Goal: Task Accomplishment & Management: Manage account settings

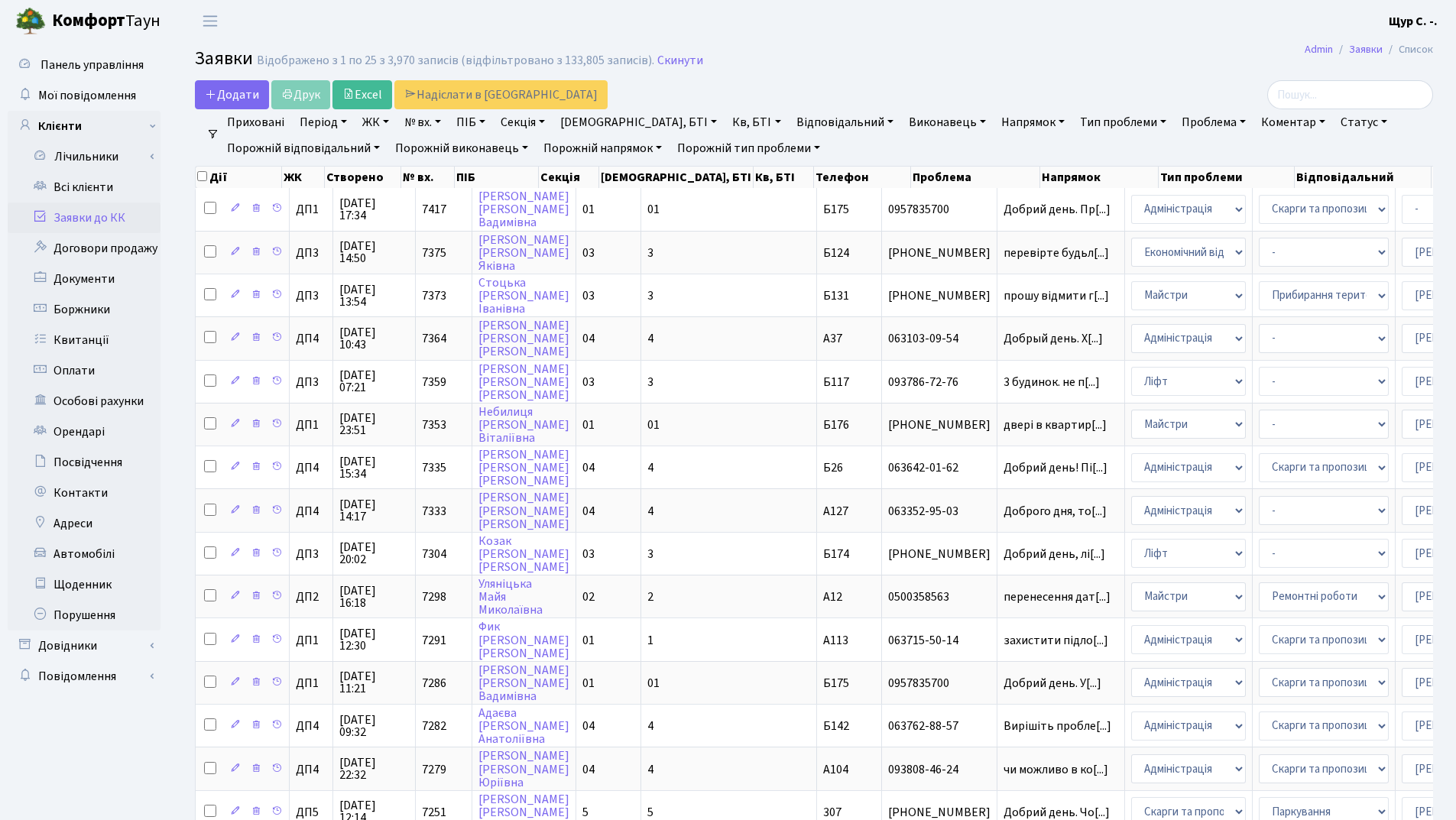
select select "25"
click at [82, 184] on link "Всі клієнти" at bounding box center [83, 187] width 153 height 30
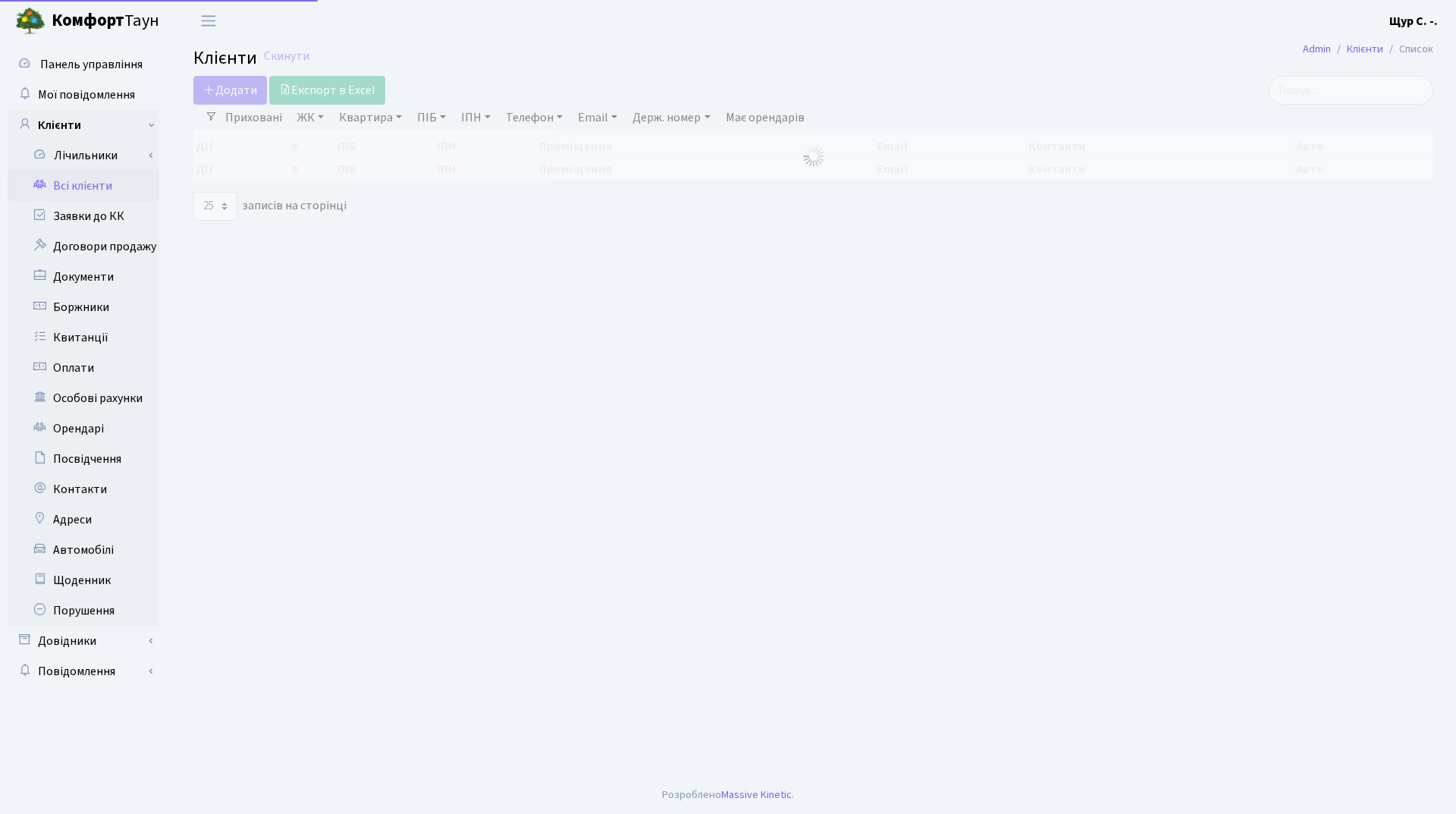
select select "25"
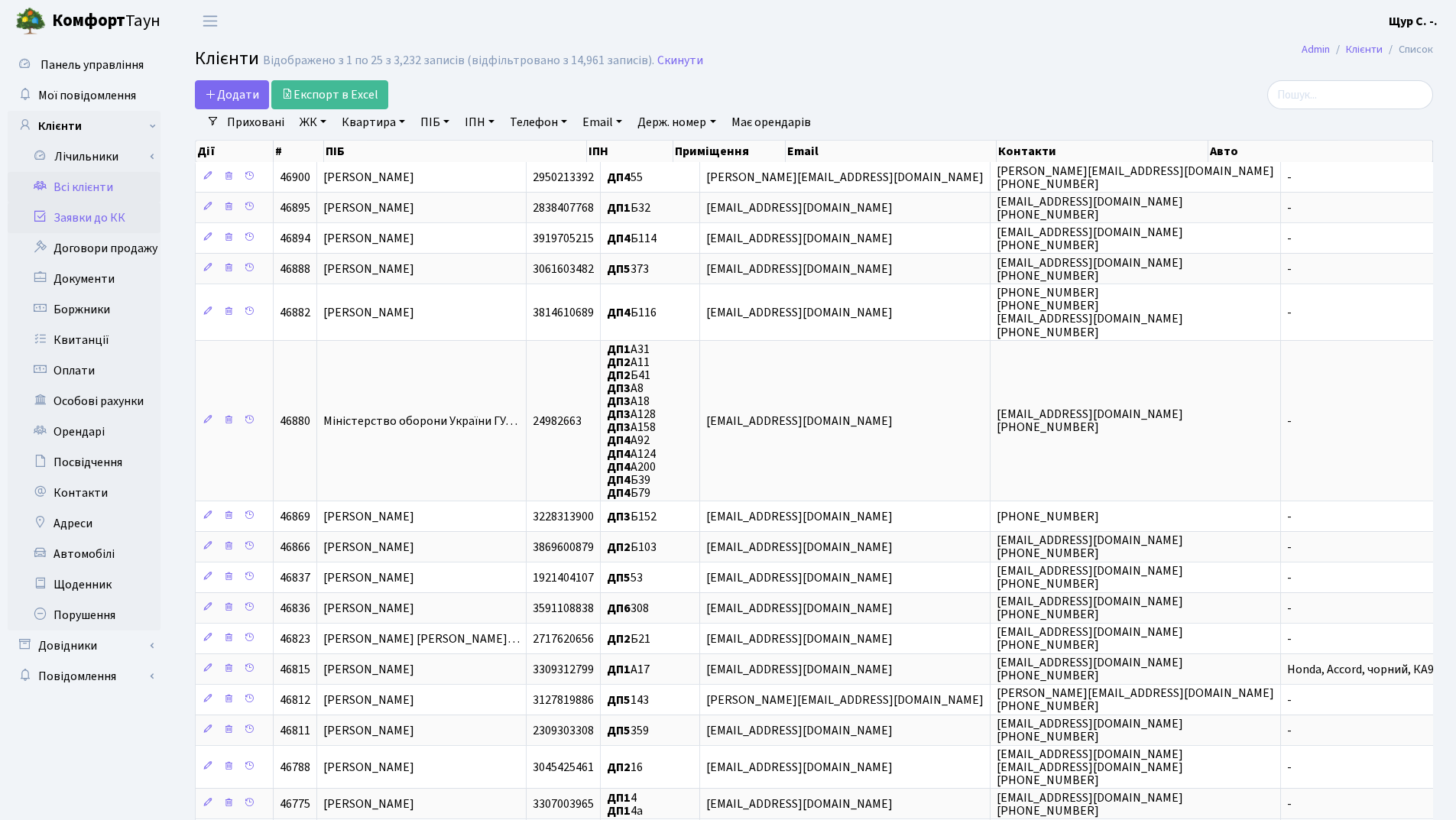
click at [92, 215] on link "Заявки до КК" at bounding box center [83, 218] width 153 height 30
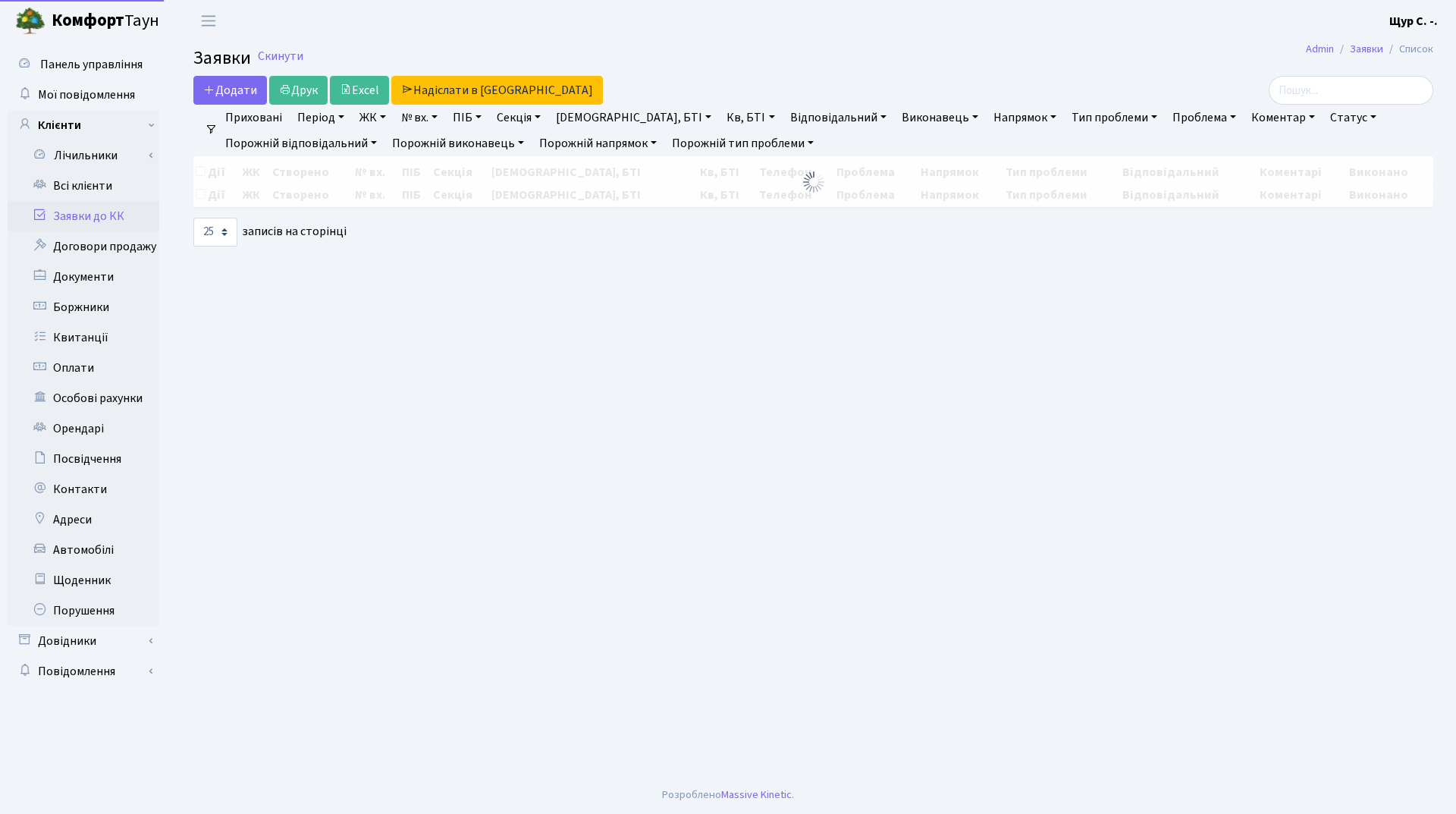
select select "25"
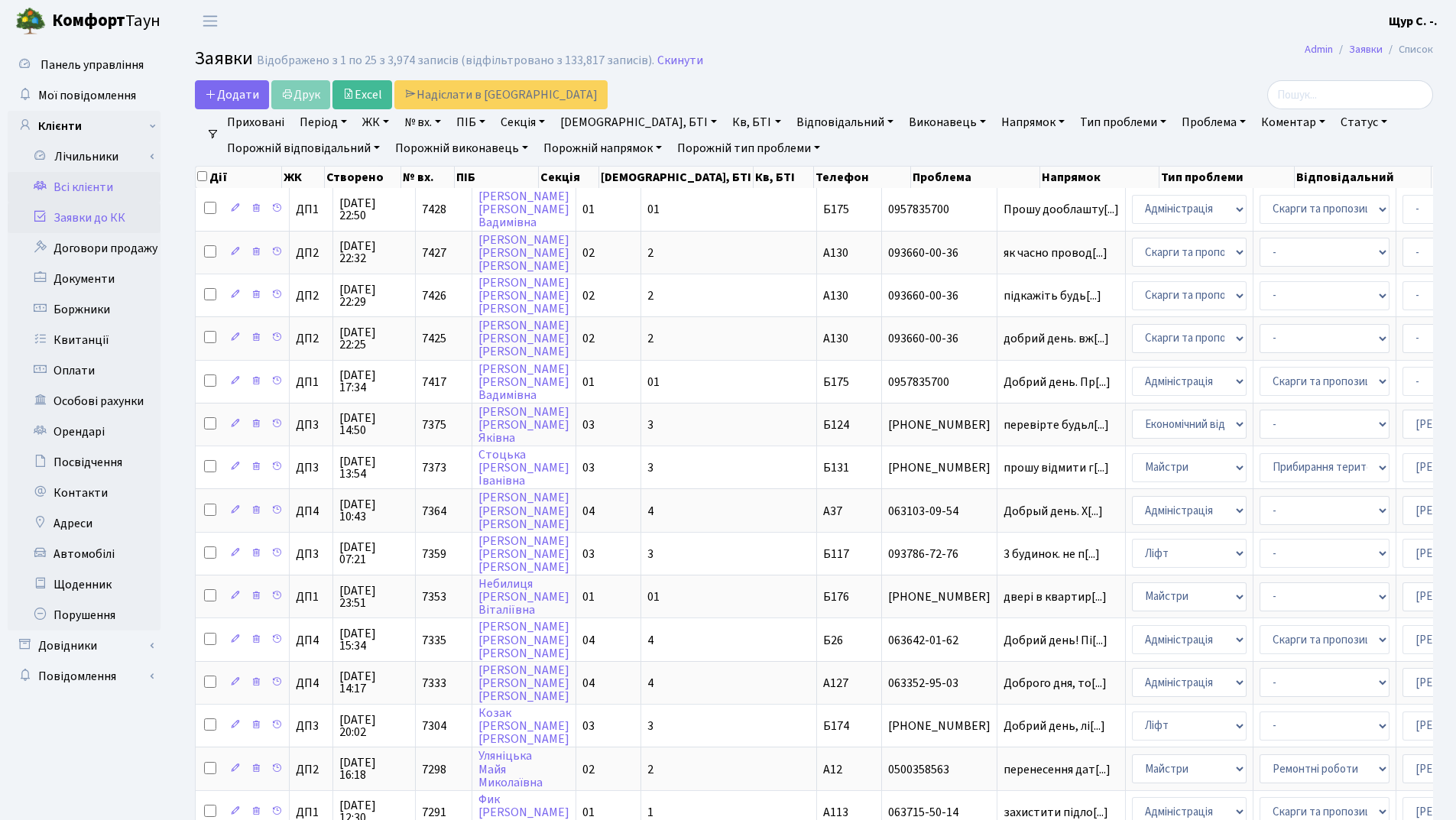
click at [97, 186] on link "Всі клієнти" at bounding box center [83, 187] width 153 height 30
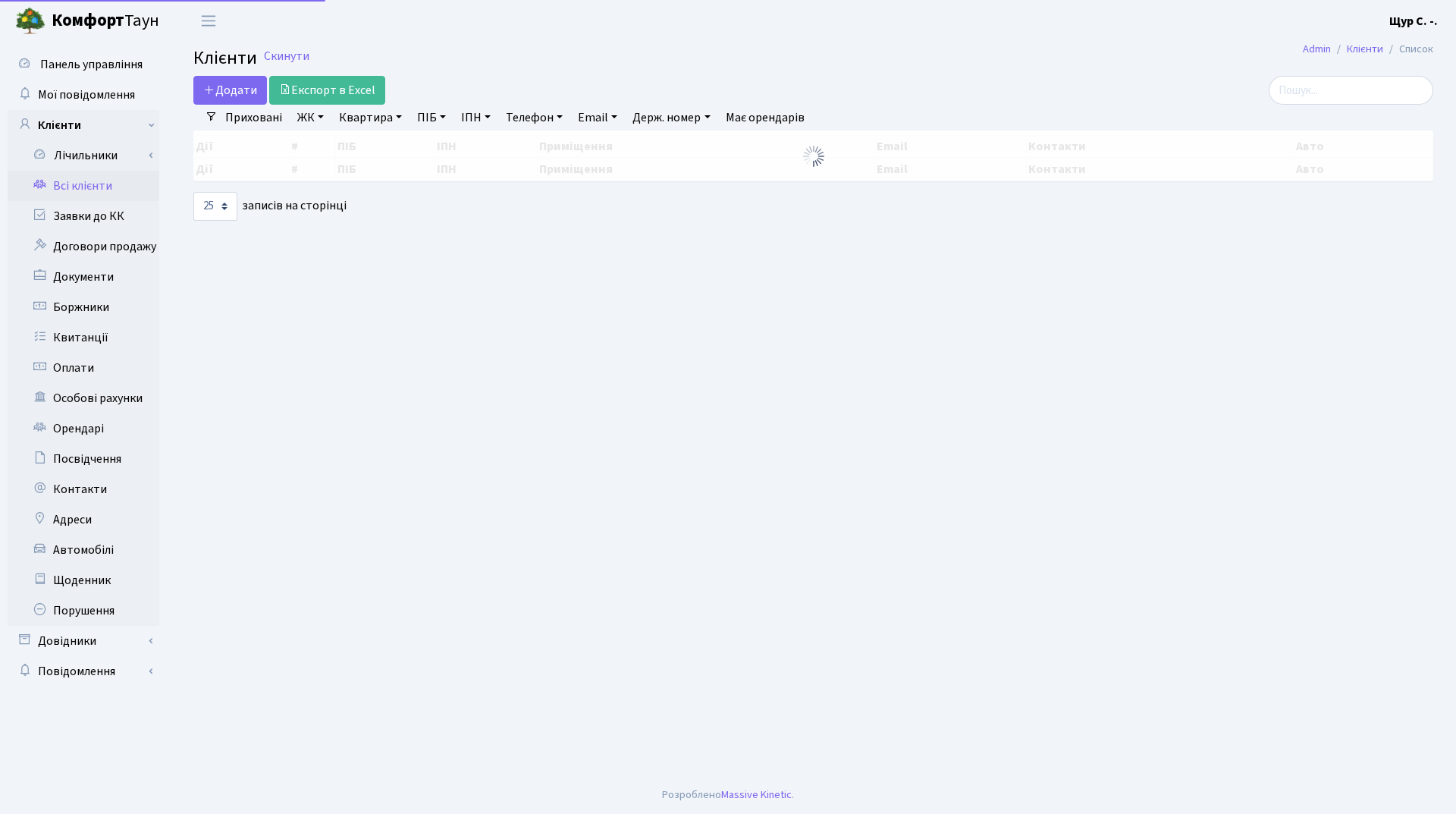
select select "25"
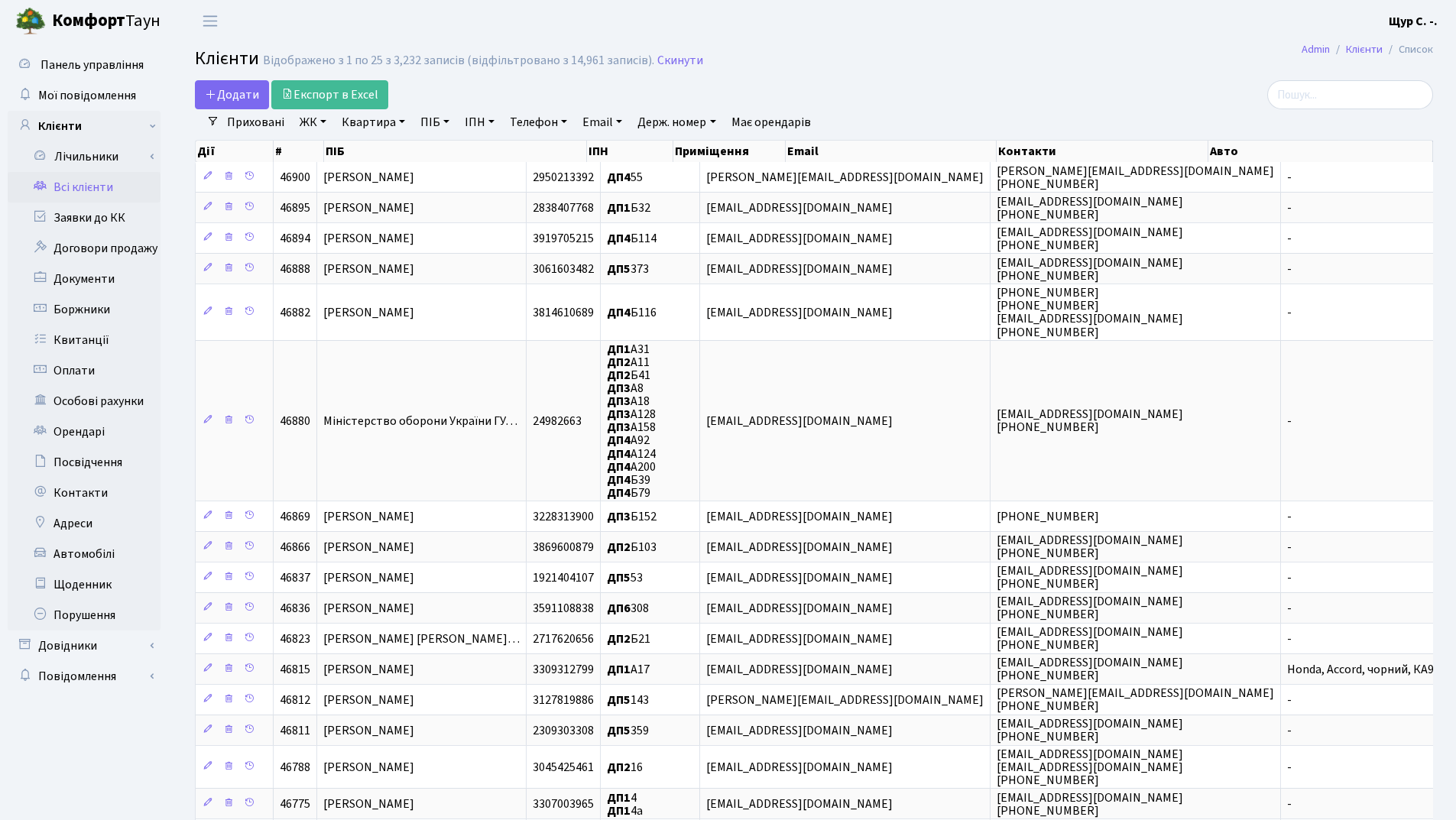
click at [366, 121] on link "Квартира" at bounding box center [374, 121] width 76 height 26
type input "163"
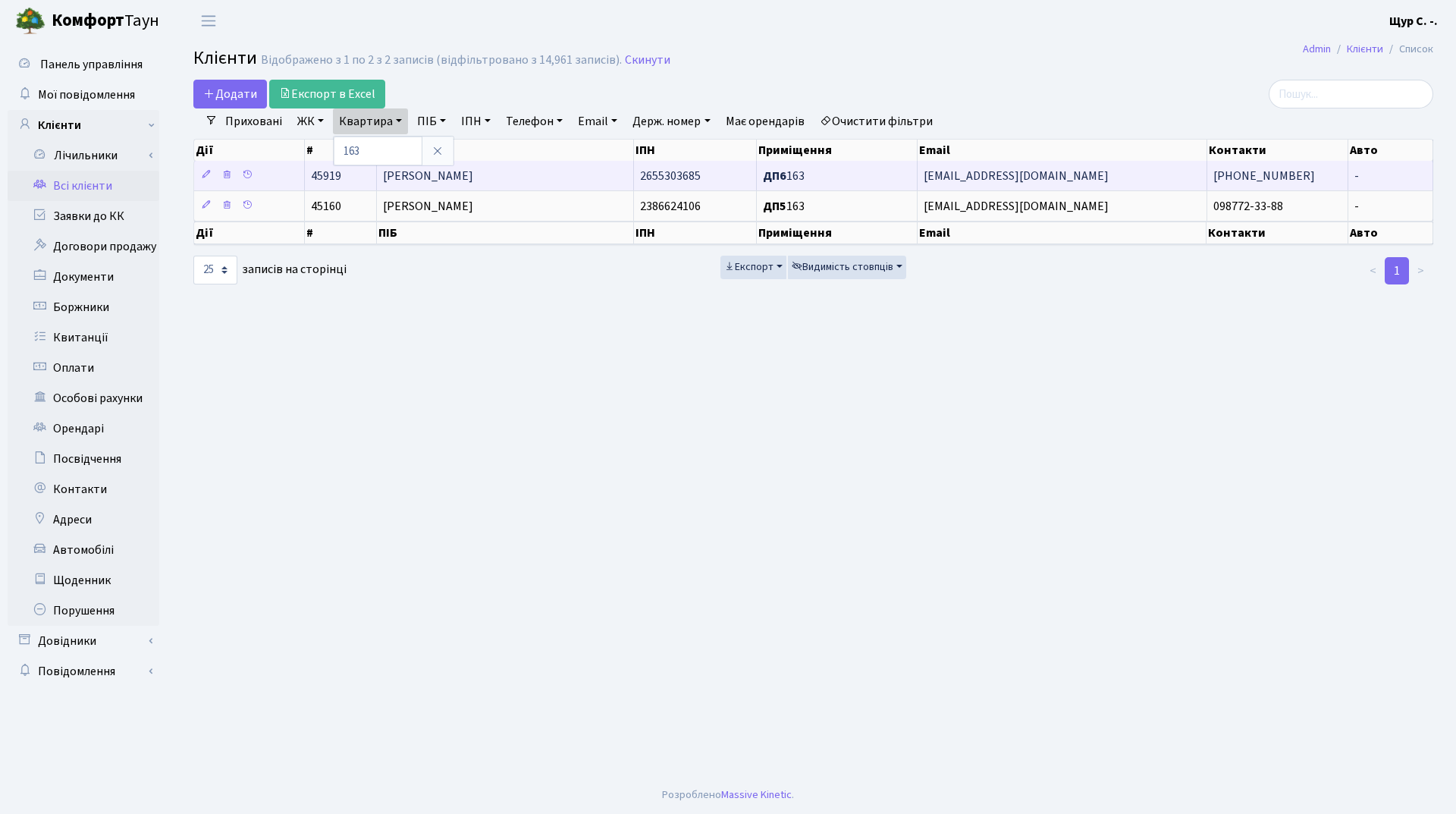
click at [533, 174] on td "Сапожнік Ольга Василівна" at bounding box center [504, 175] width 257 height 29
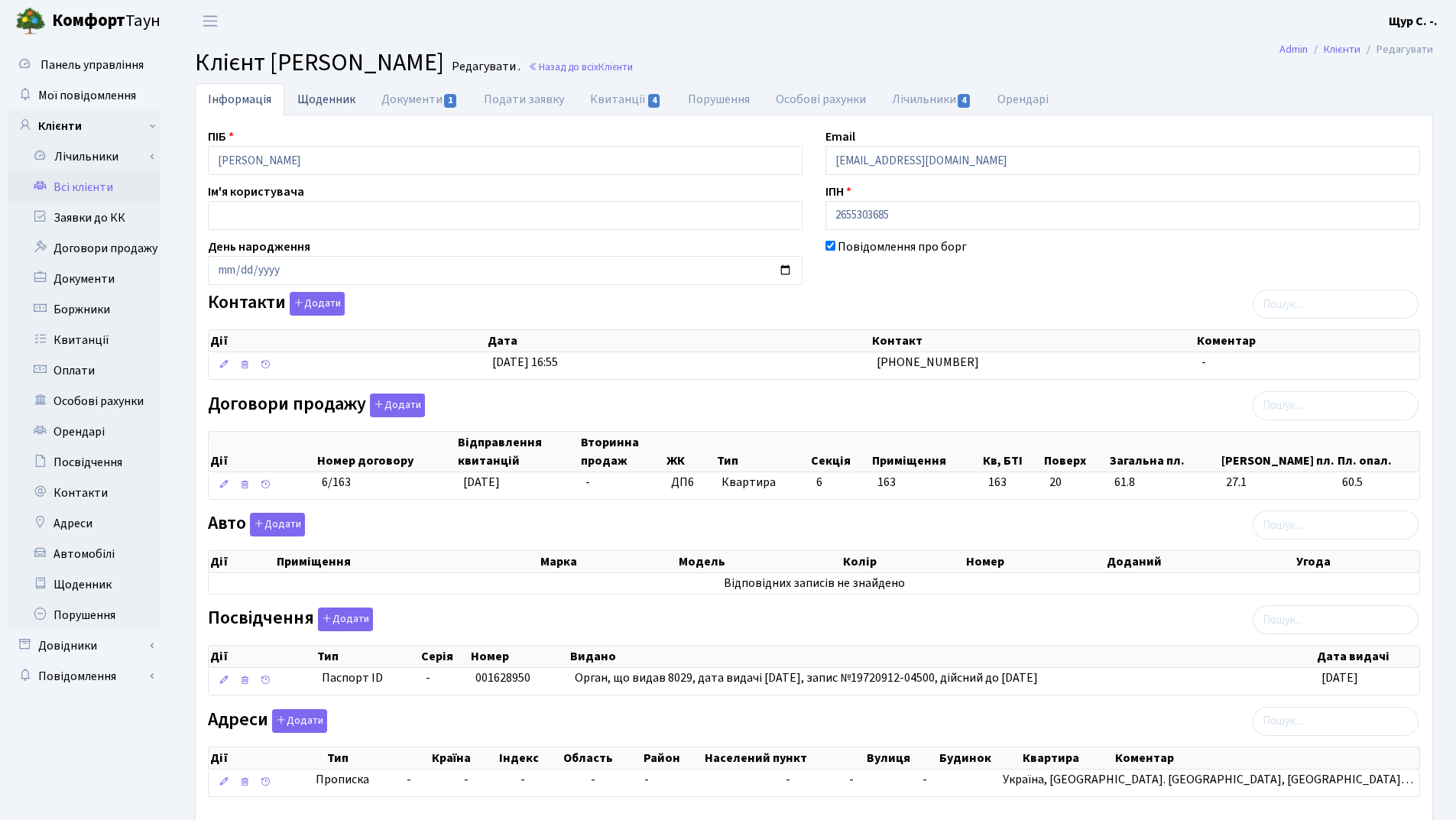
click at [313, 103] on link "Щоденник" at bounding box center [326, 99] width 84 height 31
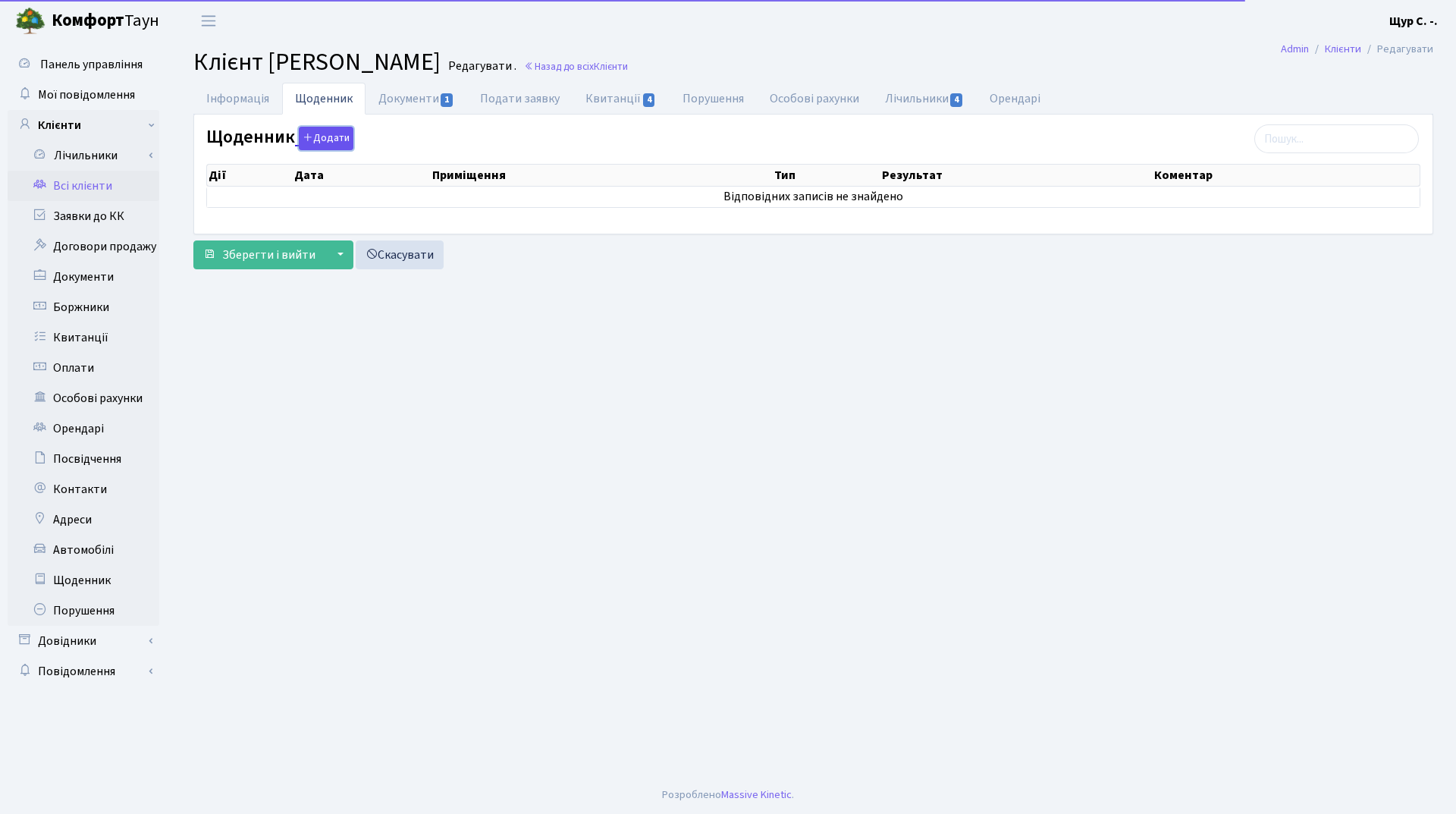
click at [330, 138] on button "Додати" at bounding box center [326, 138] width 55 height 24
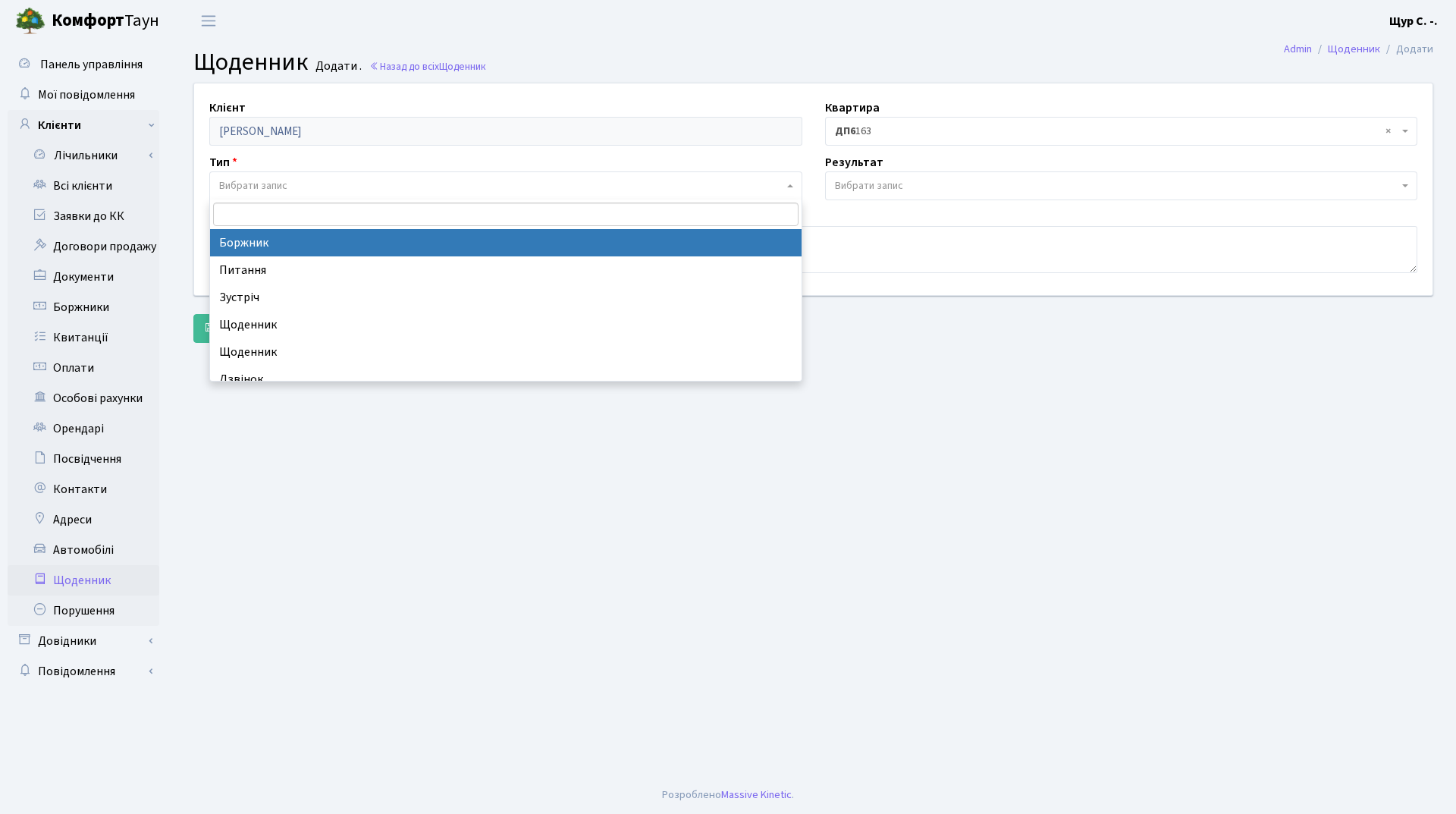
click at [302, 187] on span "Вибрати запис" at bounding box center [502, 185] width 565 height 15
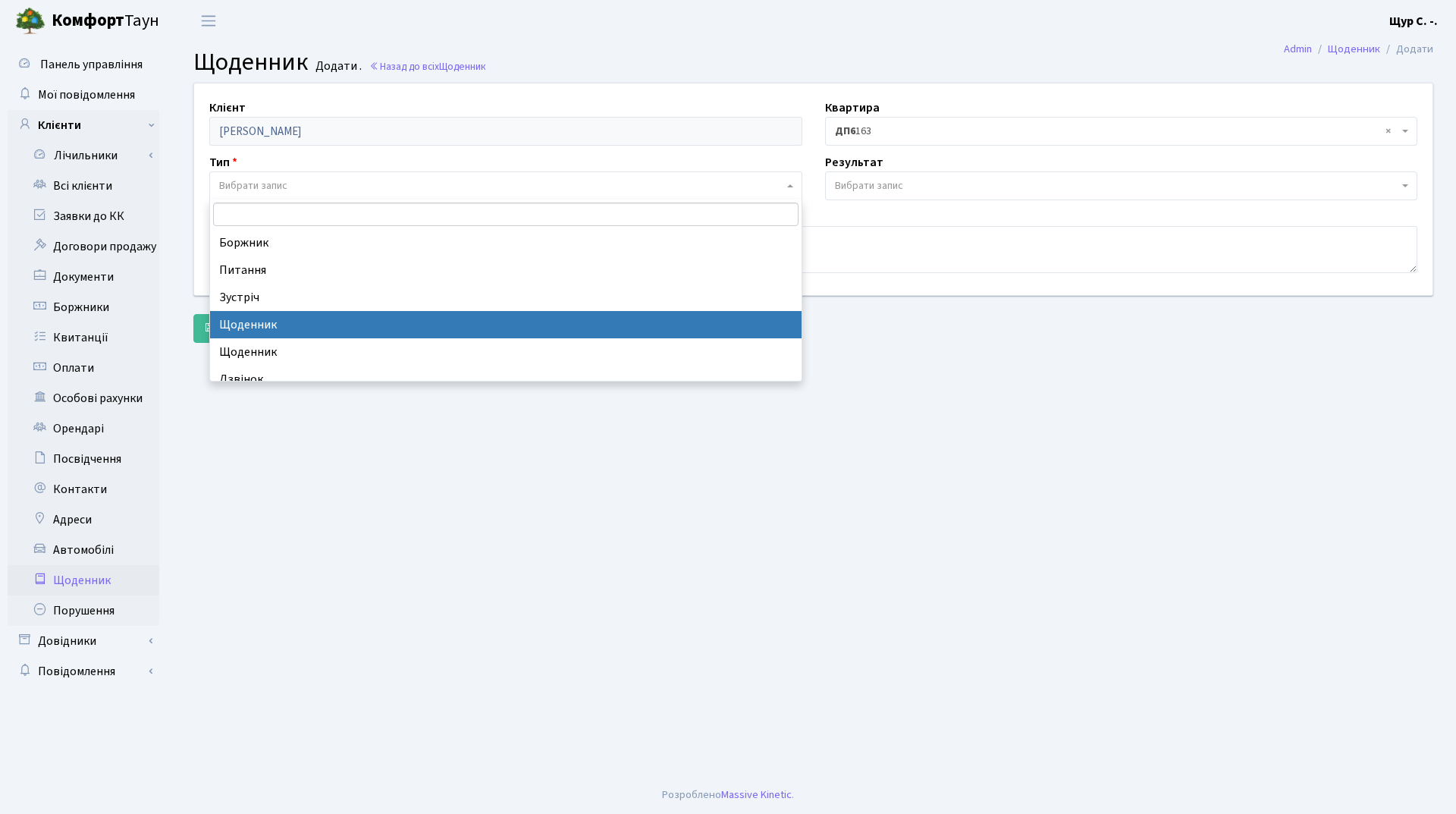
select select "11"
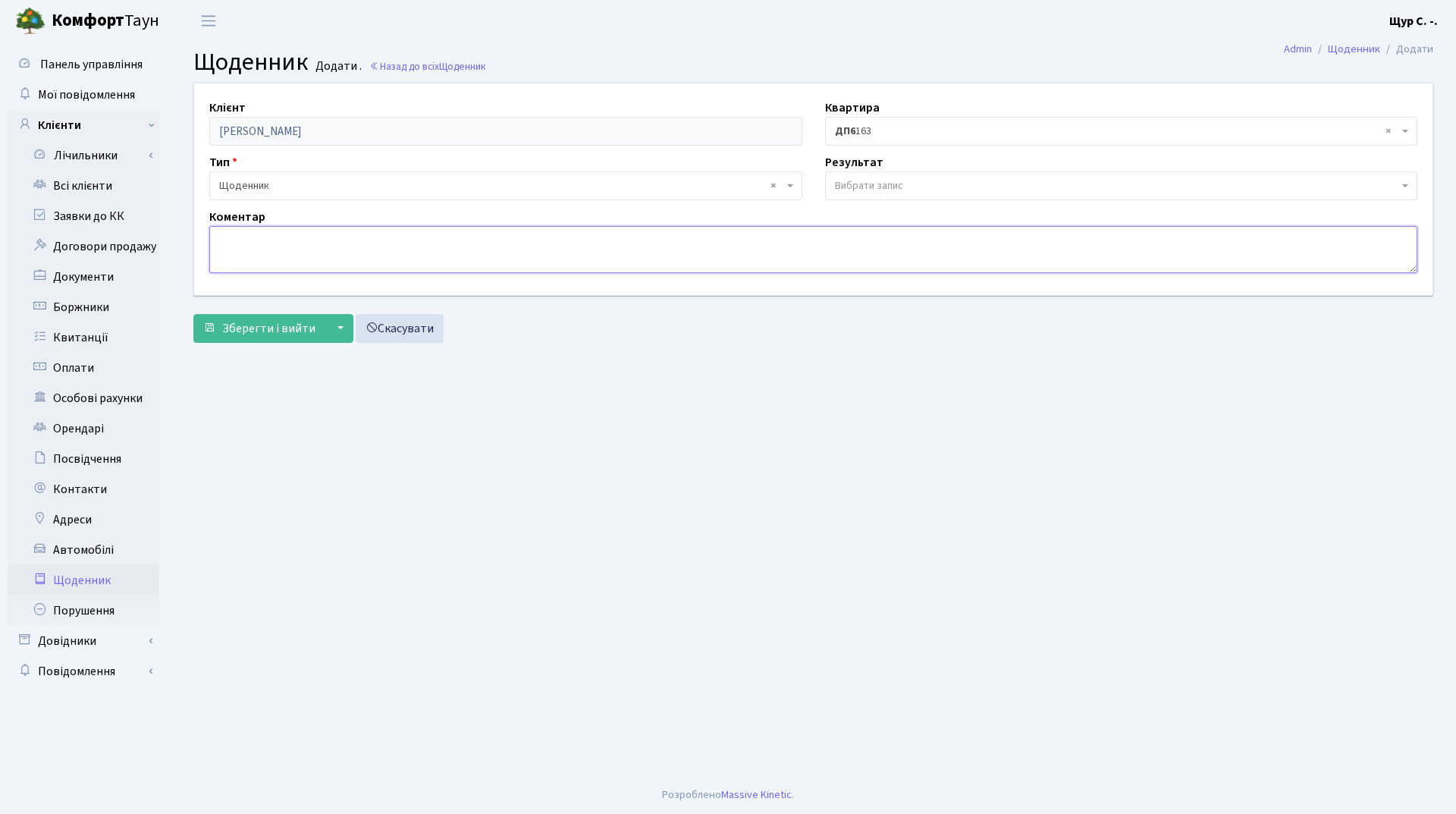
click at [245, 240] on textarea at bounding box center [813, 249] width 1208 height 47
type textarea "Дуже неприємна і скандальна особа. добровільний внесок не сплачений"
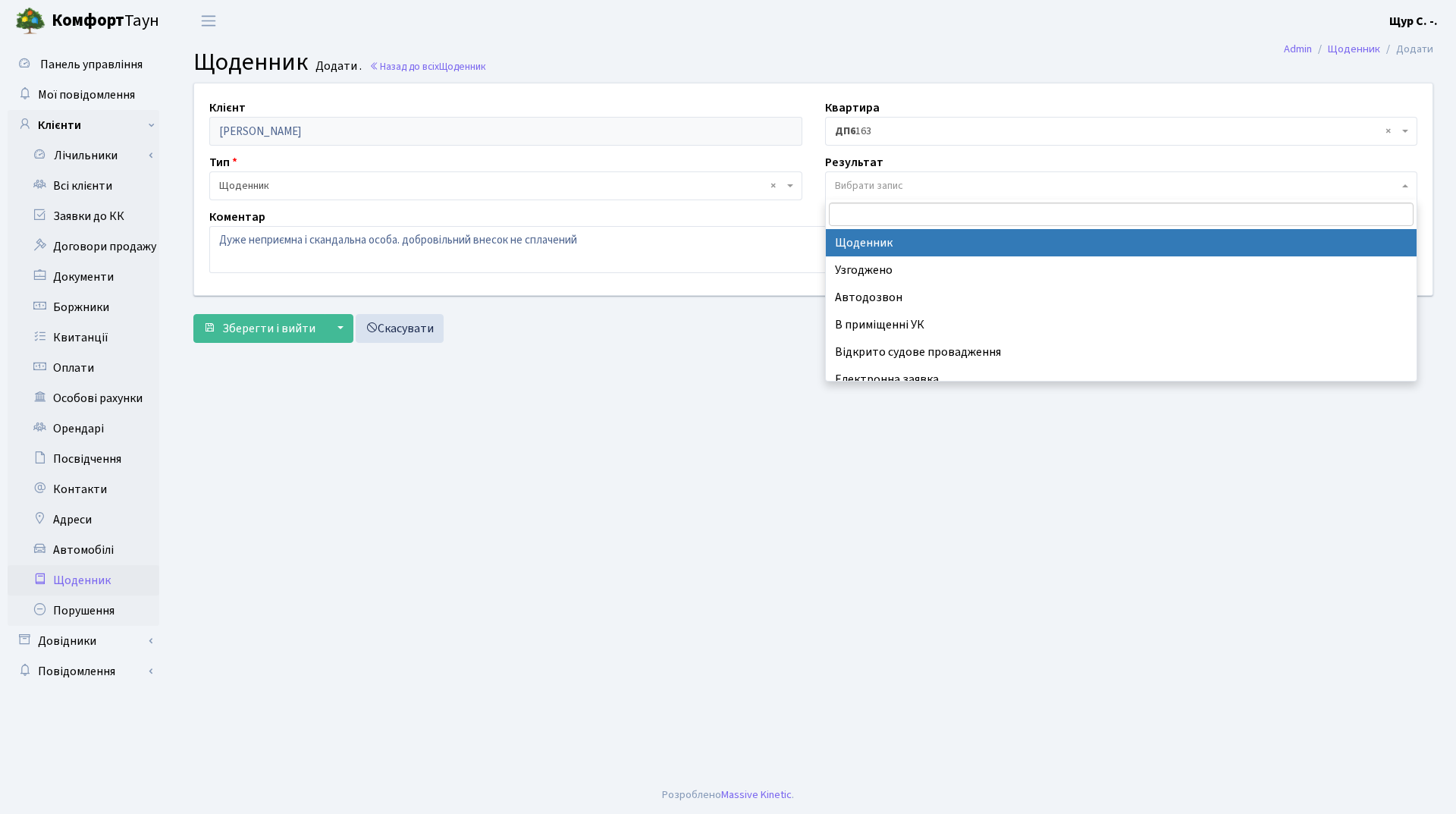
click at [894, 193] on span "Вибрати запис" at bounding box center [869, 185] width 69 height 15
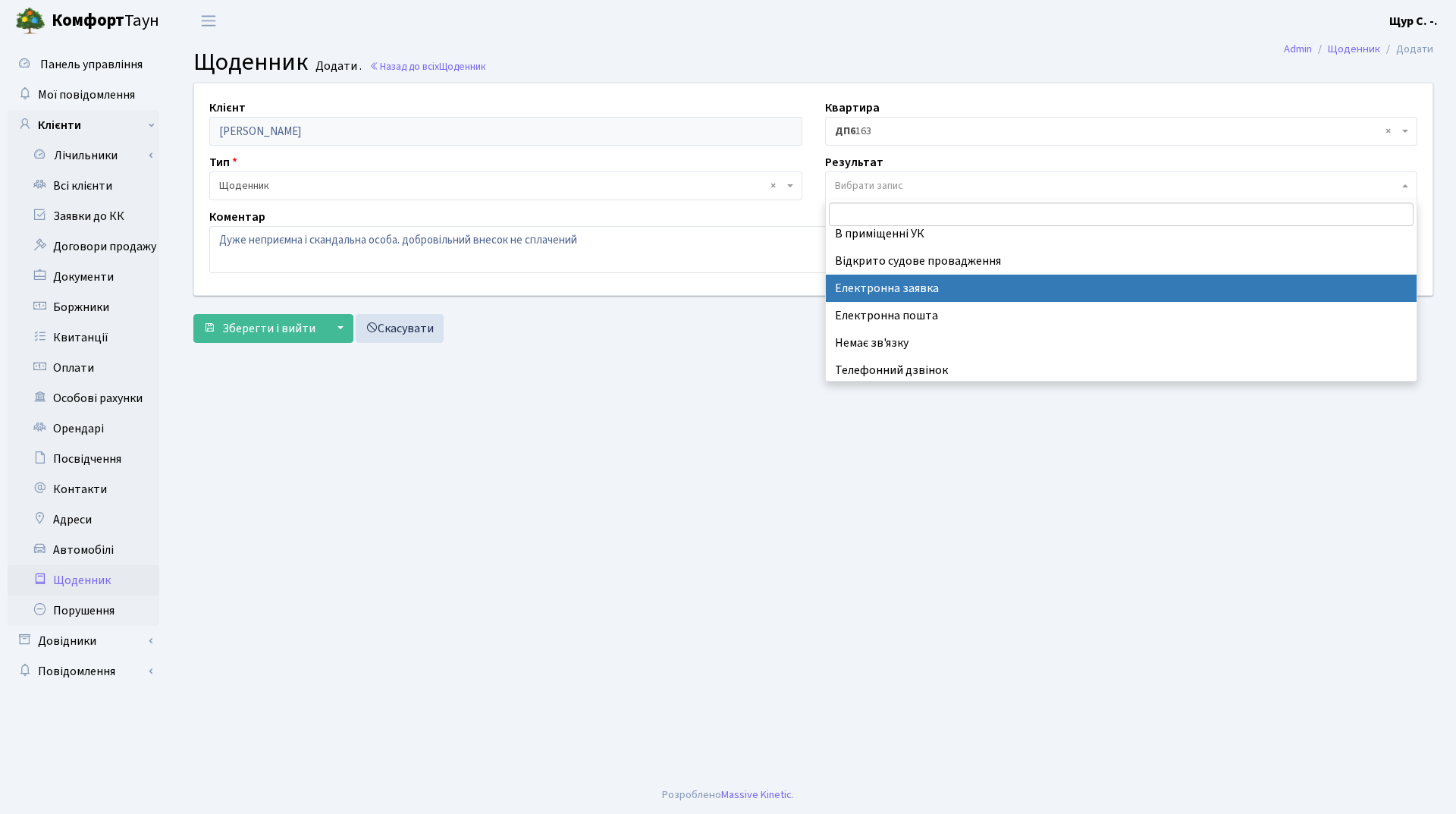
scroll to position [94, 0]
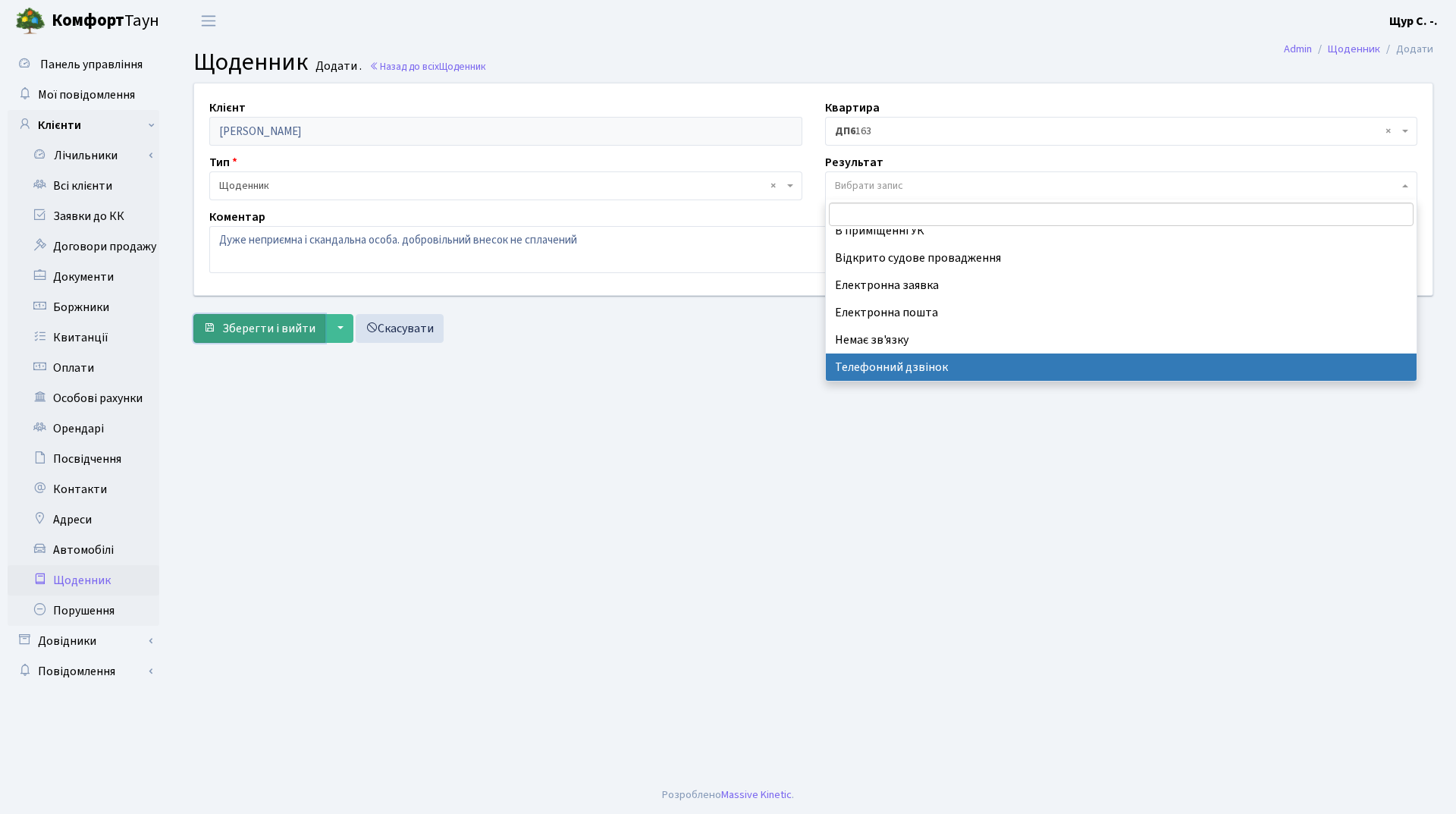
click at [276, 322] on span "Зберегти і вийти" at bounding box center [268, 328] width 93 height 17
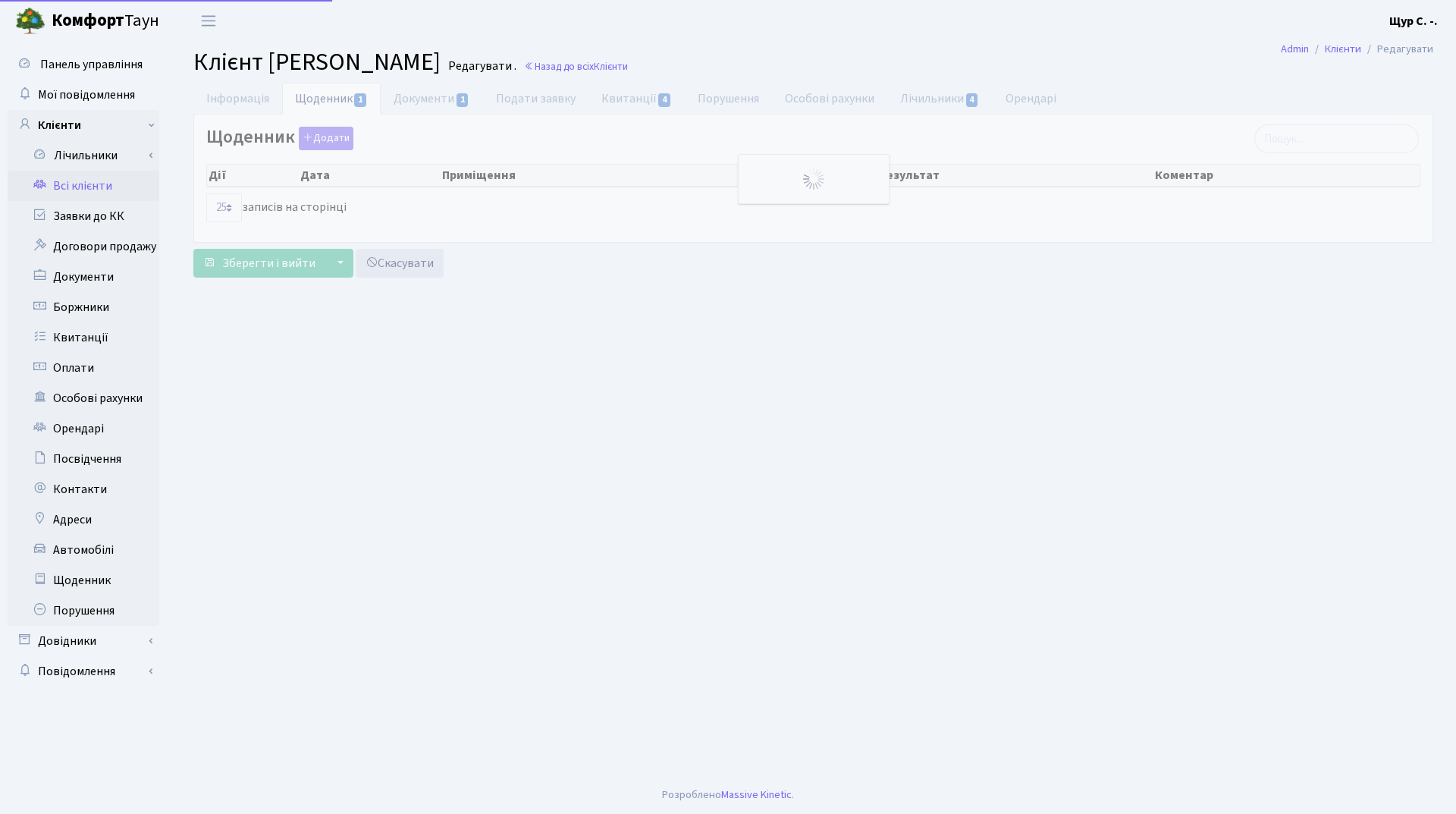
select select "25"
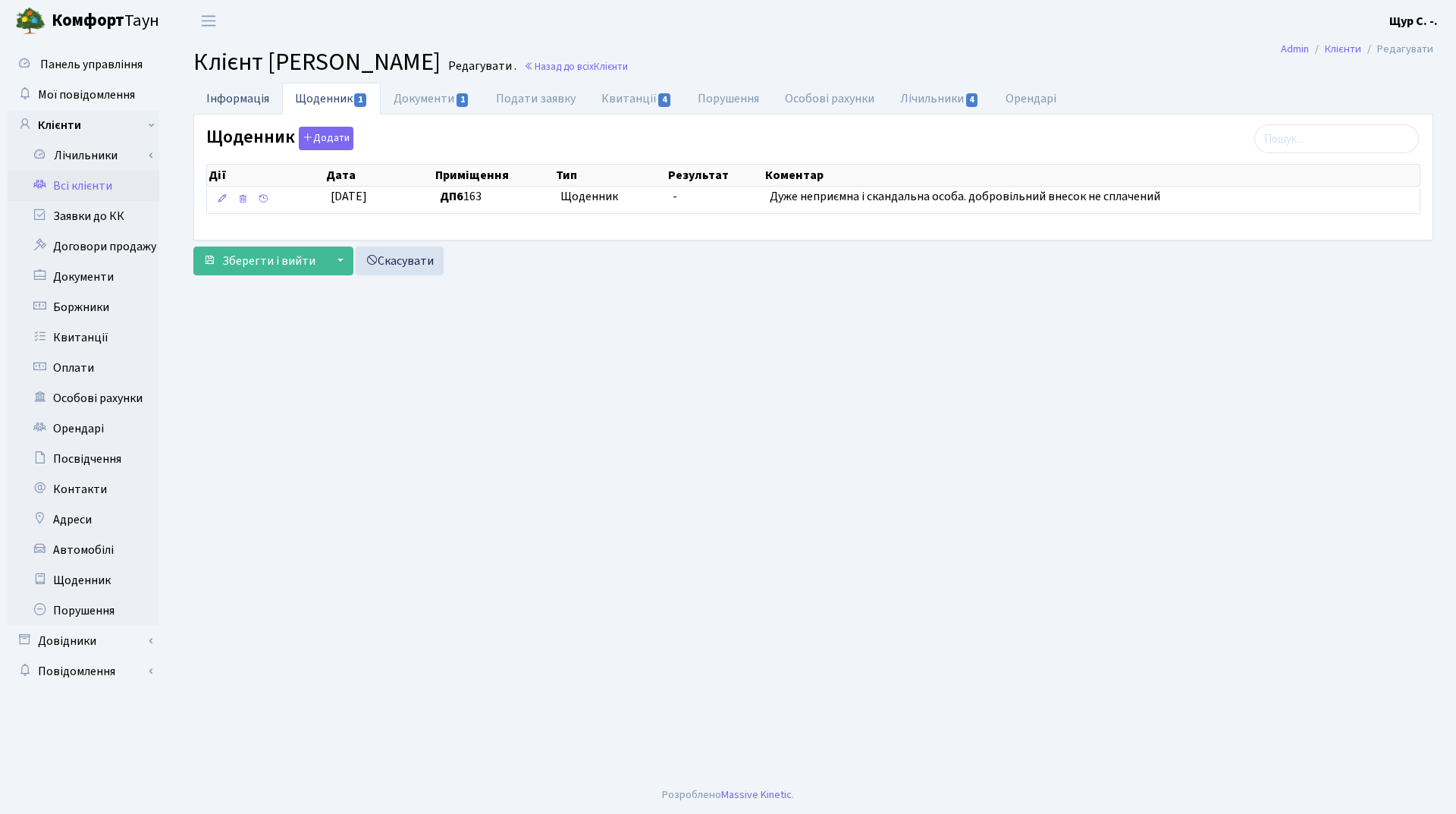
click at [258, 97] on link "Інформація" at bounding box center [237, 98] width 88 height 31
select select "25"
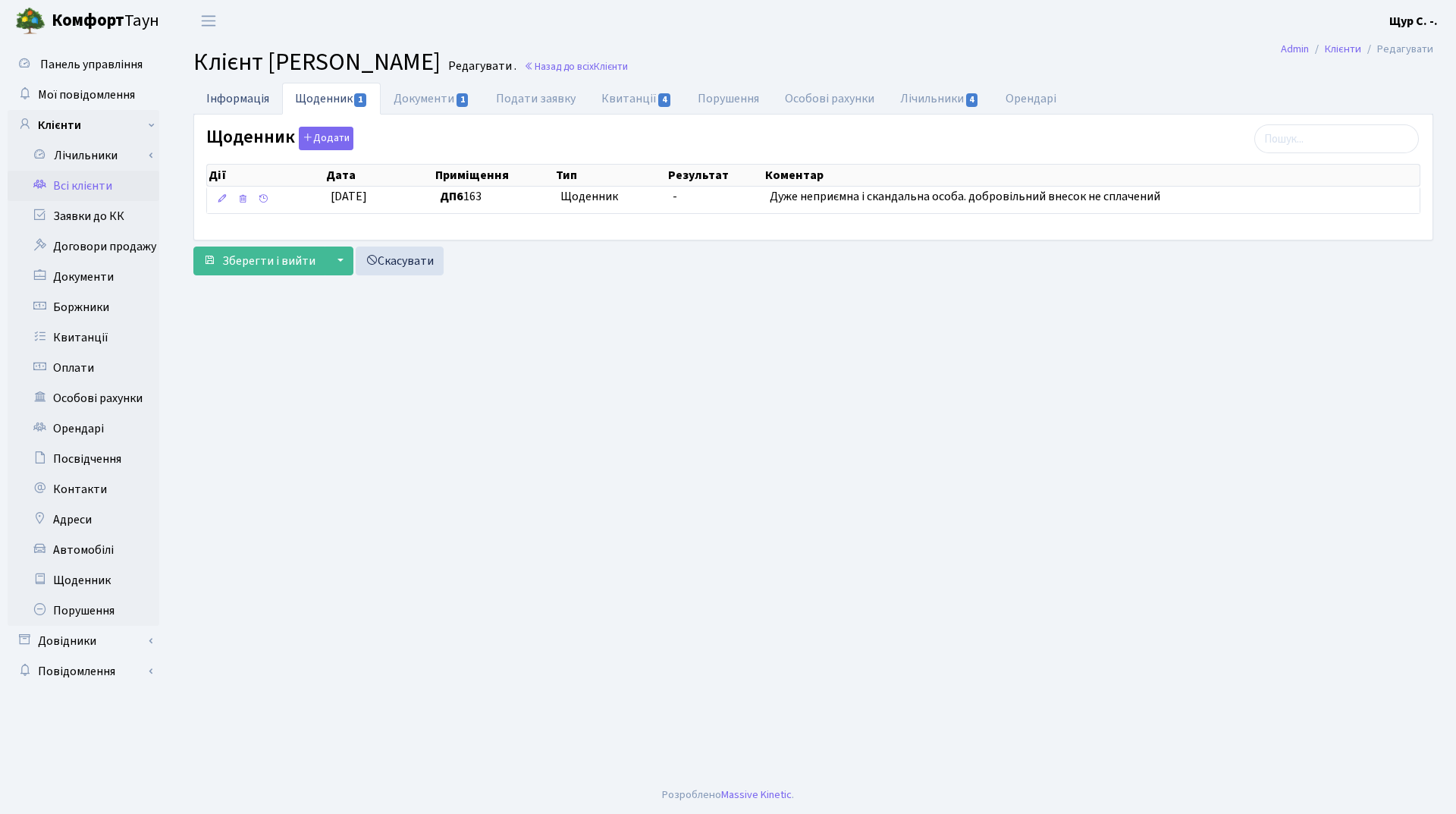
select select "25"
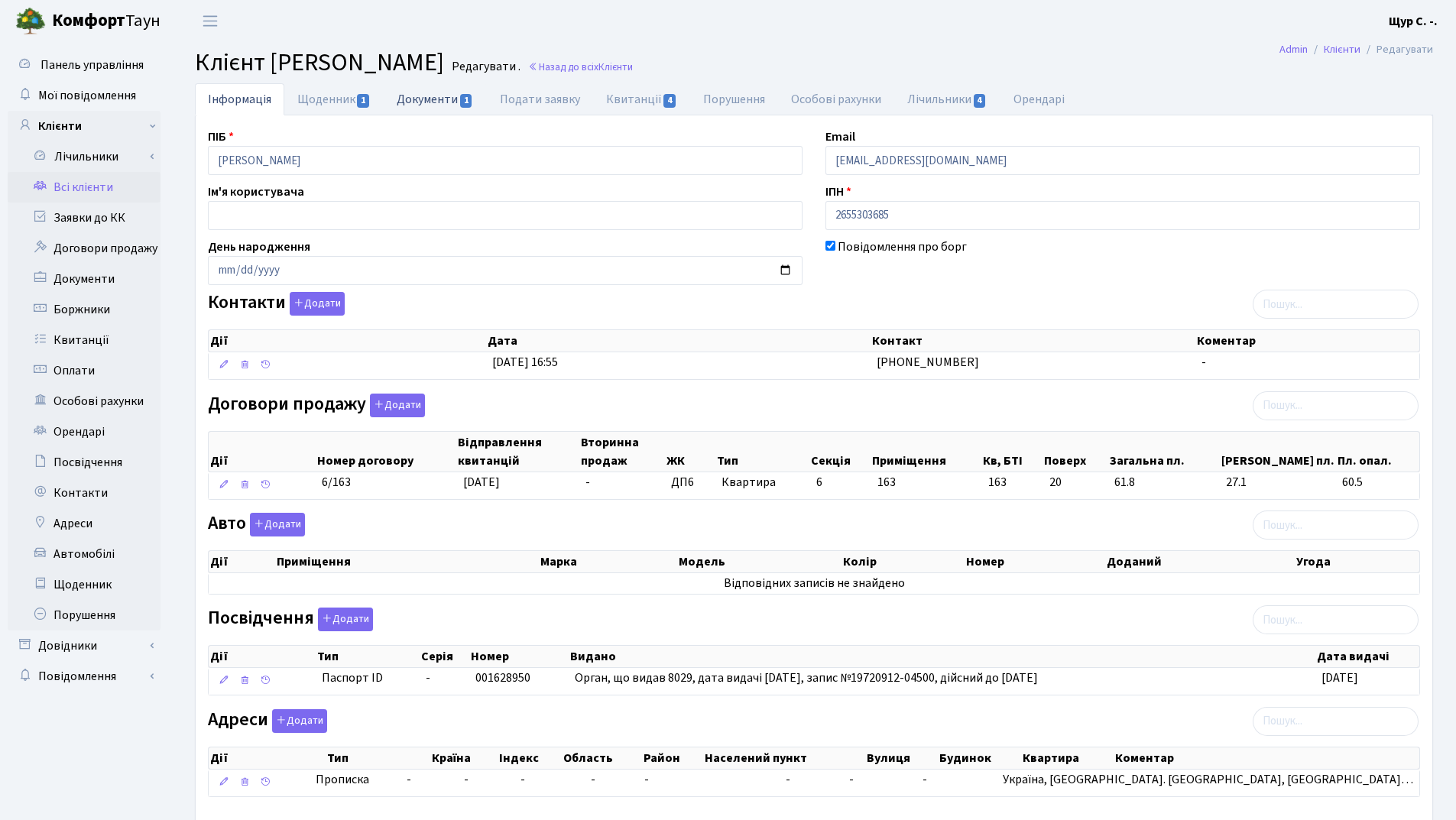
click at [437, 95] on link "Документи 1" at bounding box center [435, 99] width 102 height 31
select select "25"
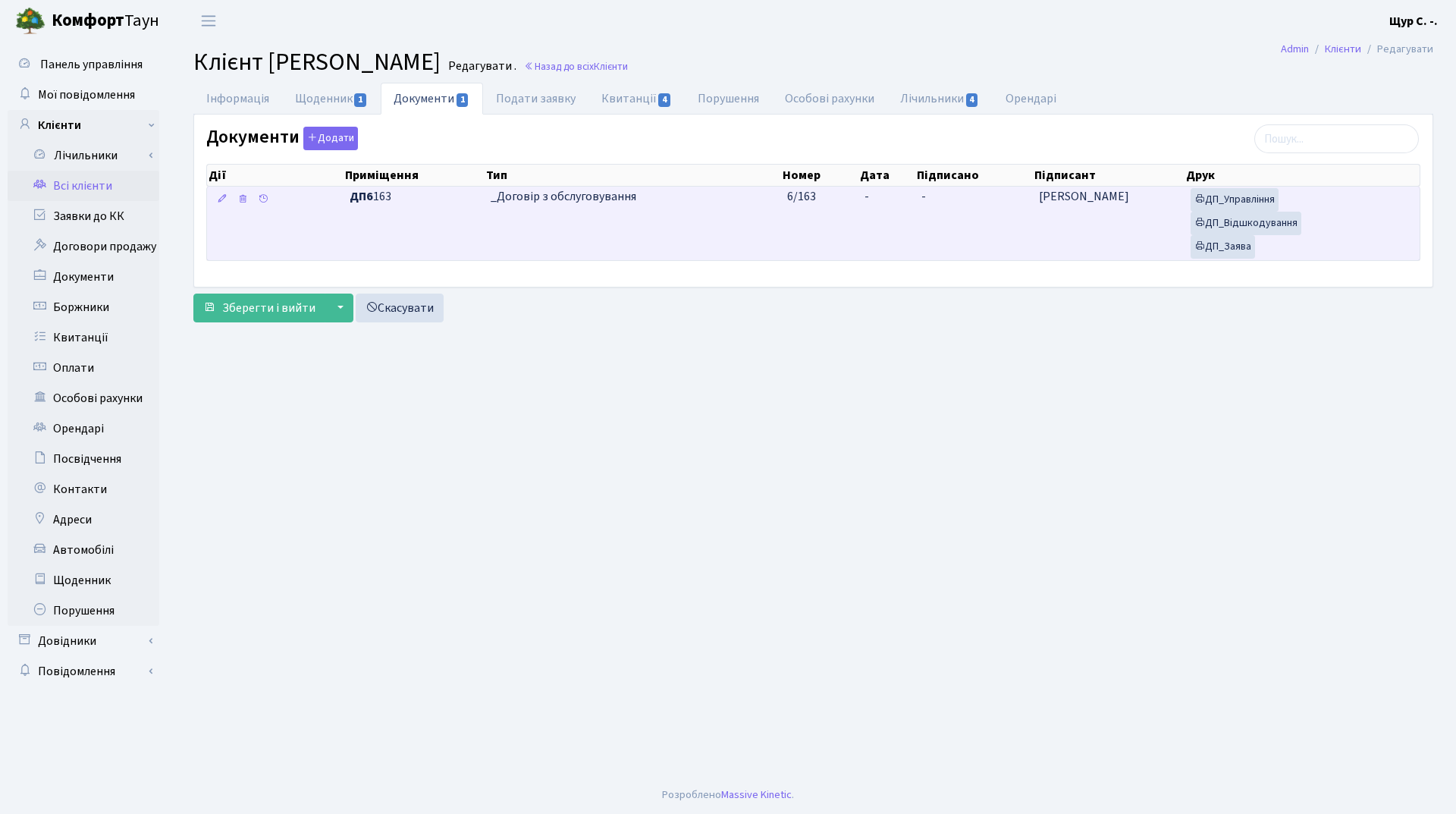
click at [525, 248] on td "_Договір з обслуговування" at bounding box center [633, 223] width 297 height 73
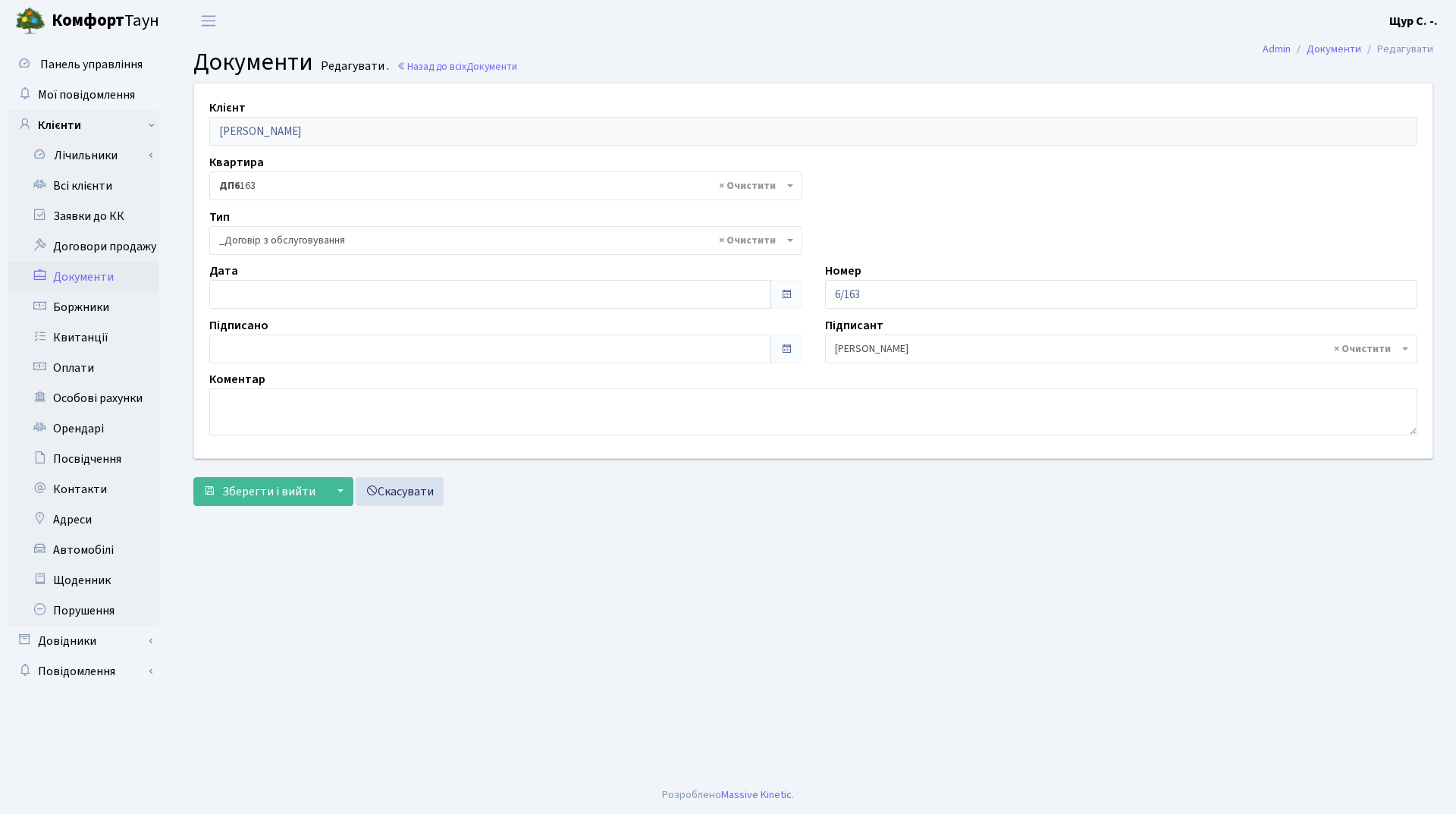
select select "289"
click at [364, 301] on input "[DATE]" at bounding box center [489, 294] width 562 height 29
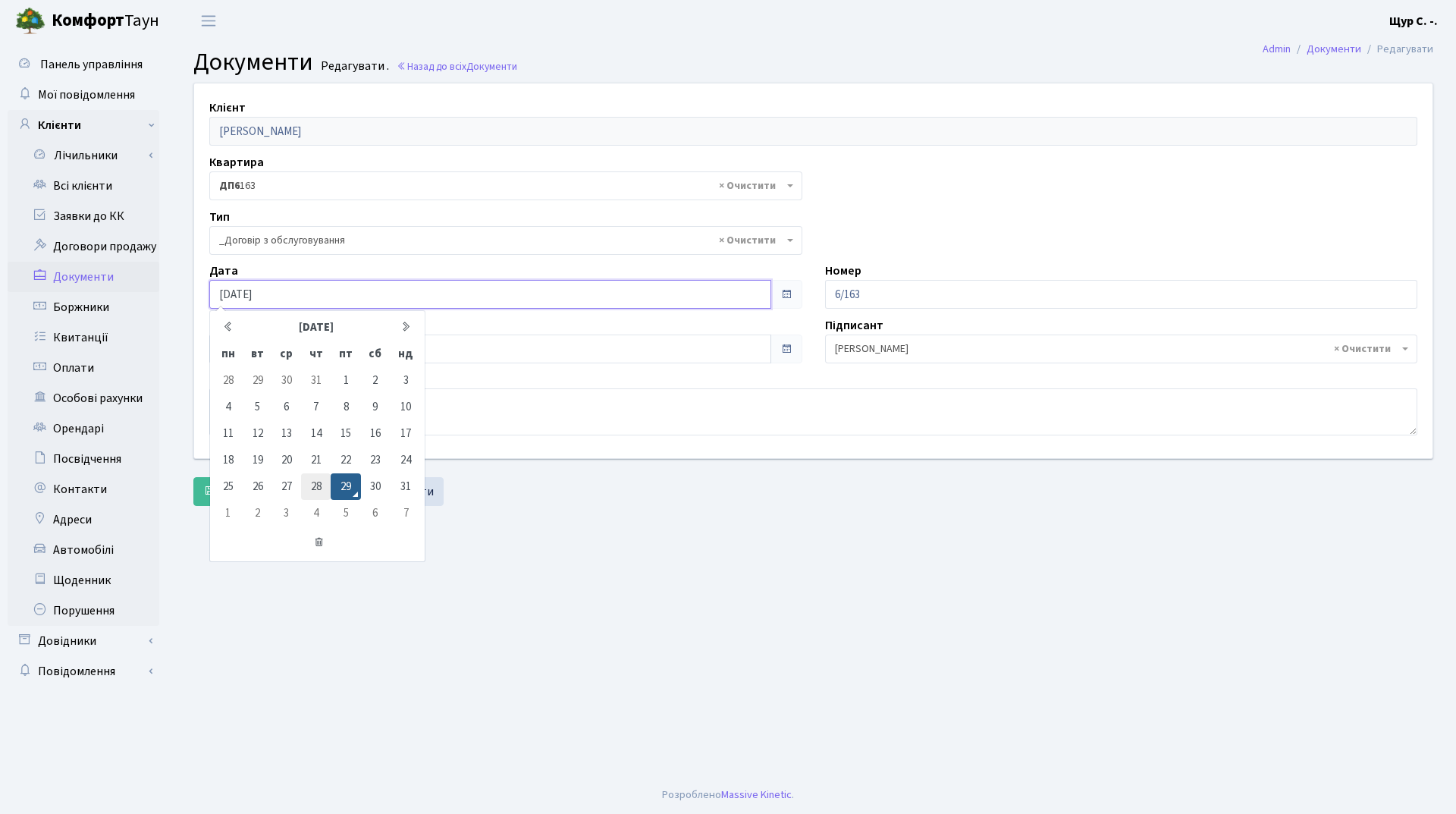
click at [316, 484] on td "28" at bounding box center [315, 487] width 29 height 26
type input "[DATE]"
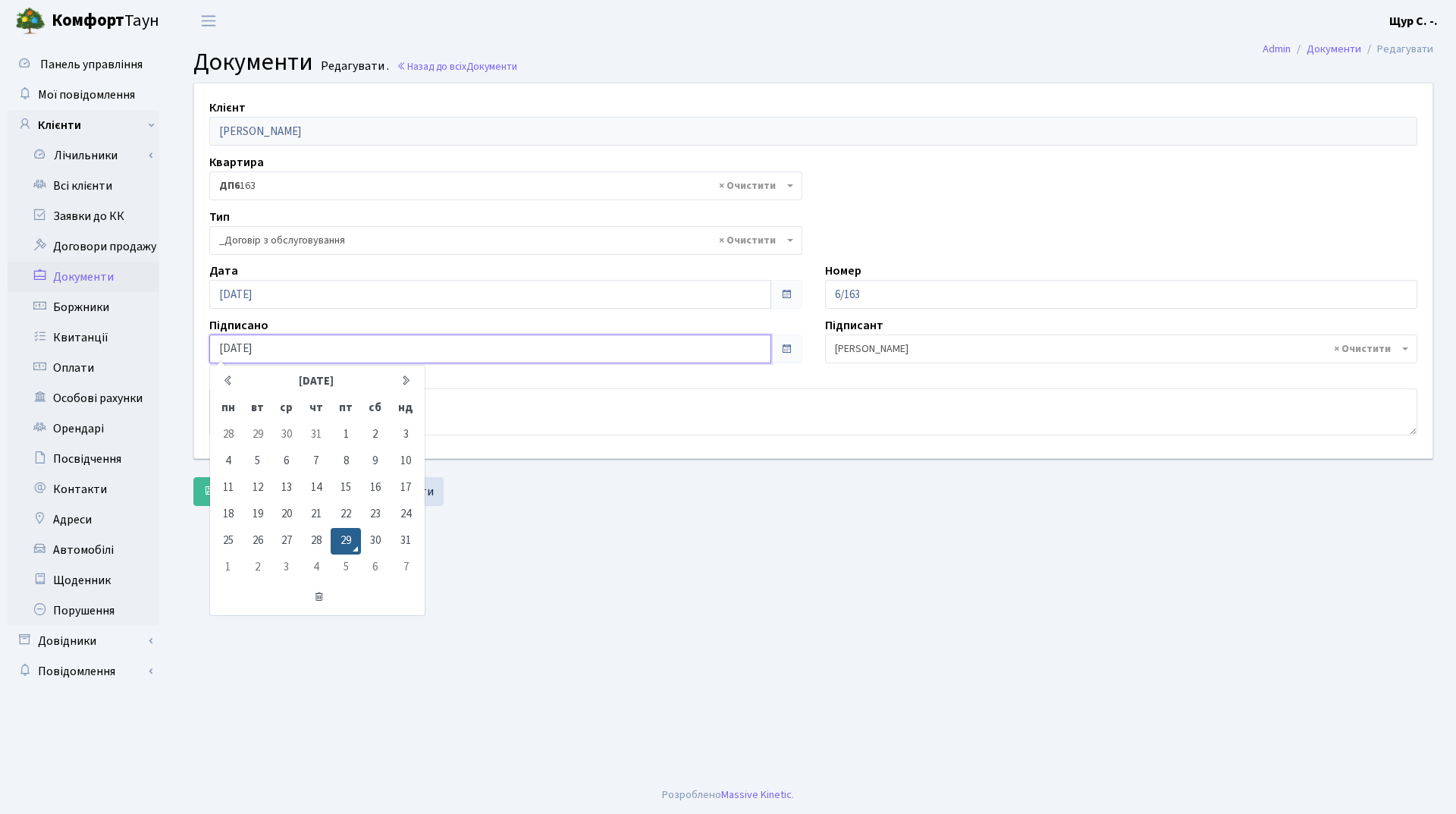
click at [321, 345] on input "29.08.2025" at bounding box center [489, 348] width 562 height 29
click at [324, 539] on td "28" at bounding box center [315, 541] width 29 height 26
type input "[DATE]"
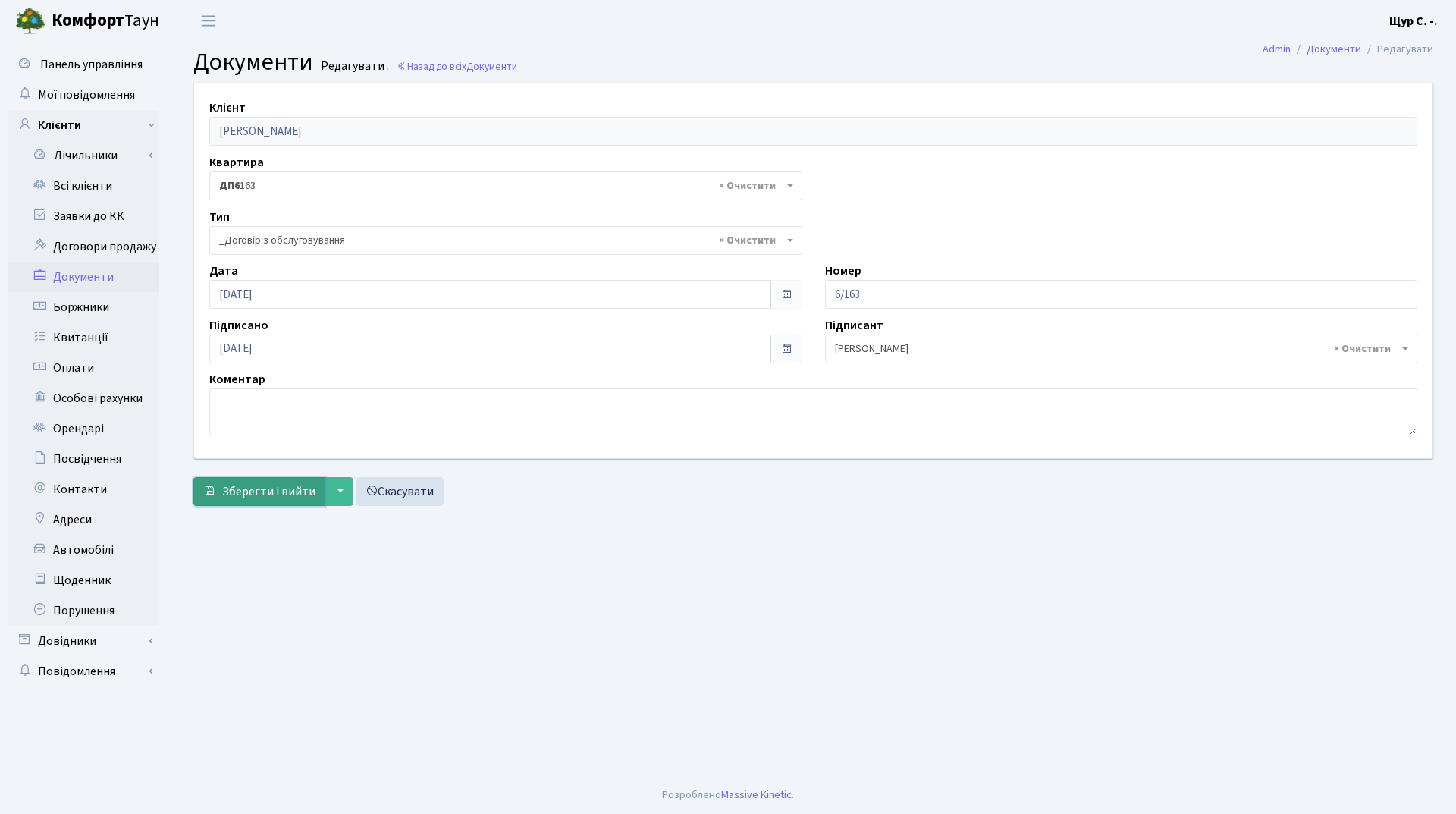
click at [262, 477] on button "Зберегти і вийти" at bounding box center [259, 491] width 132 height 29
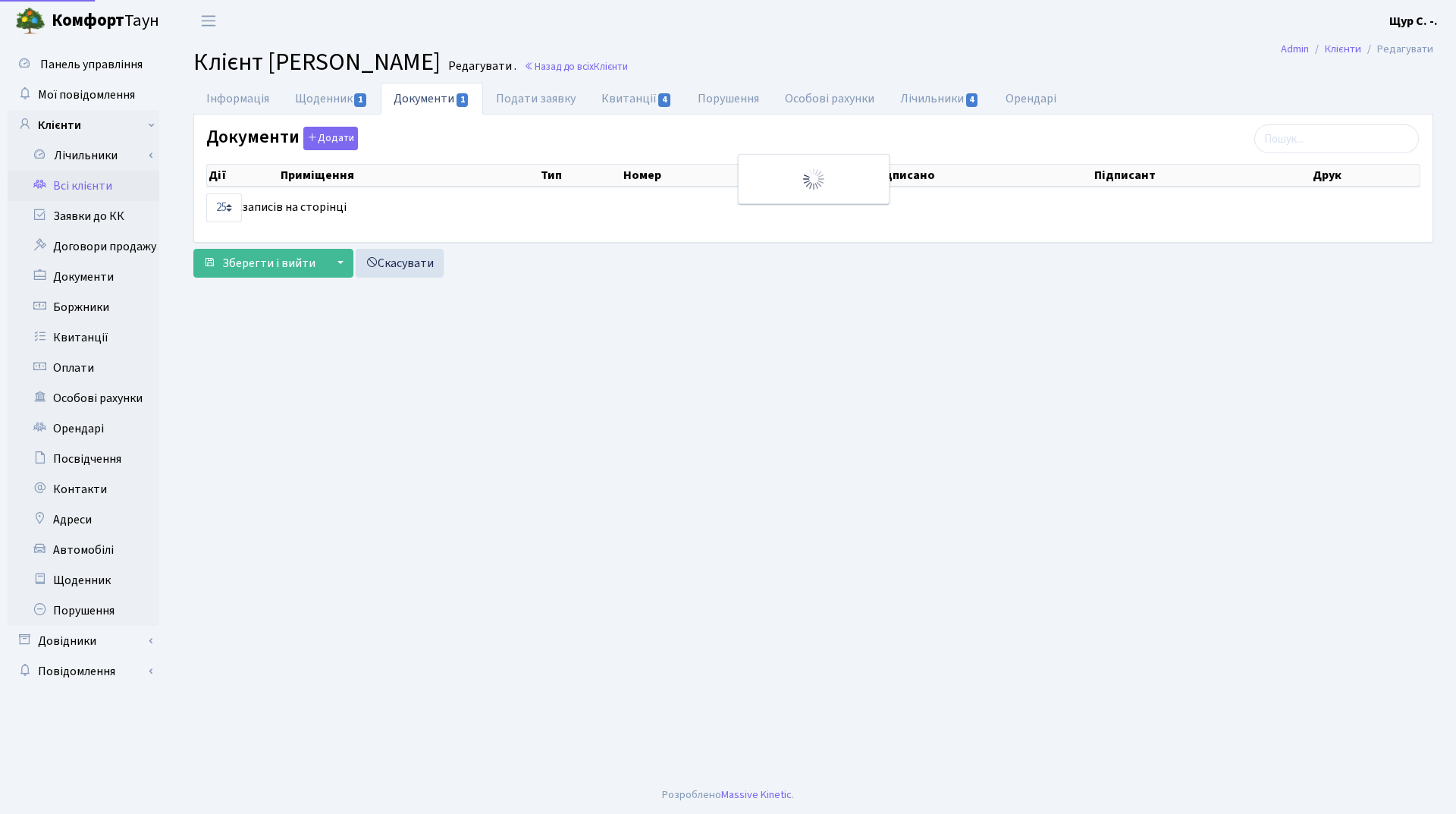
select select "25"
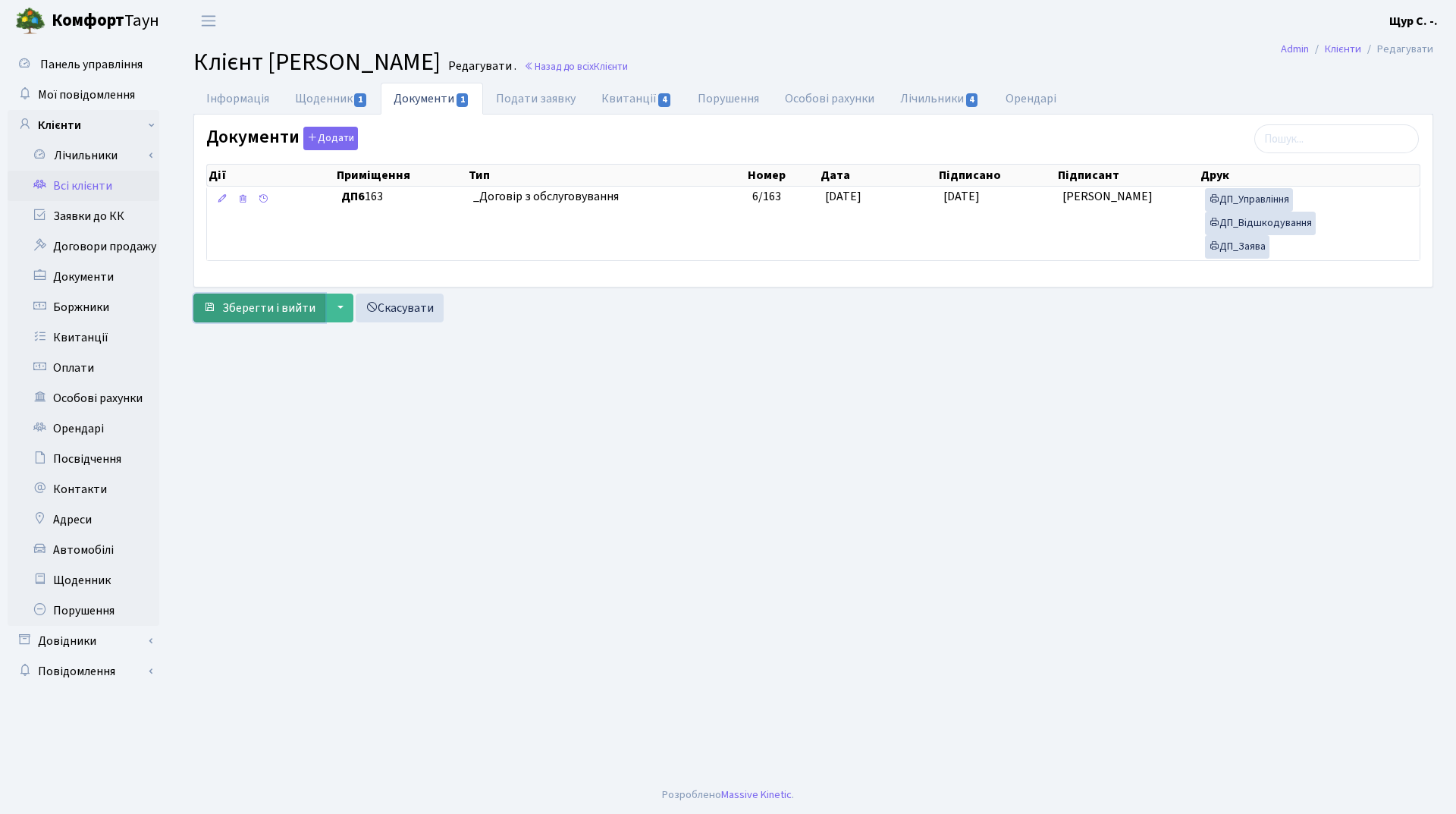
click at [260, 304] on span "Зберегти і вийти" at bounding box center [268, 308] width 93 height 17
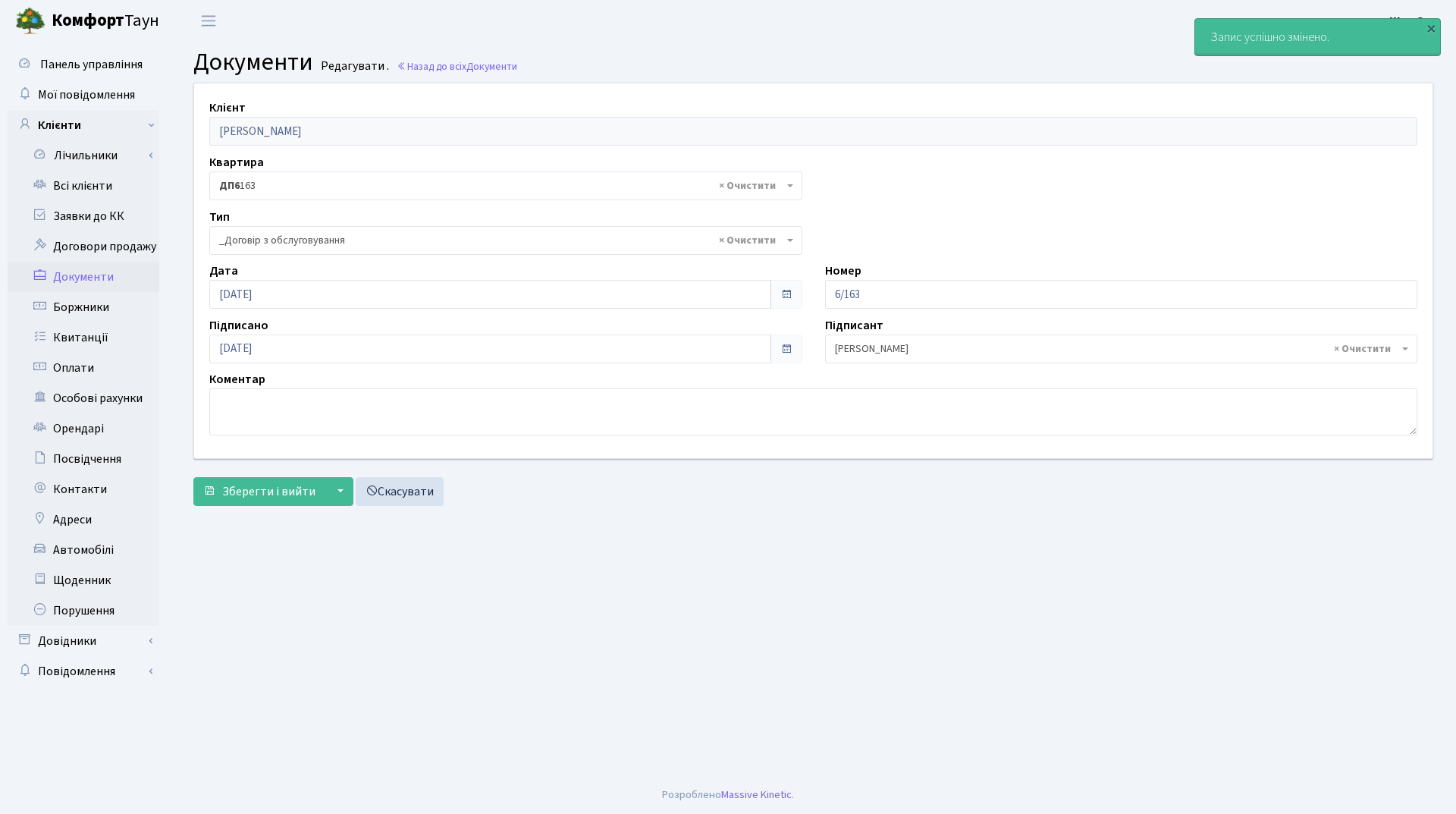
select select "289"
click at [109, 189] on link "Всі клієнти" at bounding box center [83, 185] width 152 height 30
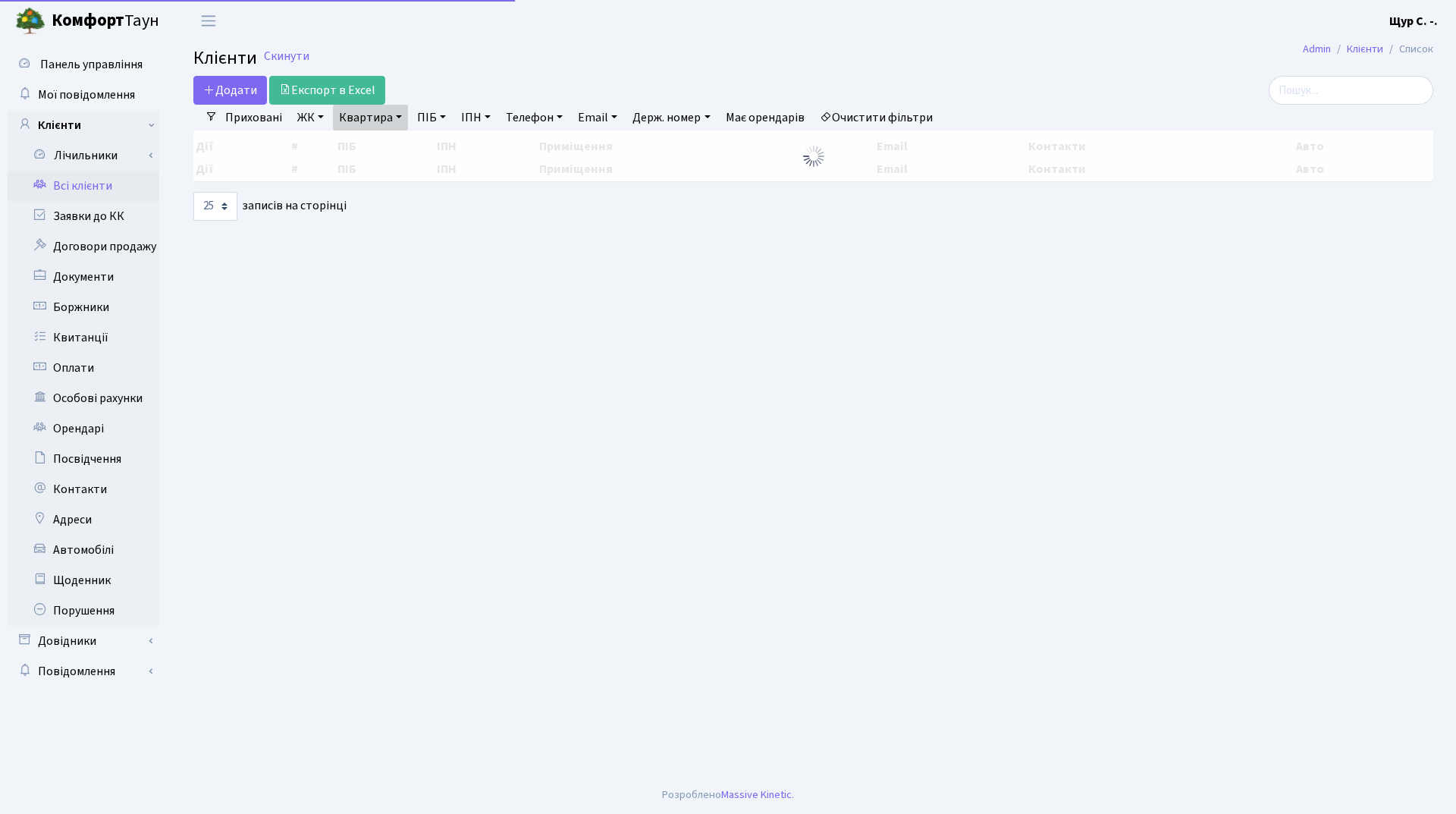
select select "25"
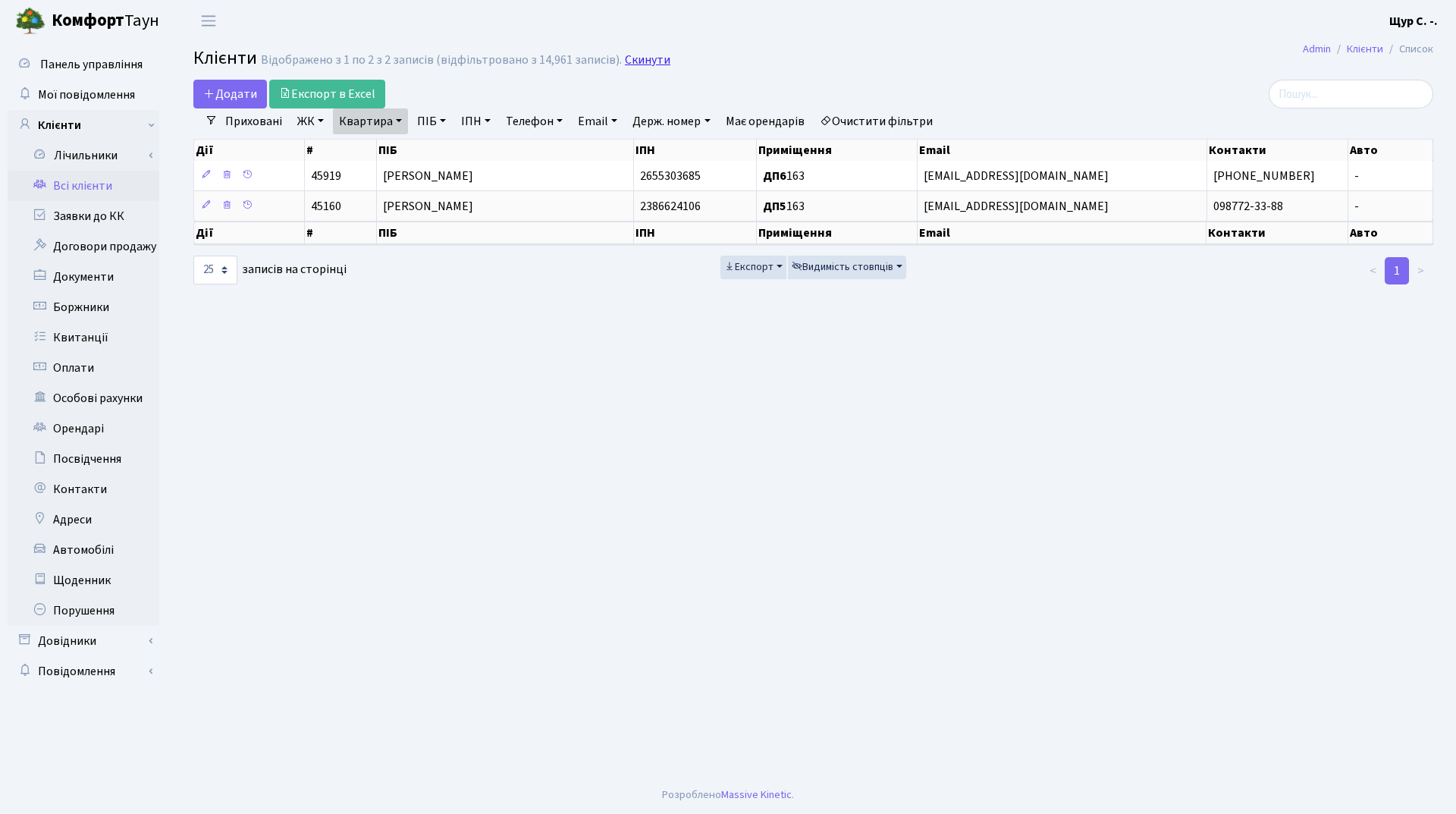
click at [635, 58] on link "Скинути" at bounding box center [648, 59] width 45 height 14
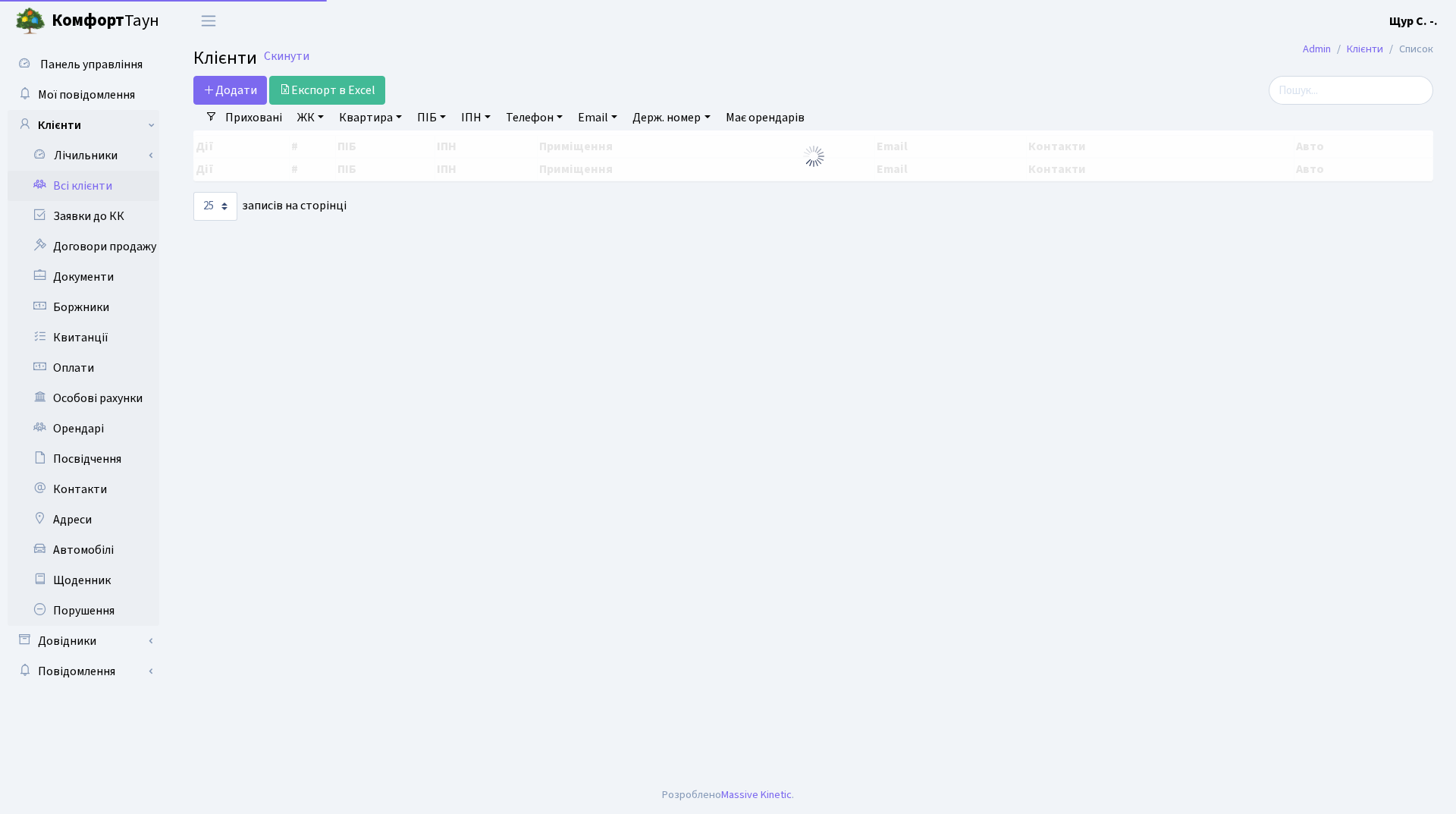
select select "25"
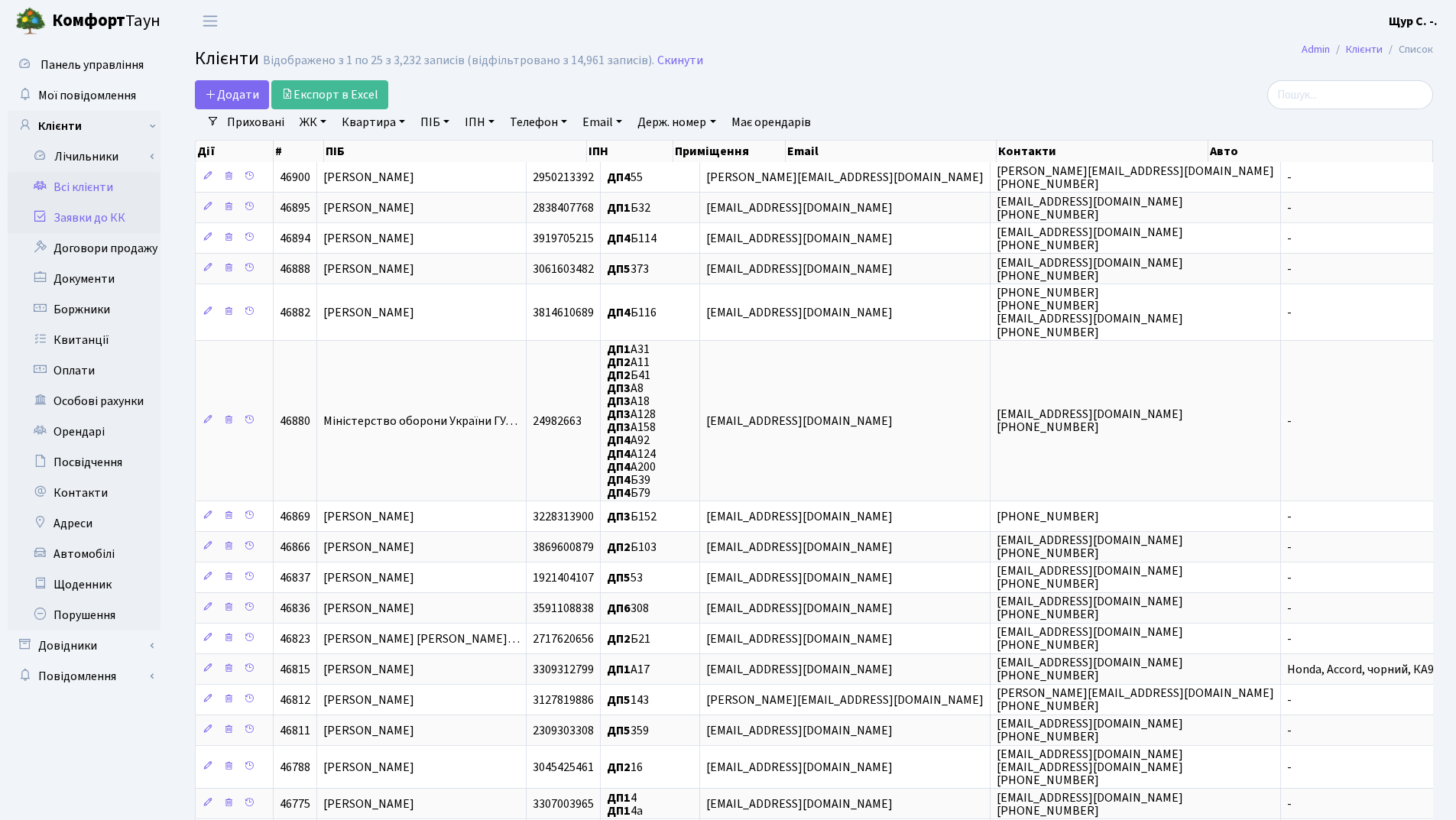
click at [75, 221] on link "Заявки до КК" at bounding box center [83, 218] width 153 height 30
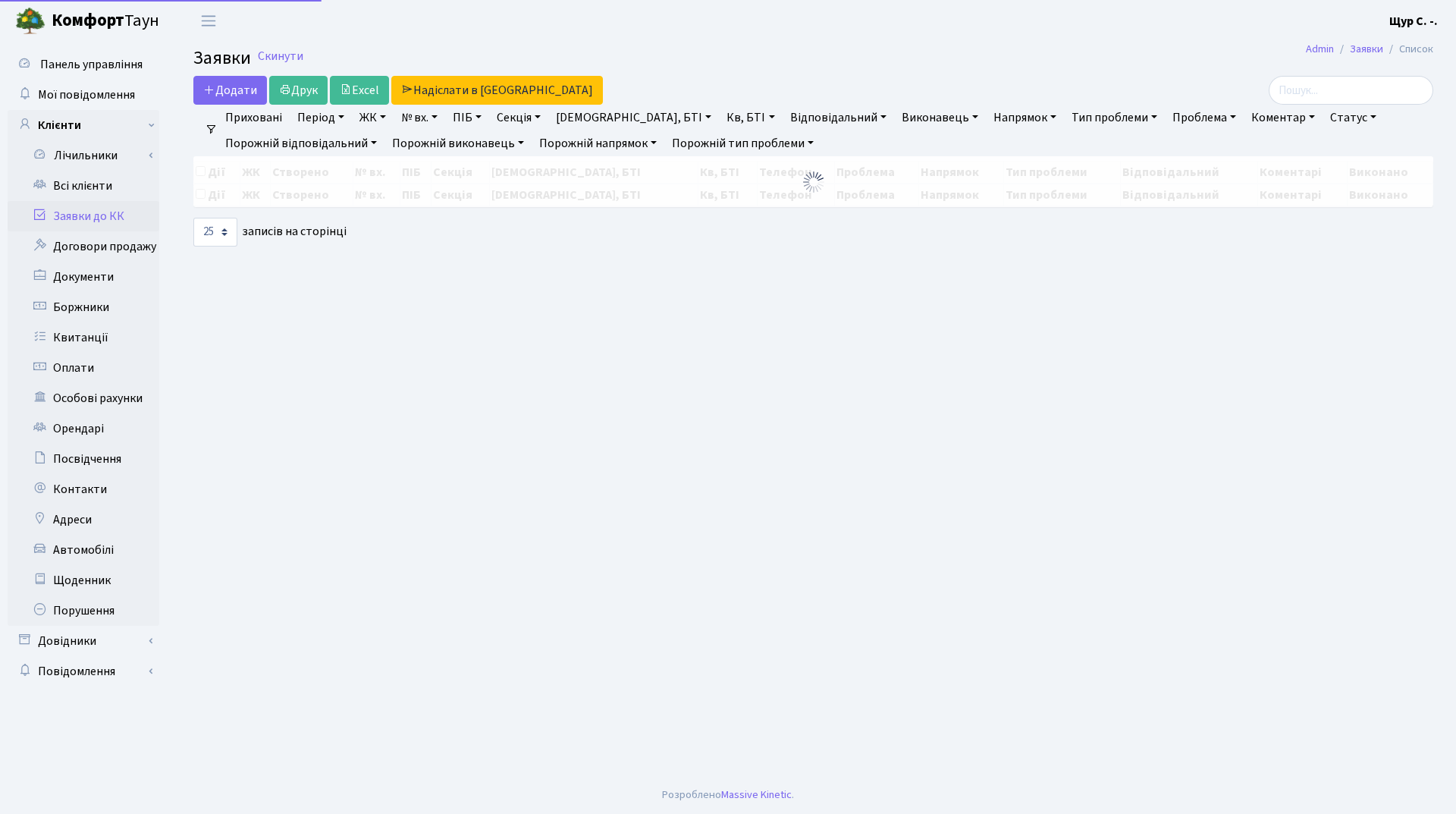
select select "25"
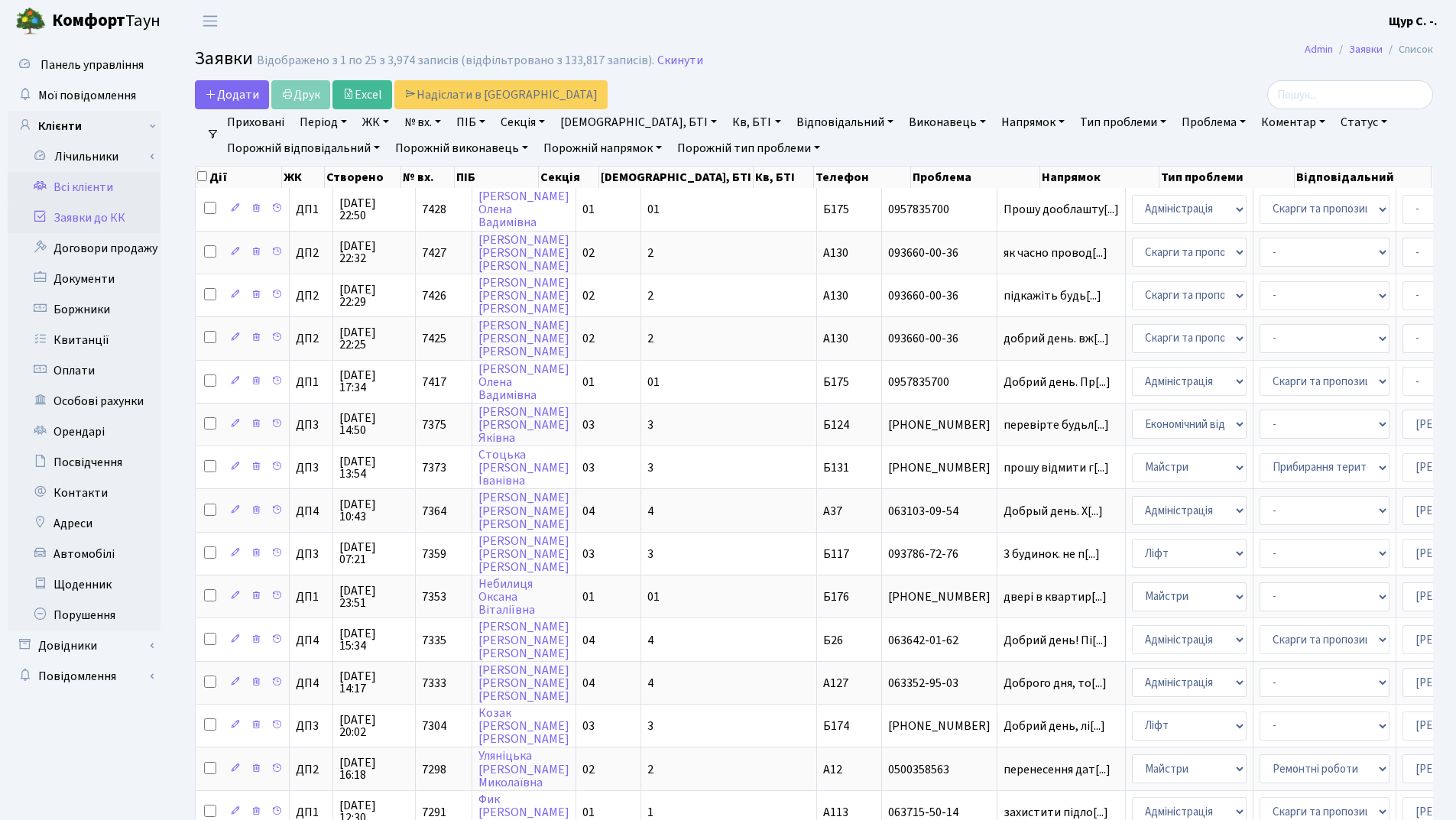
click at [92, 188] on link "Всі клієнти" at bounding box center [83, 187] width 153 height 30
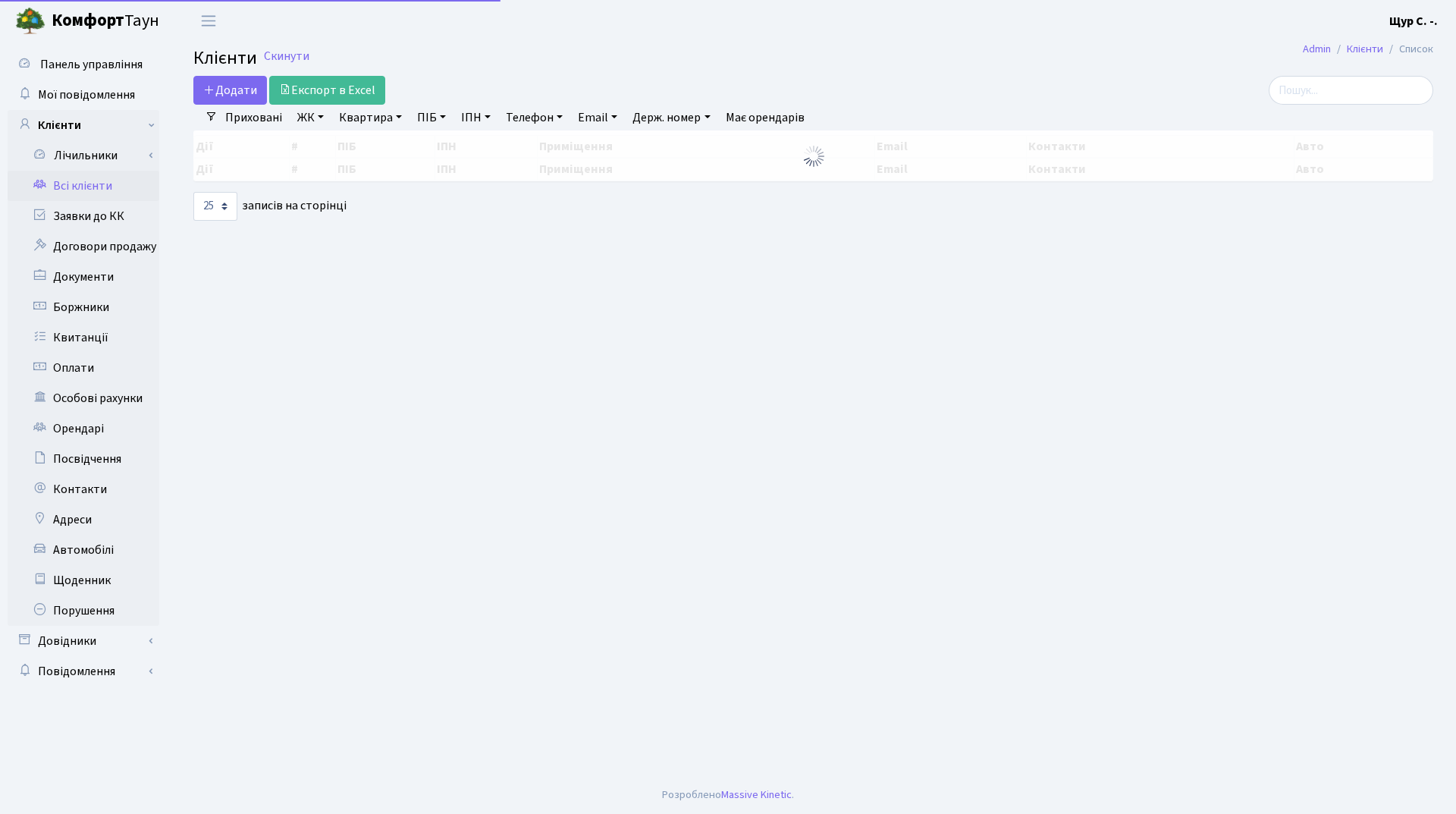
select select "25"
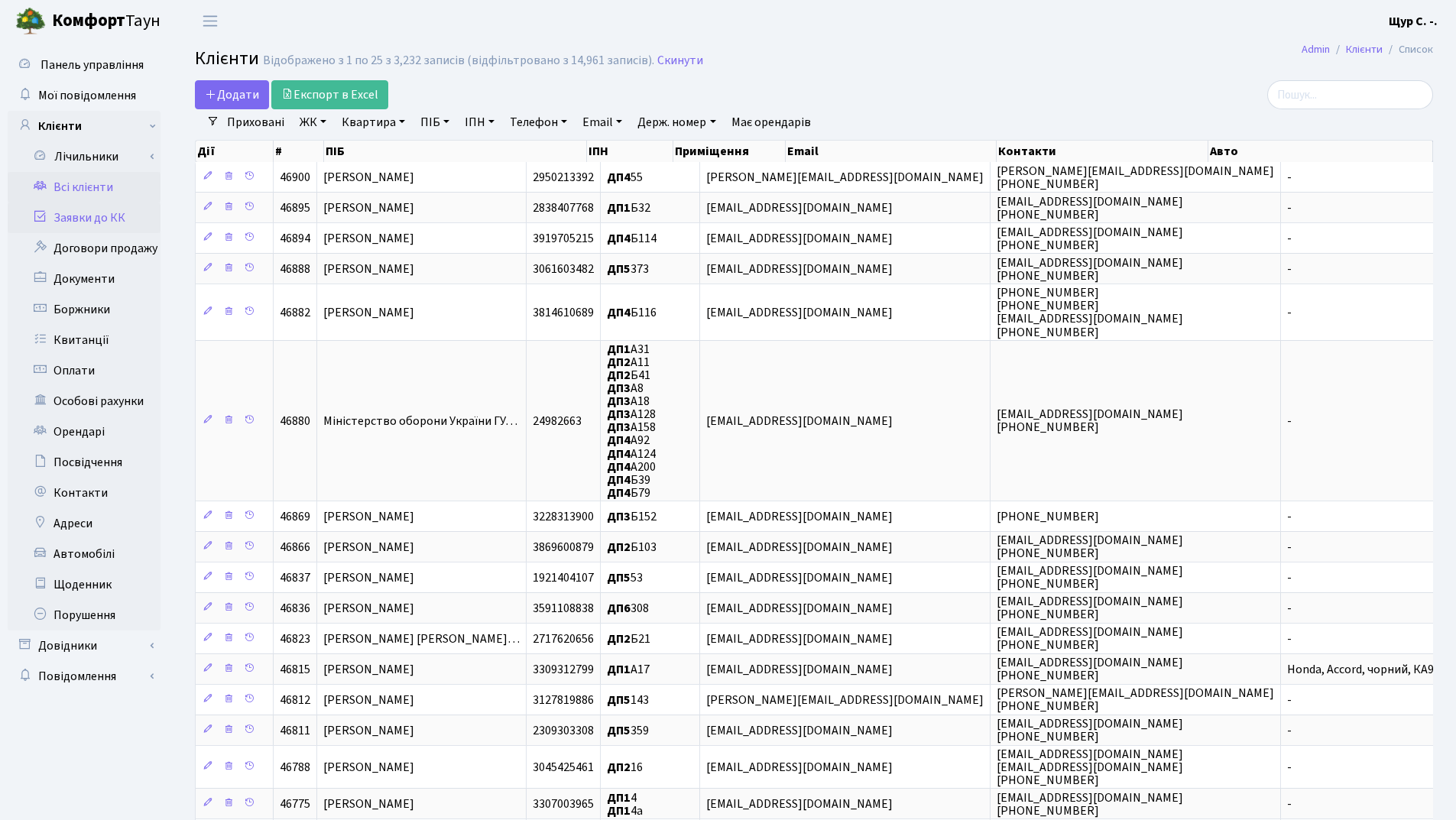
click at [88, 209] on link "Заявки до КК" at bounding box center [83, 218] width 153 height 30
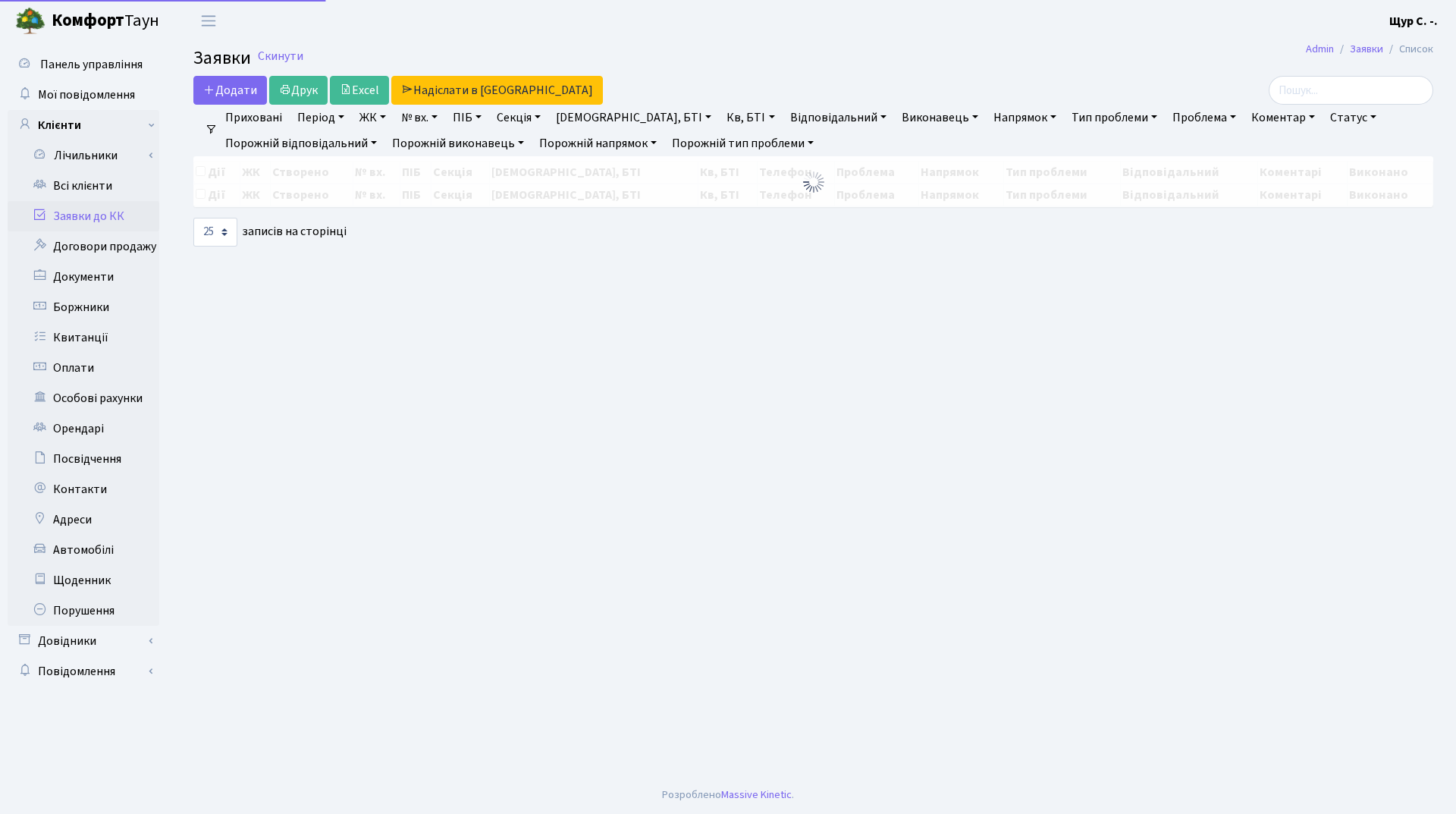
select select "25"
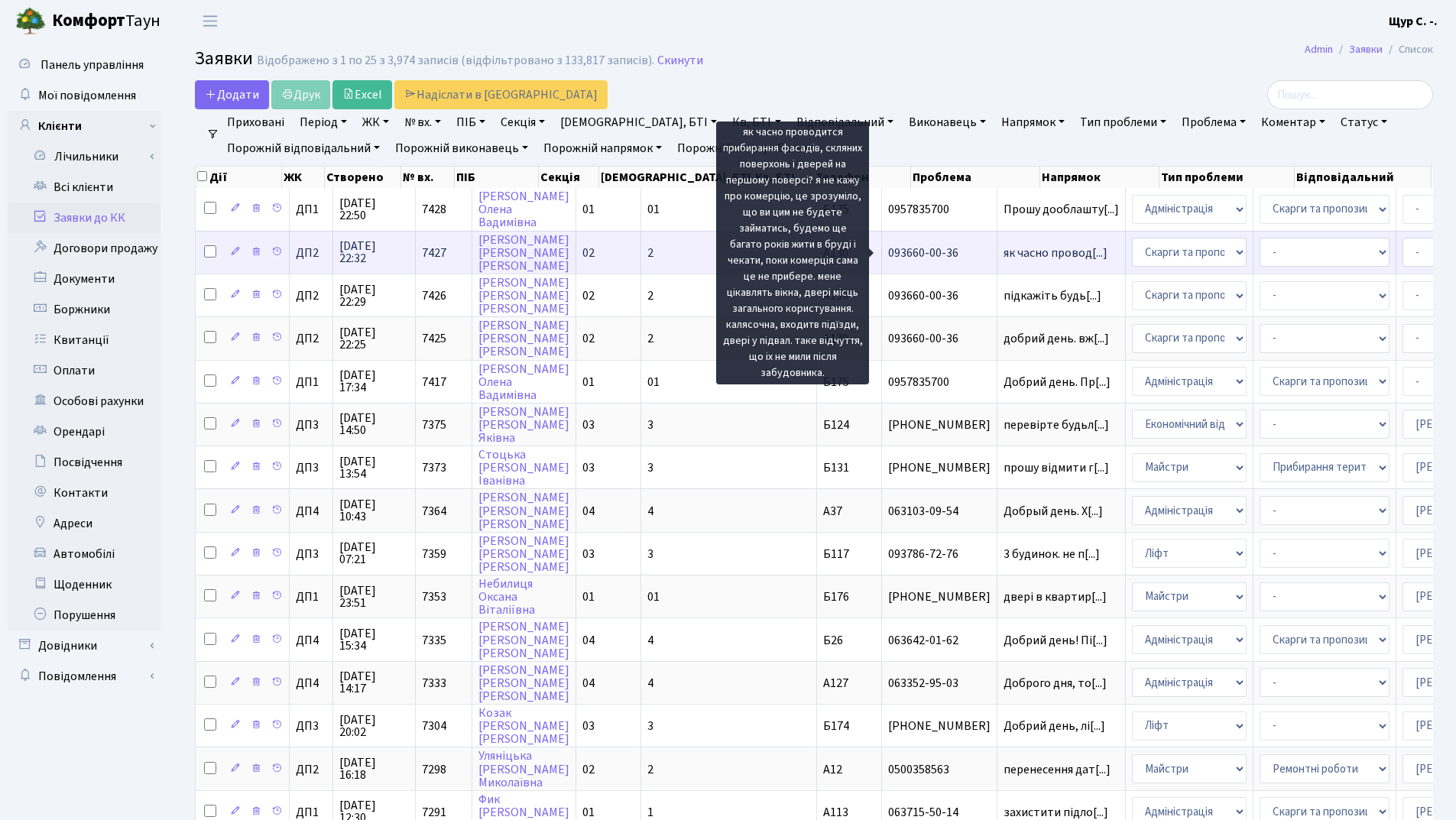
click at [1004, 257] on span "як часно провод[...]" at bounding box center [1056, 253] width 104 height 17
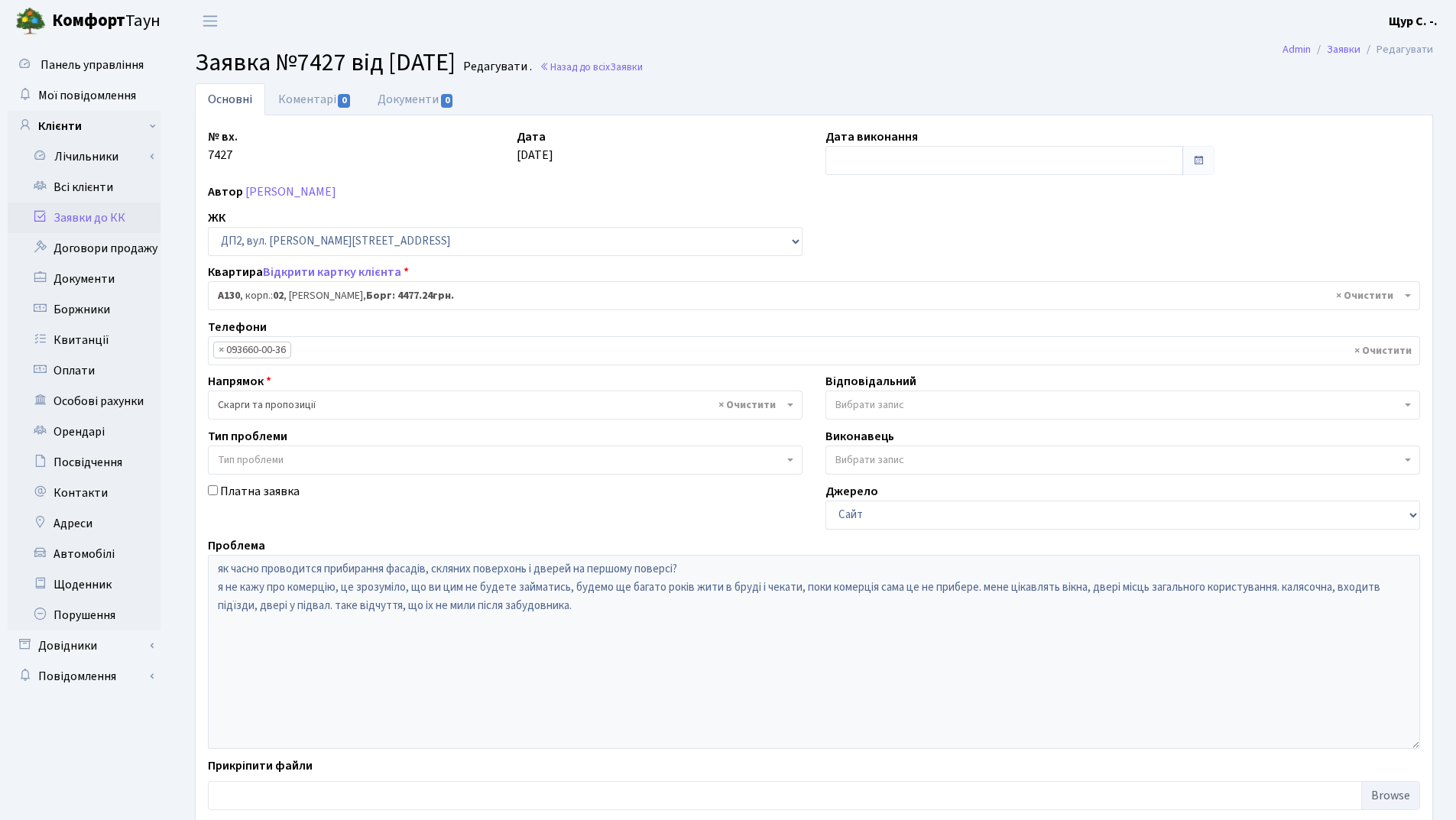
select select "30955"
click at [120, 217] on link "Заявки до КК" at bounding box center [83, 218] width 153 height 30
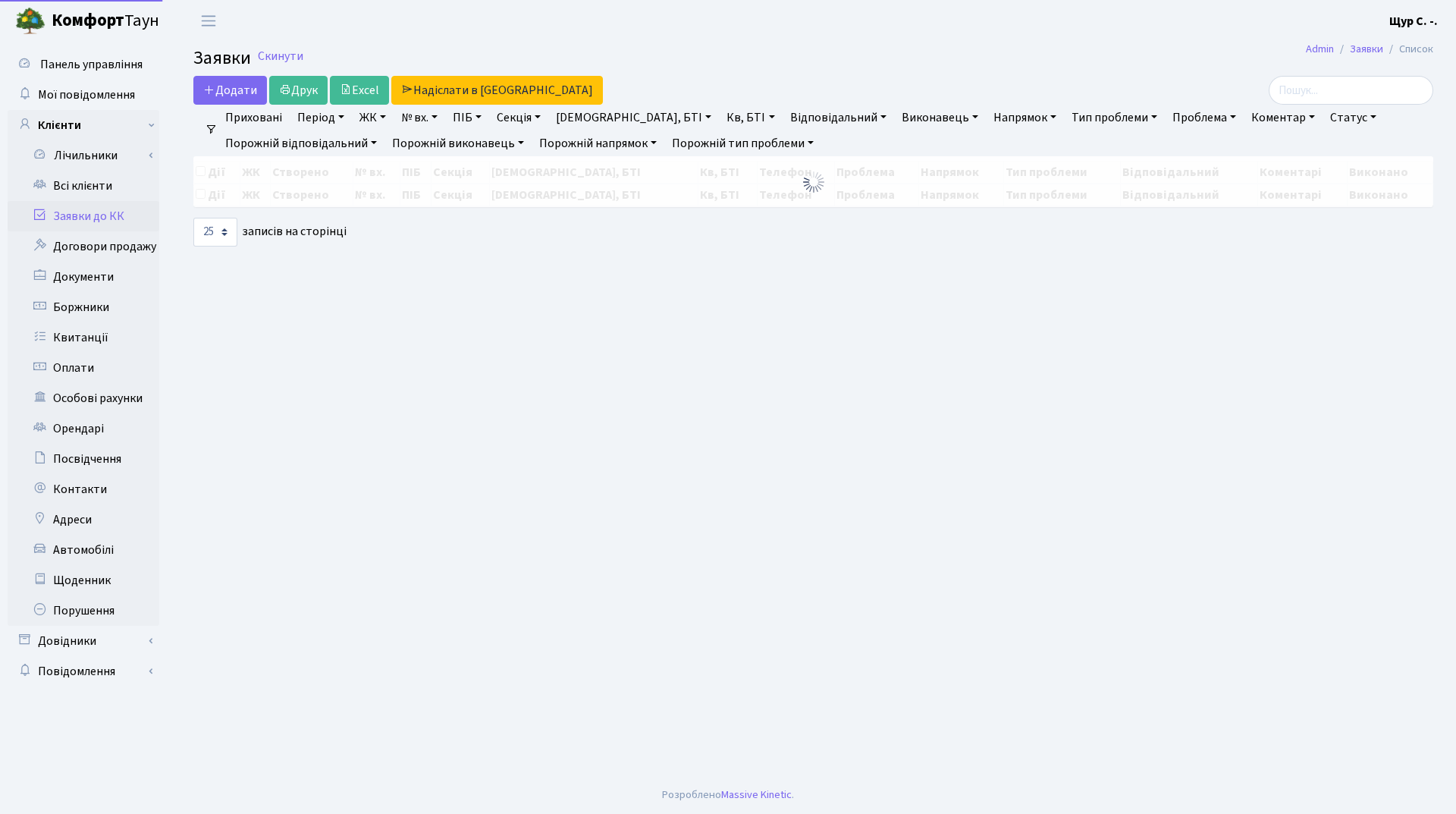
select select "25"
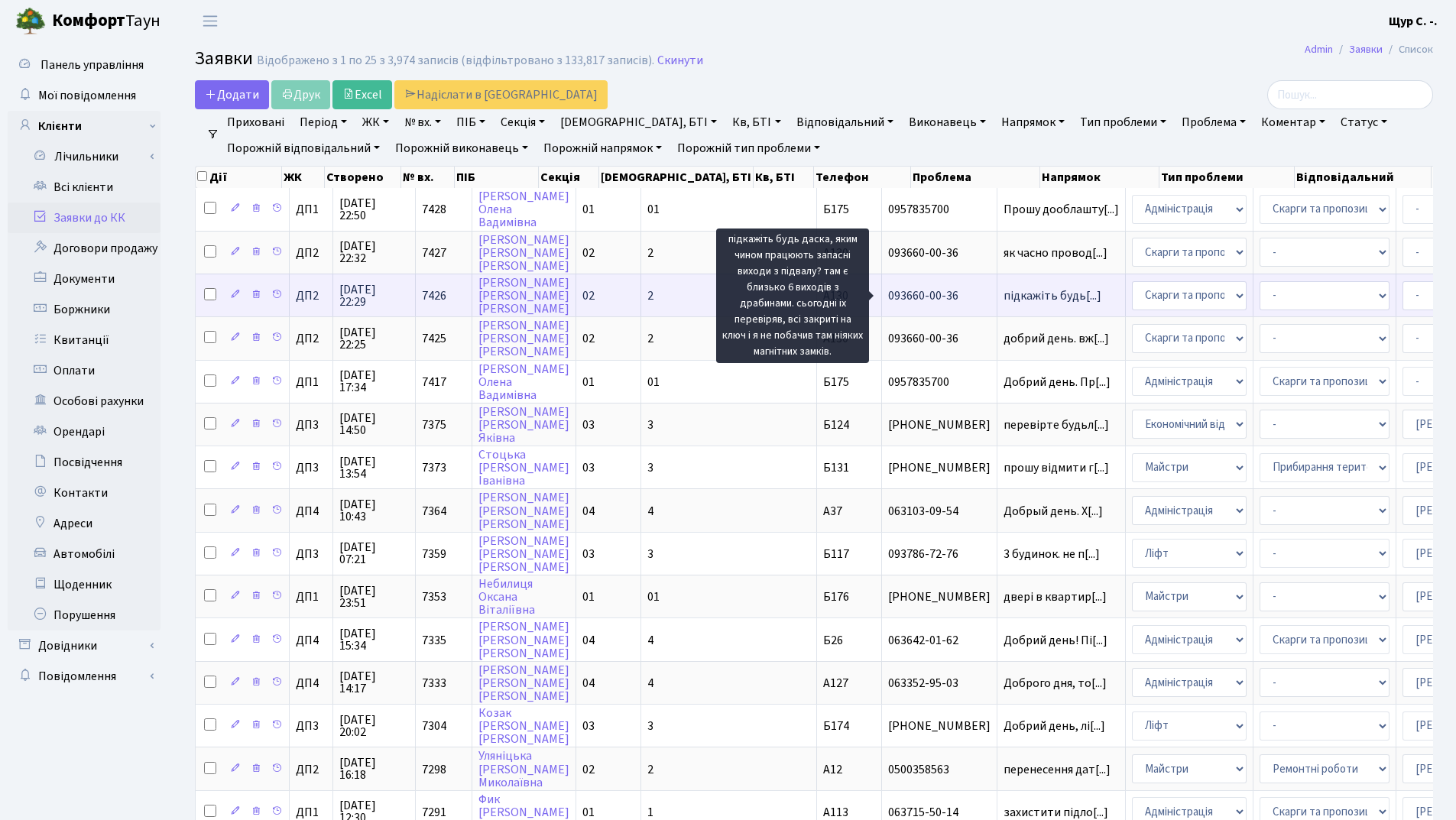
click at [1004, 301] on span "підкажіть будь[...]" at bounding box center [1052, 296] width 98 height 17
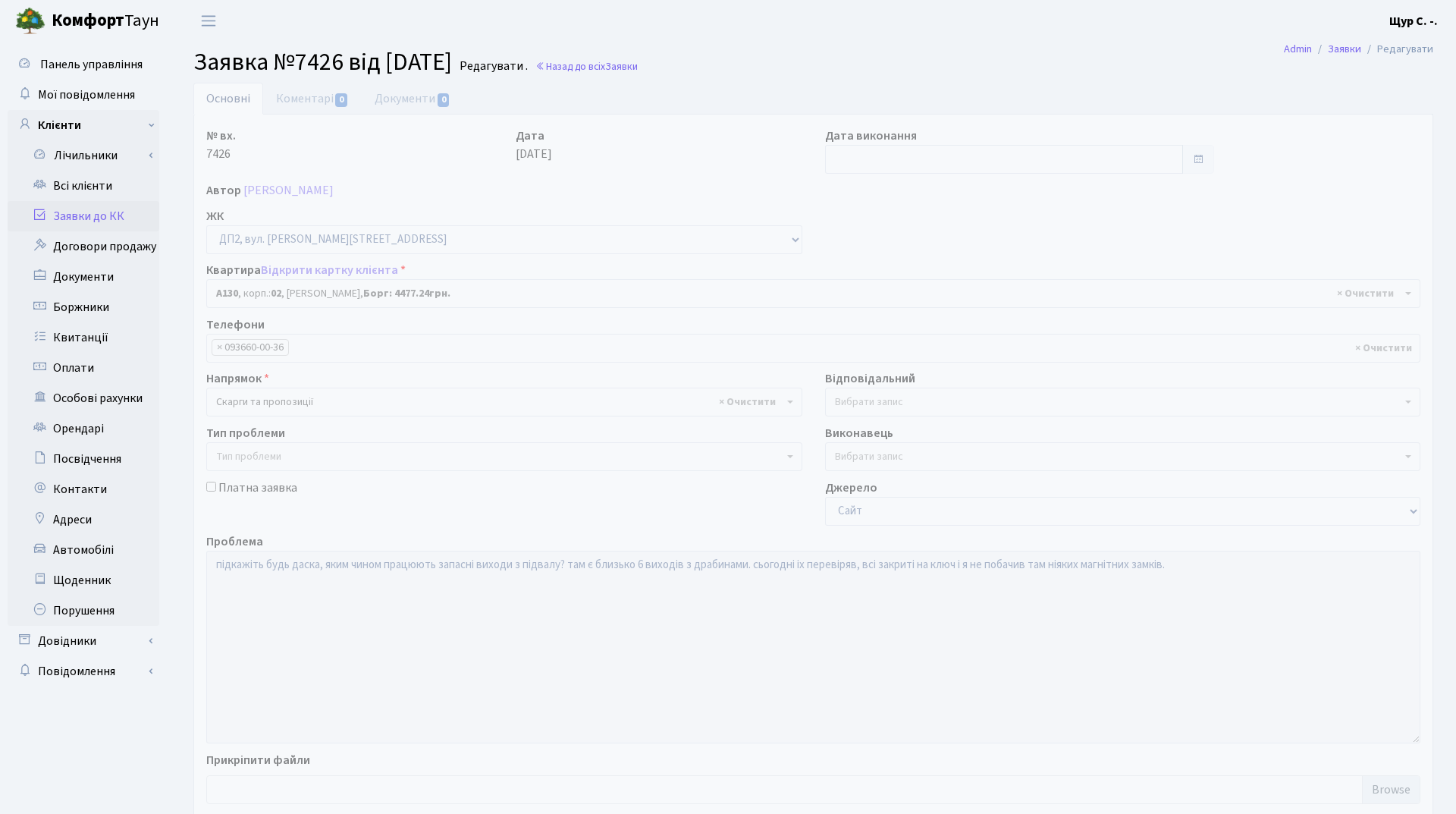
select select "30955"
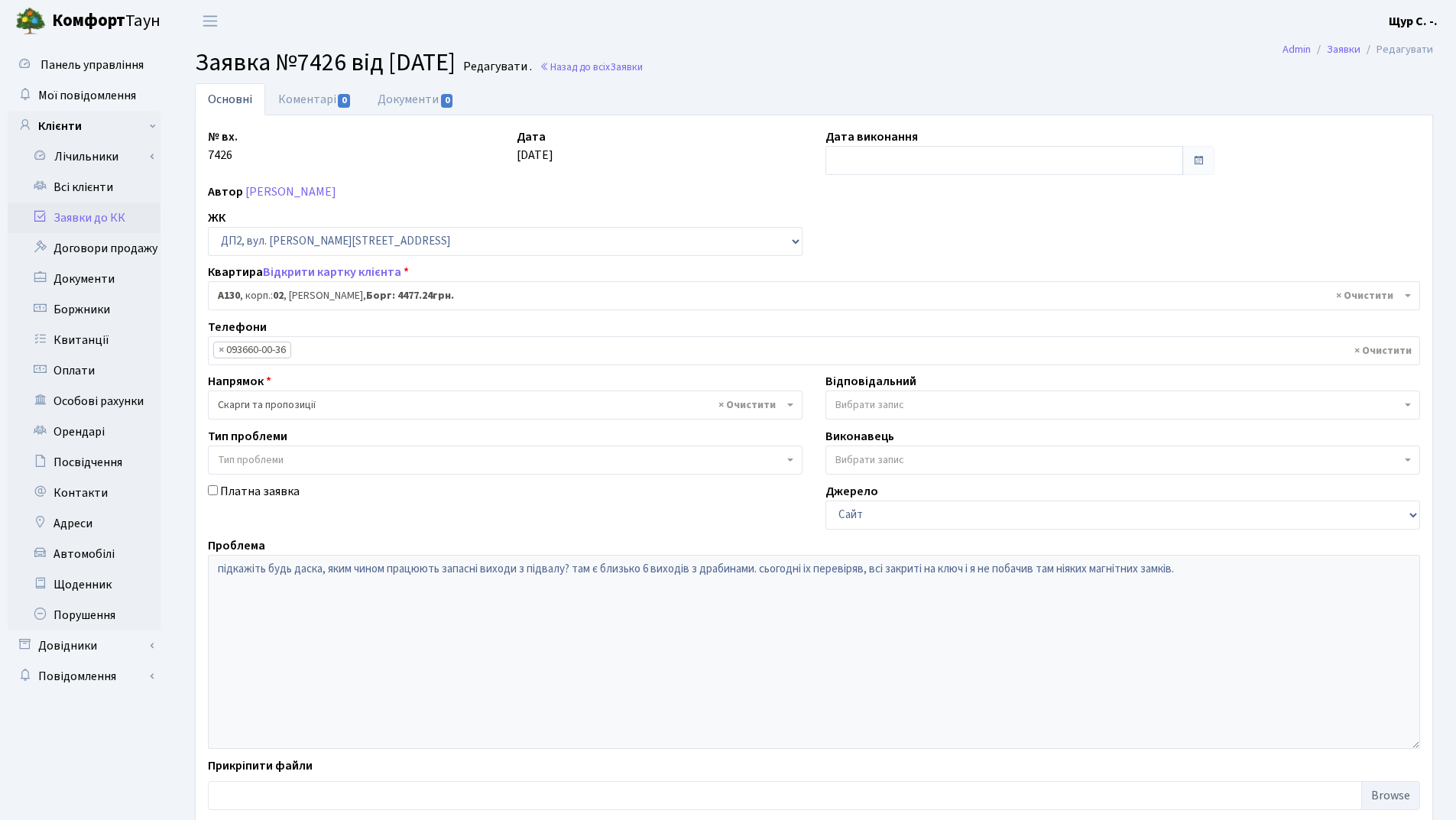
click at [114, 215] on link "Заявки до КК" at bounding box center [83, 218] width 153 height 30
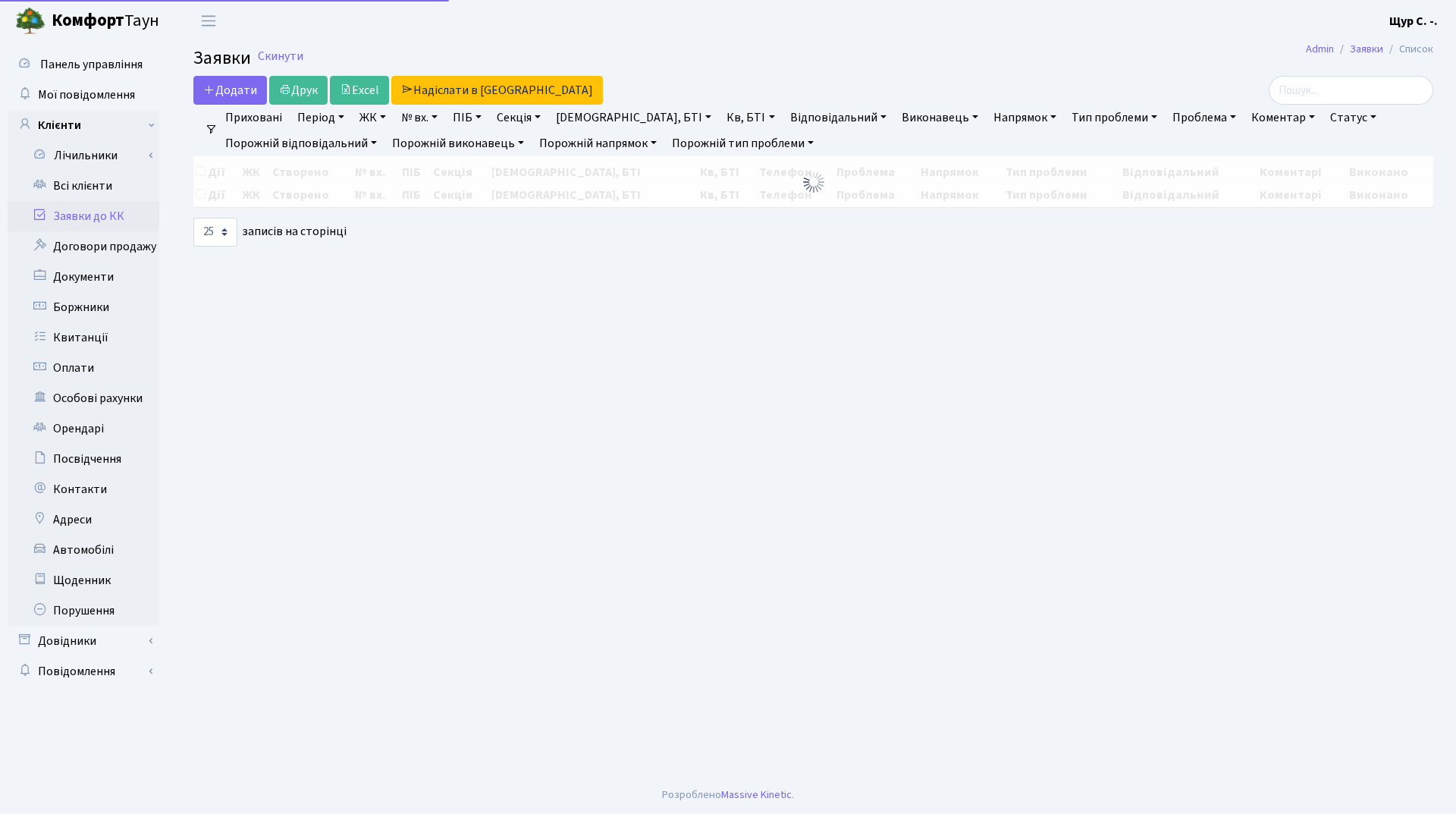
select select "25"
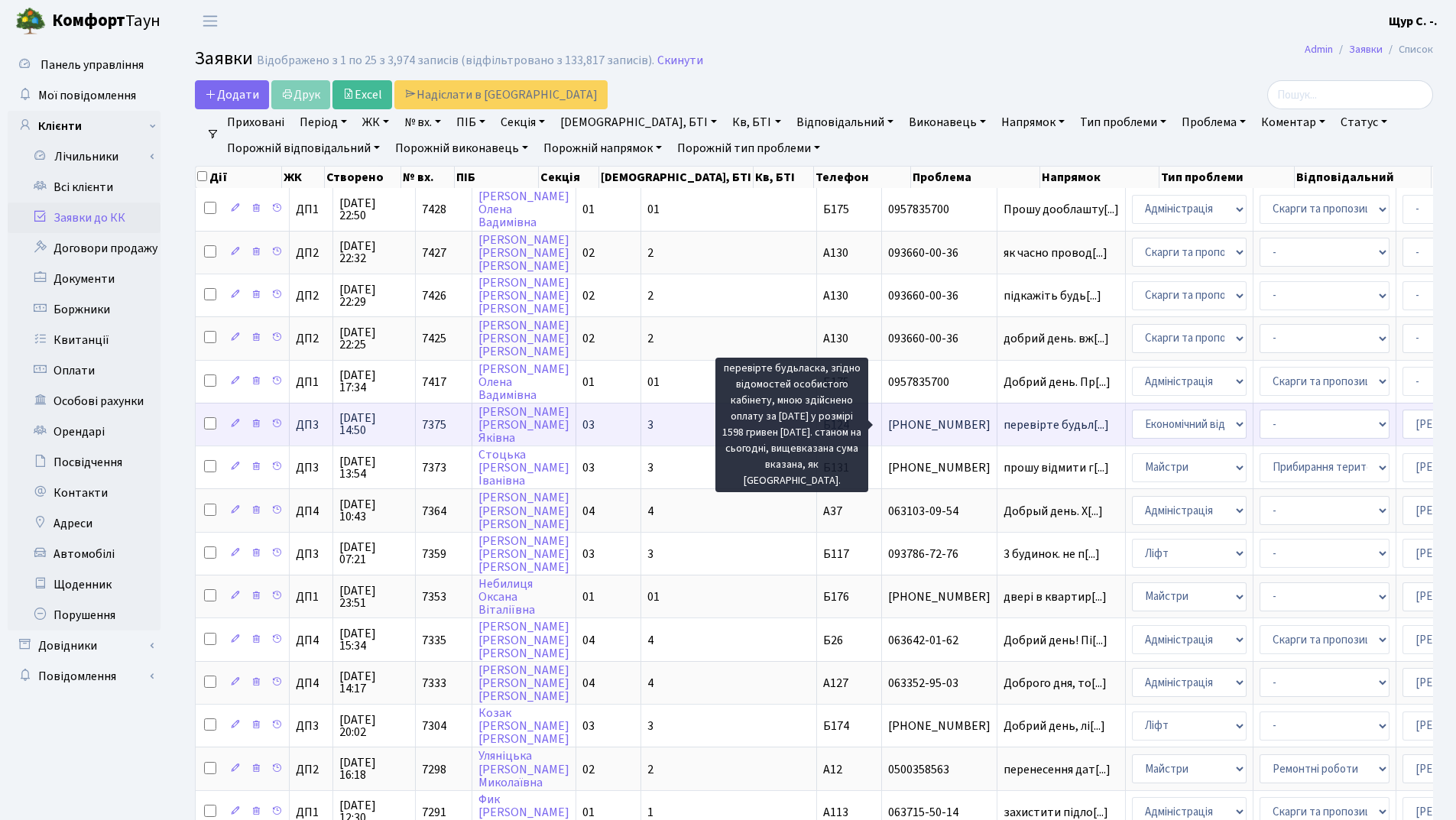
click at [1004, 420] on span "перевірте будьл[...]" at bounding box center [1056, 425] width 105 height 17
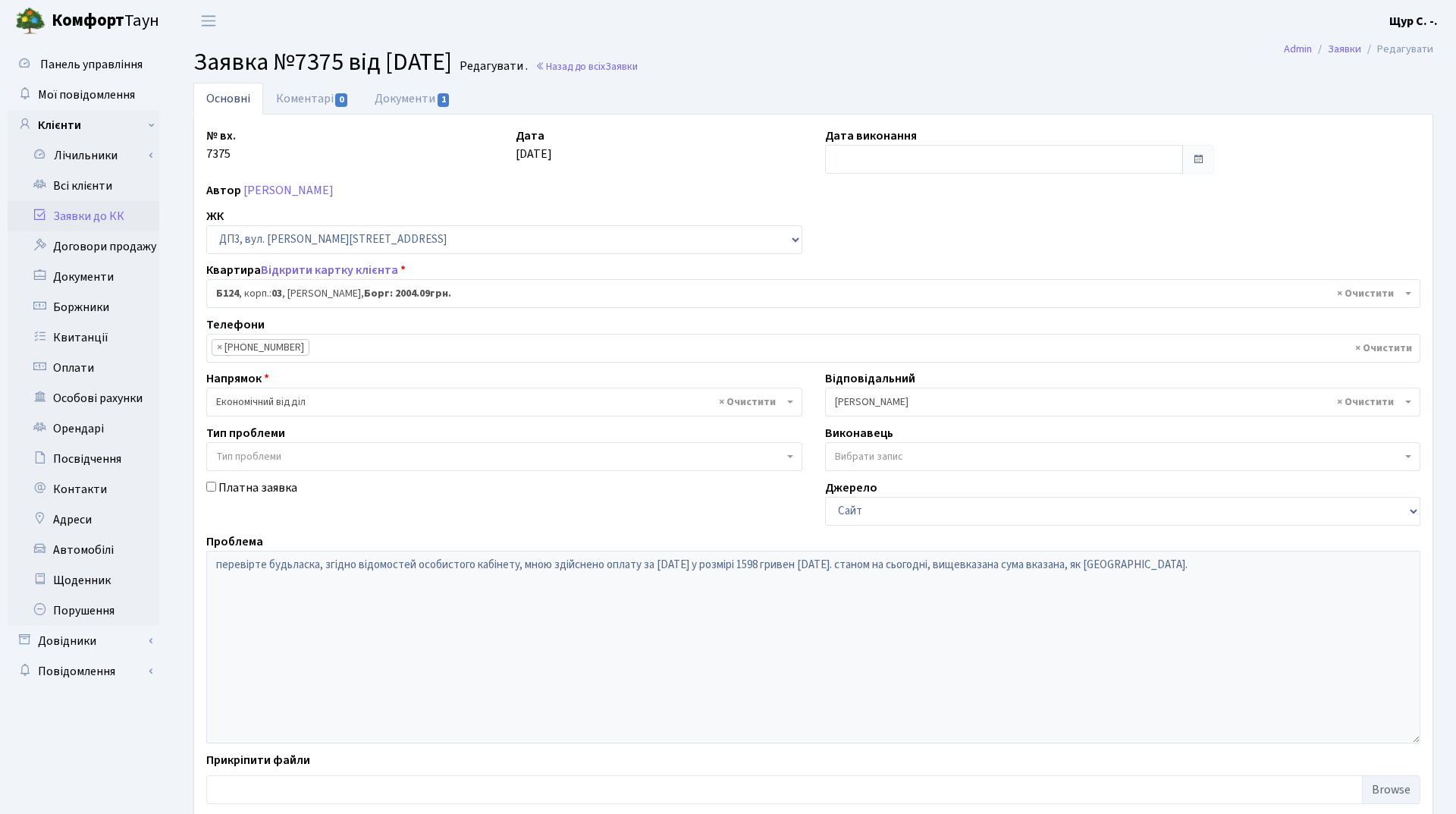
select select "32743"
click at [74, 187] on link "Всі клієнти" at bounding box center [83, 185] width 152 height 30
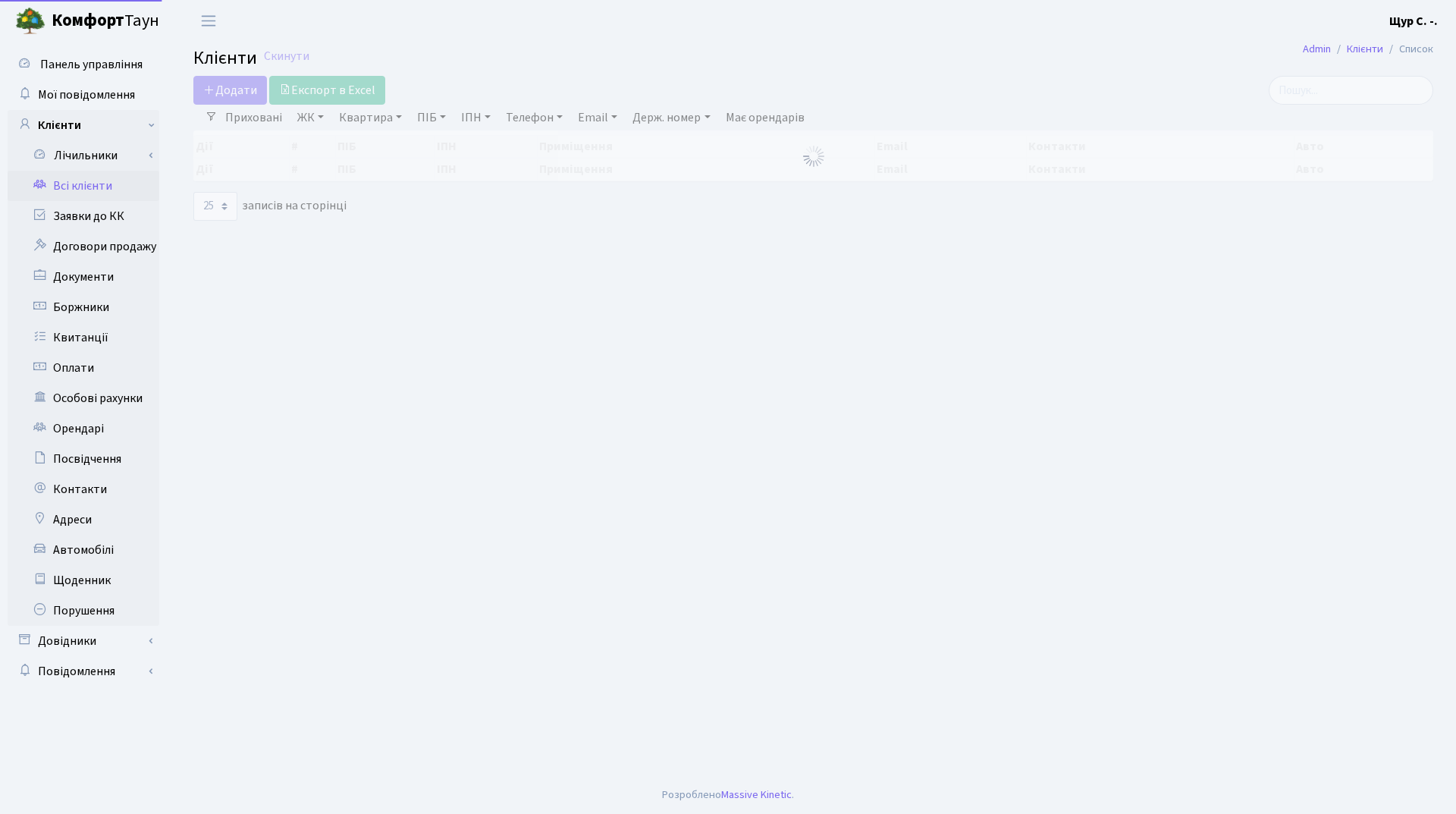
select select "25"
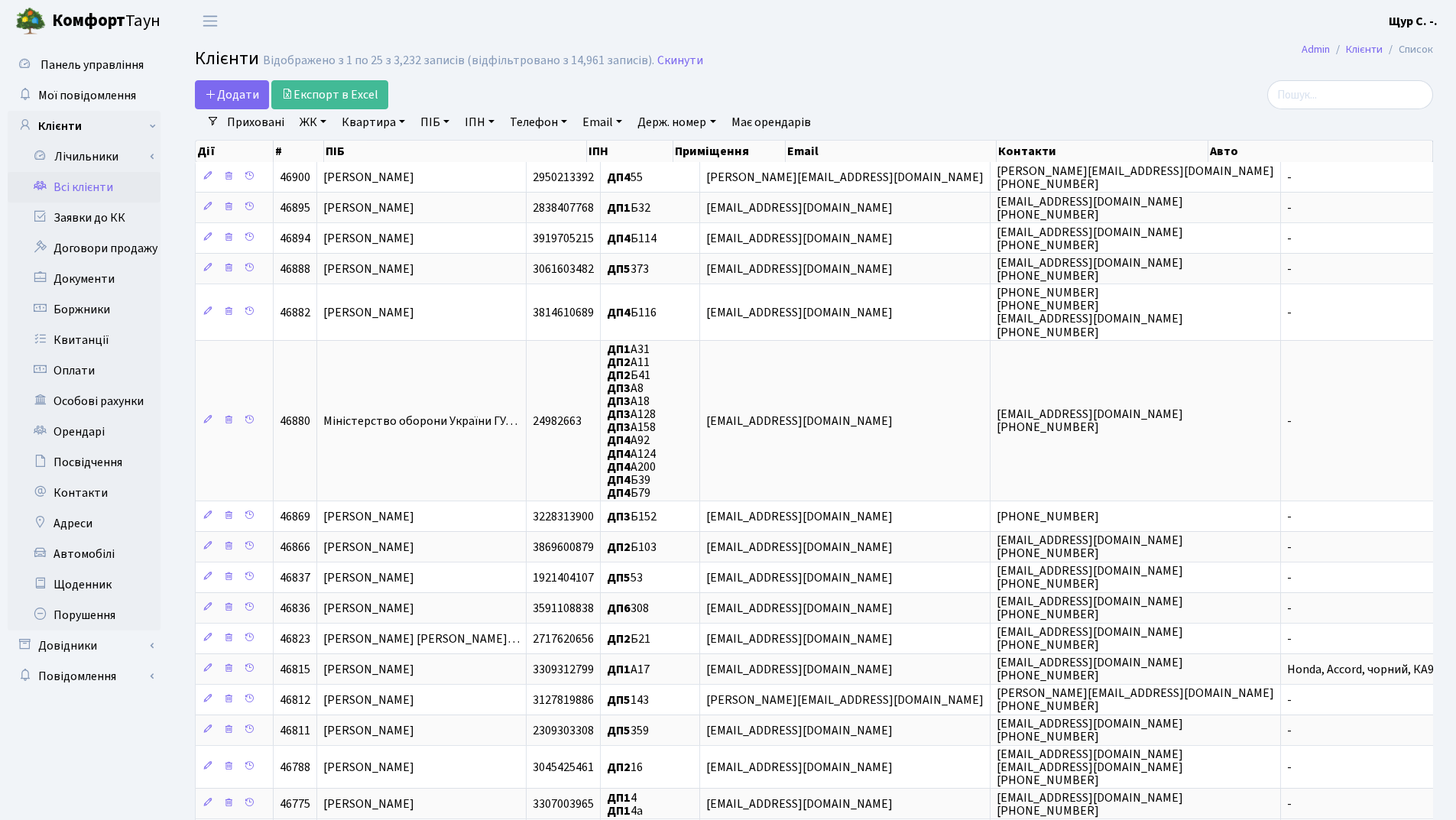
click at [353, 123] on link "Квартира" at bounding box center [374, 121] width 76 height 26
type input "22"
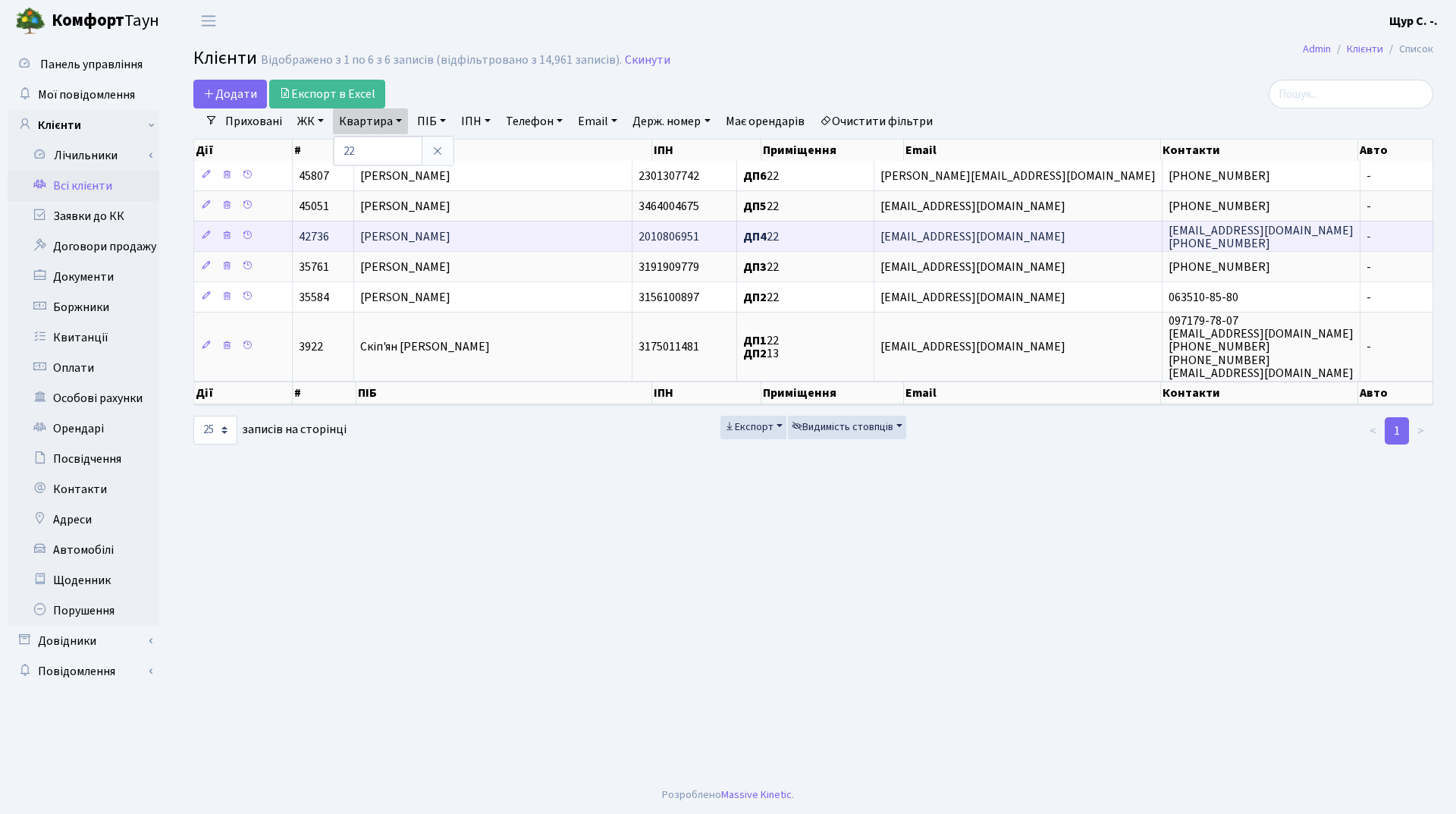
click at [390, 231] on span "[PERSON_NAME]" at bounding box center [406, 237] width 90 height 17
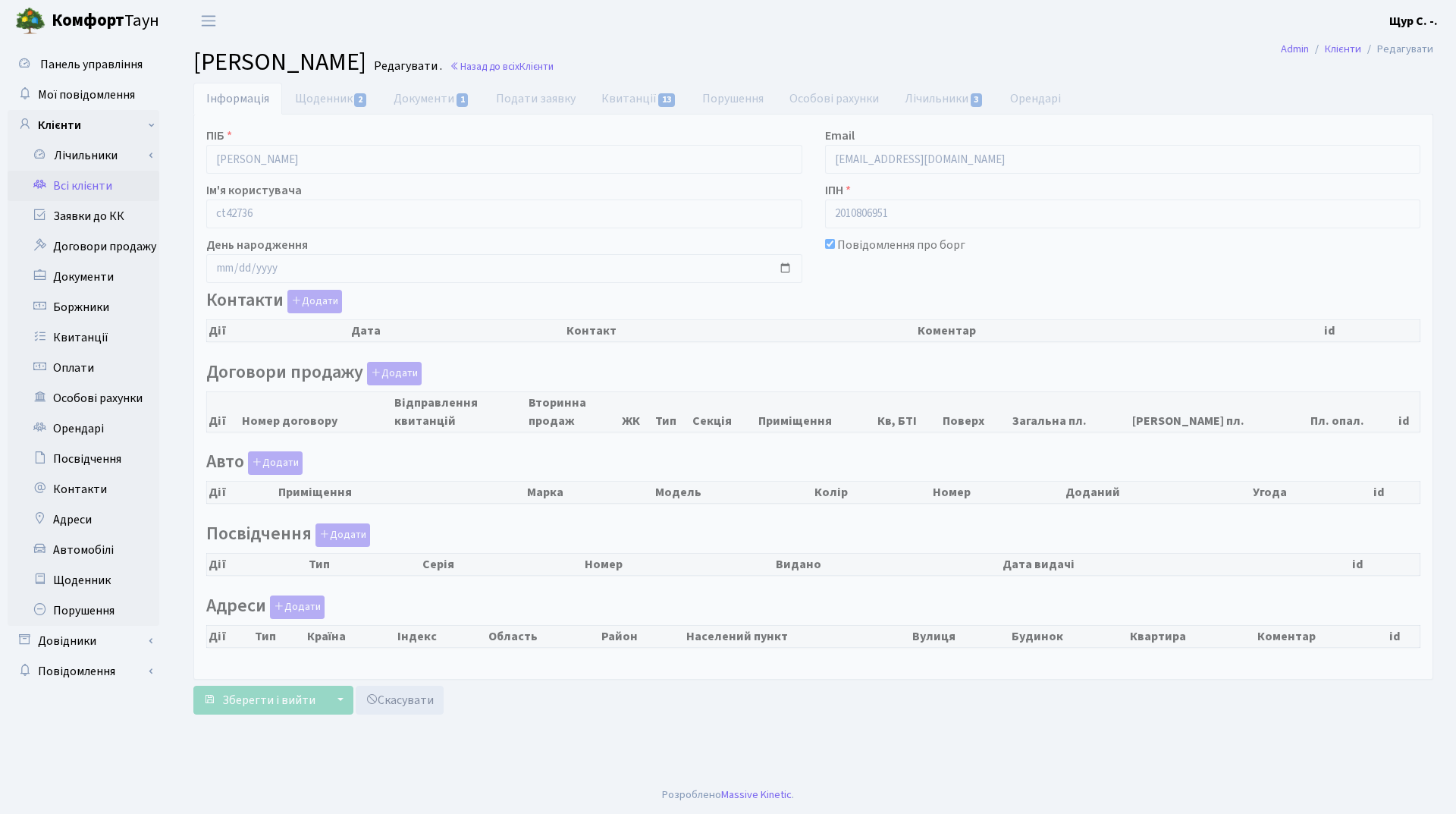
checkbox input "true"
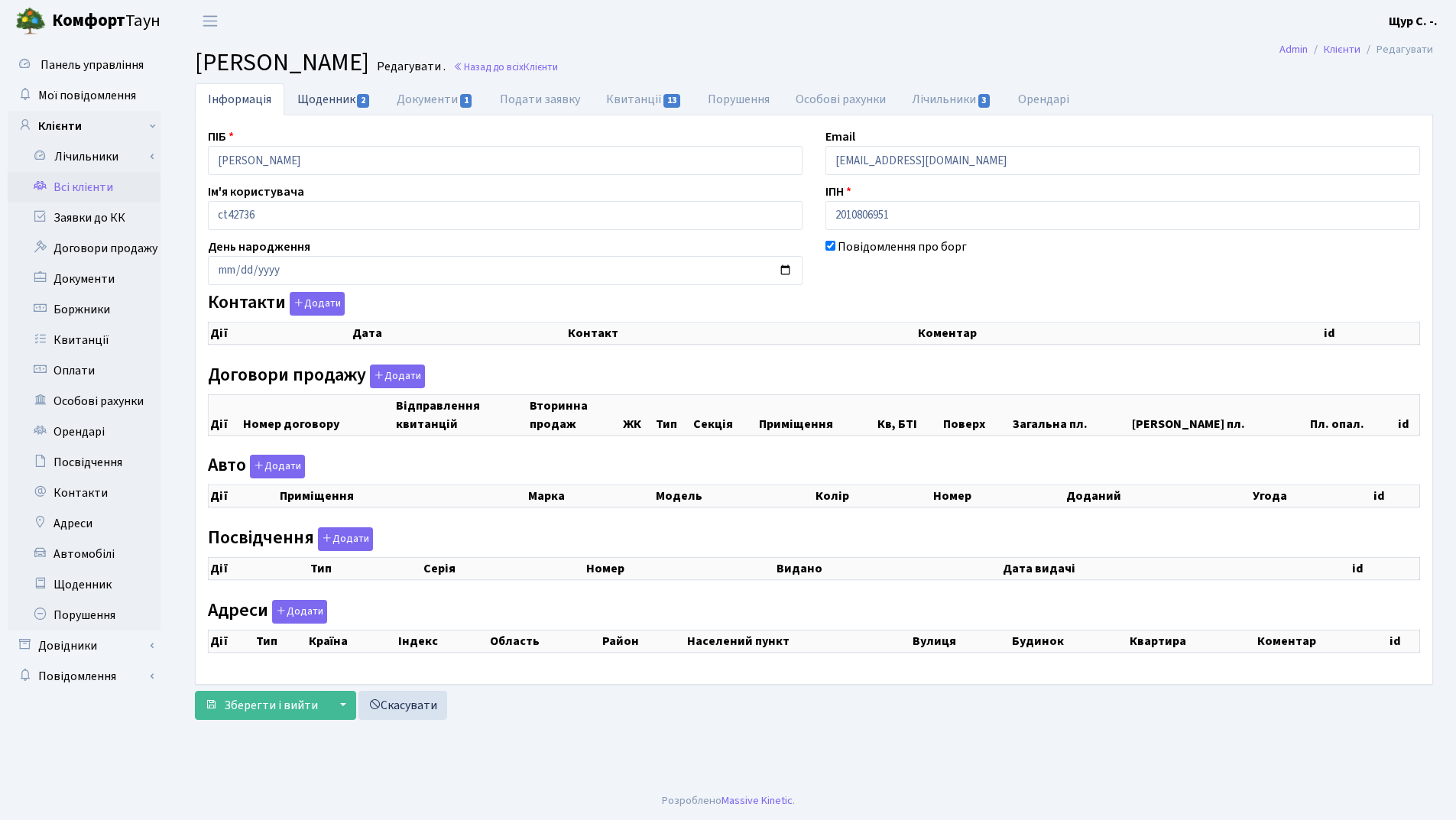
select select "25"
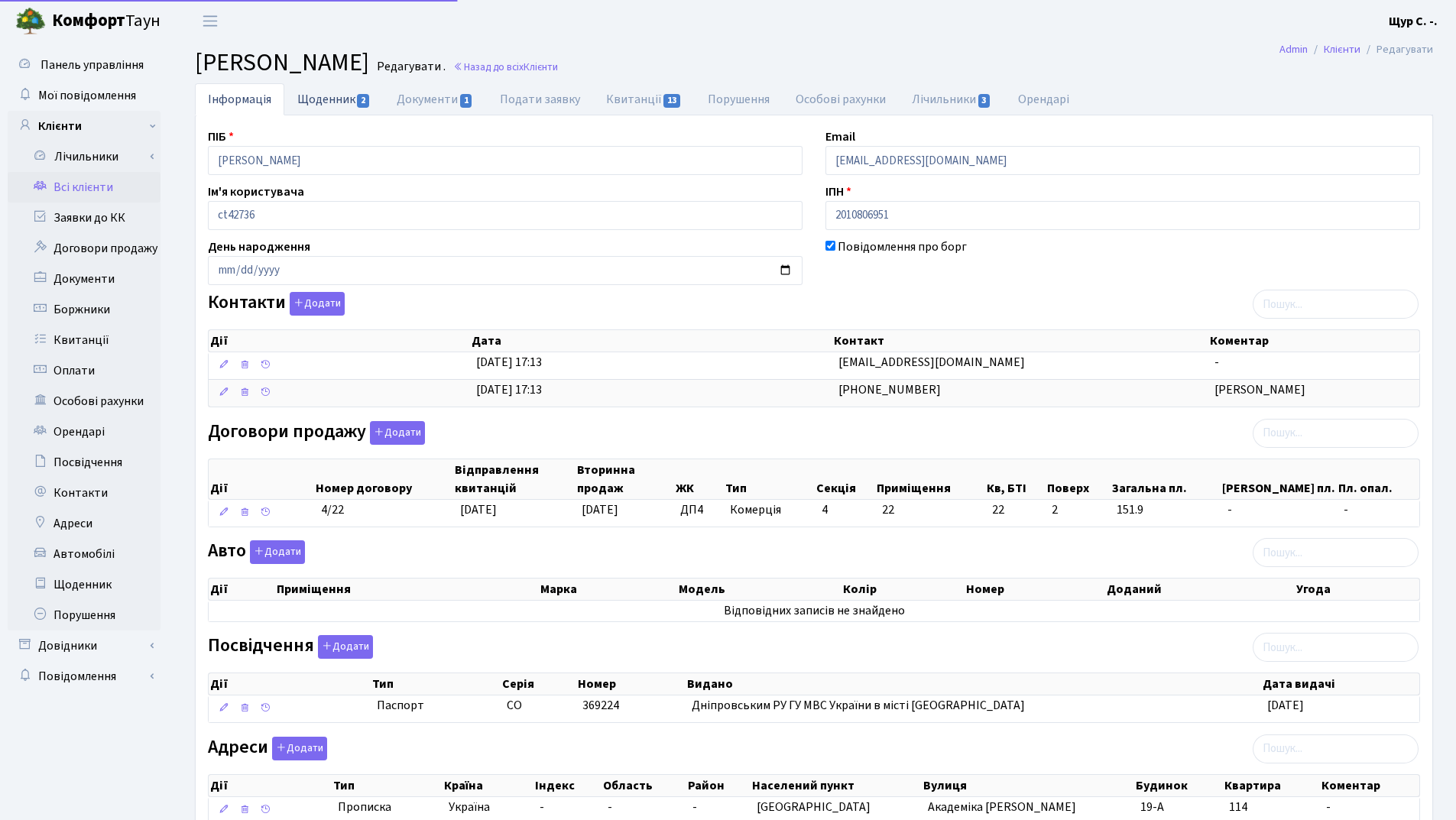
click at [337, 100] on link "Щоденник 2" at bounding box center [334, 99] width 100 height 31
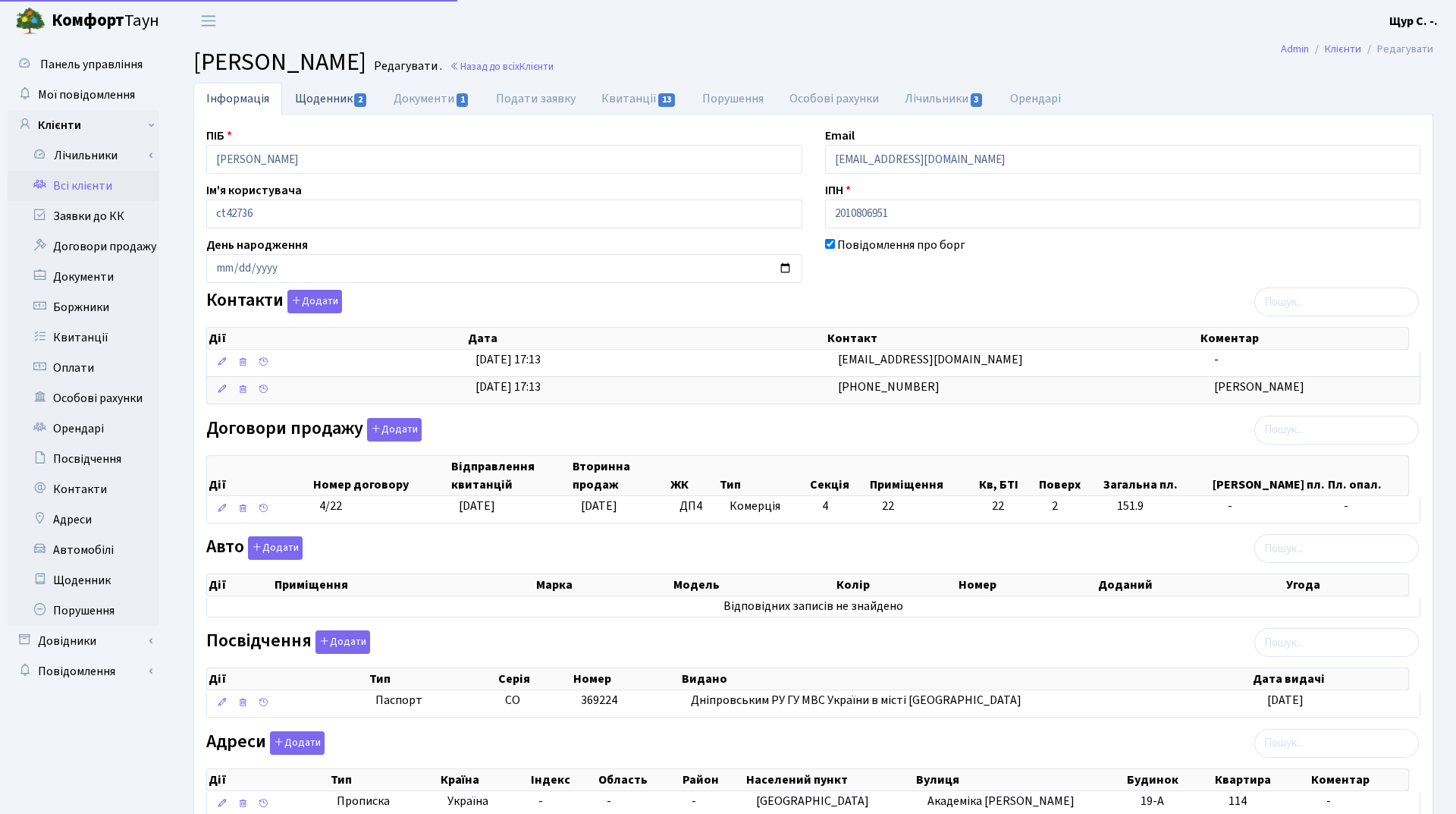
select select "25"
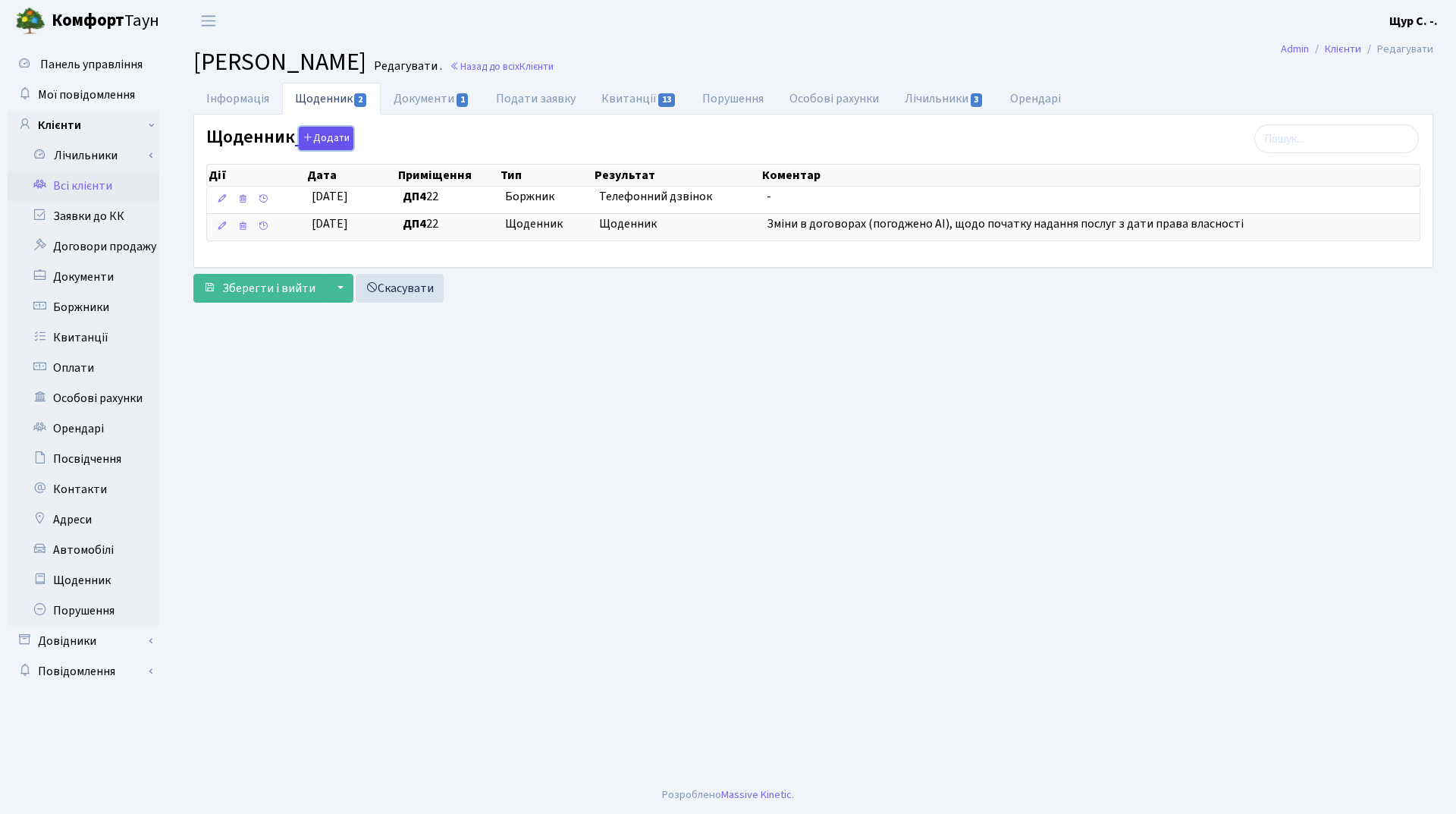
click at [314, 136] on button "Додати" at bounding box center [326, 138] width 55 height 24
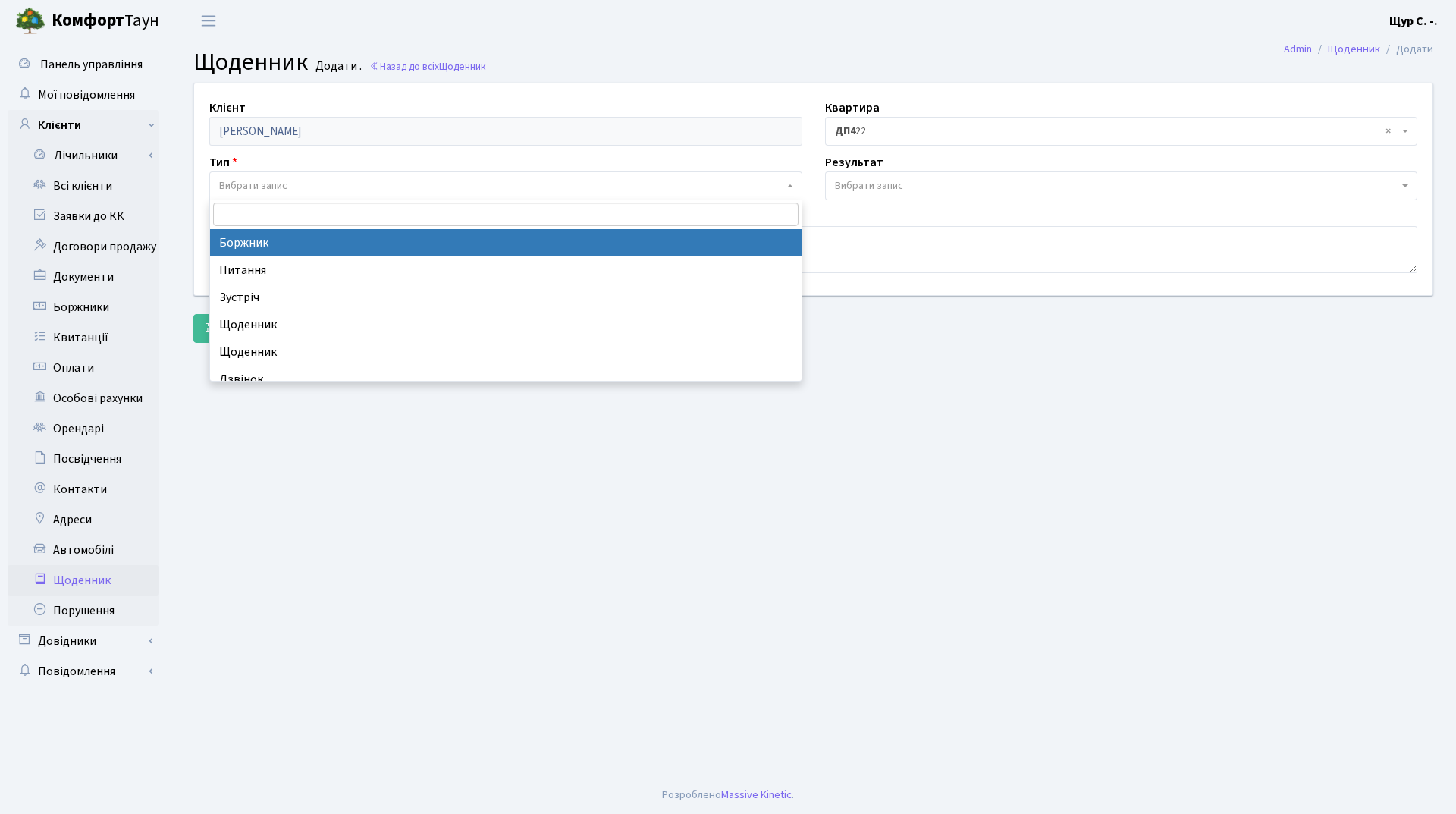
click at [311, 184] on span "Вибрати запис" at bounding box center [502, 185] width 565 height 15
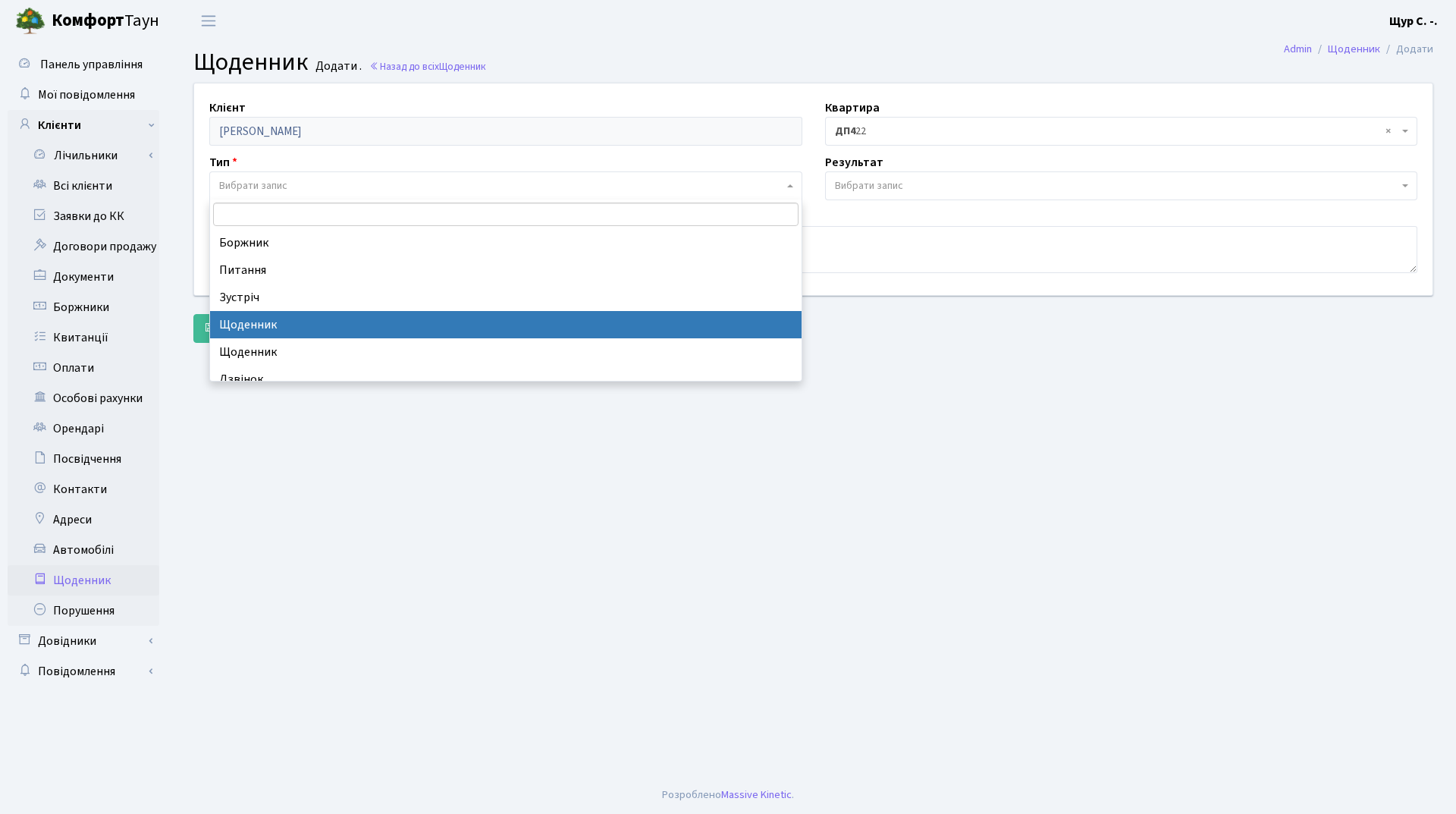
select select "11"
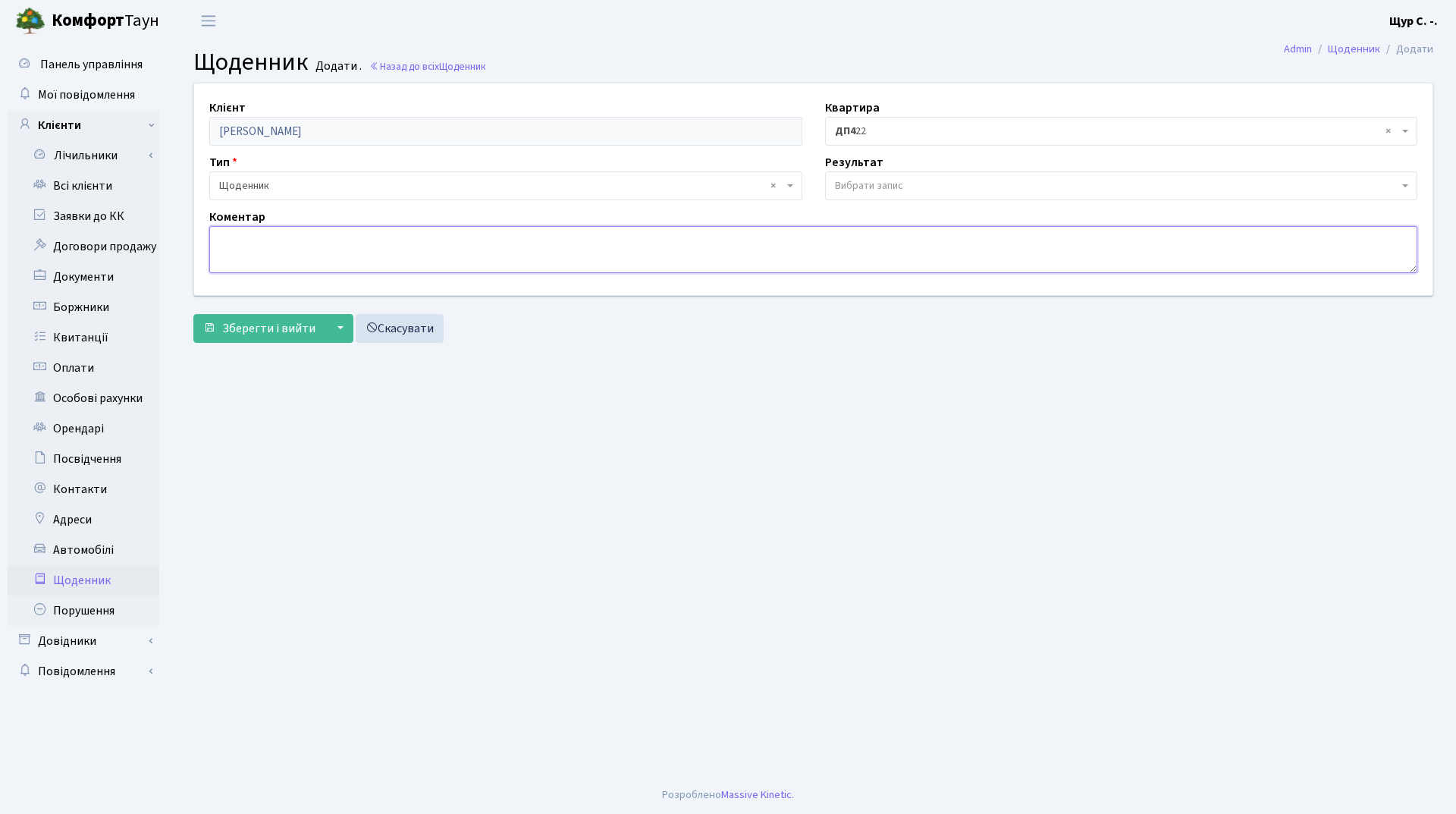
click at [230, 231] on textarea at bounding box center [813, 249] width 1208 height 47
click at [510, 236] on textarea "Витяг про право власності 16.10.2024 року. Нарахування з права власності(погодж…" at bounding box center [813, 249] width 1208 height 47
type textarea "Витяг про право власності 16.10.2024 року. Нарахування з моменту права власност…"
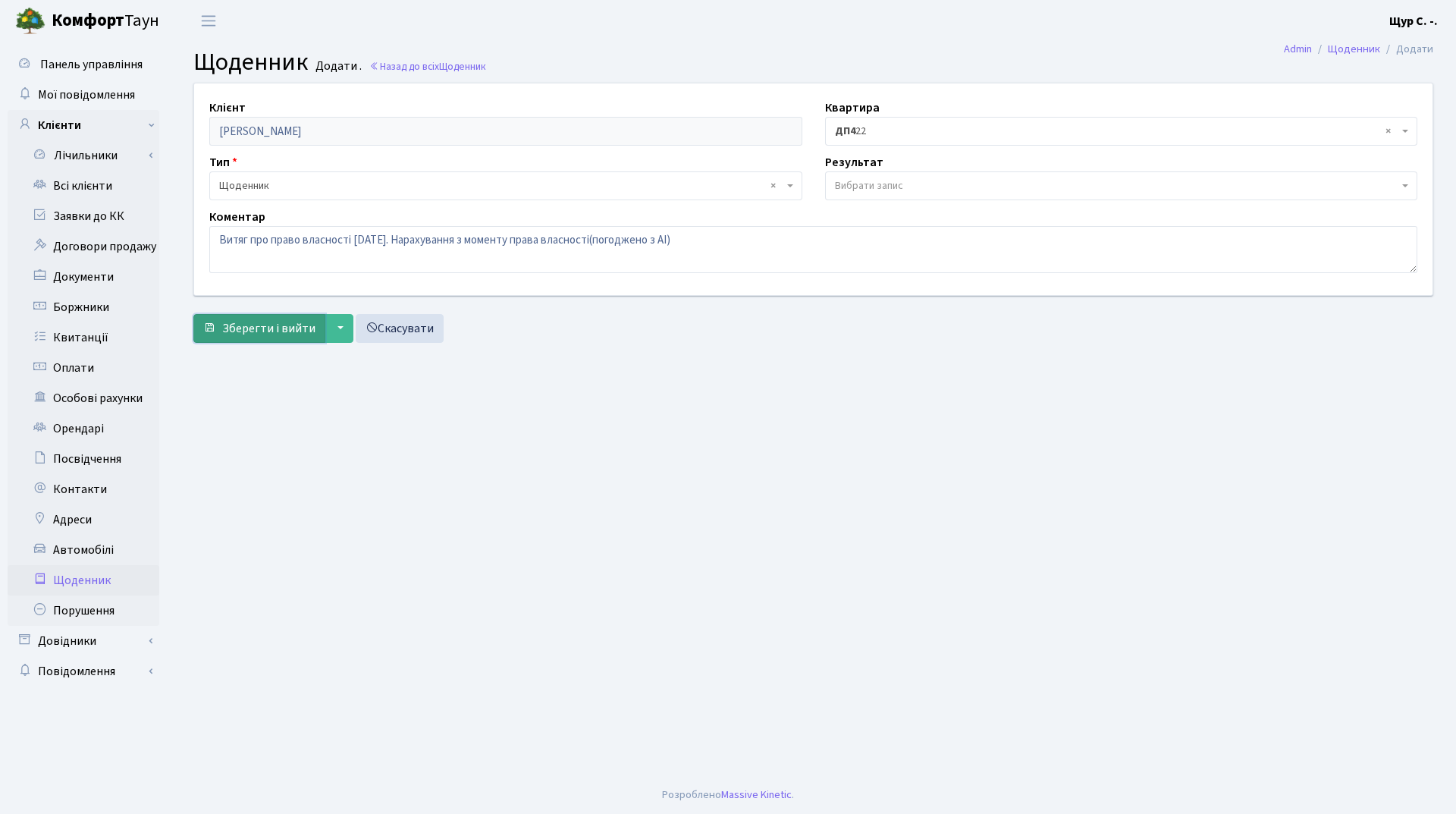
click at [266, 334] on span "Зберегти і вийти" at bounding box center [268, 328] width 93 height 17
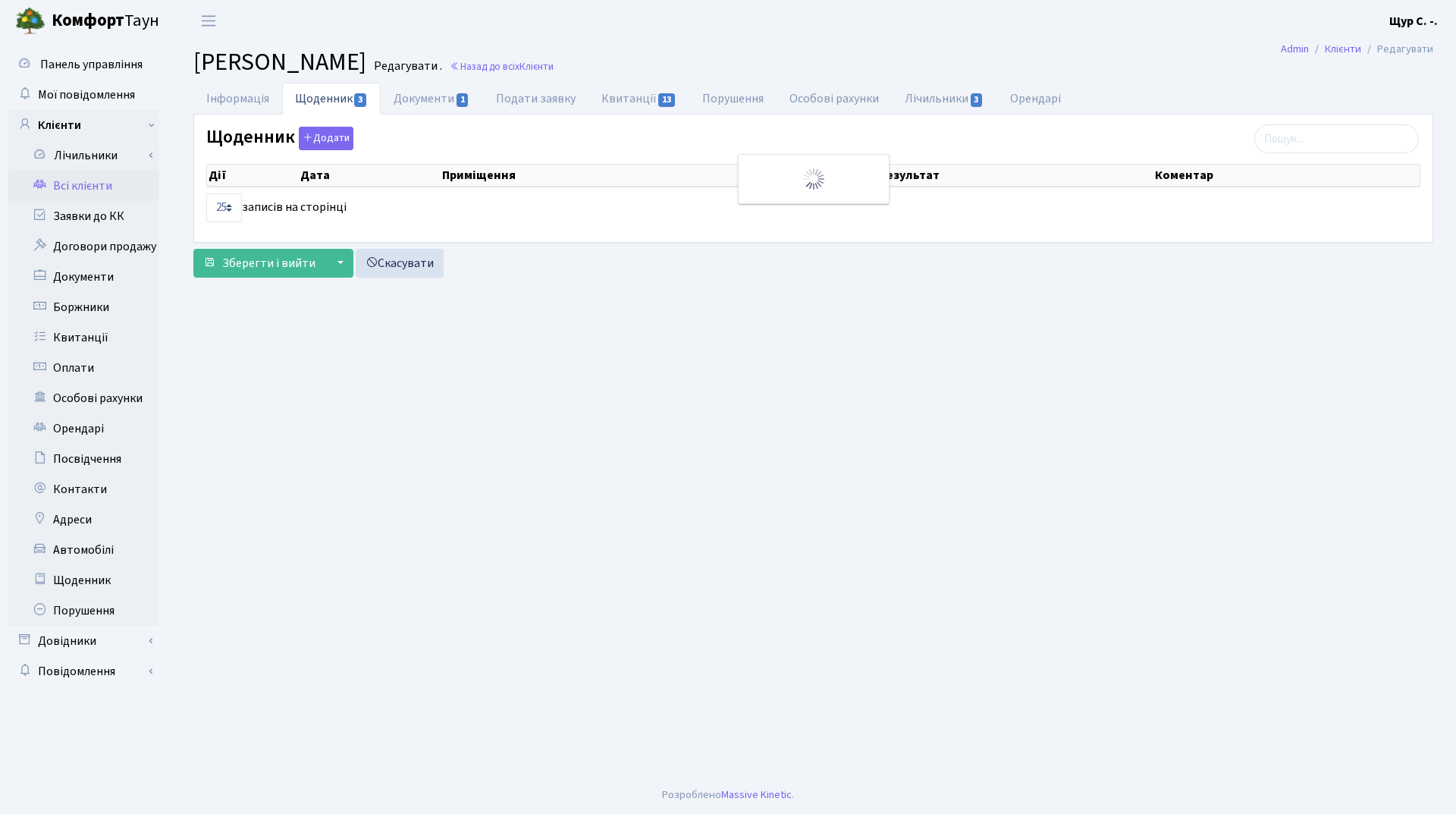
select select "25"
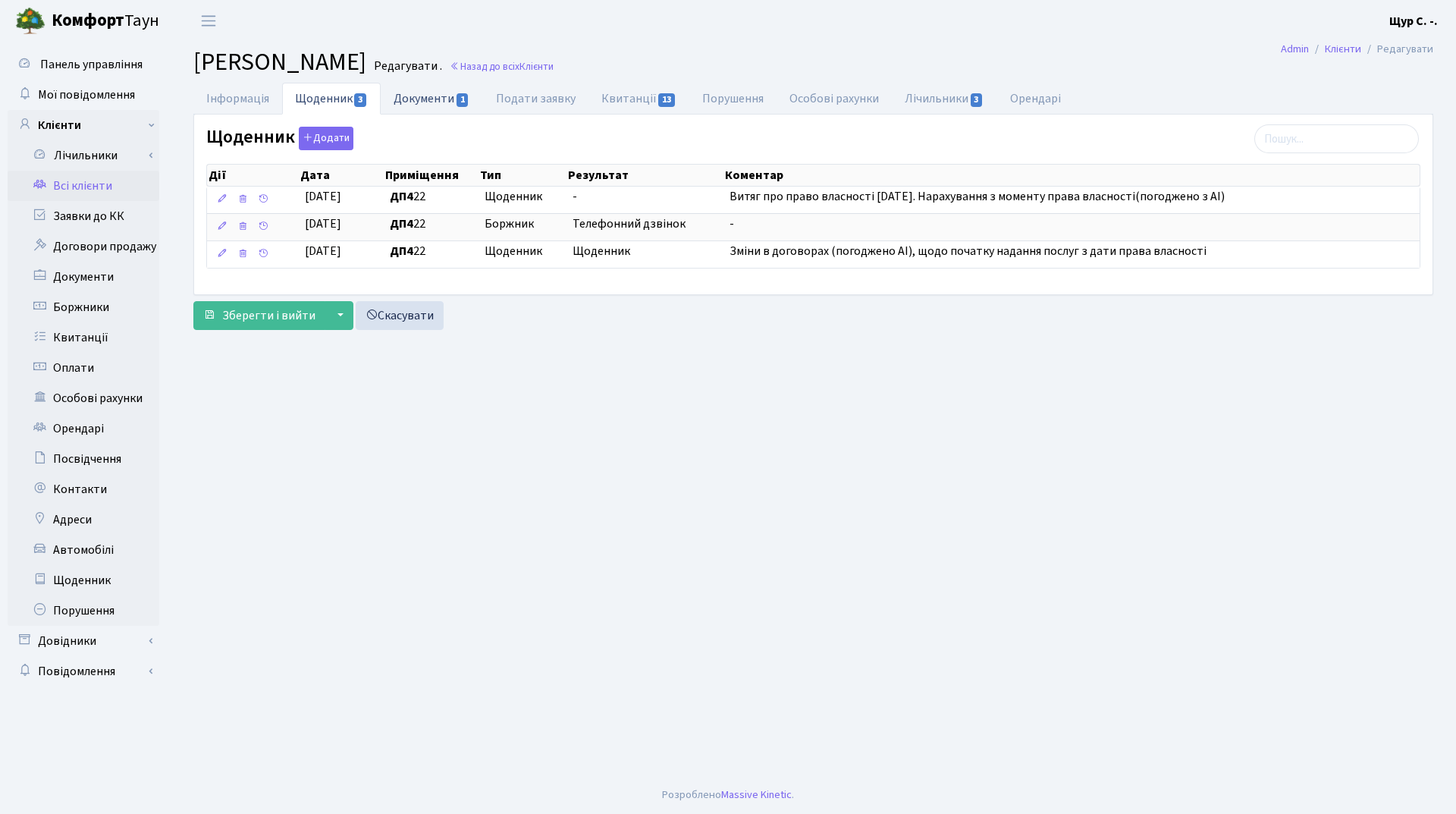
click at [432, 105] on link "Документи 1" at bounding box center [432, 98] width 102 height 31
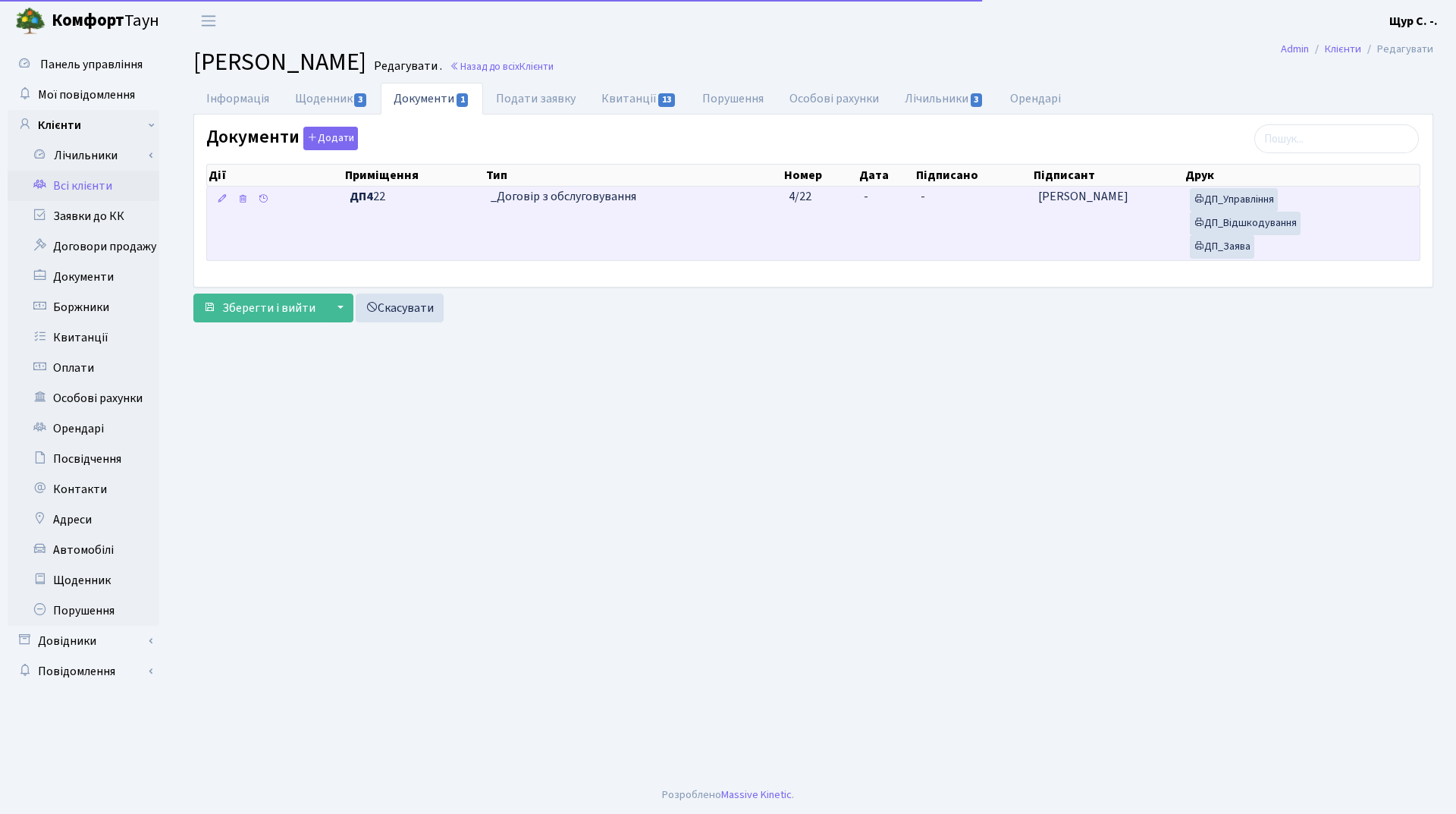
click at [632, 216] on td "_Договір з обслуговування" at bounding box center [633, 223] width 297 height 73
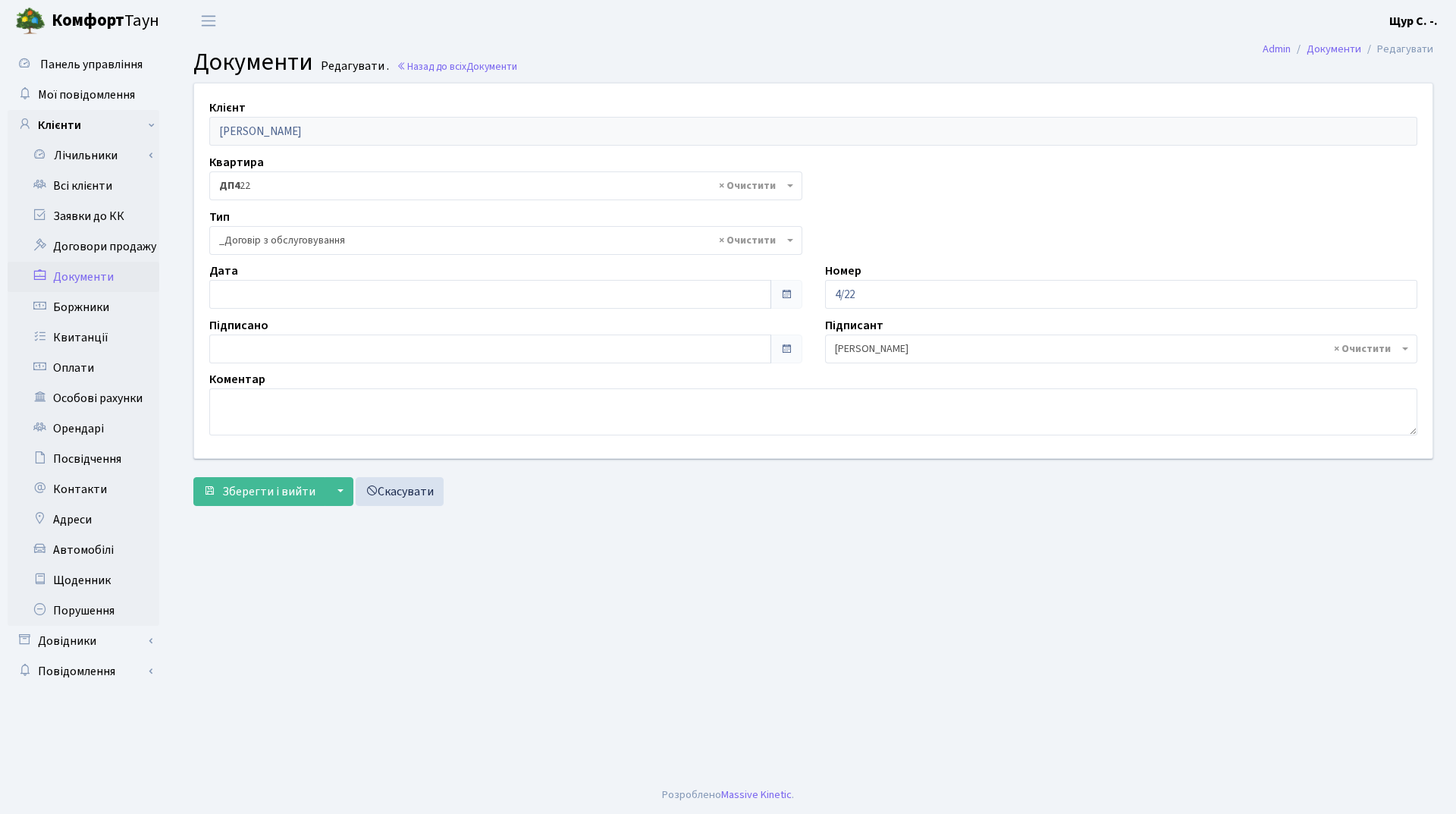
select select "289"
click at [311, 294] on input "29.08.2025" at bounding box center [489, 294] width 562 height 29
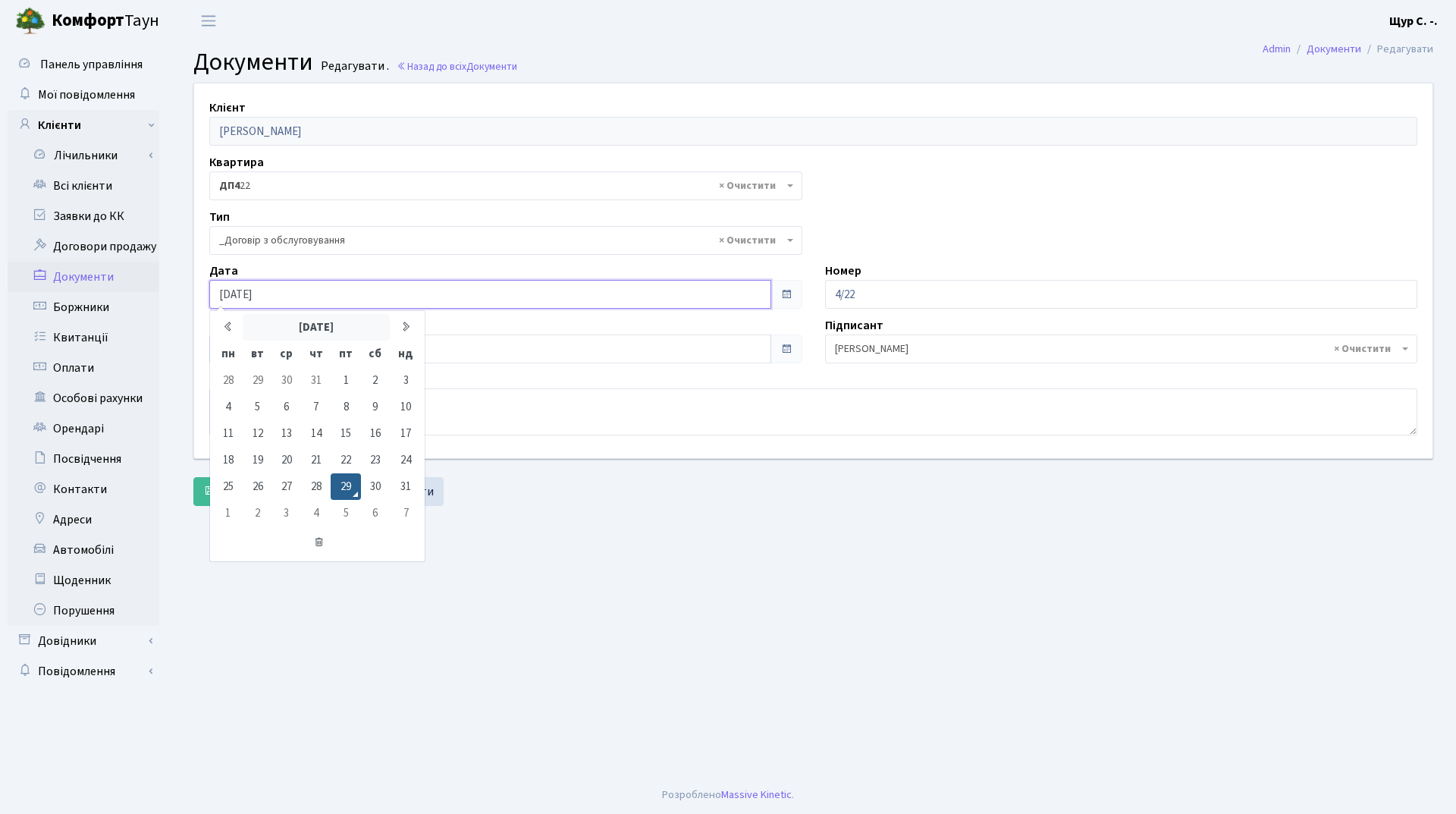
click at [310, 327] on th "серпень 2025" at bounding box center [316, 327] width 147 height 26
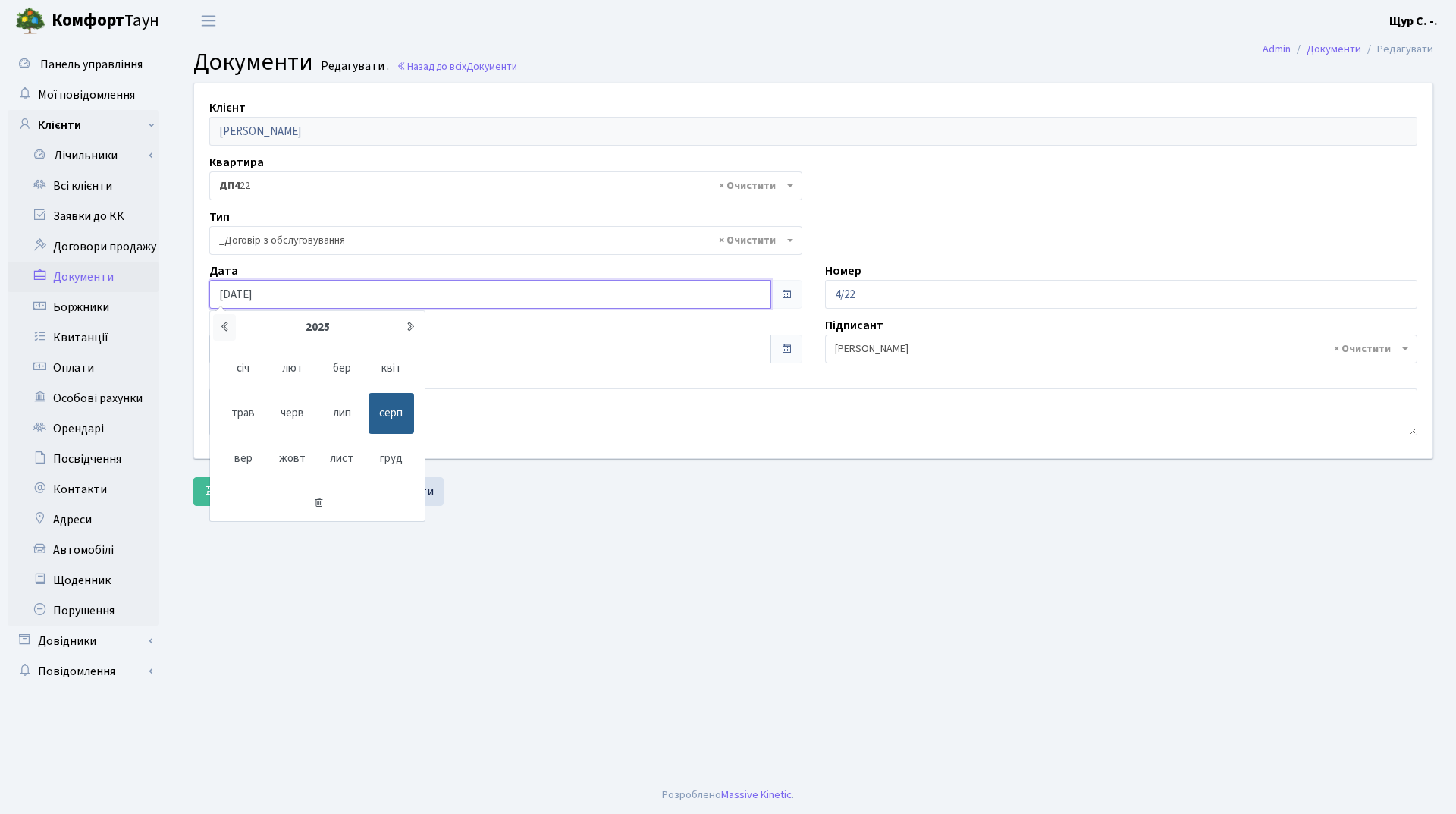
click at [222, 323] on icon at bounding box center [225, 327] width 11 height 11
click at [275, 455] on span "жовт" at bounding box center [293, 459] width 45 height 41
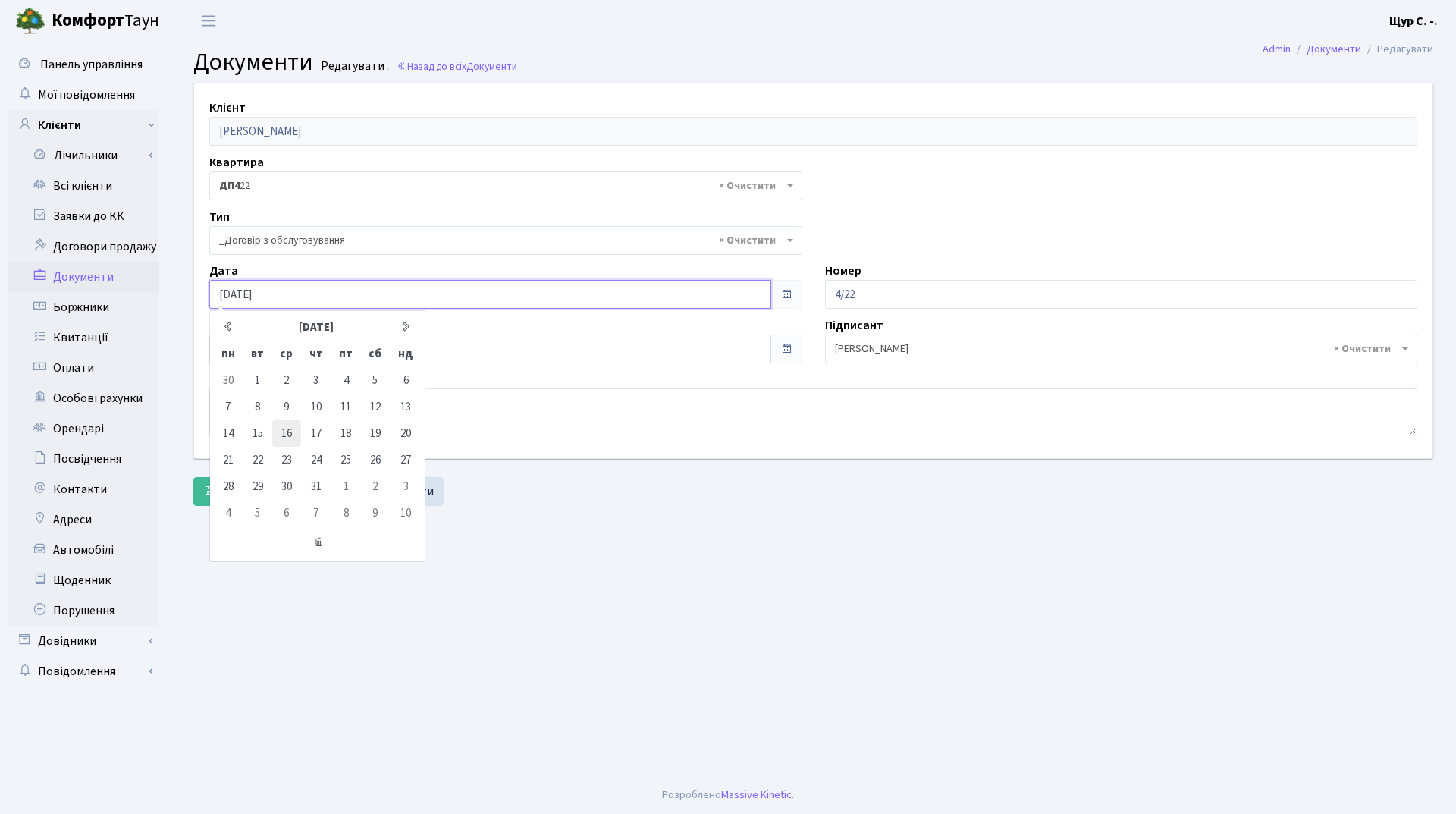
click at [283, 434] on td "16" at bounding box center [286, 433] width 29 height 26
type input "16.10.2024"
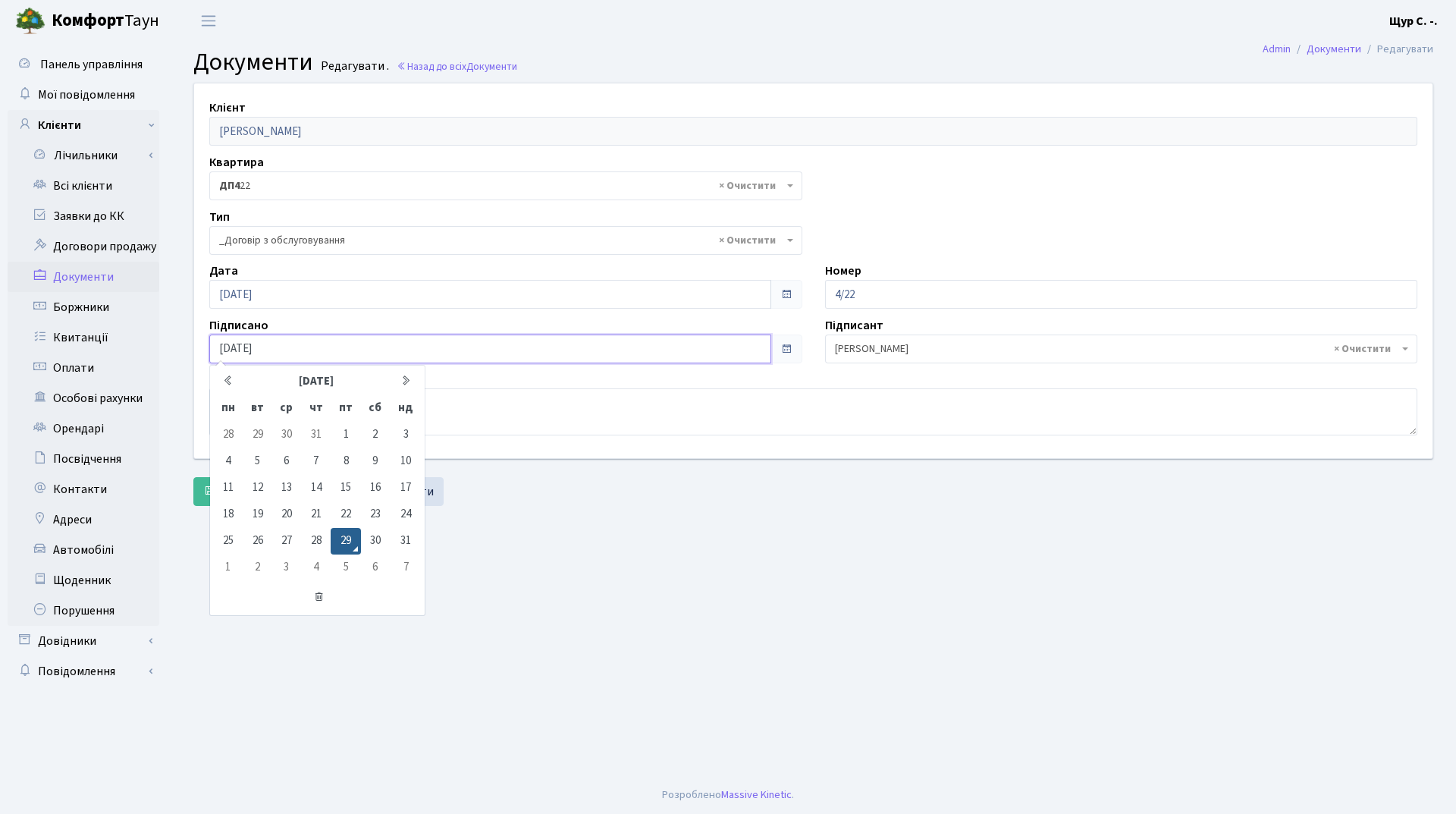
click at [244, 342] on input "29.08.2025" at bounding box center [489, 348] width 562 height 29
click at [307, 386] on th "серпень 2025" at bounding box center [316, 382] width 147 height 26
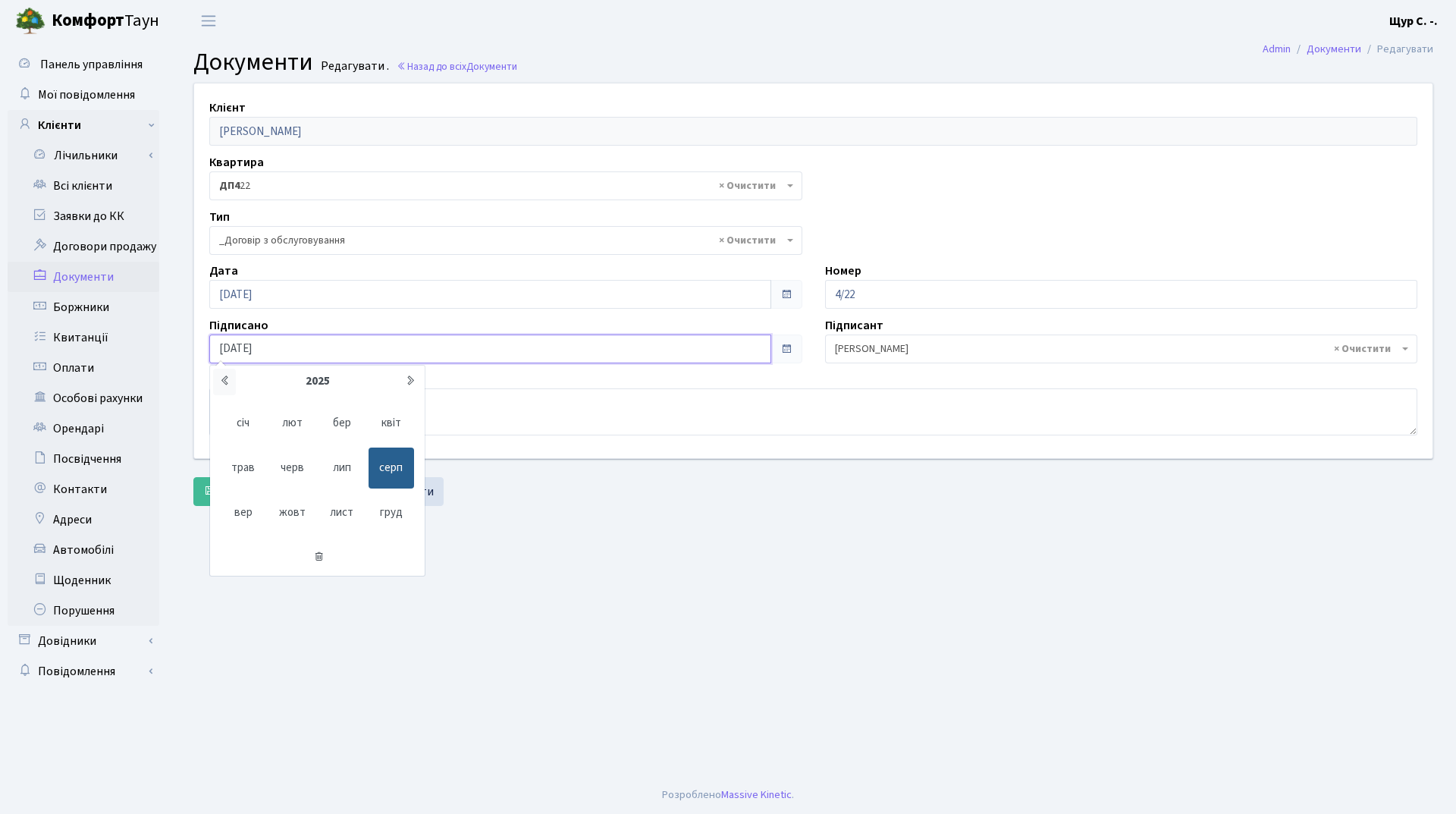
click at [230, 383] on icon at bounding box center [225, 380] width 11 height 11
click at [288, 514] on span "жовт" at bounding box center [293, 513] width 45 height 41
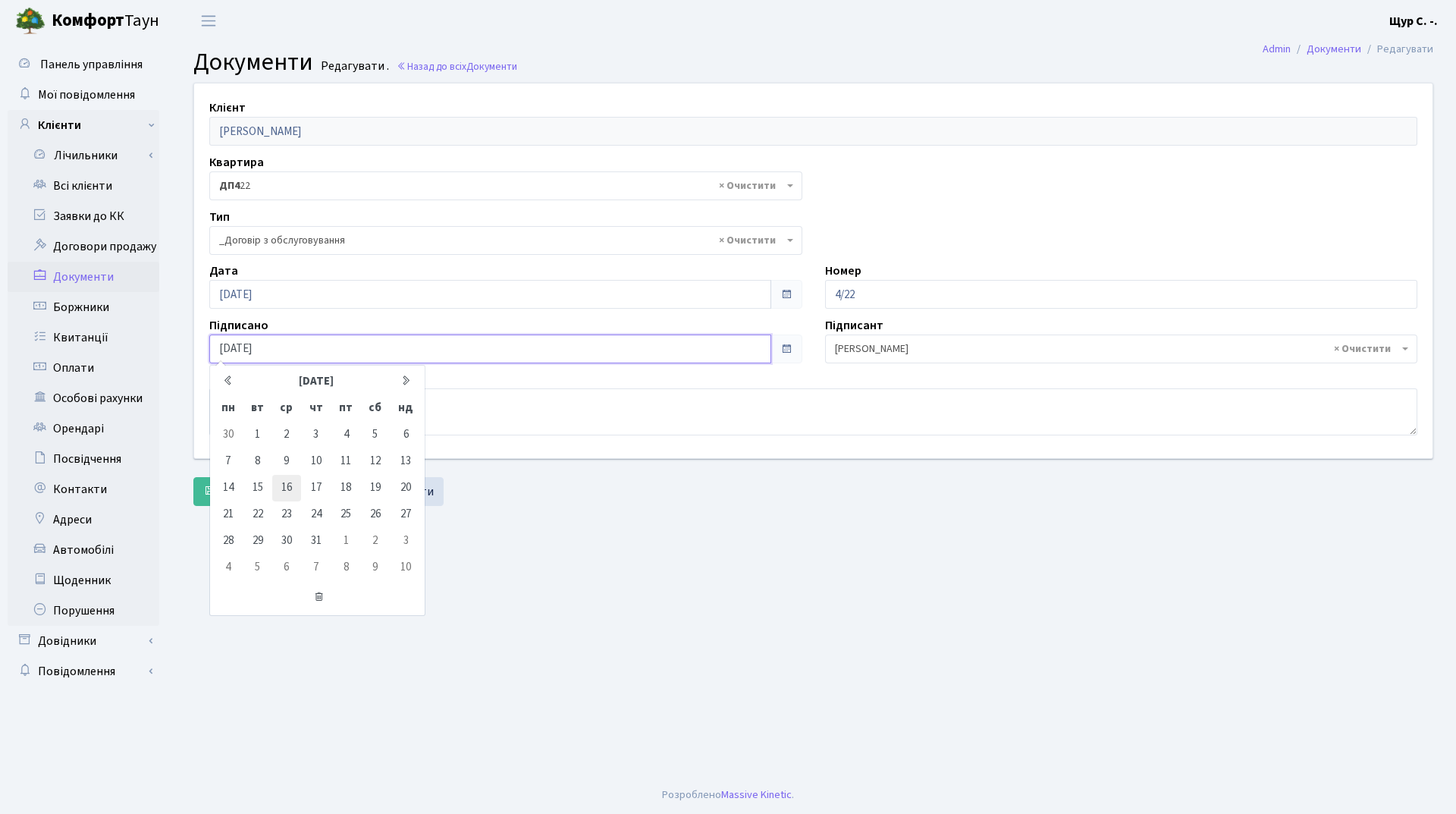
click at [291, 484] on td "16" at bounding box center [286, 487] width 29 height 26
type input "16.10.2024"
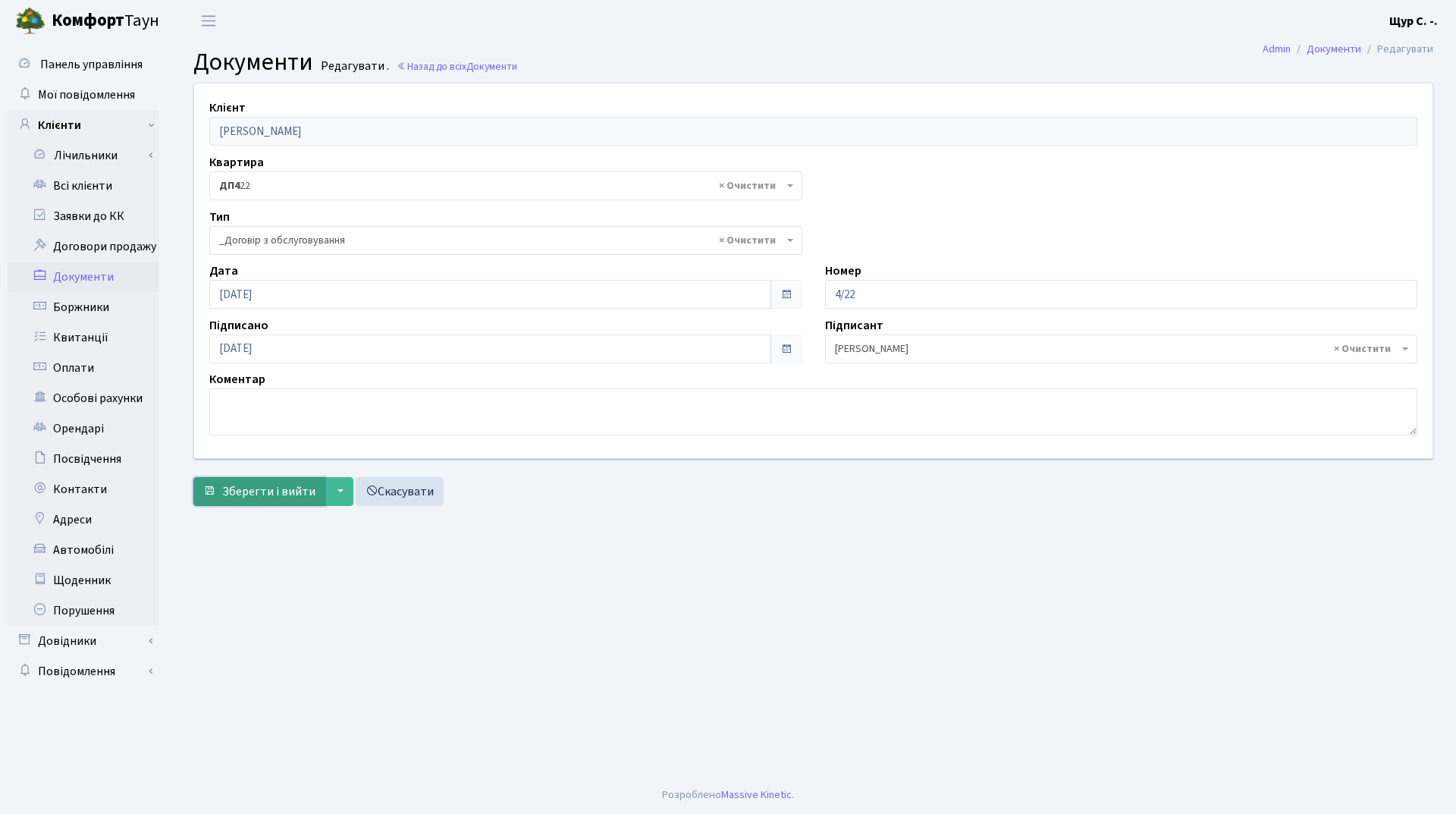
click at [265, 494] on span "Зберегти і вийти" at bounding box center [268, 491] width 93 height 17
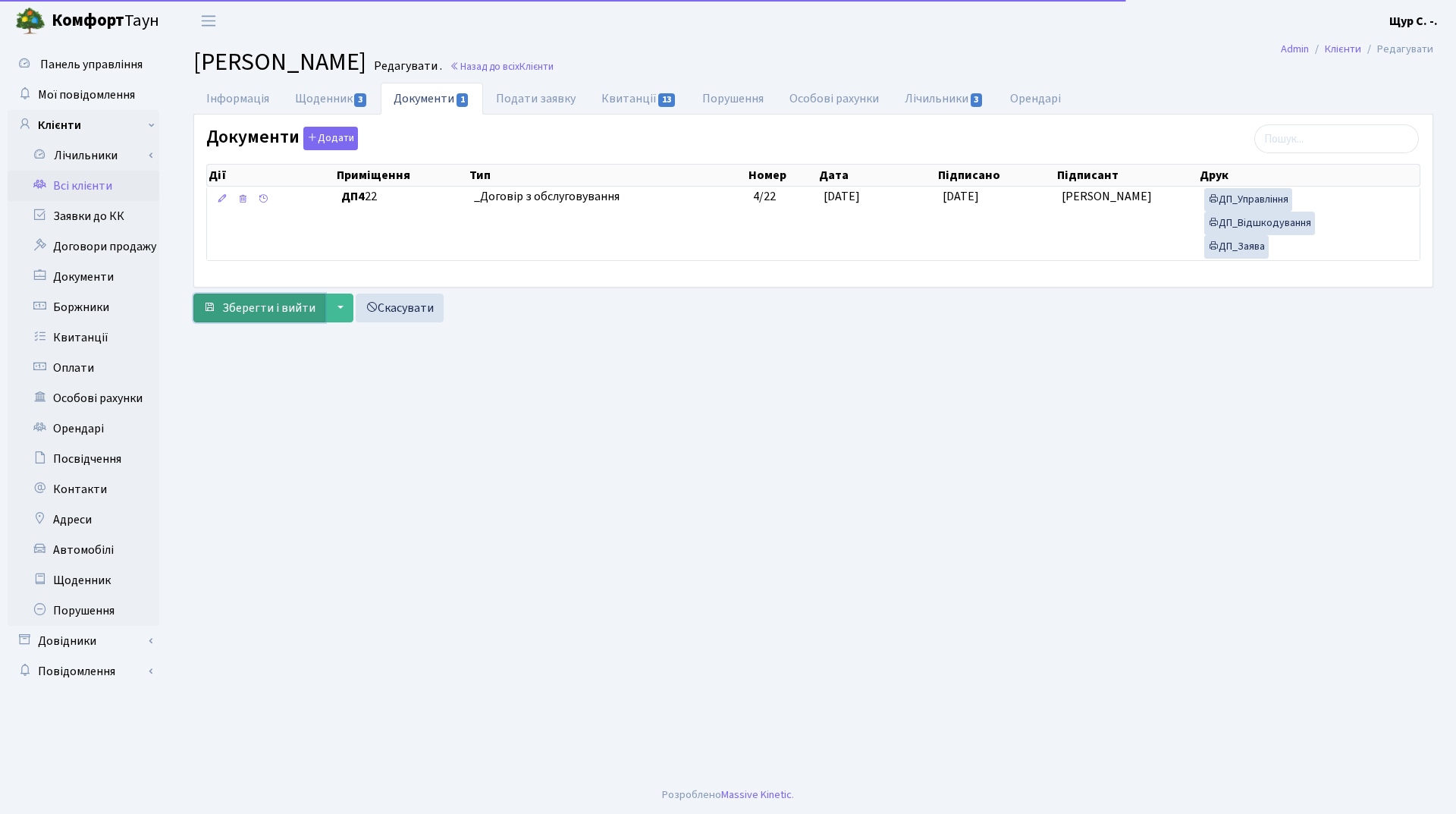
click at [249, 311] on span "Зберегти і вийти" at bounding box center [268, 308] width 93 height 17
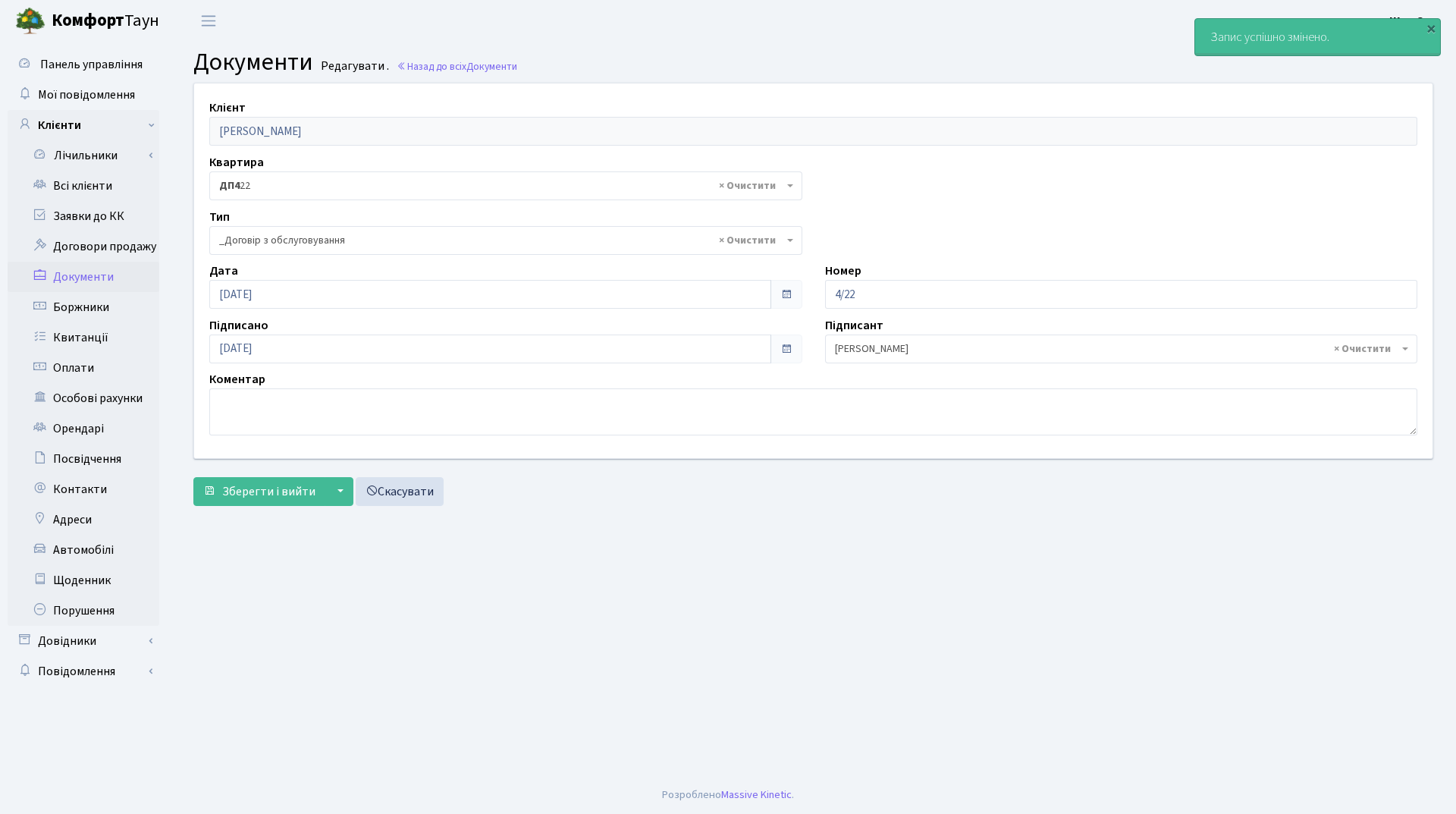
select select "289"
click at [96, 182] on link "Всі клієнти" at bounding box center [83, 185] width 152 height 30
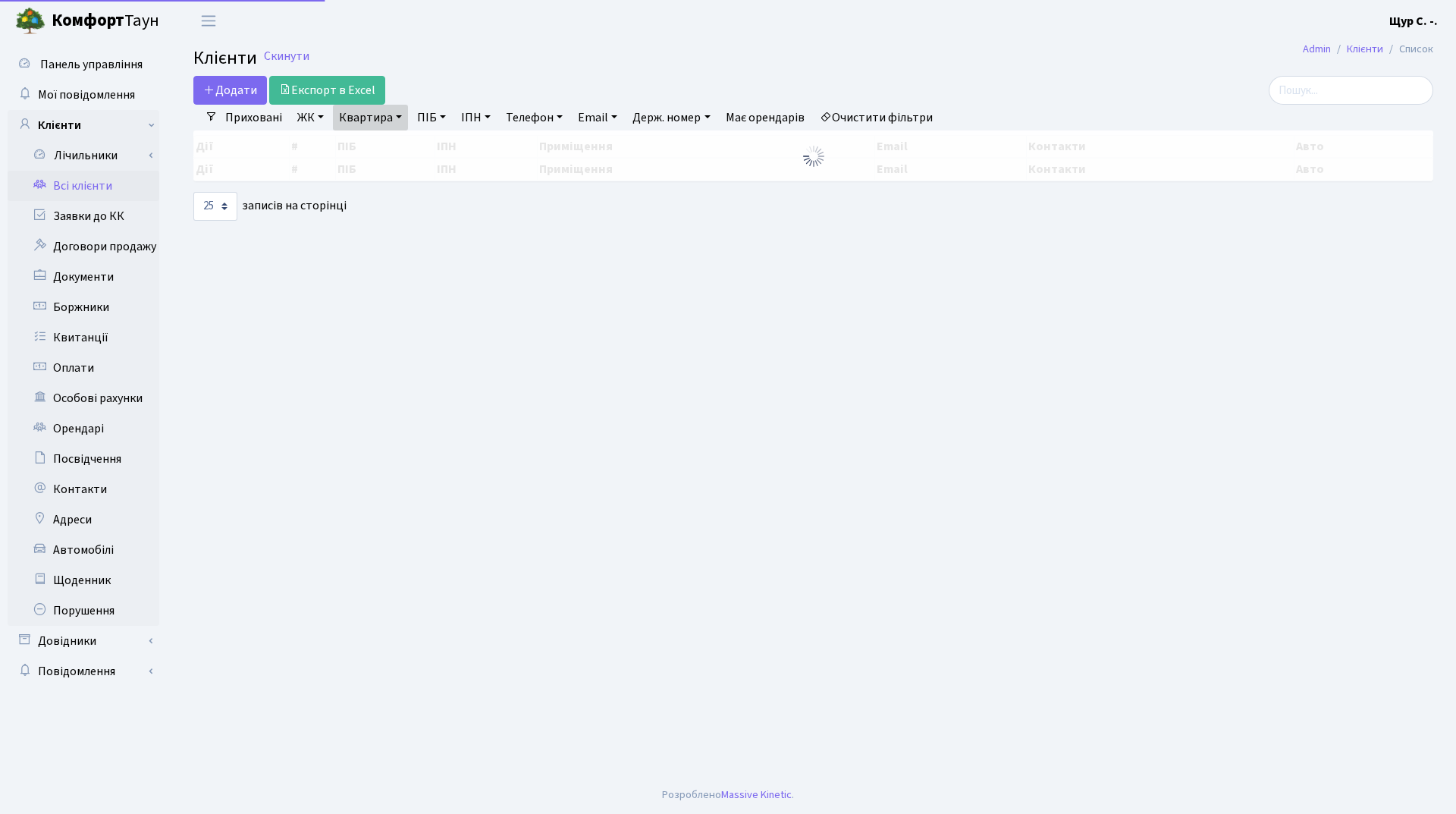
select select "25"
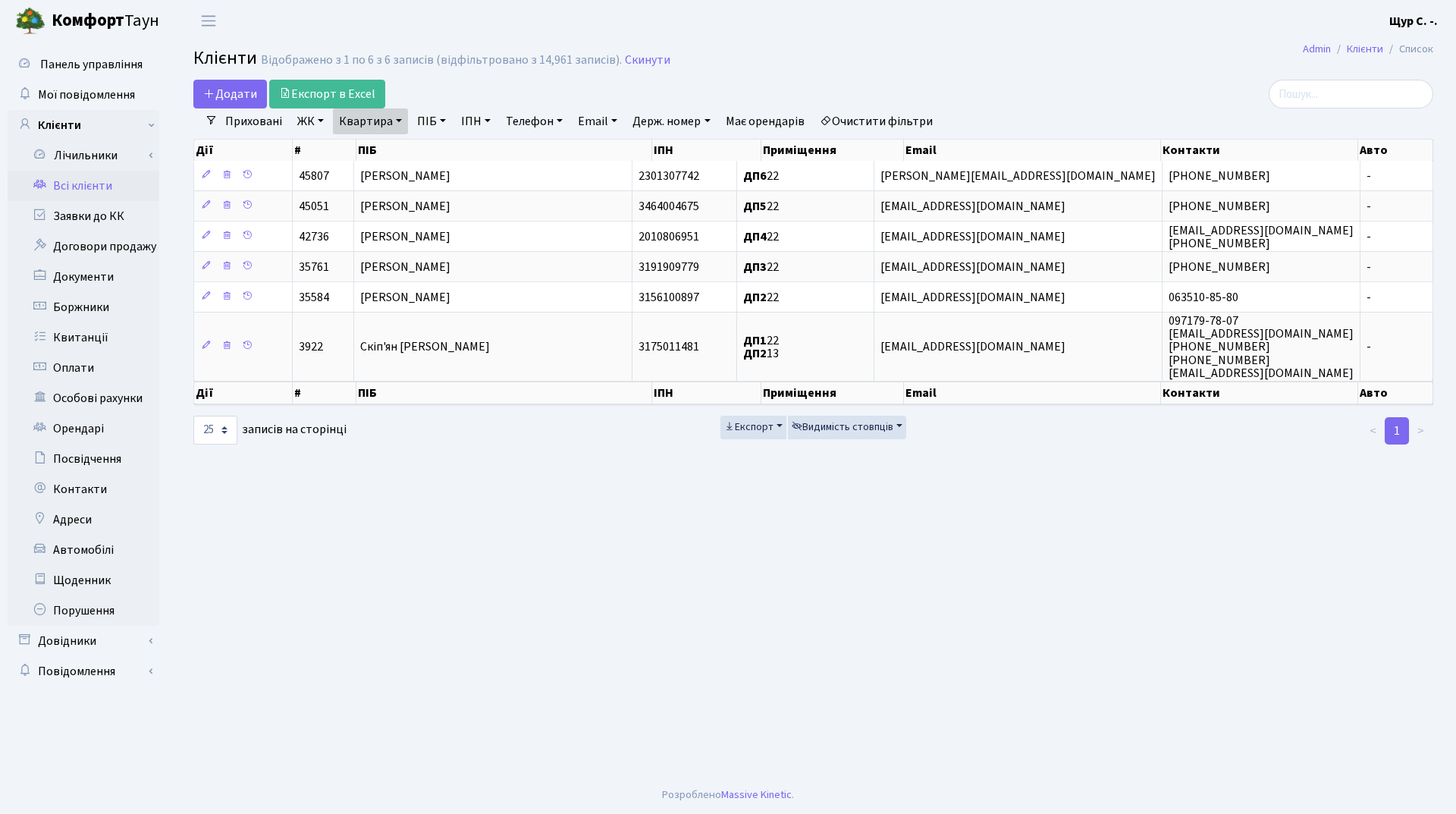
click at [400, 121] on link "Квартира" at bounding box center [371, 120] width 75 height 25
click at [385, 147] on input "22" at bounding box center [378, 151] width 88 height 29
type input "2"
type input "3"
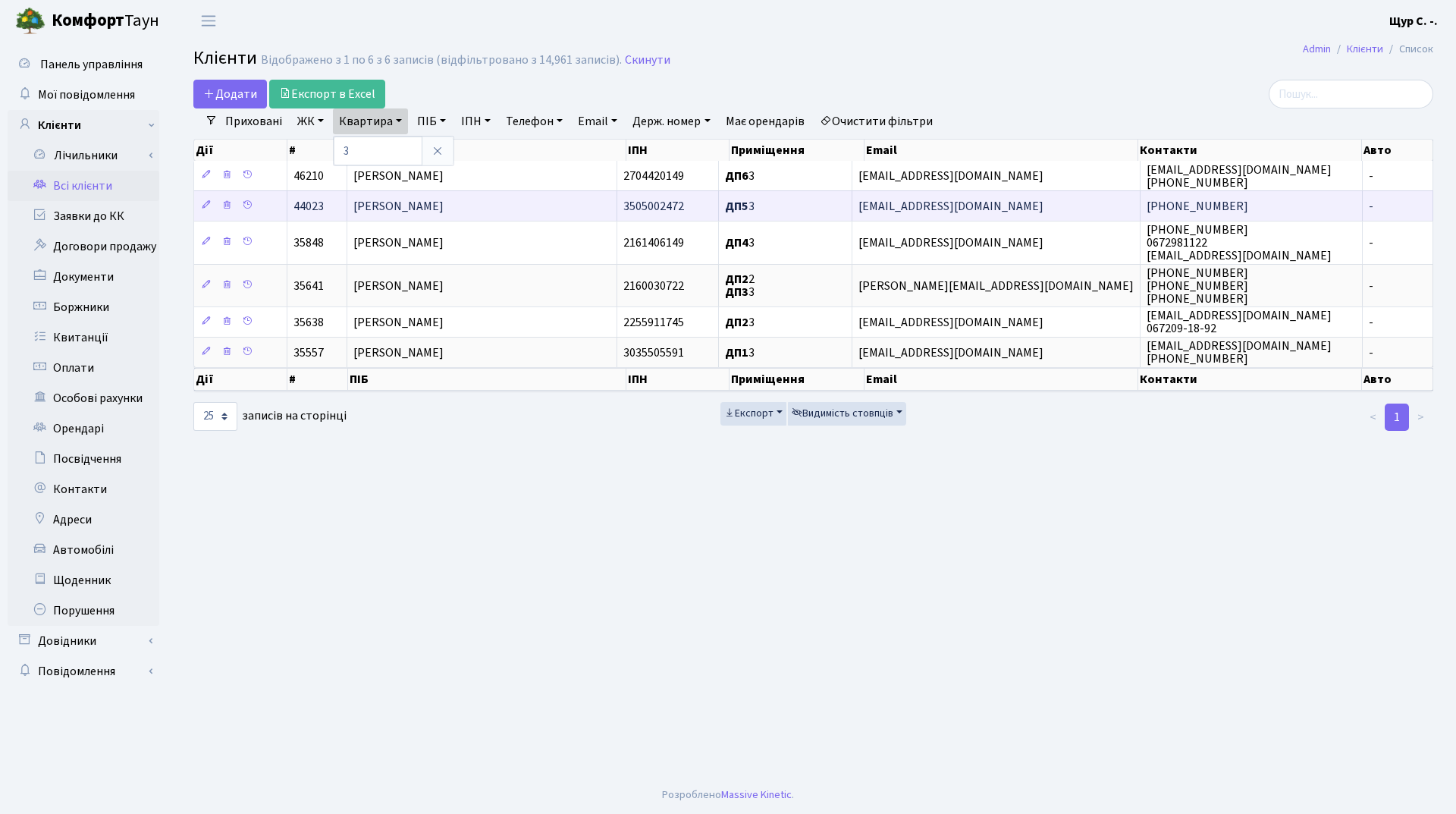
click at [425, 201] on span "[PERSON_NAME]" at bounding box center [398, 206] width 90 height 17
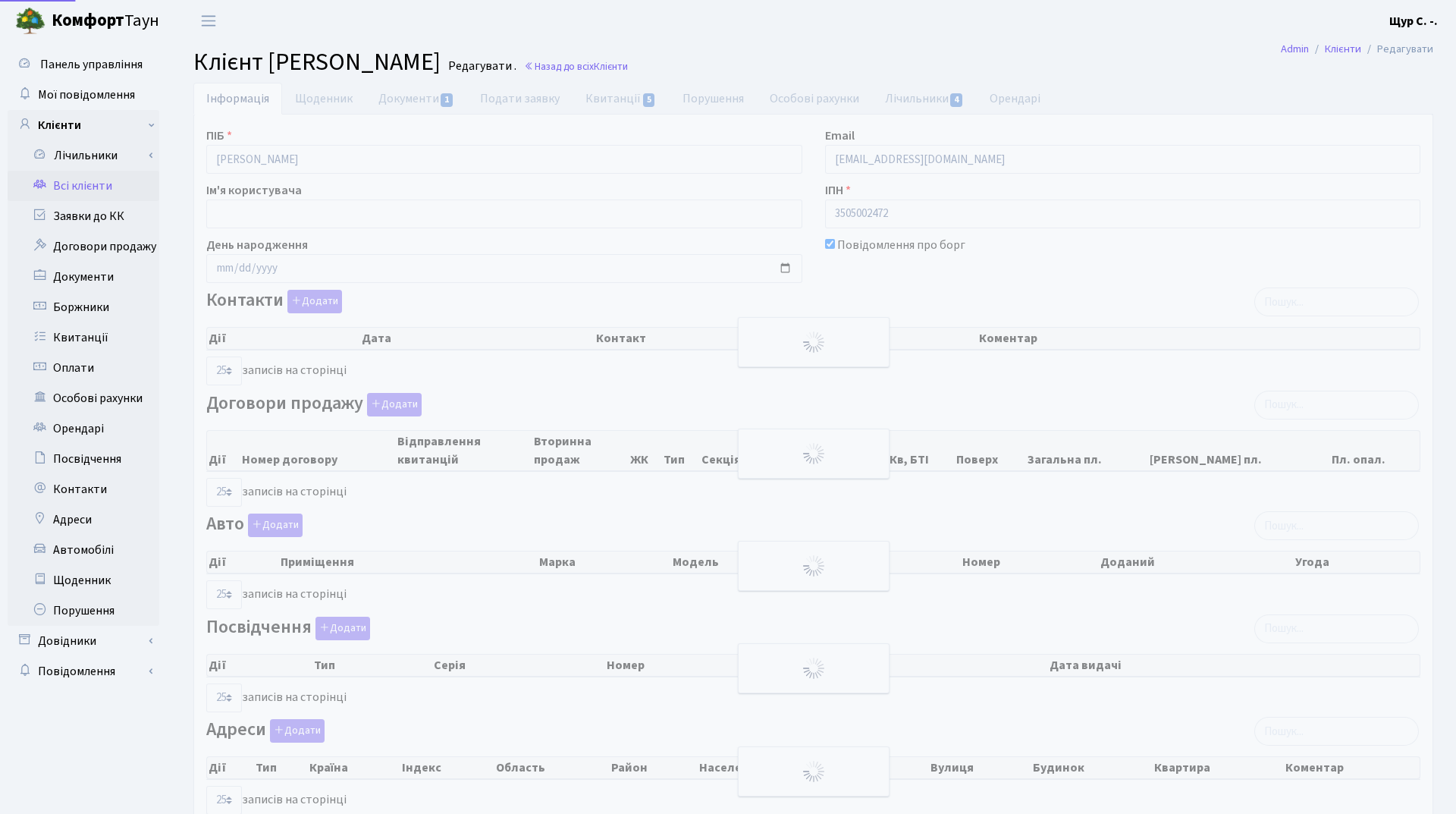
select select "25"
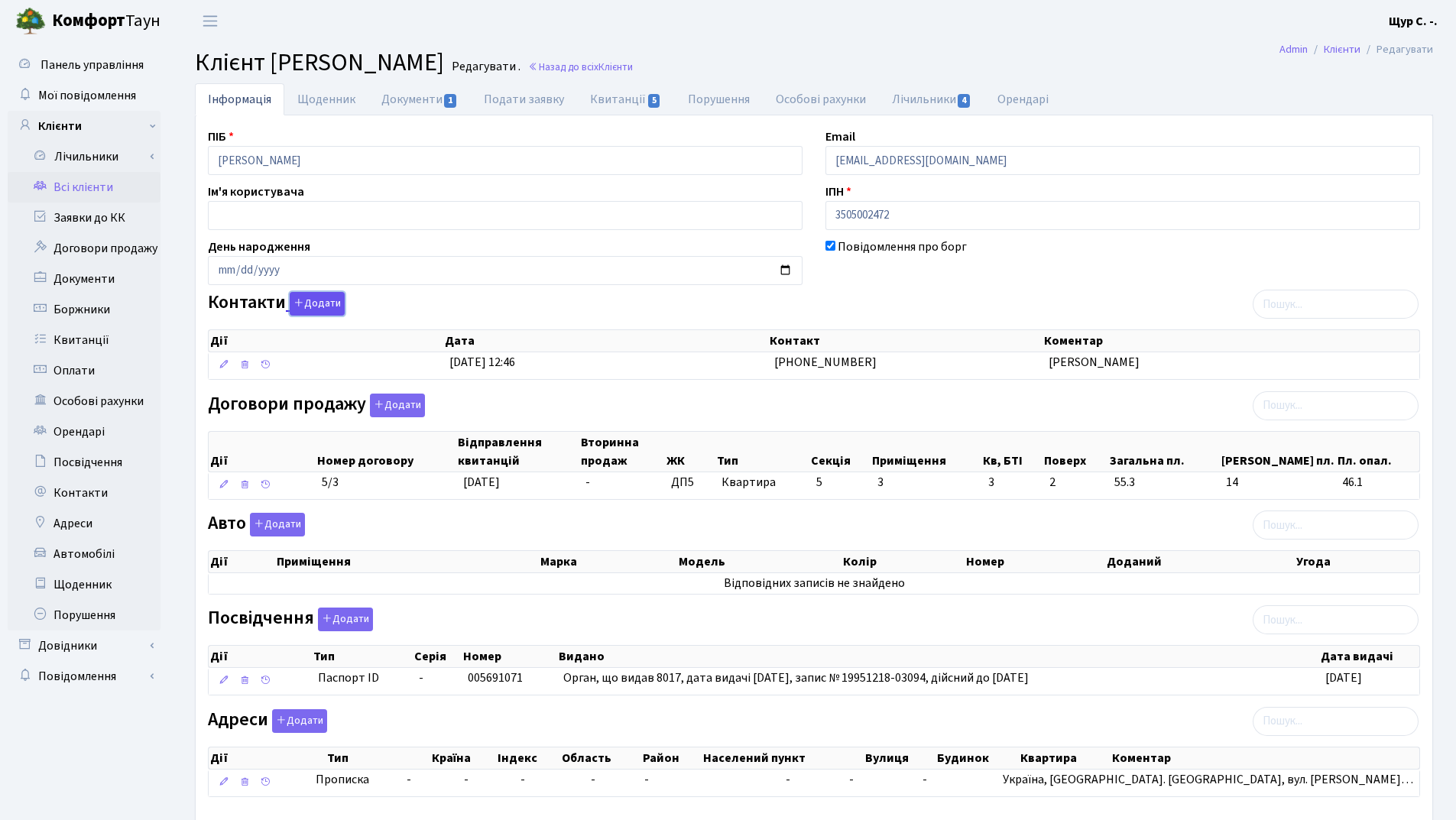
click at [326, 307] on button "Додати" at bounding box center [317, 303] width 55 height 24
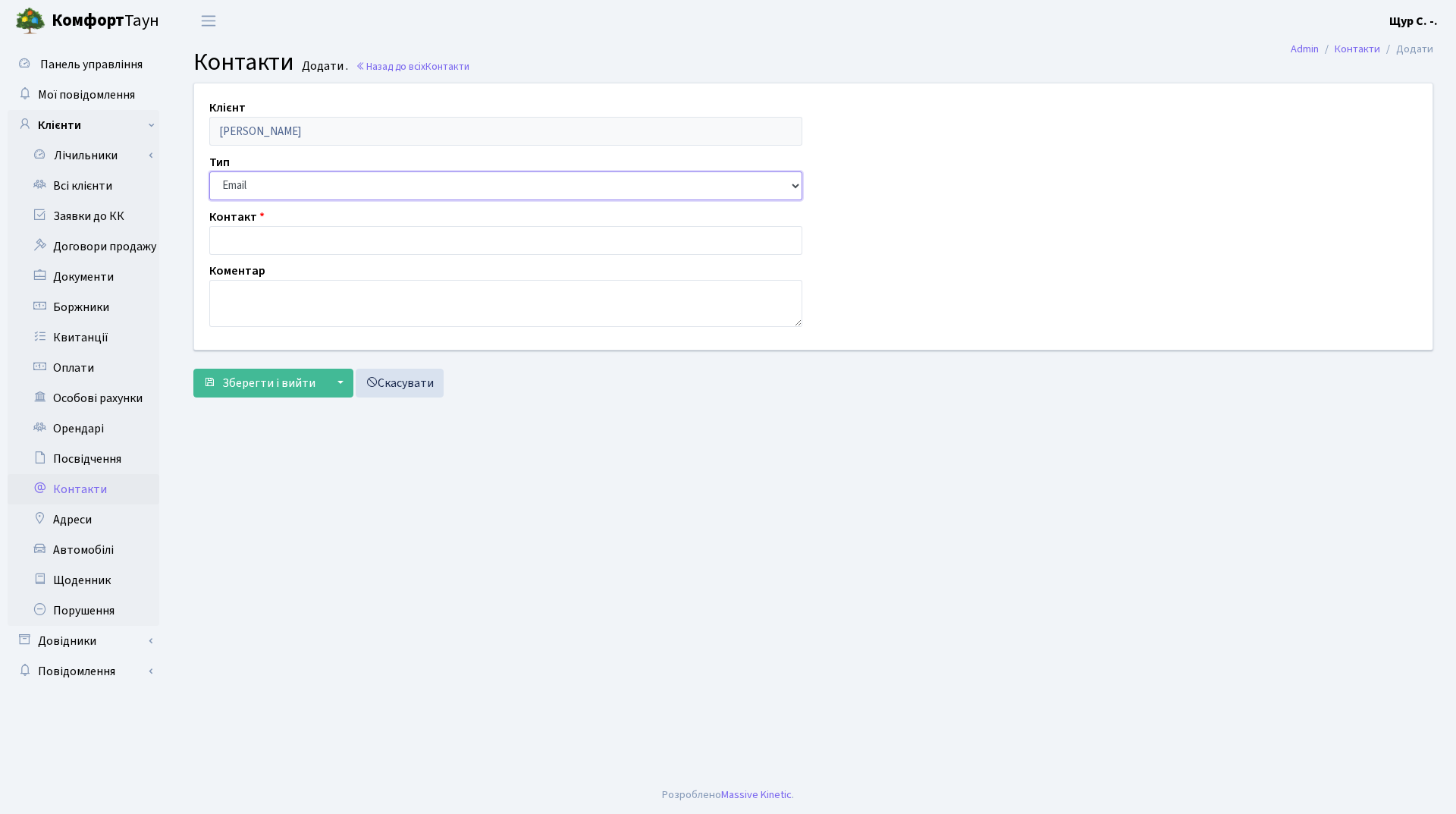
click at [277, 192] on select "Email Телефон" at bounding box center [505, 185] width 593 height 29
select select "1"
click at [209, 171] on select "Email Телефон" at bounding box center [505, 185] width 593 height 29
click at [271, 237] on input "text" at bounding box center [505, 240] width 593 height 29
type input "[PHONE_NUMBER]"
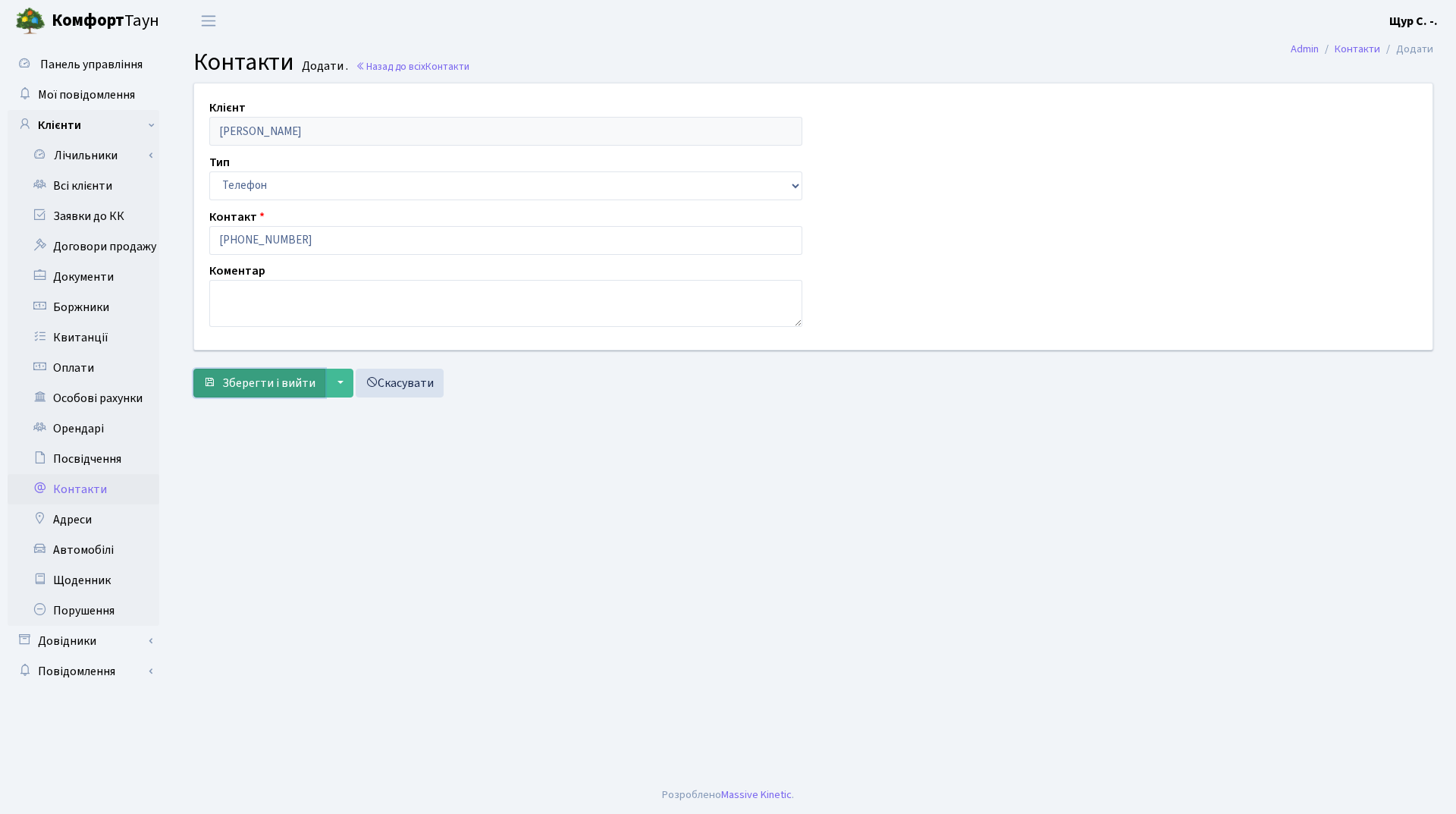
click at [257, 391] on span "Зберегти і вийти" at bounding box center [268, 383] width 93 height 17
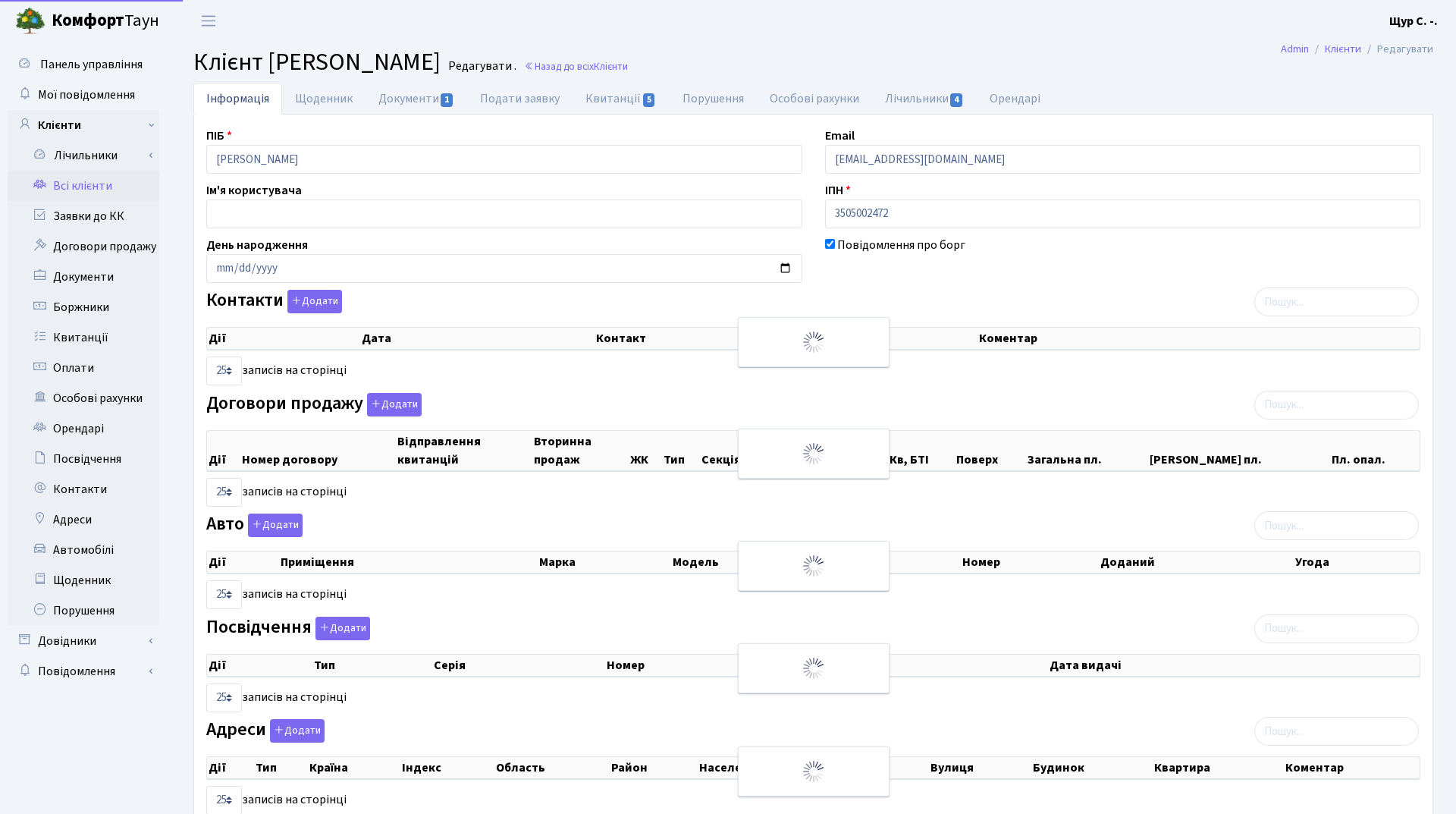
select select "25"
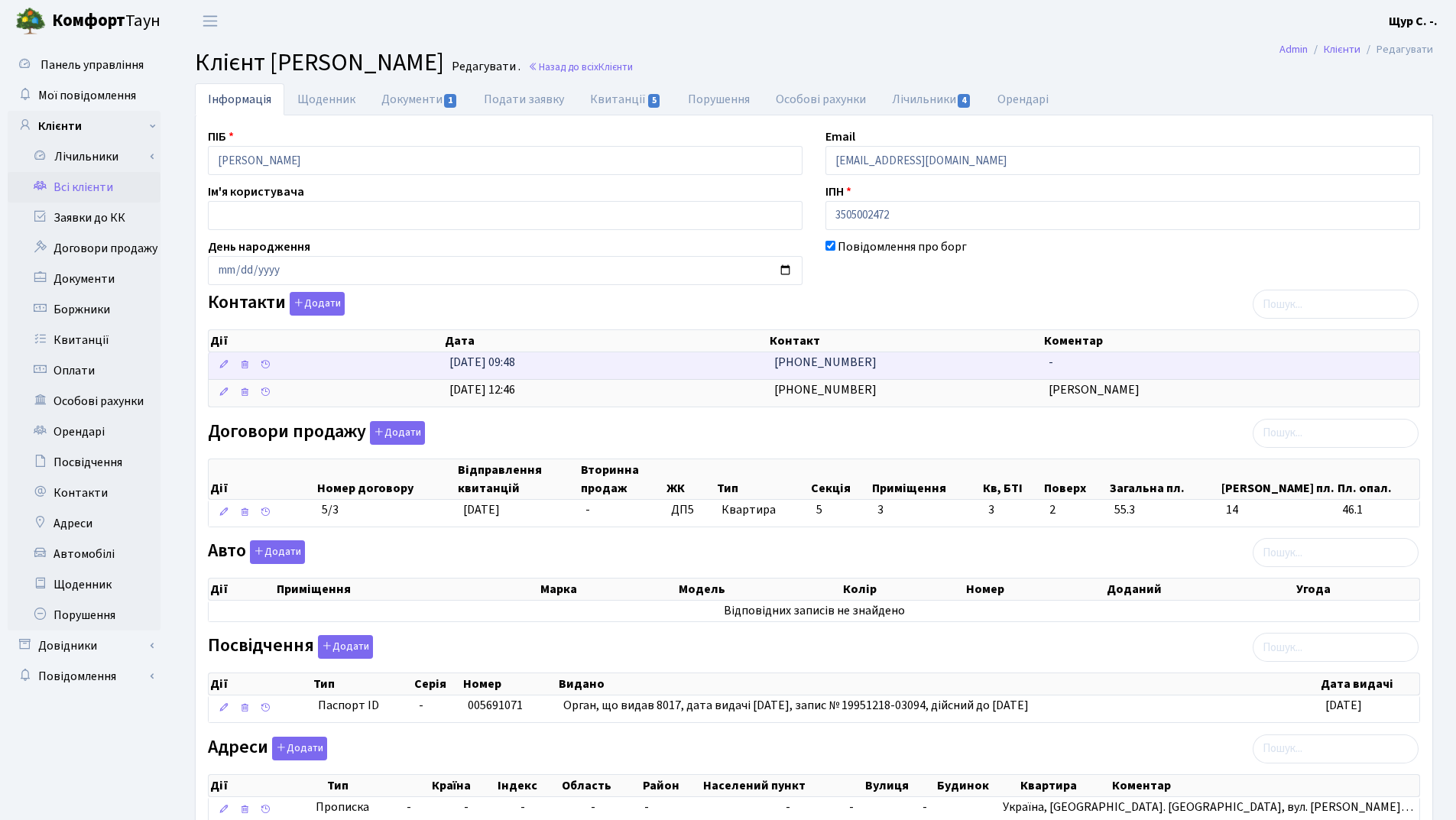
click at [504, 372] on td "29.08.2025, 09:48" at bounding box center [605, 365] width 324 height 27
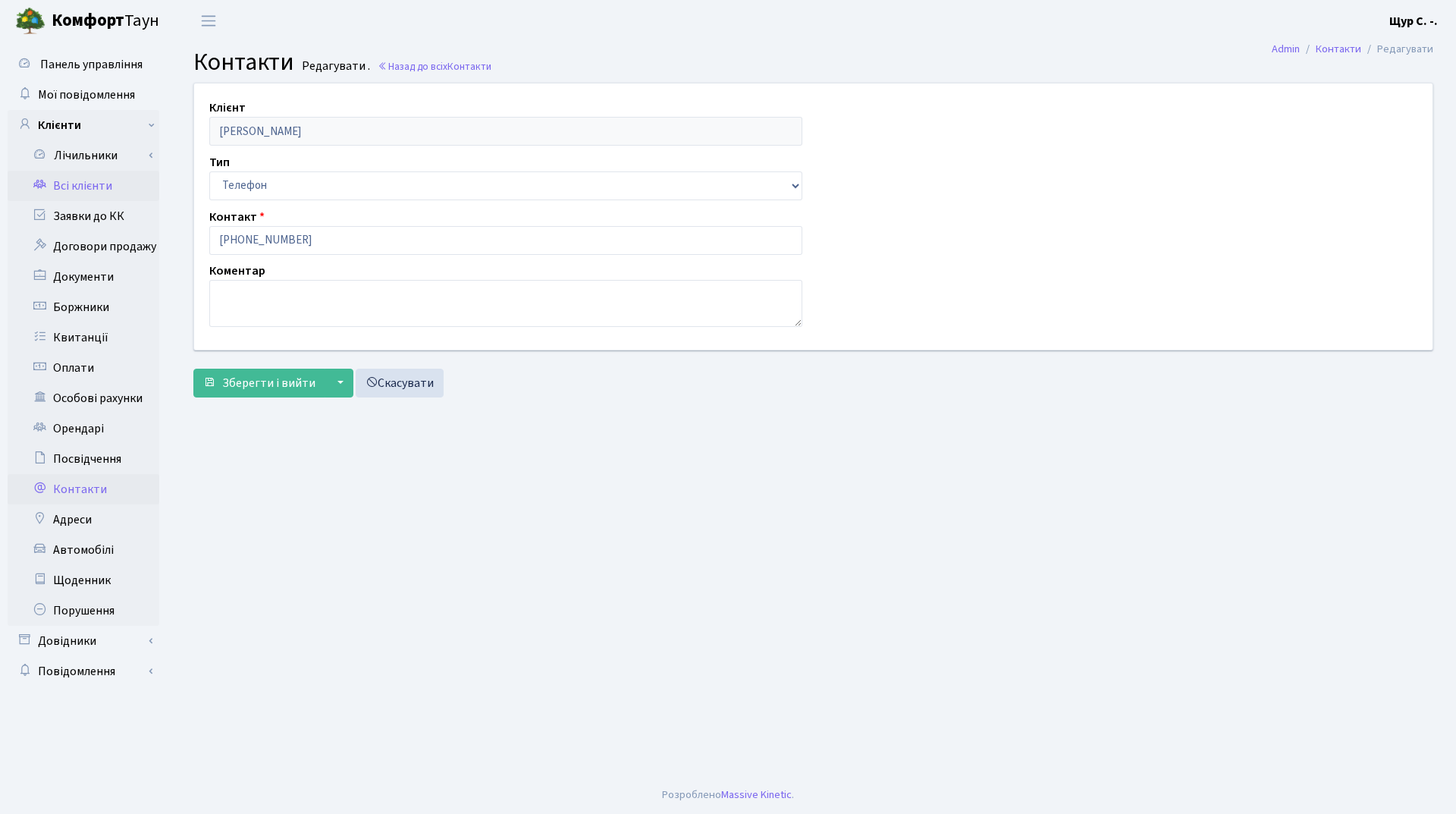
click at [120, 182] on link "Всі клієнти" at bounding box center [83, 185] width 152 height 30
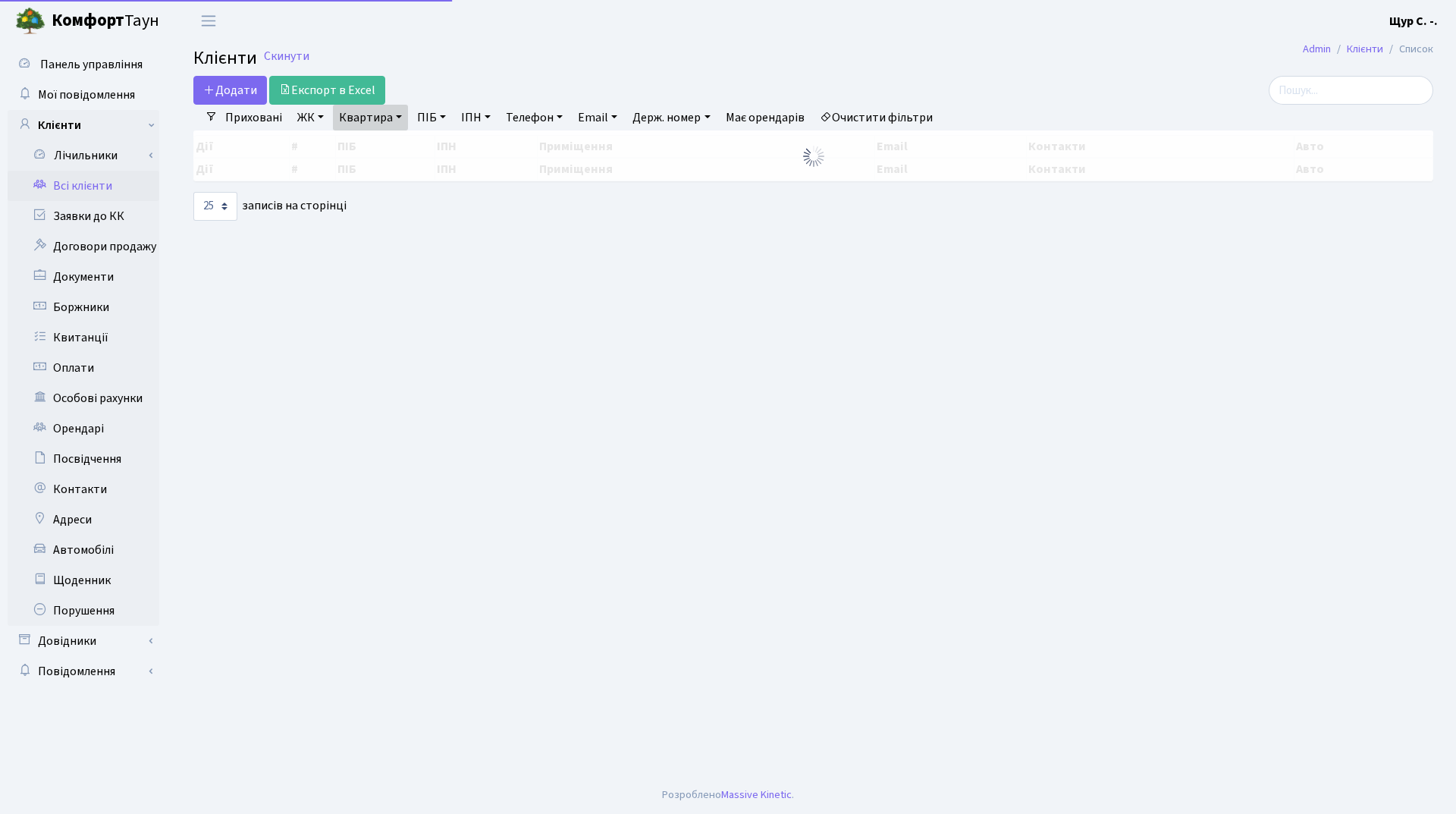
select select "25"
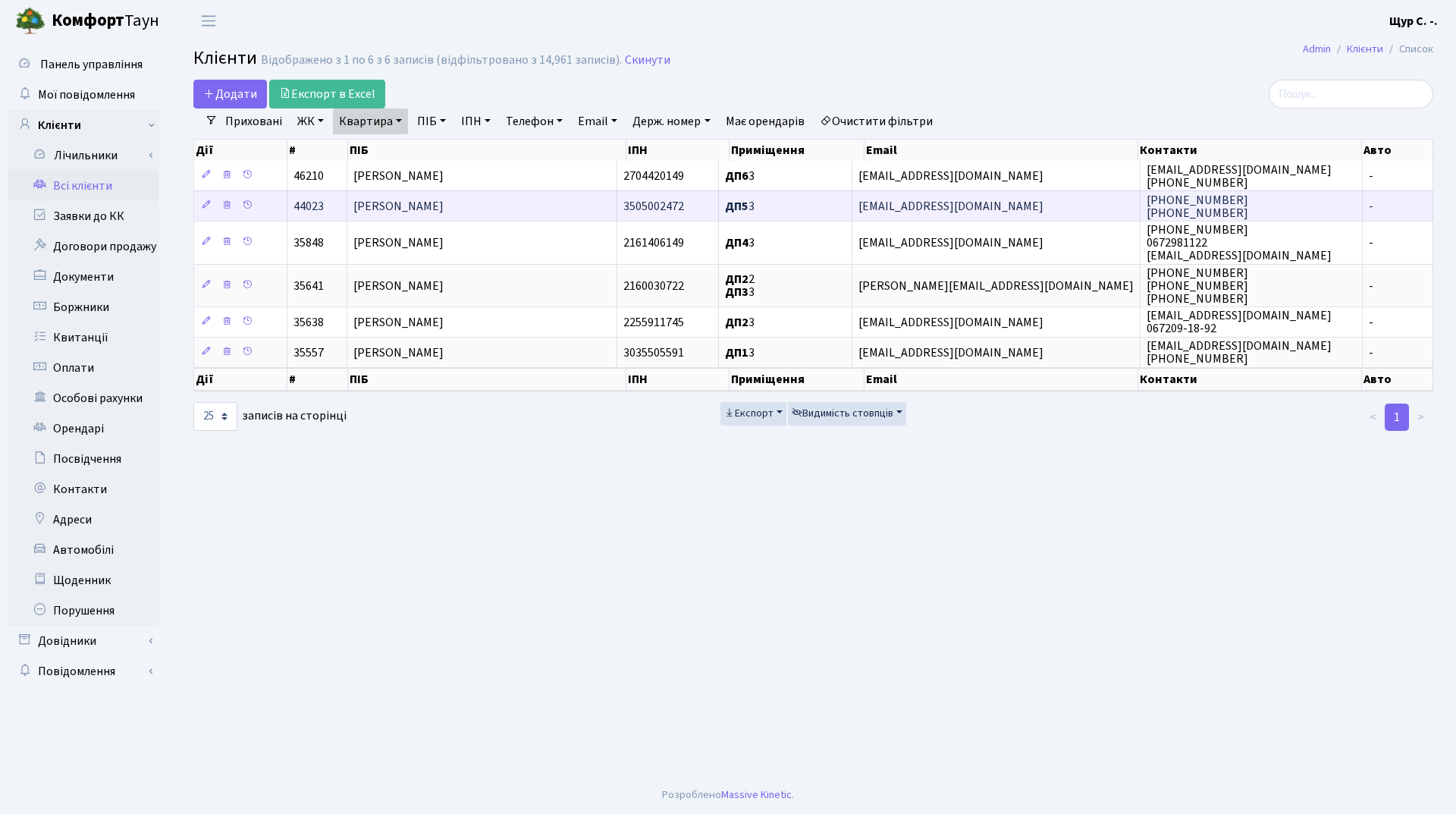
click at [464, 215] on td "[PERSON_NAME]" at bounding box center [482, 205] width 270 height 30
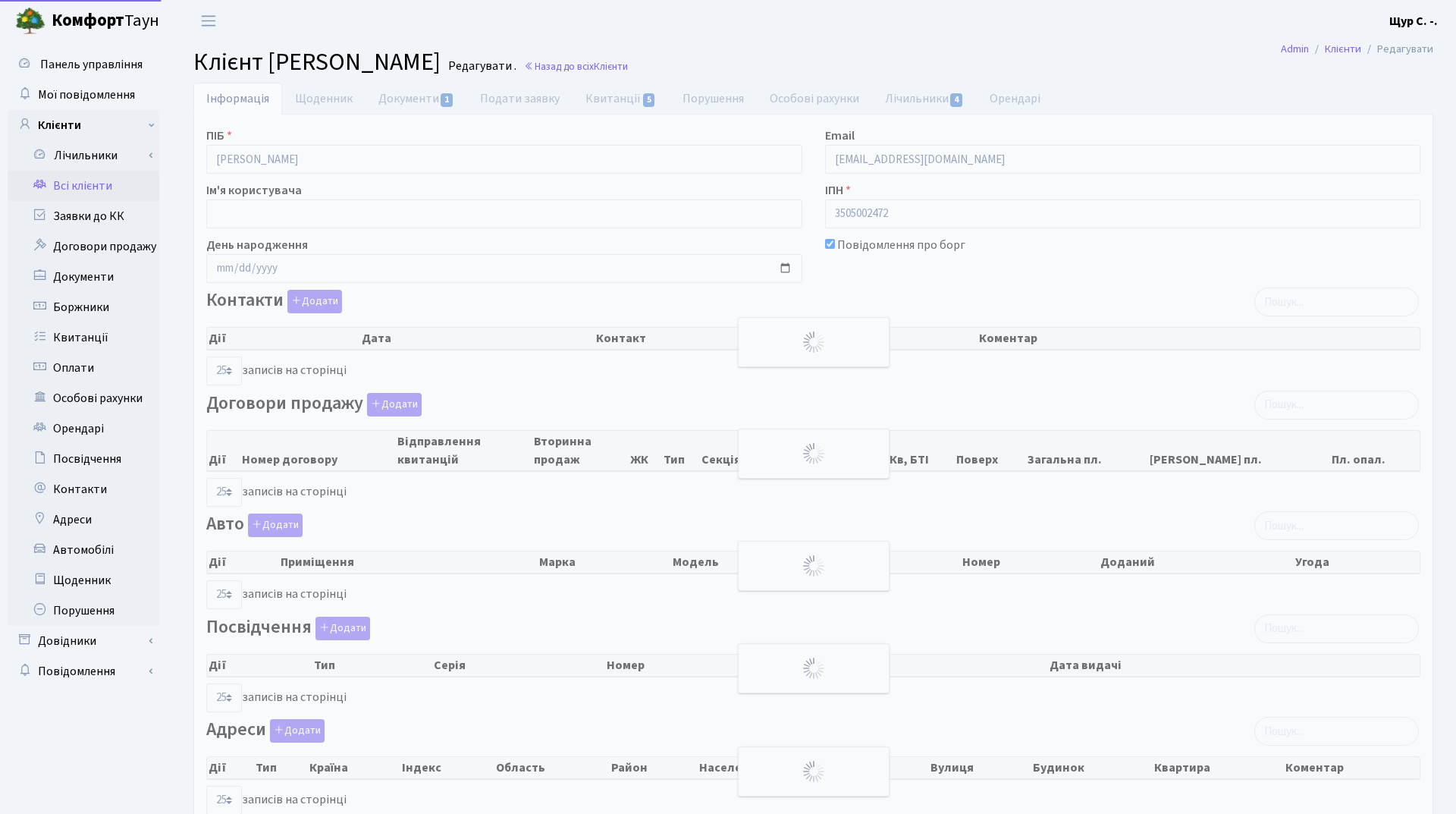
select select "25"
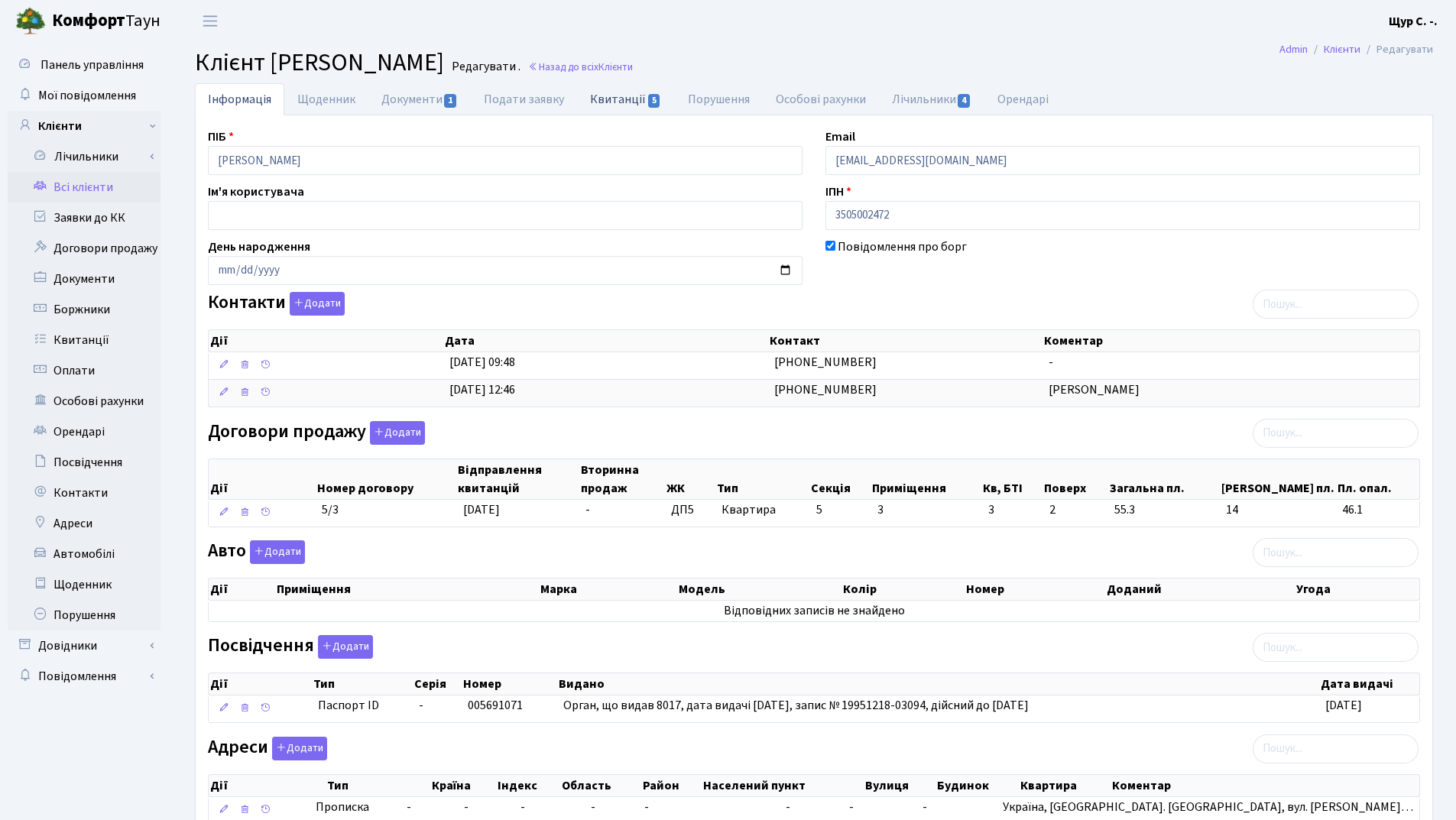
click at [628, 100] on link "Квитанції 5" at bounding box center [625, 99] width 97 height 31
select select "25"
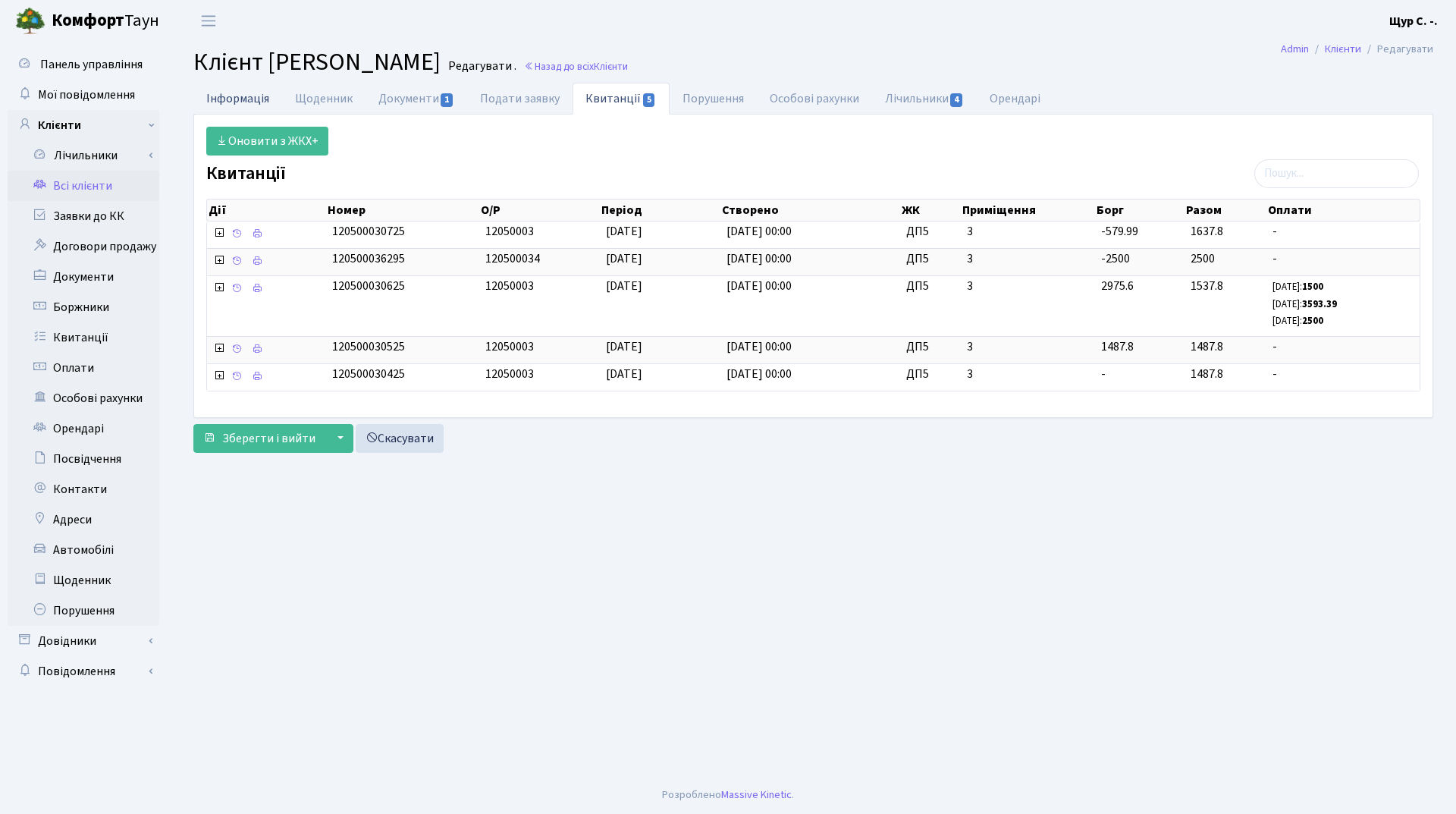
click at [256, 99] on link "Інформація" at bounding box center [237, 98] width 88 height 31
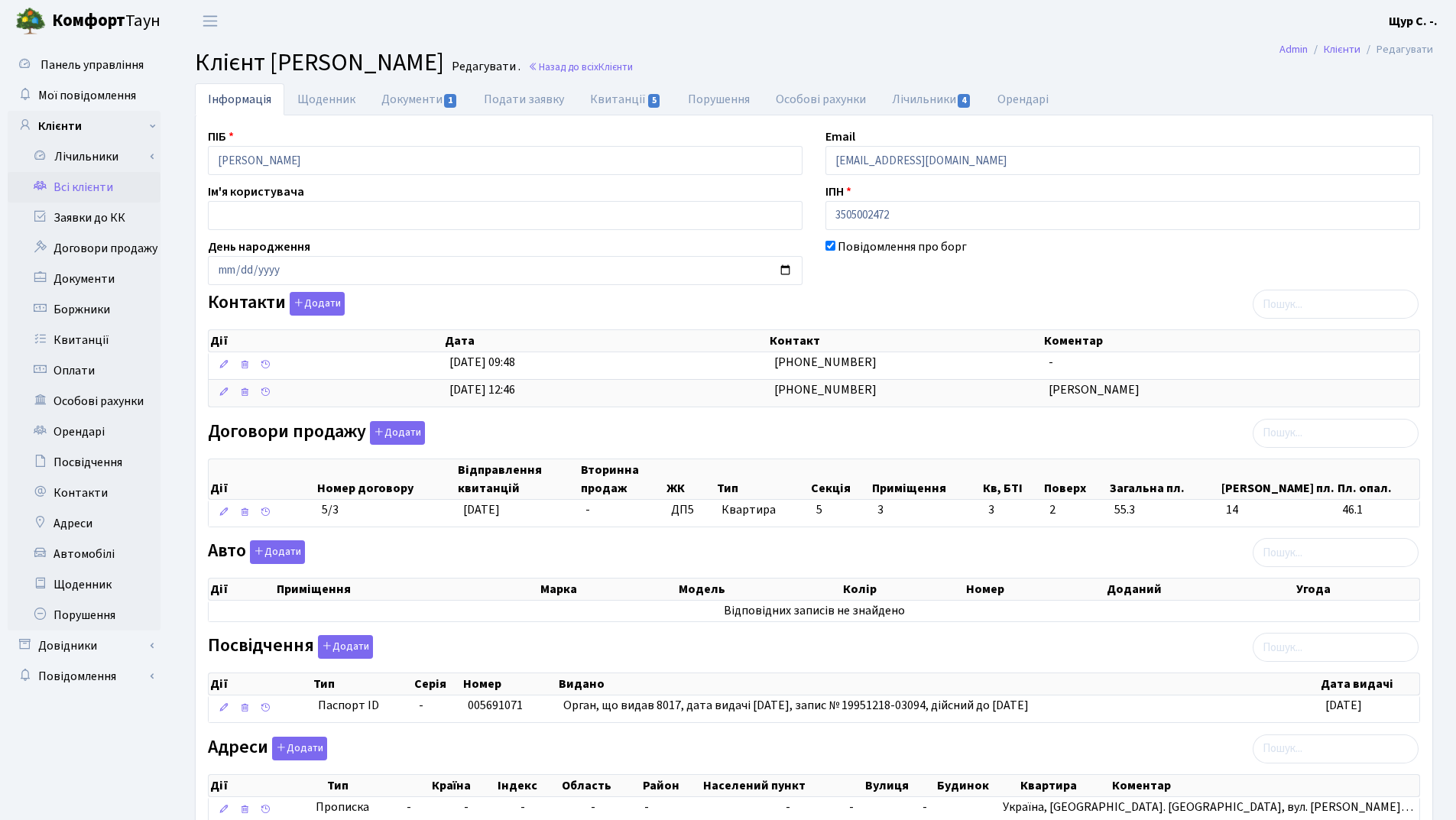
click at [116, 191] on link "Всі клієнти" at bounding box center [83, 187] width 153 height 30
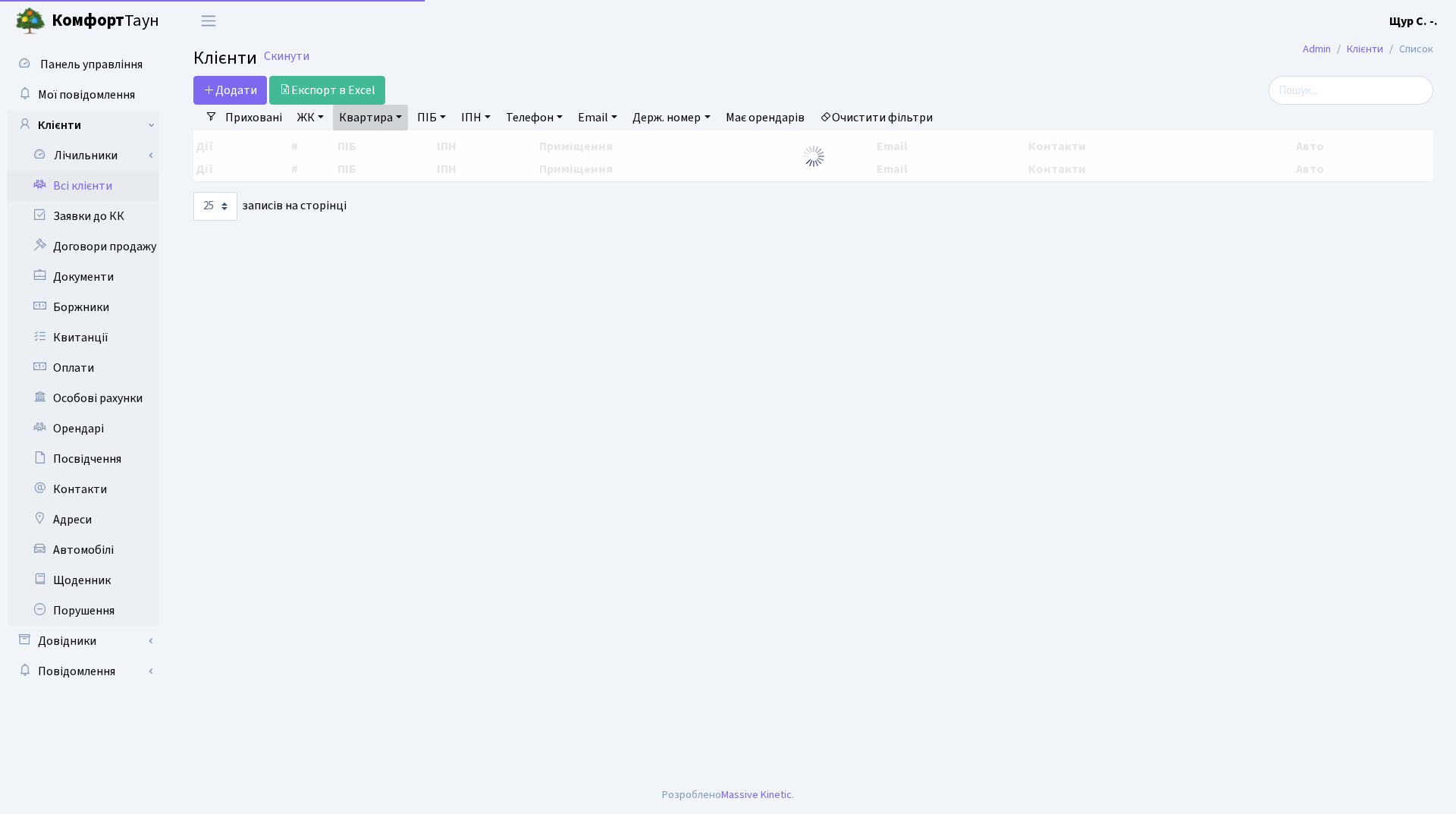
select select "25"
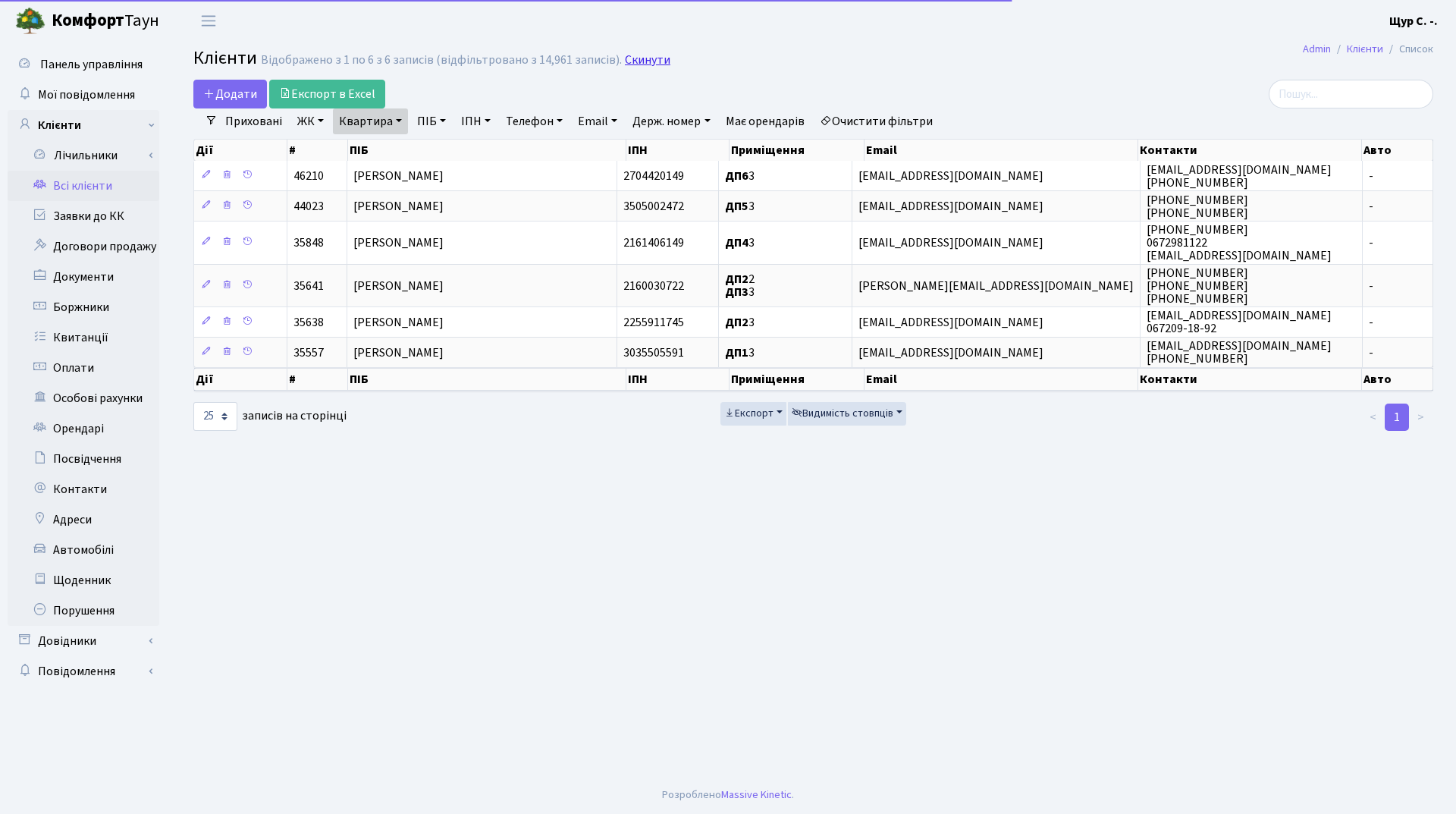
click at [650, 60] on link "Скинути" at bounding box center [648, 59] width 45 height 14
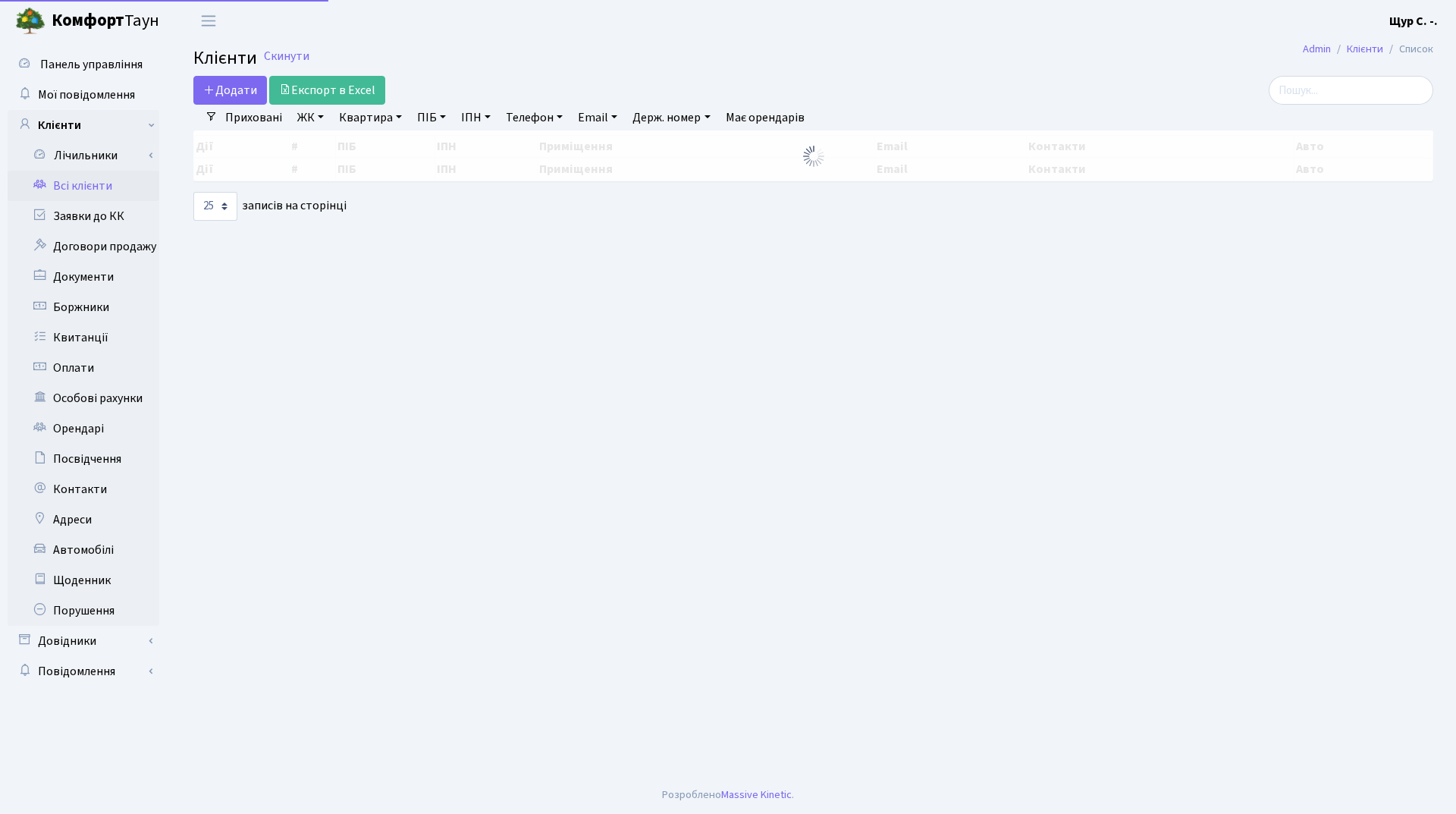
select select "25"
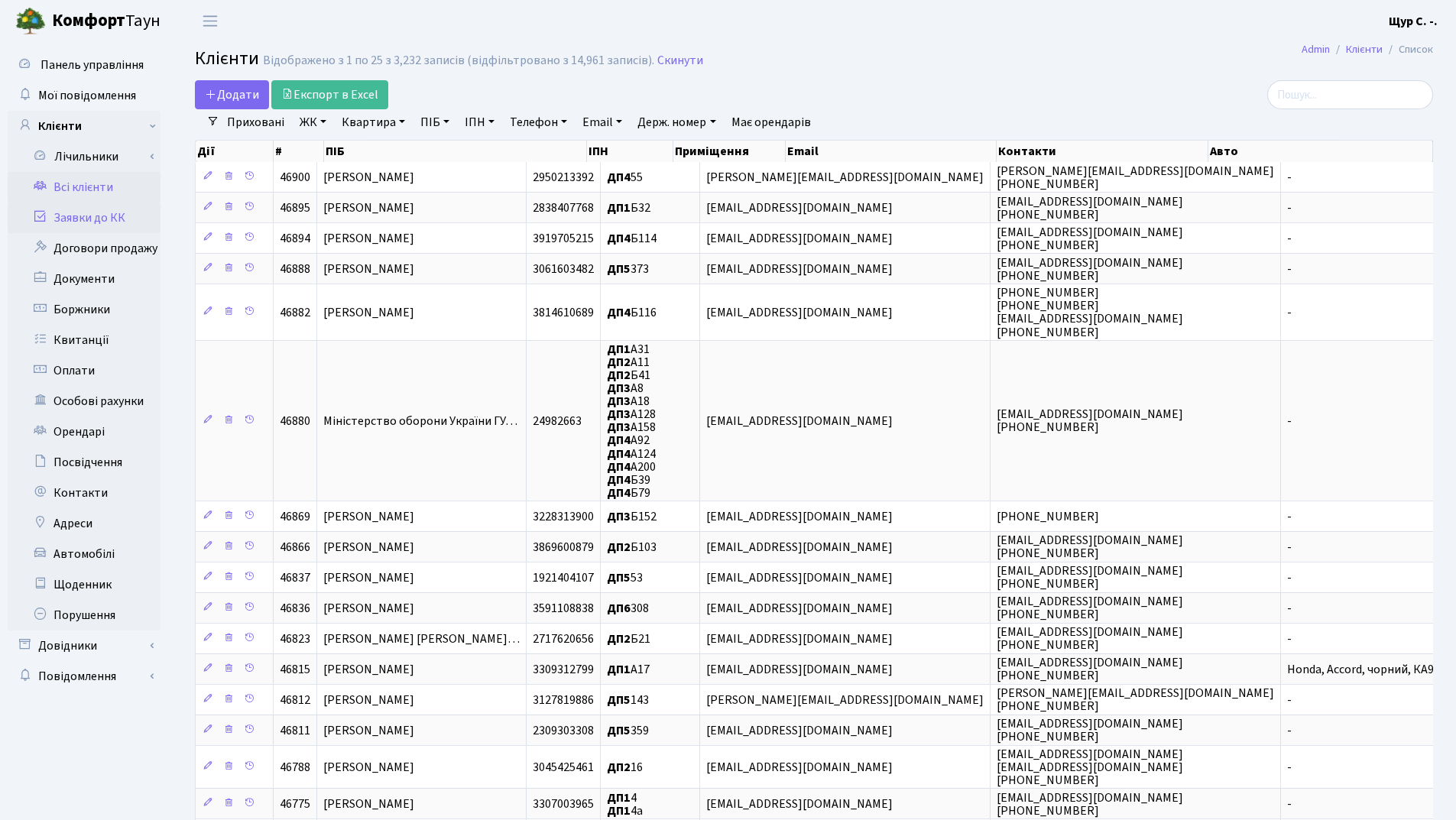
click at [119, 219] on link "Заявки до КК" at bounding box center [83, 218] width 153 height 30
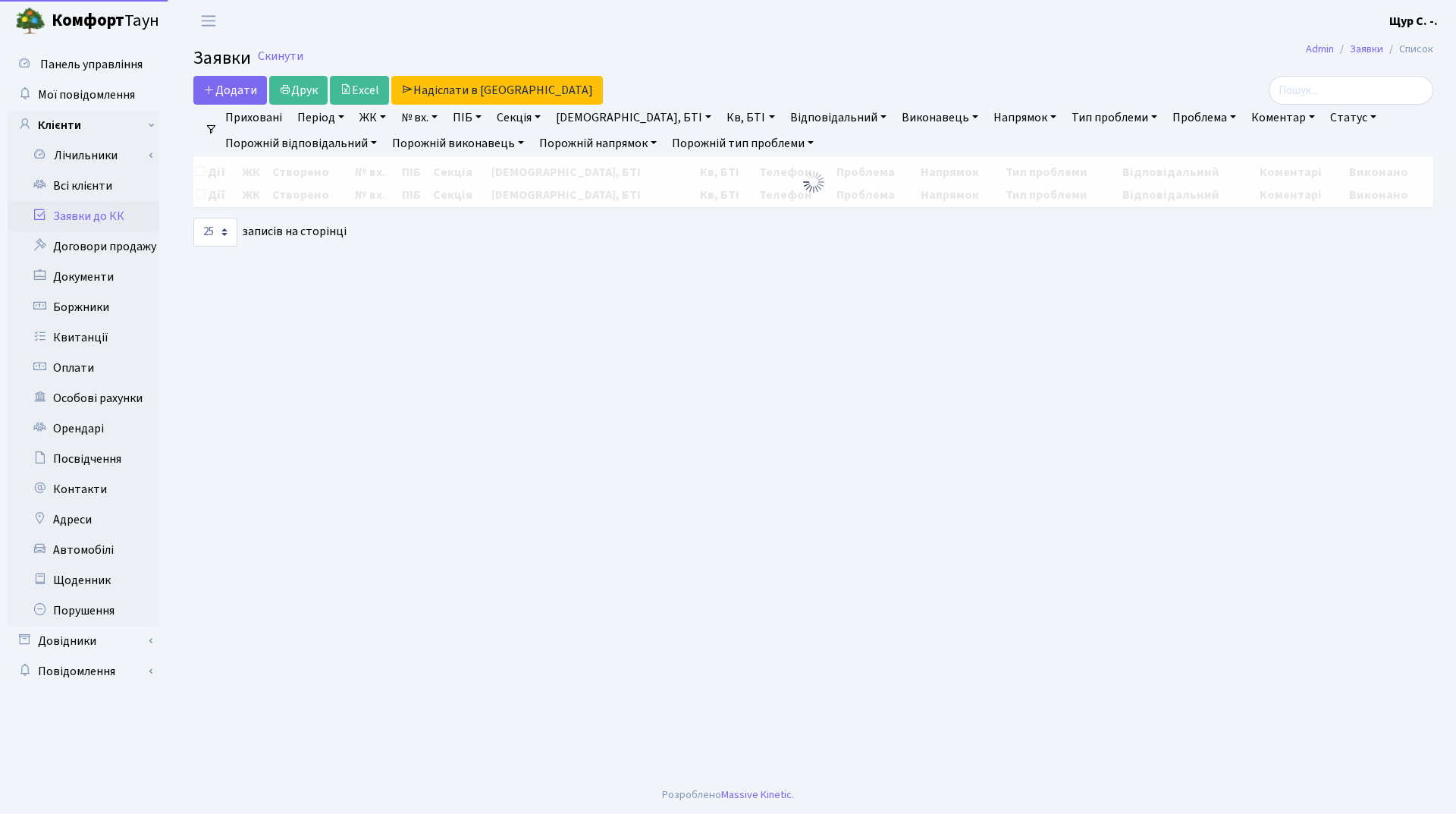
select select "25"
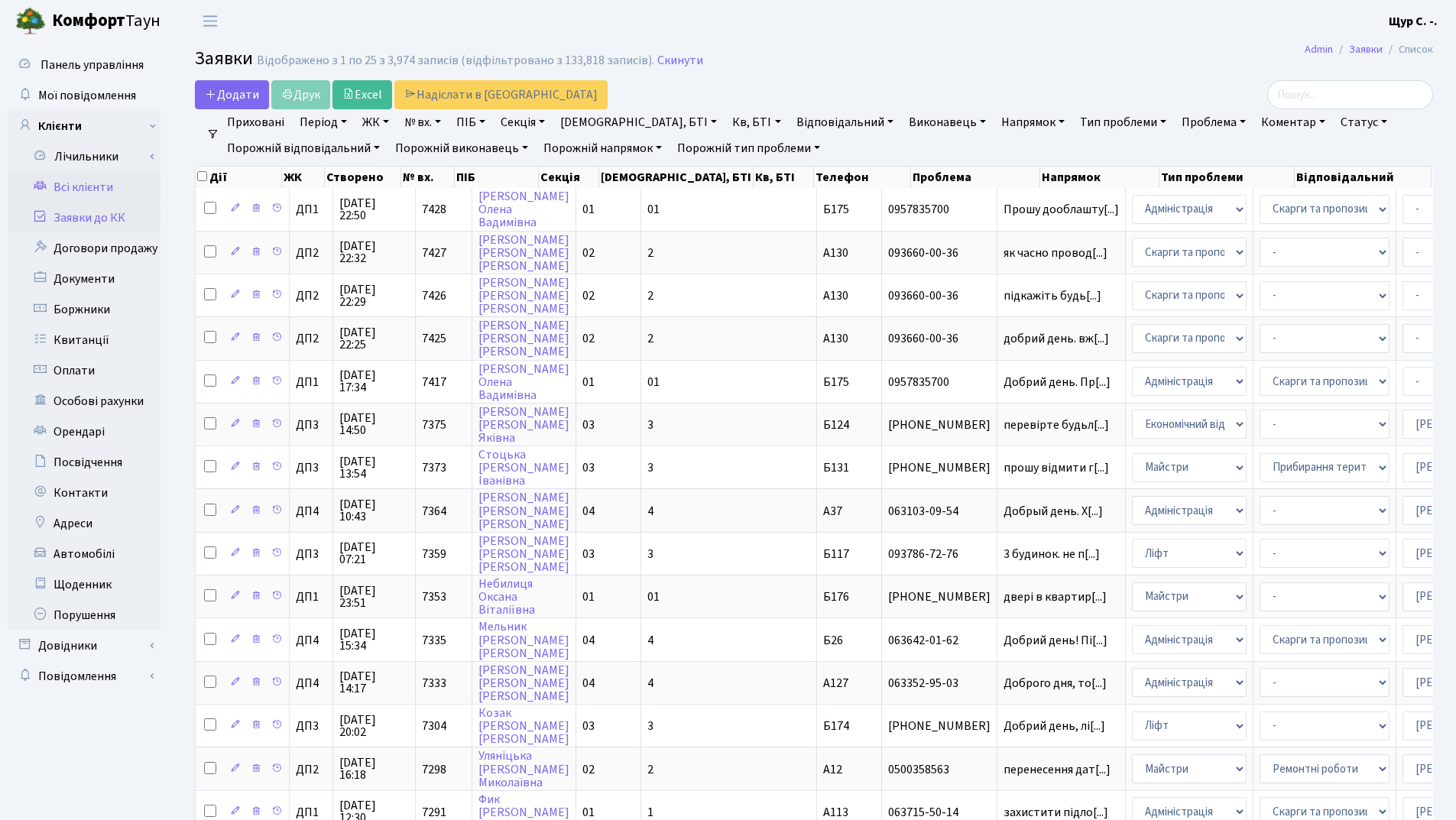
click at [102, 183] on link "Всі клієнти" at bounding box center [83, 187] width 153 height 30
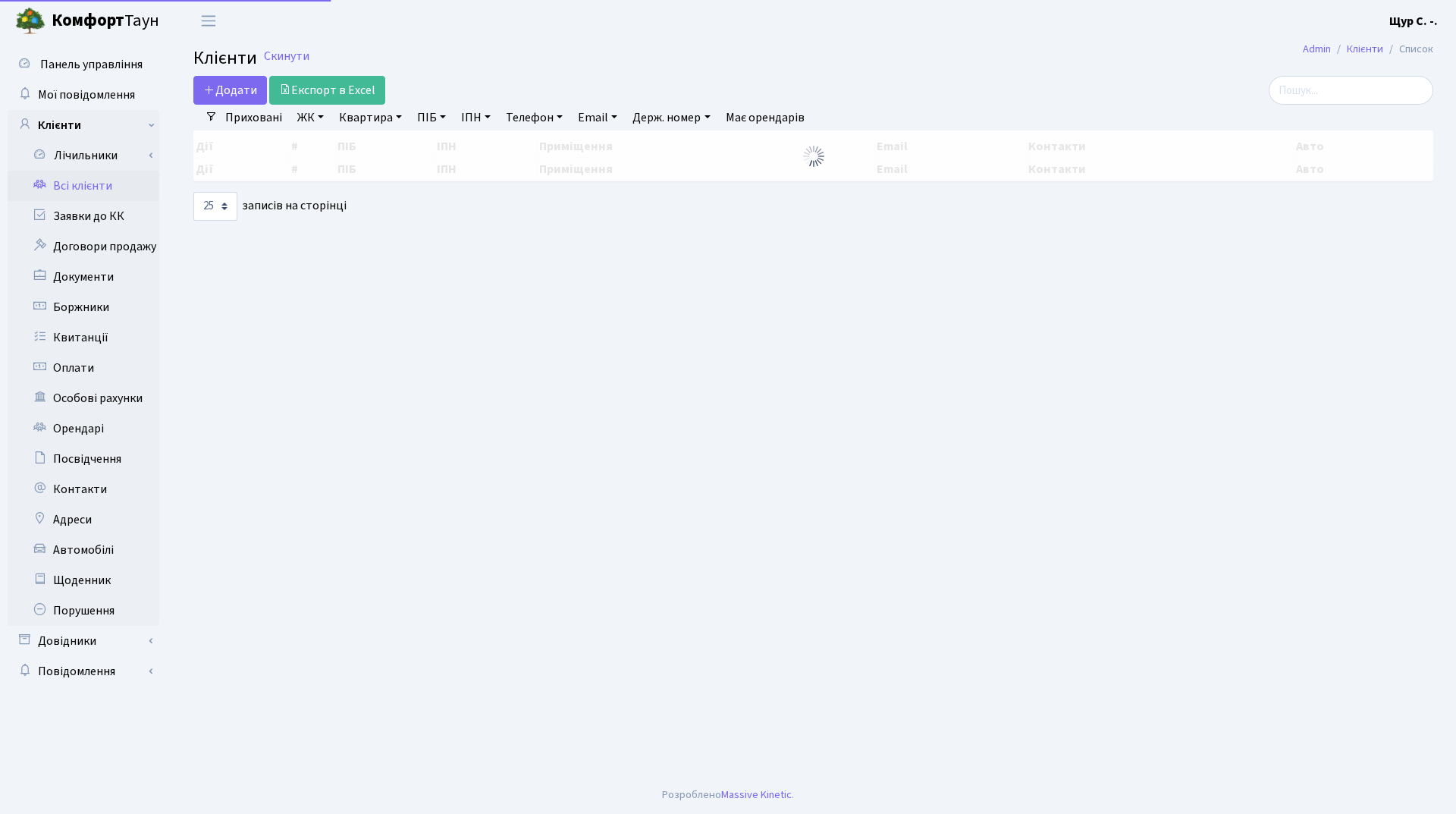
select select "25"
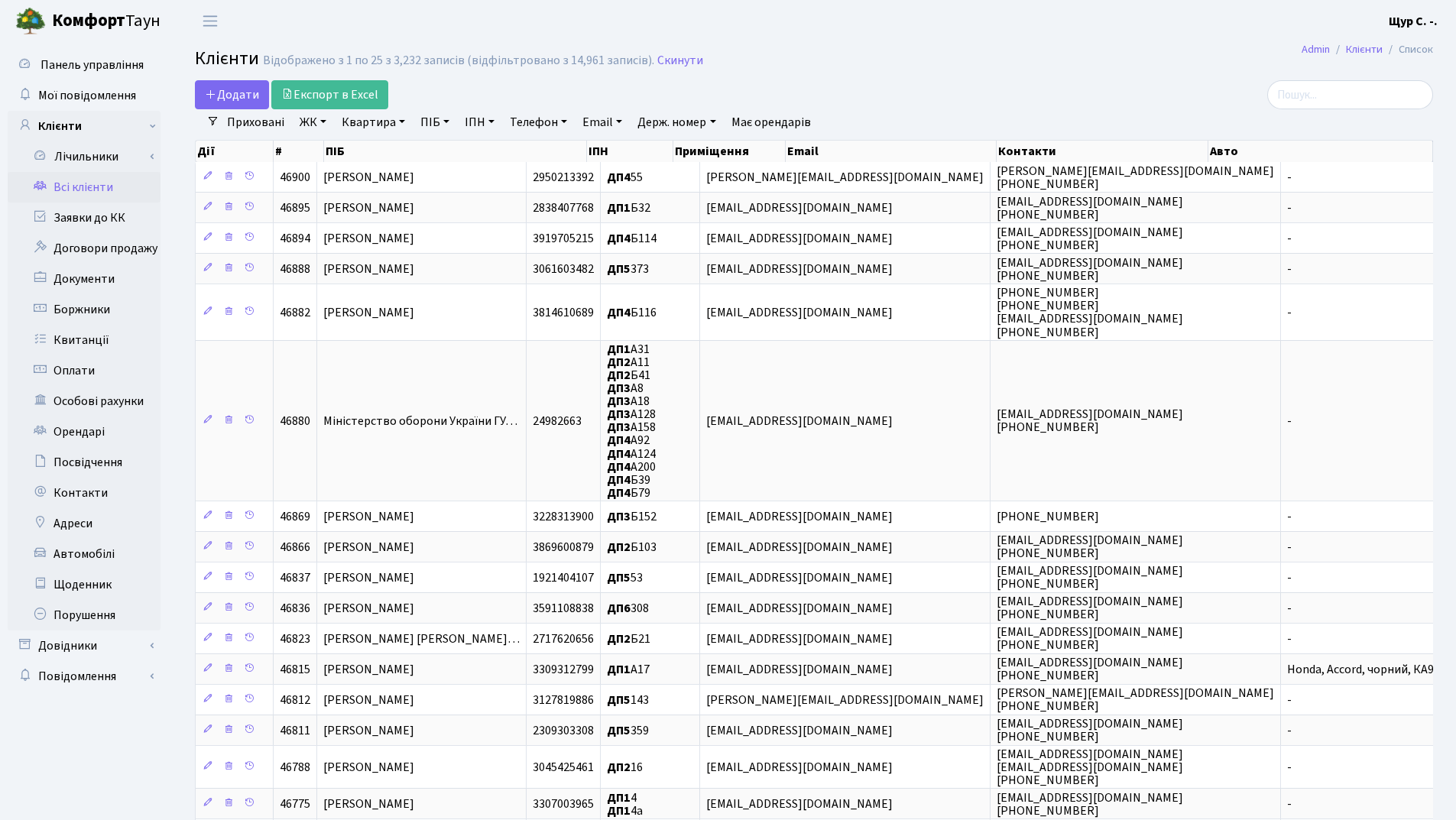
click at [363, 119] on link "Квартира" at bounding box center [374, 121] width 76 height 26
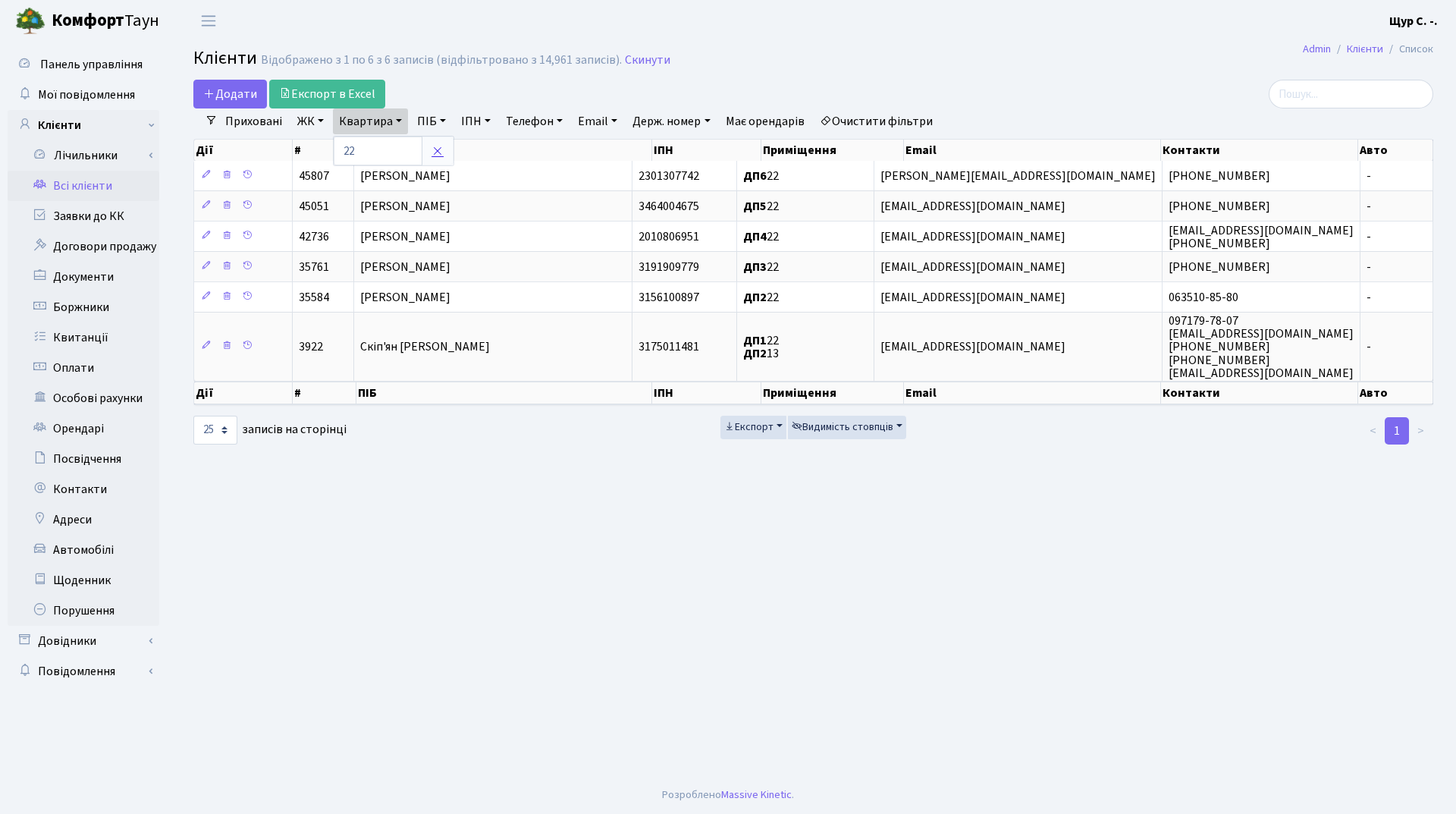
click at [435, 151] on icon at bounding box center [437, 151] width 12 height 12
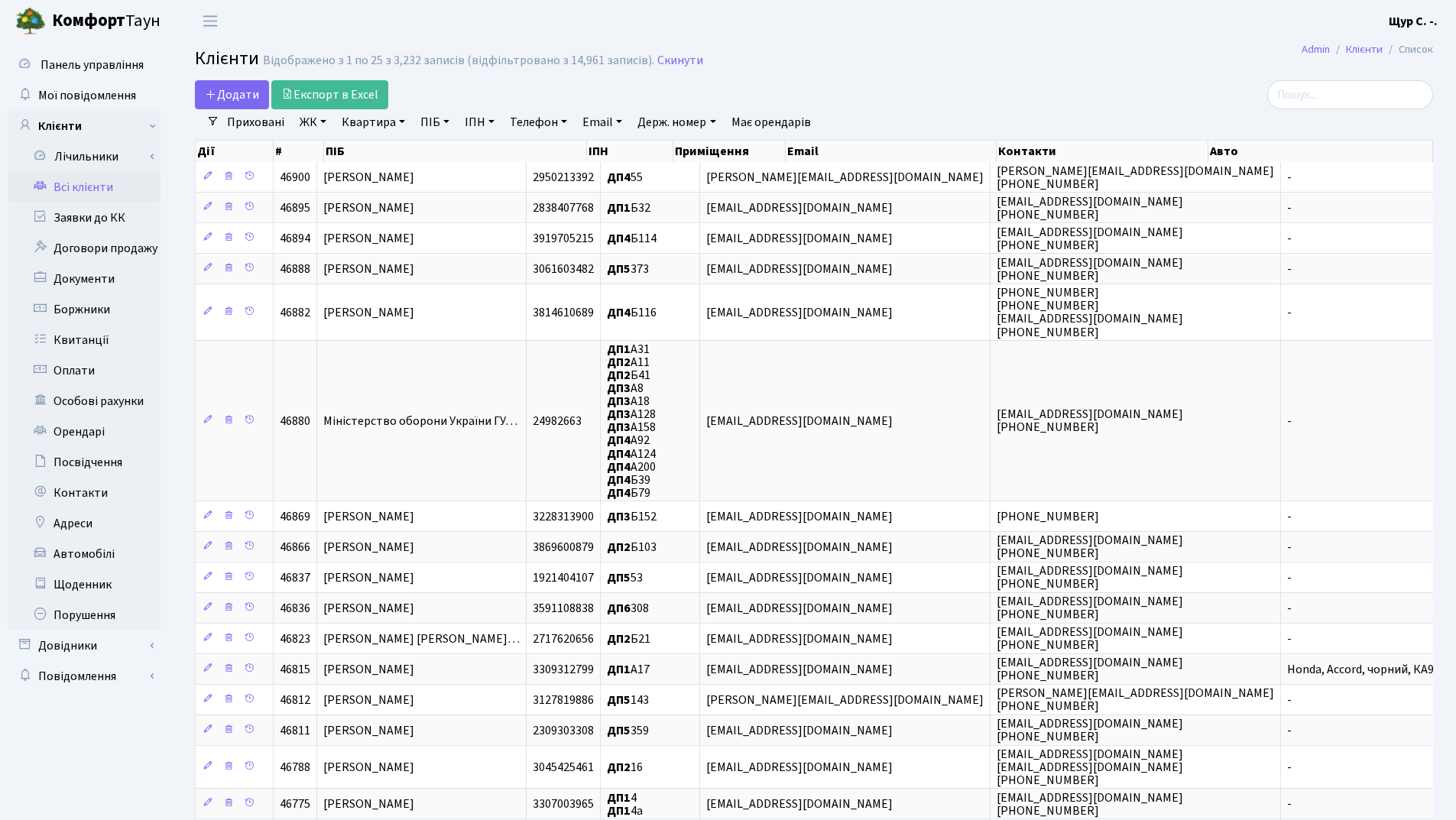
click at [375, 113] on link "Квартира" at bounding box center [374, 121] width 76 height 26
click at [362, 150] on input "text" at bounding box center [381, 152] width 89 height 29
type input "168"
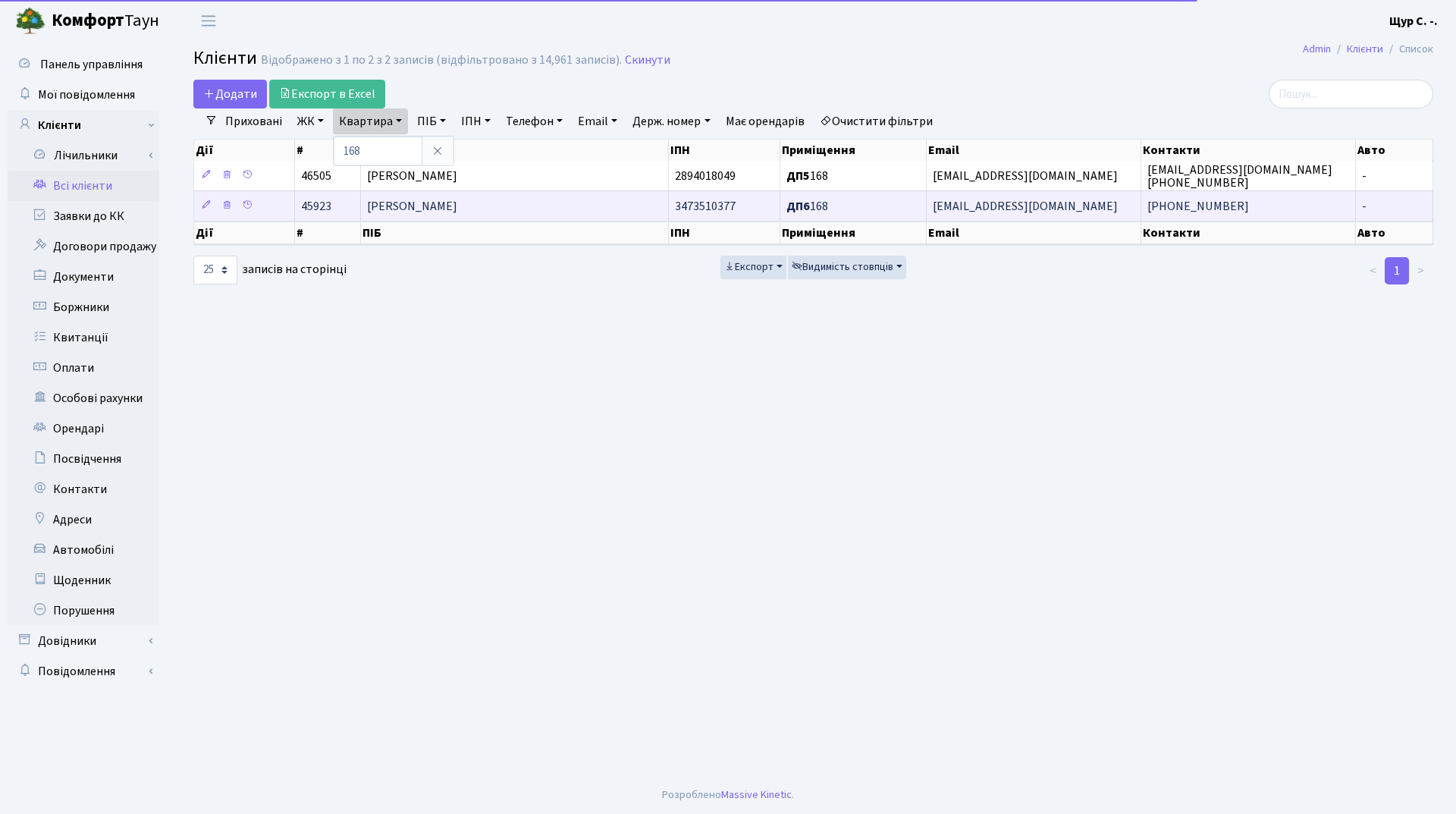
click at [371, 206] on span "Коваленко Едгар Миколайович" at bounding box center [412, 206] width 90 height 17
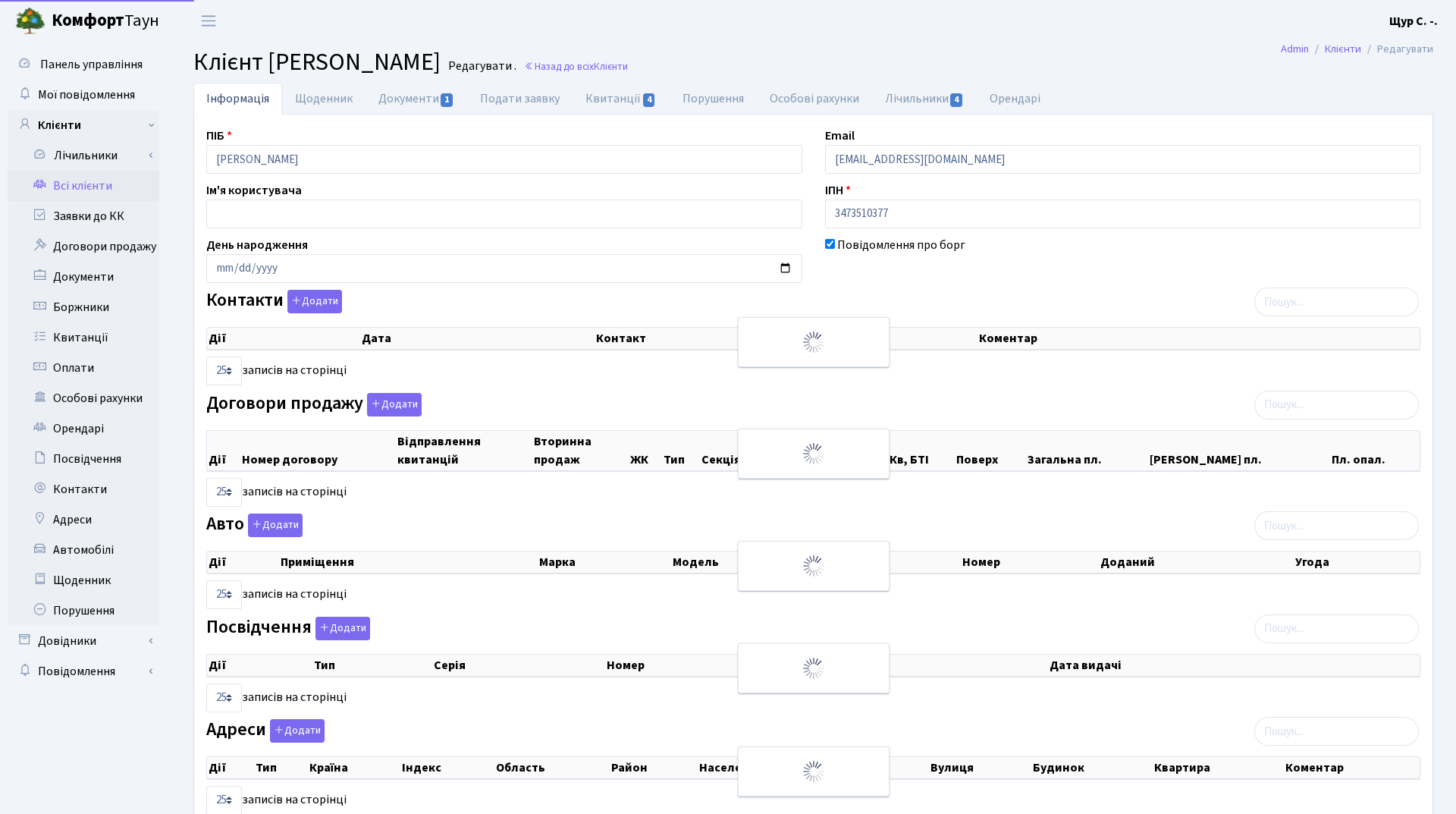
select select "25"
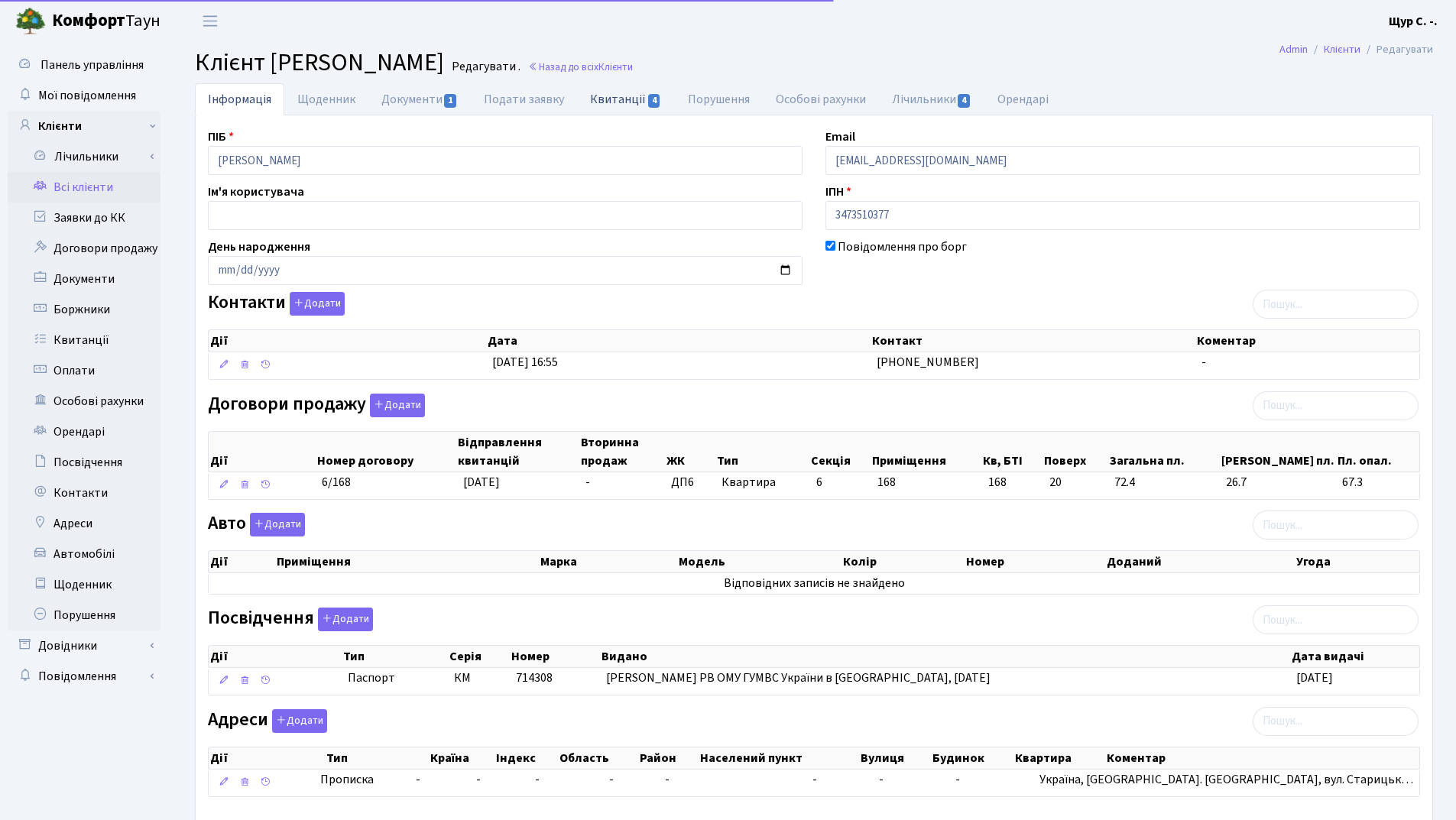
click at [631, 89] on link "Квитанції 4" at bounding box center [625, 99] width 97 height 31
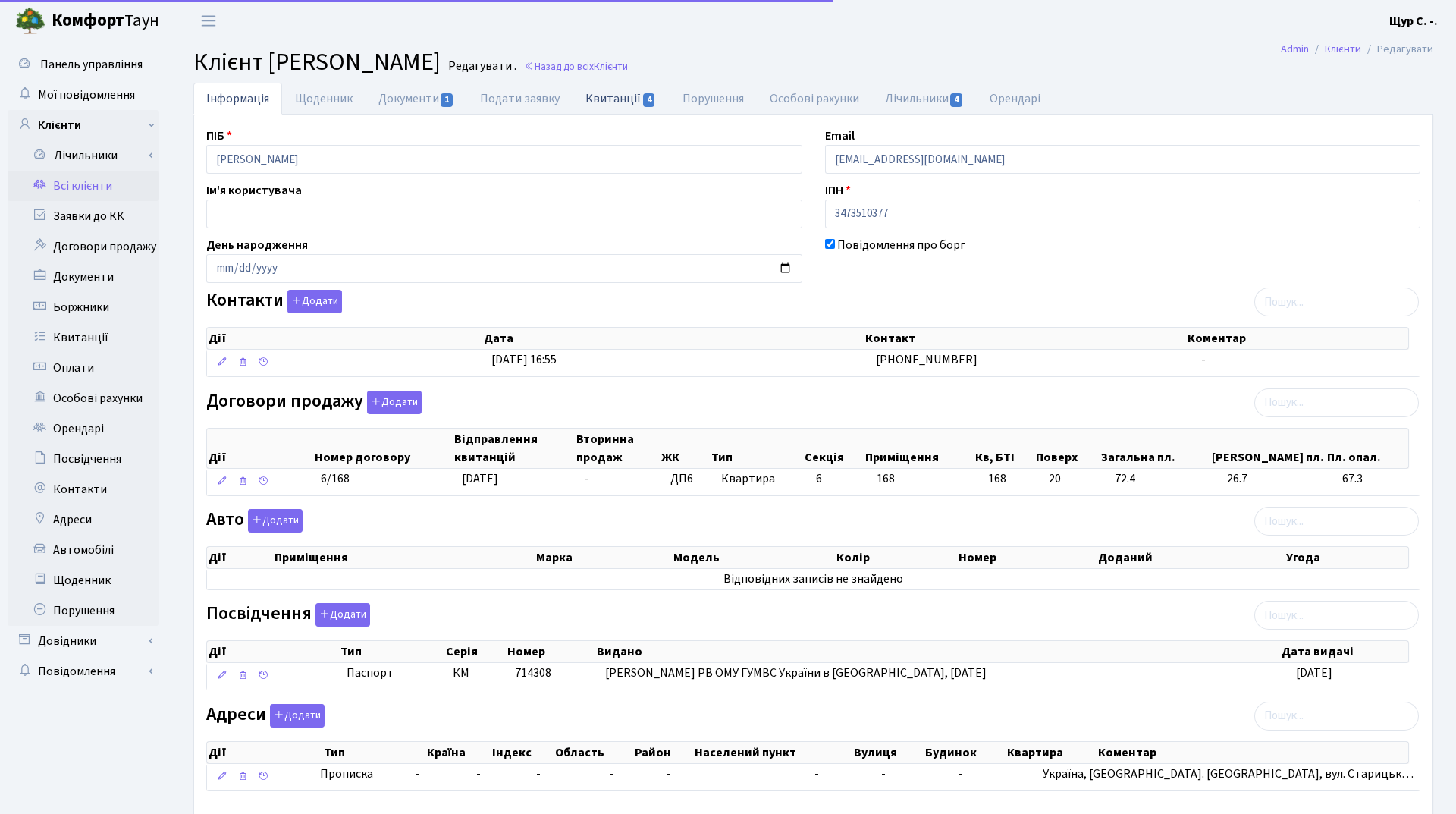
select select "25"
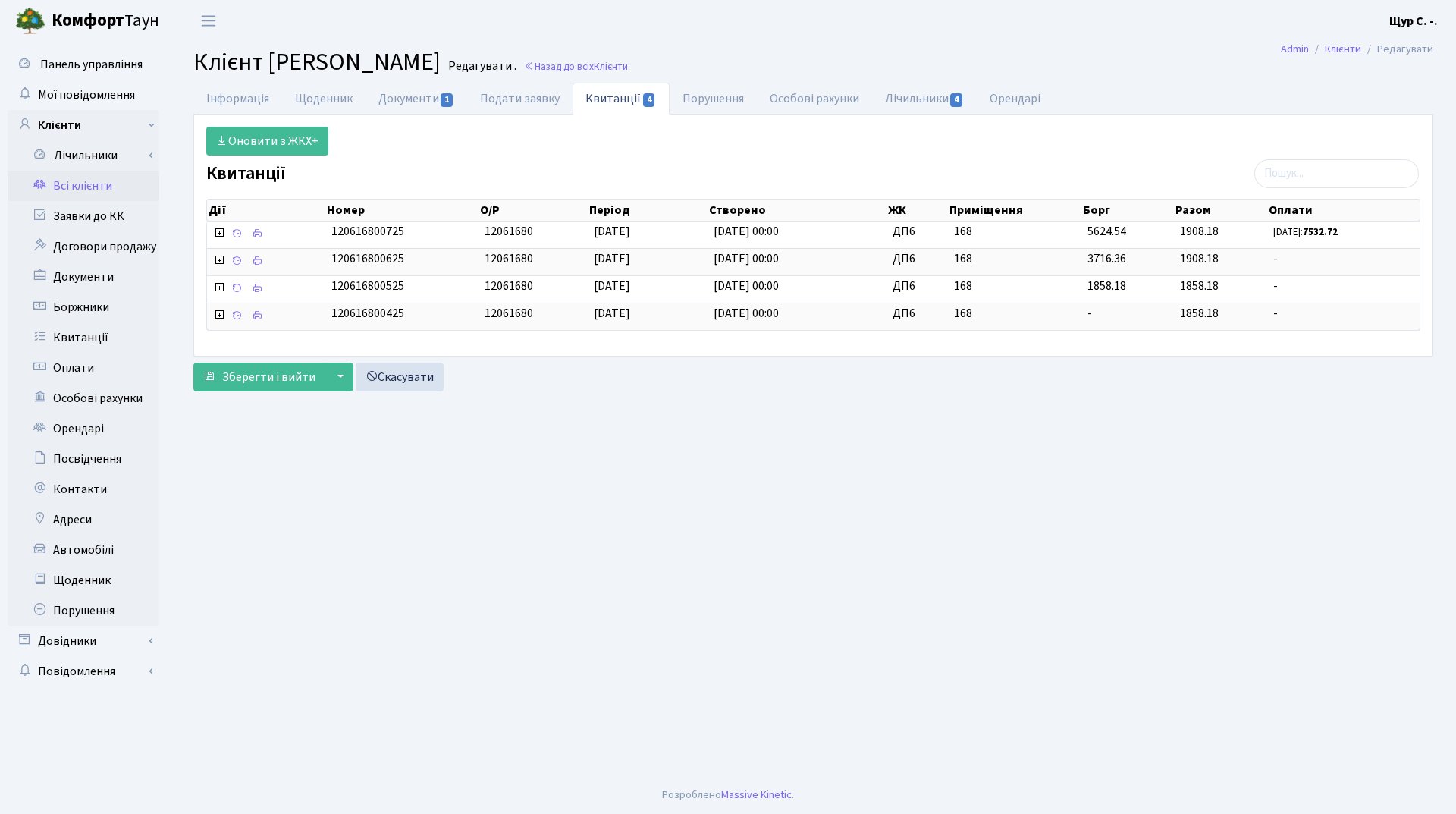
click at [80, 189] on link "Всі клієнти" at bounding box center [83, 185] width 152 height 30
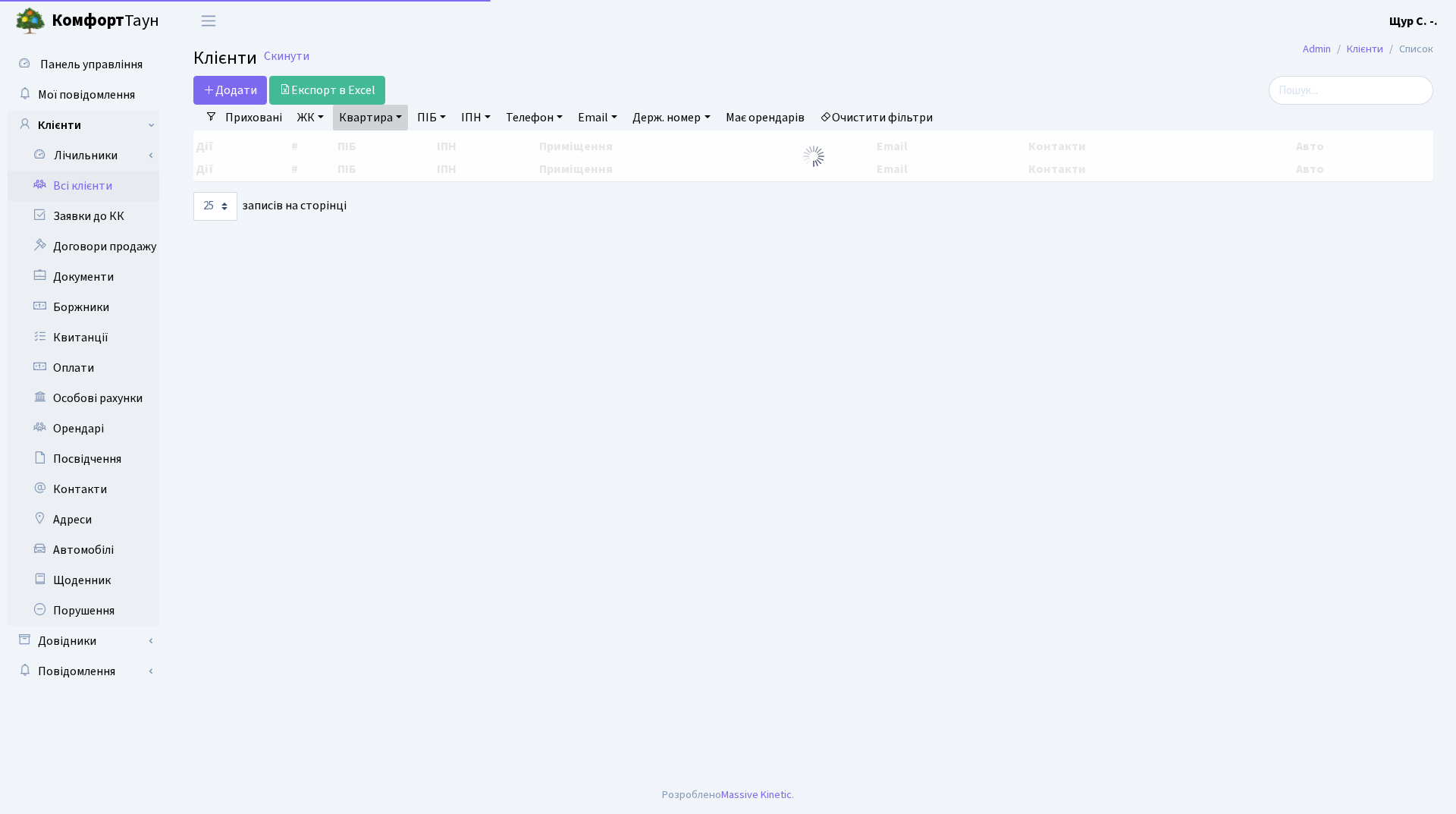
select select "25"
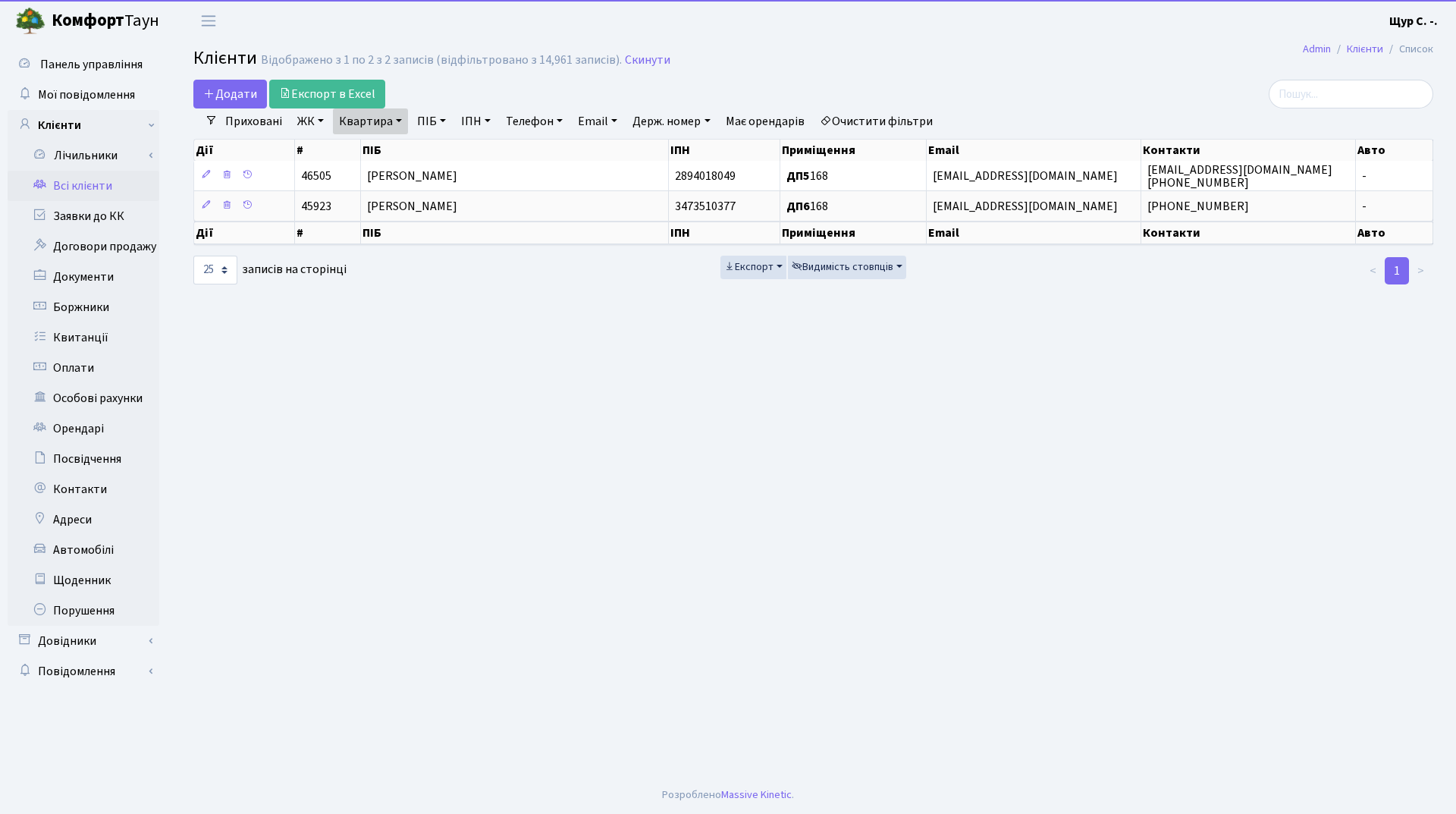
click at [398, 129] on link "Квартира" at bounding box center [371, 120] width 75 height 25
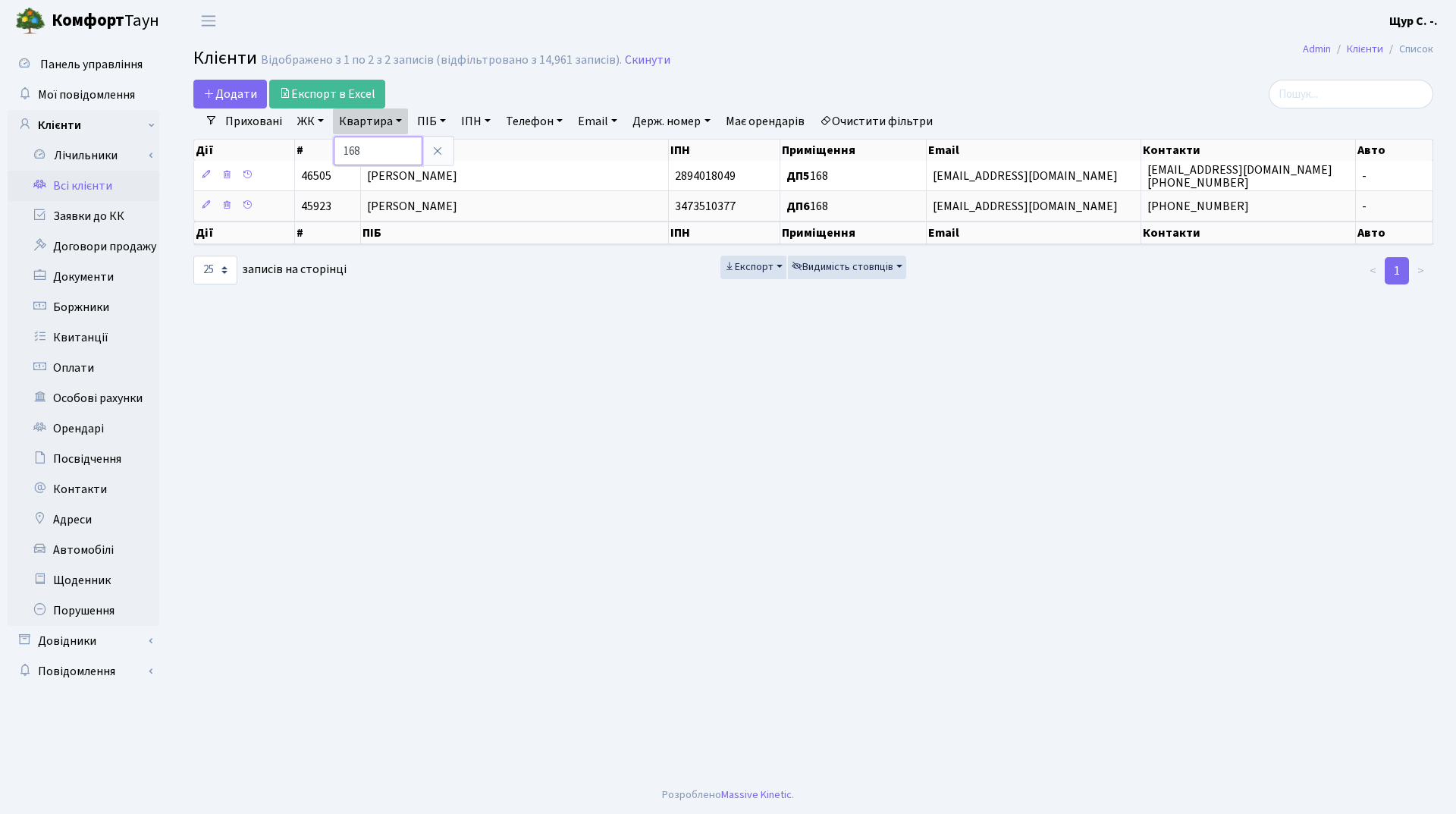
click at [398, 157] on input "168" at bounding box center [378, 151] width 88 height 29
type input "1"
type input "35"
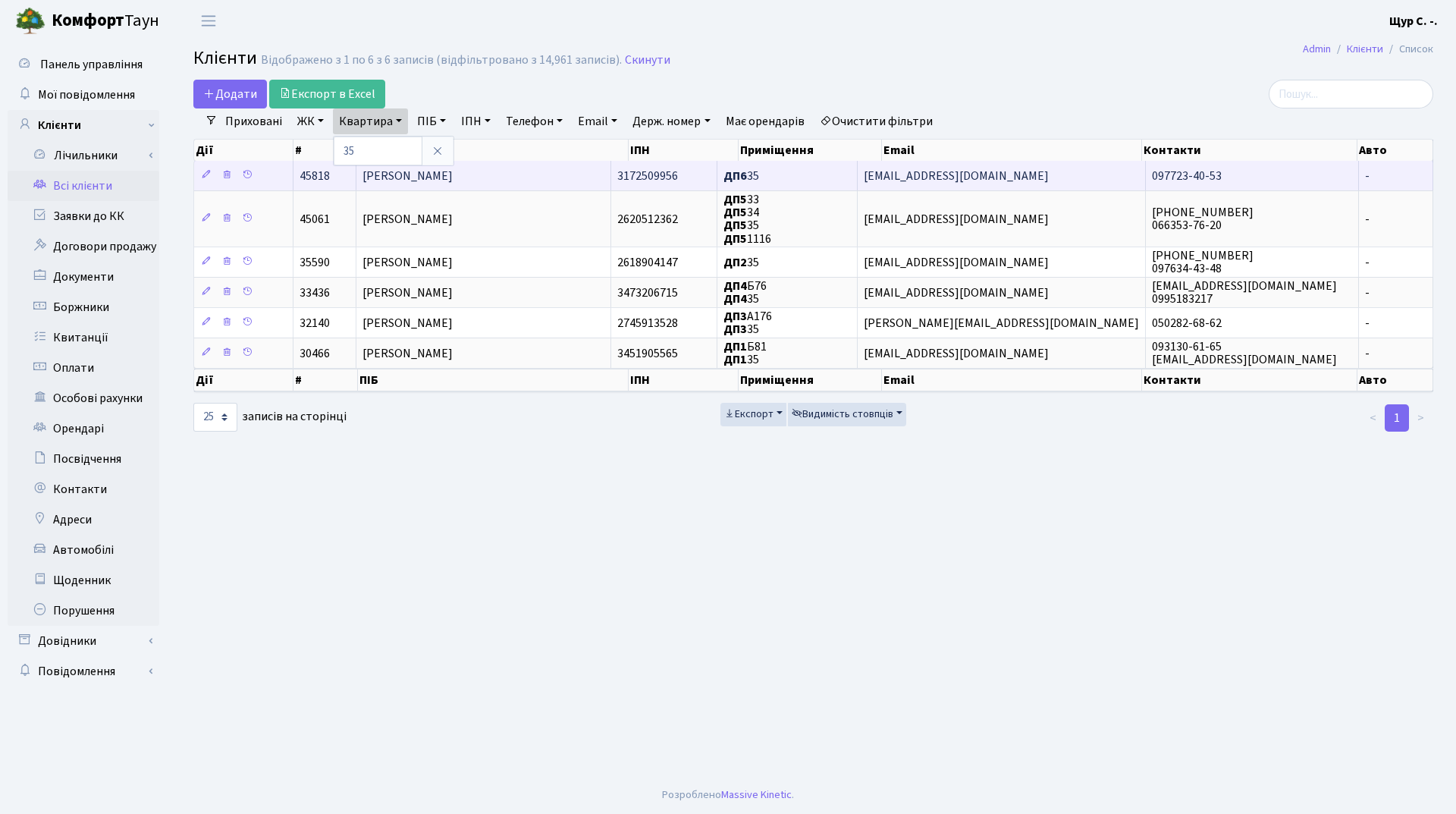
click at [407, 176] on span "[PERSON_NAME]" at bounding box center [408, 176] width 90 height 17
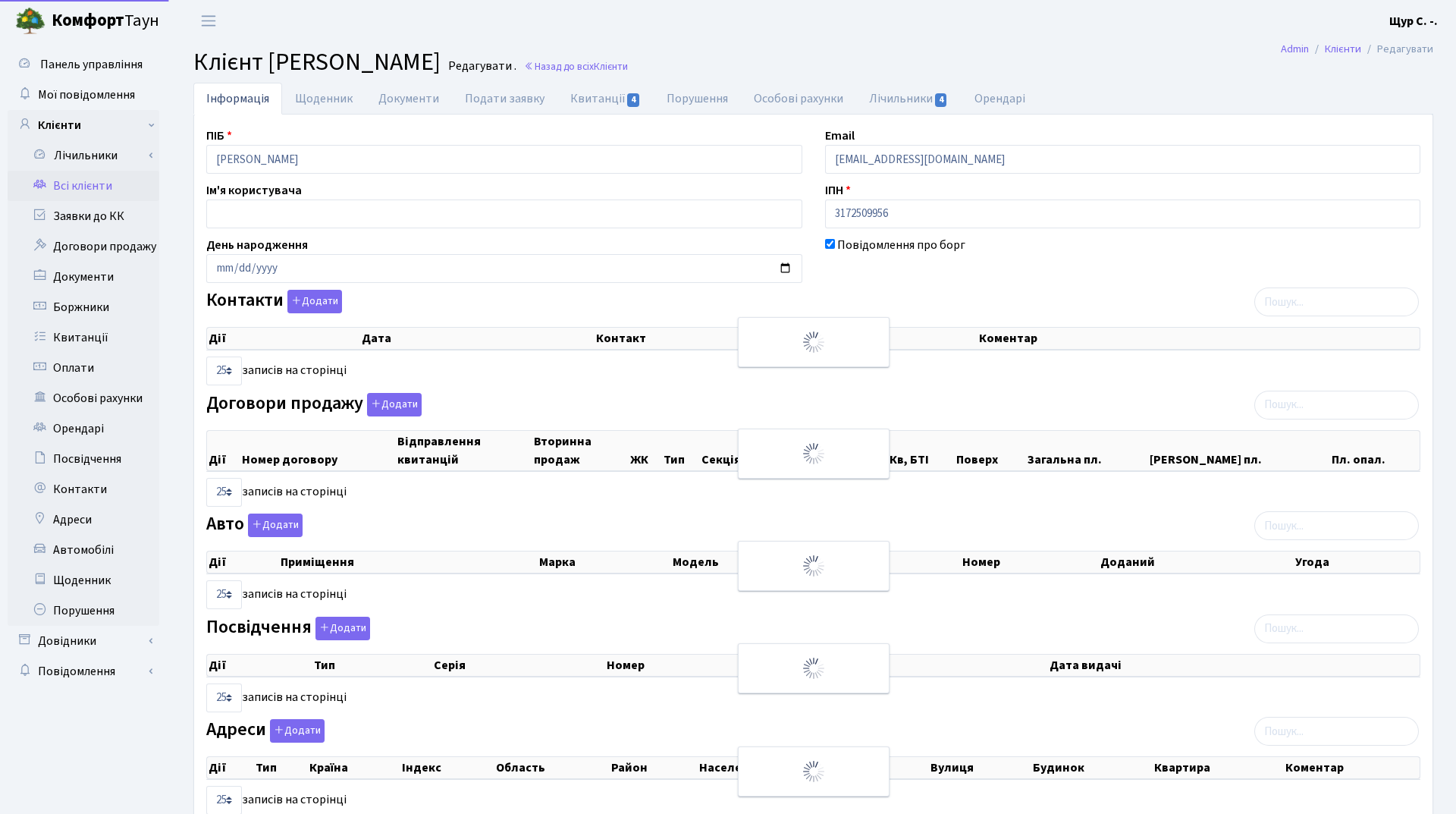
select select "25"
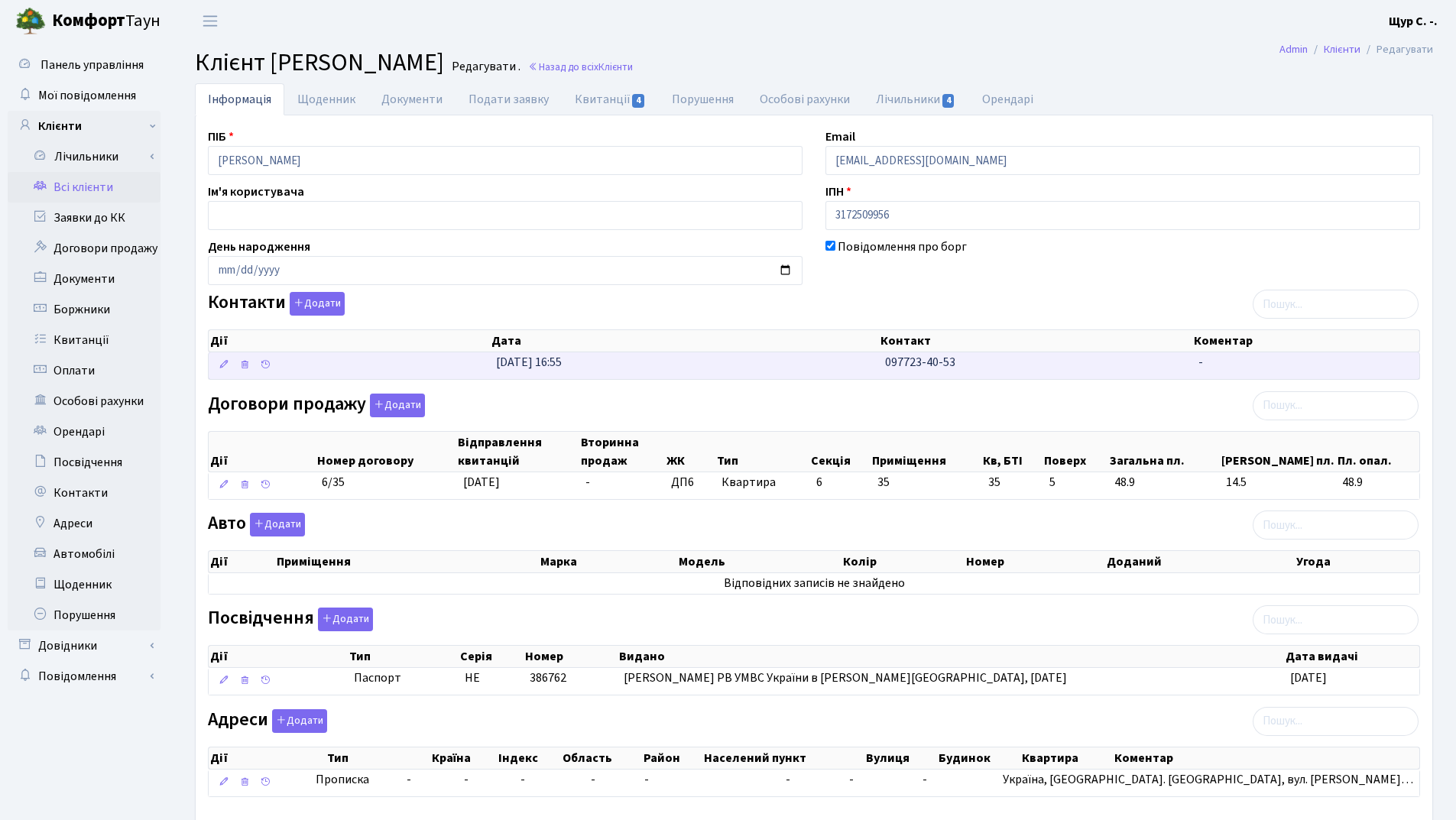
click at [667, 374] on td "31.03.2025, 16:55" at bounding box center [685, 365] width 389 height 27
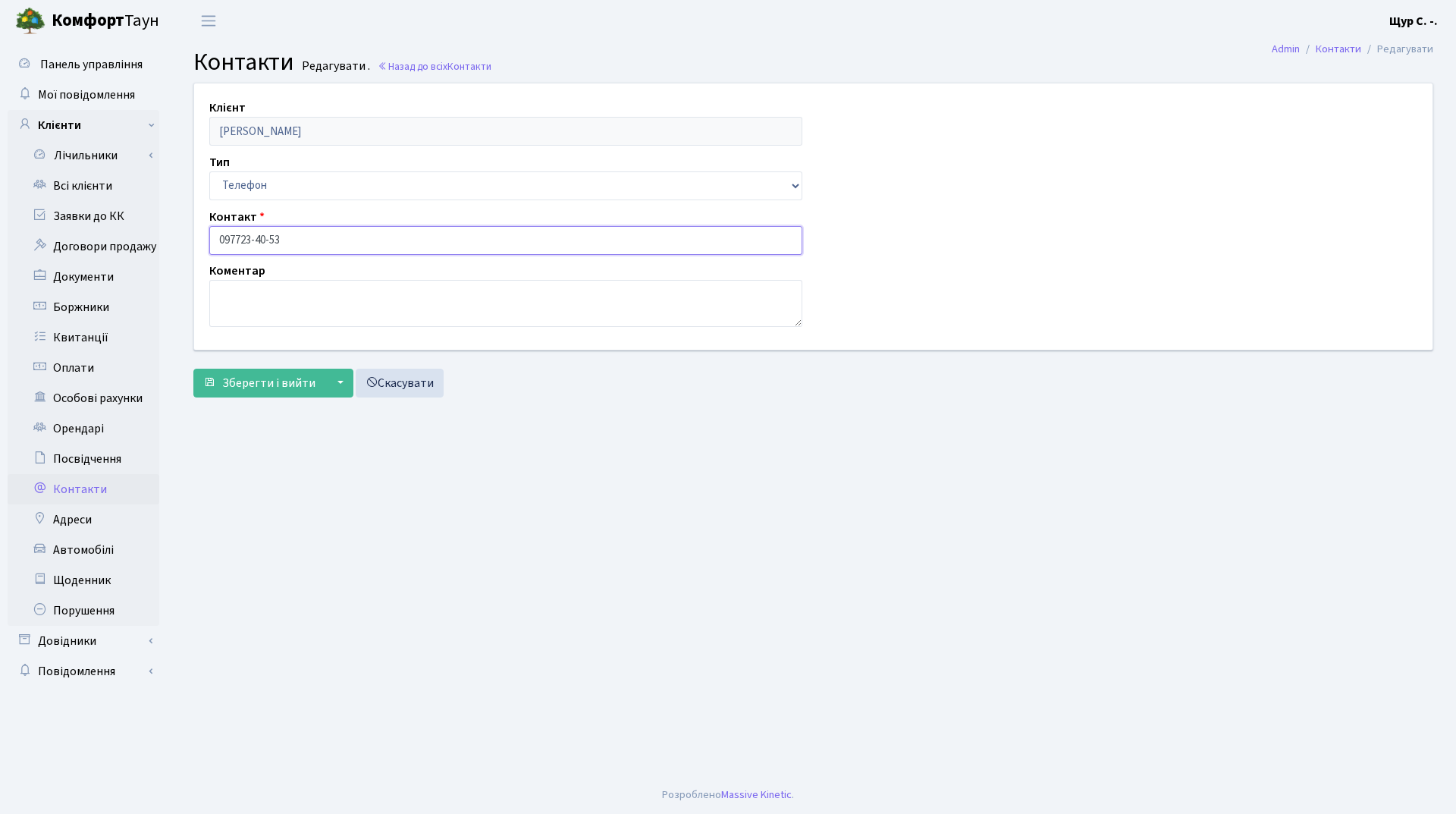
click at [238, 237] on input "097723-40-53" at bounding box center [505, 240] width 593 height 29
type input "[PHONE_NUMBER]"
click at [260, 386] on span "Зберегти і вийти" at bounding box center [268, 383] width 93 height 17
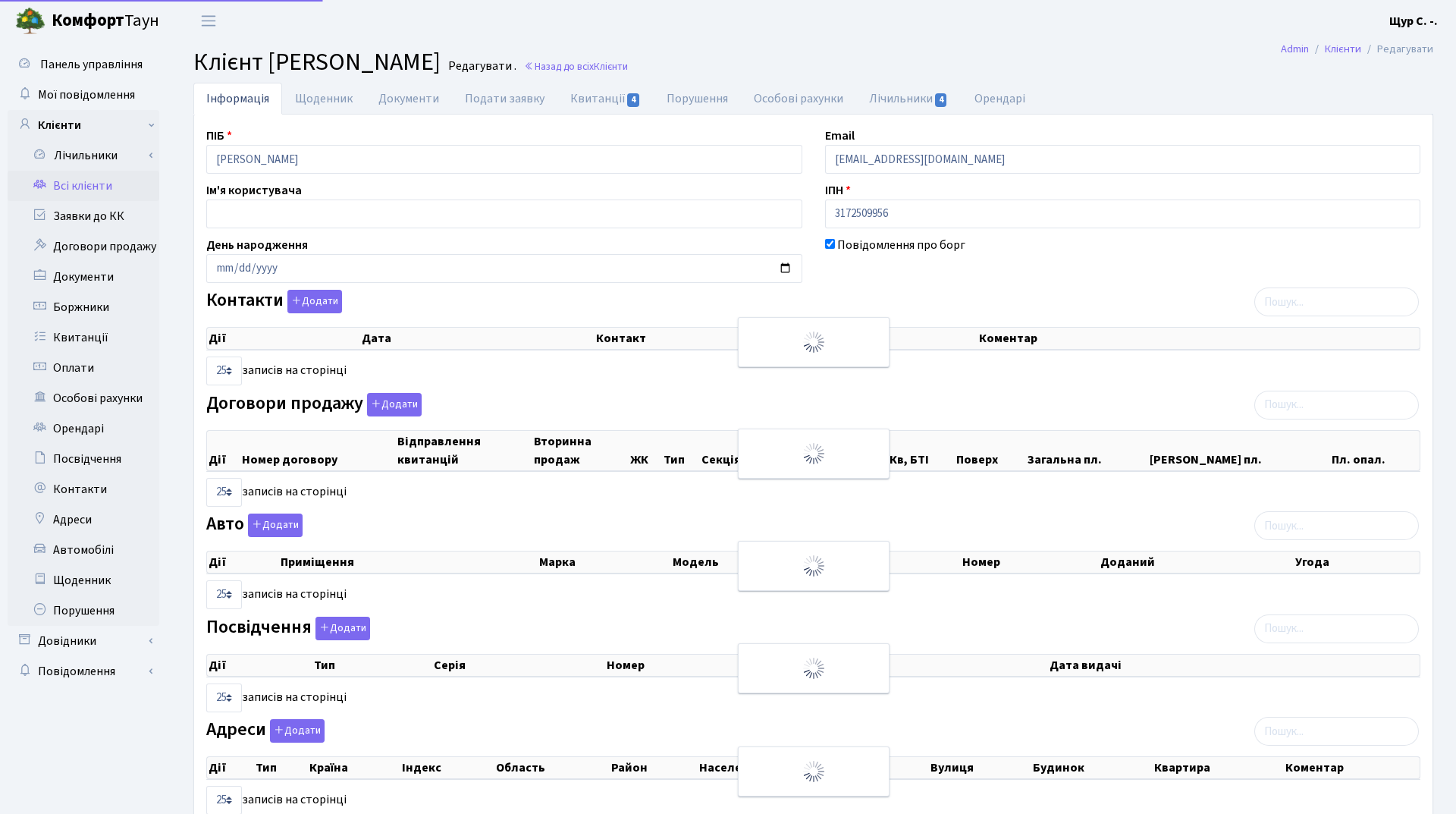
select select "25"
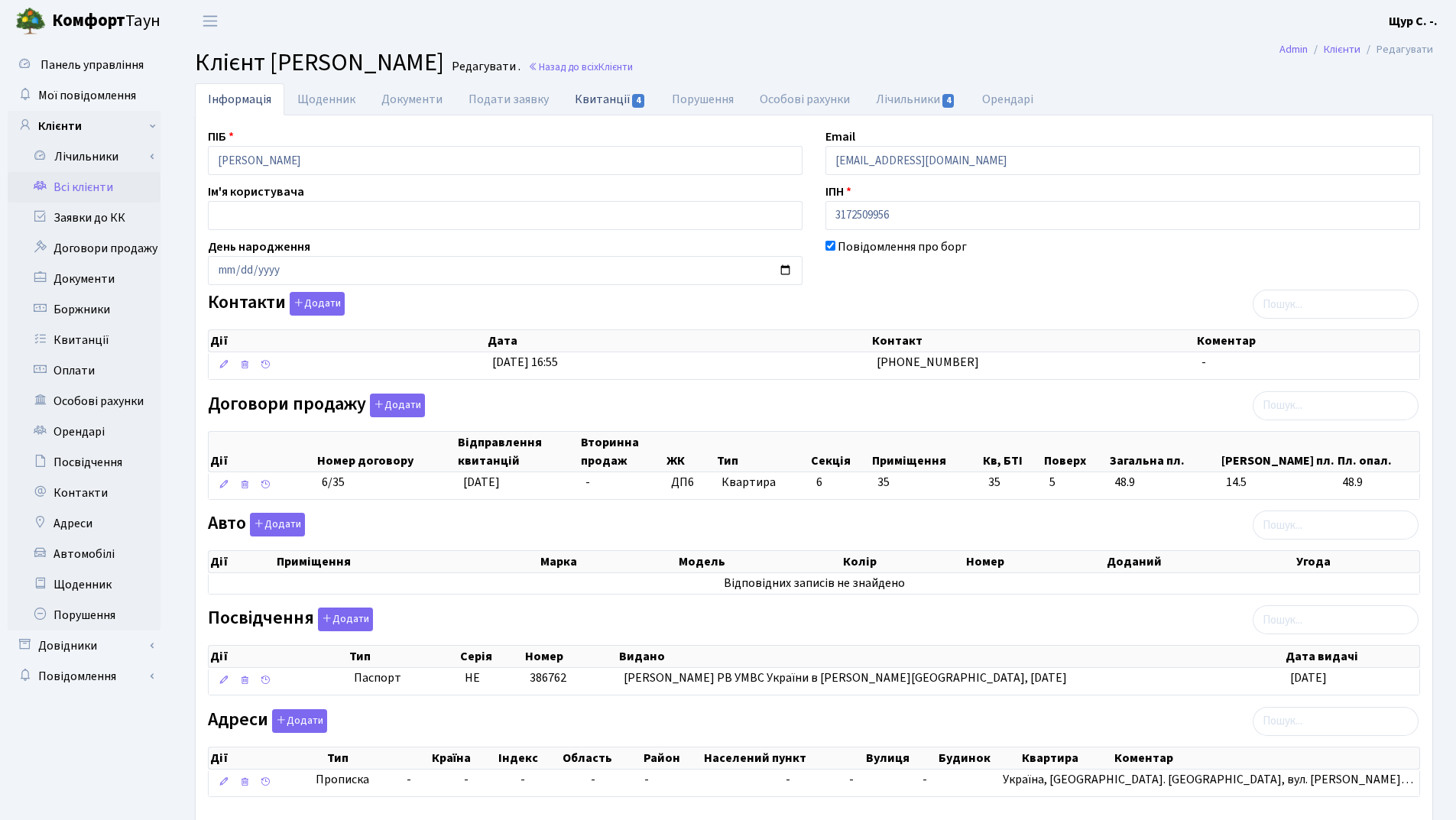
click at [597, 104] on link "Квитанції 4" at bounding box center [610, 99] width 97 height 31
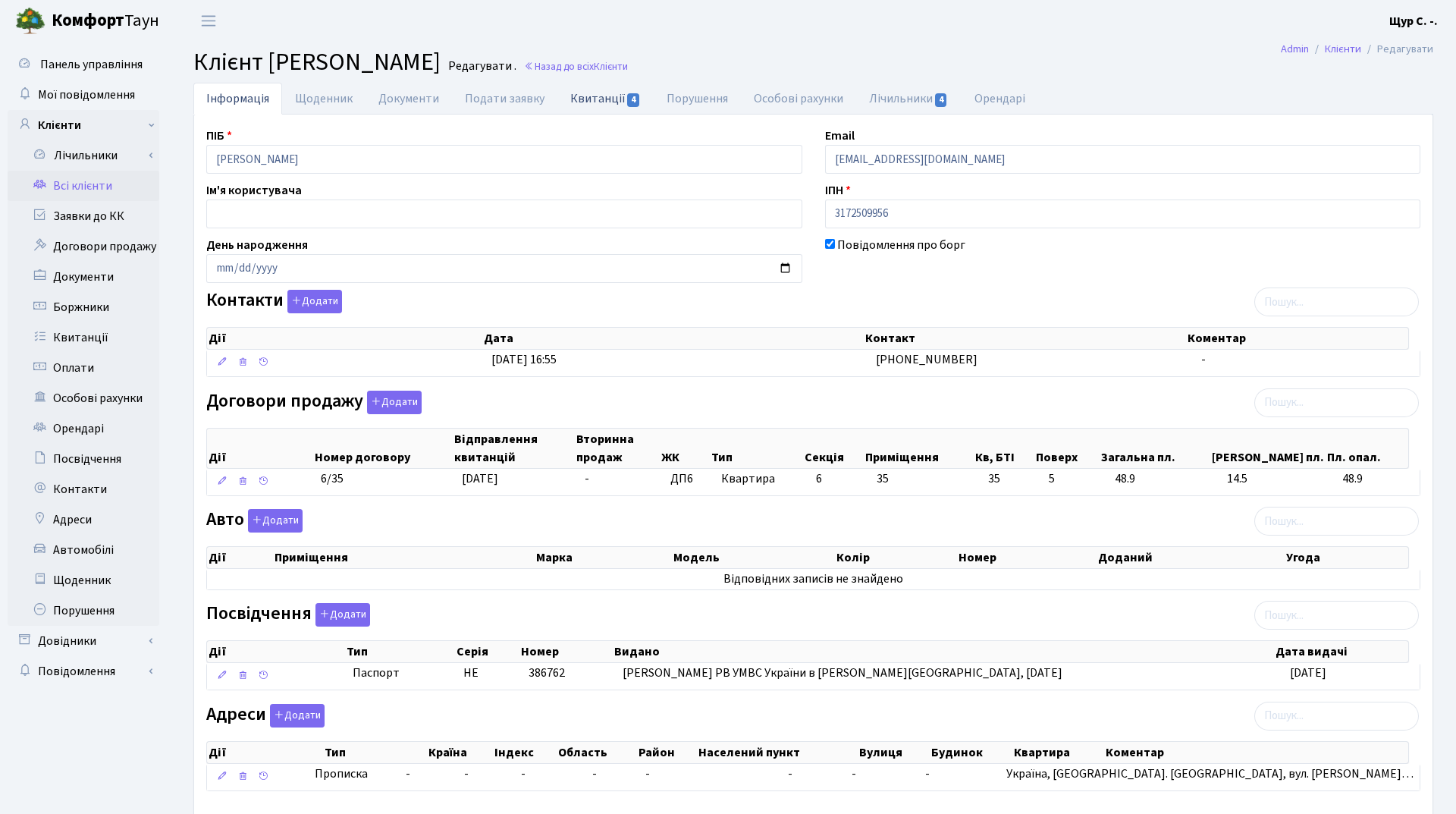
select select "25"
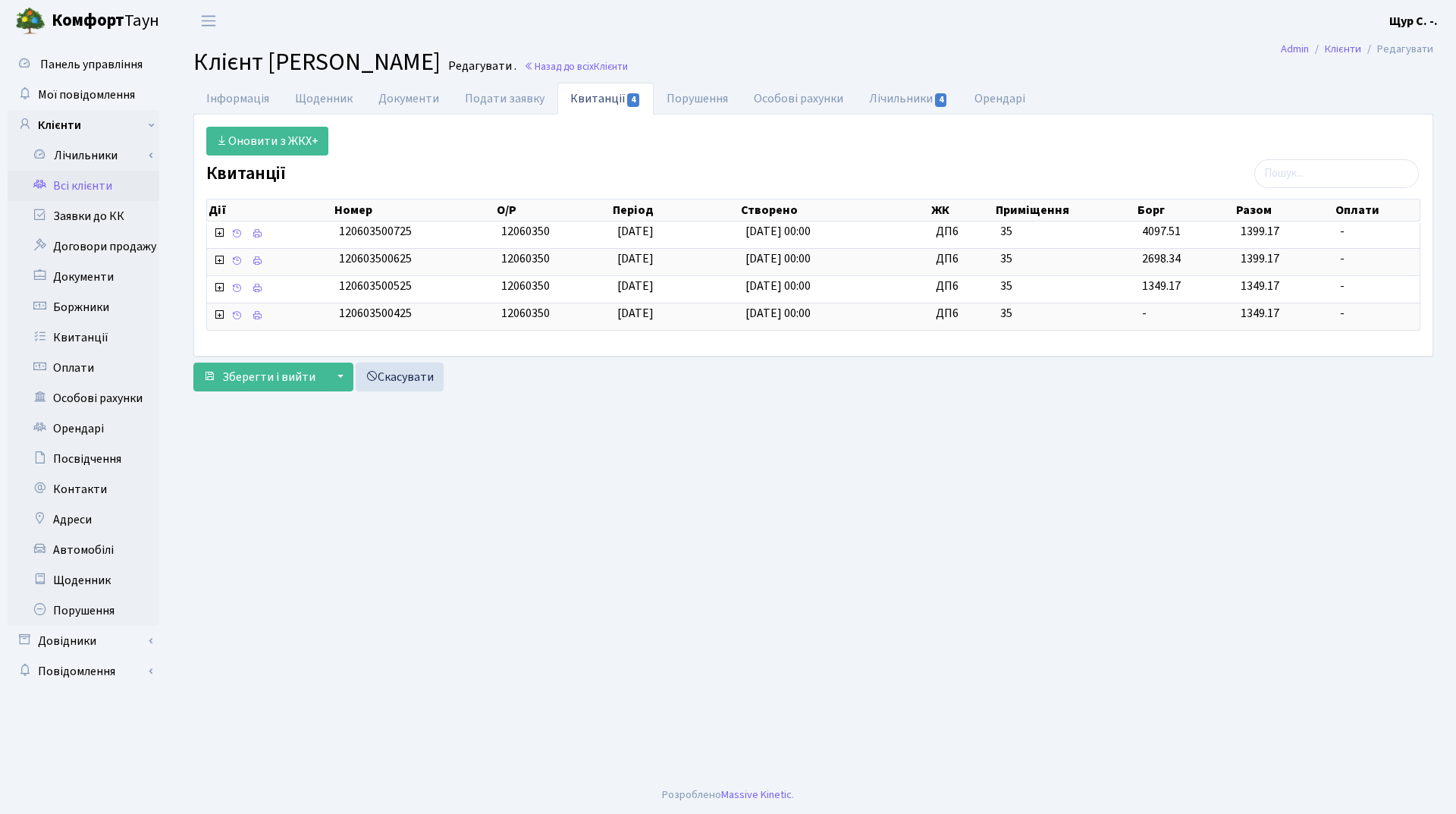
click at [66, 189] on link "Всі клієнти" at bounding box center [83, 185] width 152 height 30
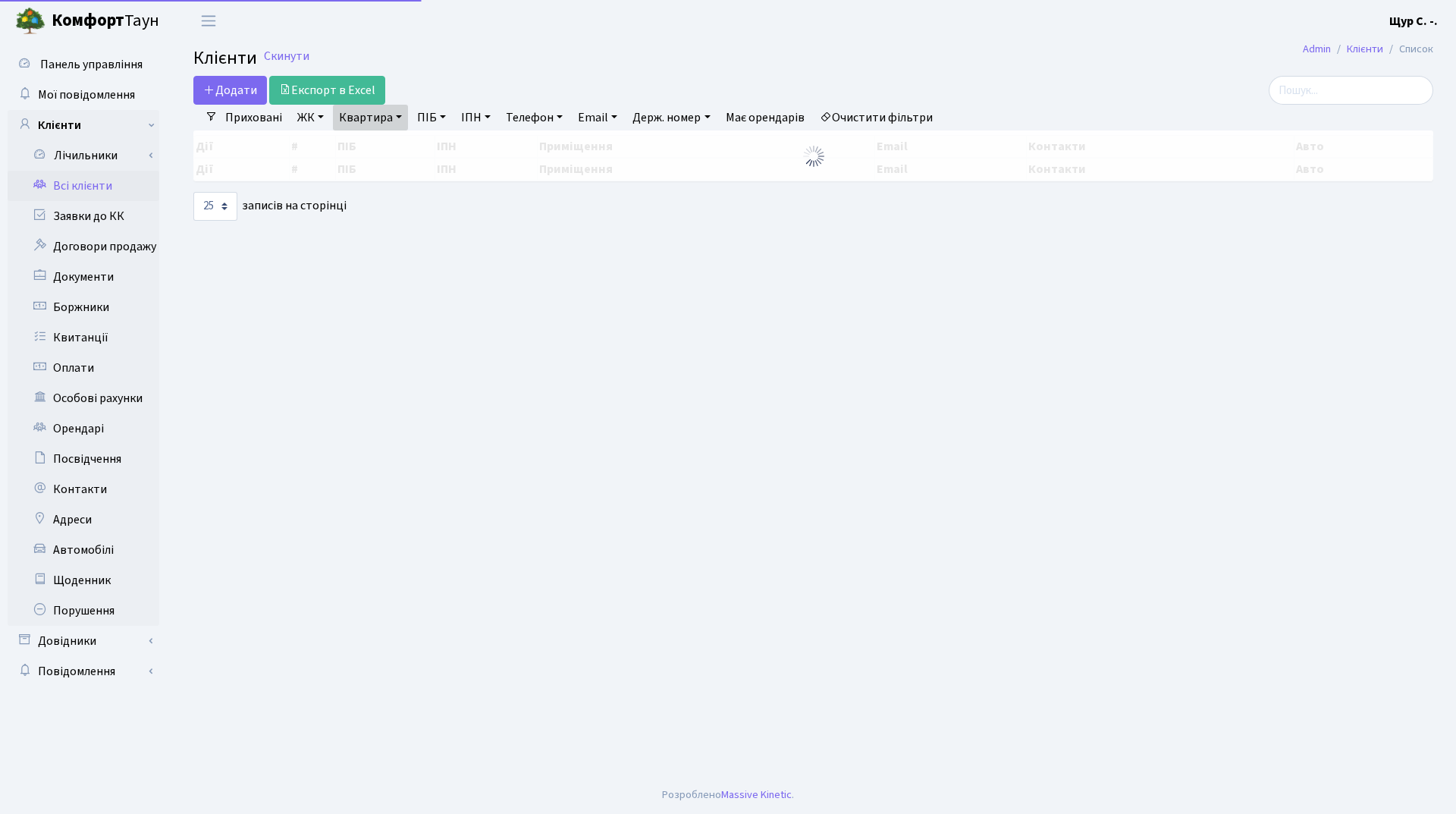
select select "25"
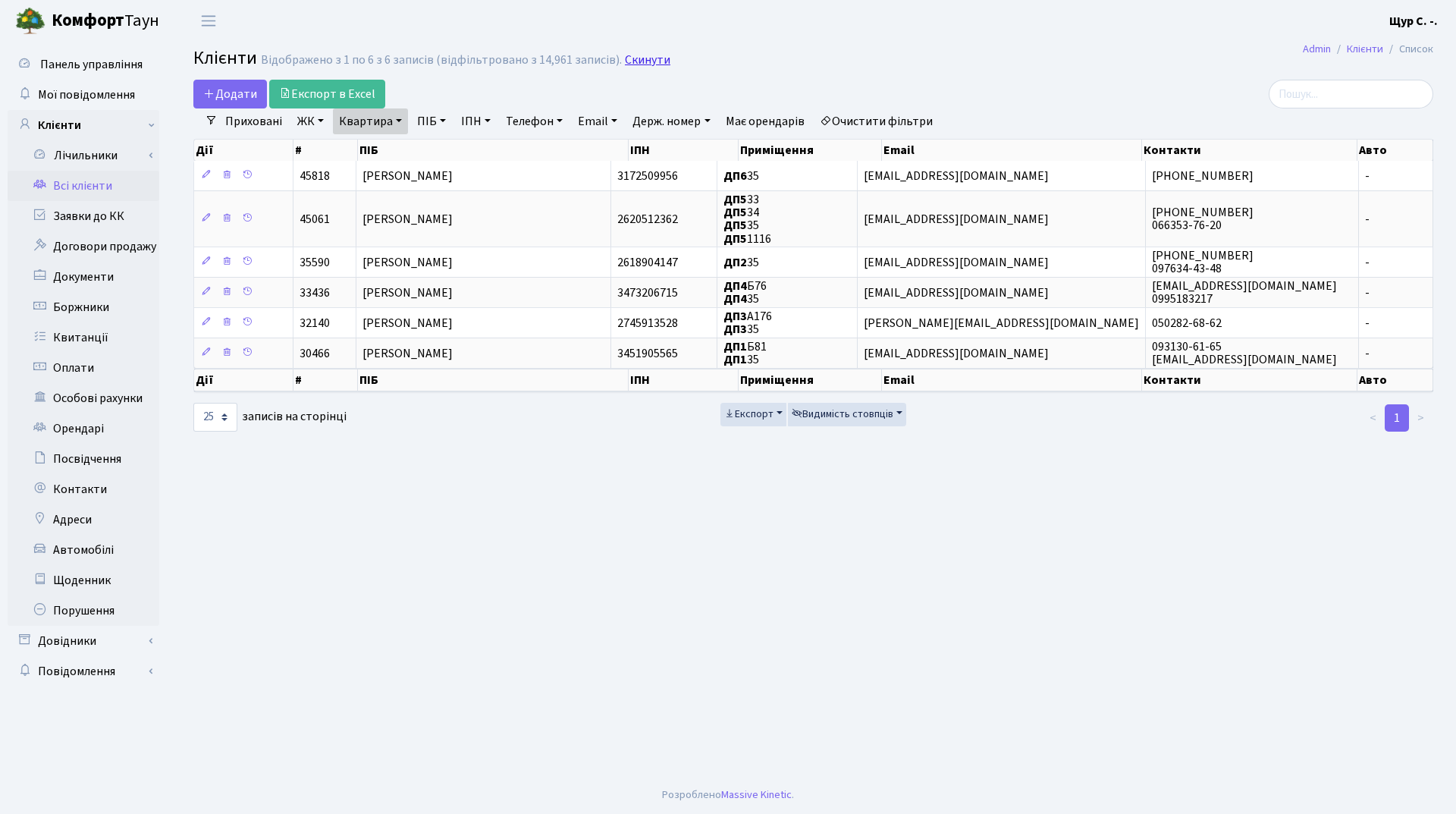
click at [644, 56] on link "Скинути" at bounding box center [648, 59] width 45 height 14
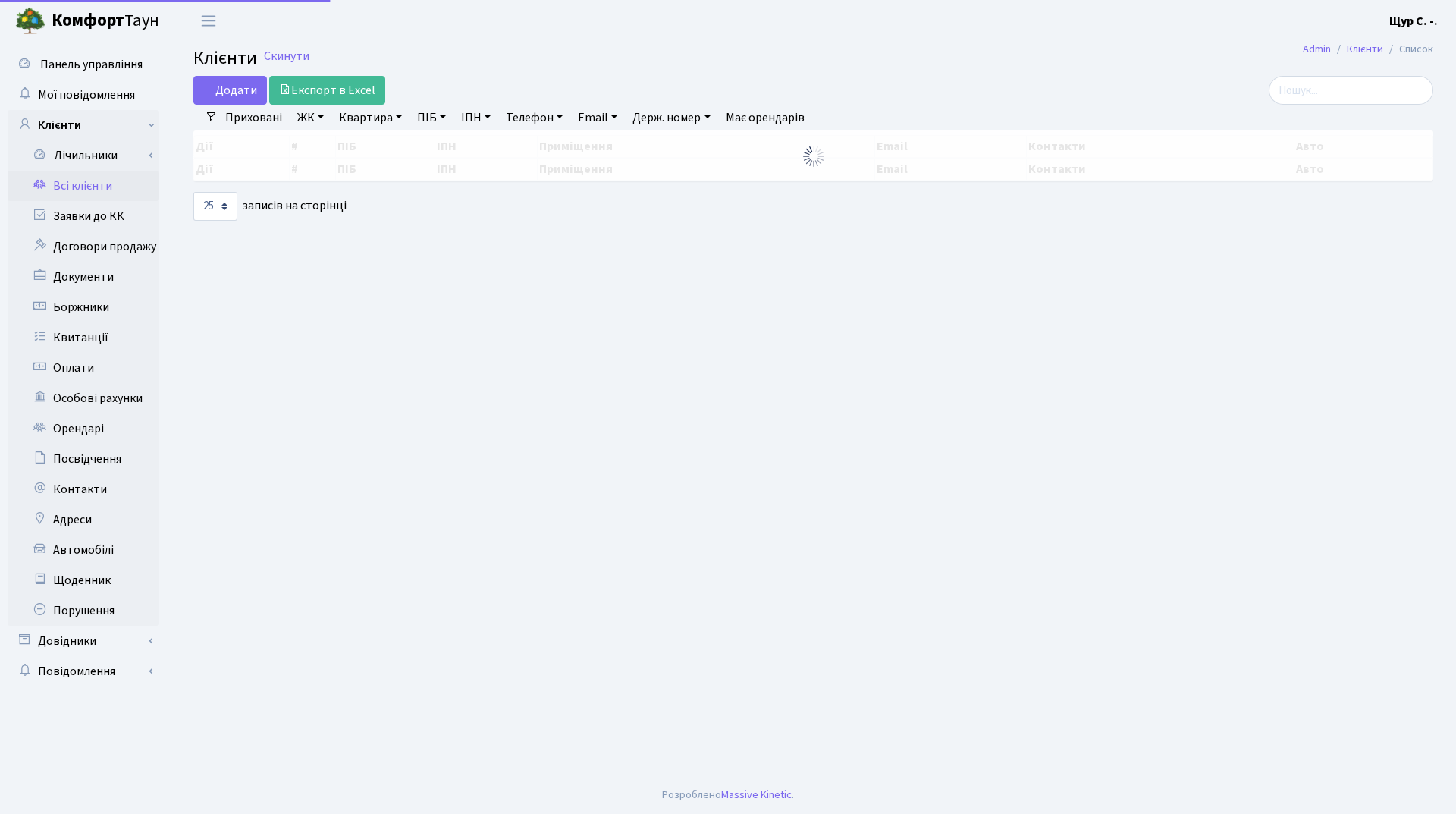
select select "25"
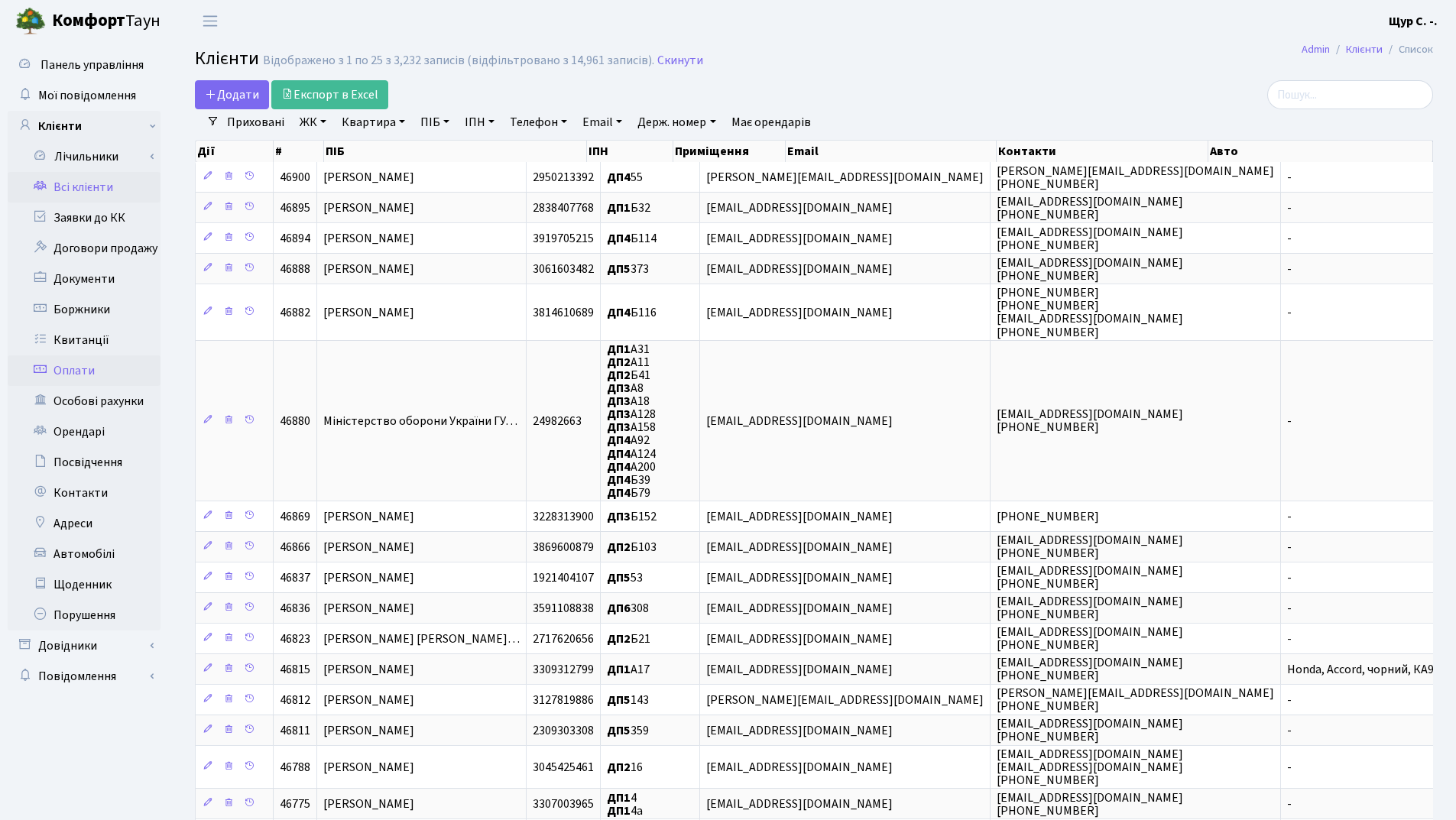
click at [101, 376] on link "Оплати" at bounding box center [83, 371] width 153 height 30
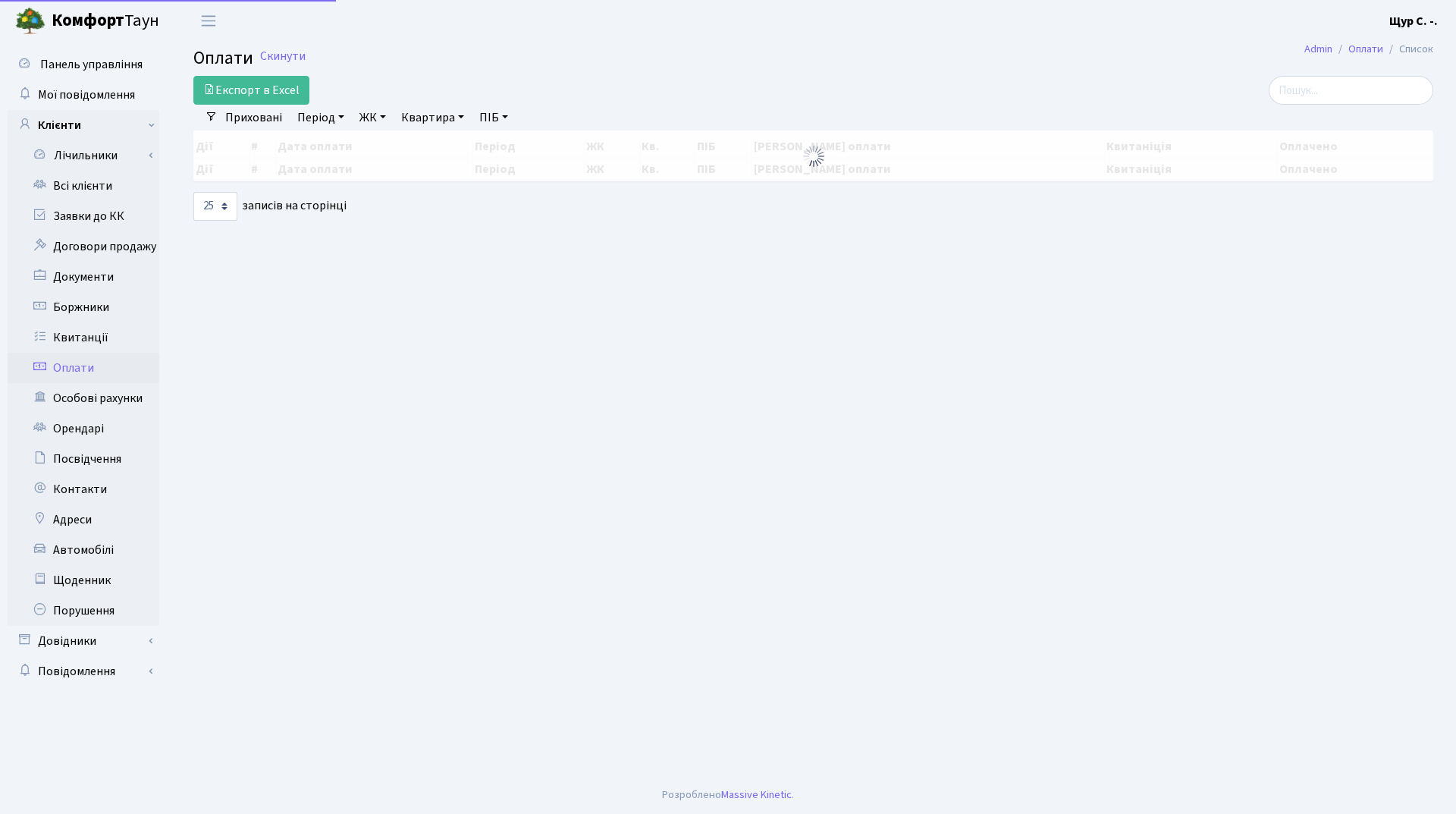
select select "25"
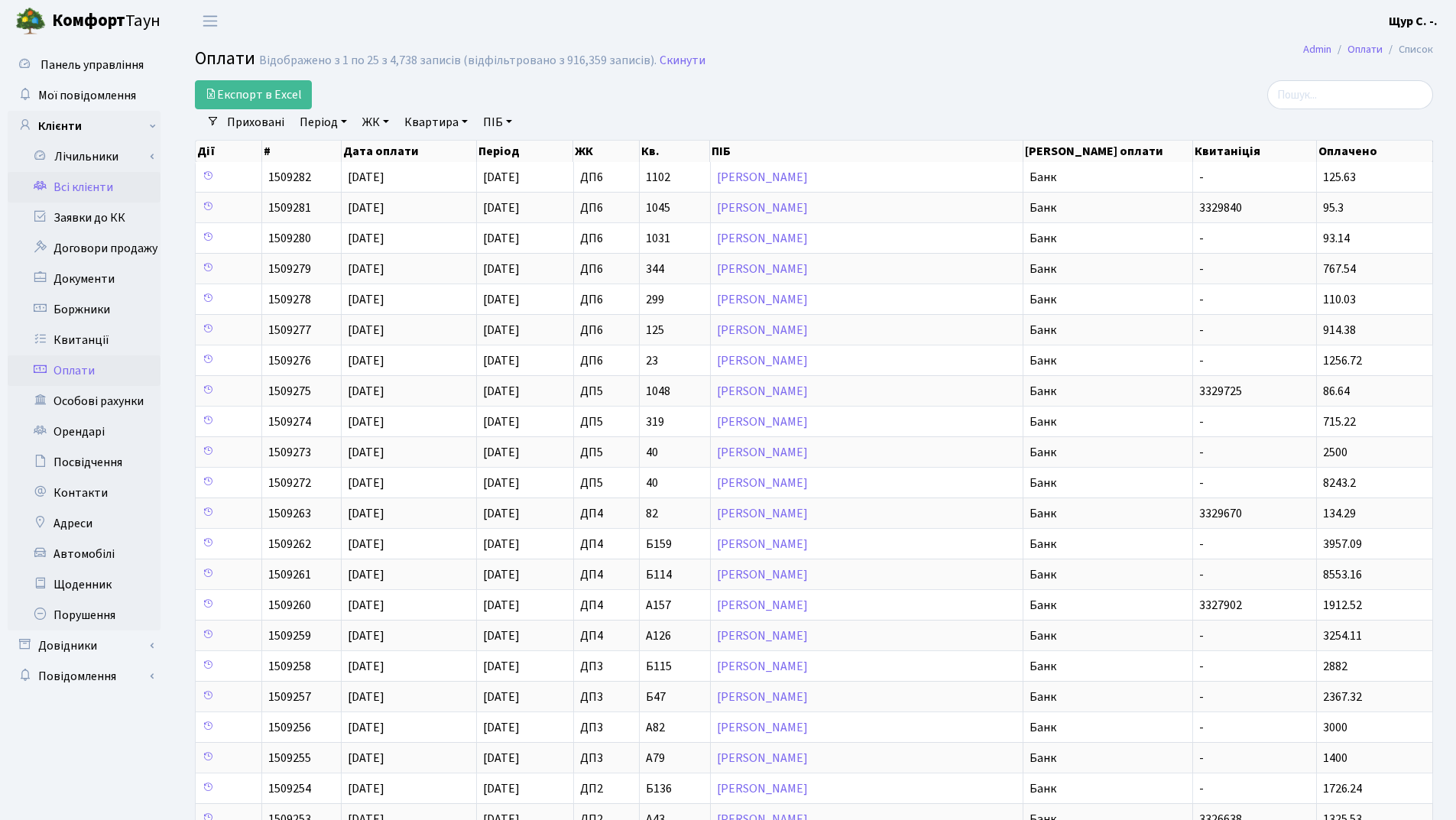
click at [63, 187] on link "Всі клієнти" at bounding box center [83, 187] width 153 height 30
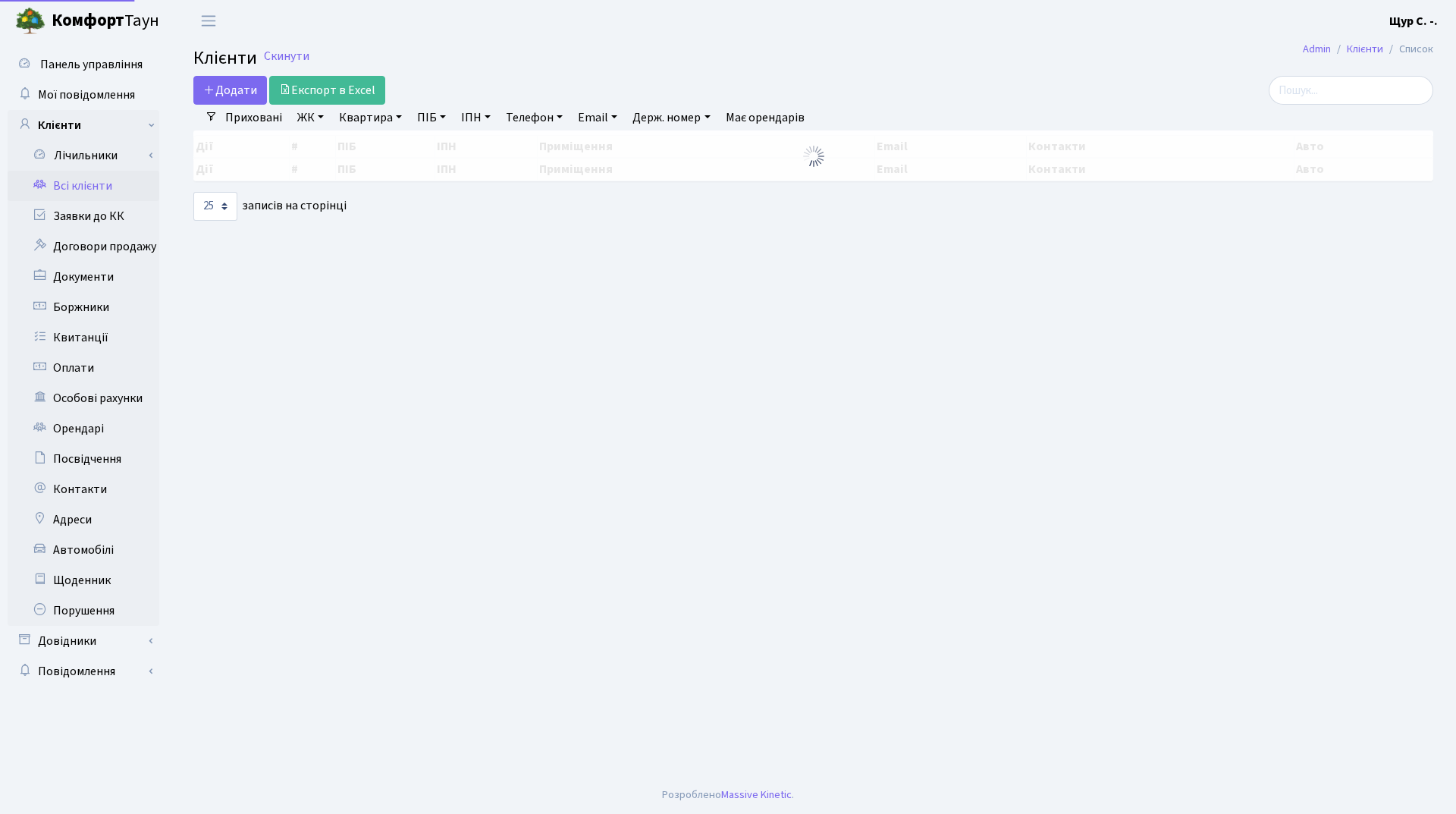
select select "25"
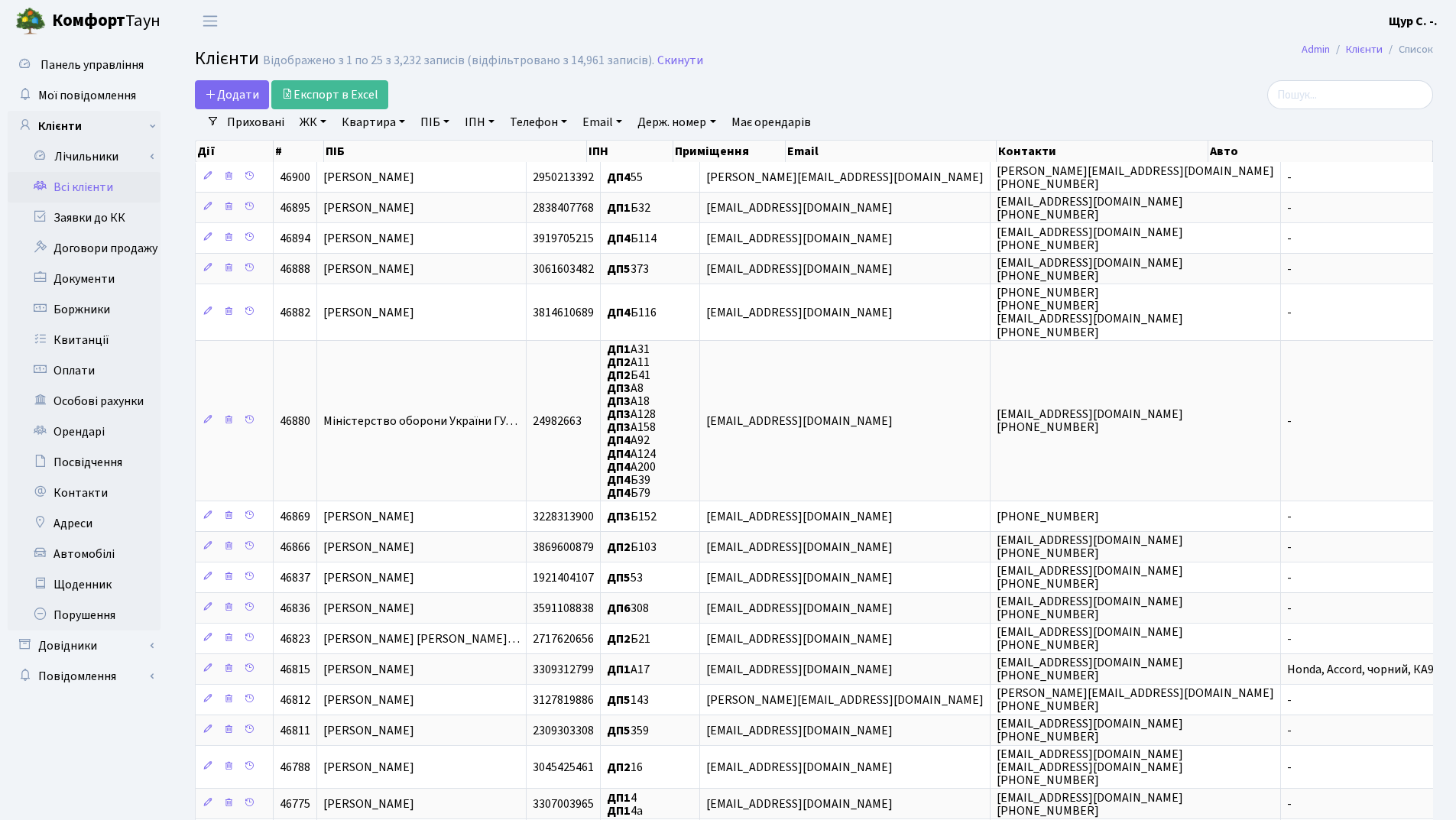
click at [358, 120] on link "Квартира" at bounding box center [374, 121] width 76 height 26
type input "22"
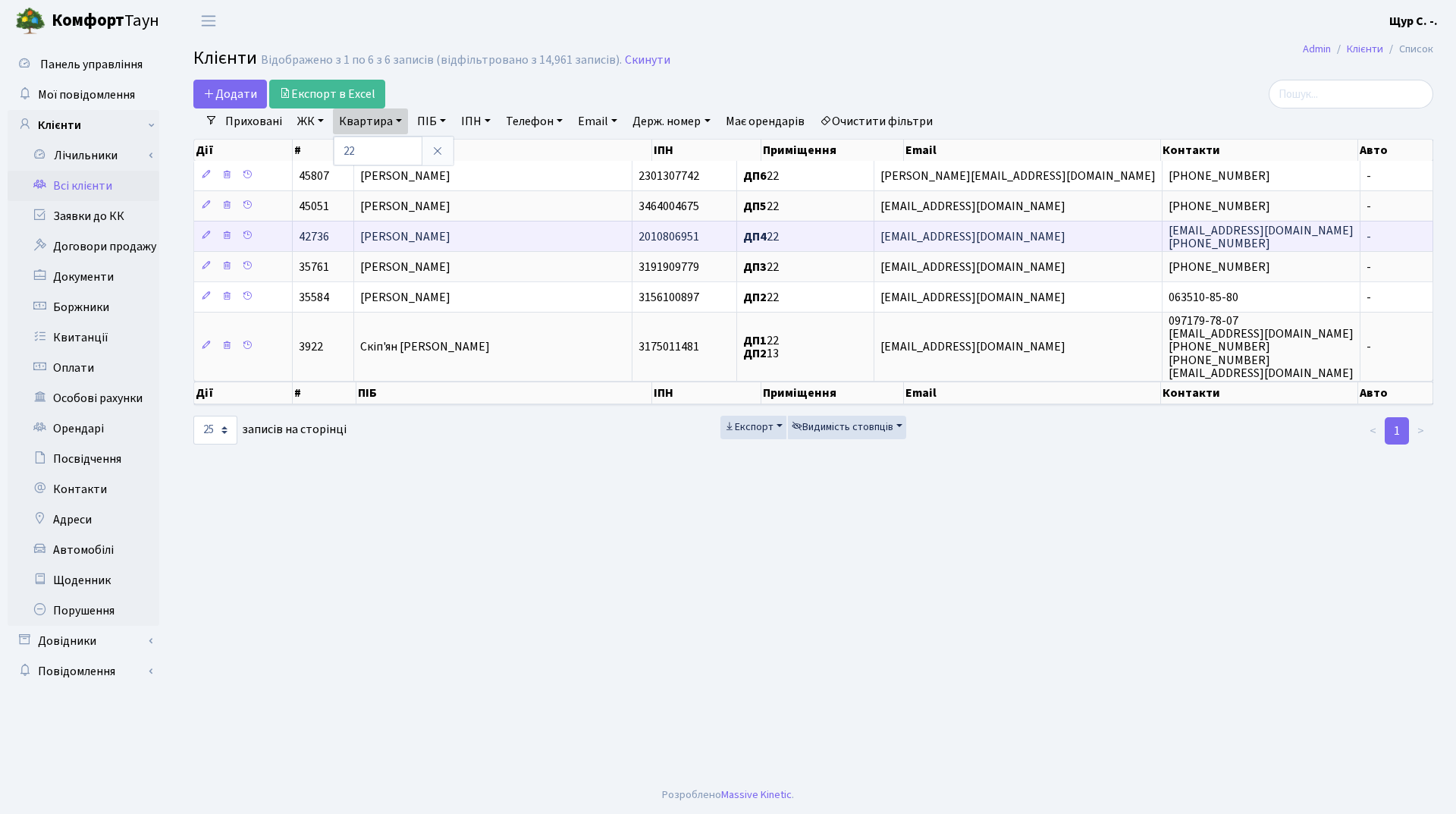
click at [408, 238] on span "Топоровський Валентин Іванович" at bounding box center [406, 237] width 90 height 17
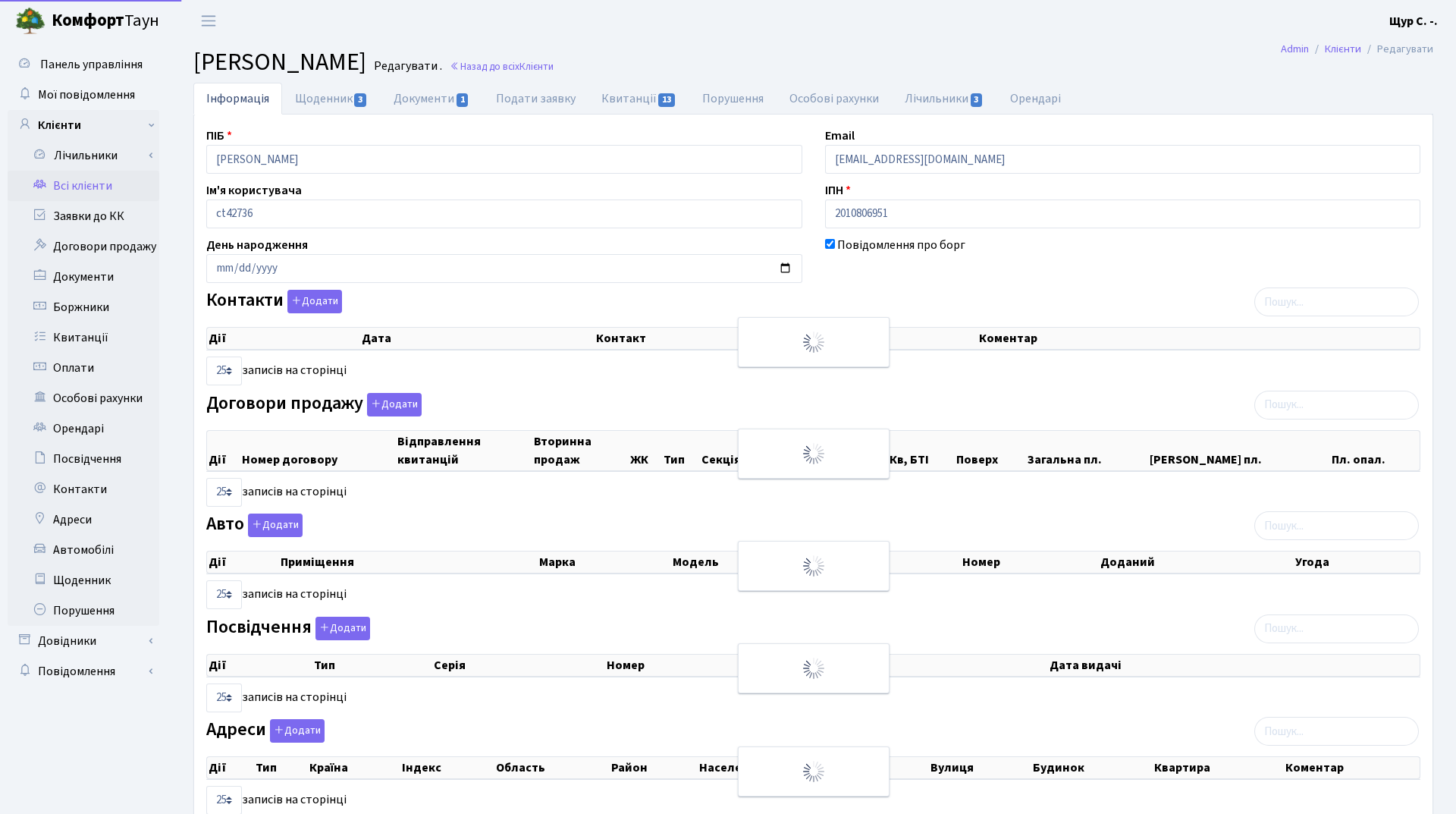
select select "25"
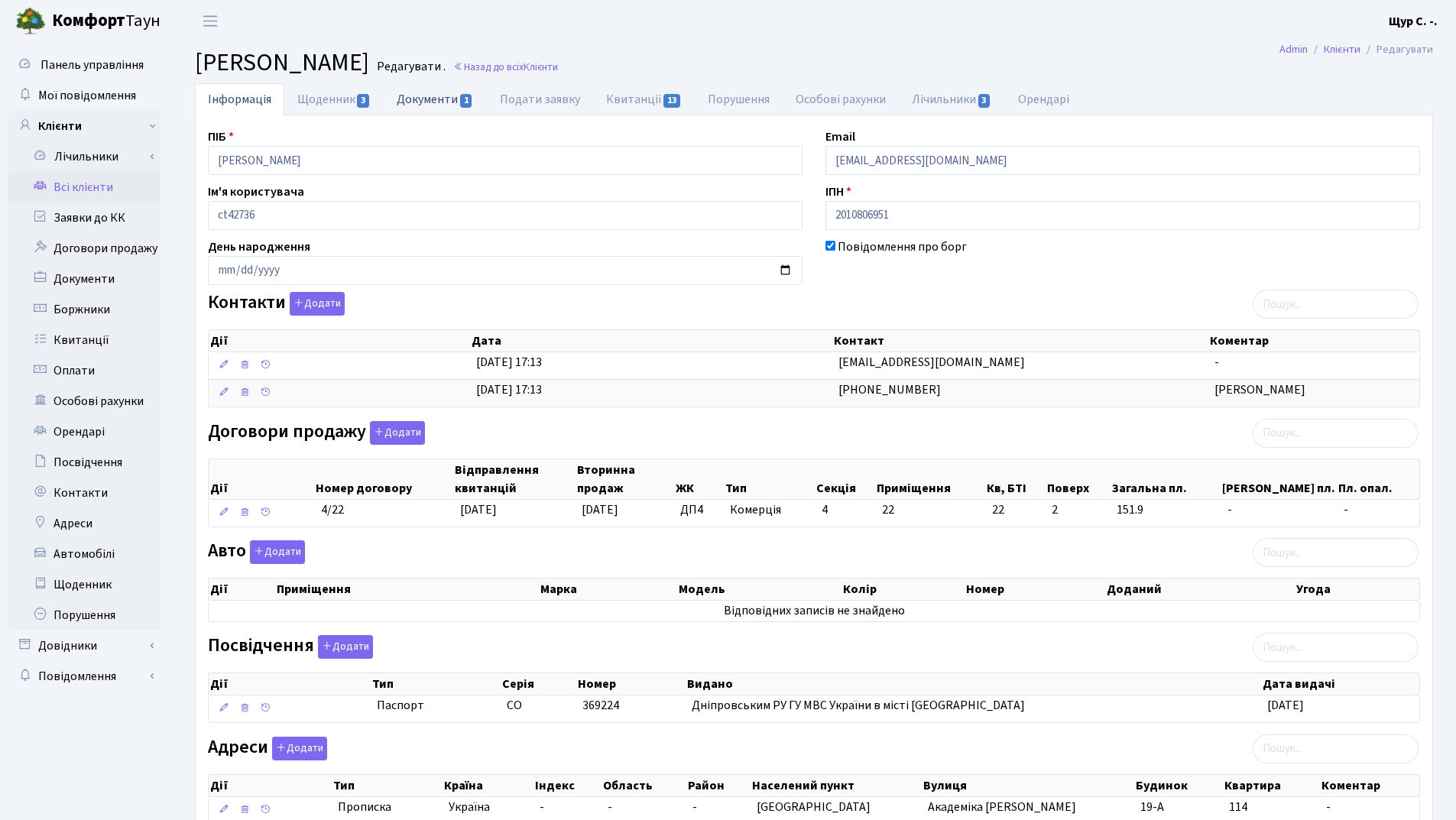
click at [410, 100] on link "Документи 1" at bounding box center [435, 99] width 102 height 31
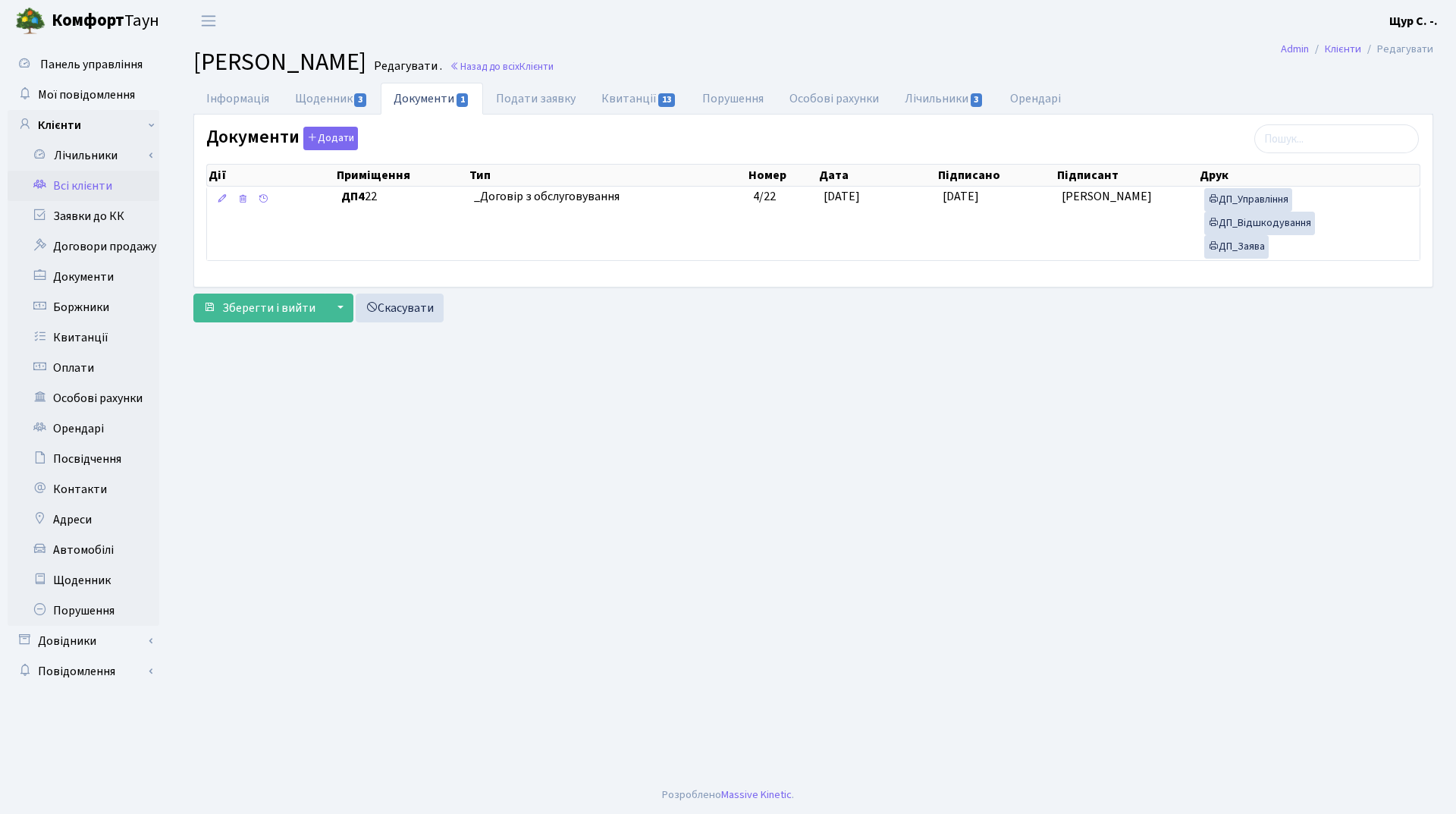
click at [115, 184] on link "Всі клієнти" at bounding box center [83, 185] width 152 height 30
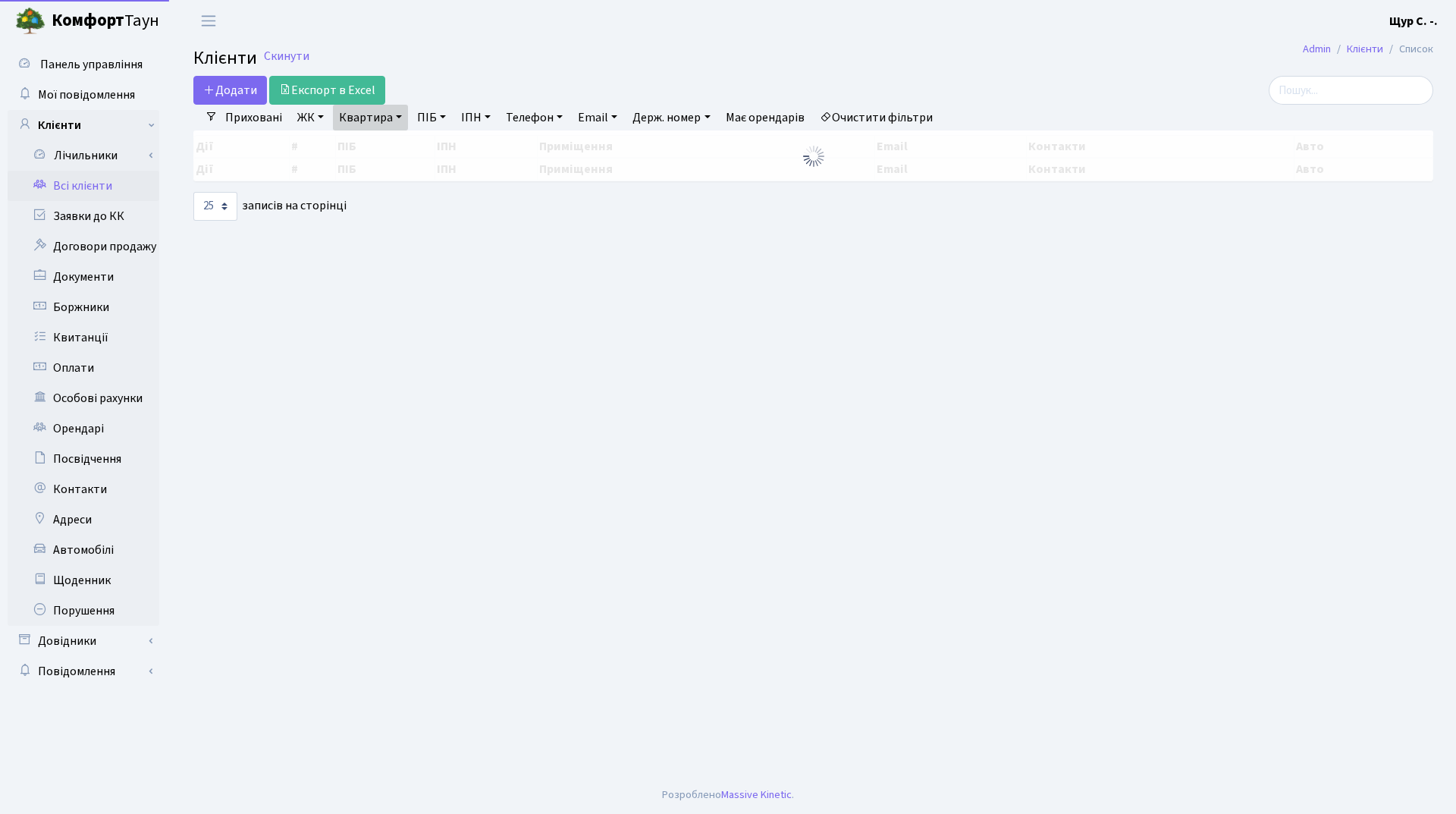
select select "25"
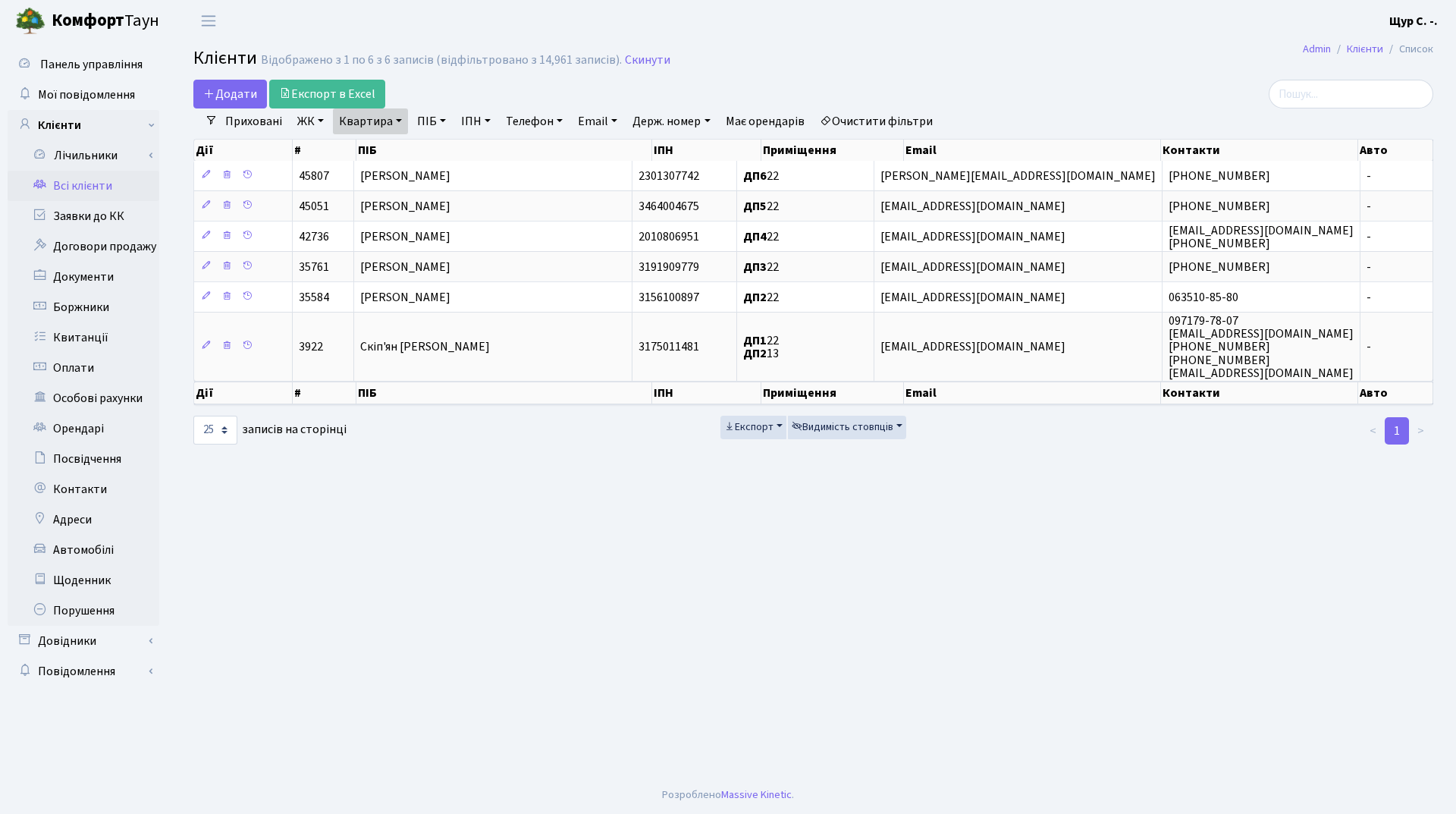
click at [405, 126] on link "Квартира" at bounding box center [371, 120] width 75 height 25
click at [439, 145] on icon at bounding box center [437, 151] width 12 height 12
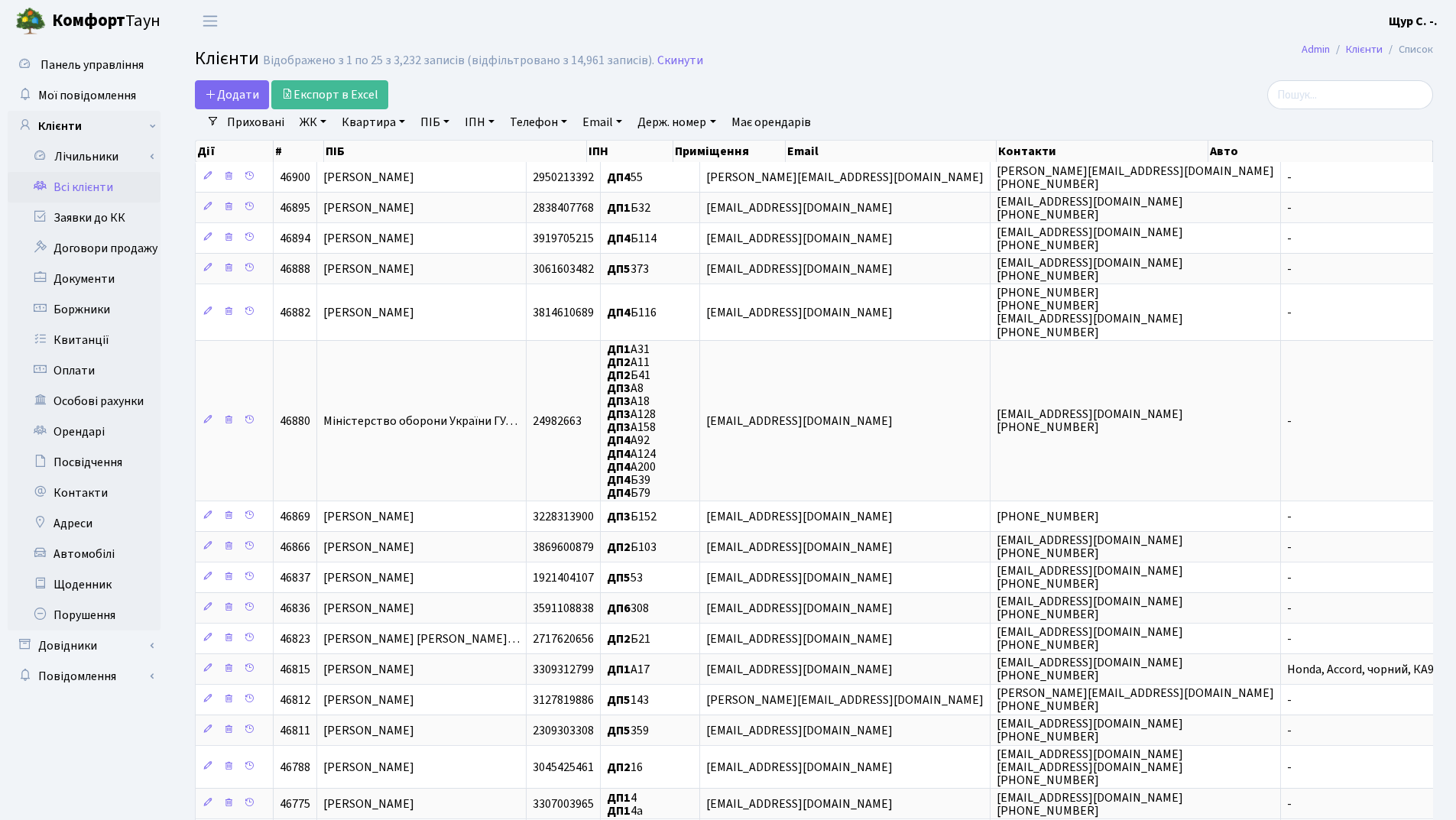
click at [361, 122] on link "Квартира" at bounding box center [374, 121] width 76 height 26
click at [354, 148] on input "text" at bounding box center [381, 152] width 89 height 29
type input "196"
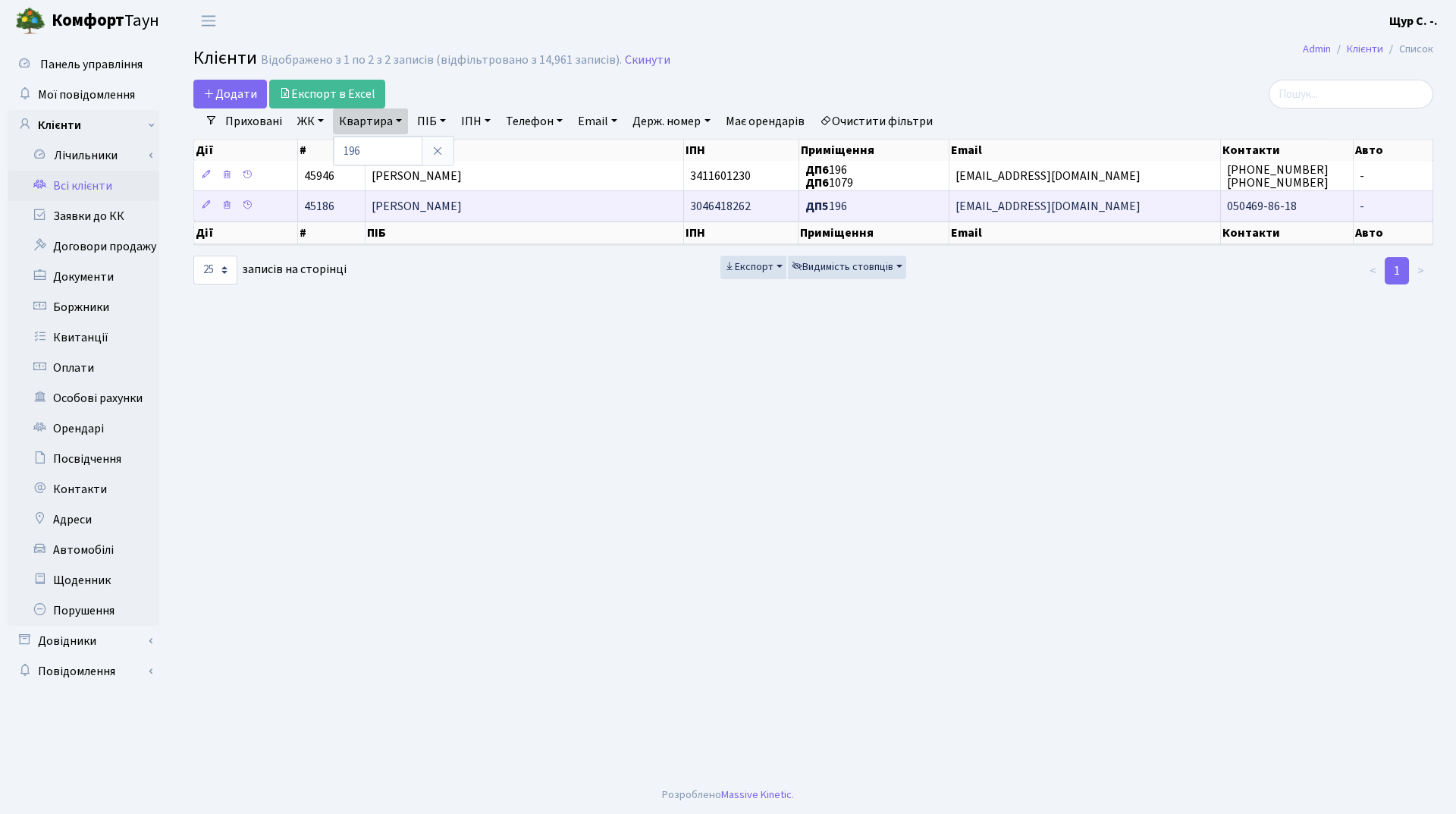
click at [462, 207] on span "Жуковська Ірина Вікторівна" at bounding box center [417, 206] width 90 height 17
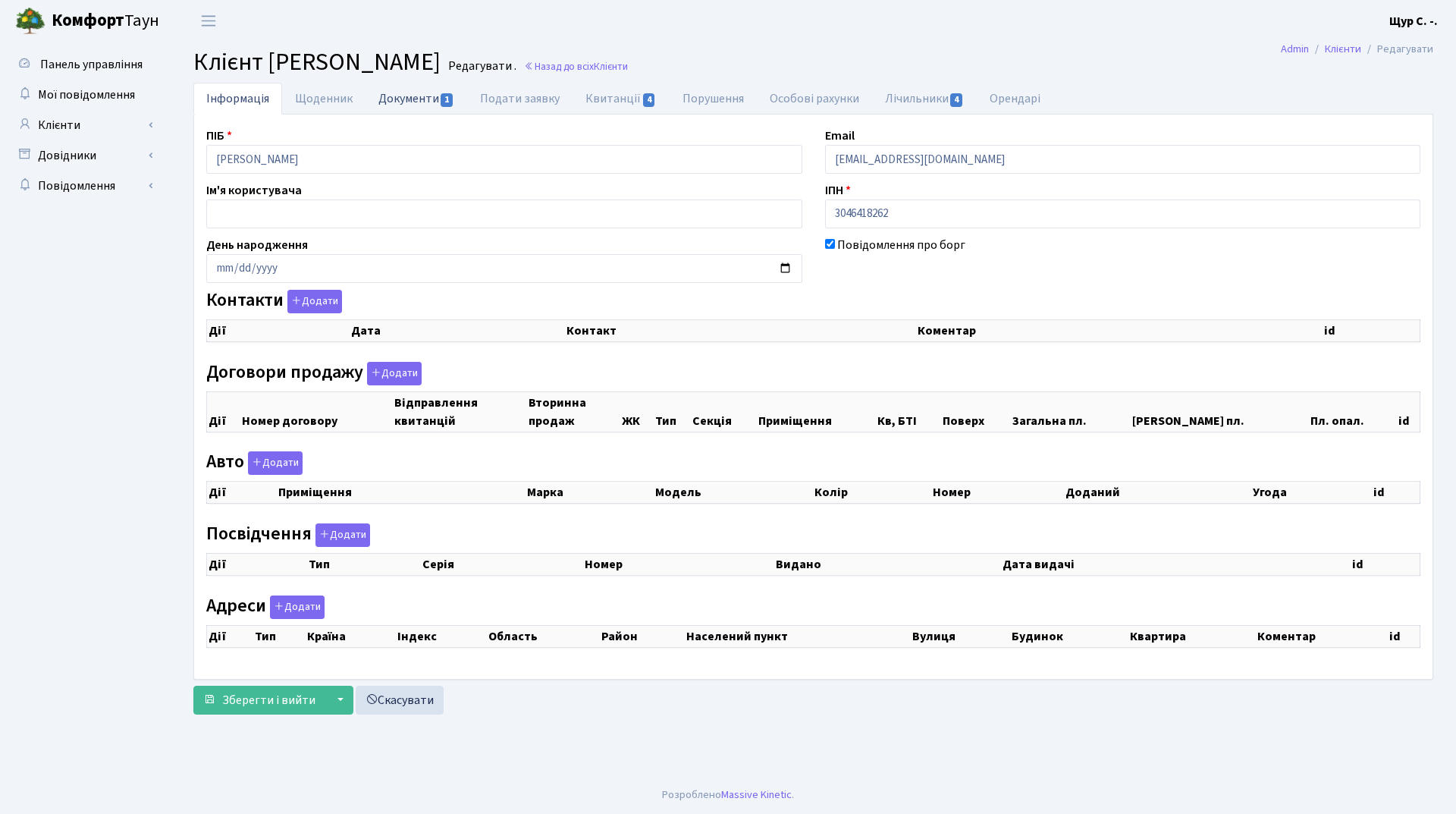
select select "25"
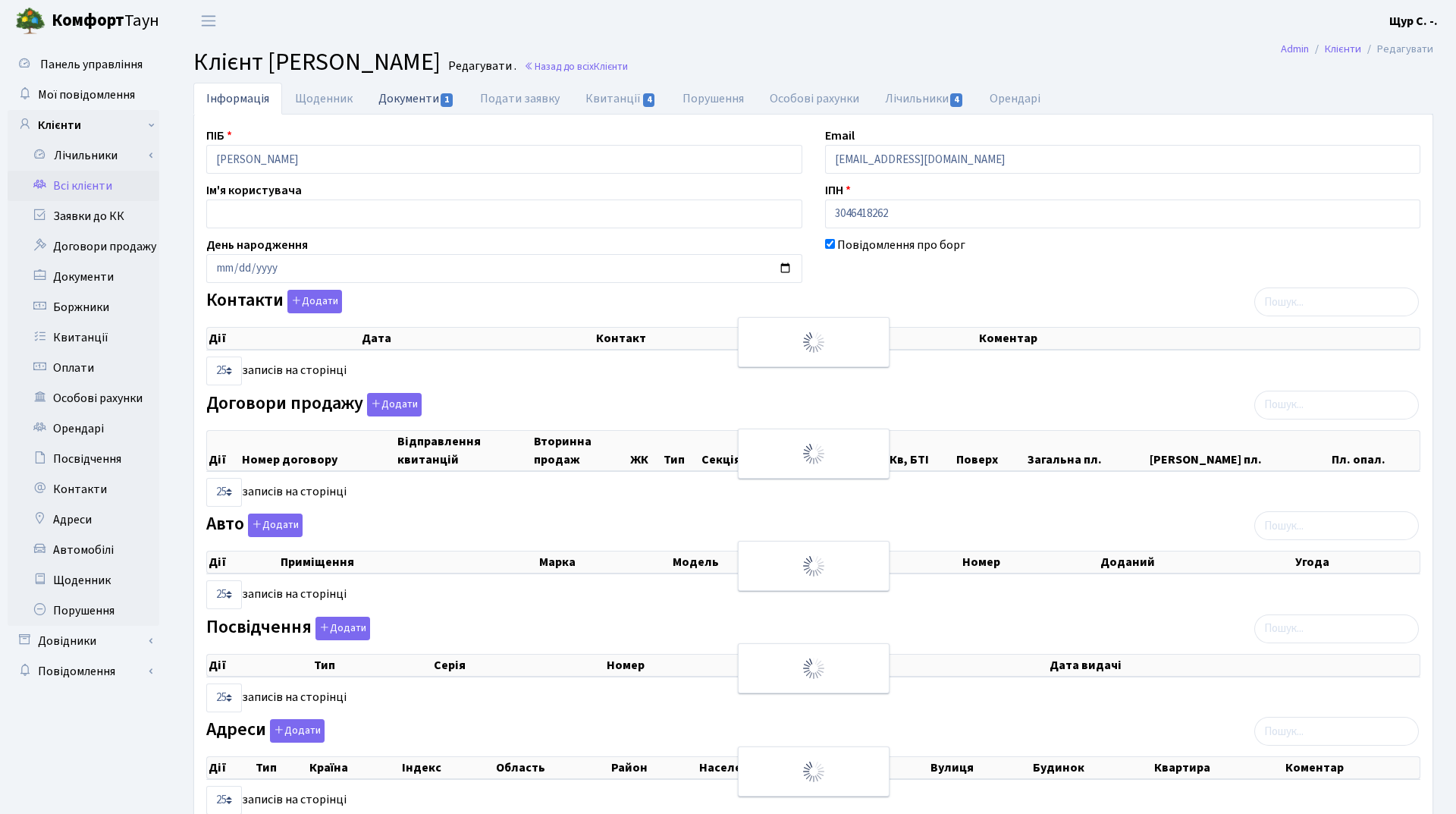
checkbox input "true"
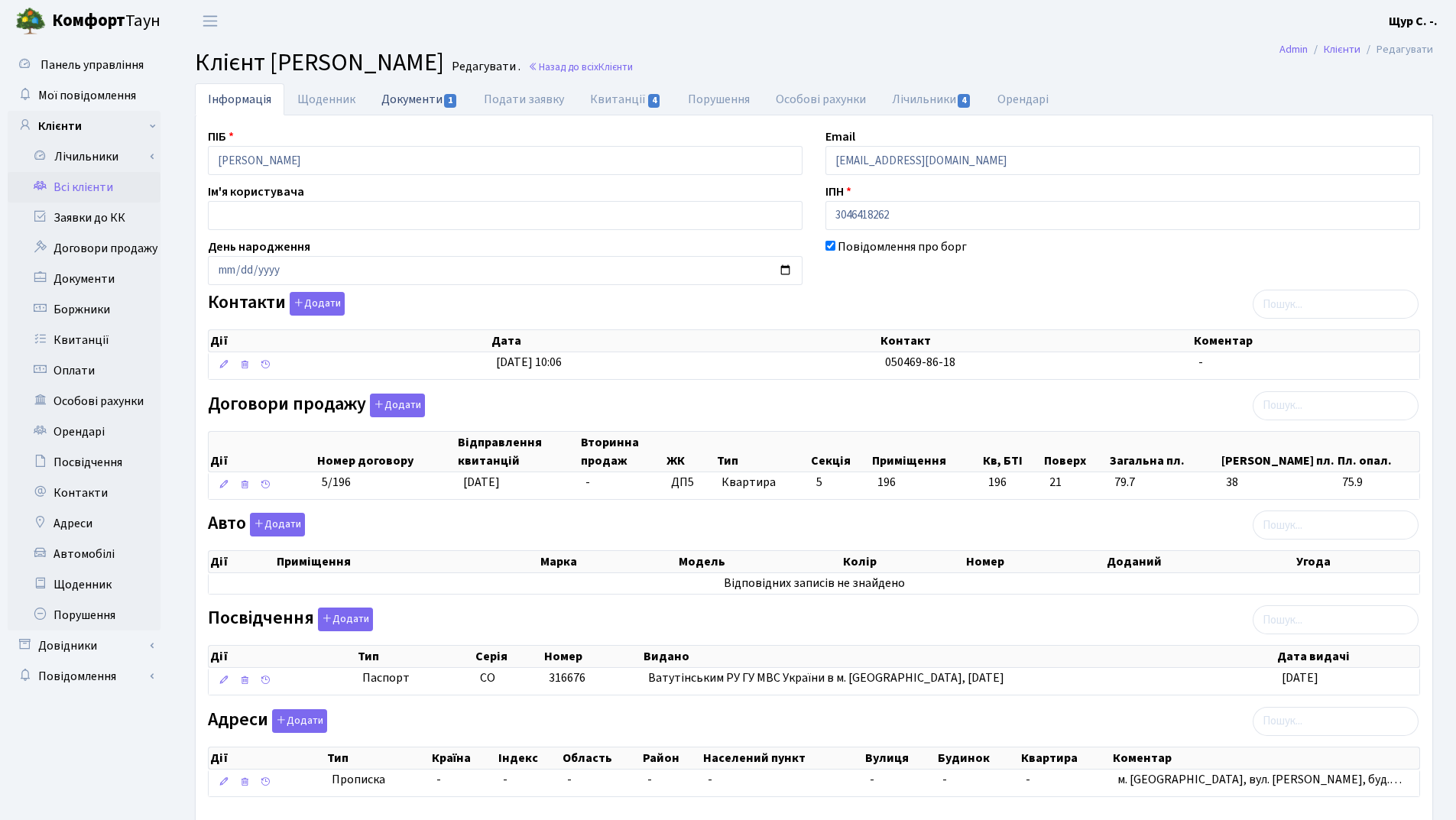
click at [415, 104] on link "Документи 1" at bounding box center [419, 99] width 102 height 31
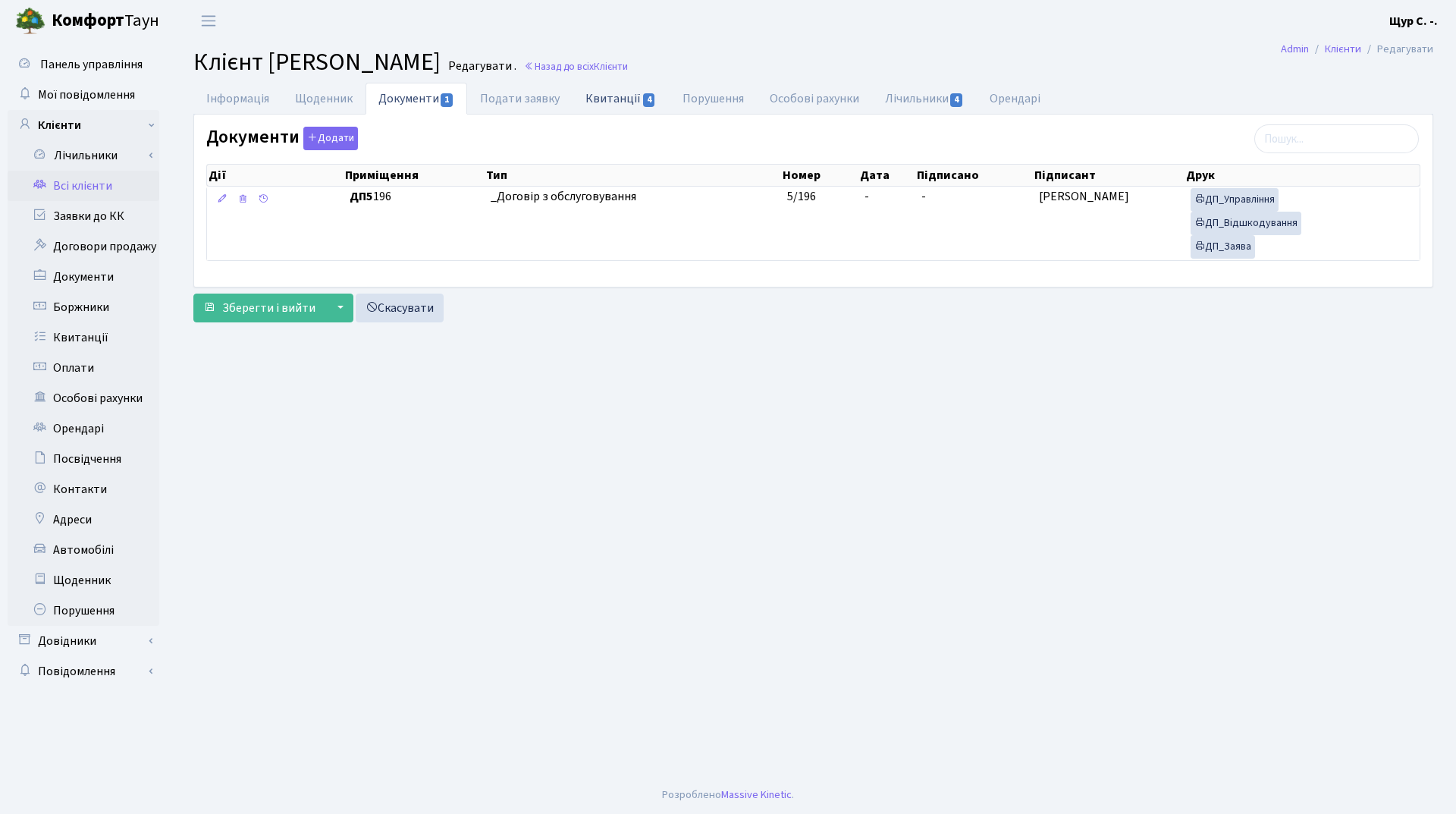
click at [613, 97] on link "Квитанції 4" at bounding box center [620, 98] width 96 height 31
select select "25"
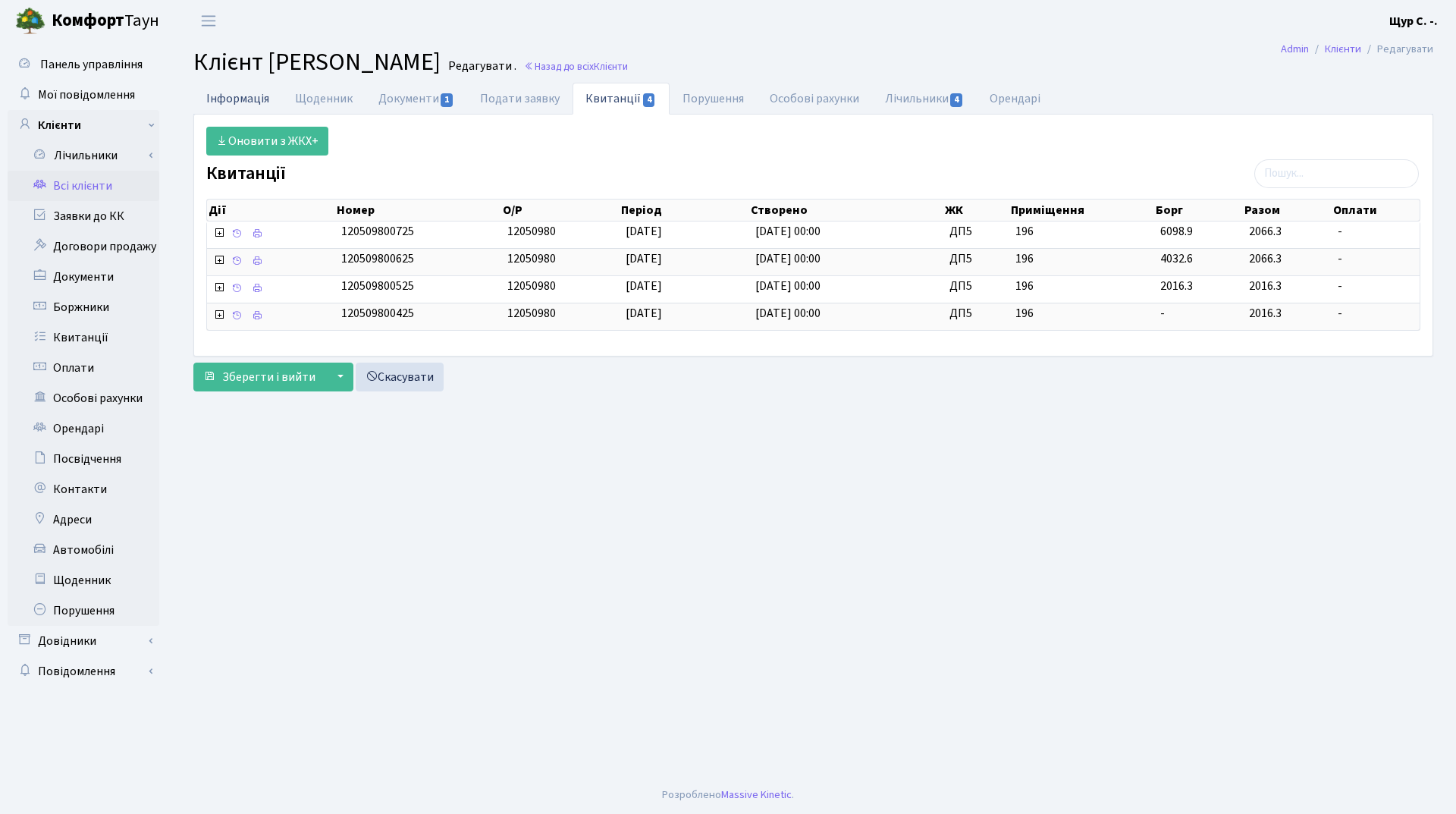
click at [229, 95] on link "Інформація" at bounding box center [237, 98] width 88 height 31
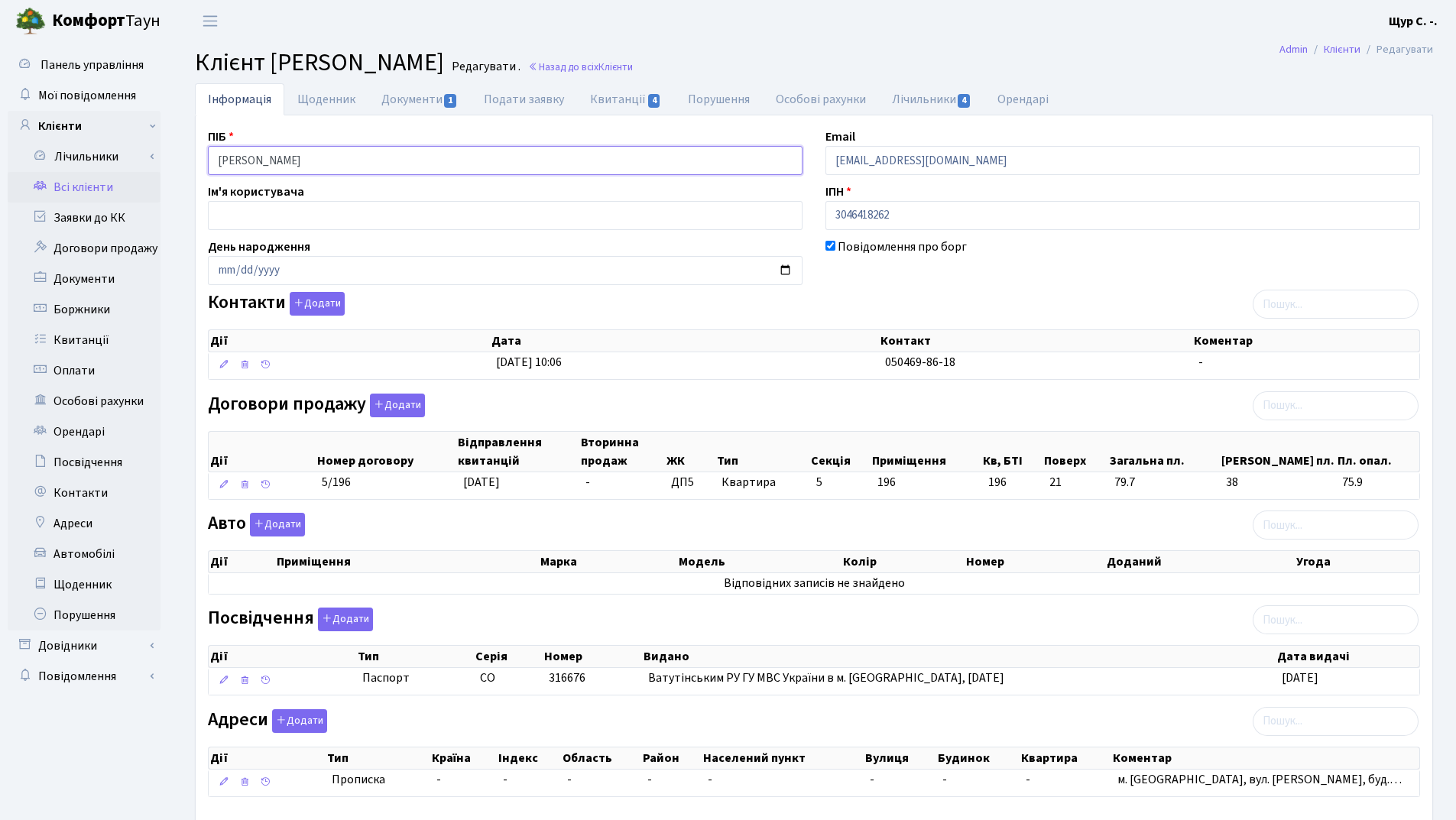
drag, startPoint x: 368, startPoint y: 166, endPoint x: 160, endPoint y: 155, distance: 208.3
click at [160, 155] on div "Панель управління Мої повідомлення Клієнти Лічильники Повірки" at bounding box center [728, 453] width 1456 height 824
click at [614, 100] on link "Квитанції 4" at bounding box center [625, 99] width 97 height 31
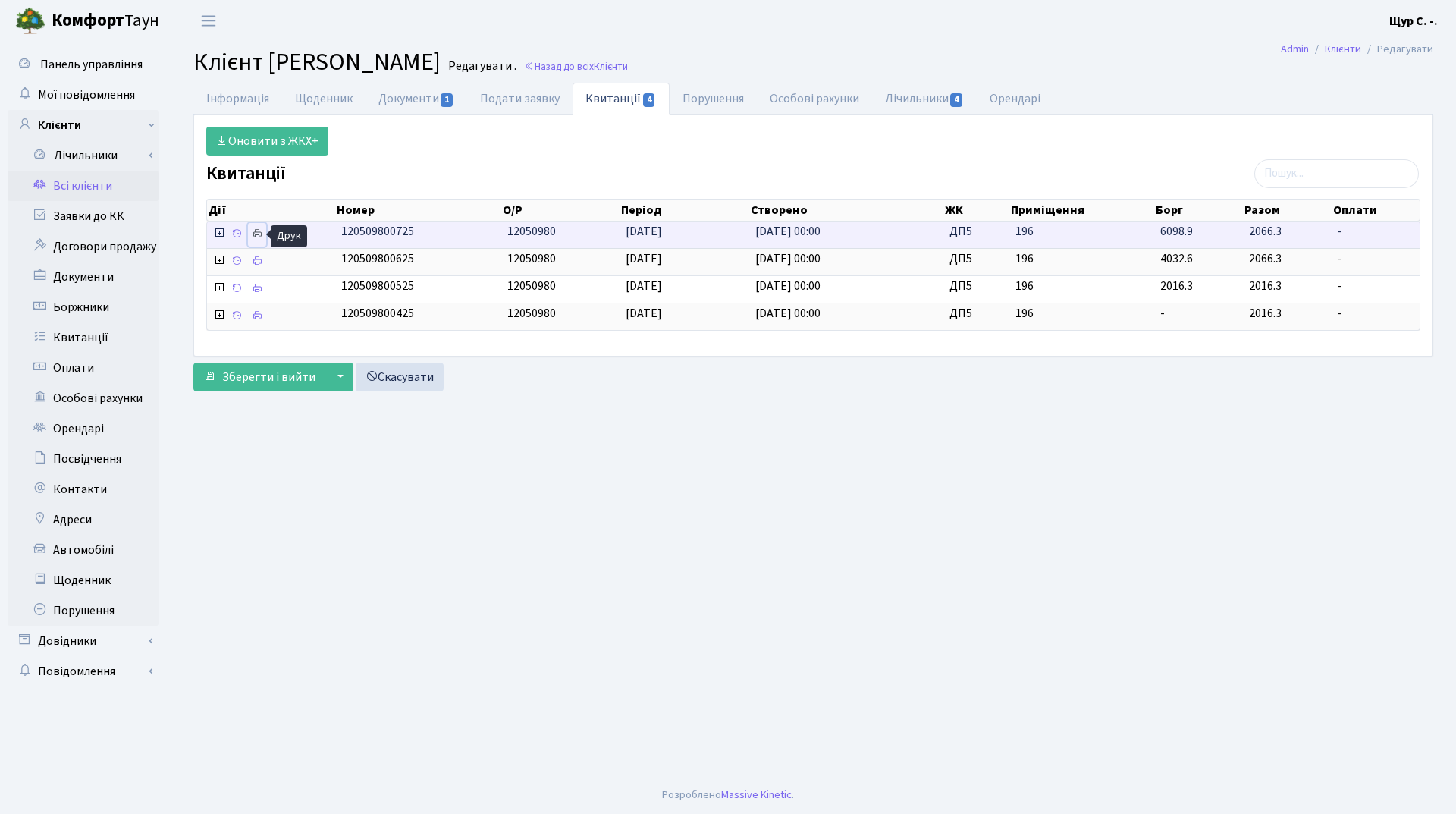
click at [253, 231] on icon at bounding box center [257, 233] width 10 height 10
click at [97, 187] on link "Всі клієнти" at bounding box center [83, 185] width 152 height 30
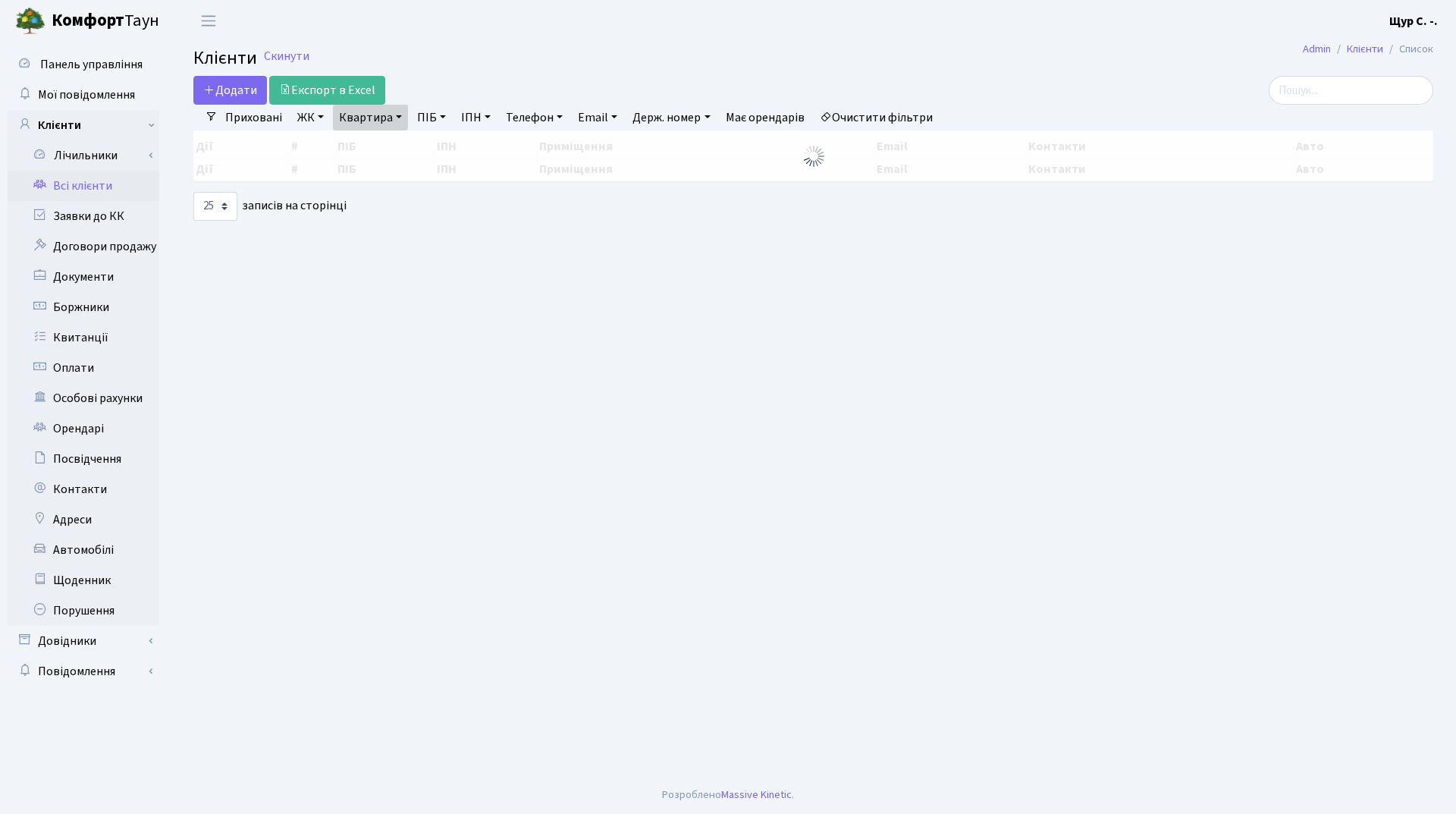
select select "25"
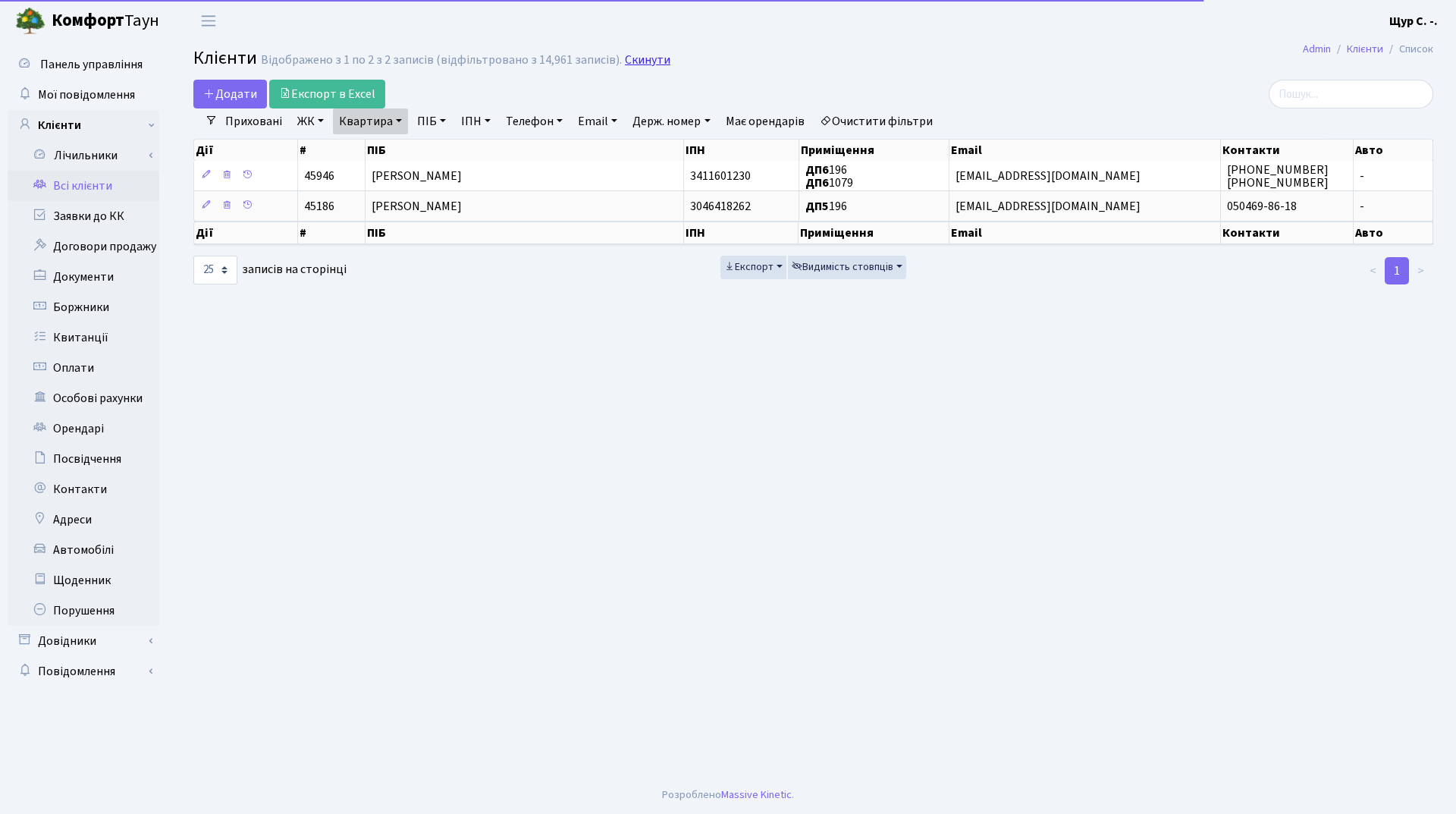
click at [632, 61] on link "Скинути" at bounding box center [648, 59] width 45 height 14
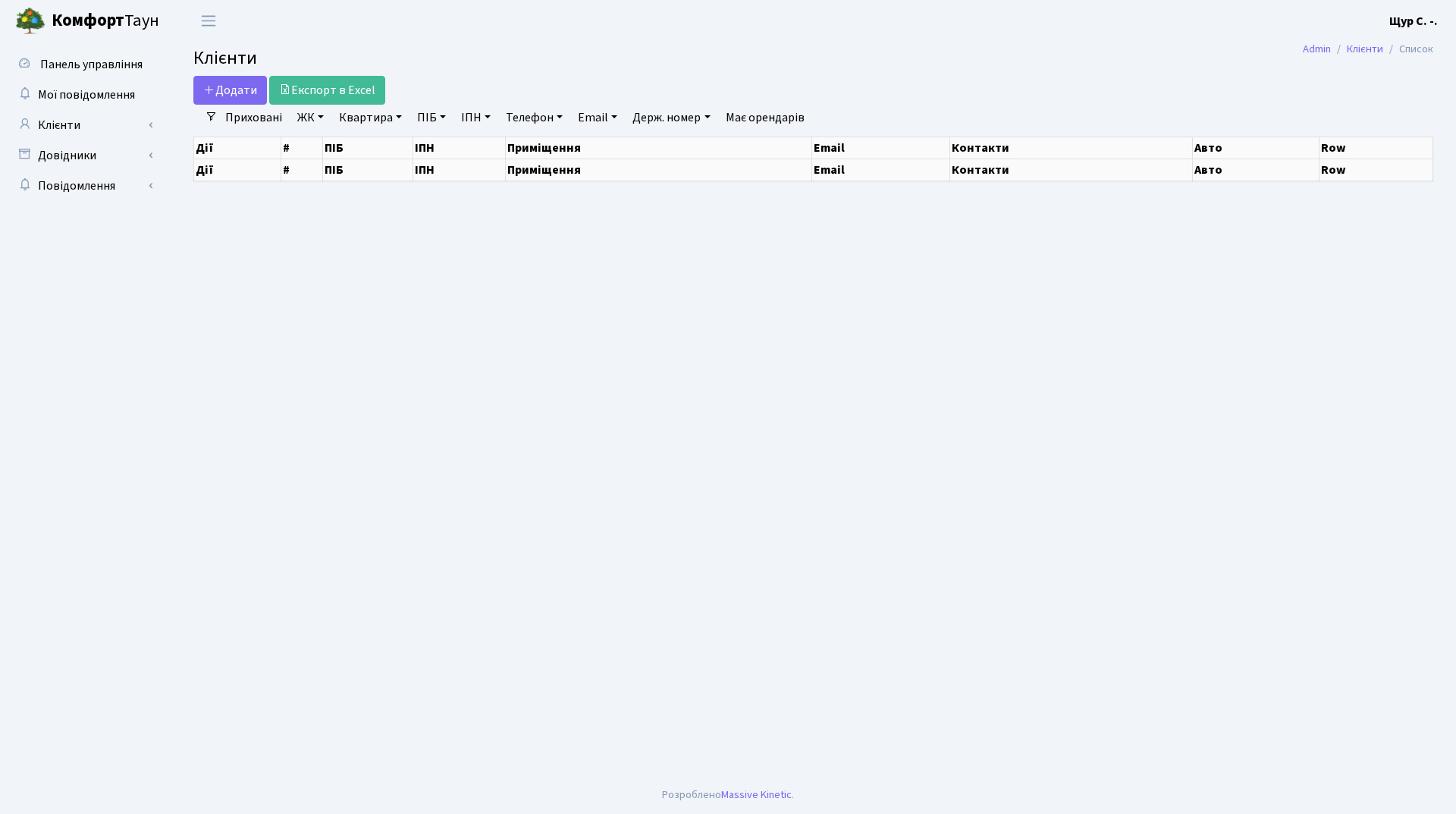
select select "25"
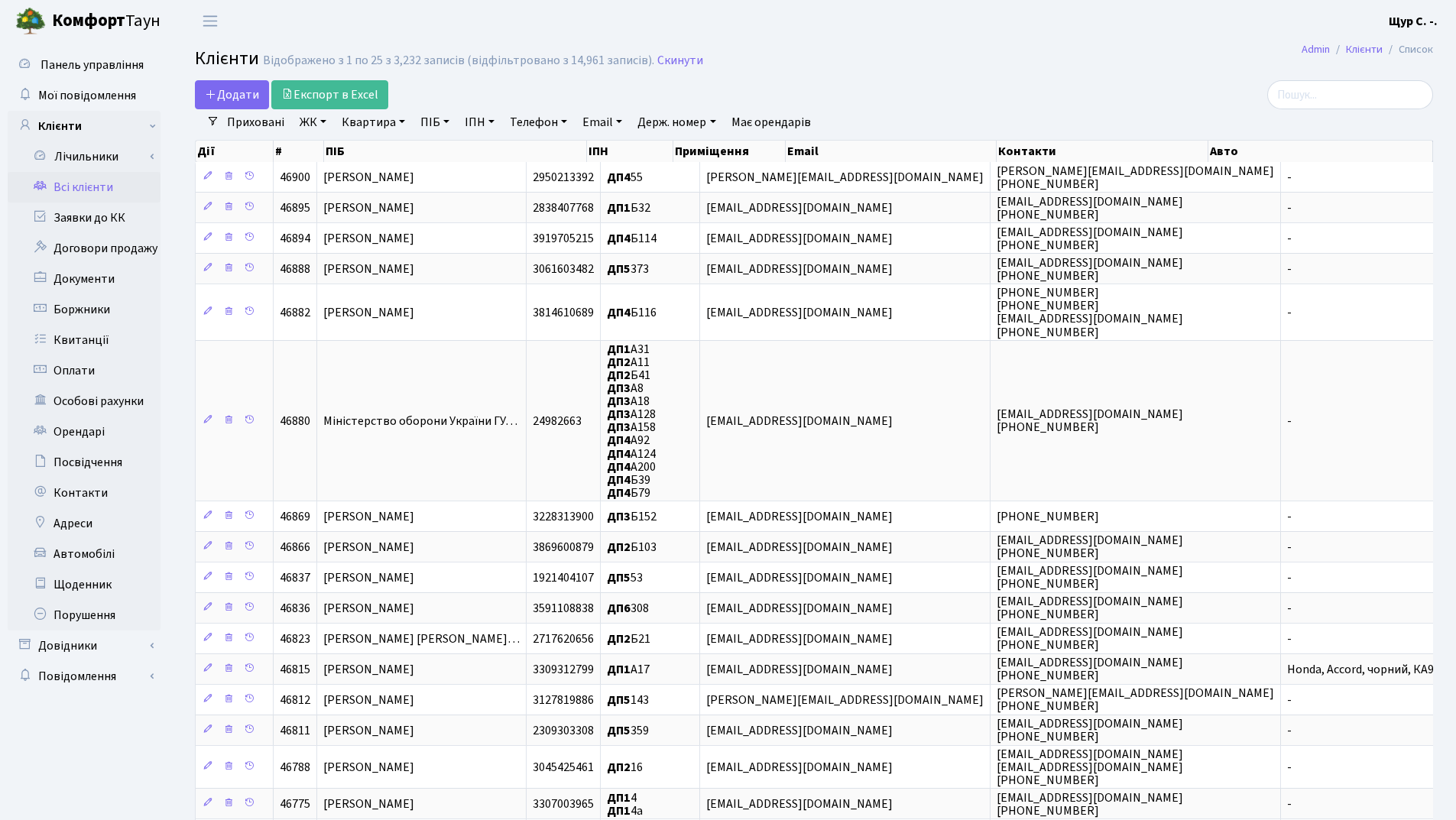
click at [359, 122] on link "Квартира" at bounding box center [374, 121] width 76 height 26
type input "а163"
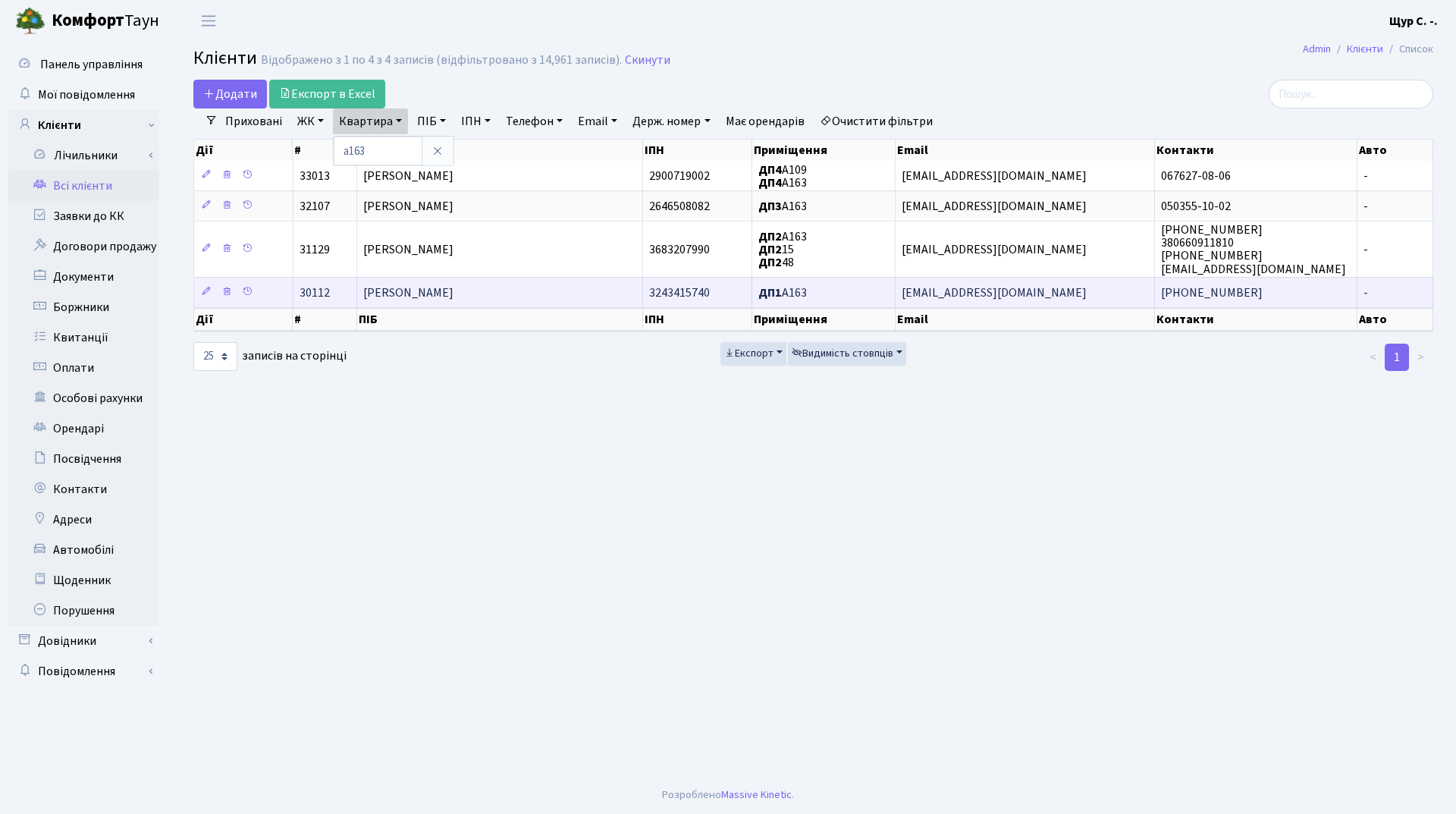
click at [419, 289] on span "Ткаченко Ольга Ігорівна" at bounding box center [408, 293] width 90 height 17
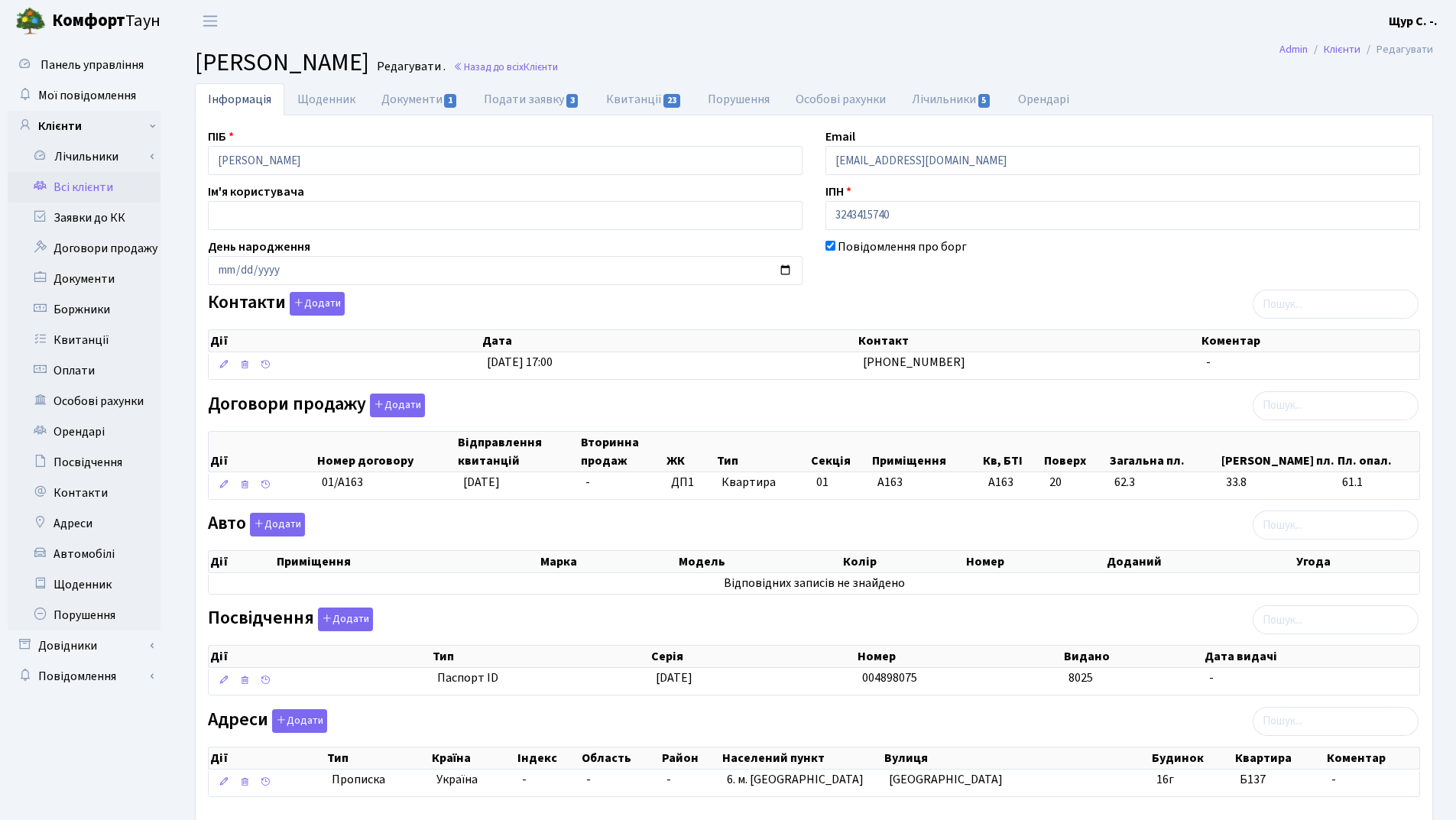
click at [97, 191] on link "Всі клієнти" at bounding box center [83, 187] width 153 height 30
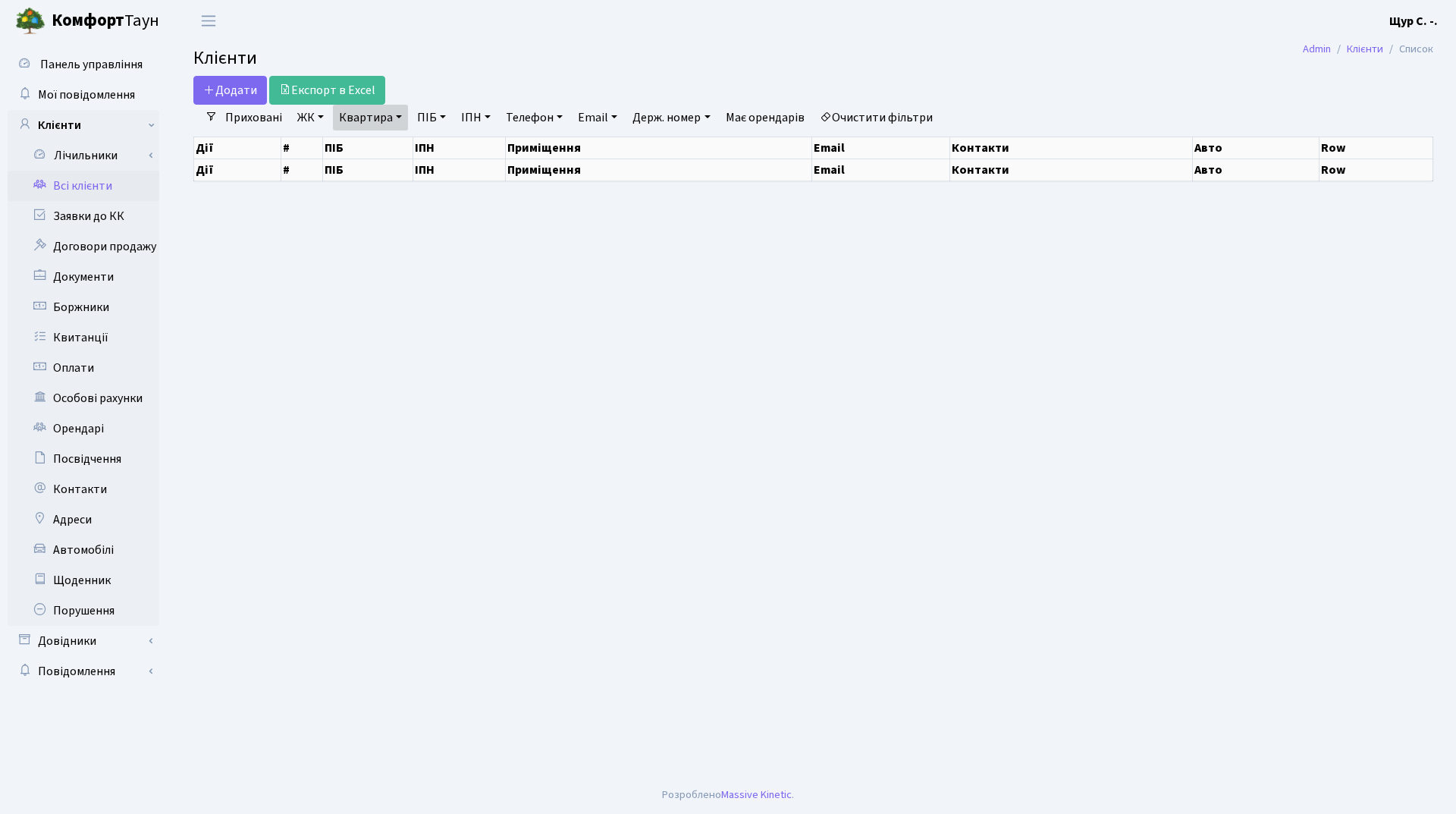
select select "25"
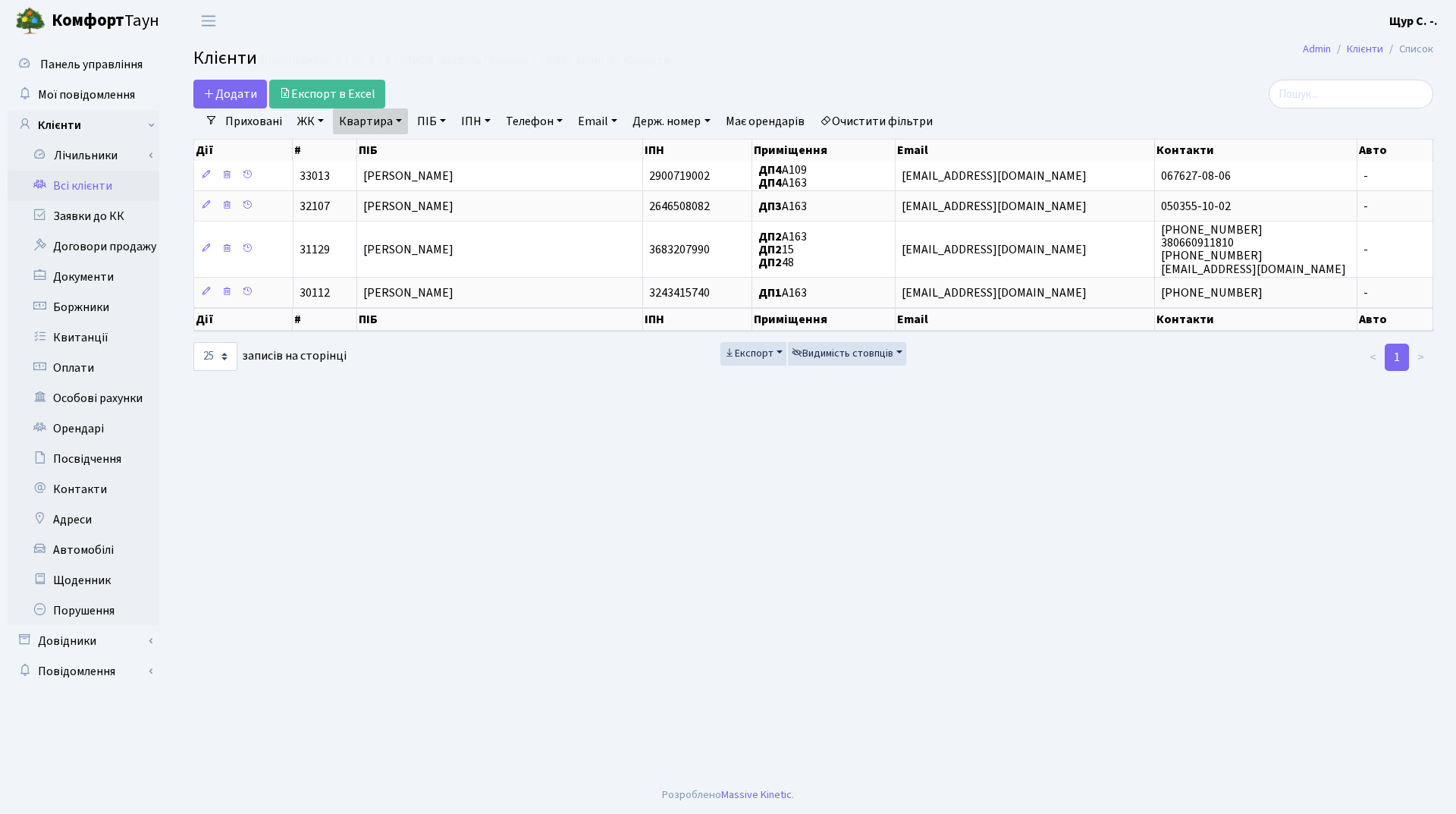
click at [404, 126] on link "Квартира" at bounding box center [371, 120] width 75 height 25
click at [387, 163] on input "а163" at bounding box center [378, 151] width 88 height 29
type input "а"
type input "275"
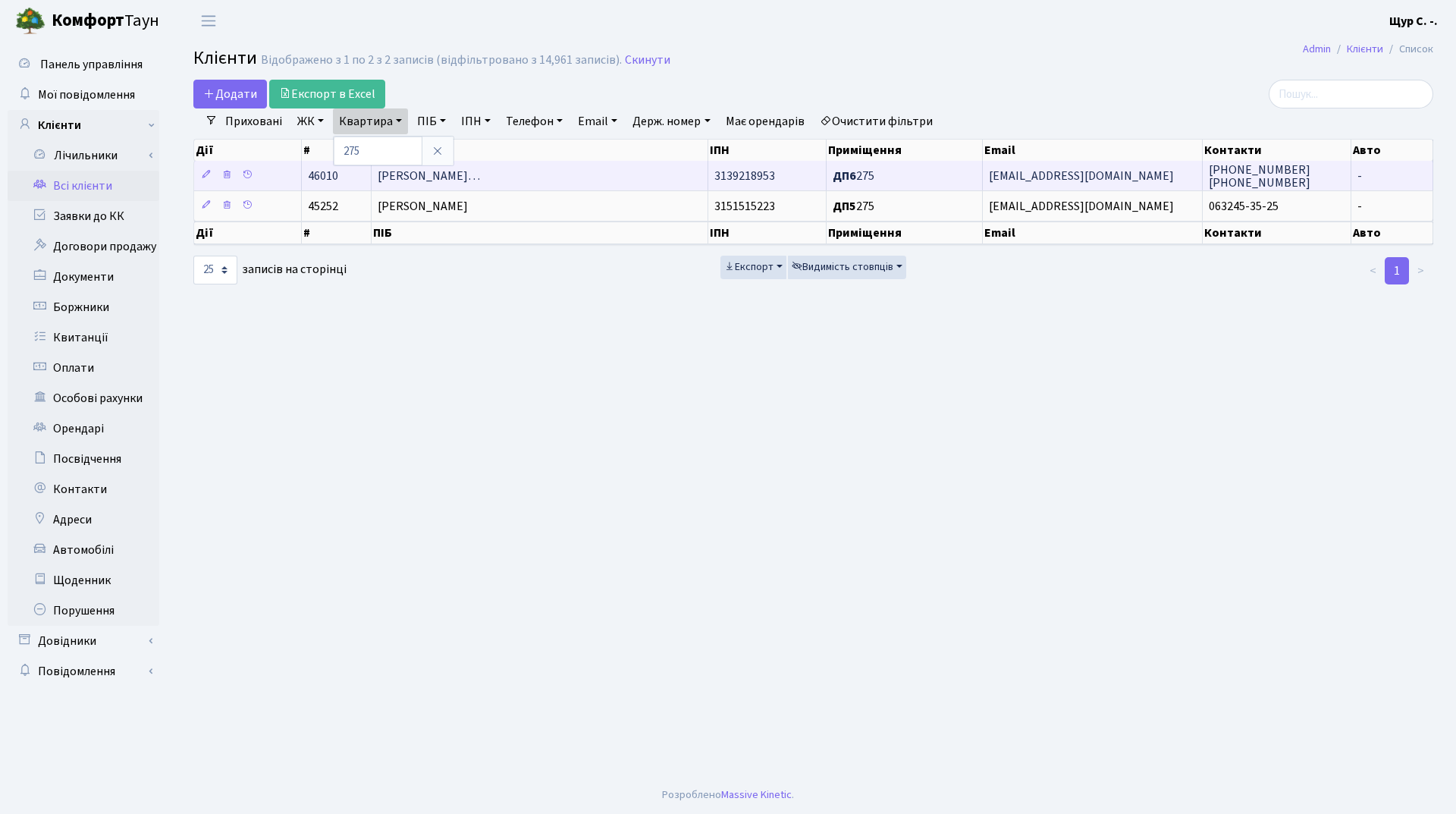
click at [480, 171] on span "[PERSON_NAME]…" at bounding box center [428, 176] width 103 height 17
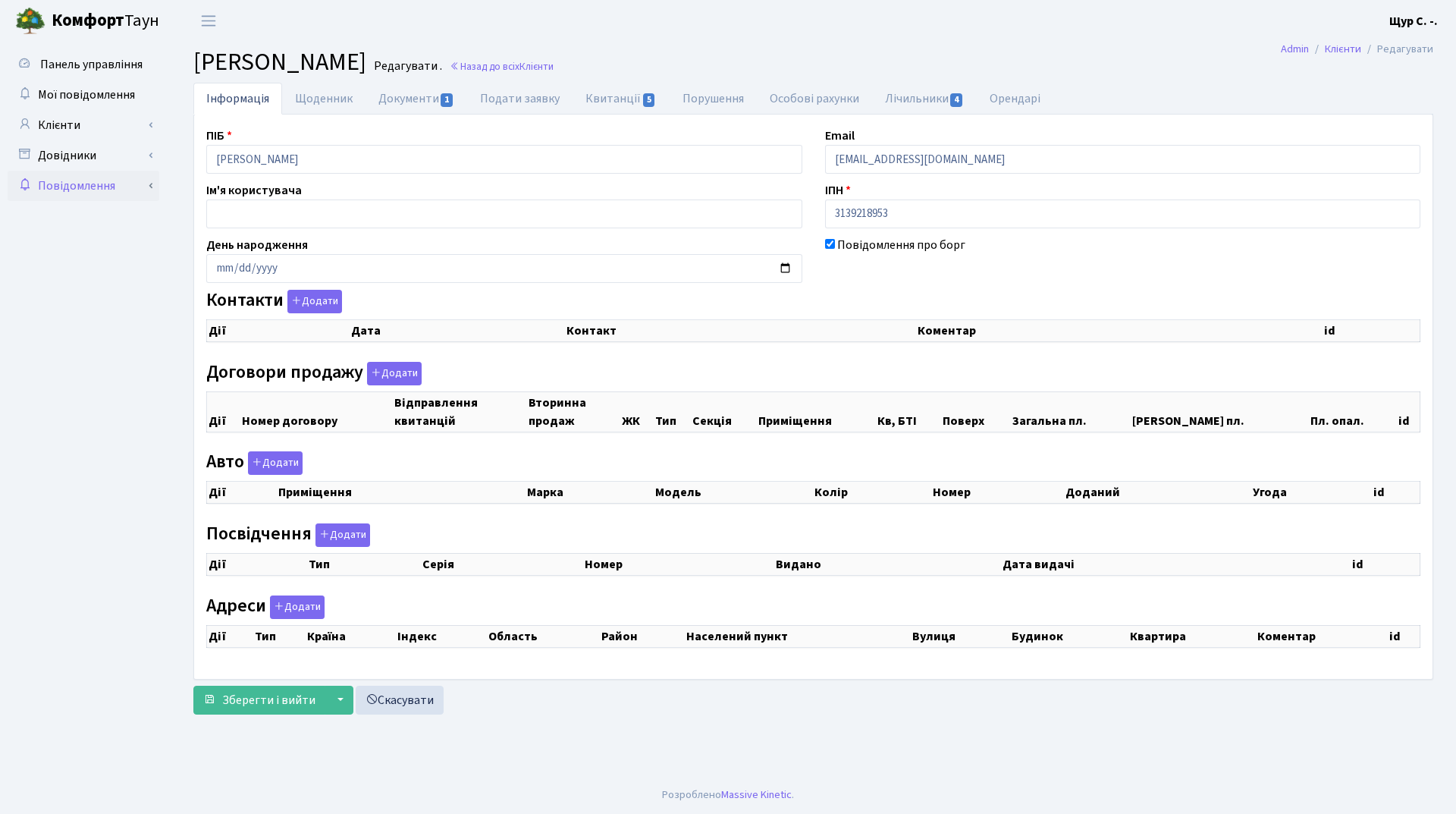
select select "25"
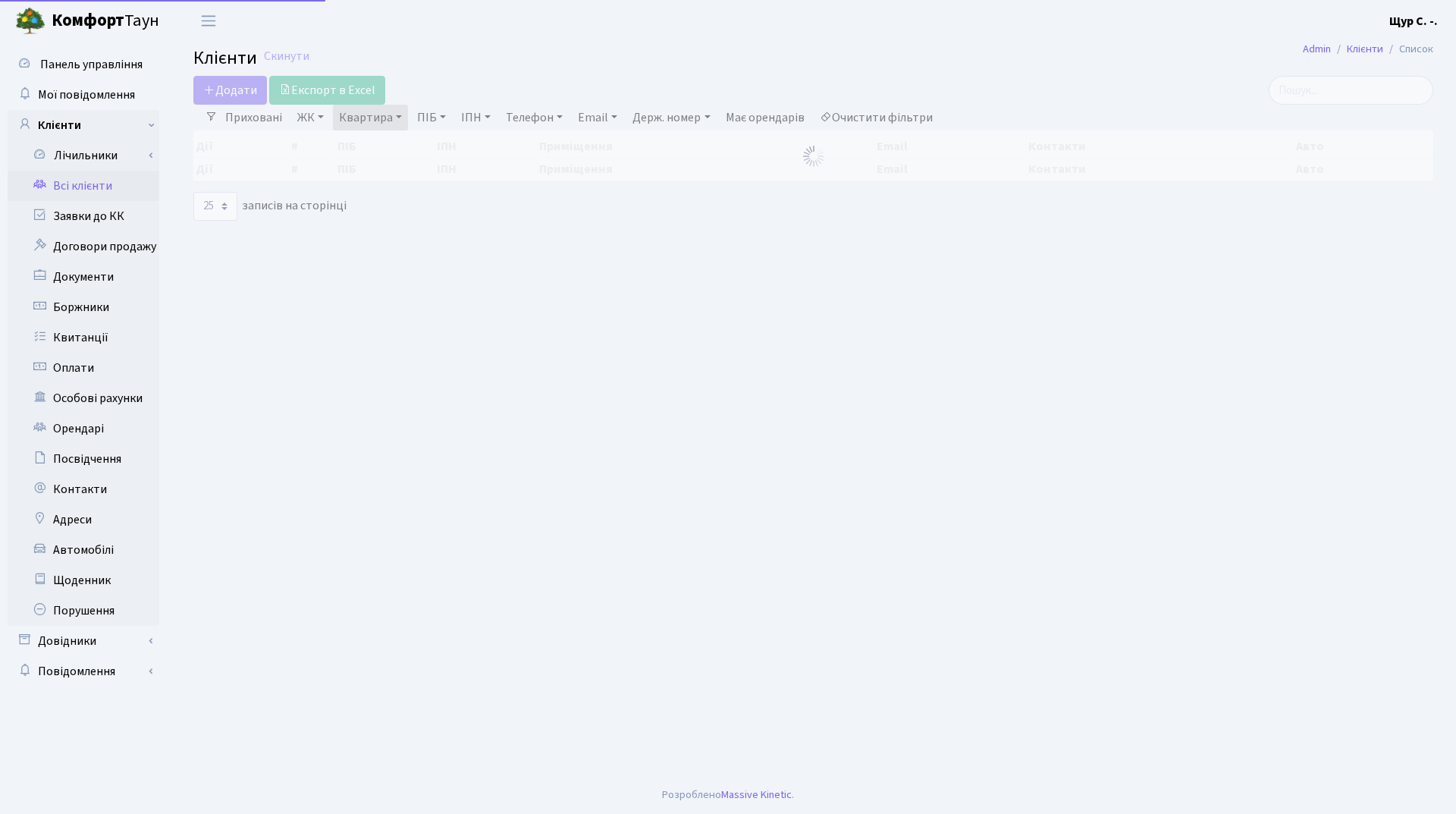
select select "25"
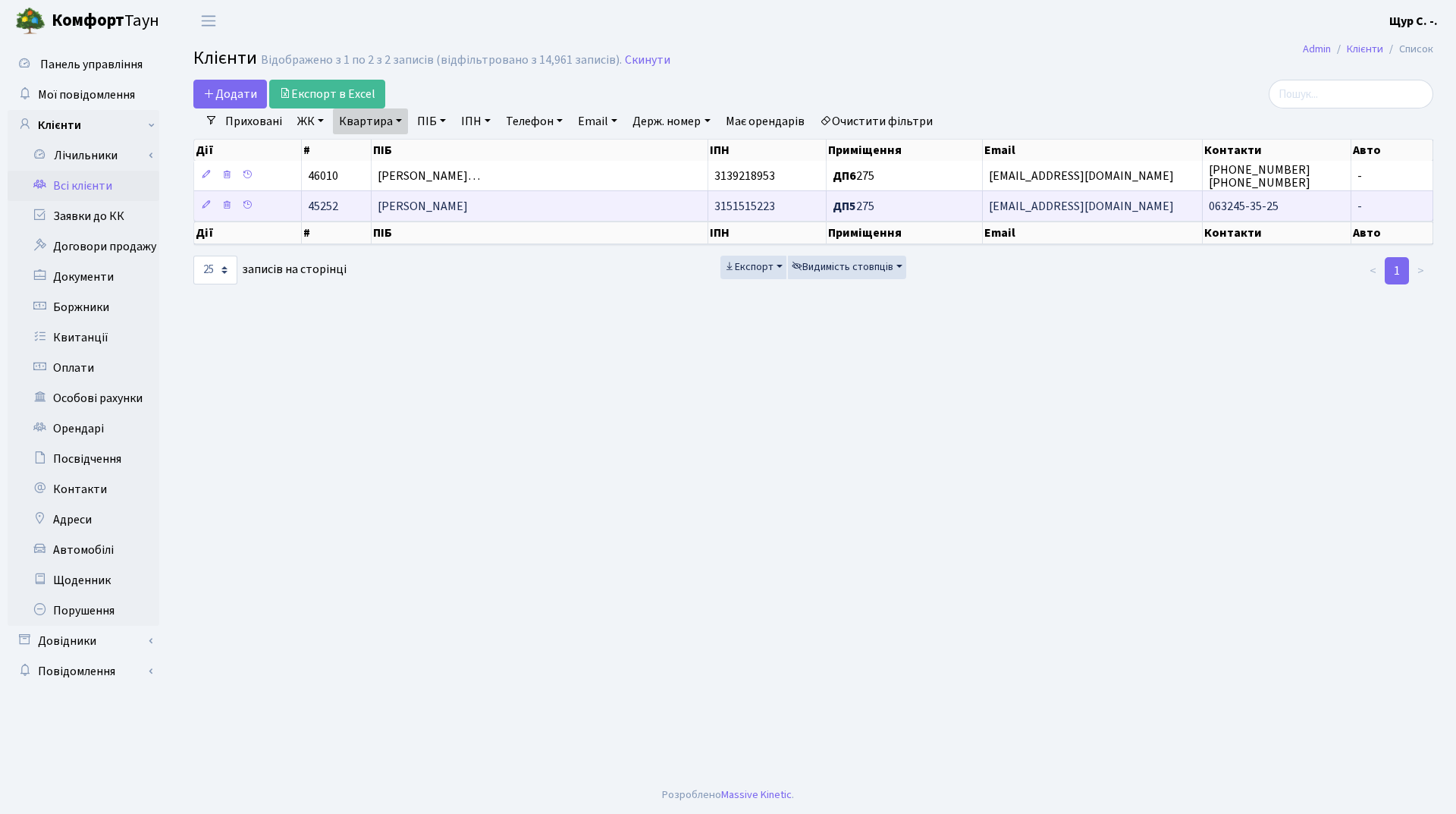
click at [468, 205] on span "[PERSON_NAME]" at bounding box center [423, 206] width 90 height 17
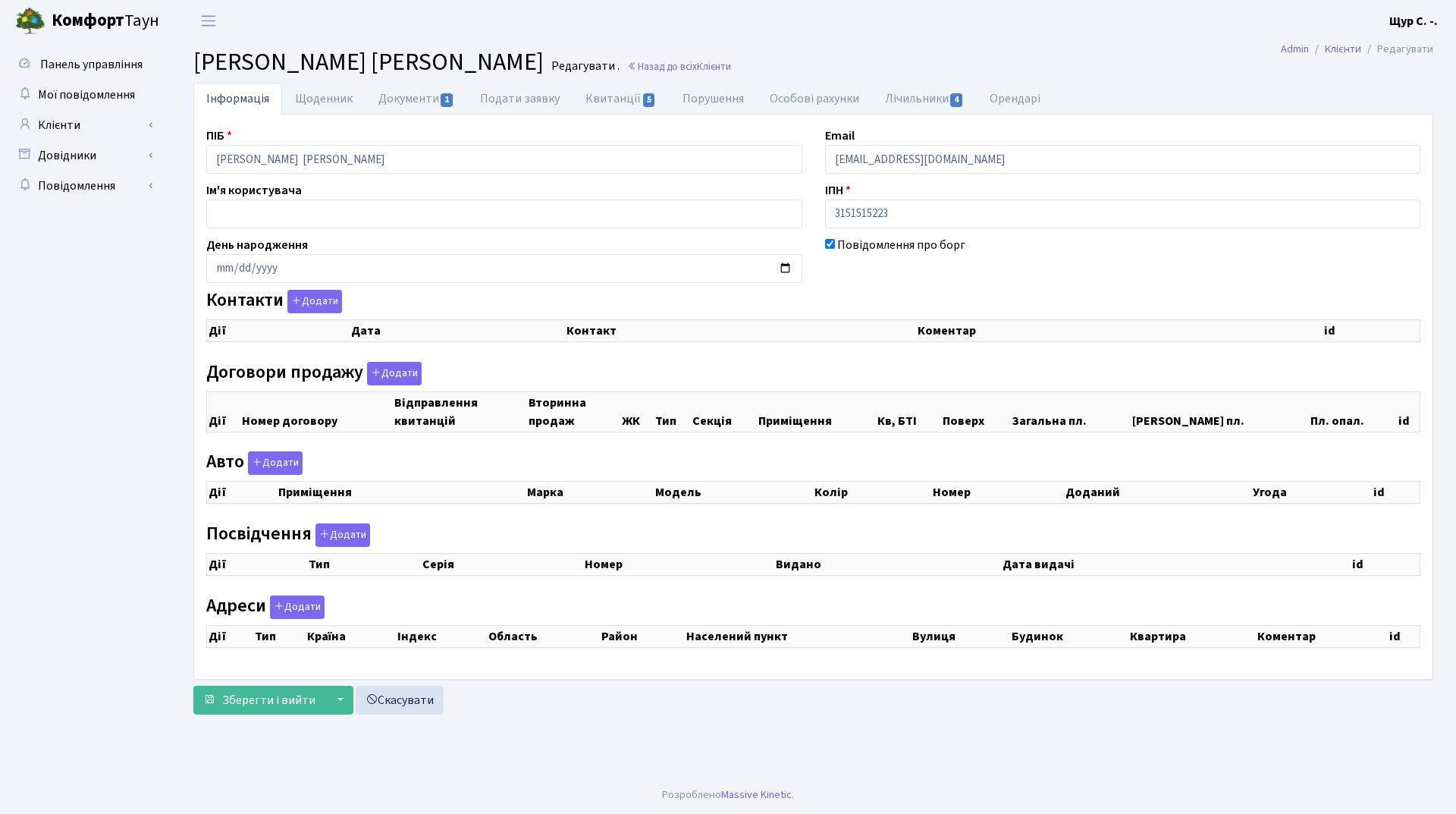
checkbox input "true"
select select "25"
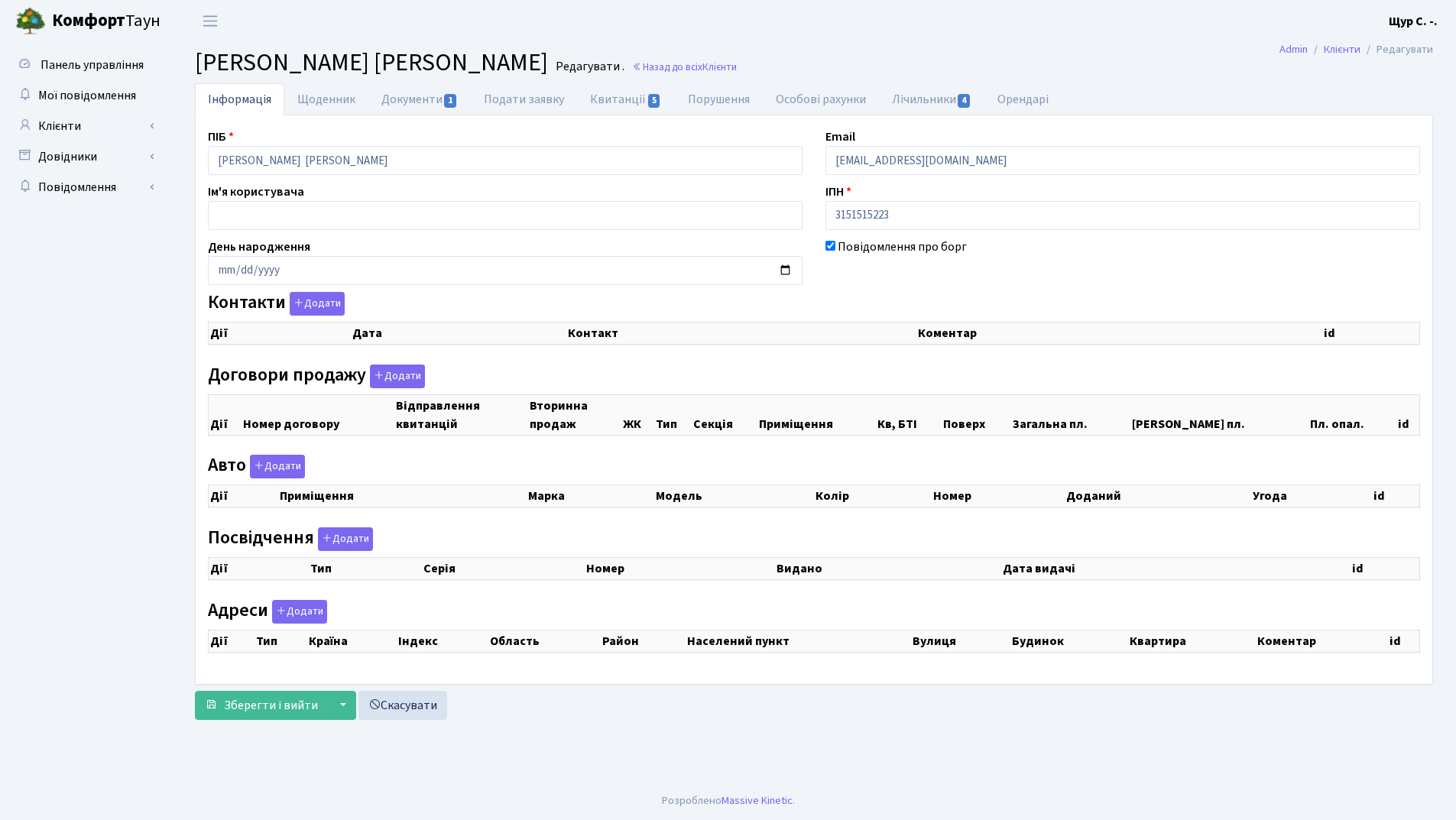
select select "25"
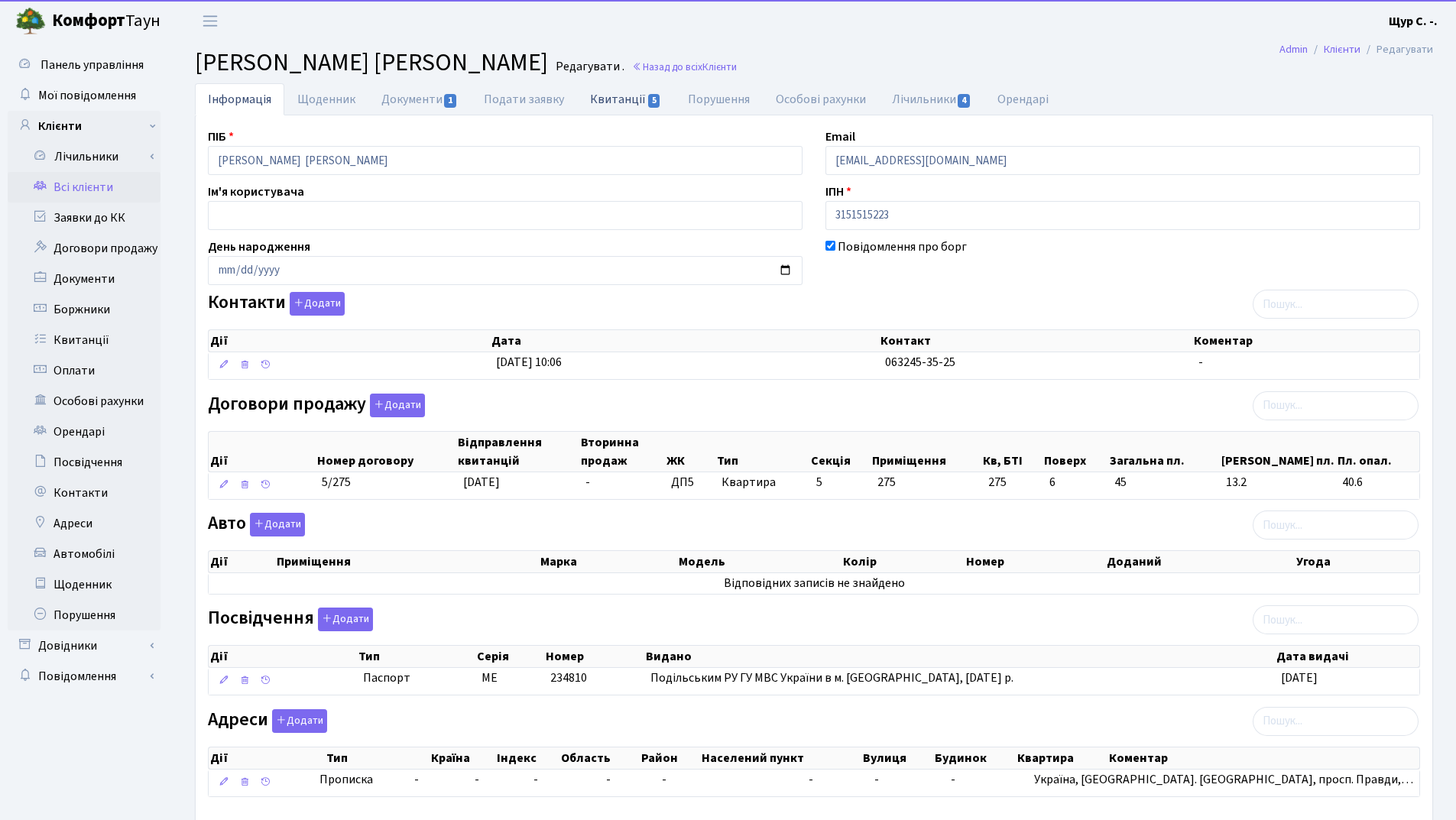
click at [599, 98] on link "Квитанції 5" at bounding box center [625, 99] width 97 height 31
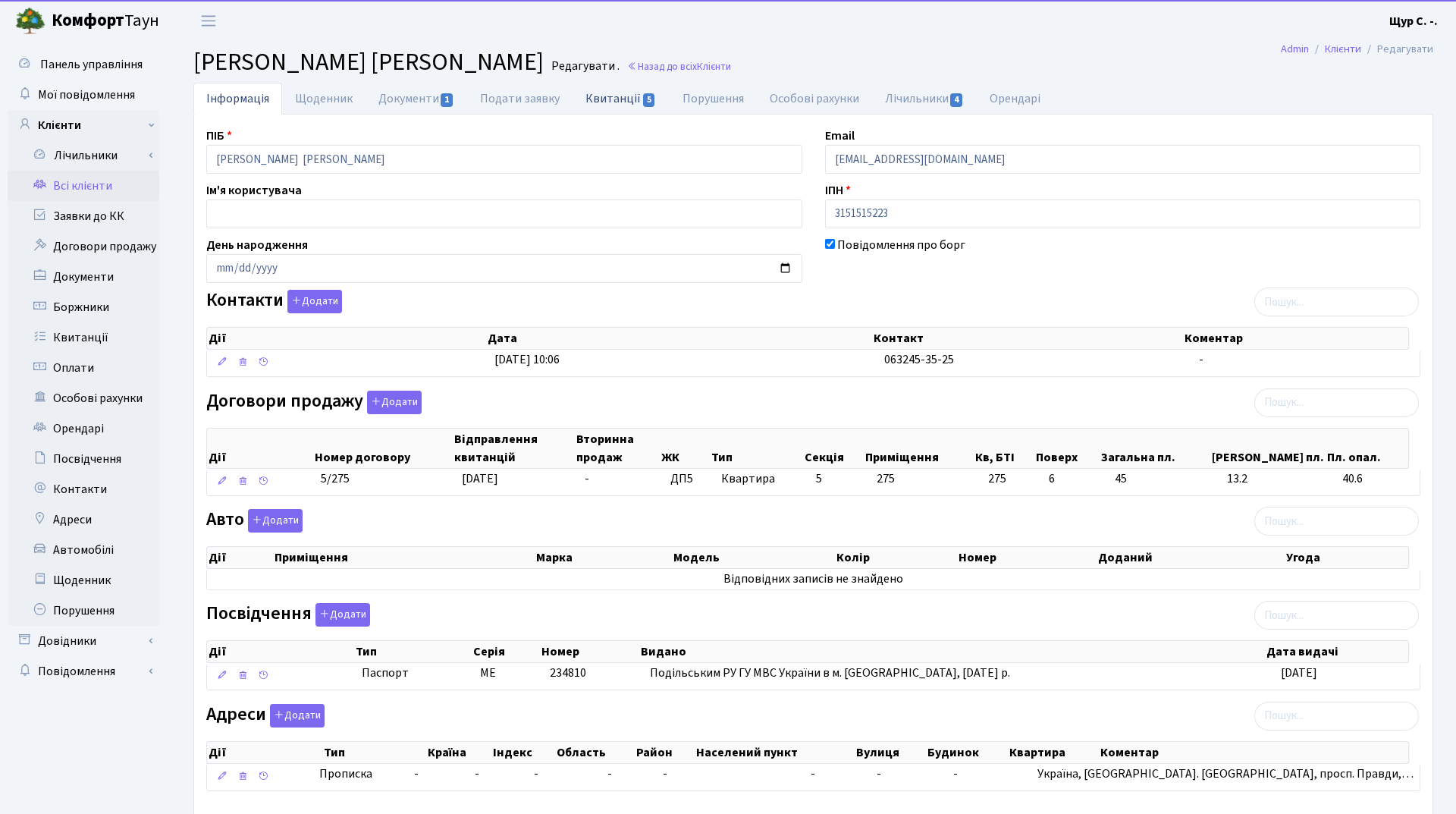
select select "25"
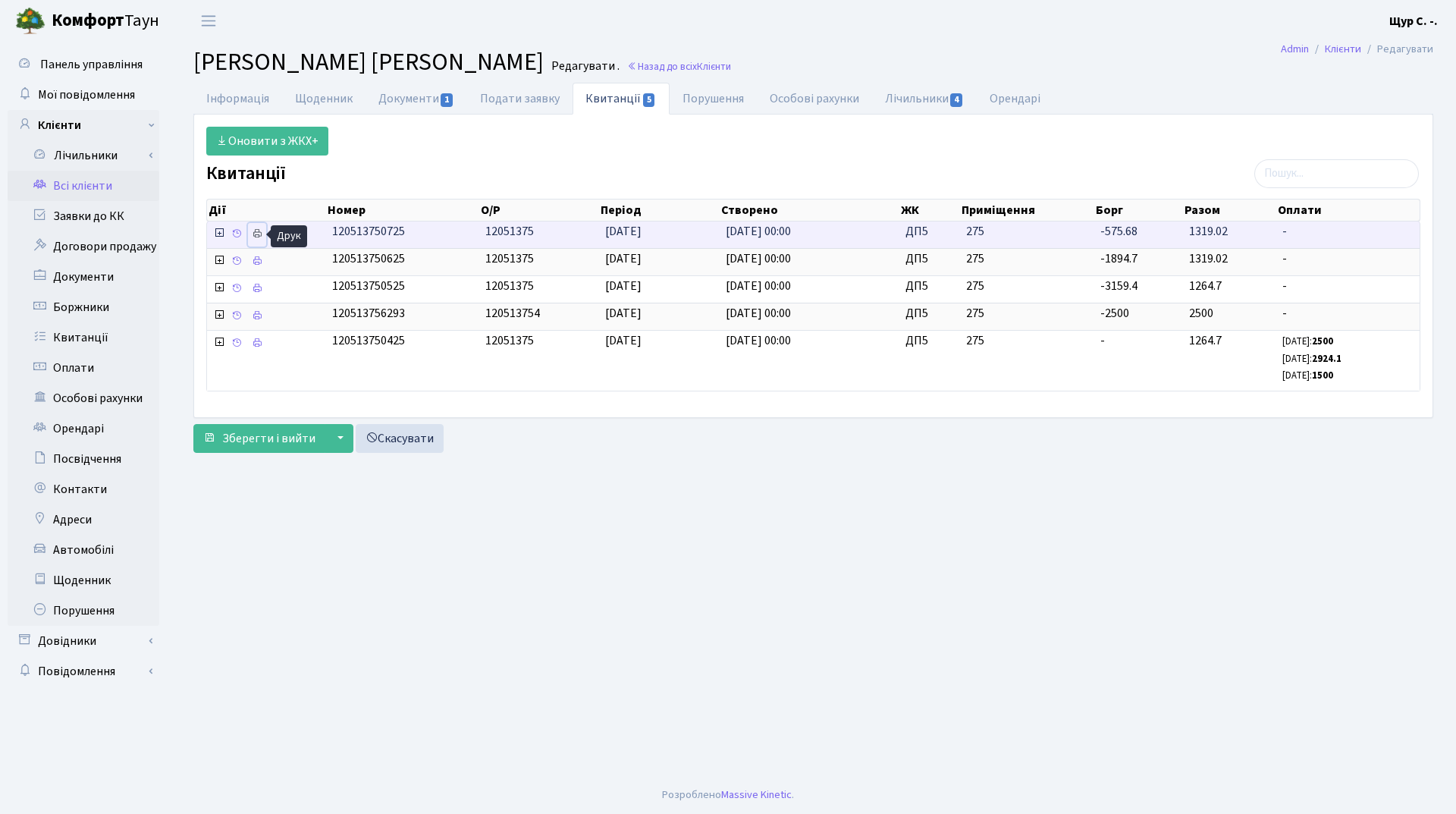
click at [258, 236] on icon at bounding box center [257, 233] width 10 height 10
click at [87, 182] on link "Всі клієнти" at bounding box center [83, 185] width 152 height 30
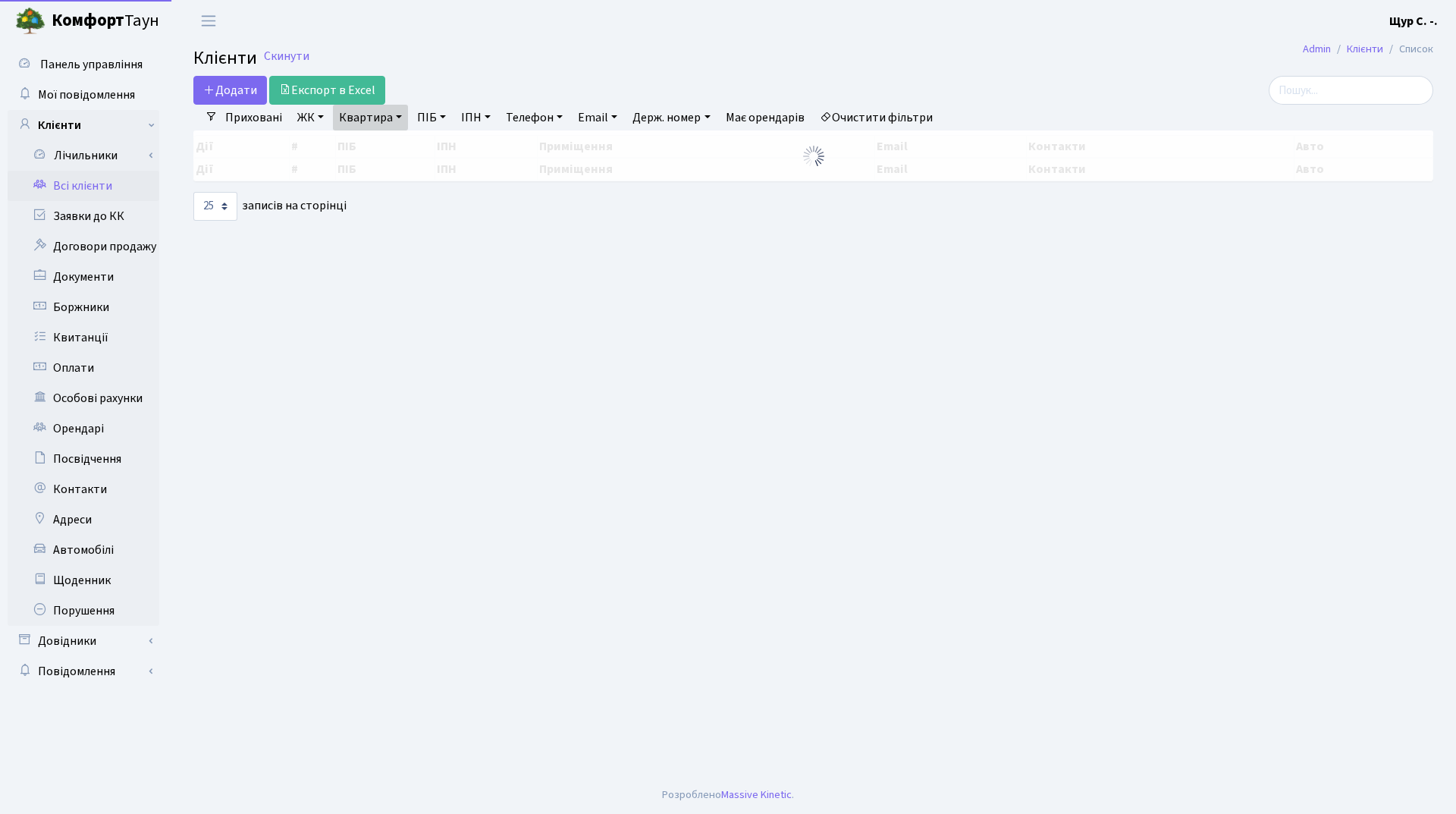
select select "25"
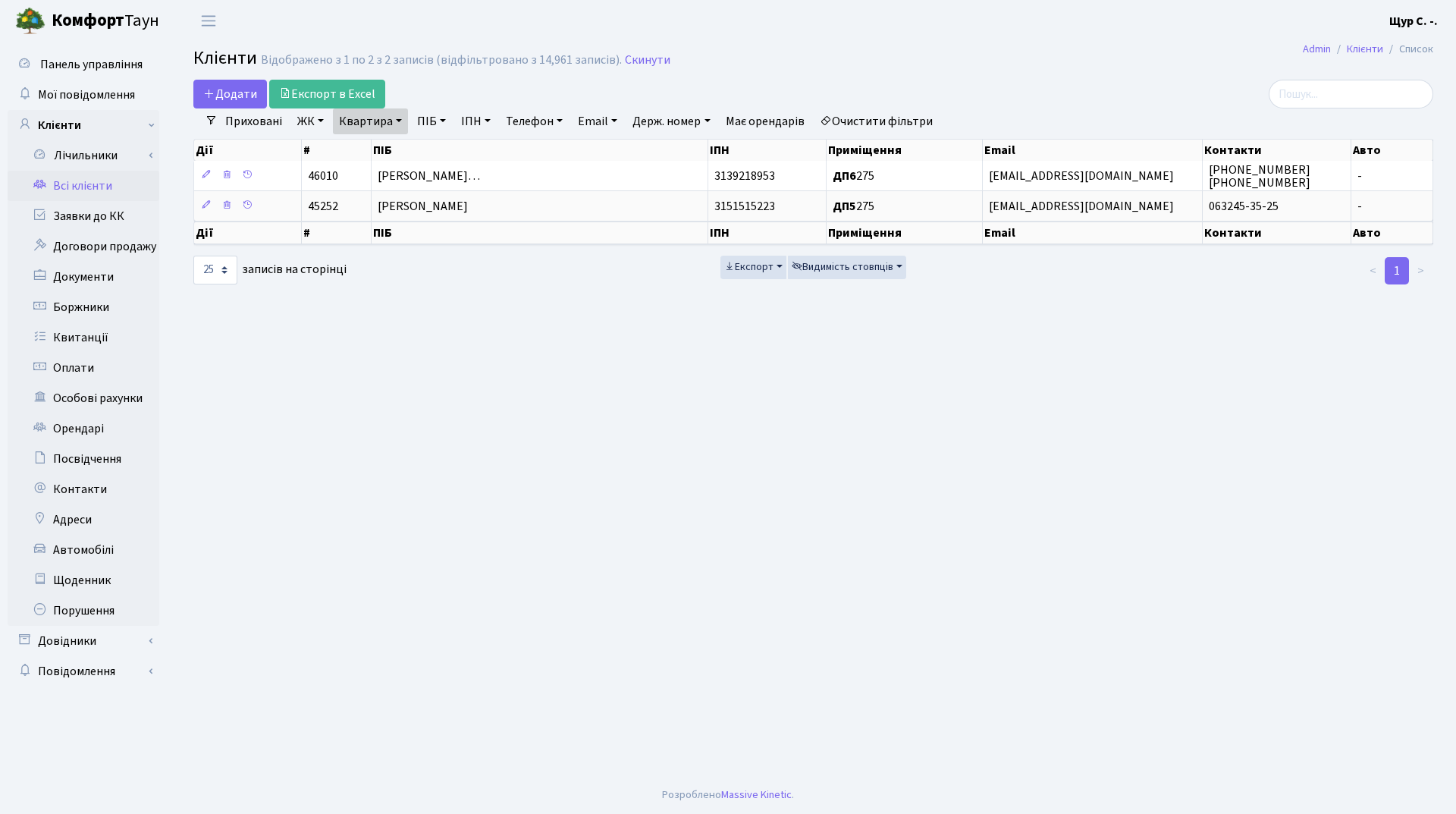
click at [396, 125] on link "Квартира" at bounding box center [371, 120] width 75 height 25
click at [392, 149] on input "275" at bounding box center [378, 151] width 88 height 29
type input "2"
type input "196"
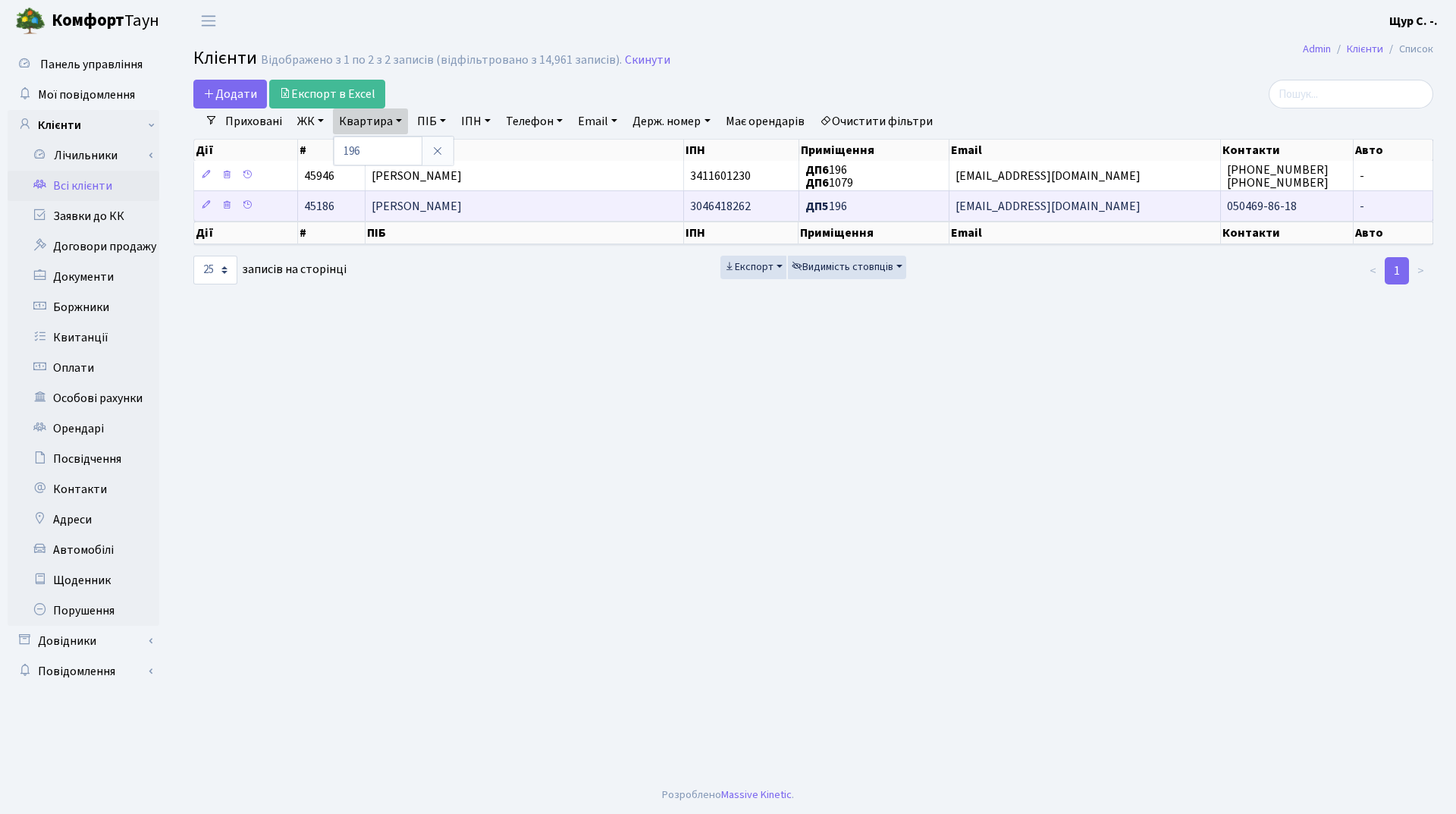
click at [428, 216] on td "[PERSON_NAME]" at bounding box center [524, 205] width 318 height 30
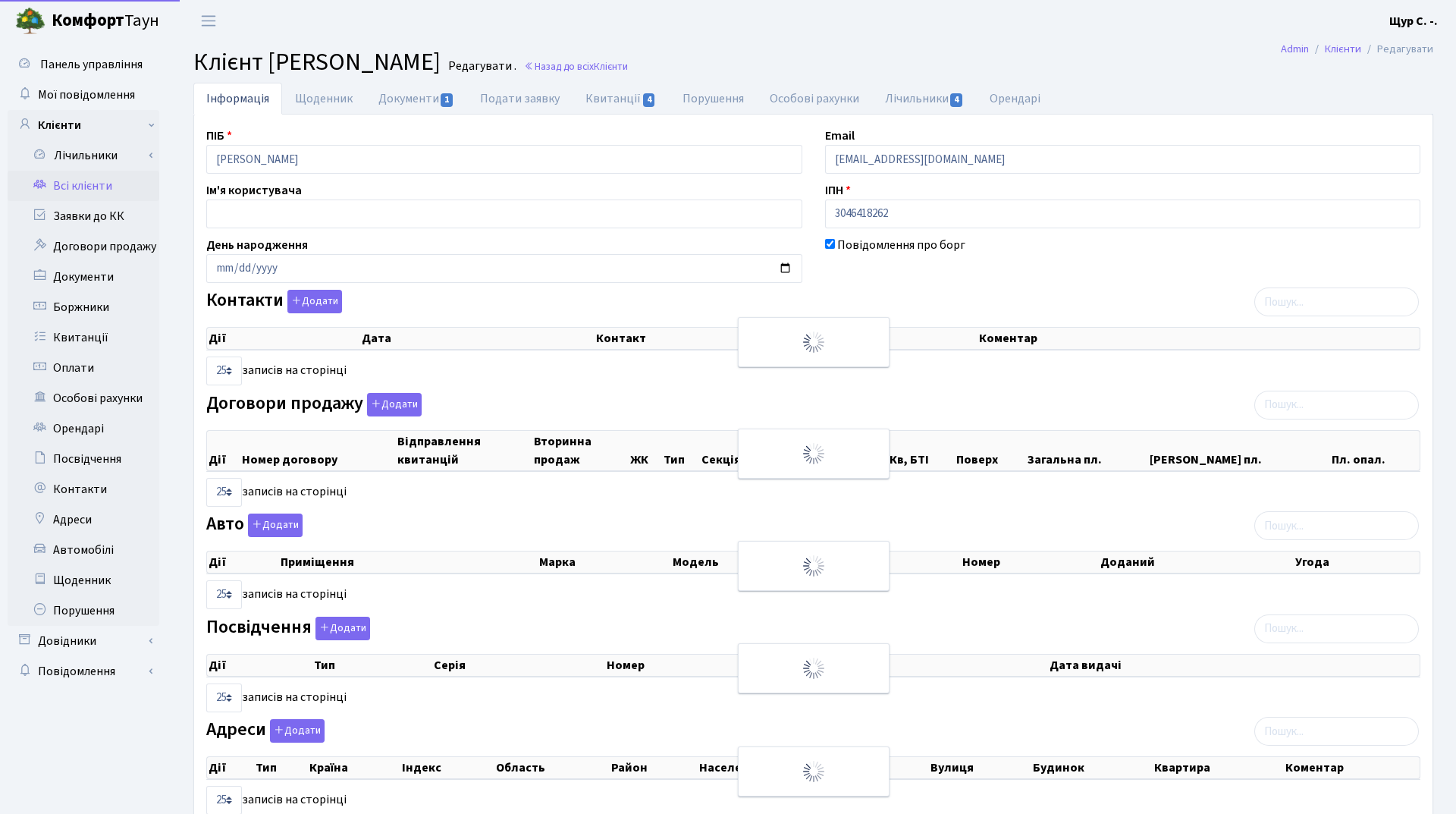
select select "25"
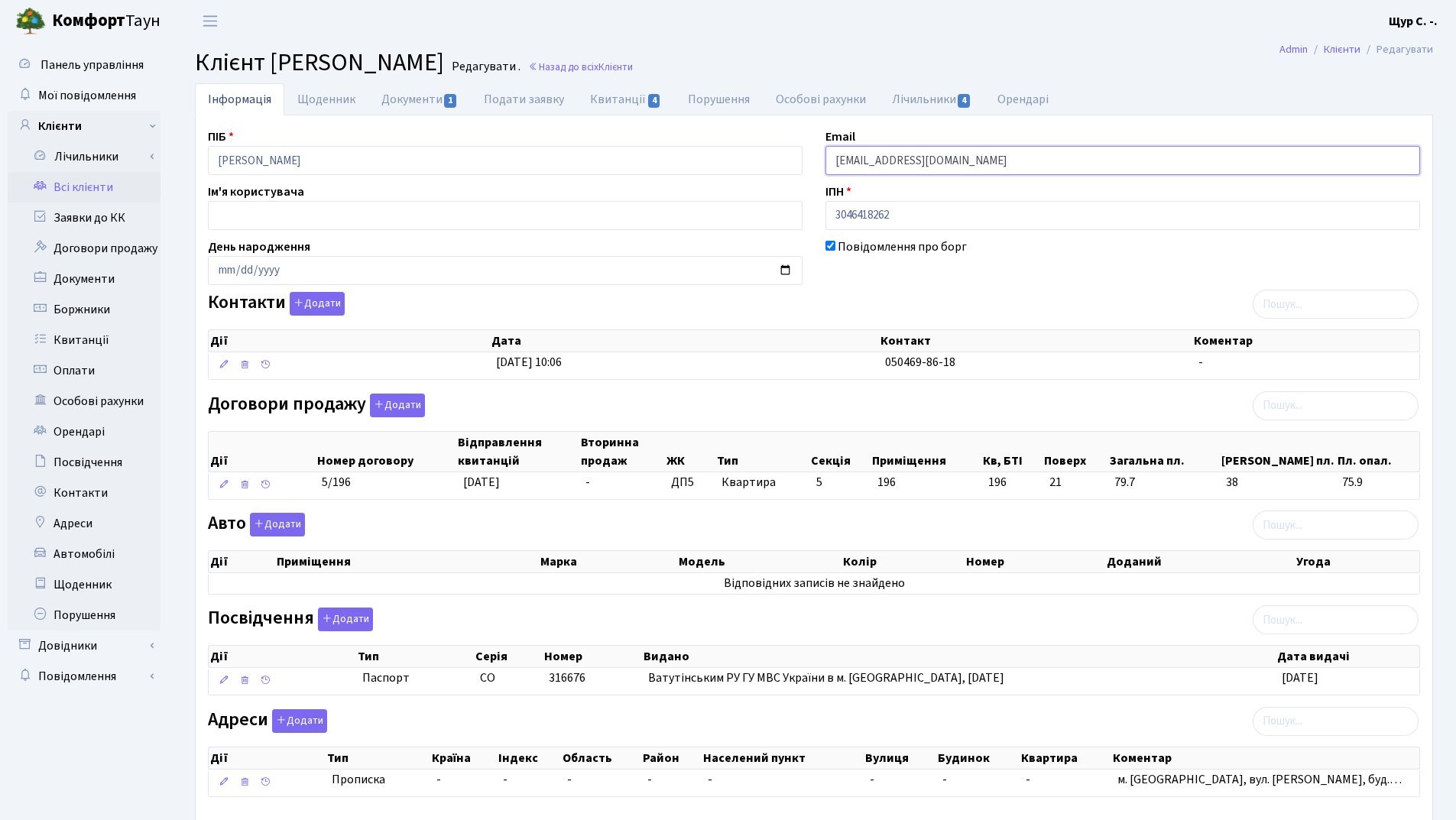
drag, startPoint x: 1025, startPoint y: 163, endPoint x: 824, endPoint y: 153, distance: 201.2
click at [824, 153] on div "Email kt45186@comfort-town.com.ua" at bounding box center [1122, 152] width 617 height 47
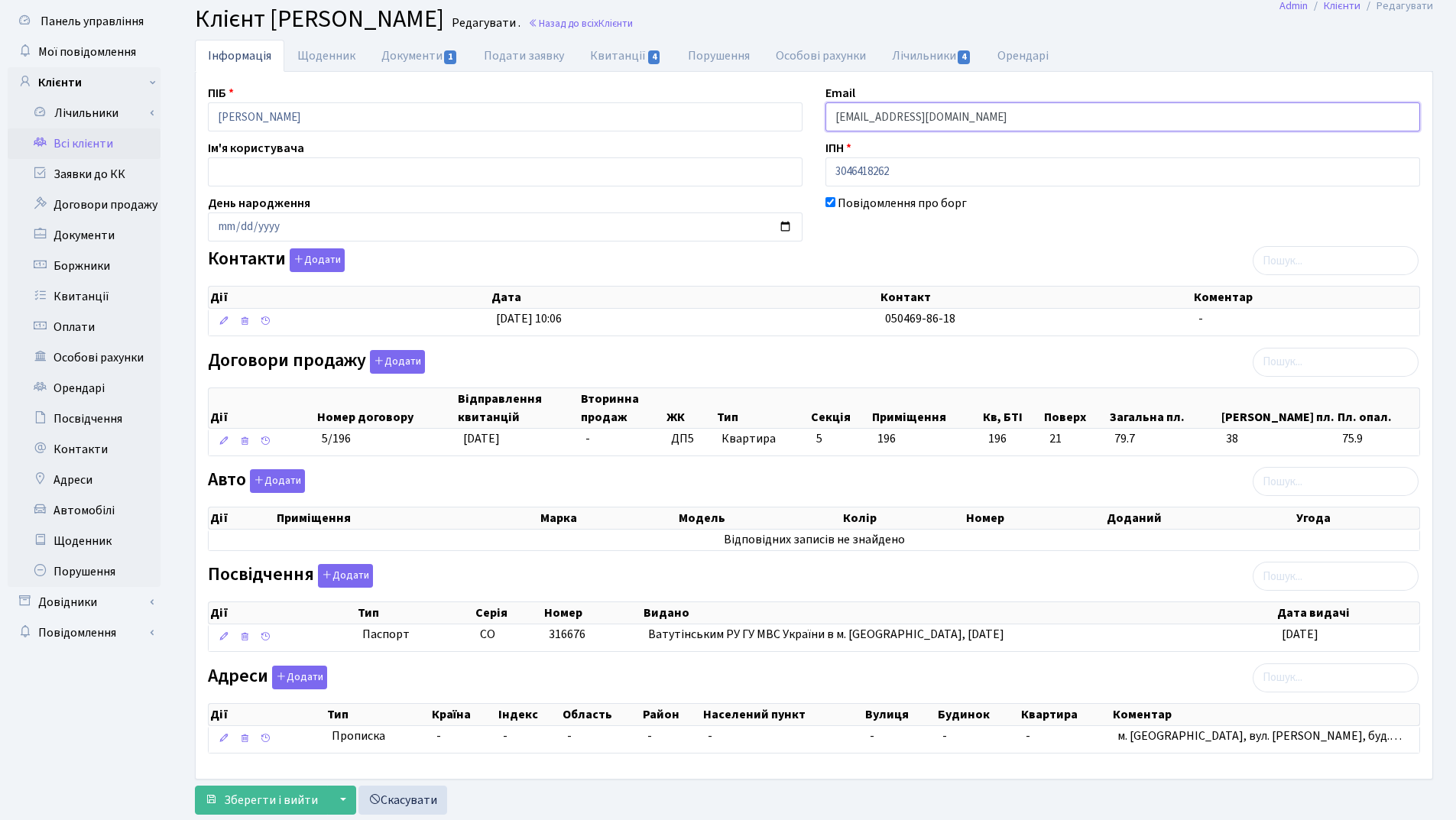
scroll to position [84, 0]
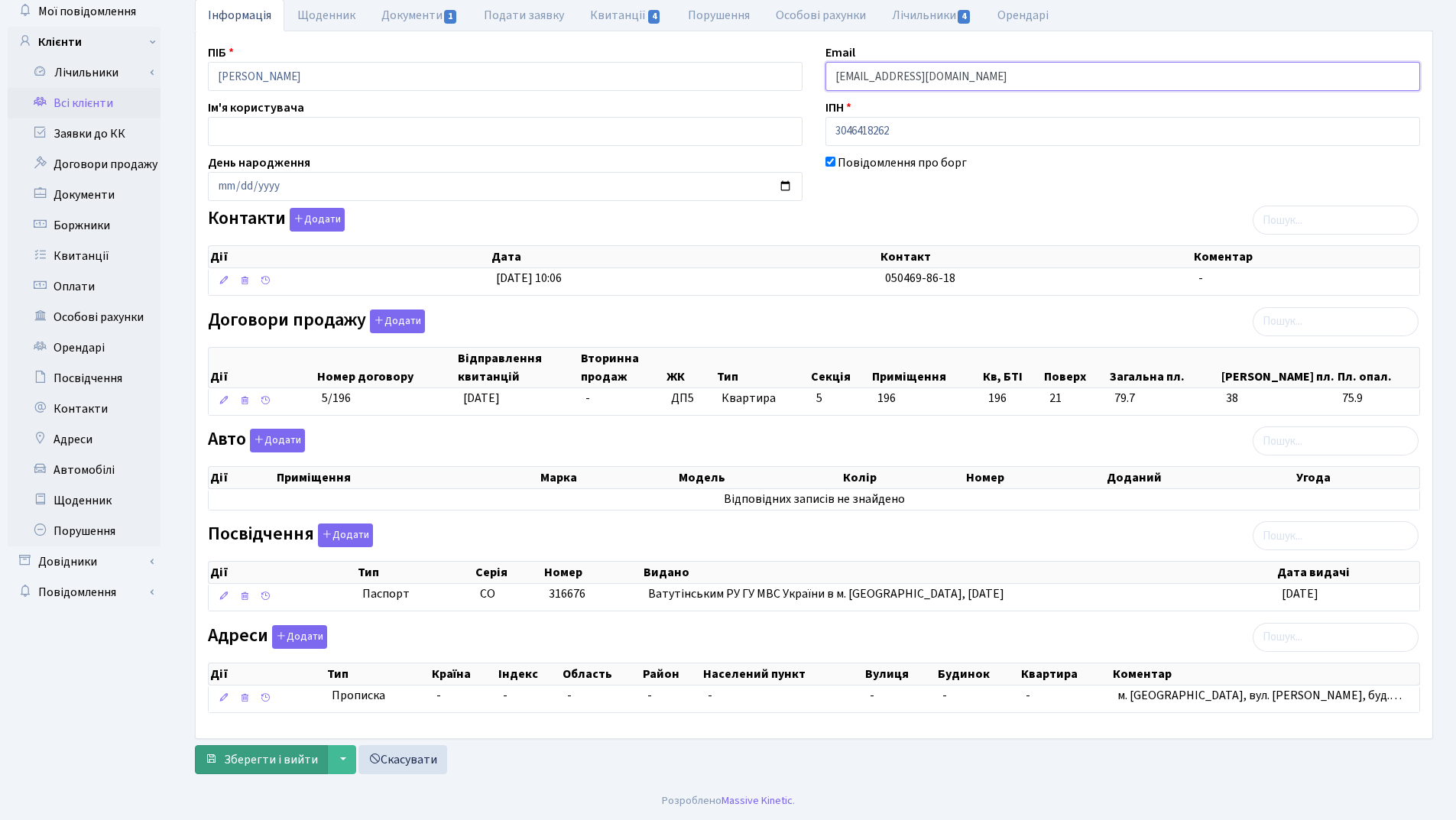
type input "[EMAIL_ADDRESS][DOMAIN_NAME]"
click at [276, 755] on span "Зберегти і вийти" at bounding box center [270, 759] width 94 height 17
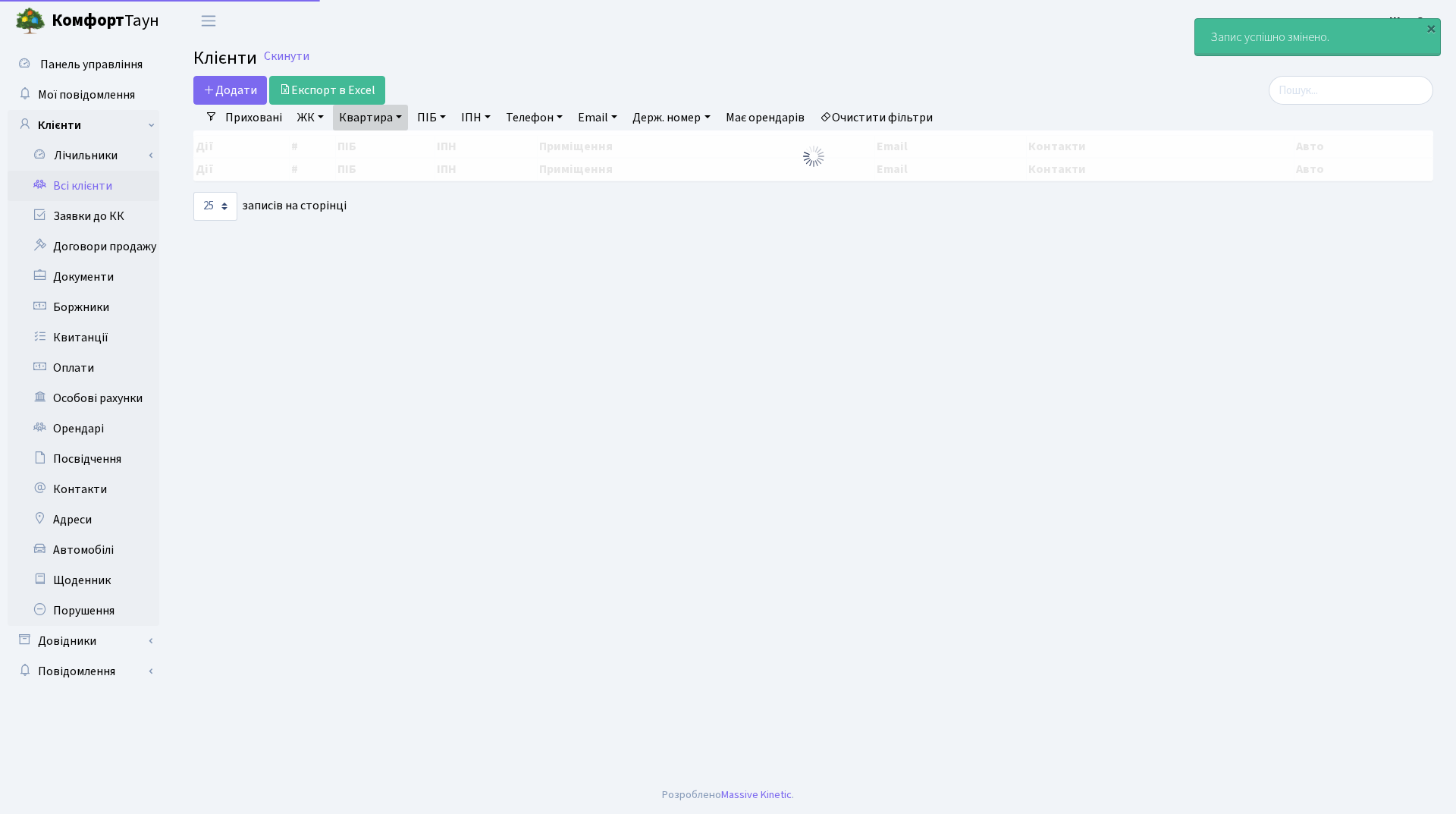
select select "25"
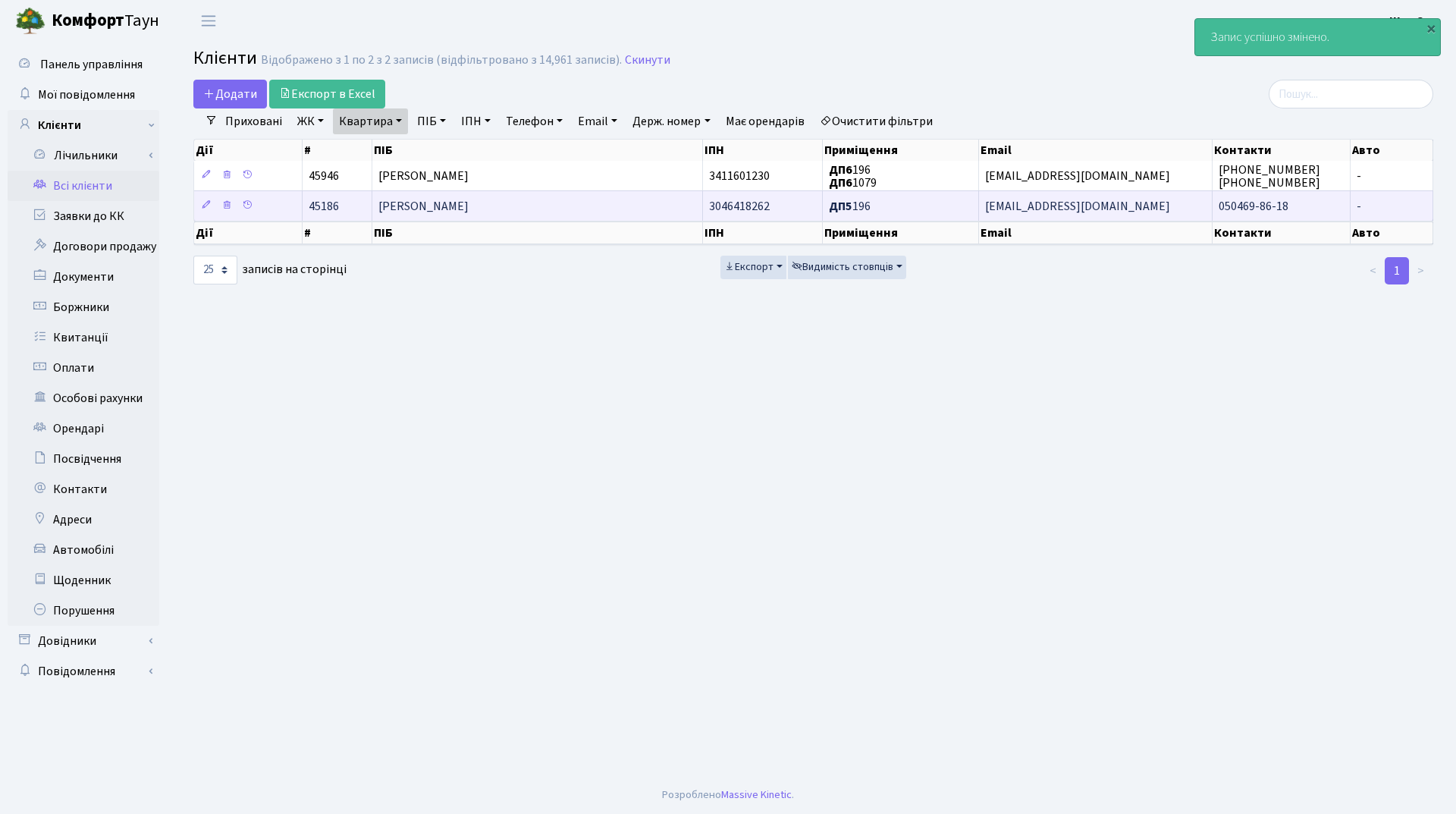
click at [631, 214] on td "[PERSON_NAME]" at bounding box center [537, 205] width 330 height 30
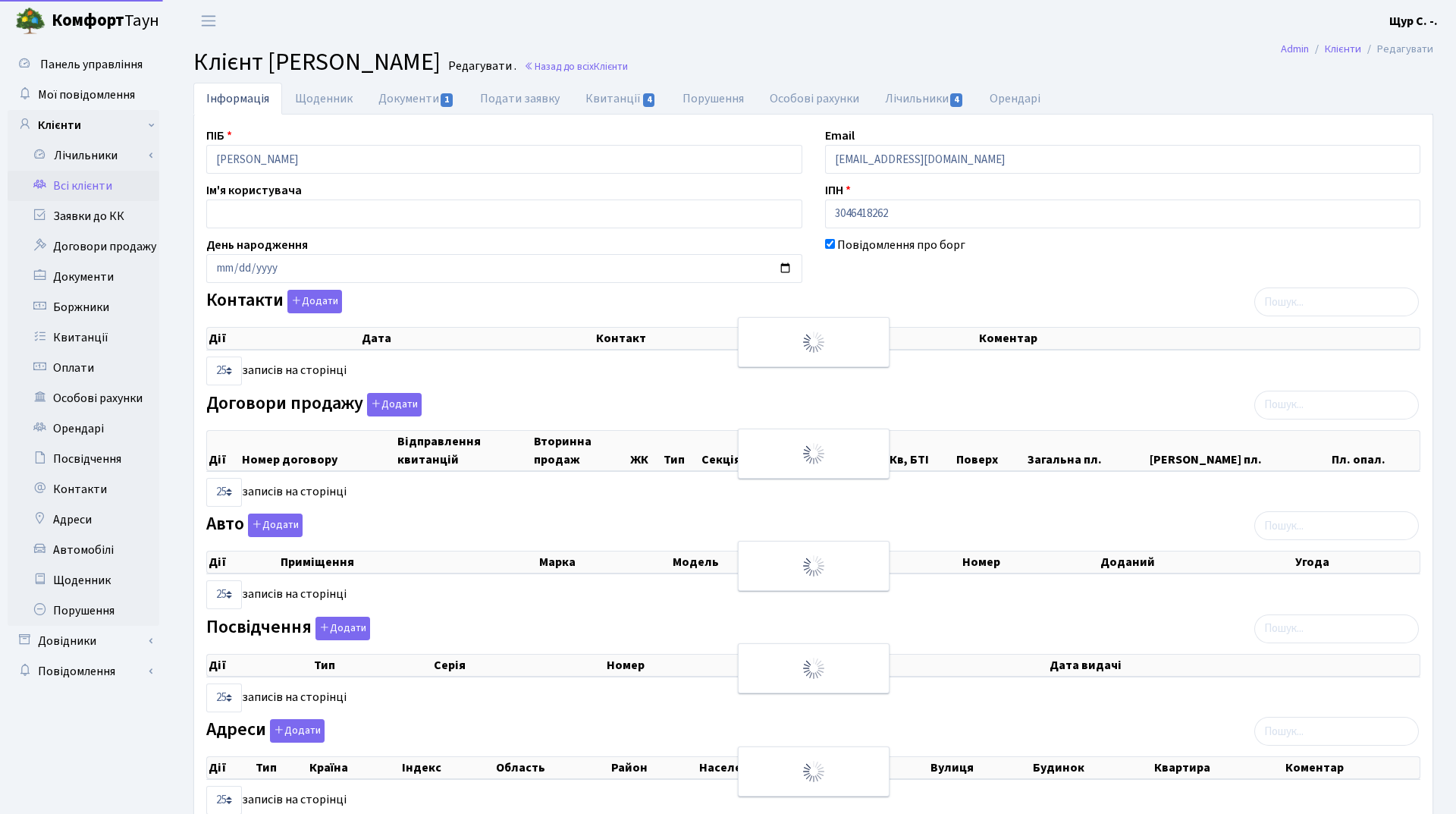
select select "25"
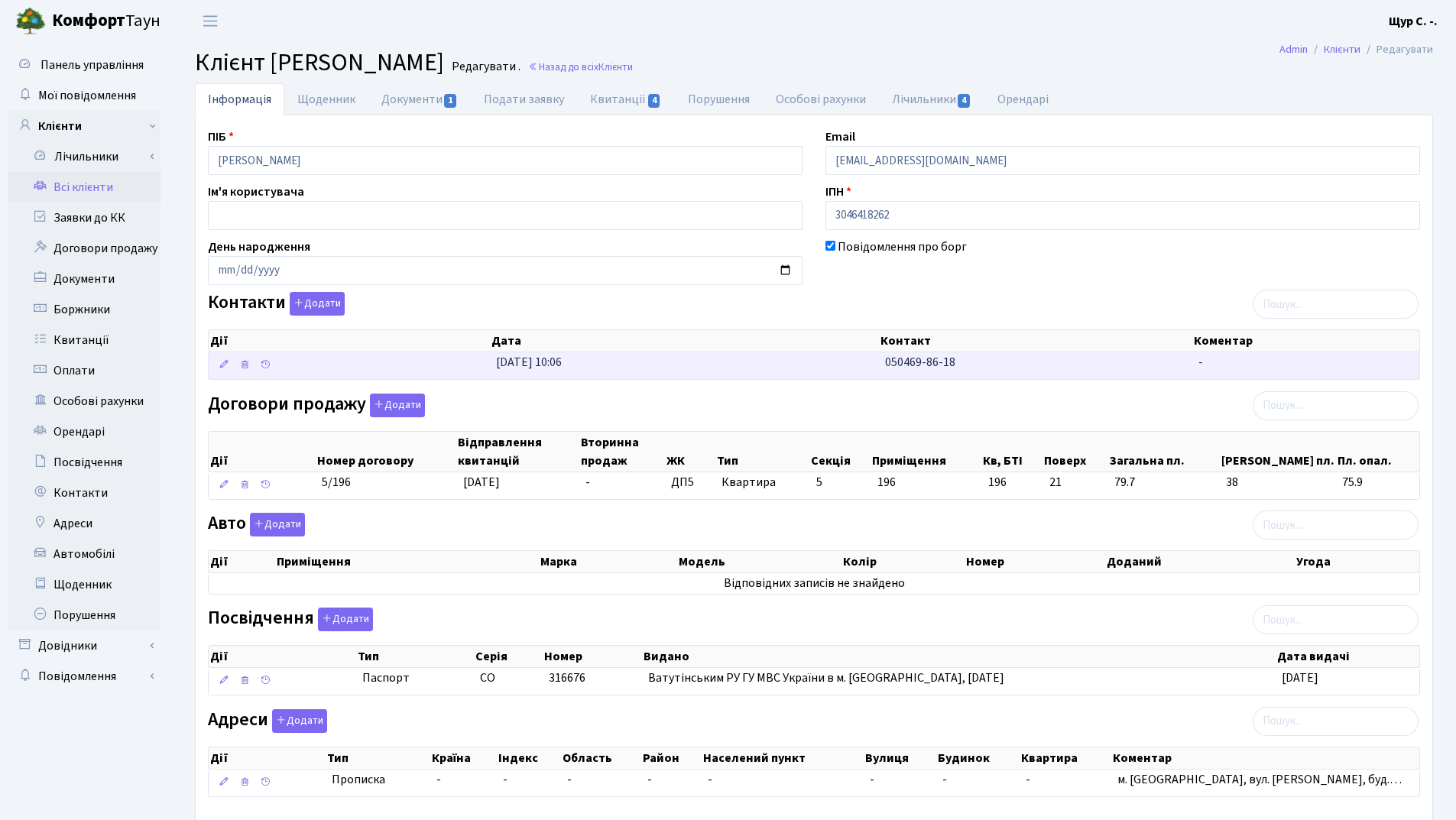
click at [622, 372] on td "[DATE] 10:06" at bounding box center [685, 365] width 389 height 27
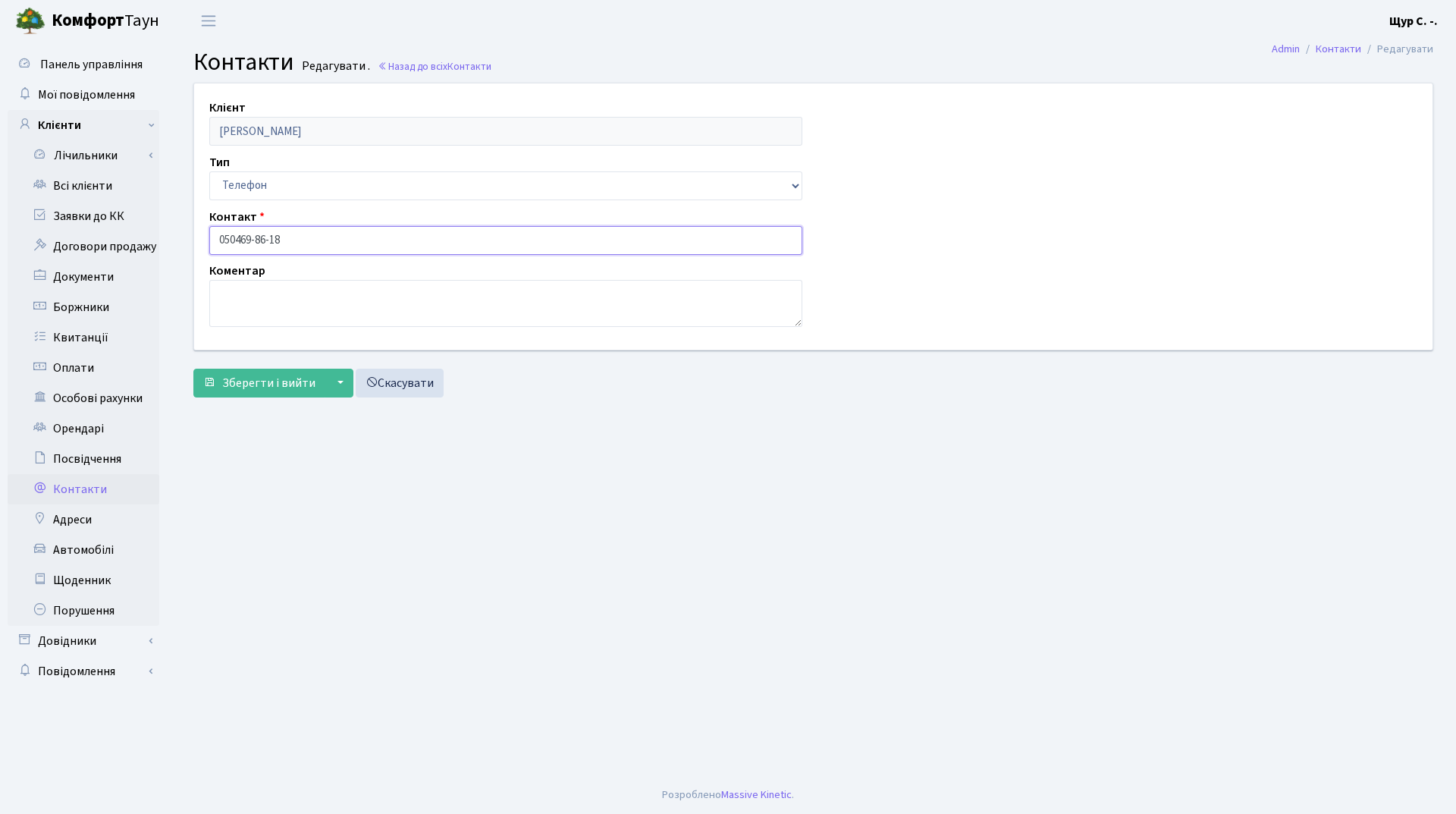
click at [234, 237] on input "050469-86-18" at bounding box center [505, 240] width 593 height 29
type input "[PHONE_NUMBER]"
click at [248, 375] on span "Зберегти і вийти" at bounding box center [268, 383] width 93 height 17
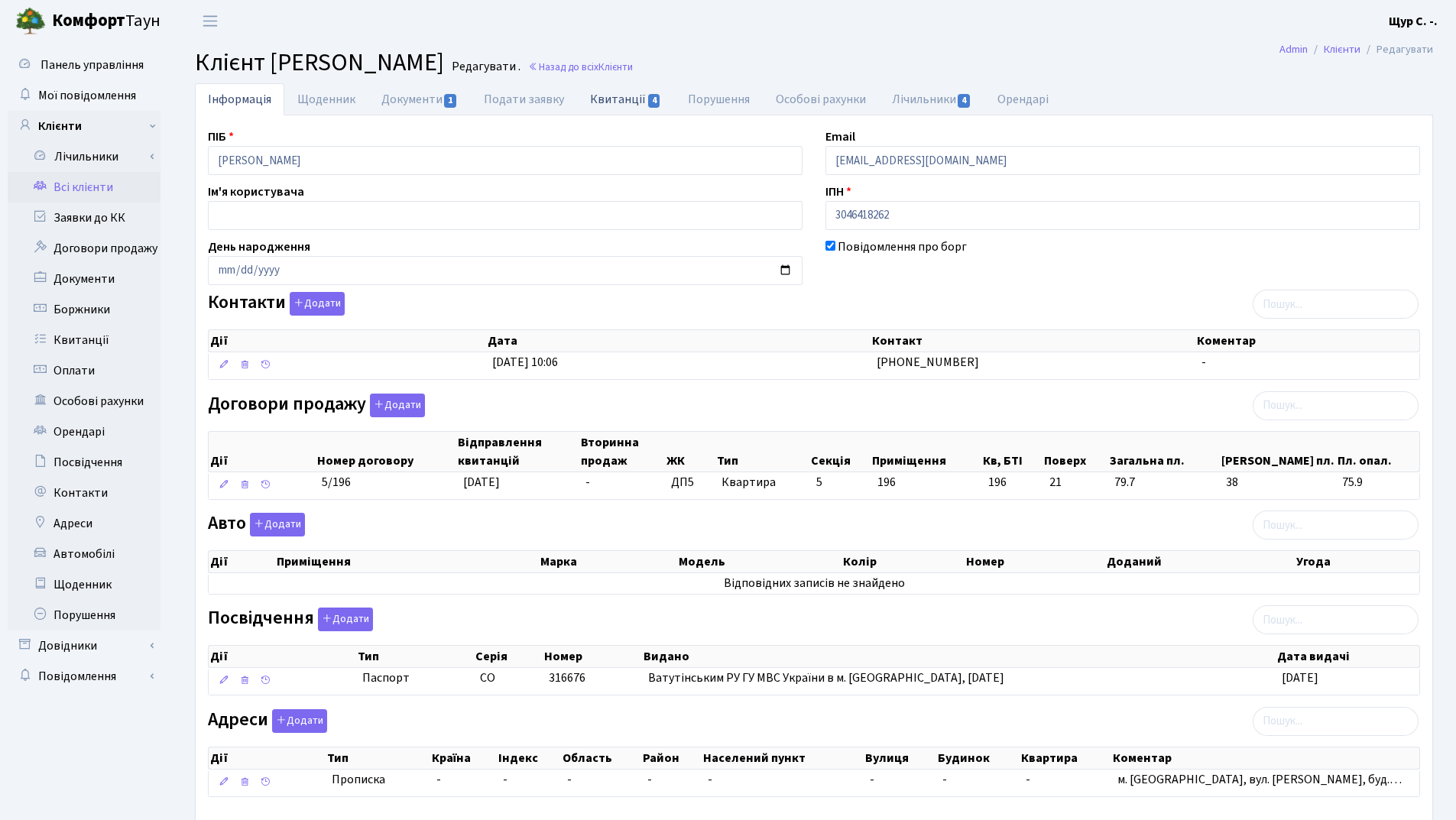
click at [627, 90] on link "Квитанції 4" at bounding box center [625, 99] width 97 height 31
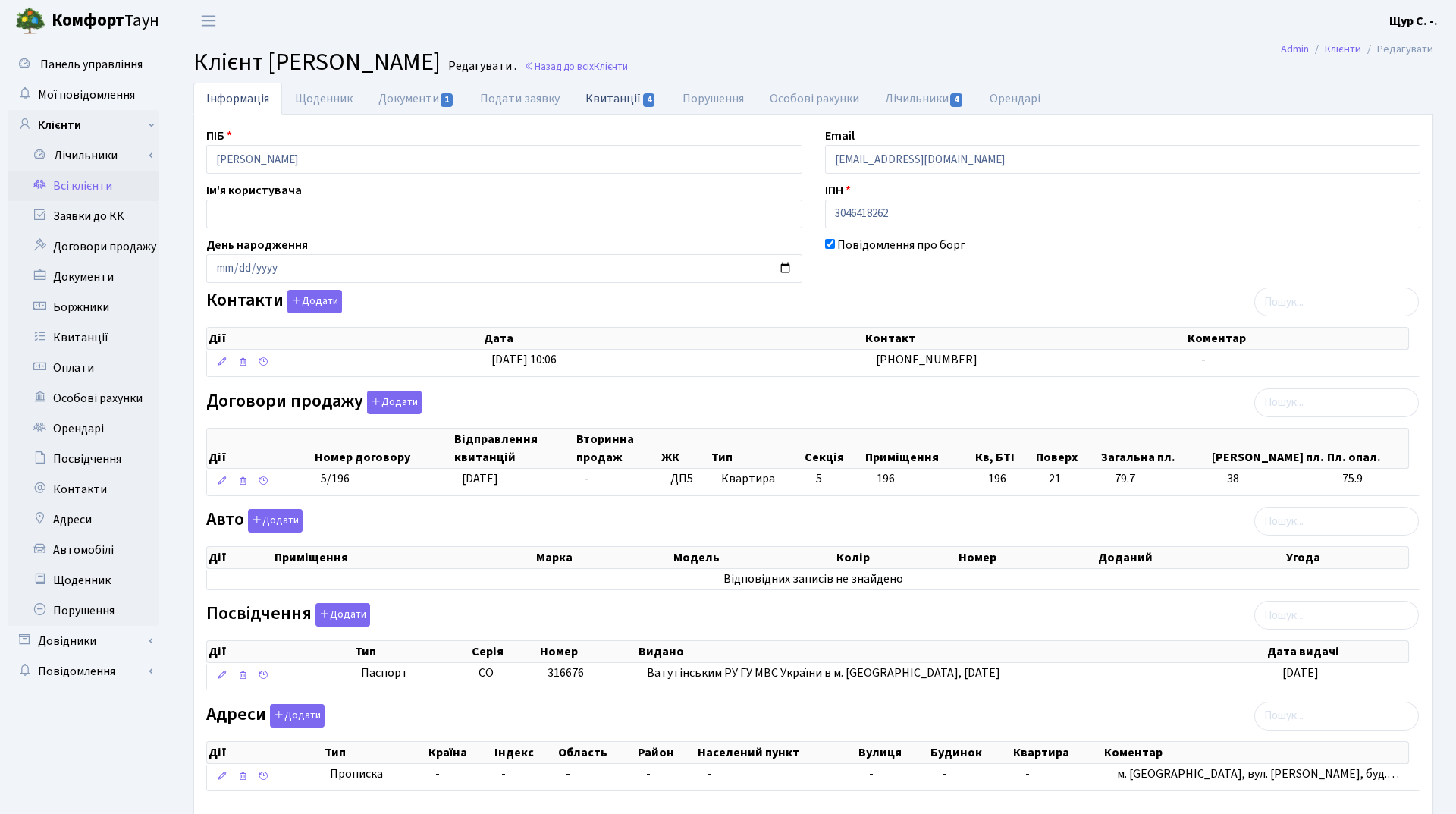
select select "25"
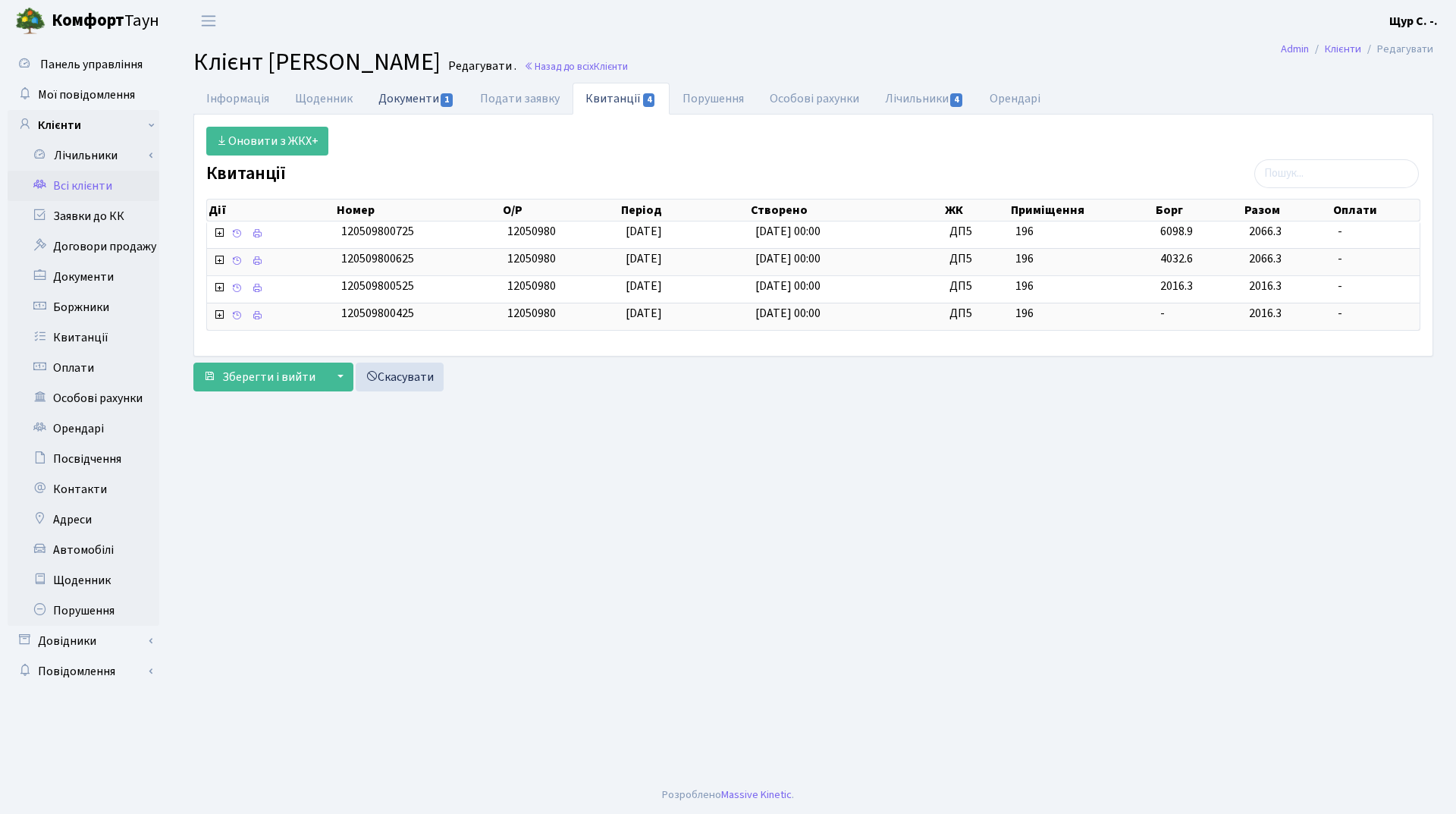
click at [419, 104] on link "Документи 1" at bounding box center [416, 98] width 102 height 31
select select "25"
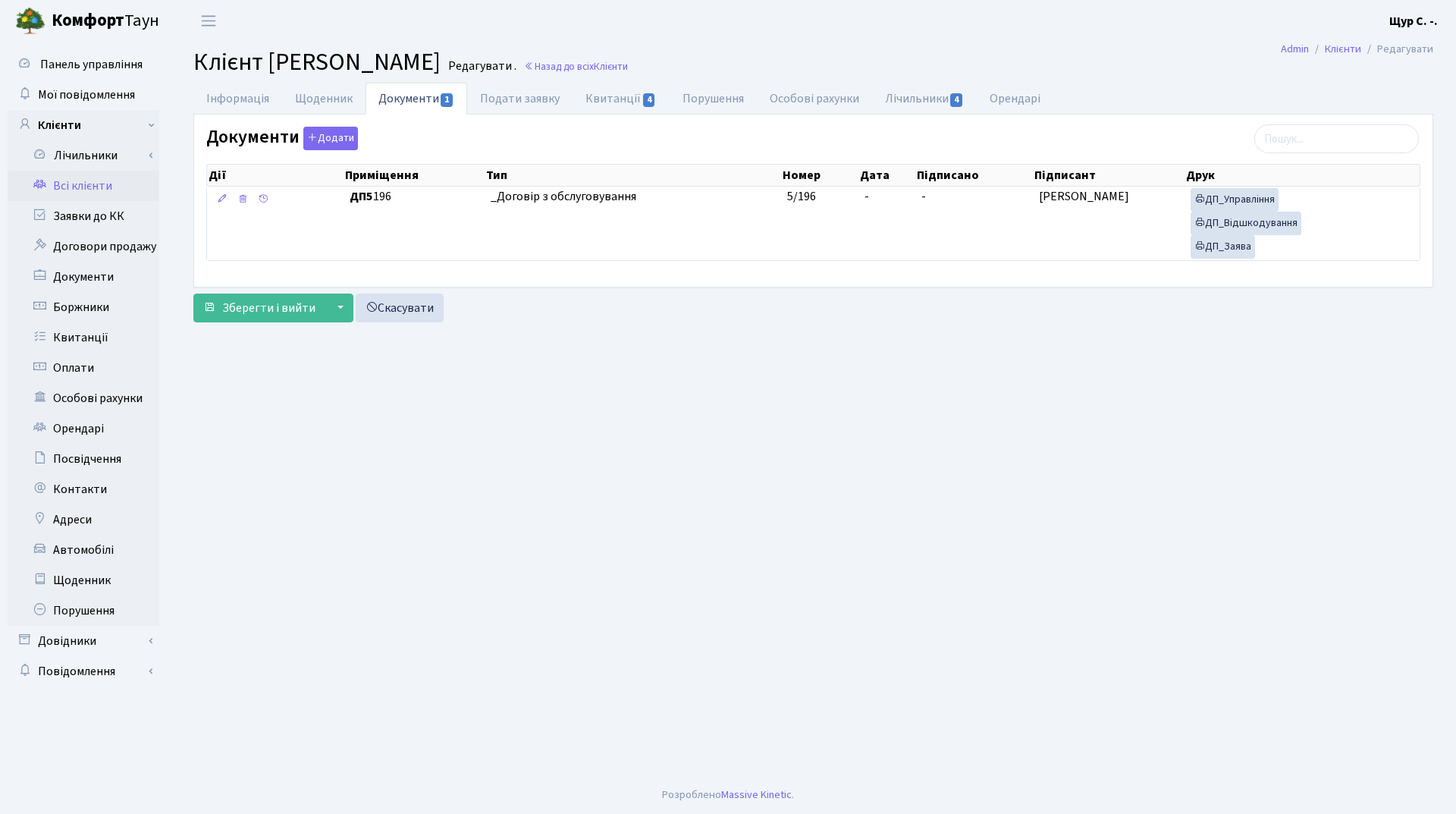
click at [84, 184] on link "Всі клієнти" at bounding box center [83, 185] width 152 height 30
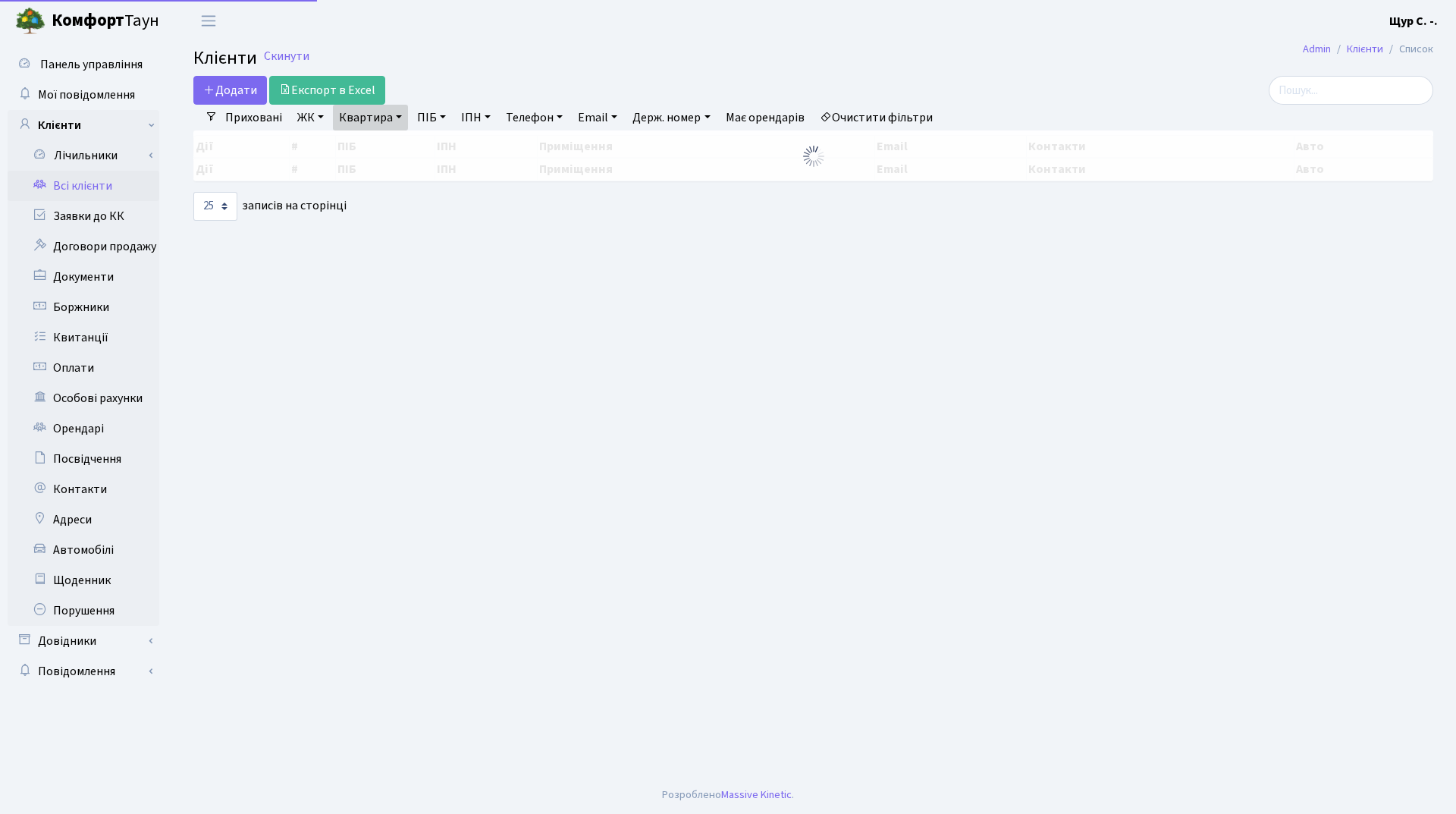
select select "25"
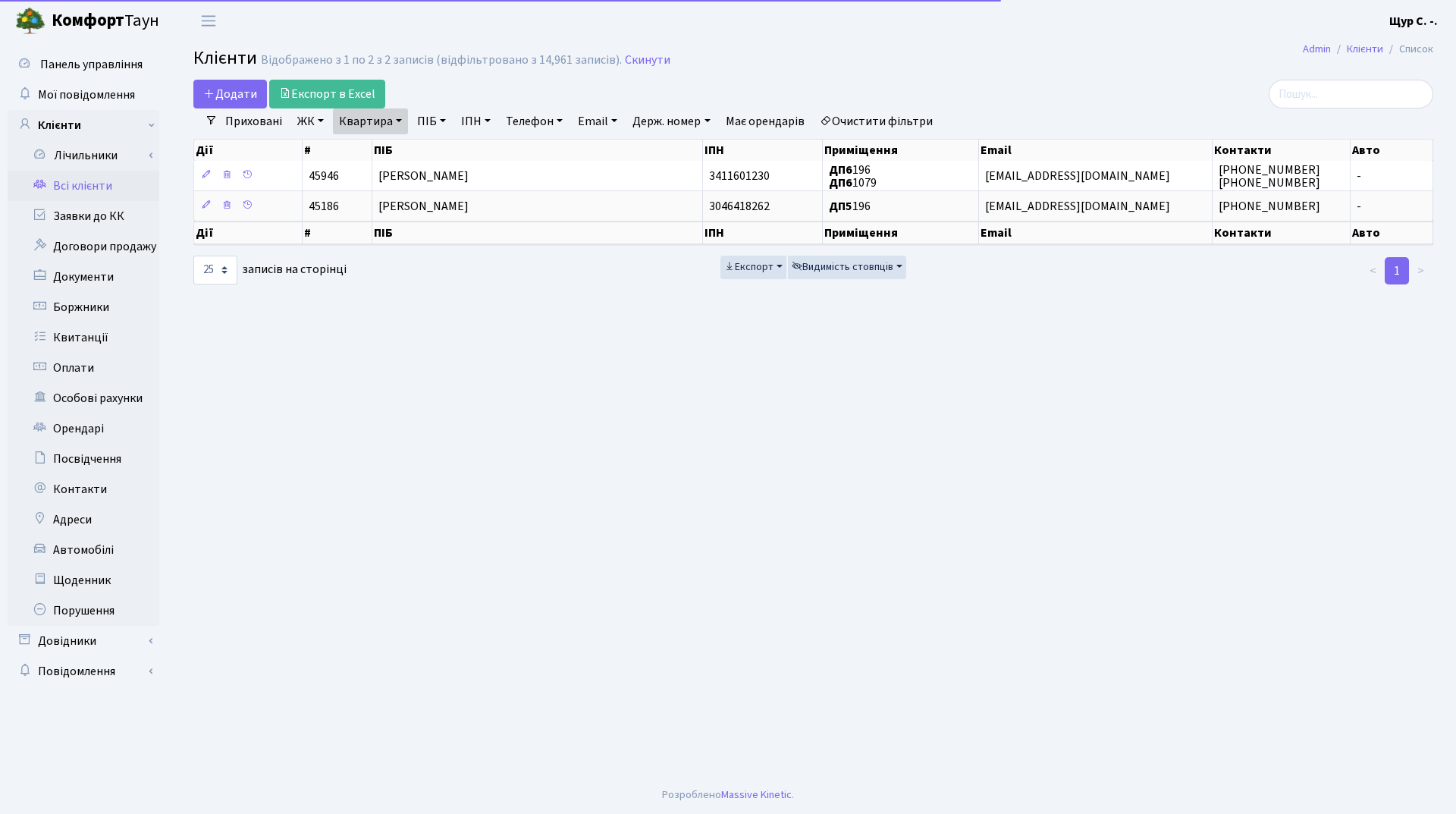
click at [396, 120] on link "Квартира" at bounding box center [371, 120] width 75 height 25
click at [400, 146] on input "196" at bounding box center [378, 151] width 88 height 29
type input "1"
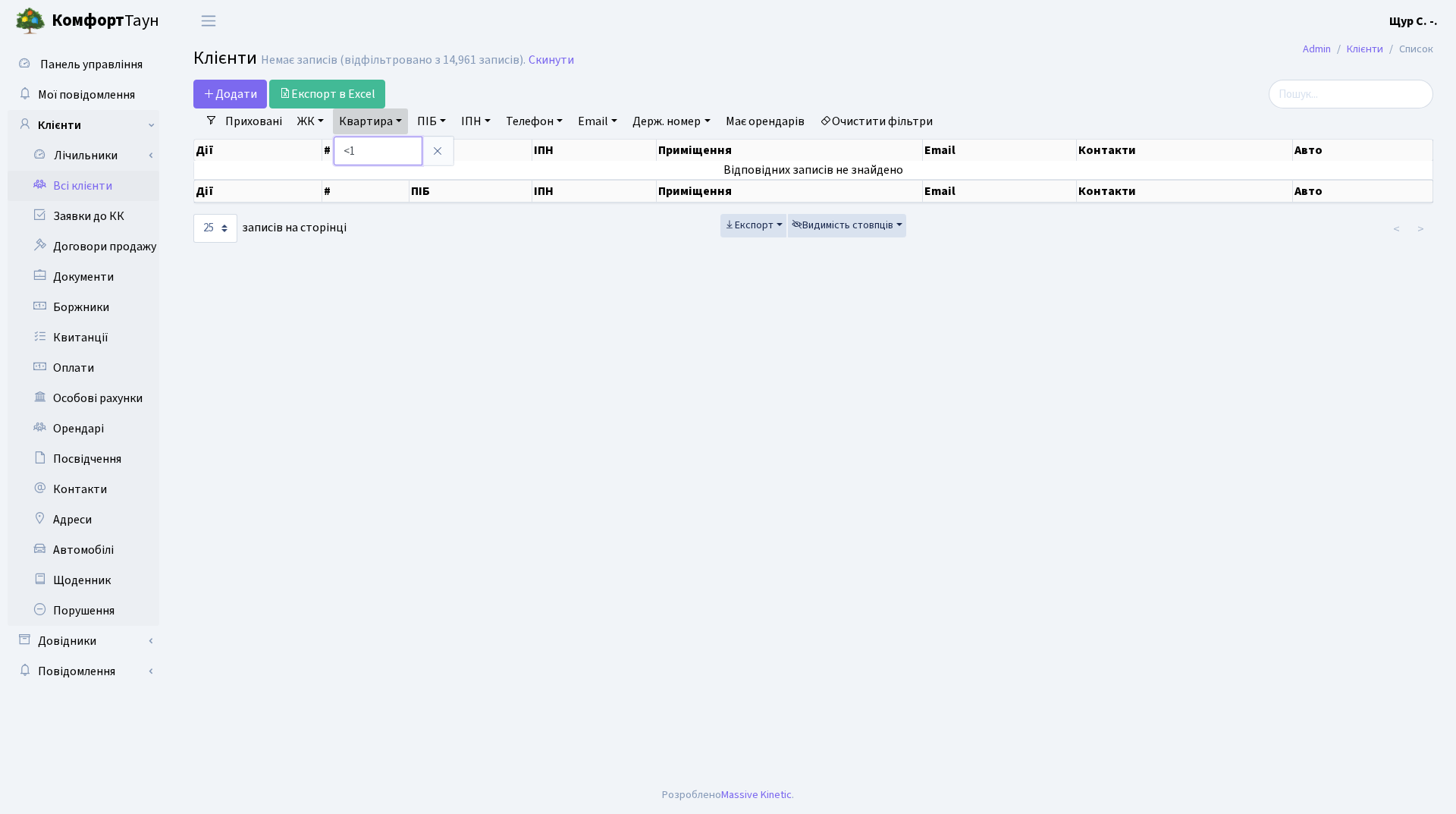
type input "<"
type input "Б151"
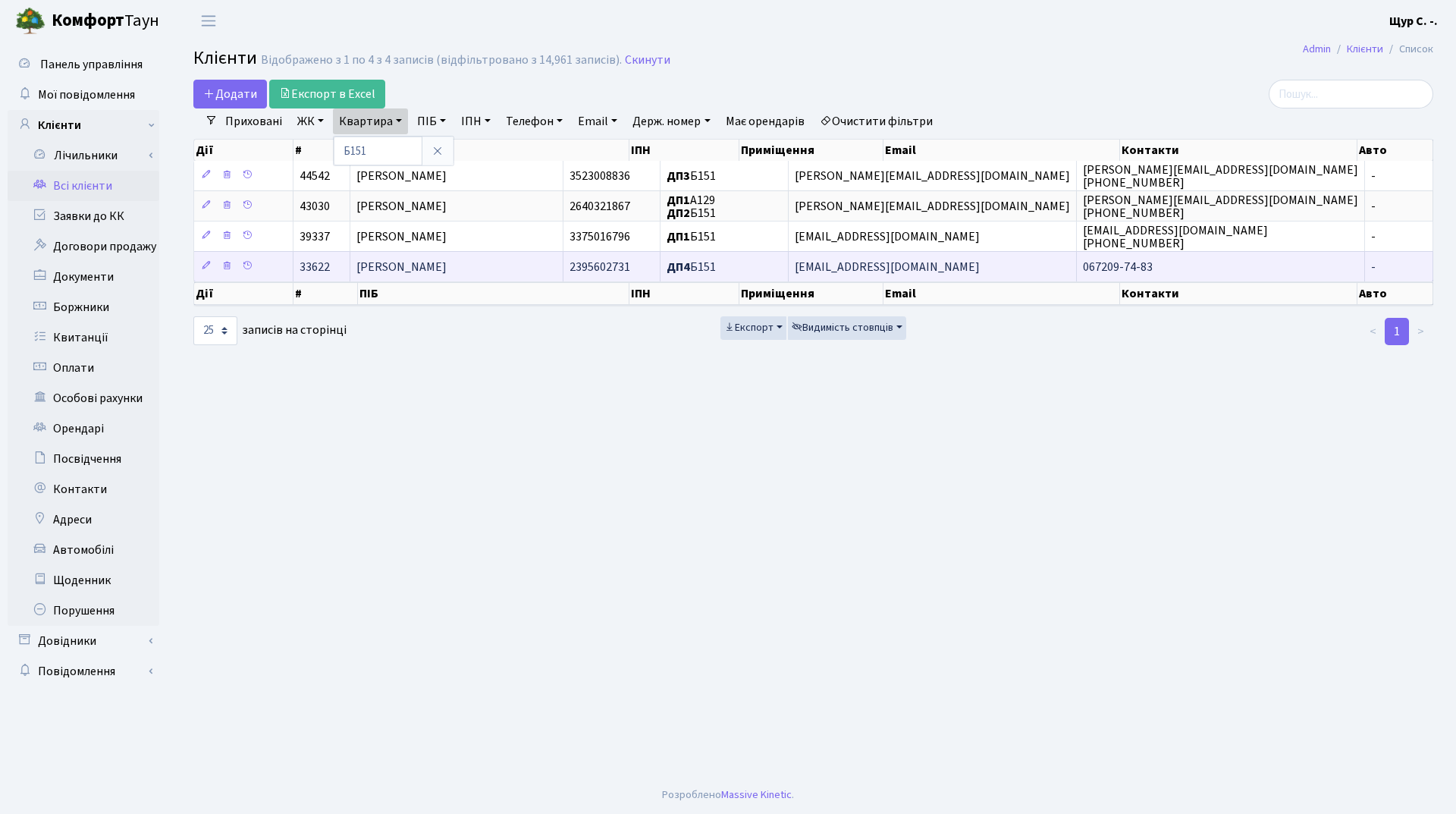
click at [447, 267] on span "Іванов Ігор Олександрович" at bounding box center [402, 267] width 90 height 17
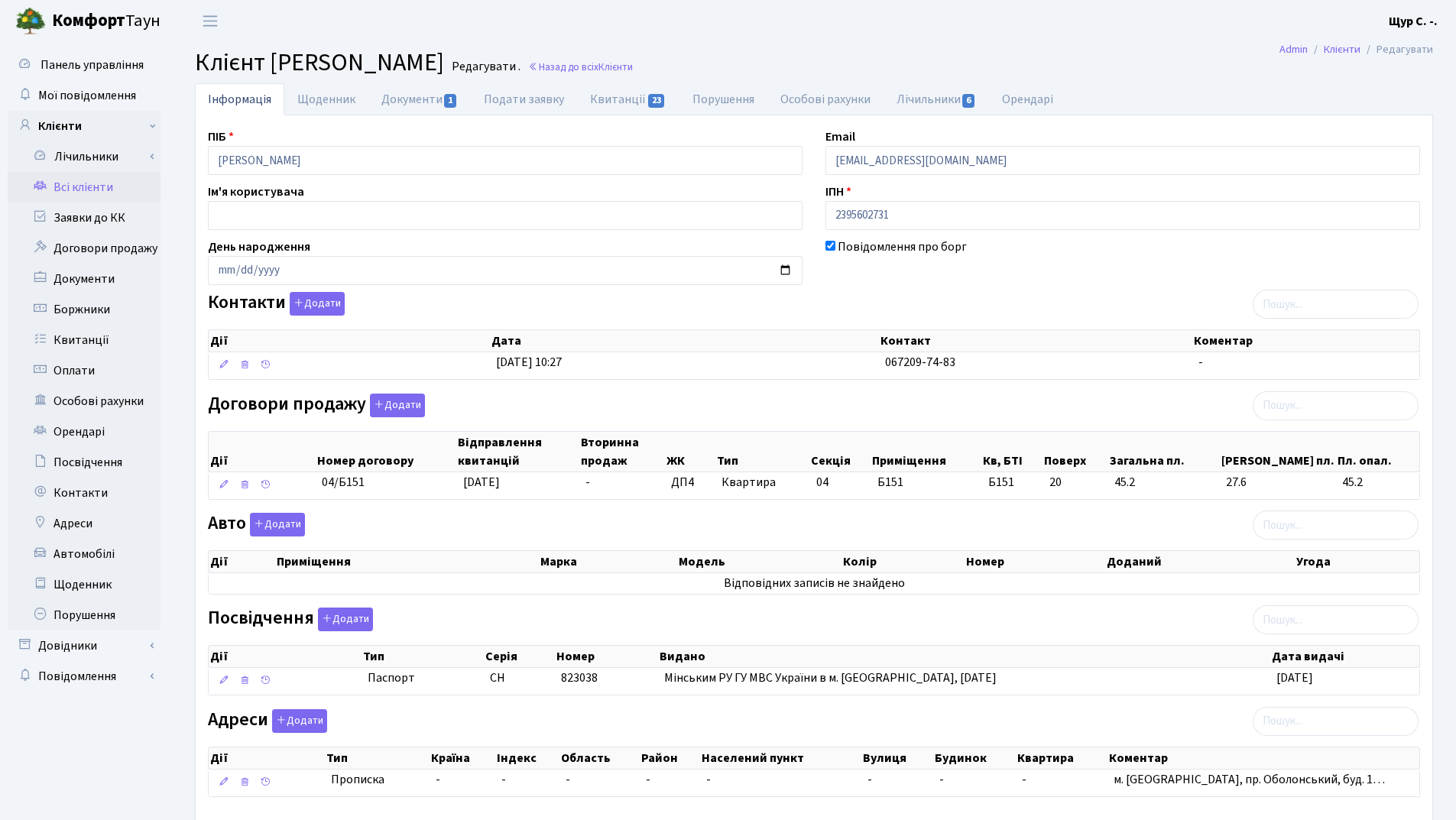
click at [94, 187] on link "Всі клієнти" at bounding box center [83, 187] width 153 height 30
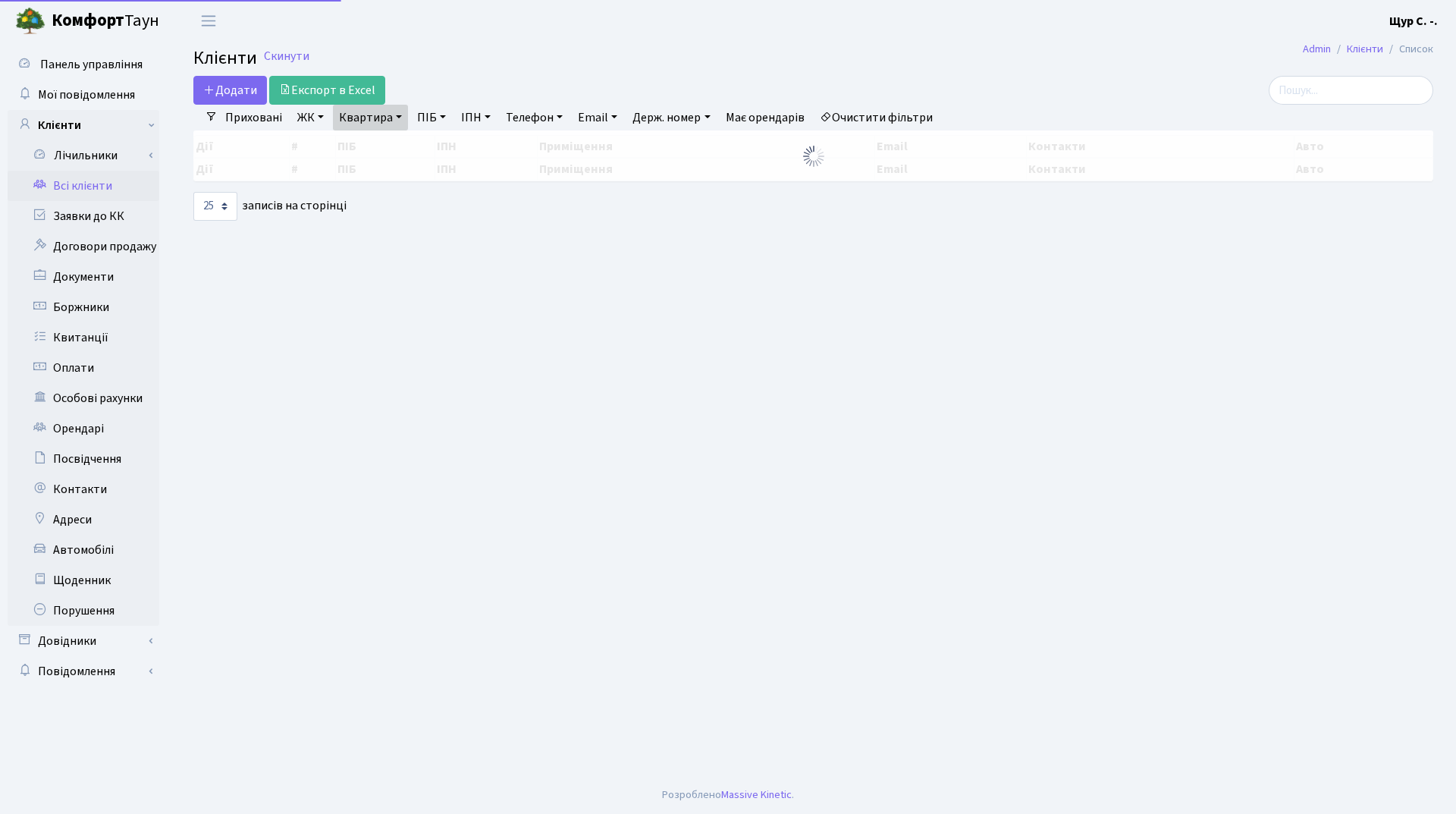
select select "25"
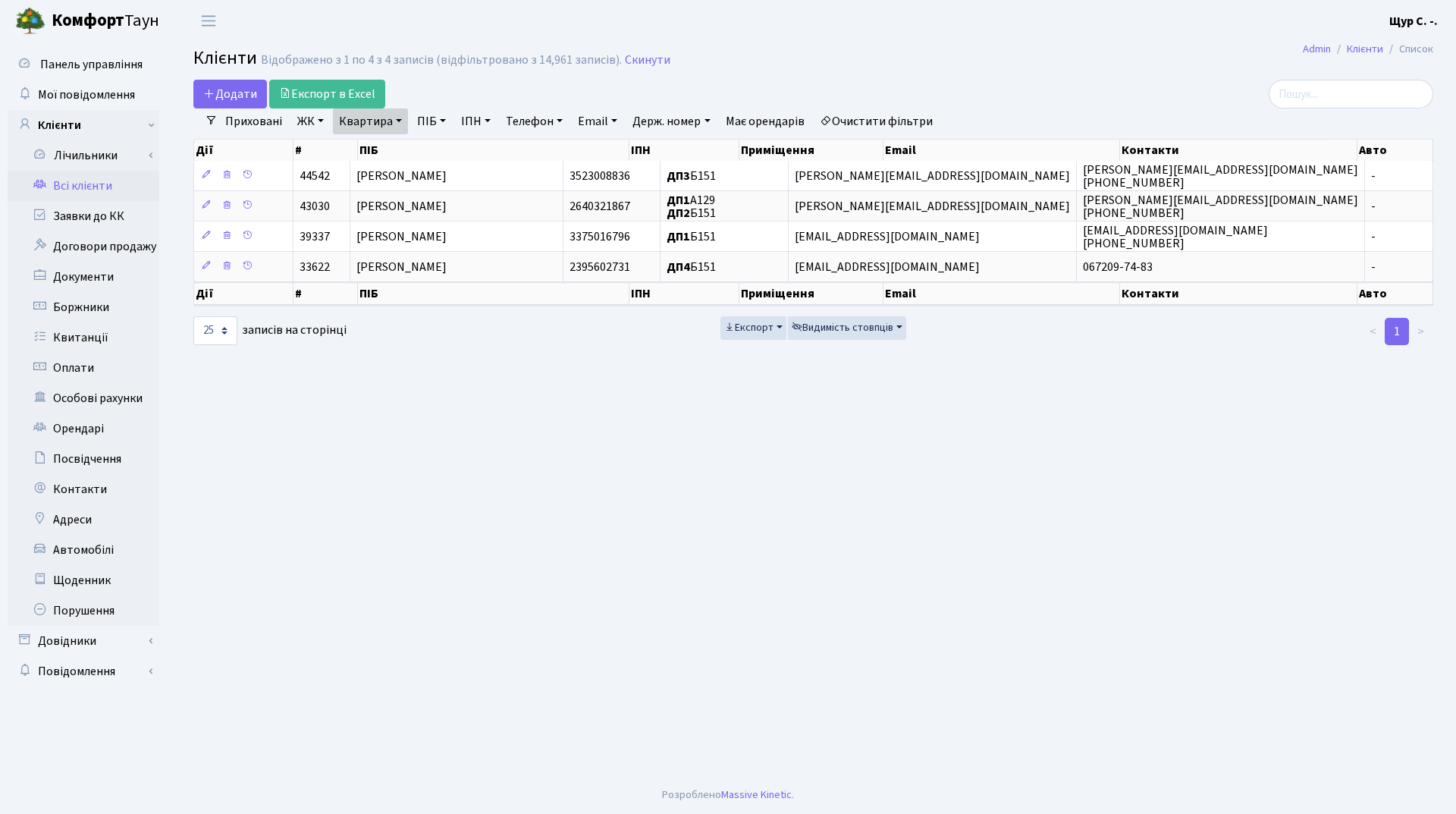
click at [396, 122] on link "Квартира" at bounding box center [371, 120] width 75 height 25
click at [395, 154] on input "Б151" at bounding box center [378, 151] width 88 height 29
type input "Б"
type input "А78"
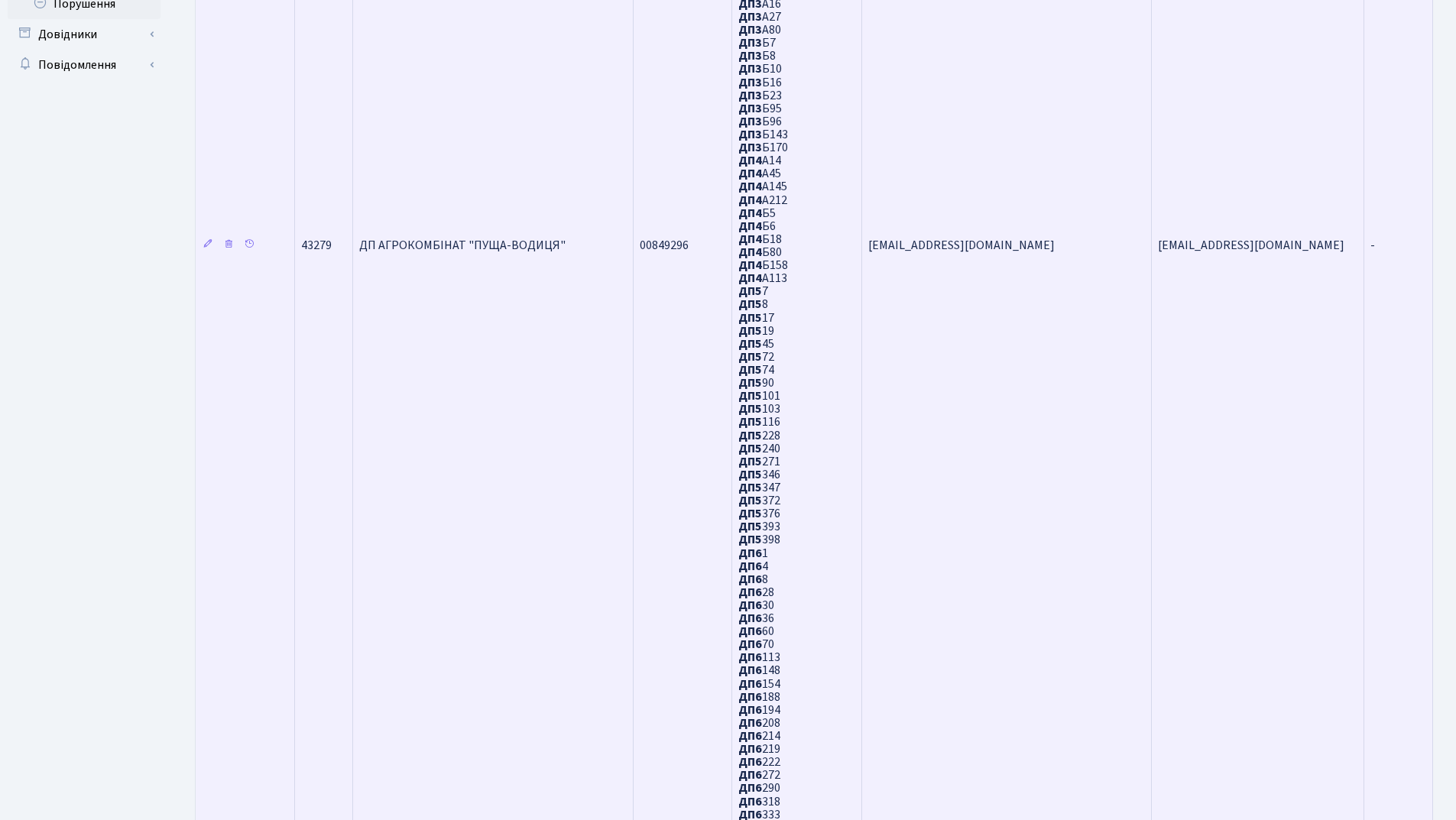
scroll to position [965, 0]
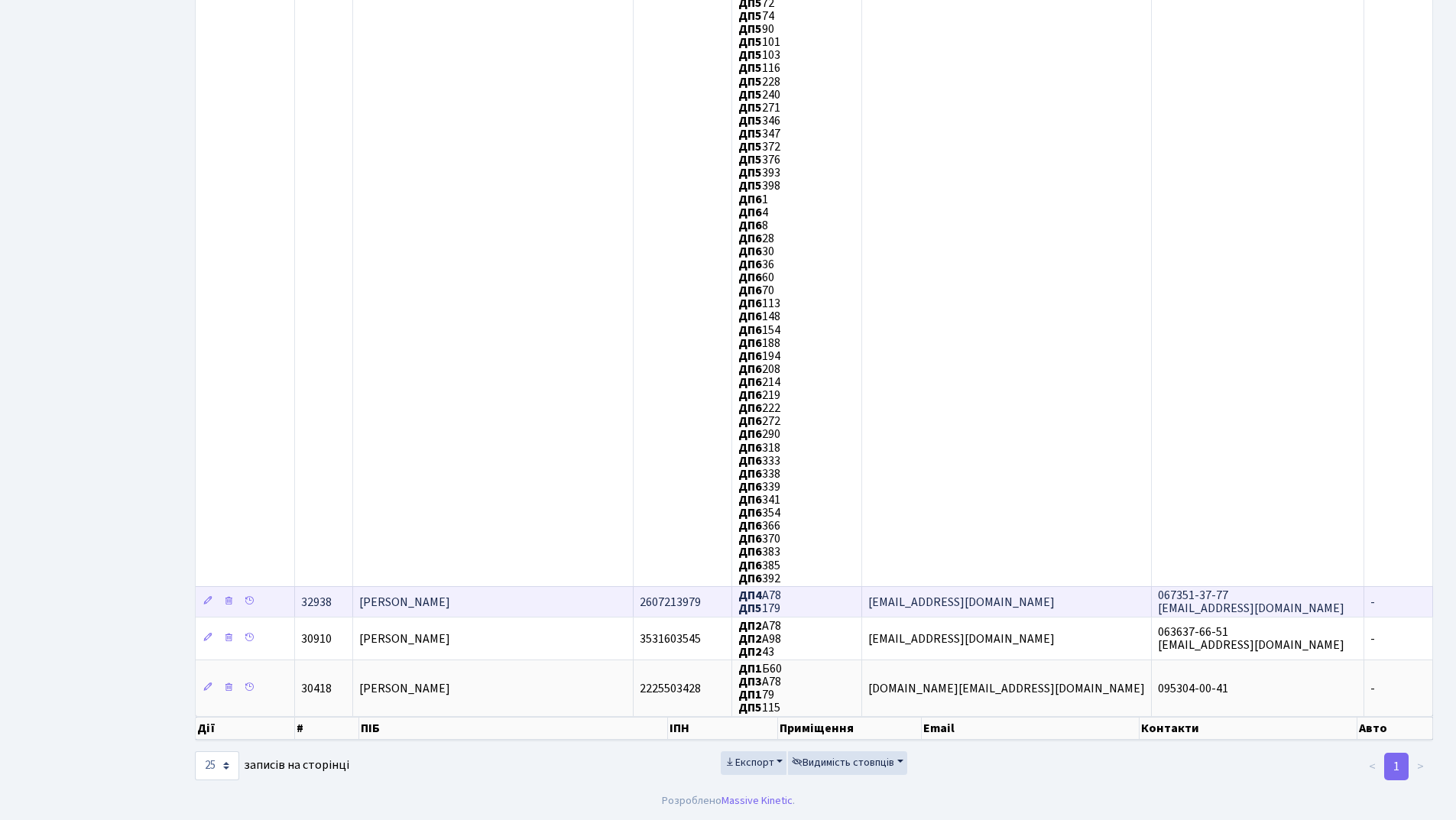
click at [451, 610] on span "Кальмук Віктор Богданович" at bounding box center [405, 602] width 91 height 17
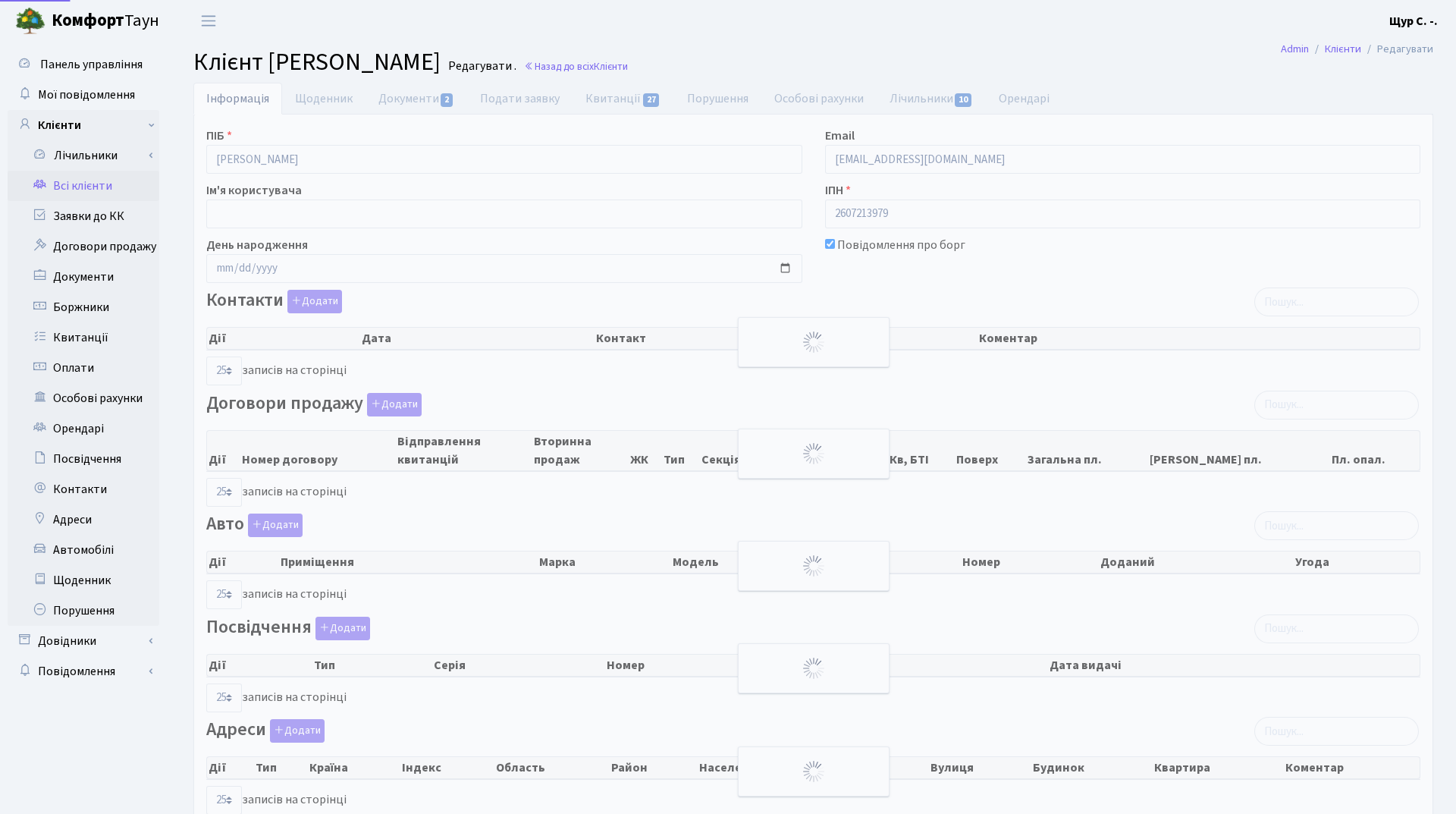
select select "25"
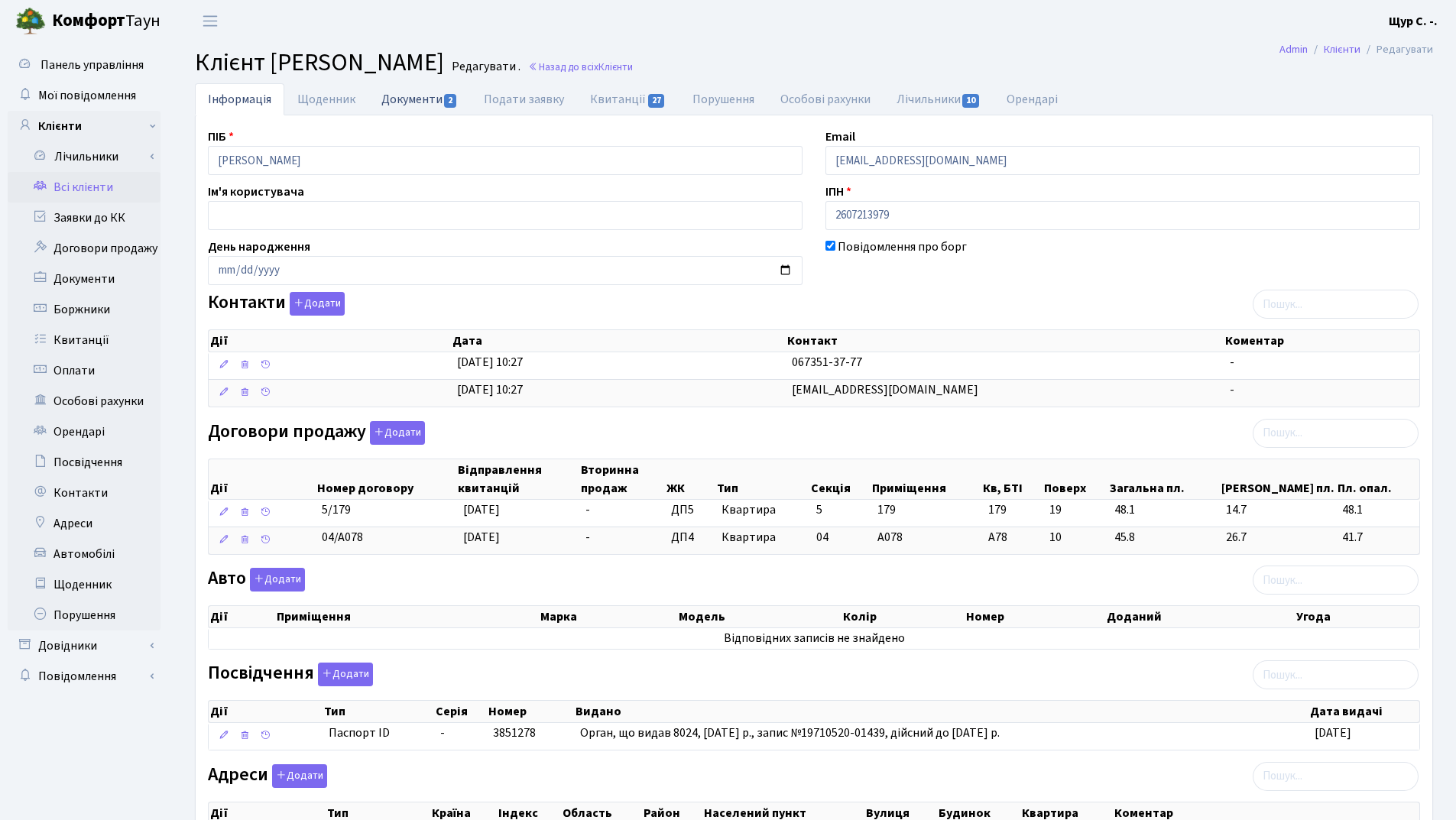
click at [419, 95] on link "Документи 2" at bounding box center [419, 99] width 102 height 31
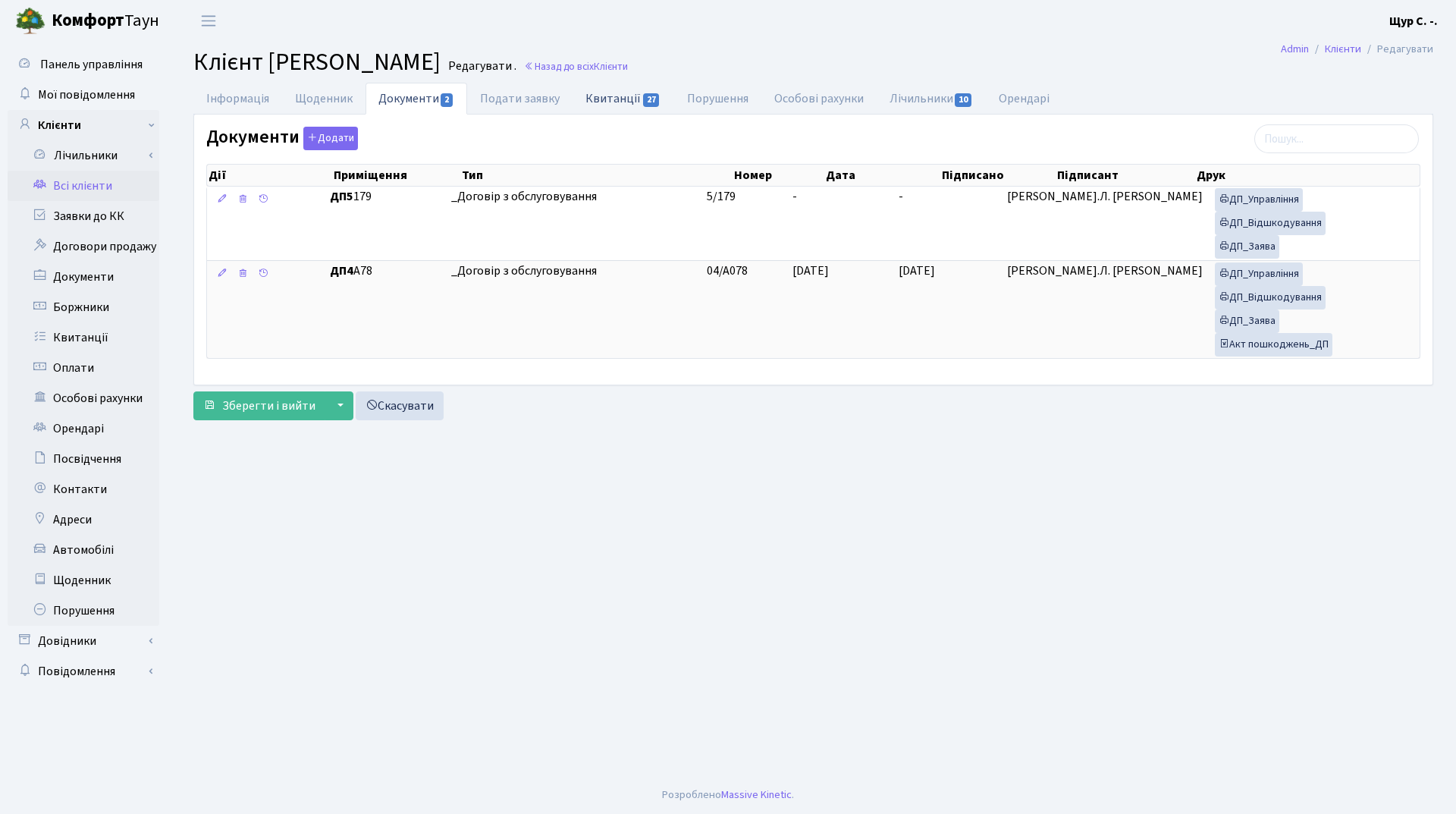
click at [623, 100] on link "Квитанції 27" at bounding box center [622, 98] width 101 height 31
select select "25"
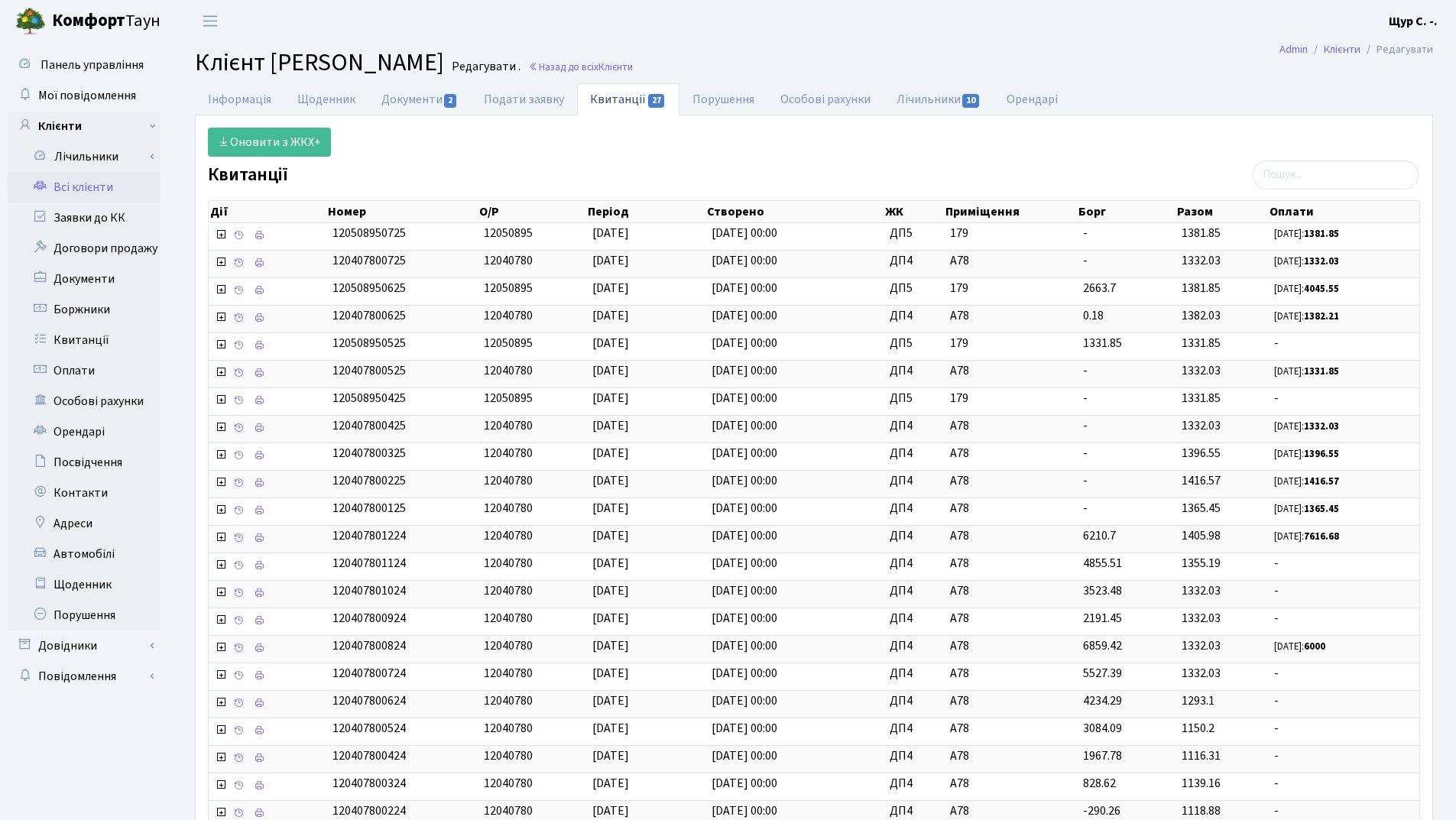
click at [103, 181] on link "Всі клієнти" at bounding box center [83, 187] width 153 height 30
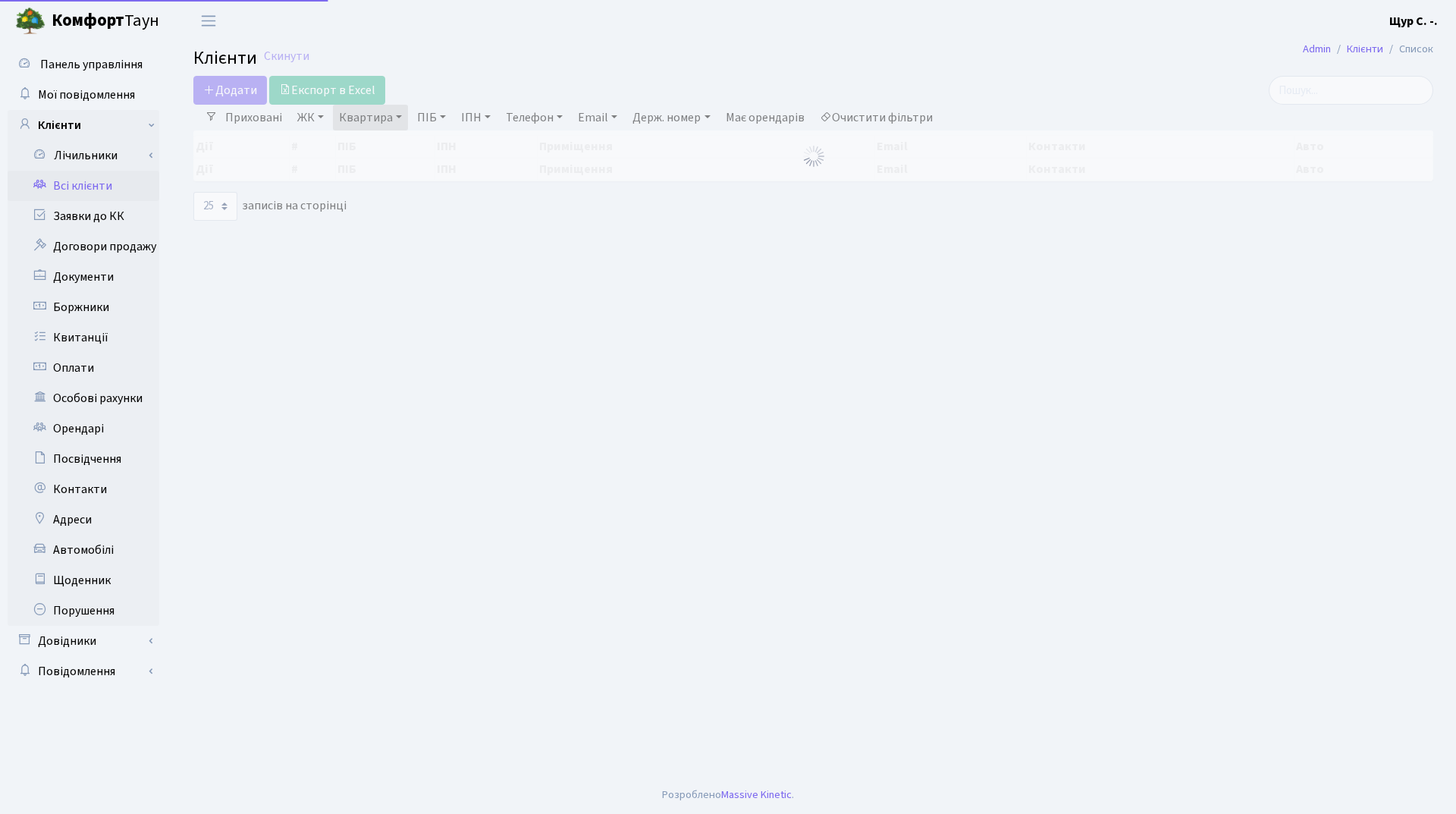
select select "25"
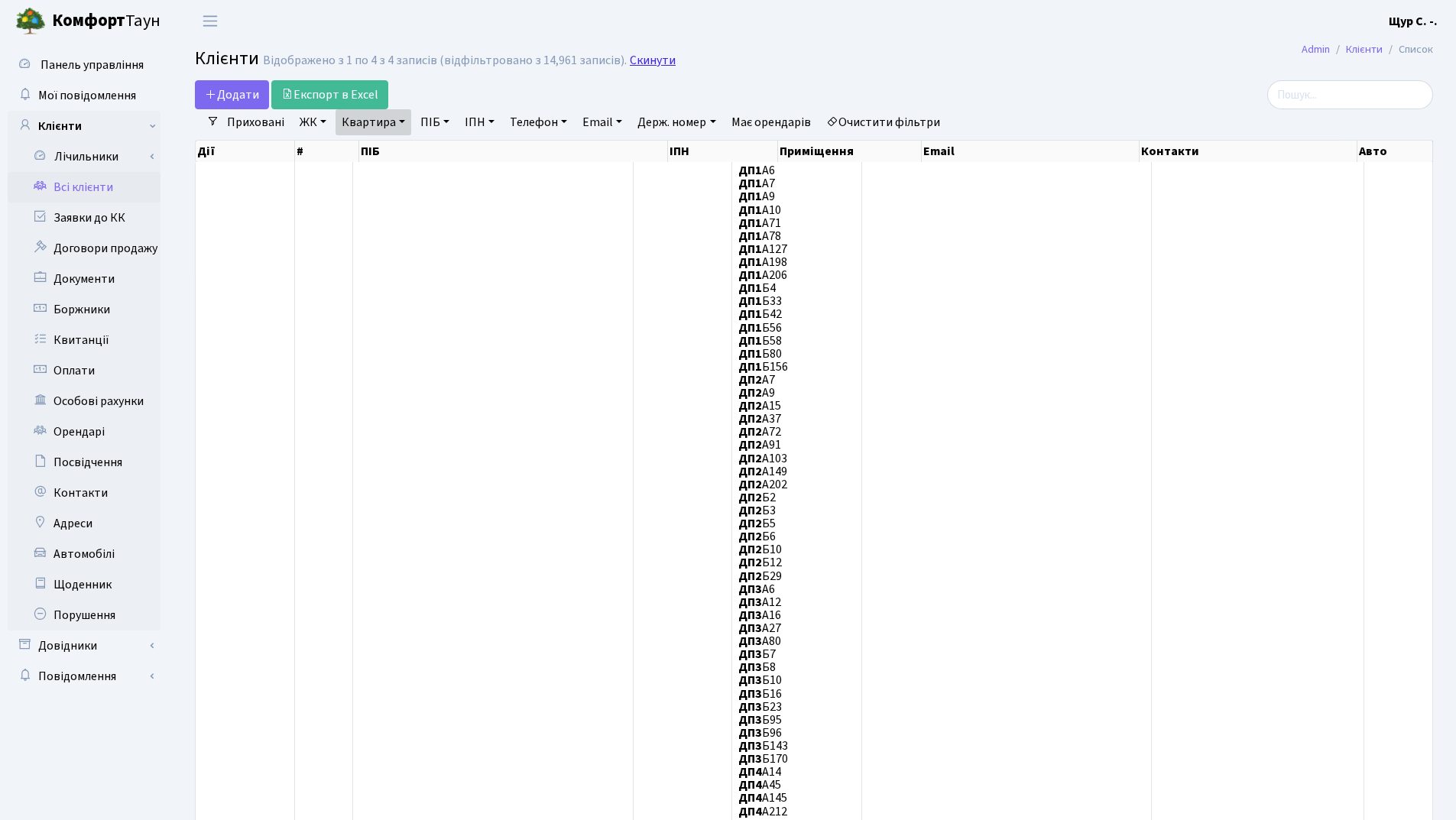
click at [636, 58] on link "Скинути" at bounding box center [653, 60] width 46 height 14
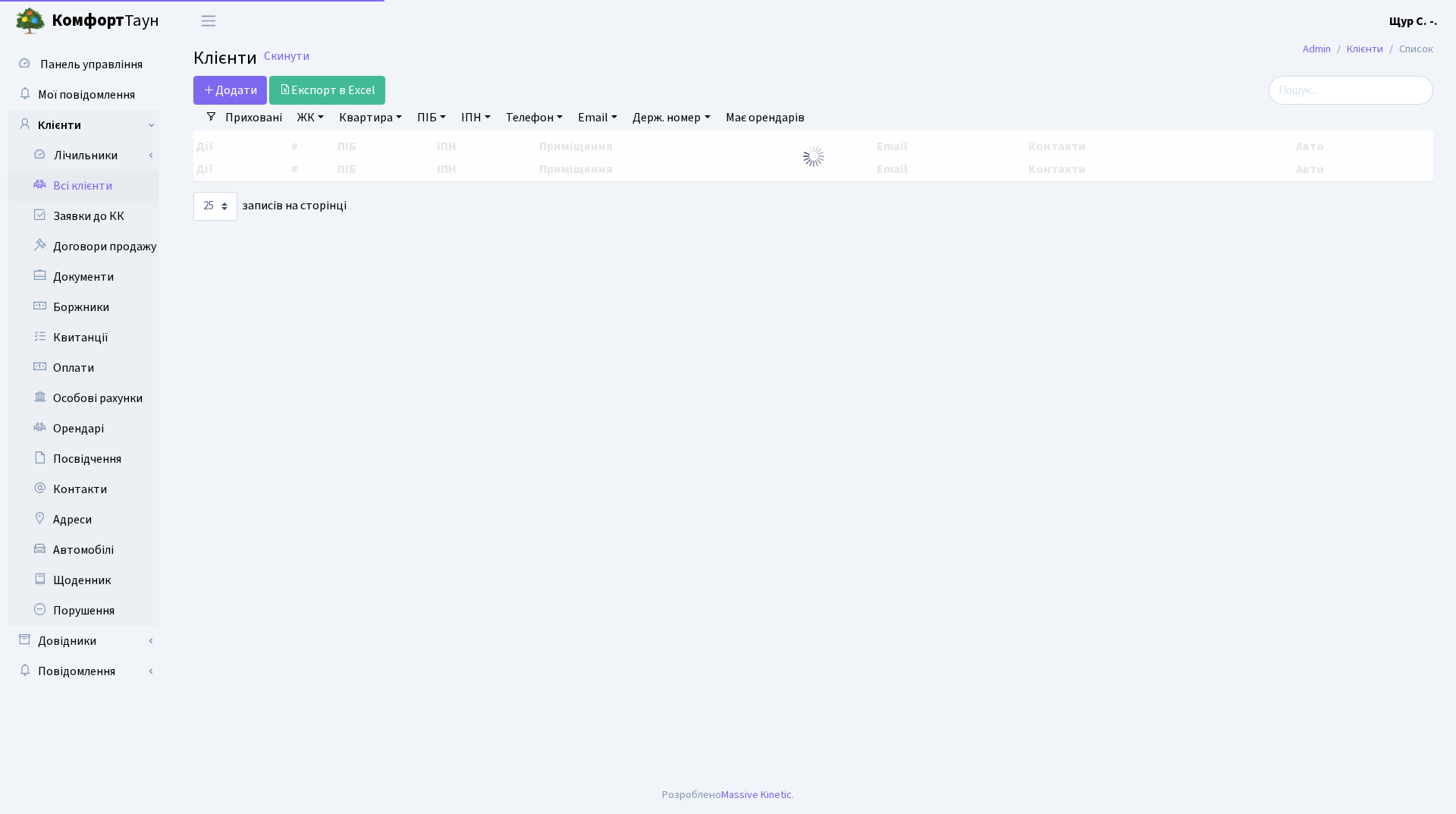
select select "25"
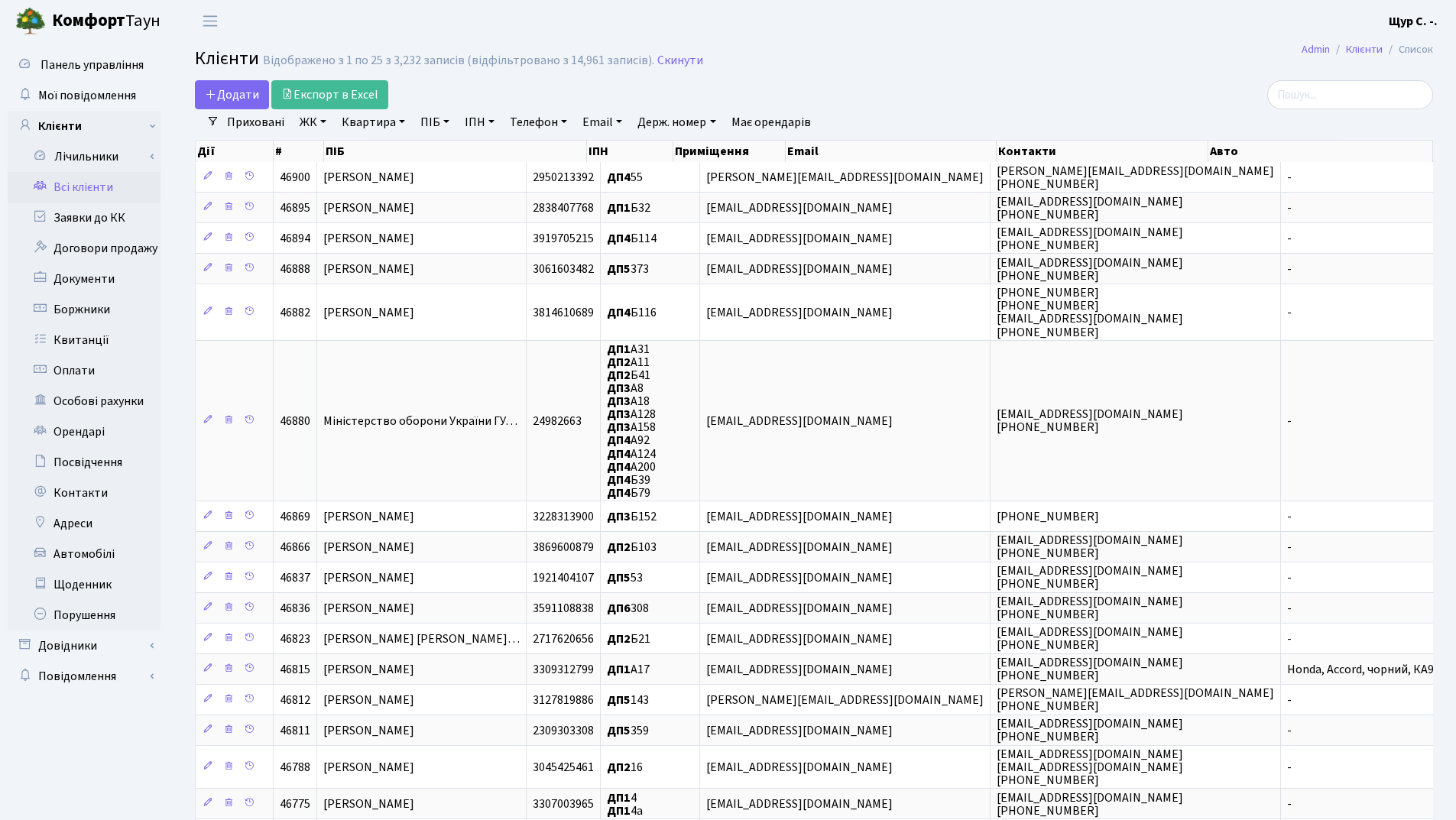
click at [369, 133] on link "Квартира" at bounding box center [374, 121] width 76 height 26
click at [226, 96] on span "Додати" at bounding box center [231, 95] width 54 height 17
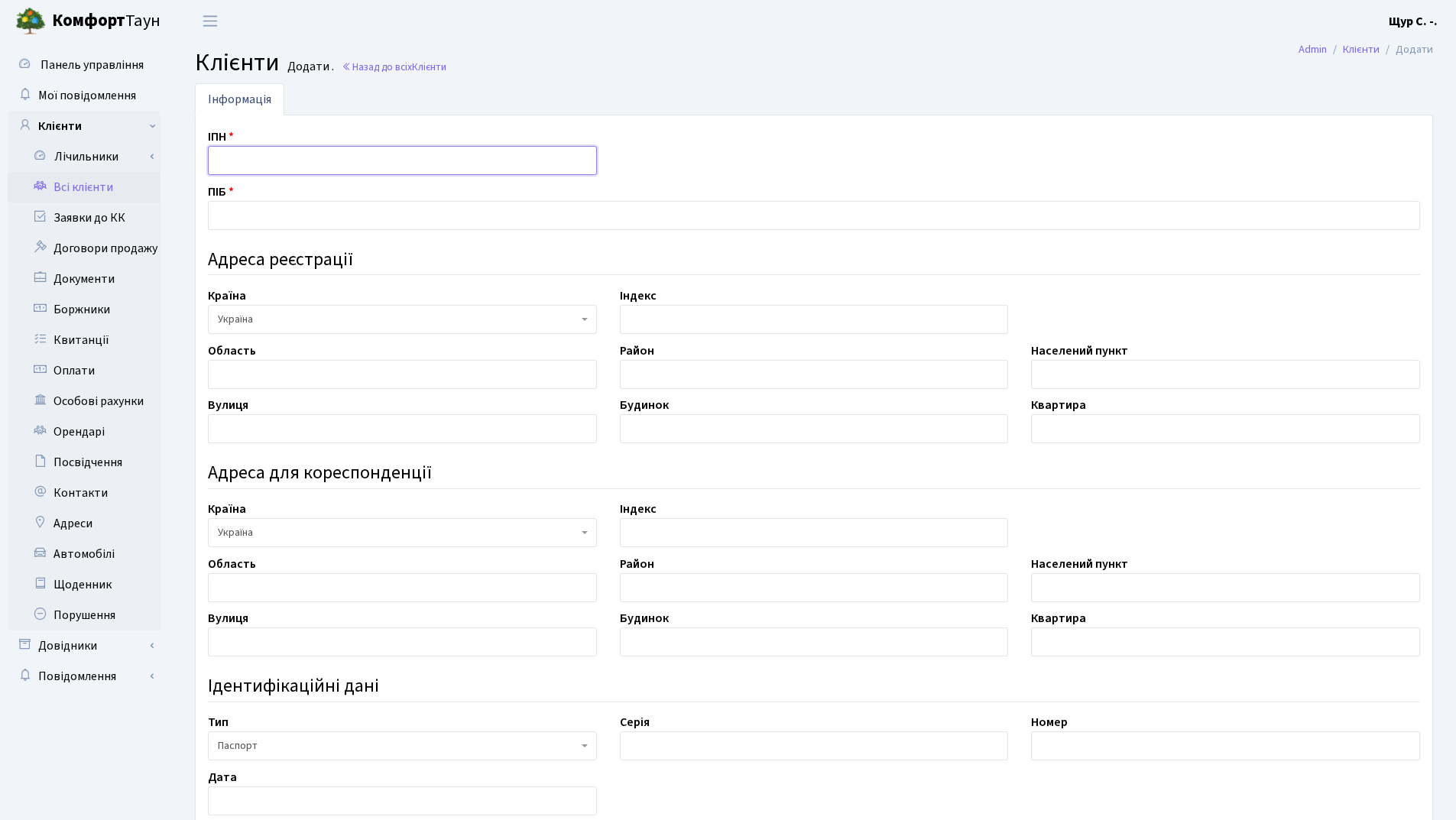
click at [263, 156] on input "text" at bounding box center [402, 160] width 389 height 29
type input "3143607569"
click at [275, 228] on input "text" at bounding box center [814, 215] width 1212 height 29
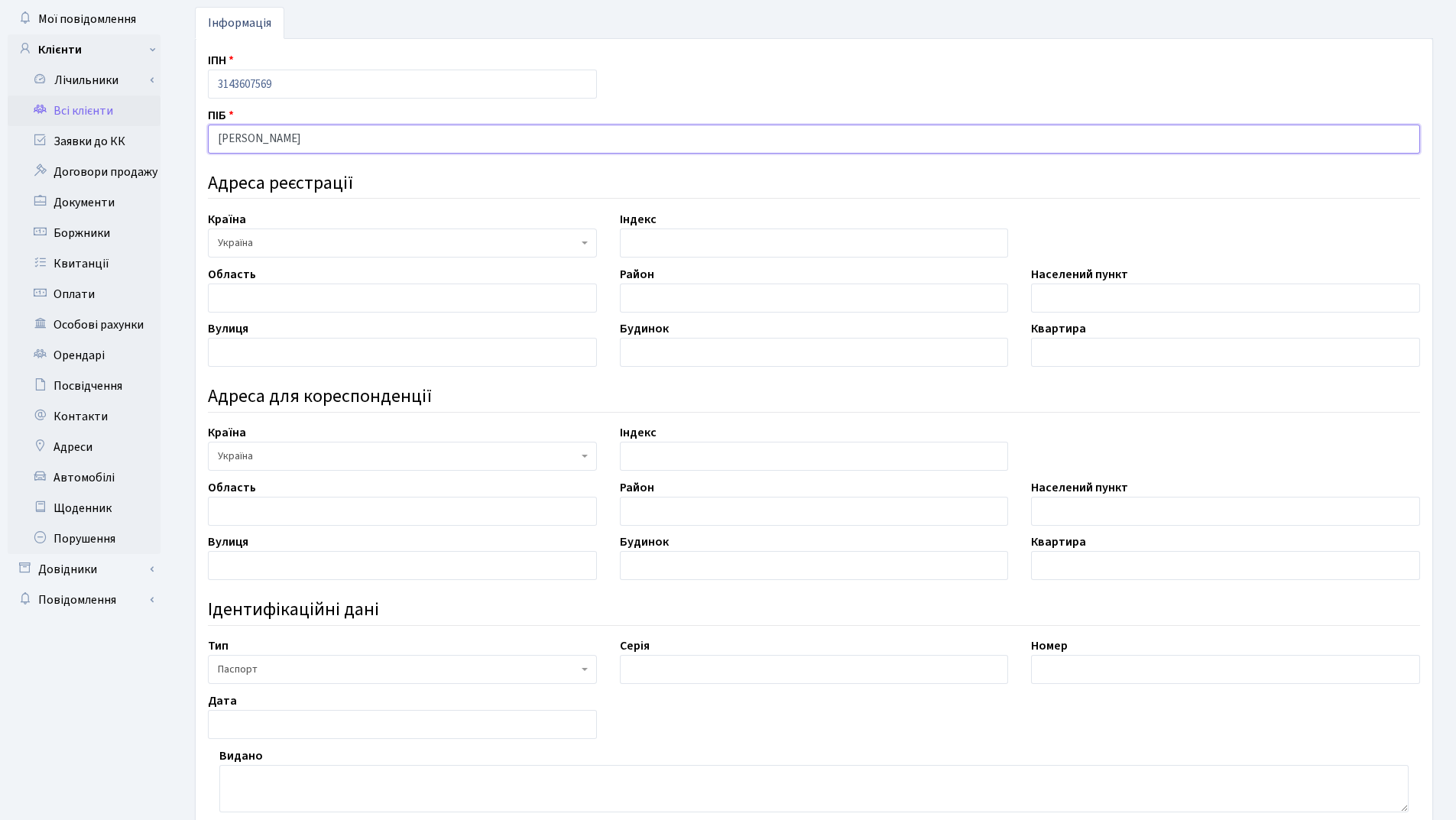
type input "[PERSON_NAME]"
click at [290, 304] on input "text" at bounding box center [402, 298] width 389 height 29
type input "Харківська"
click at [1118, 313] on div "ІПН 3143607569 ПІБ Валковська Ірина Анатоліївна Адреса реєстрації Країна АБХАЗИ…" at bounding box center [814, 514] width 1235 height 926
click at [1119, 301] on input "text" at bounding box center [1226, 298] width 389 height 29
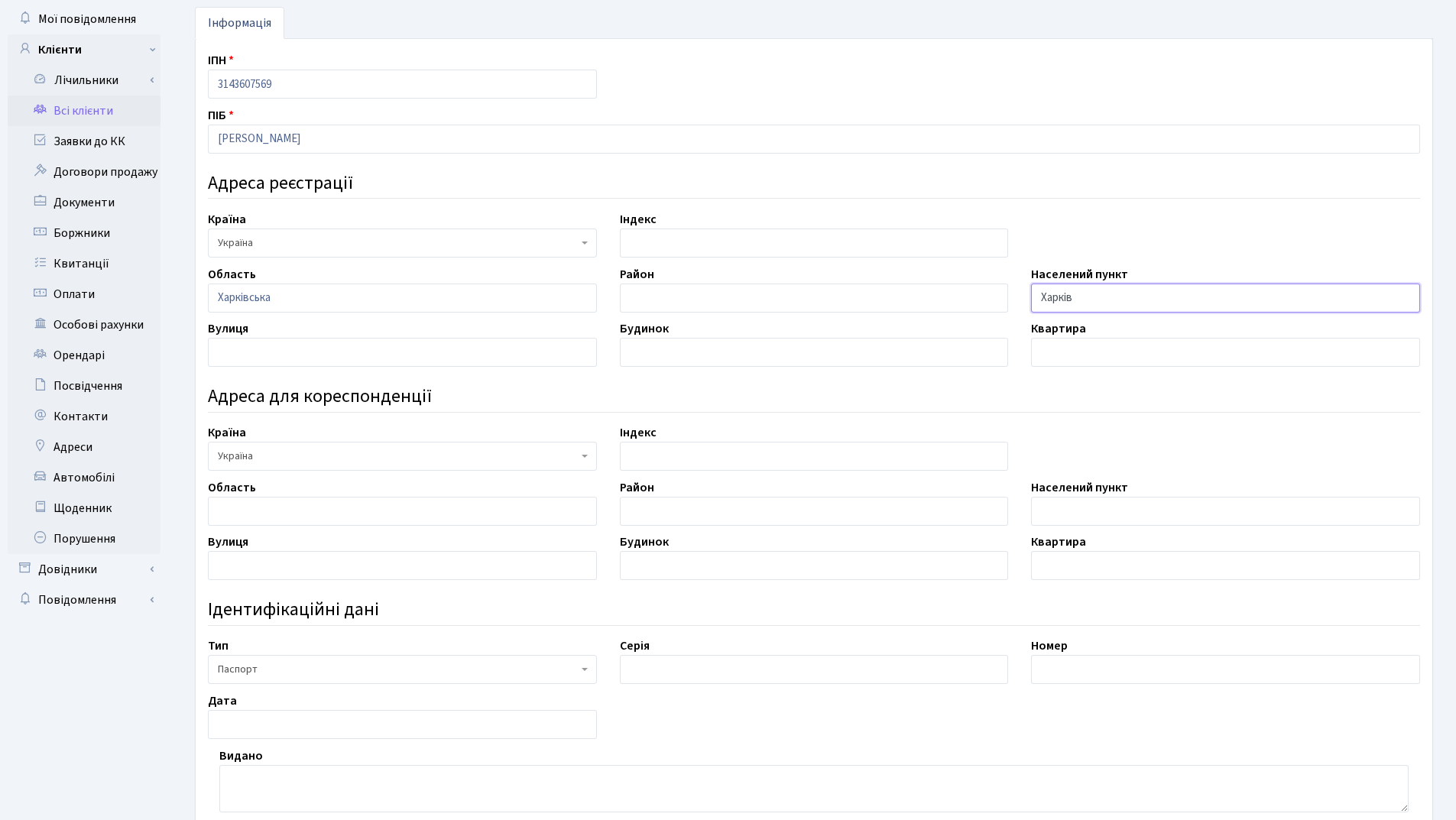
type input "Харків"
click at [304, 348] on input "text" at bounding box center [402, 352] width 389 height 29
type input "Професорська"
click at [698, 352] on input "text" at bounding box center [814, 352] width 389 height 29
type input "12"
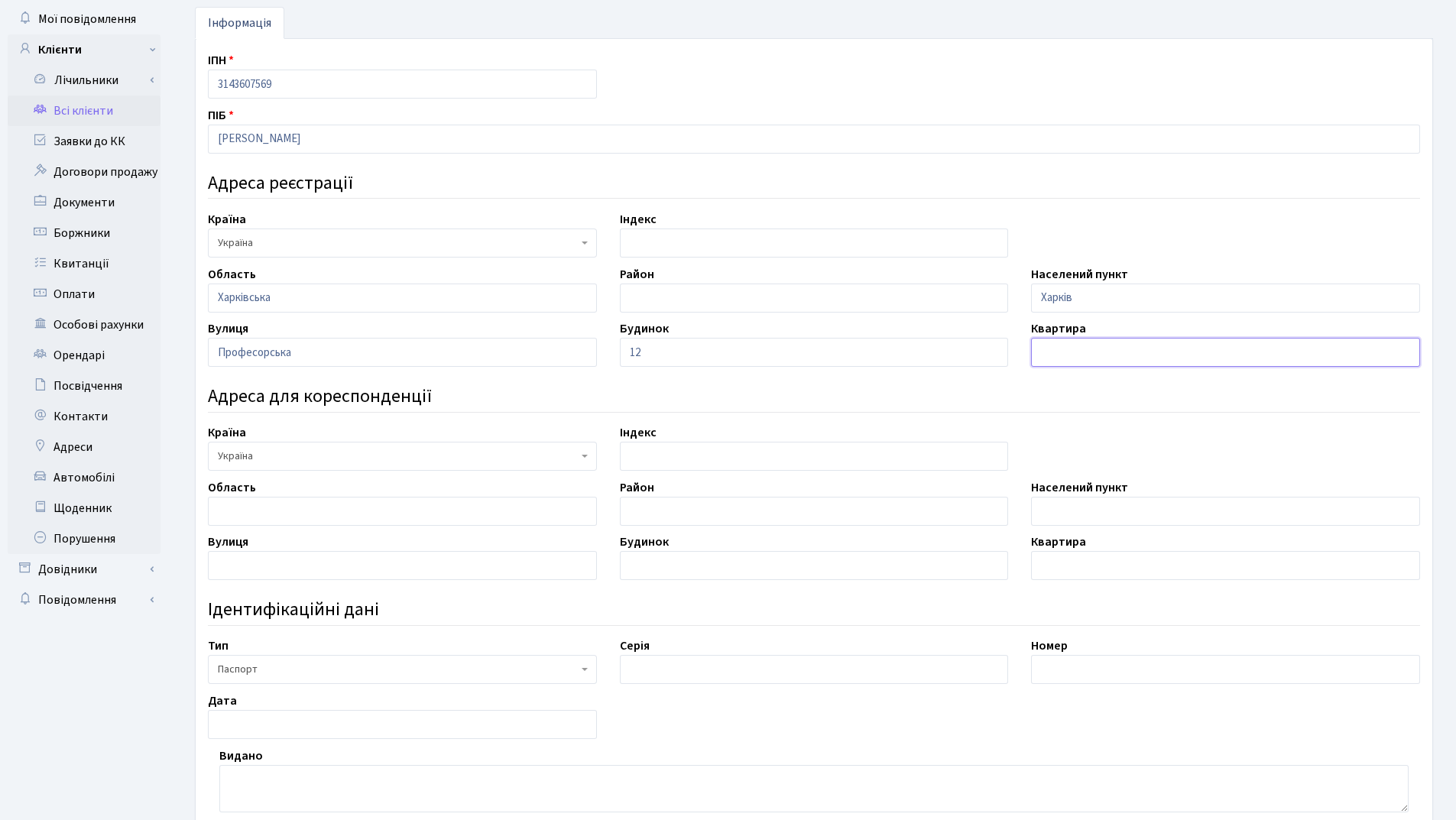
click at [1097, 348] on input "text" at bounding box center [1226, 352] width 389 height 29
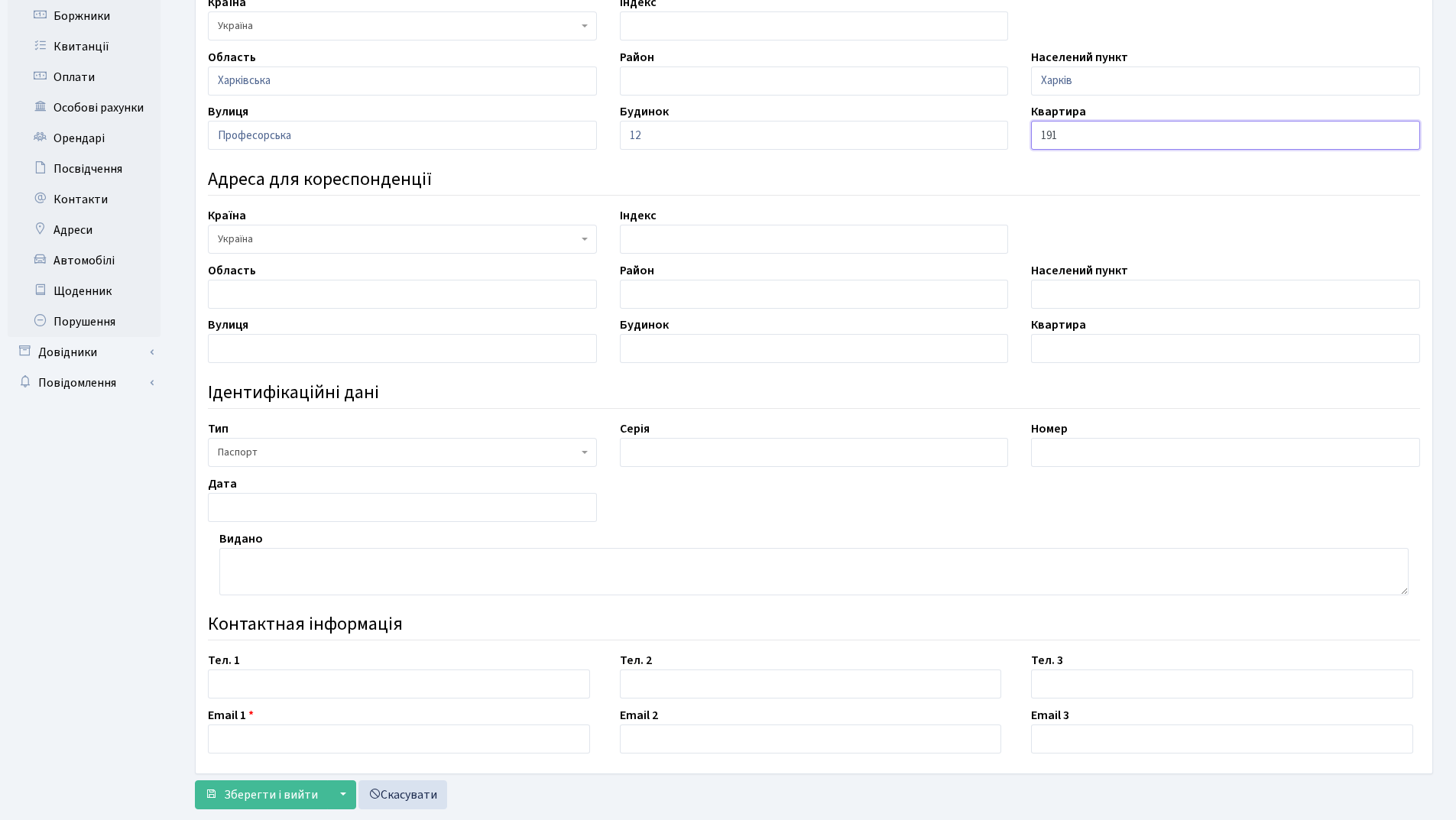
scroll to position [328, 0]
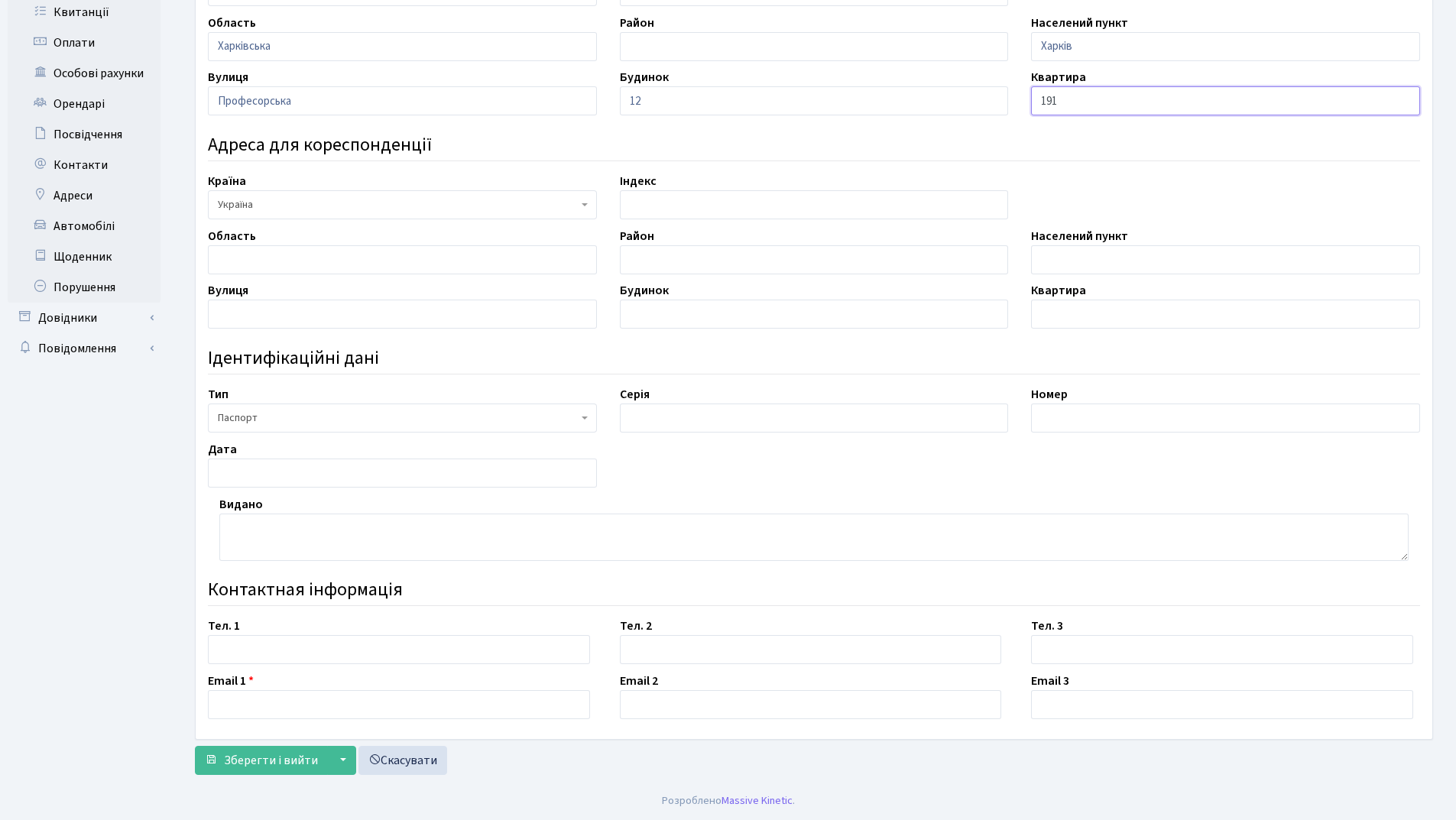
type input "191"
click at [707, 419] on input "text" at bounding box center [814, 417] width 389 height 29
type input "МТ"
click at [1102, 419] on input "text" at bounding box center [1226, 417] width 389 height 29
type input "097836"
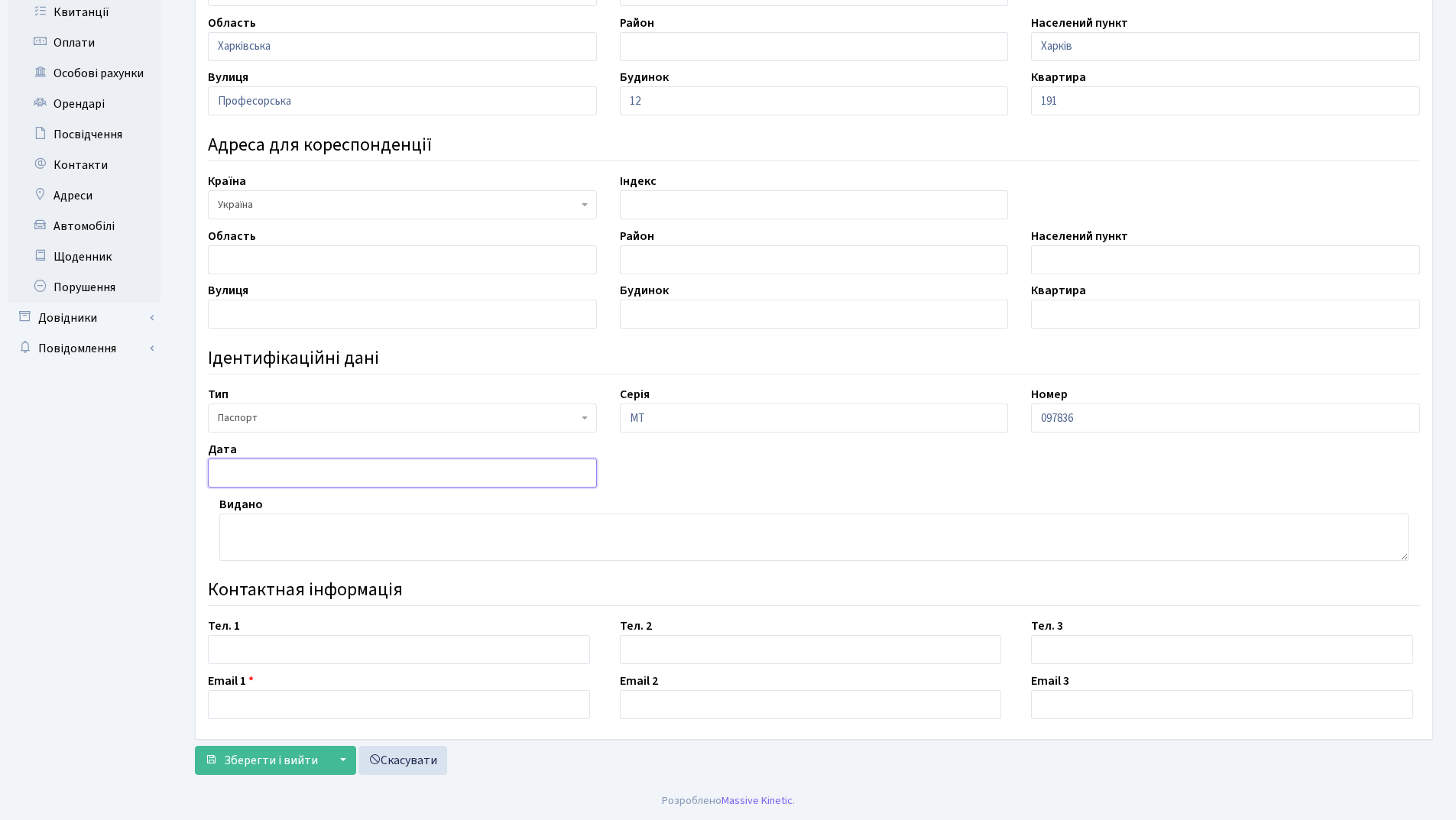
click at [286, 470] on input "text" at bounding box center [402, 472] width 389 height 29
type input "[DATE]"
click at [275, 531] on textarea at bounding box center [814, 537] width 1189 height 47
type textarea "Дергачівським РВ ГУ МВС України в [GEOGRAPHIC_DATA]"
click at [270, 657] on input "text" at bounding box center [398, 649] width 382 height 29
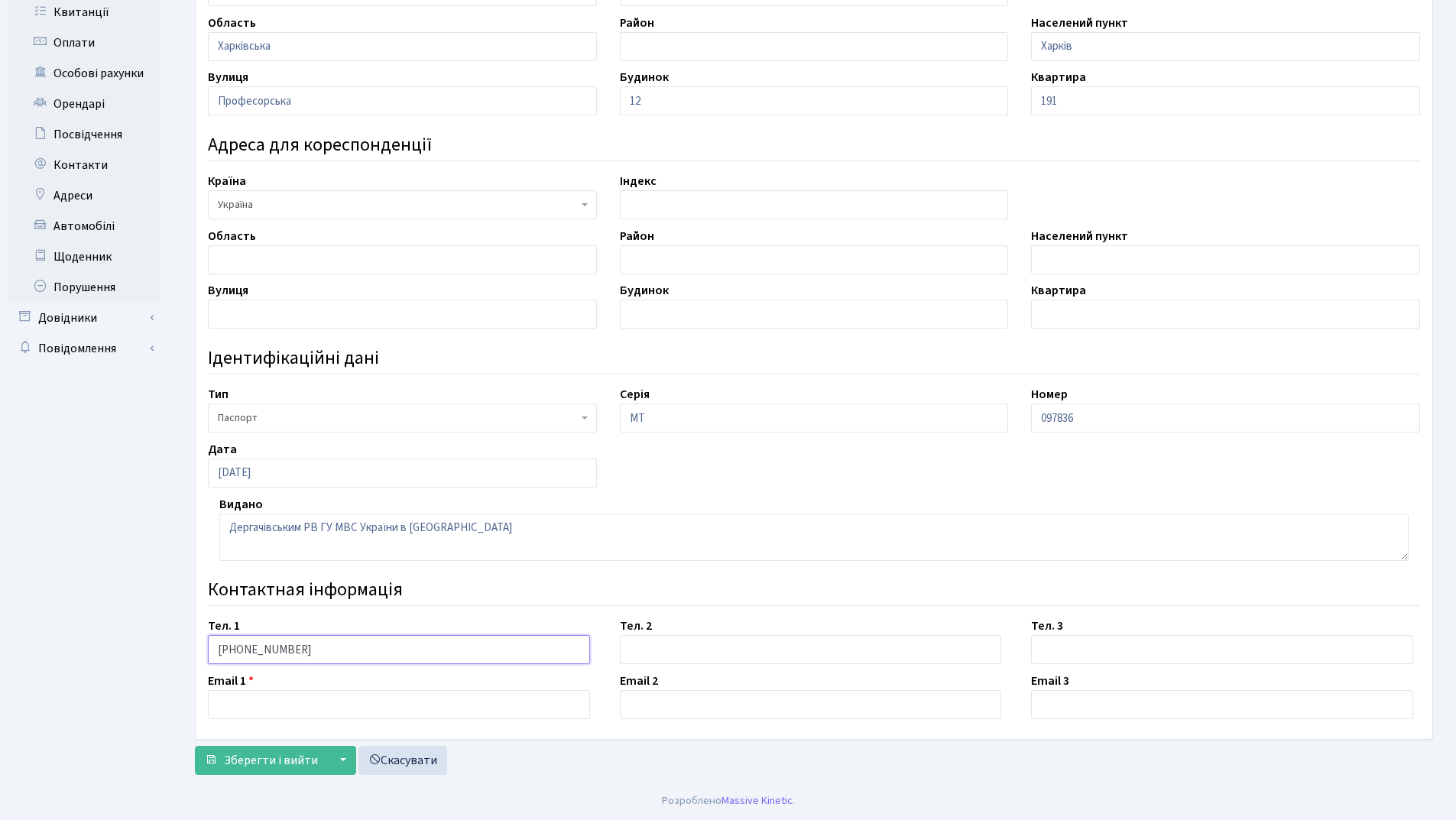
type input "096-601-10-15"
click at [261, 702] on input "text" at bounding box center [398, 704] width 382 height 29
type input "[PERSON_NAME][EMAIL_ADDRESS][DOMAIN_NAME]"
click at [267, 762] on span "Зберегти і вийти" at bounding box center [270, 760] width 94 height 17
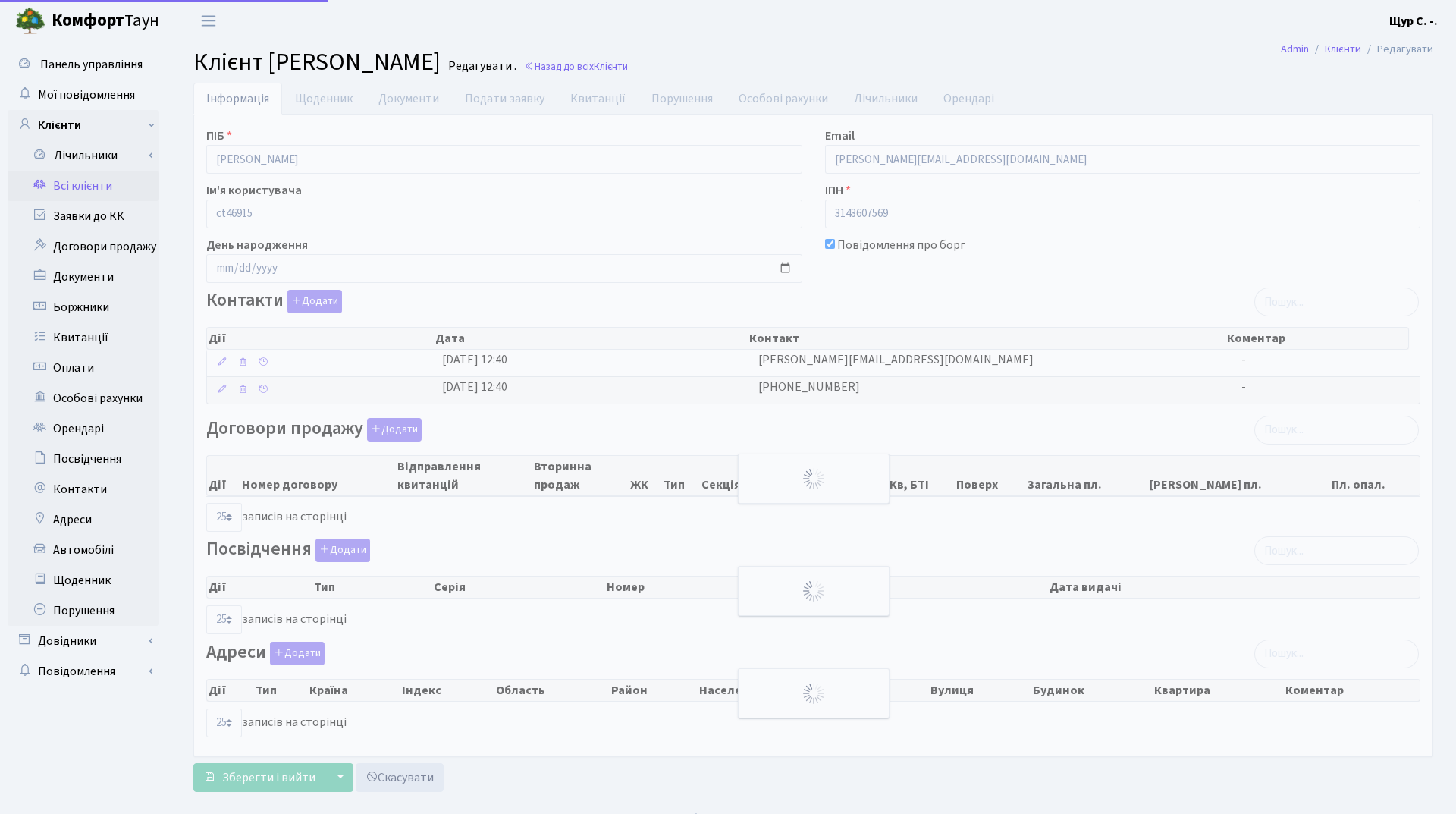
select select "25"
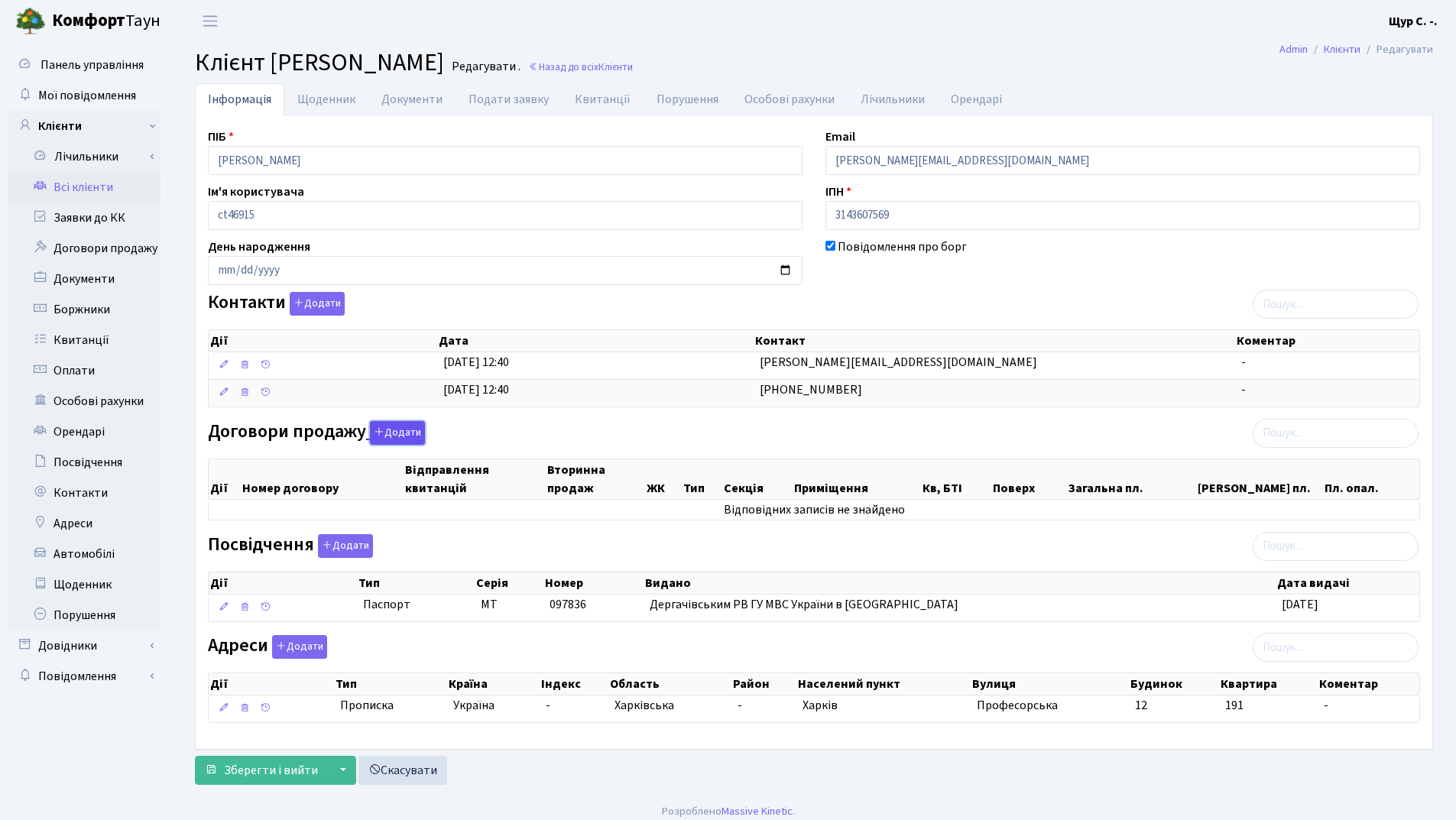
click at [379, 434] on icon "button" at bounding box center [378, 431] width 10 height 10
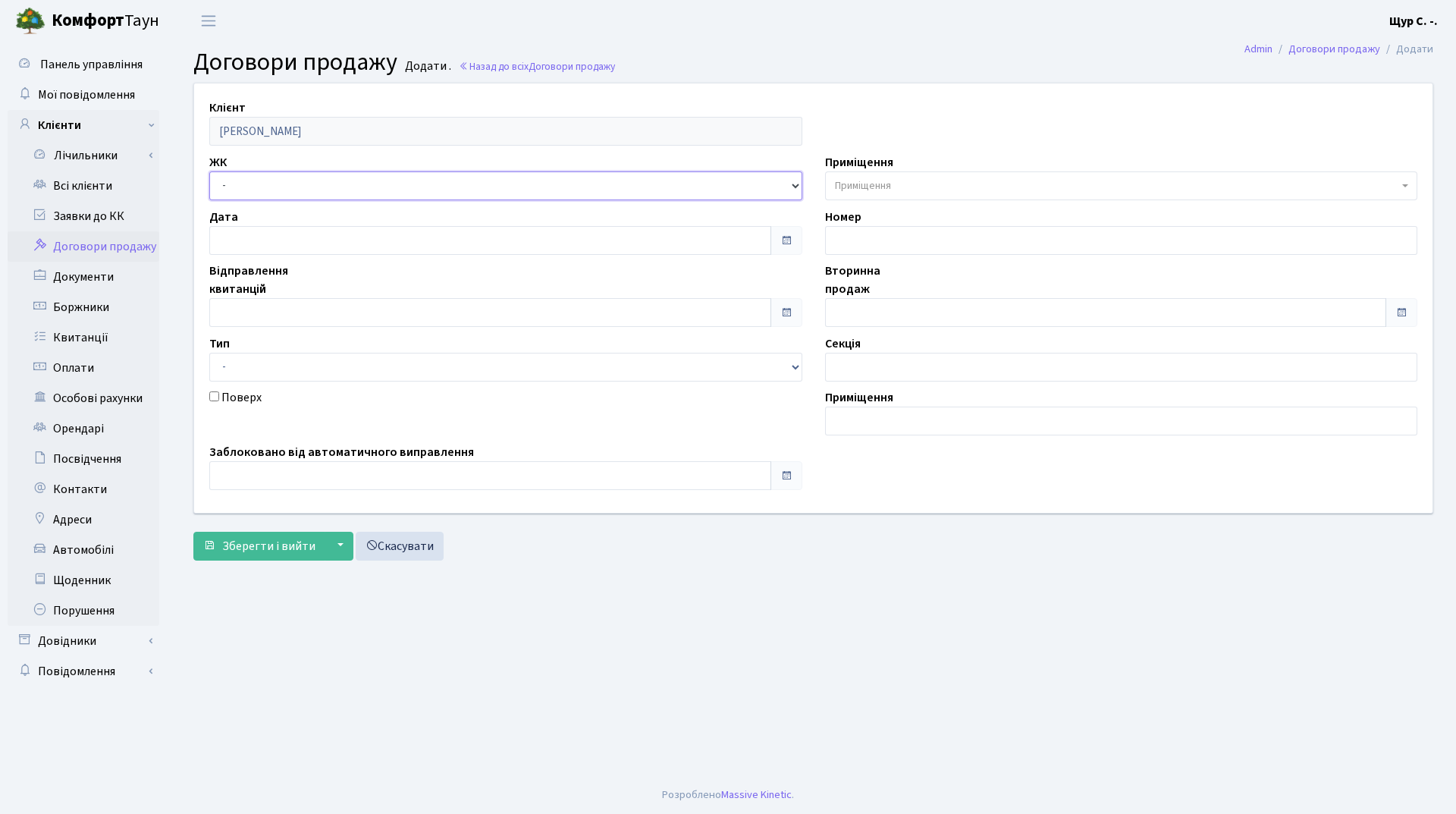
click at [288, 177] on select "- ДП1, вул. [PERSON_NAME][STREET_ADDRESS]. [PERSON_NAME][STREET_ADDRESS]. [PERS…" at bounding box center [505, 185] width 593 height 29
select select "313"
click at [209, 171] on select "- ДП1, вул. [PERSON_NAME][STREET_ADDRESS]. [PERSON_NAME][STREET_ADDRESS]. [PERS…" at bounding box center [505, 185] width 593 height 29
select select
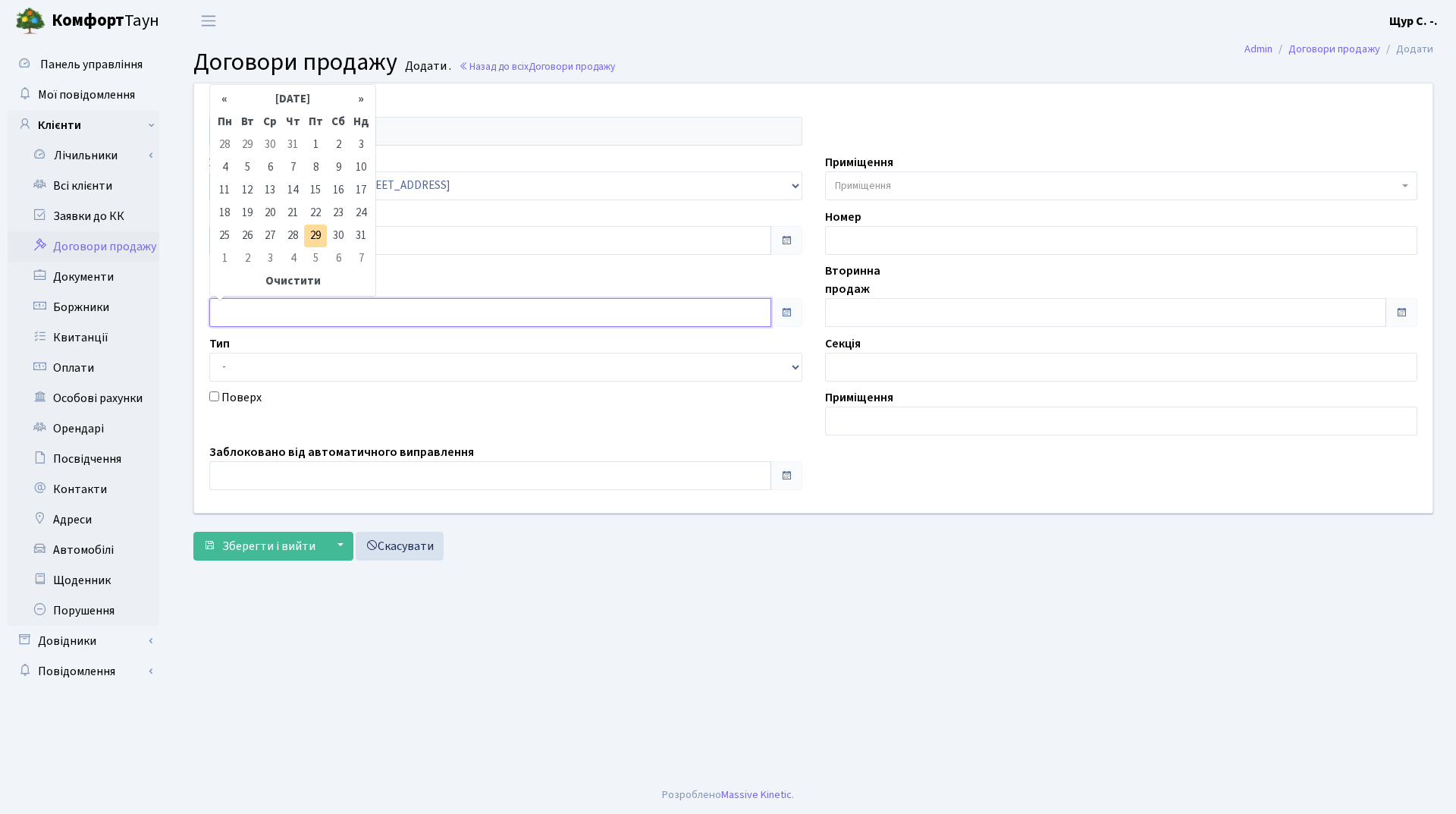
click at [279, 306] on input "text" at bounding box center [489, 312] width 562 height 29
click at [292, 232] on td "28" at bounding box center [293, 236] width 23 height 23
type input "28.08.2025"
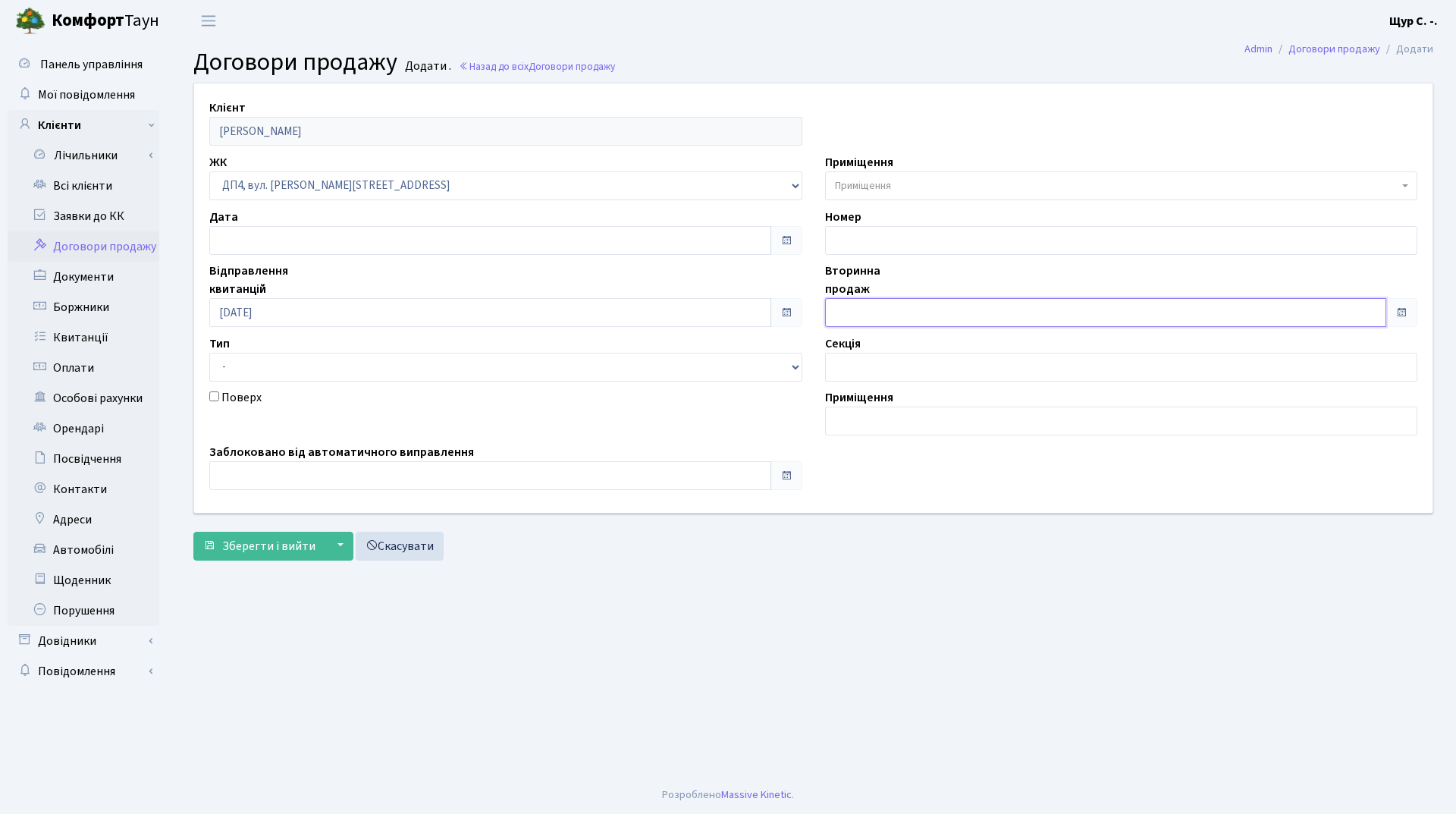
click at [888, 321] on input "text" at bounding box center [1106, 312] width 562 height 29
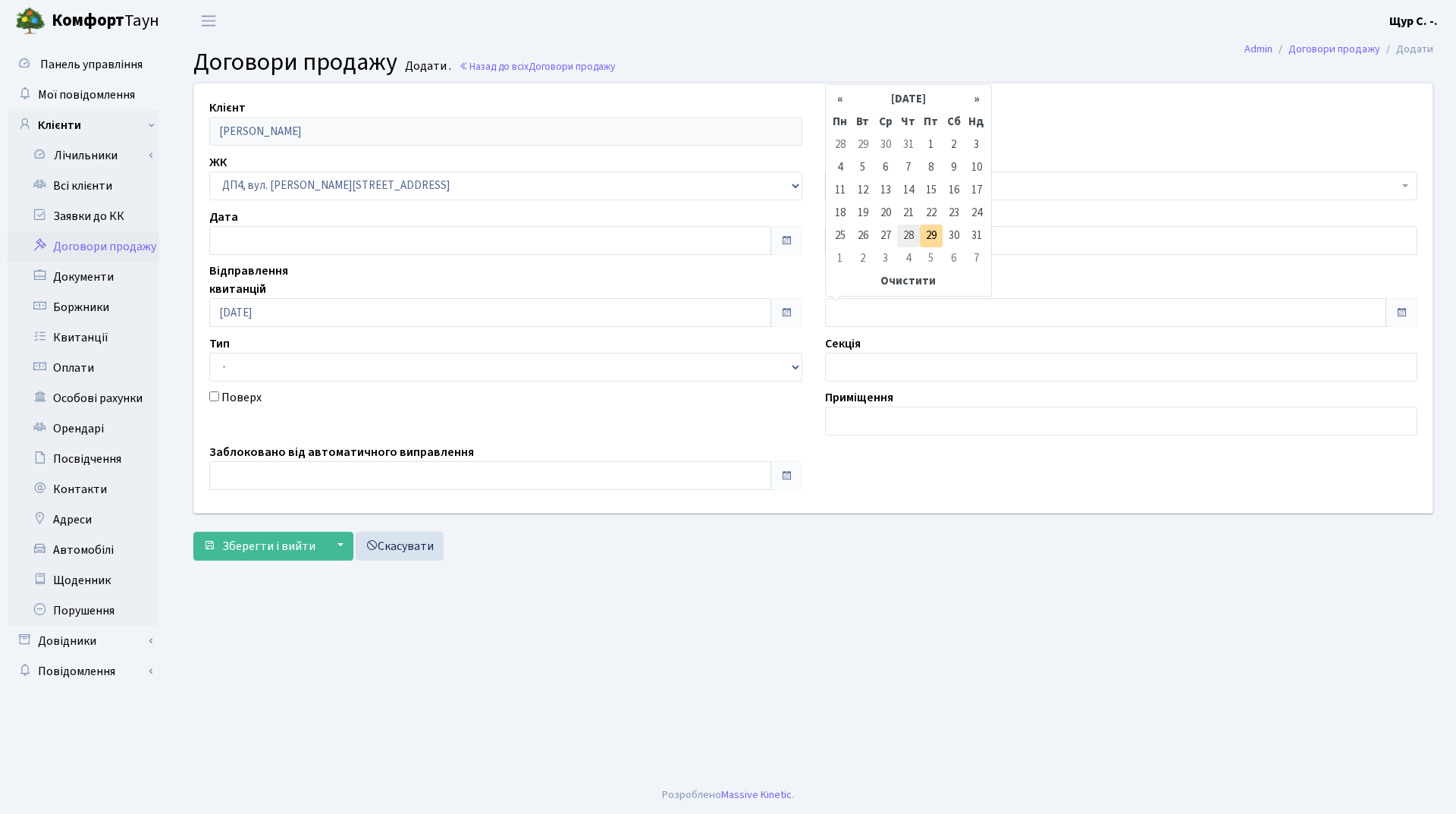
click at [904, 234] on td "28" at bounding box center [908, 236] width 23 height 23
type input "28.08.2025"
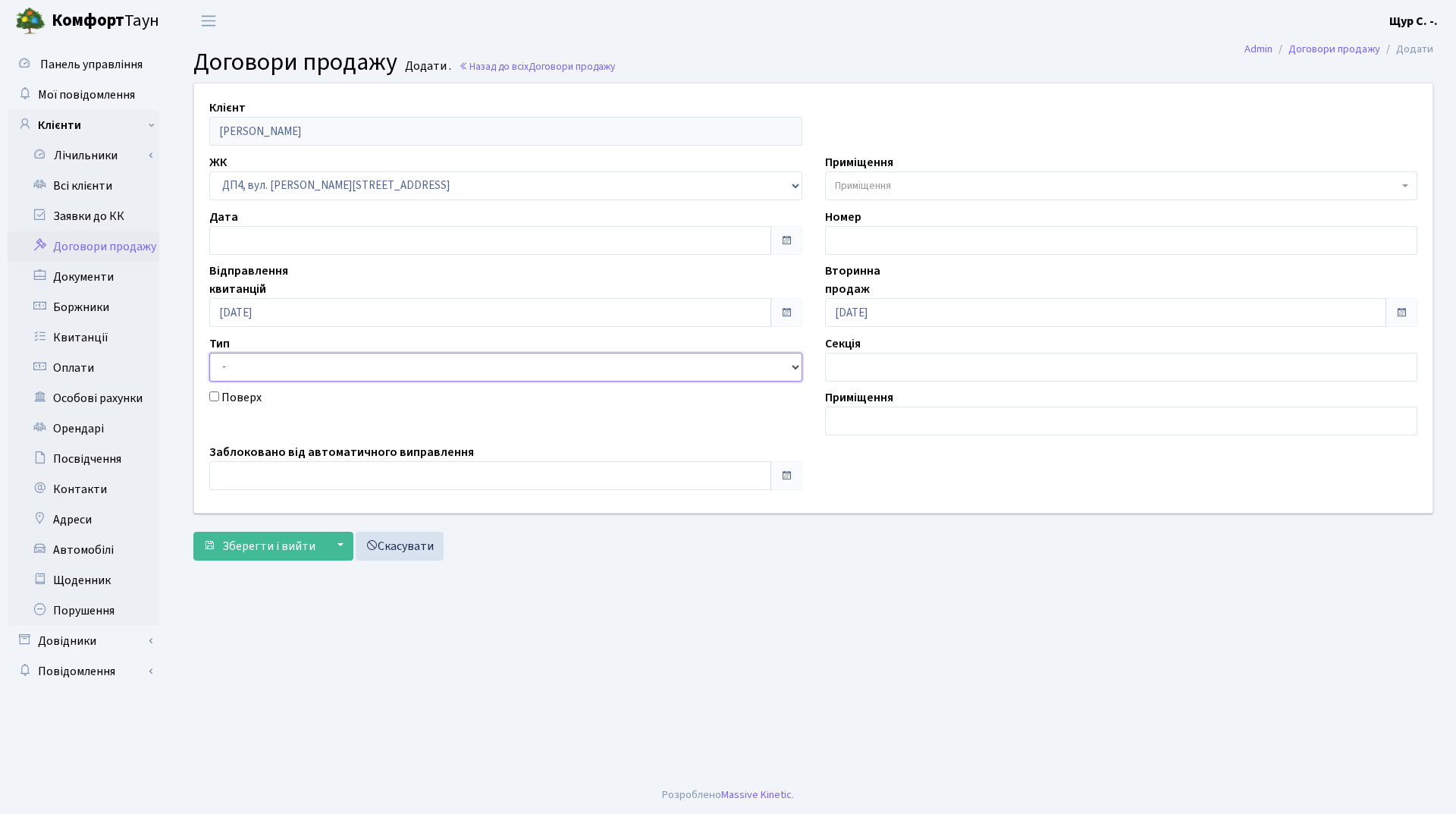
click at [318, 363] on select "- Квартира Комерція Нежитлове Паркінг" at bounding box center [505, 367] width 593 height 29
select select "269"
click at [209, 353] on select "- Квартира Комерція Нежитлове Паркінг" at bounding box center [505, 367] width 593 height 29
click at [900, 173] on span "Приміщення" at bounding box center [1122, 185] width 593 height 29
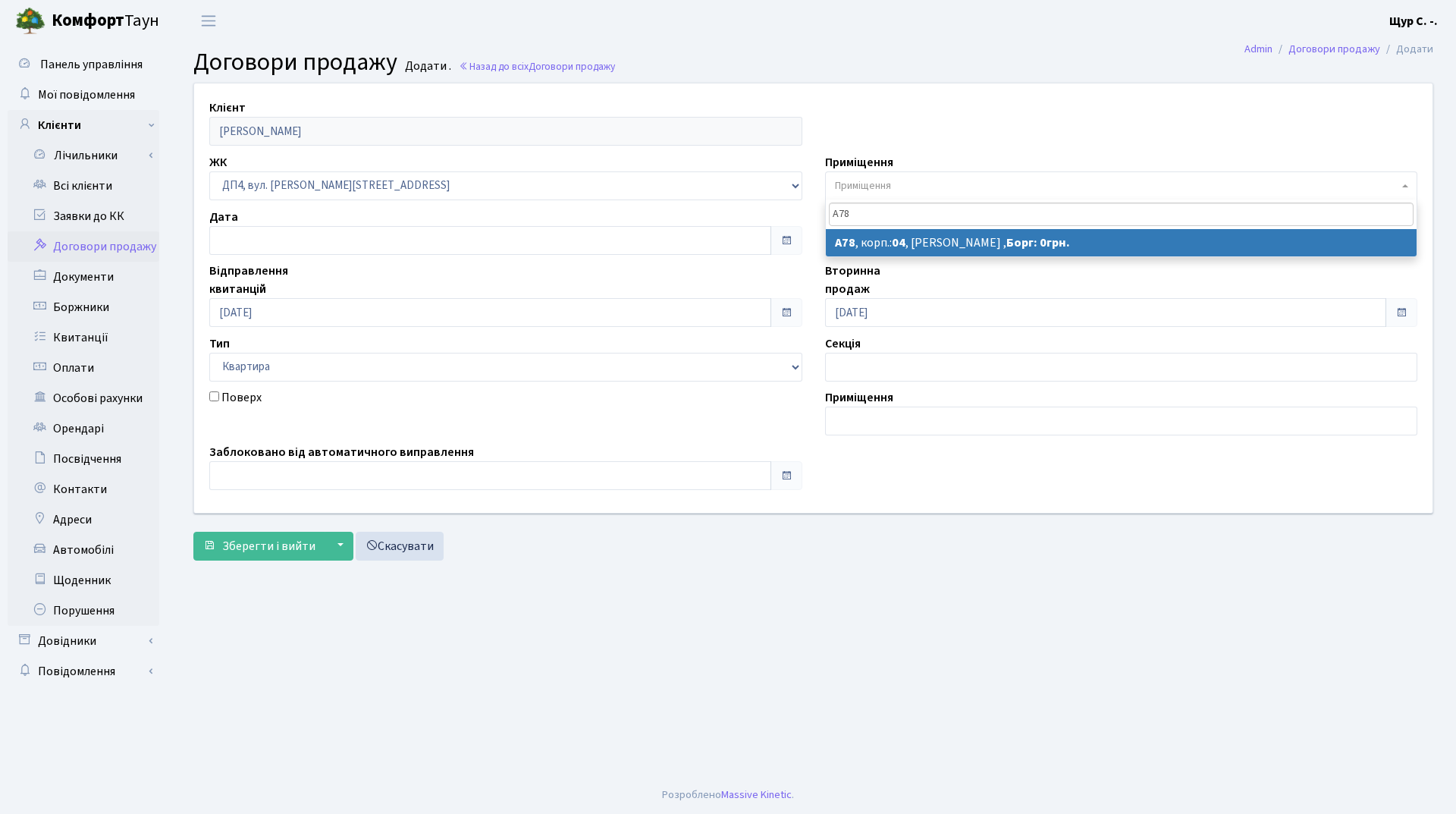
type input "А78"
select select "33118"
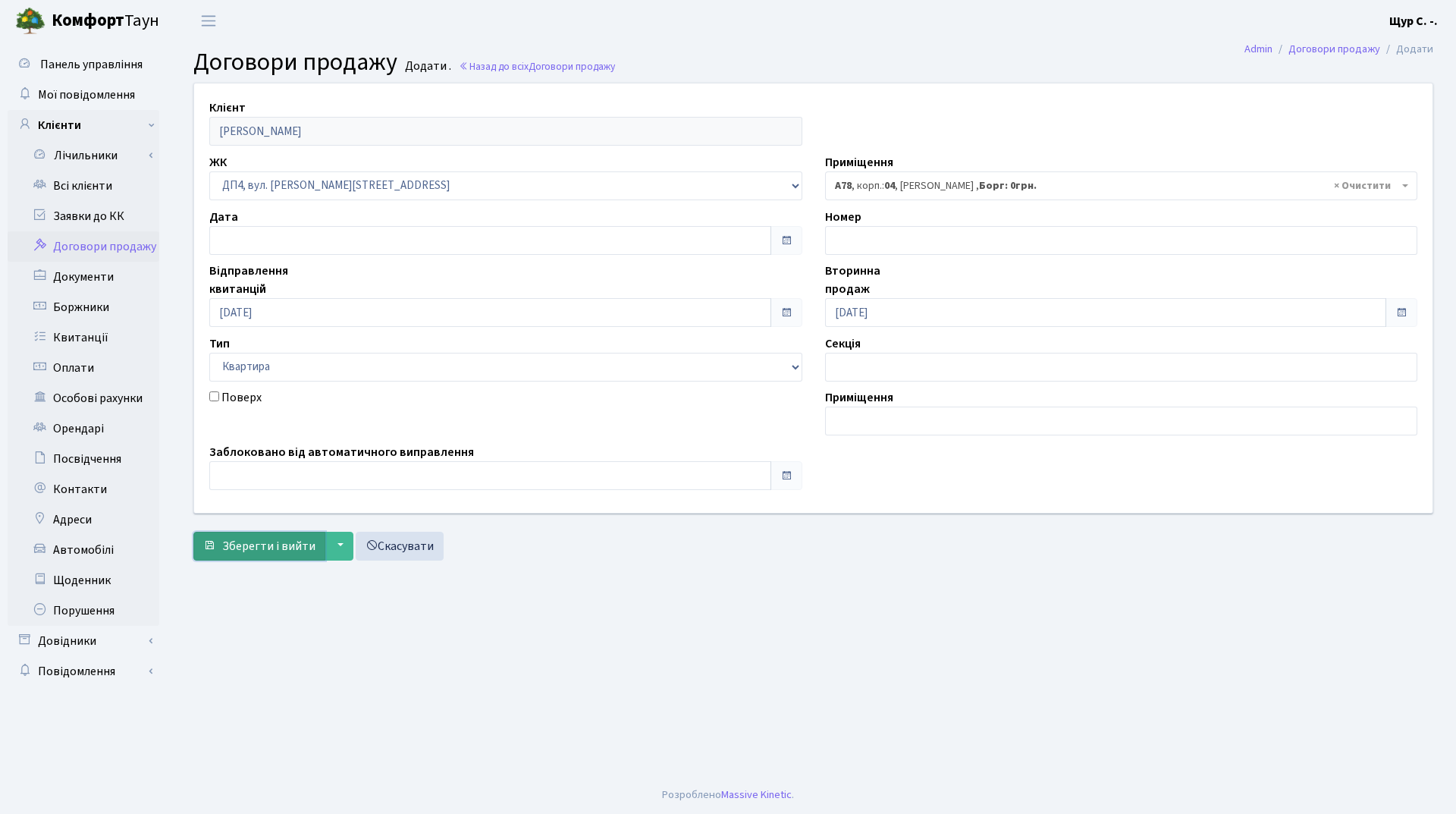
click at [280, 542] on span "Зберегти і вийти" at bounding box center [268, 546] width 93 height 17
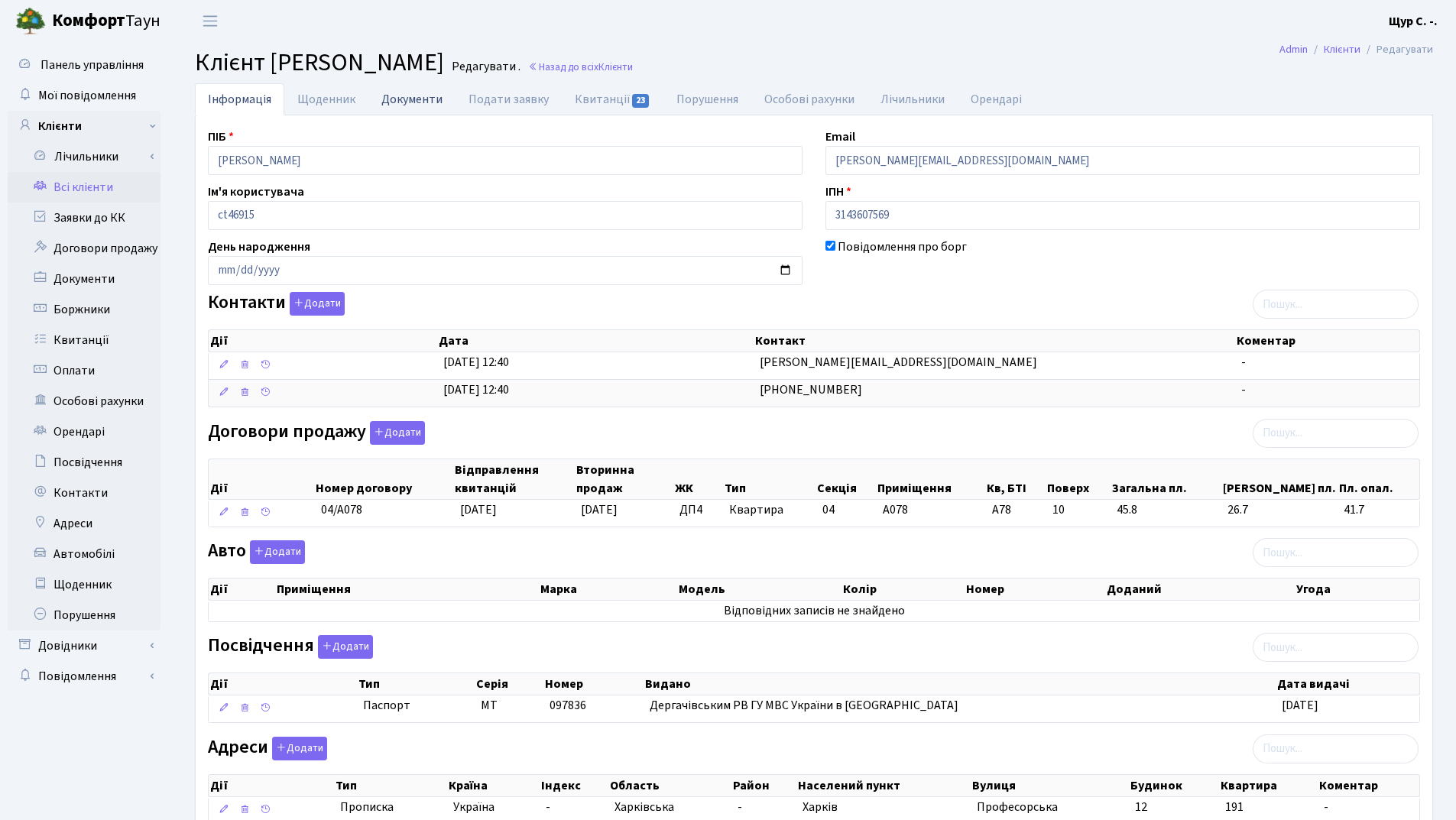
click at [422, 103] on link "Документи" at bounding box center [412, 99] width 87 height 31
select select "25"
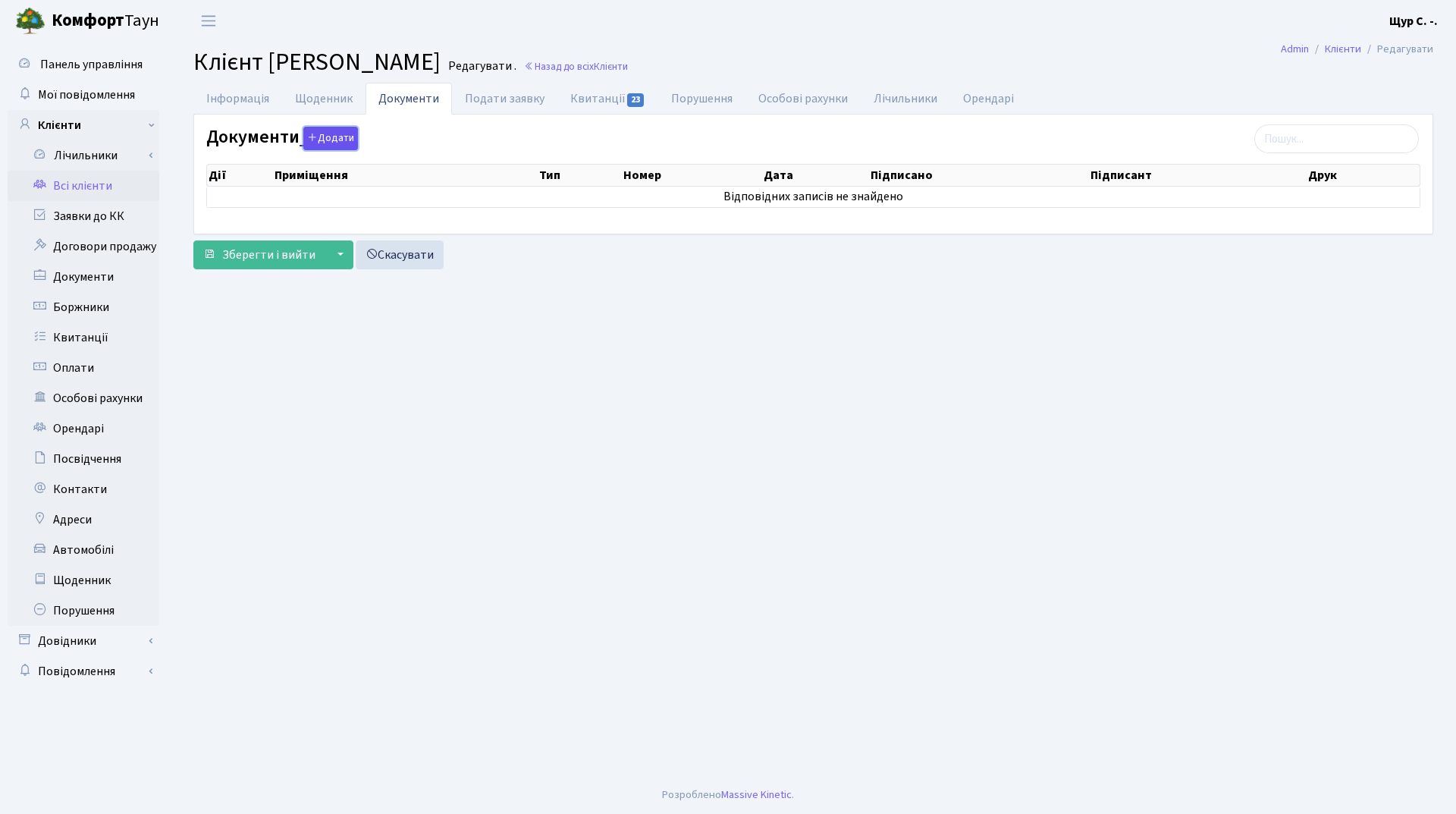
click at [338, 142] on button "Додати" at bounding box center [330, 138] width 55 height 24
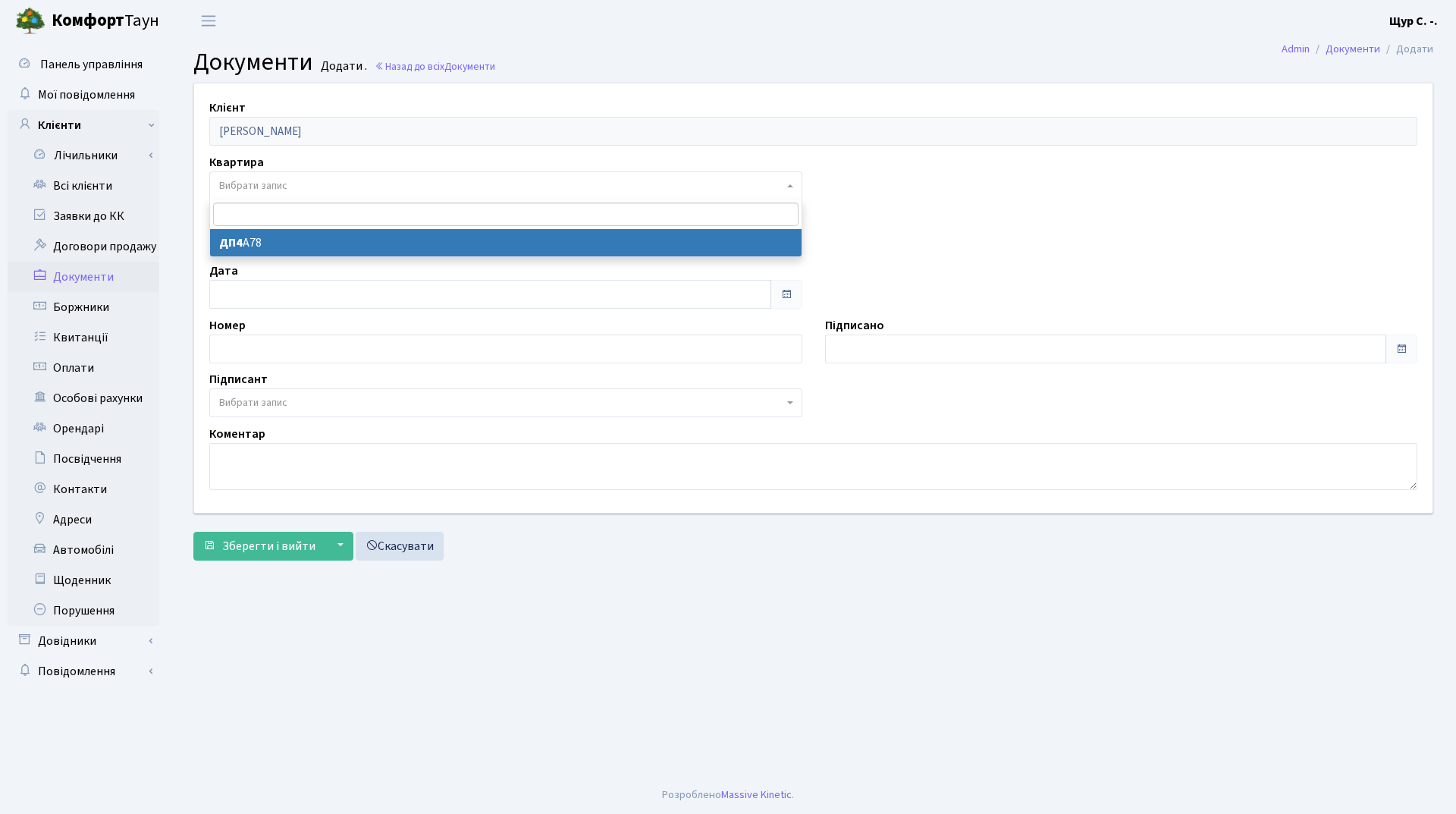
click at [323, 187] on span "Вибрати запис" at bounding box center [502, 185] width 565 height 15
select select "178611"
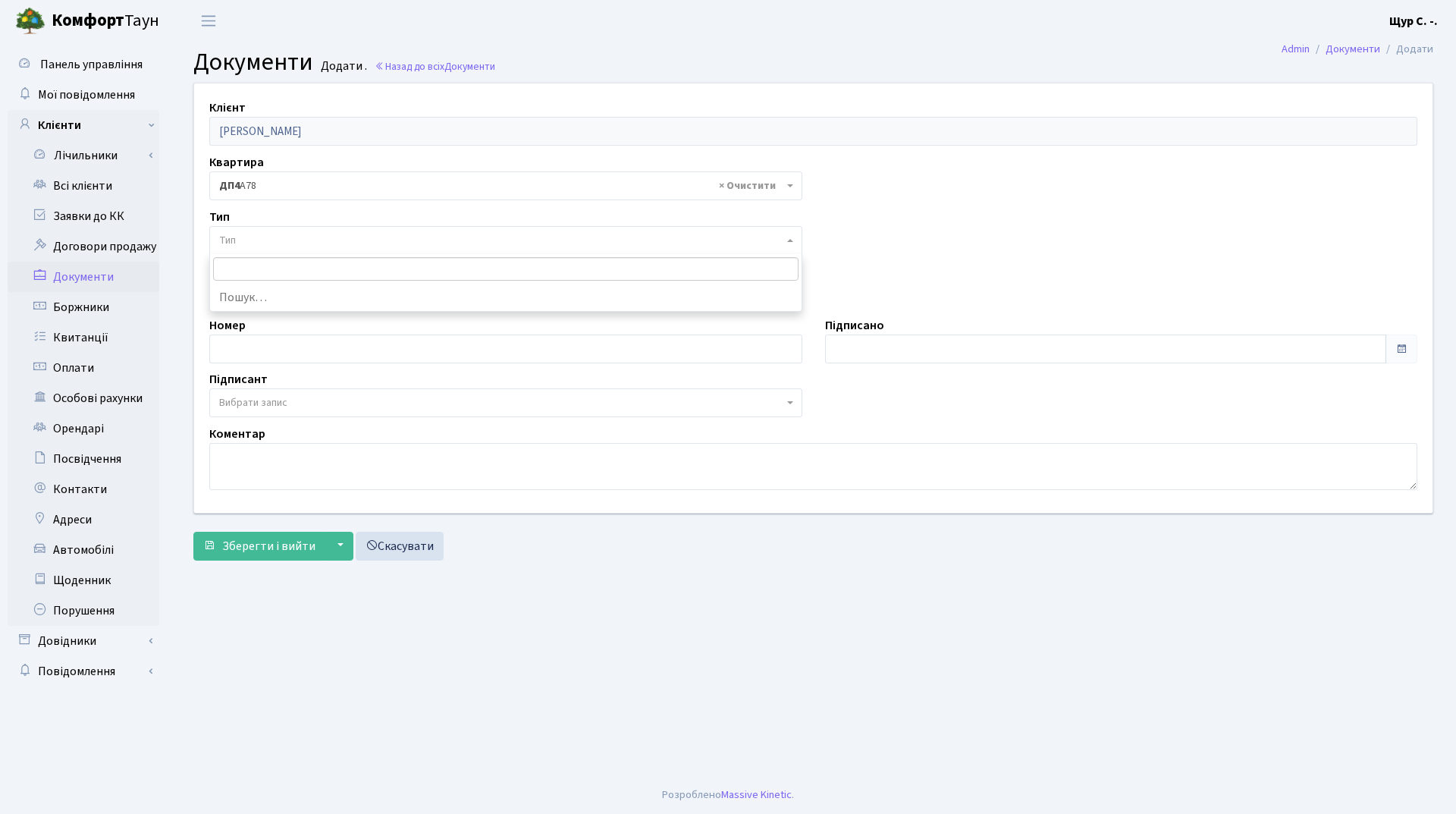
click at [316, 244] on span "Тип" at bounding box center [502, 240] width 565 height 15
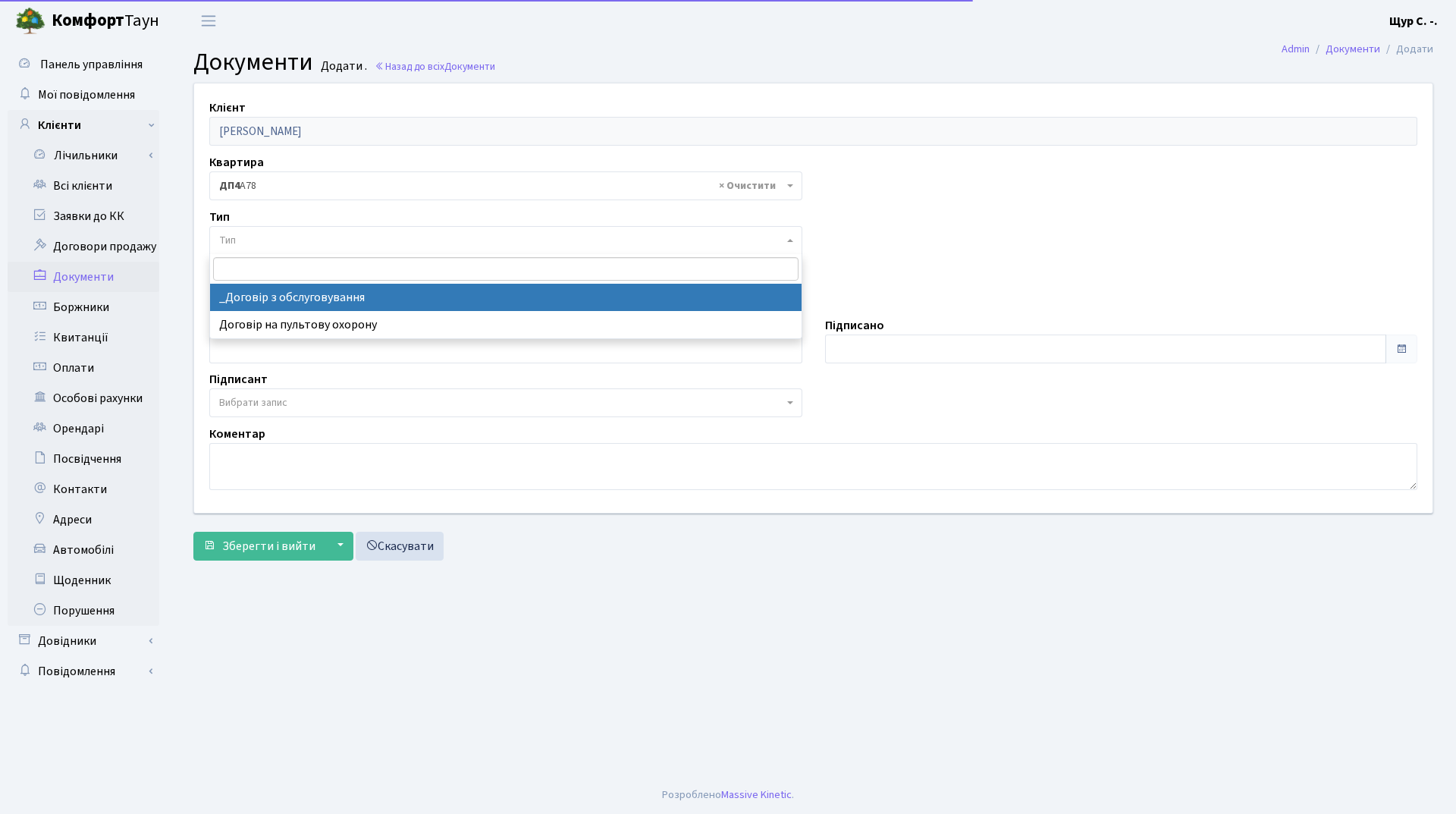
select select "289"
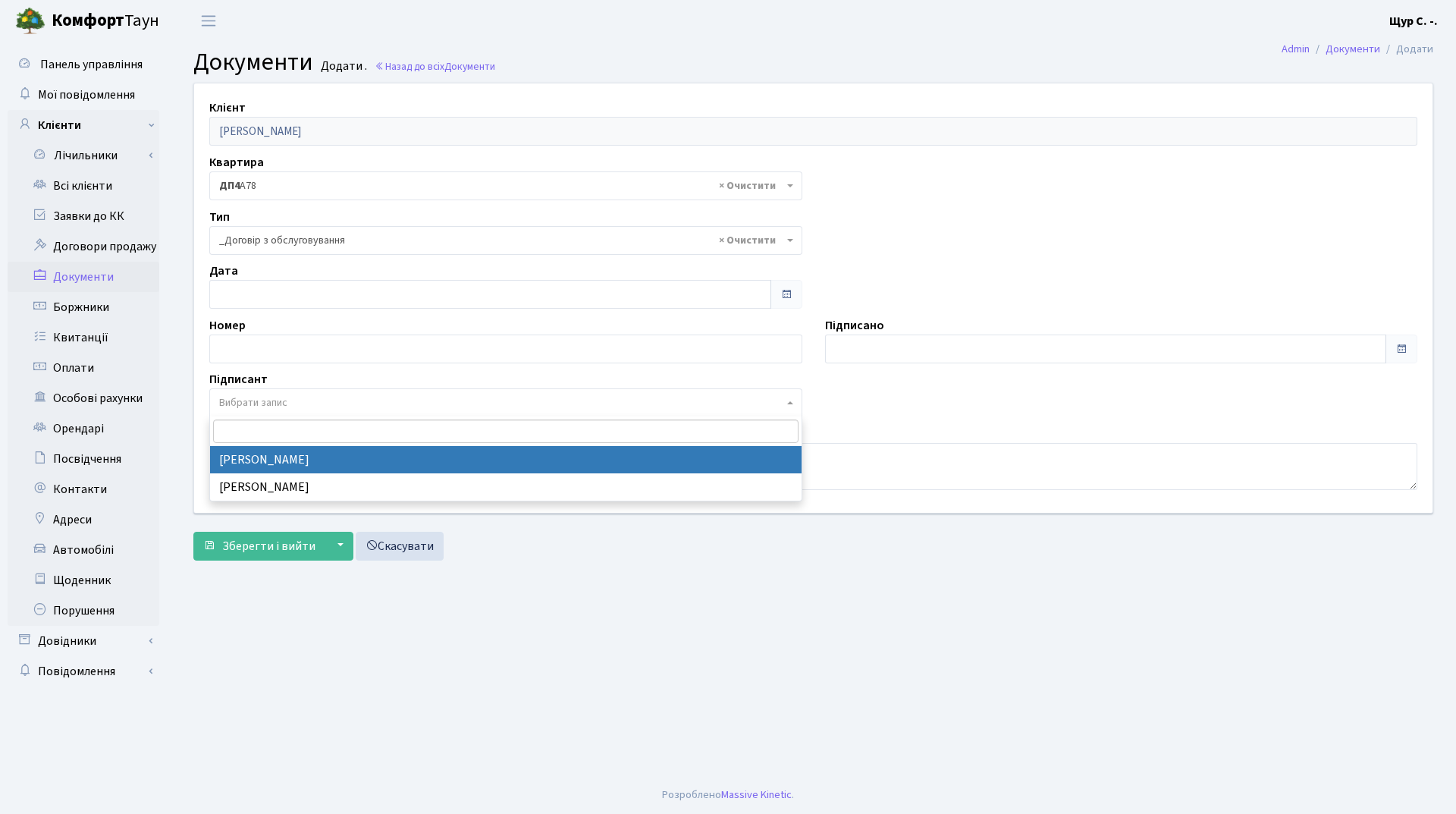
click at [264, 398] on span "Вибрати запис" at bounding box center [253, 403] width 69 height 15
select select "74"
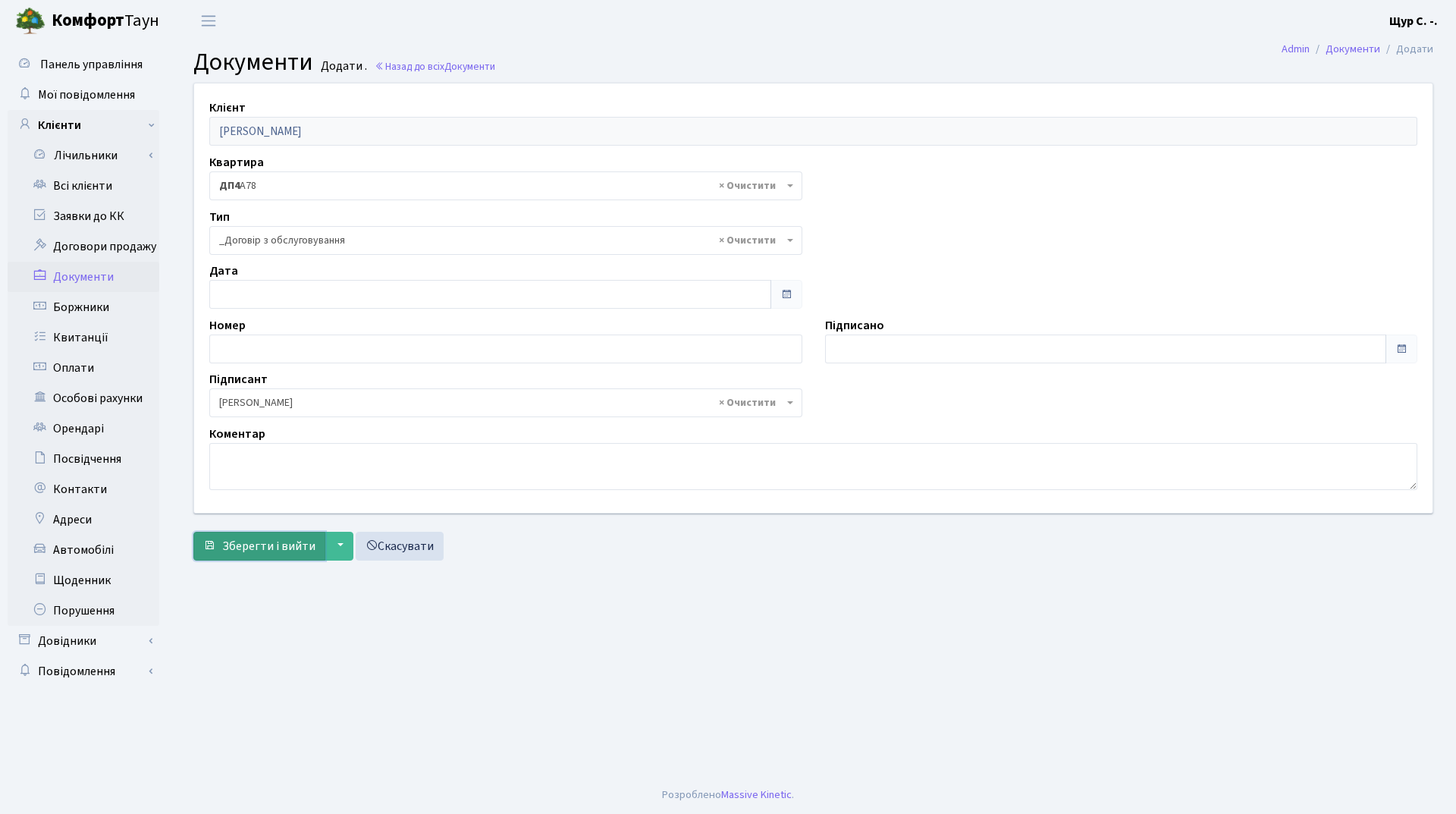
click at [232, 541] on span "Зберегти і вийти" at bounding box center [268, 546] width 93 height 17
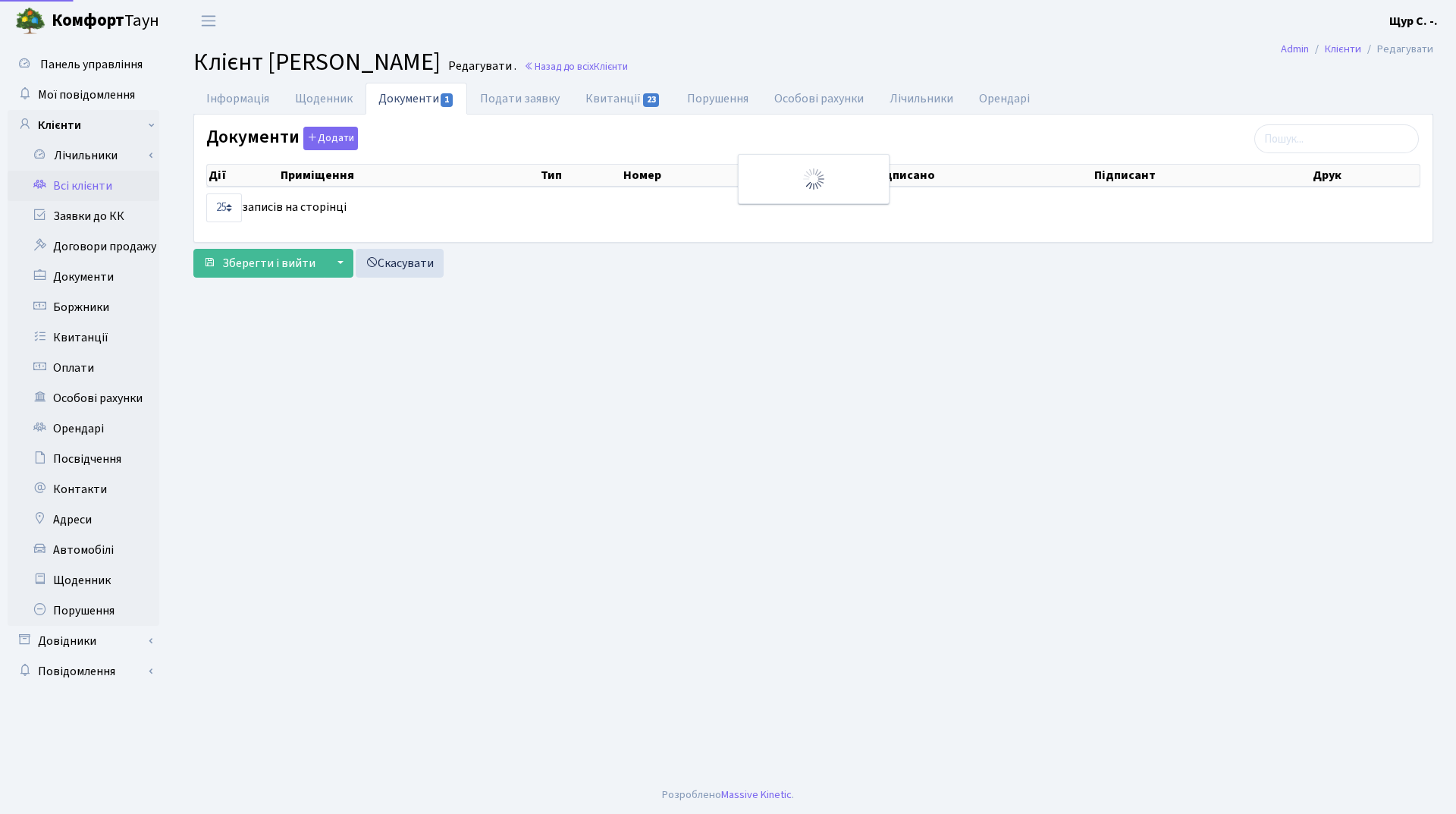
select select "25"
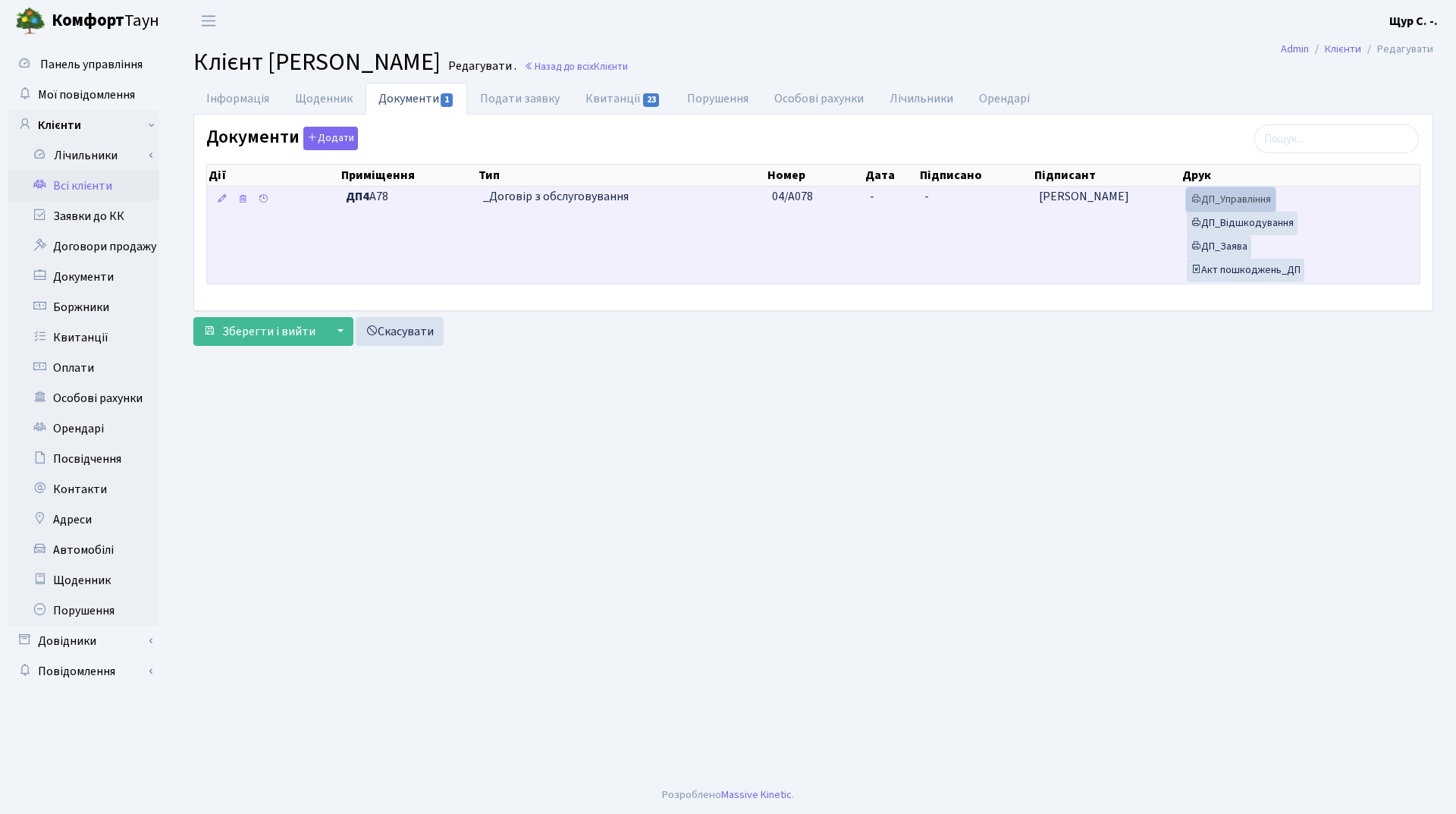
click at [1243, 191] on link "ДП_Управління" at bounding box center [1230, 200] width 88 height 24
click at [1257, 221] on link "ДП_Відшкодування" at bounding box center [1242, 223] width 111 height 24
click at [1208, 249] on link "ДП_Заява" at bounding box center [1219, 247] width 64 height 24
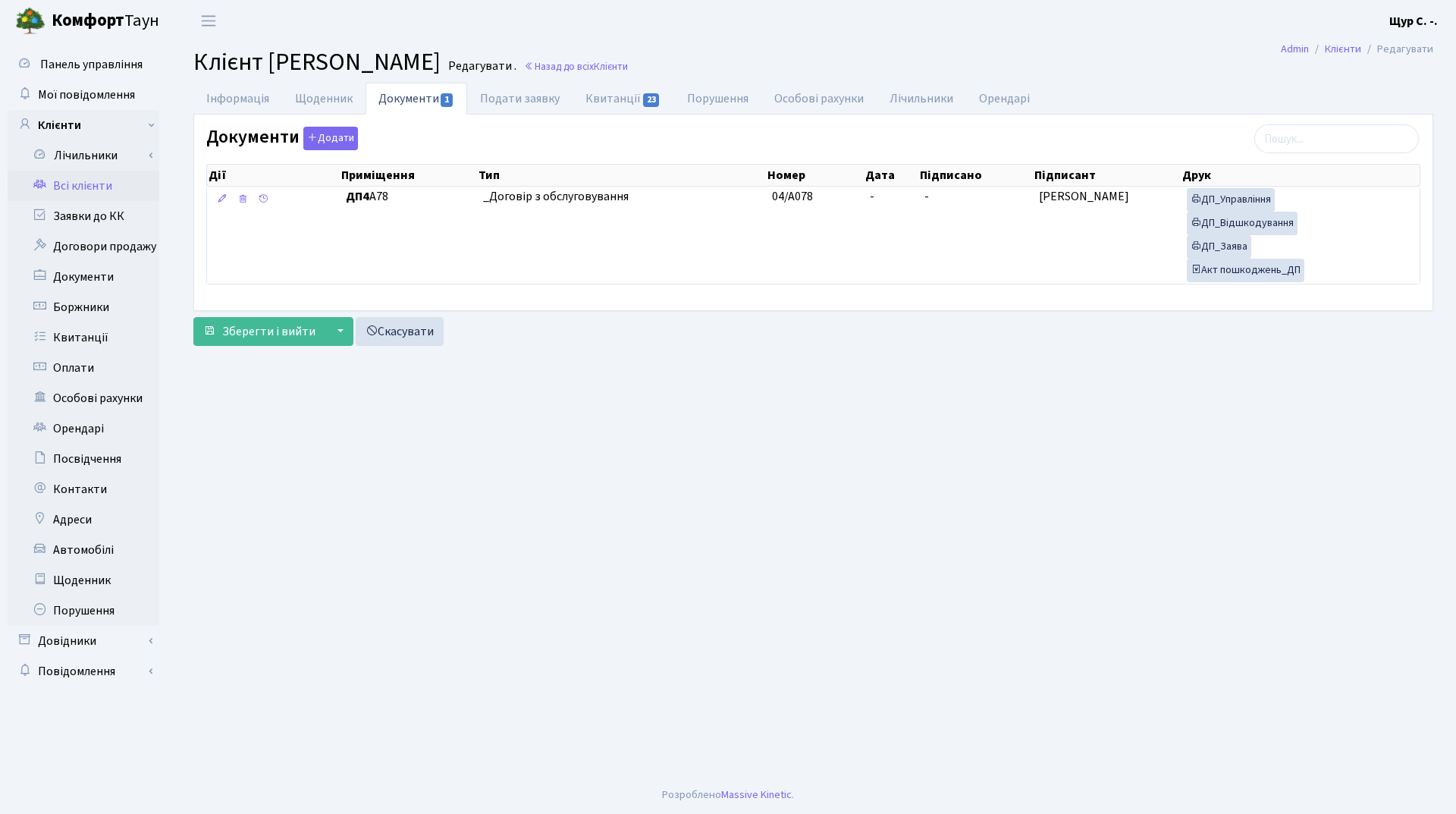
click at [103, 185] on link "Всі клієнти" at bounding box center [83, 185] width 152 height 30
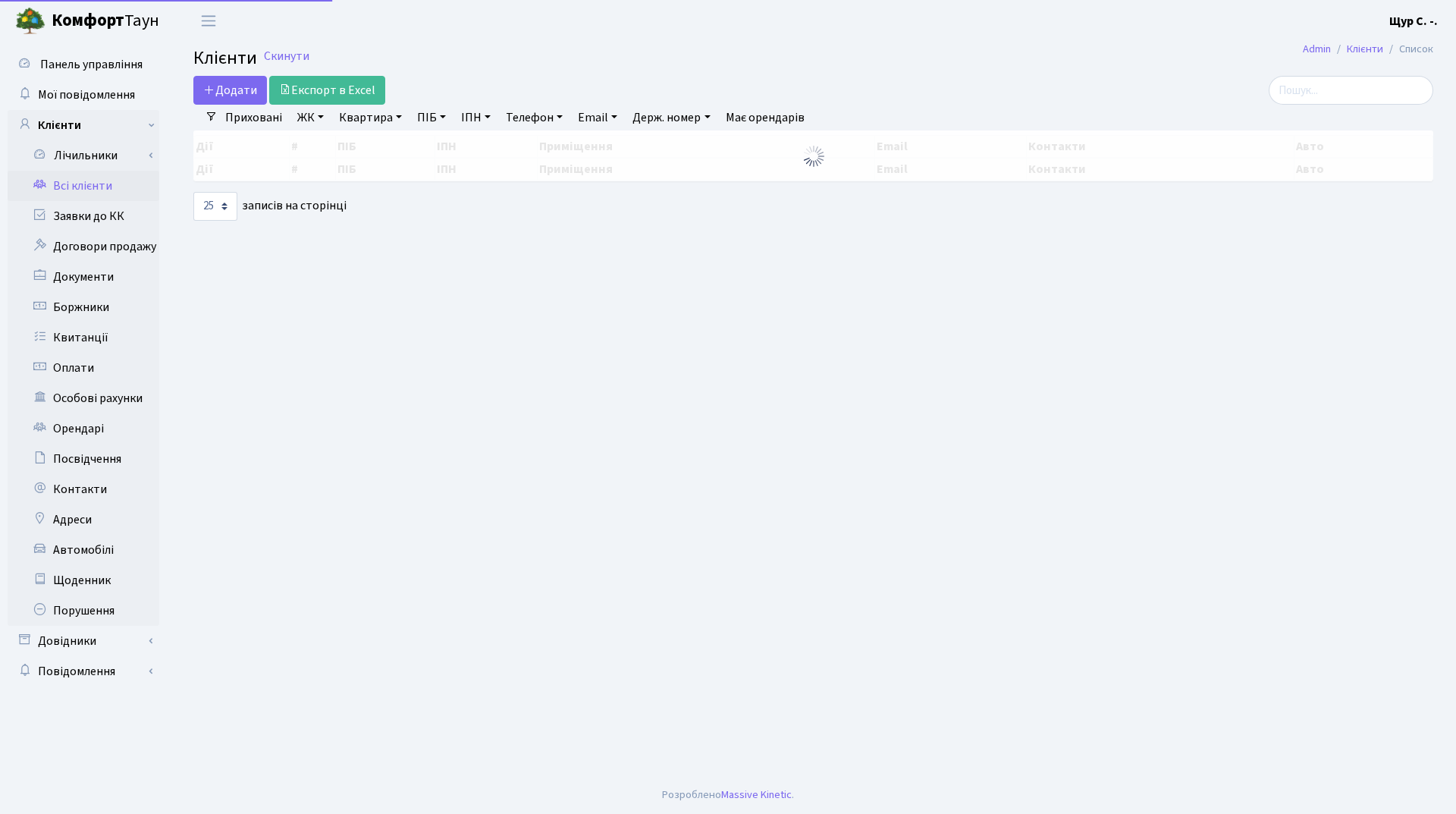
select select "25"
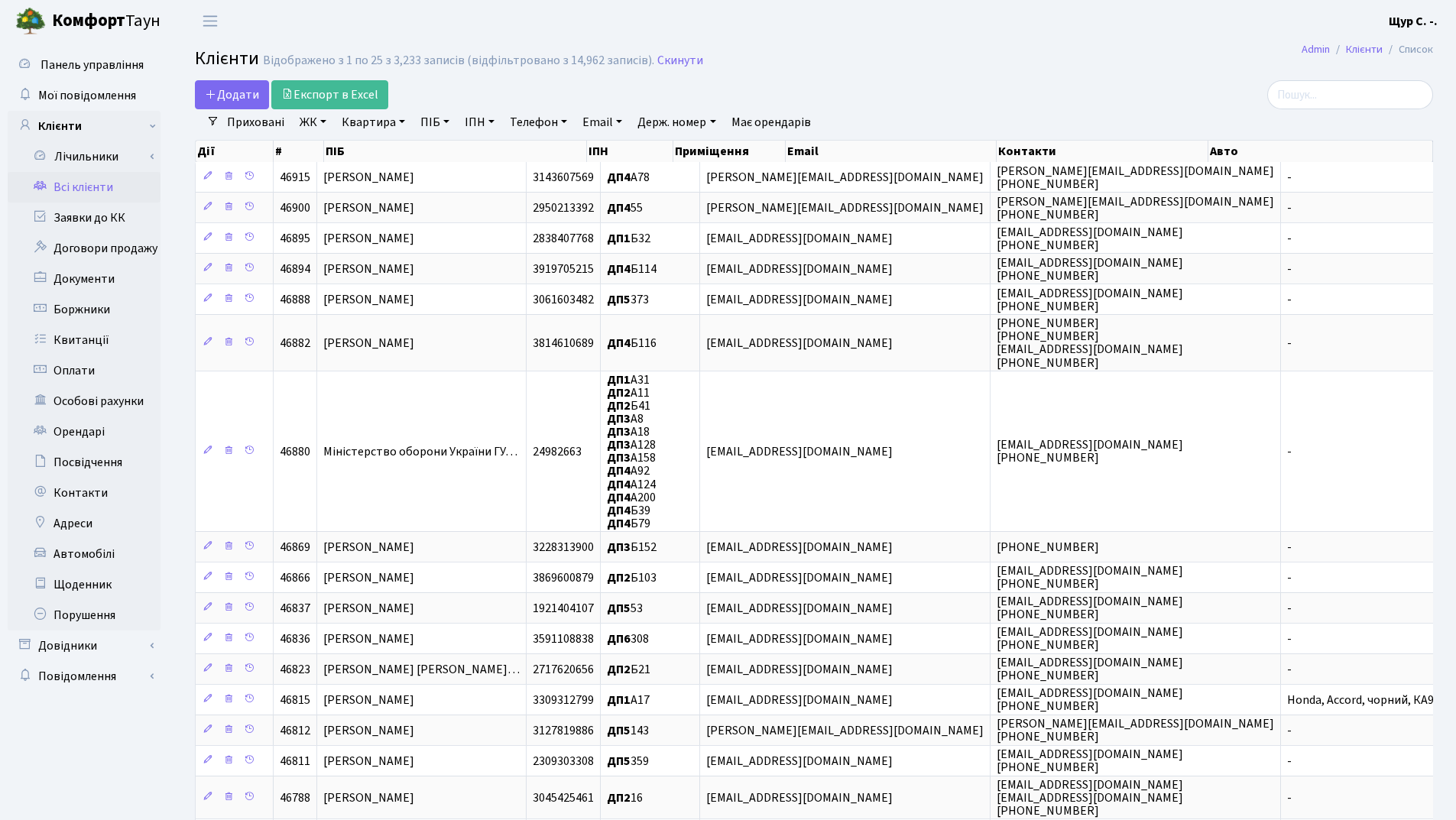
click at [377, 123] on link "Квартира" at bounding box center [374, 121] width 76 height 26
type input "а78"
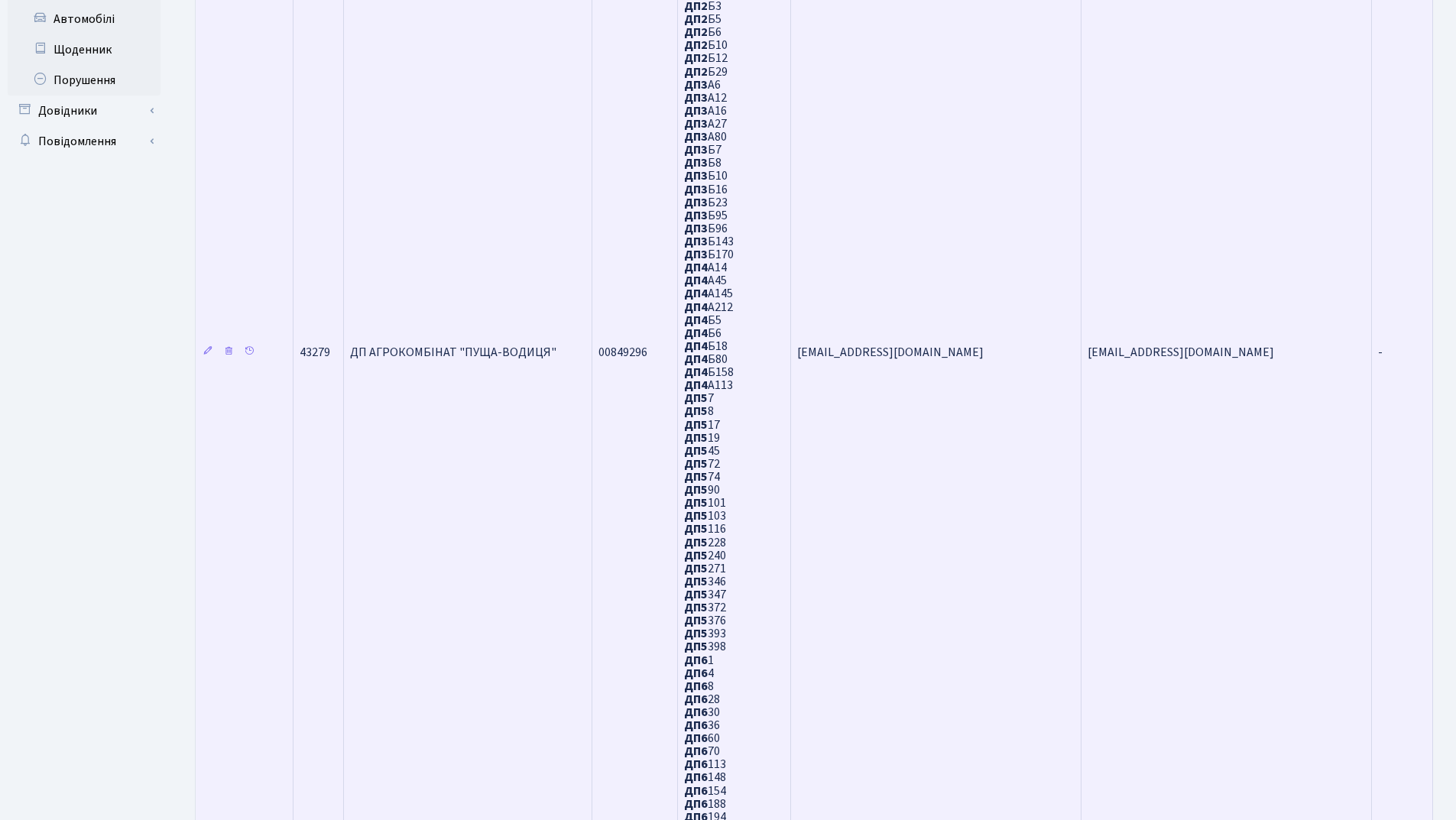
scroll to position [995, 0]
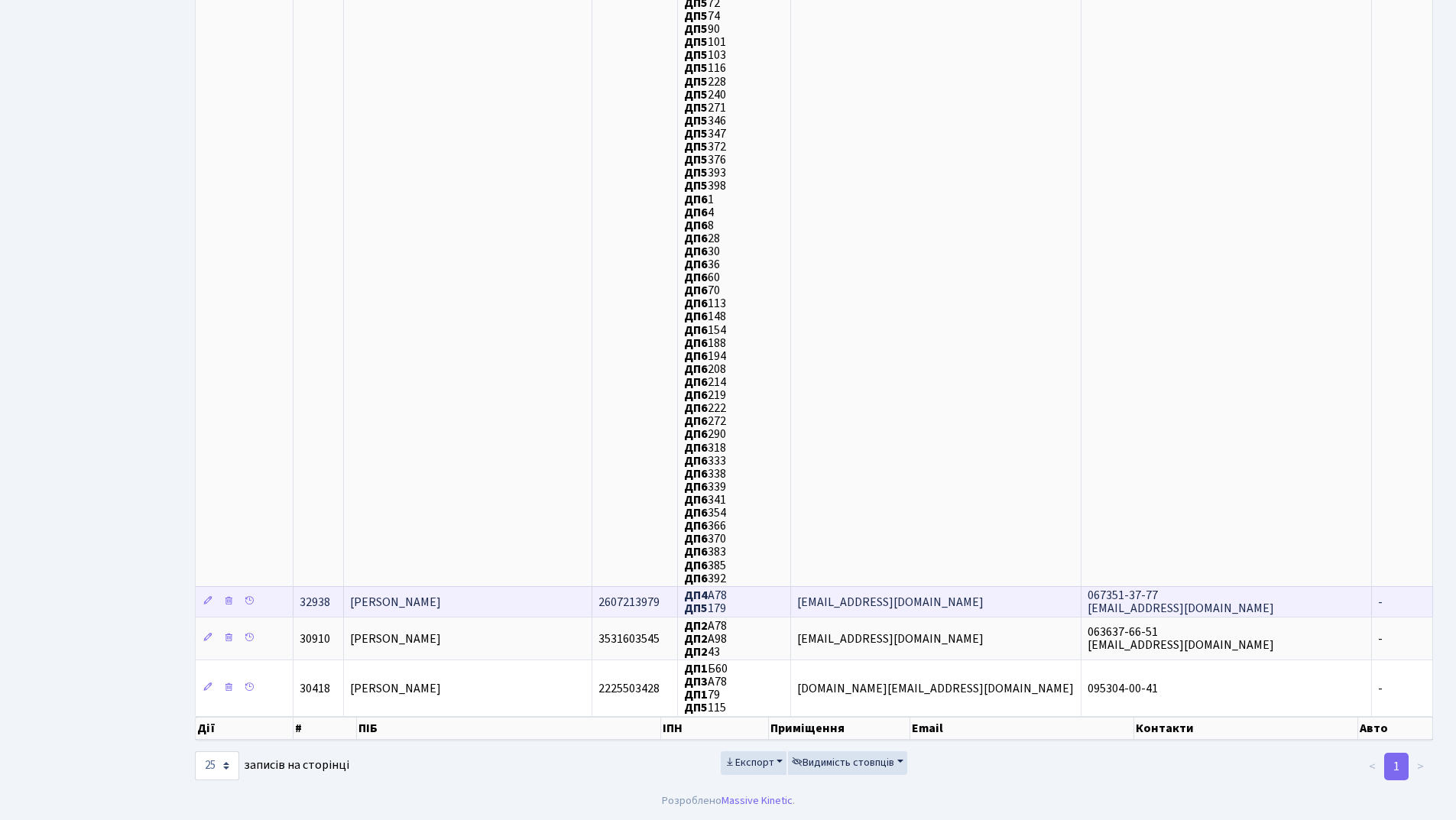
click at [412, 600] on span "Кальмук Віктор Богданович" at bounding box center [396, 602] width 91 height 17
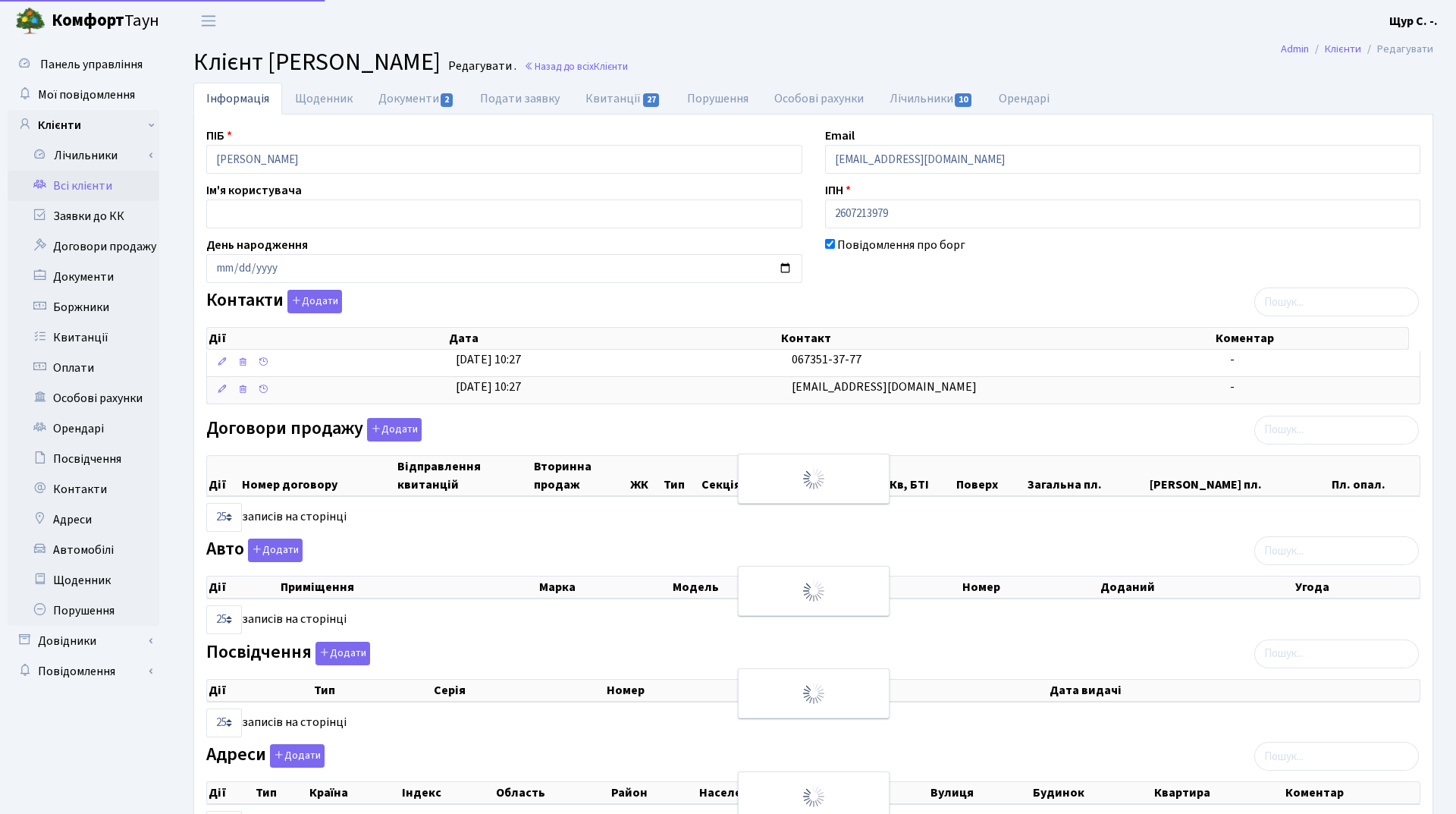
select select "25"
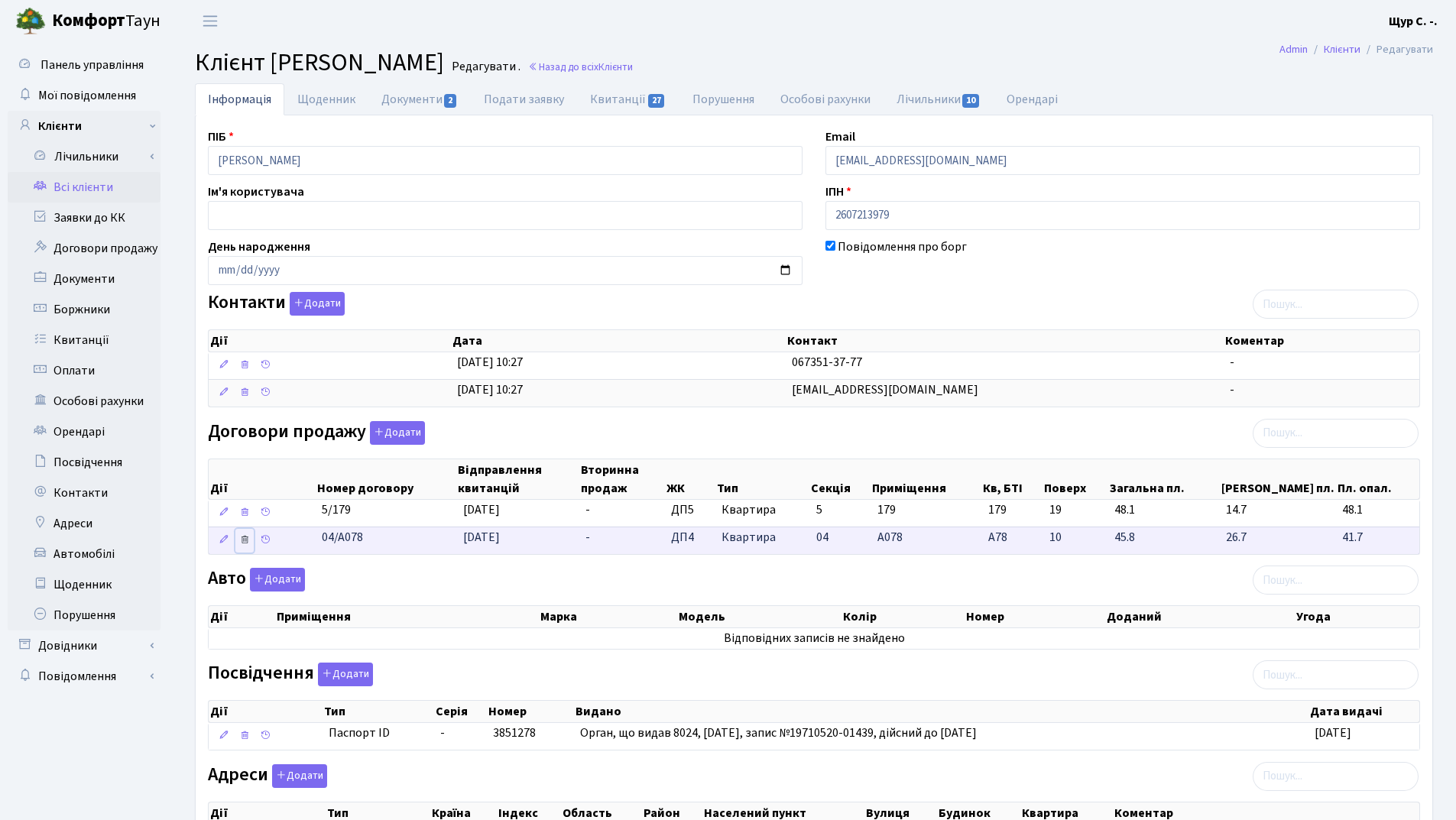
click at [245, 537] on icon at bounding box center [244, 538] width 10 height 10
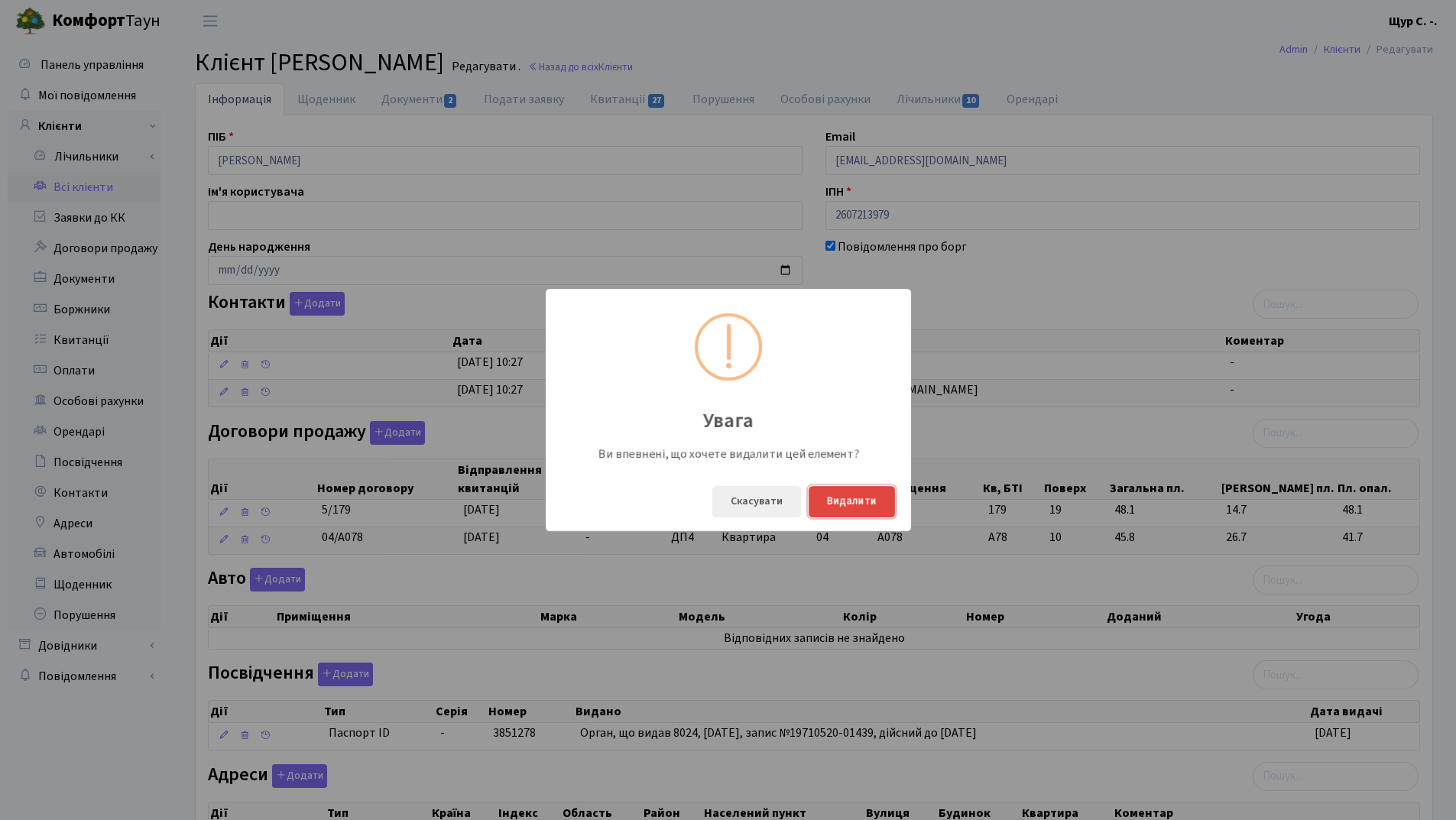
click at [856, 504] on button "Видалити" at bounding box center [852, 501] width 86 height 31
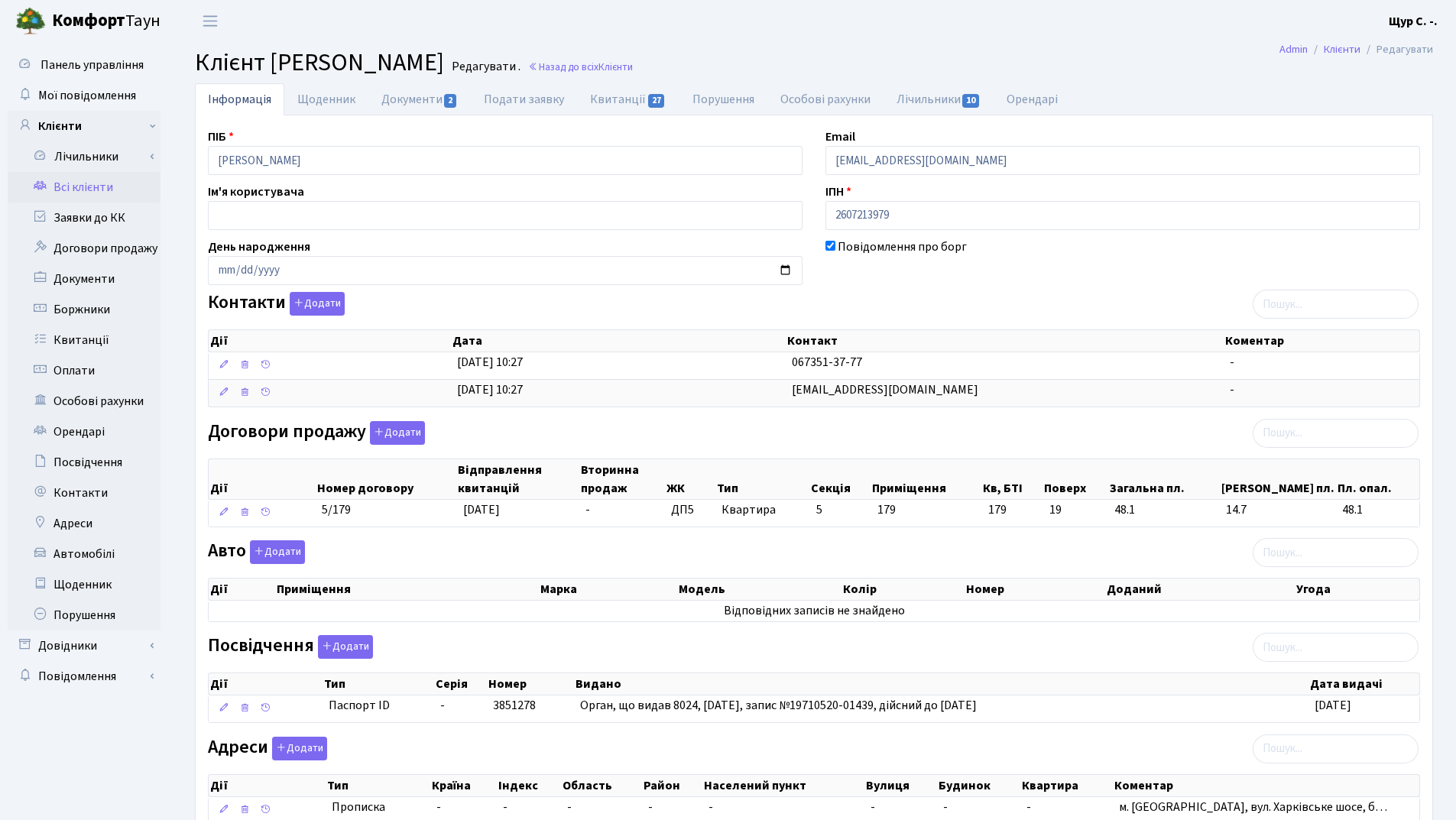
click at [102, 187] on link "Всі клієнти" at bounding box center [83, 187] width 153 height 30
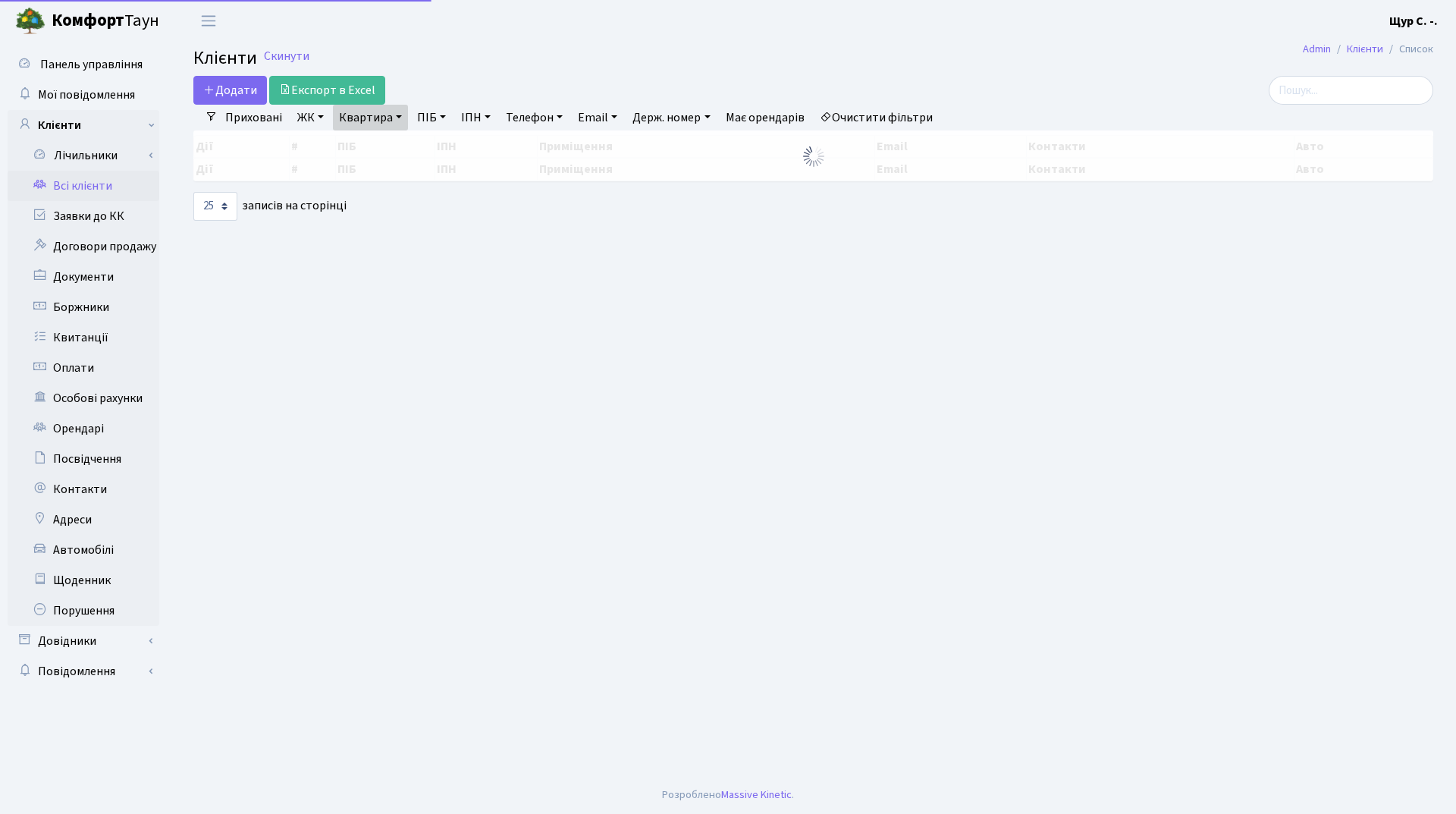
select select "25"
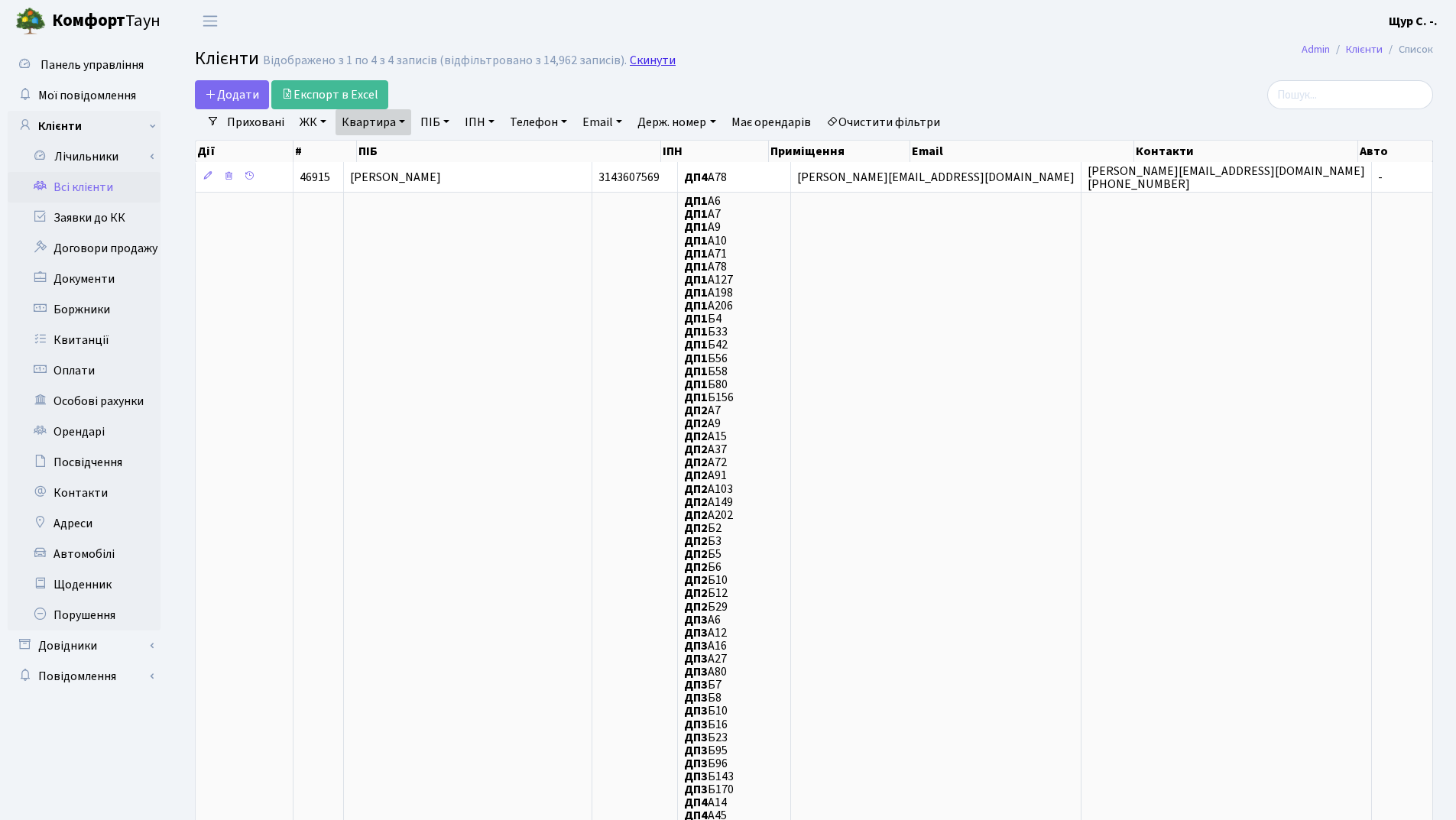
click at [643, 57] on link "Скинути" at bounding box center [653, 60] width 46 height 14
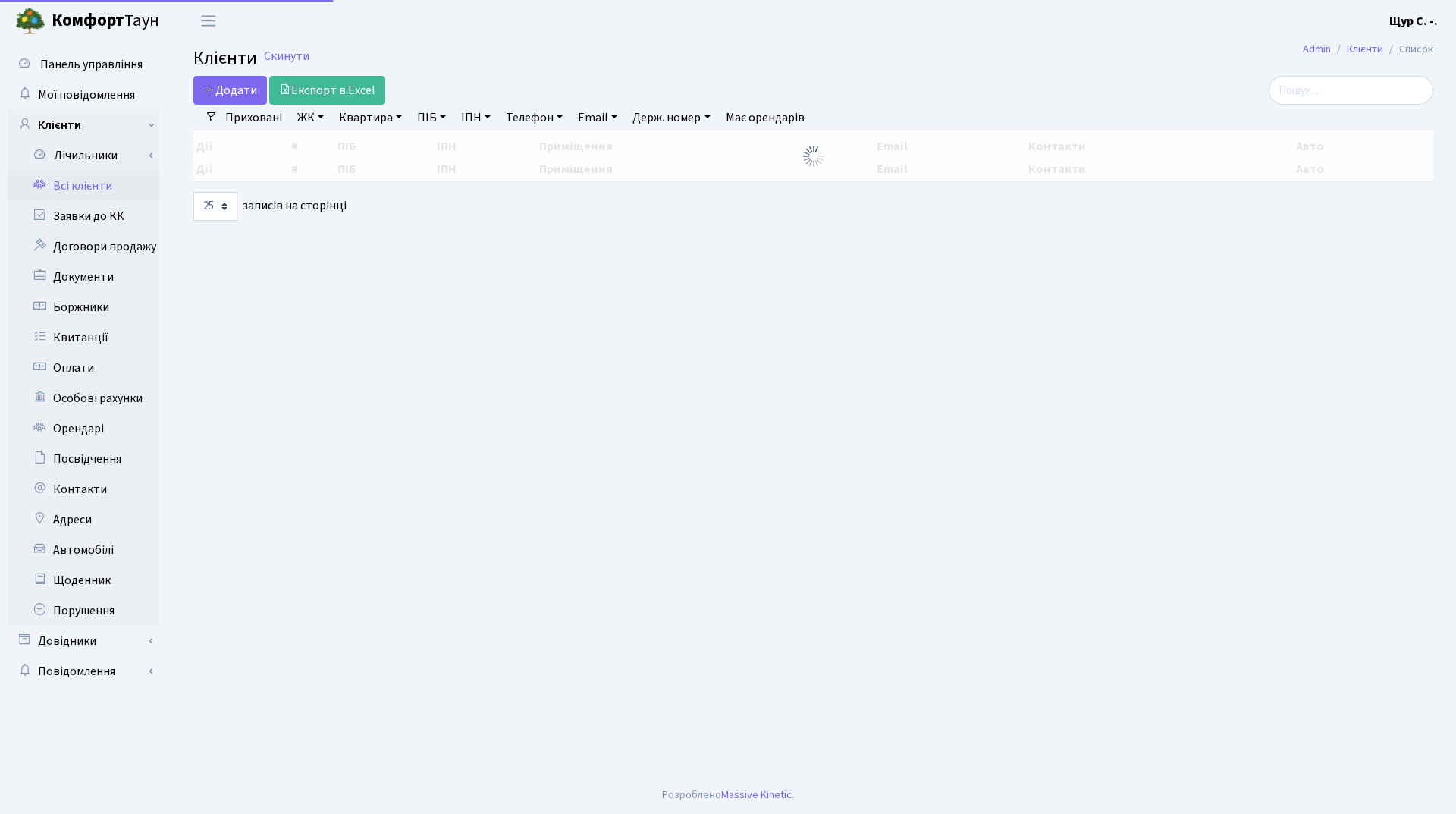
select select "25"
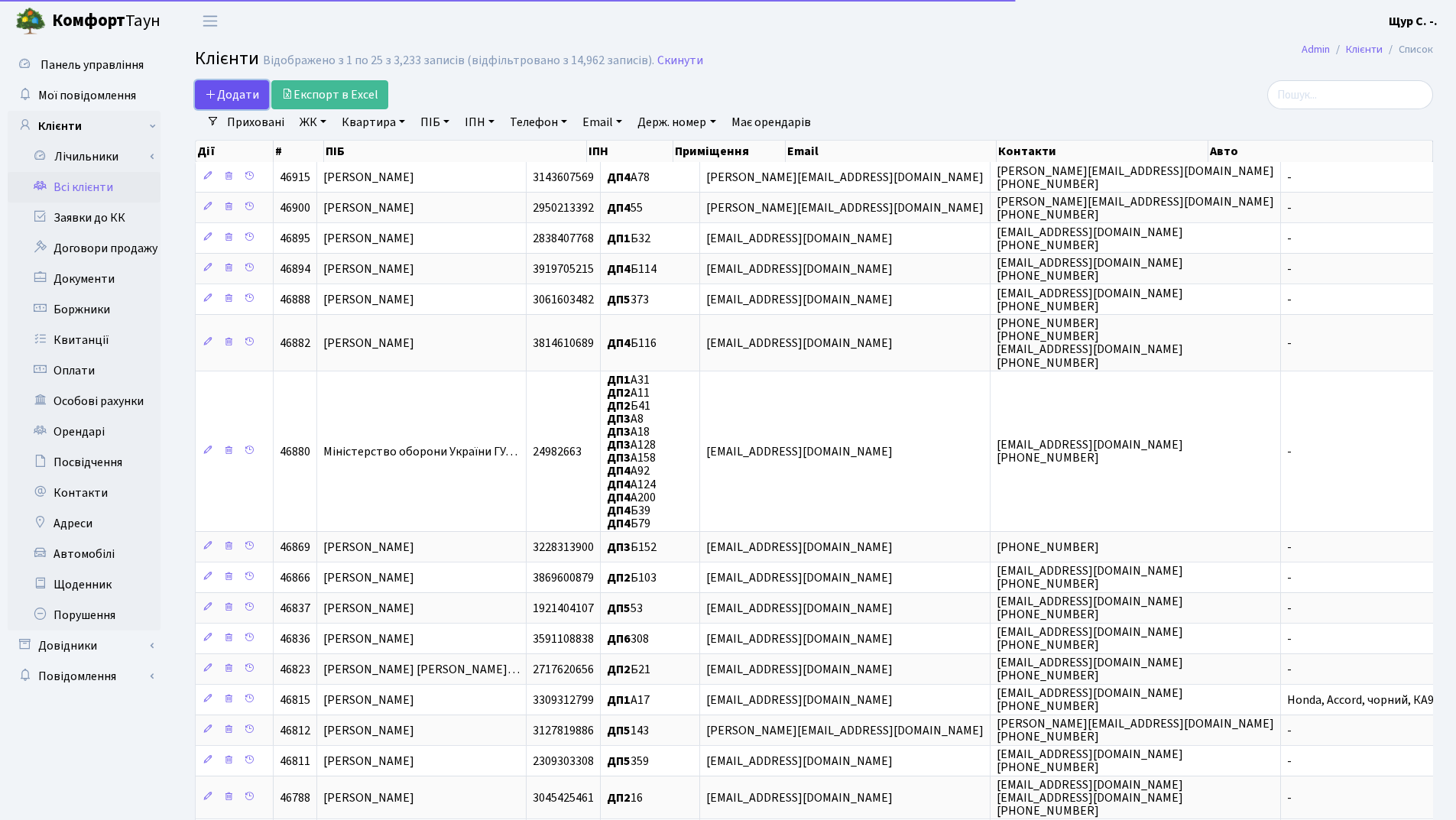
click at [240, 88] on span "Додати" at bounding box center [231, 95] width 54 height 17
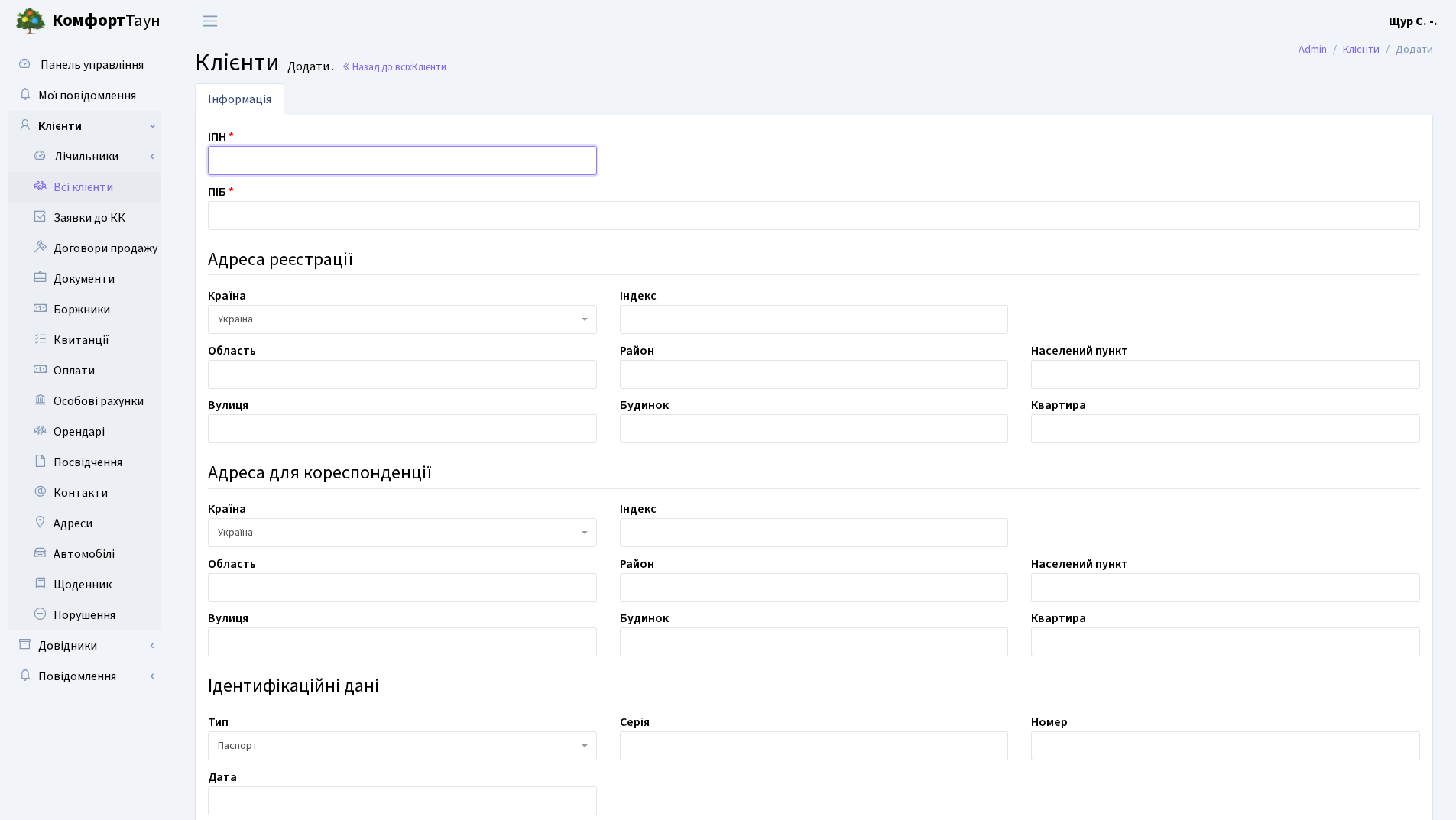
click at [235, 163] on input "text" at bounding box center [402, 160] width 389 height 29
type input "2375700822"
click at [252, 209] on input "text" at bounding box center [814, 215] width 1212 height 29
type input "[PERSON_NAME]"
click at [260, 375] on input "text" at bounding box center [402, 374] width 389 height 29
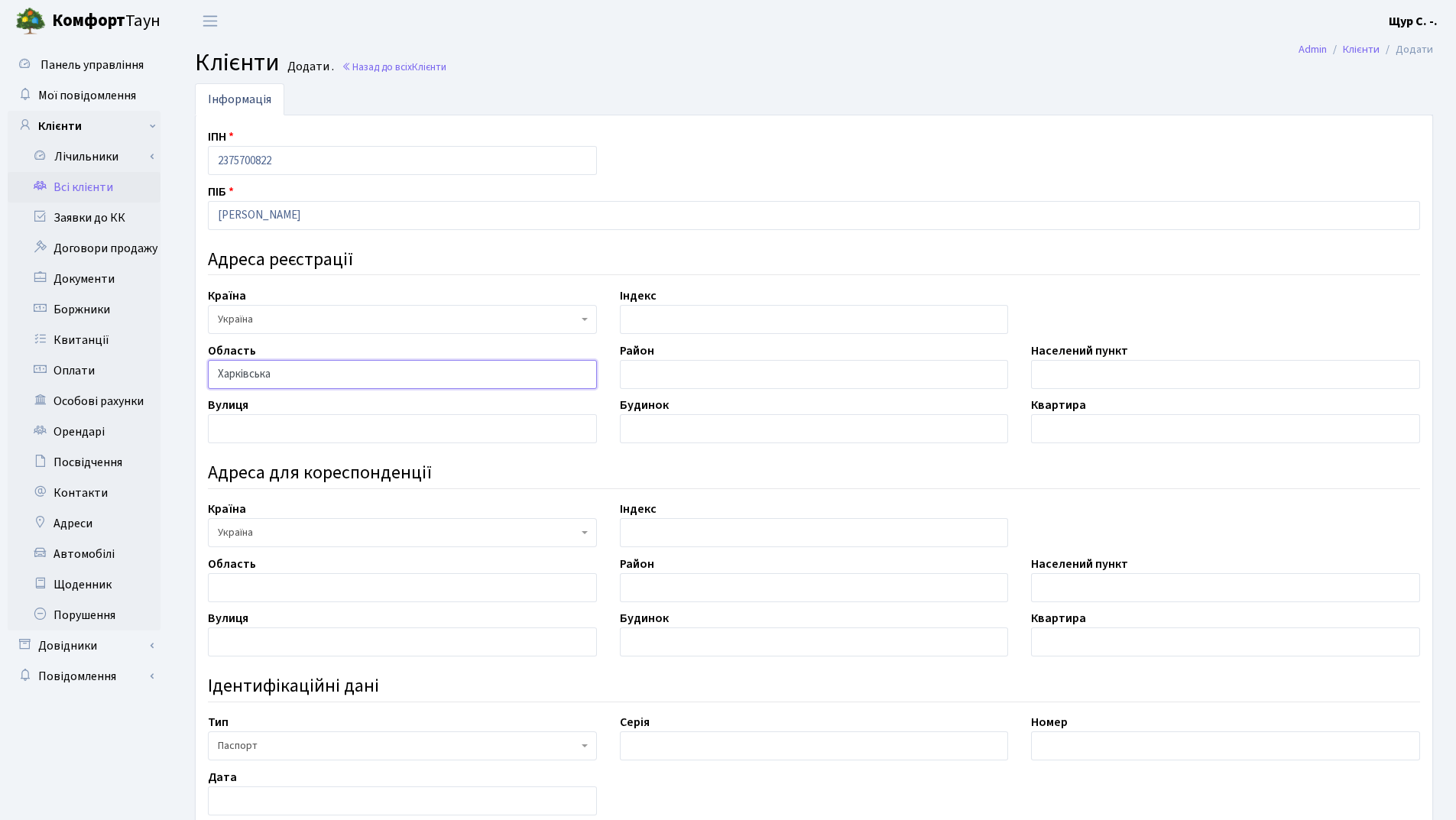
type input "Харківська"
click at [1081, 374] on input "text" at bounding box center [1226, 374] width 389 height 29
click at [758, 379] on input "text" at bounding box center [814, 374] width 389 height 29
type input "Дергачівський"
click at [1094, 370] on input "text" at bounding box center [1226, 374] width 389 height 29
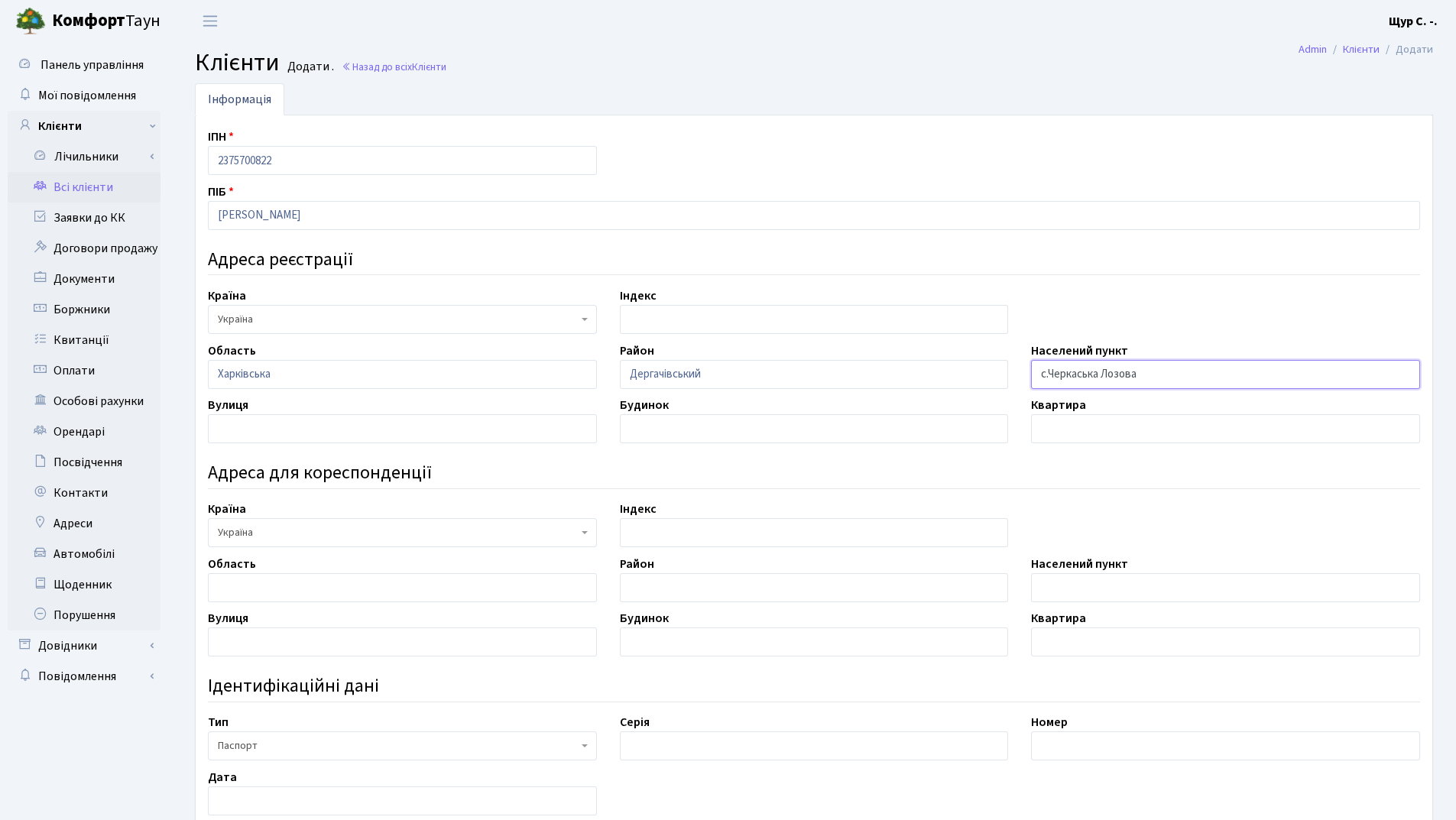
type input "с.Черкаська Лозова"
click at [280, 426] on input "text" at bounding box center [402, 428] width 389 height 29
type input "Новоселівська"
click at [765, 430] on input "text" at bounding box center [814, 428] width 389 height 29
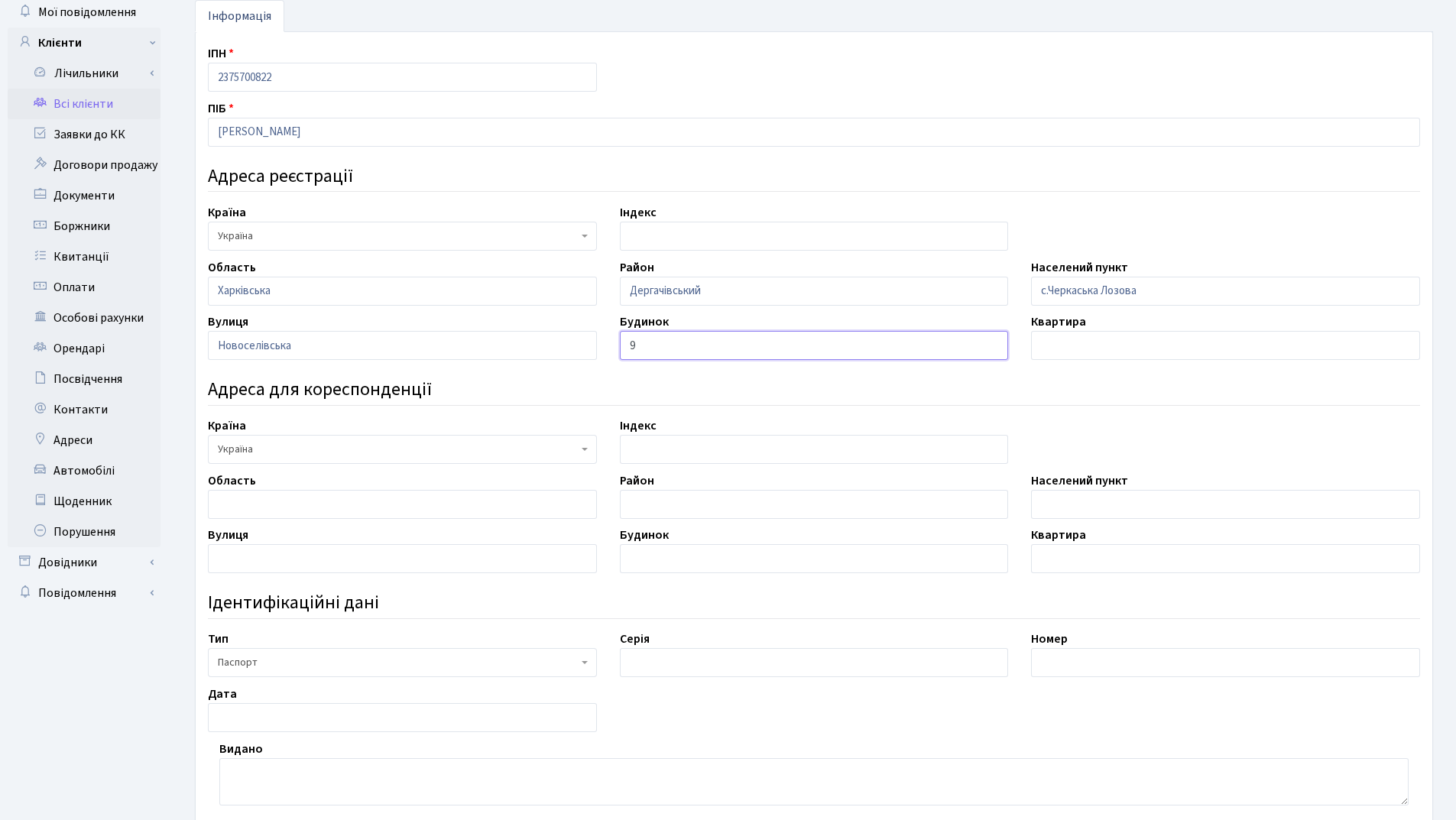
scroll to position [305, 0]
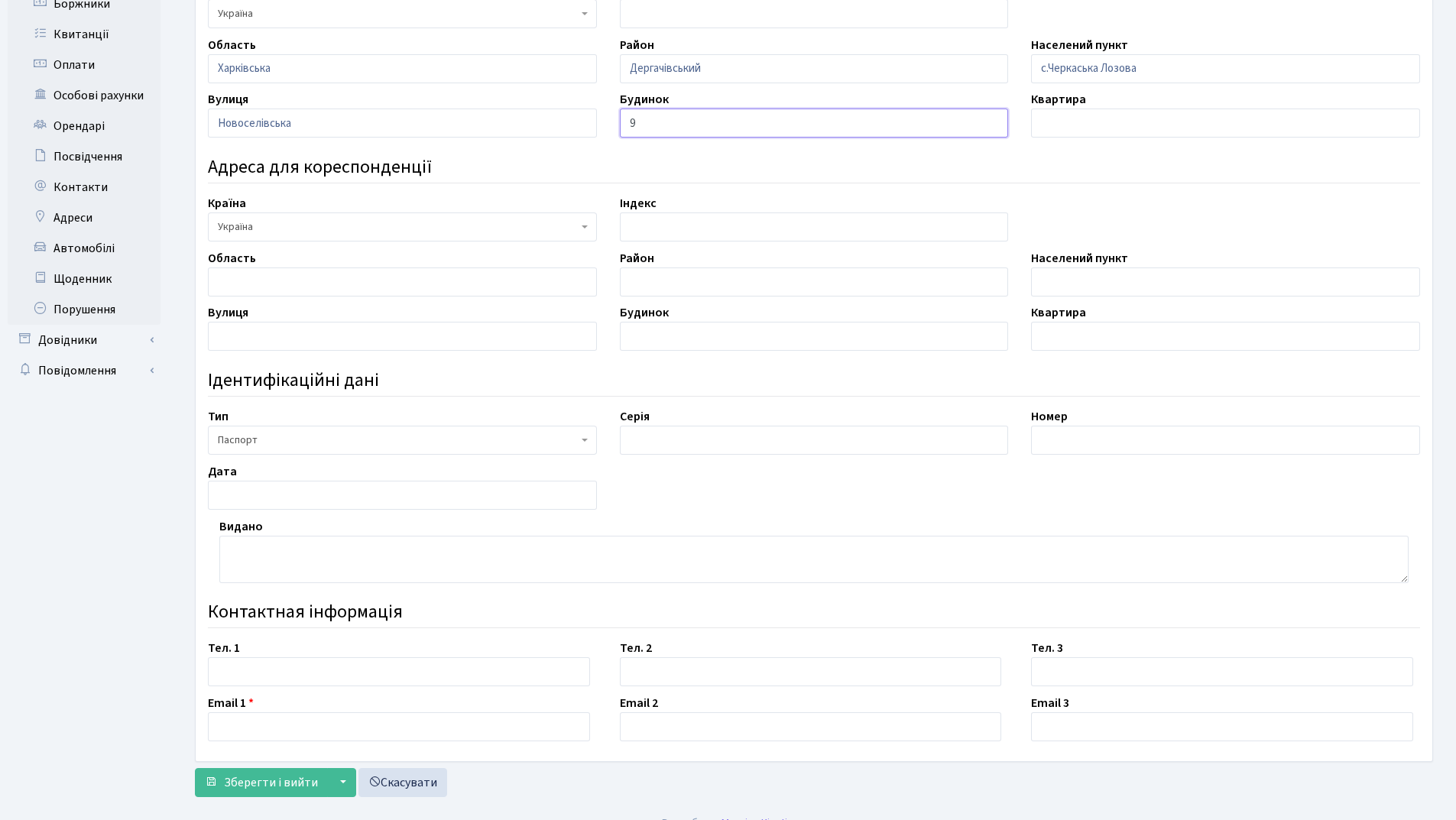
type input "9"
click at [696, 440] on input "text" at bounding box center [814, 440] width 389 height 29
type input "МК"
click at [1049, 446] on input "text" at bounding box center [1226, 440] width 389 height 29
type input "844017"
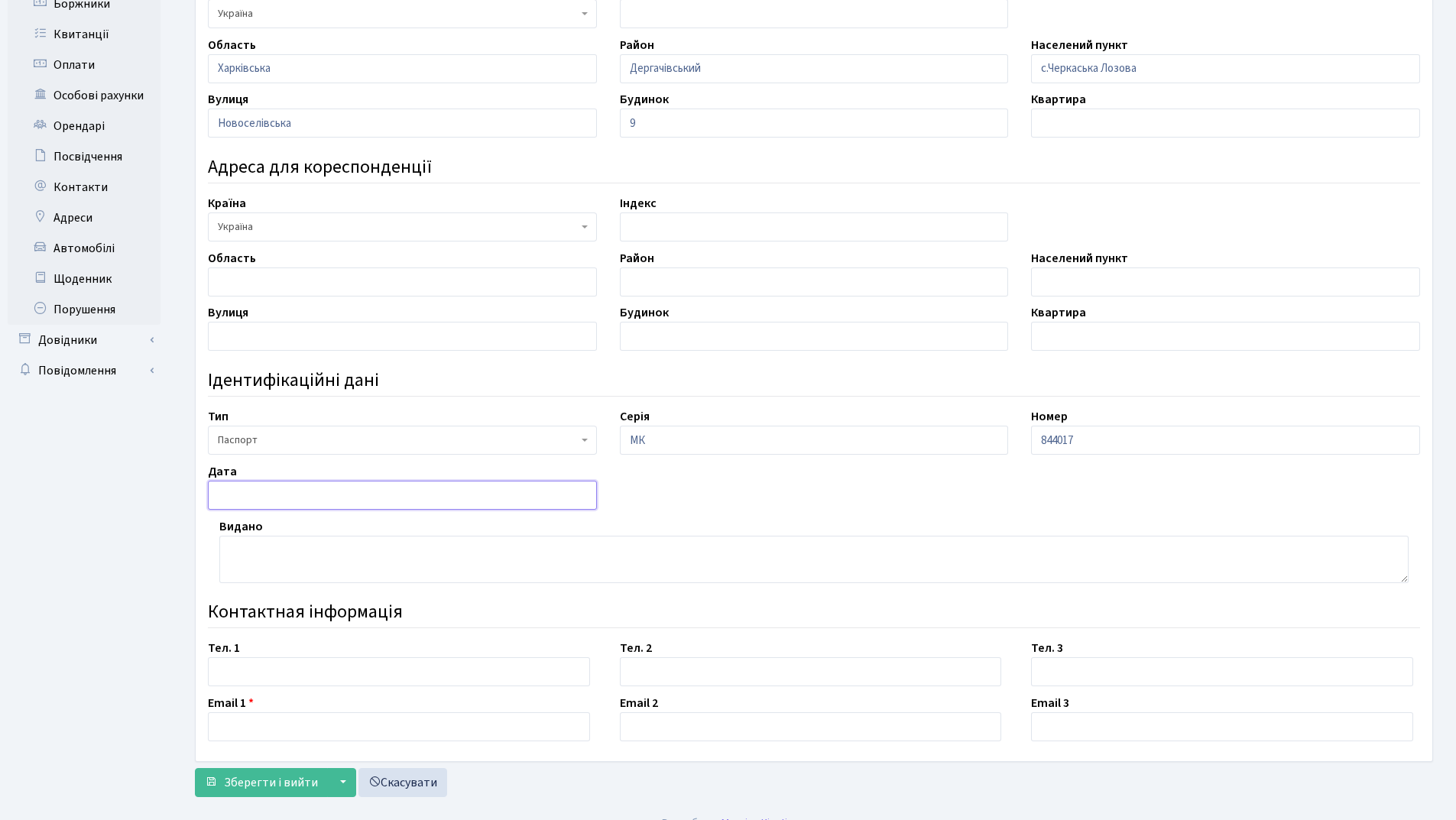
click at [340, 498] on input "text" at bounding box center [402, 495] width 389 height 29
type input "19.06.1998"
click at [245, 551] on textarea at bounding box center [814, 559] width 1189 height 47
type textarea "Дергачівським РВ УМВС України в Харківській області"
click at [219, 677] on input "text" at bounding box center [398, 671] width 382 height 29
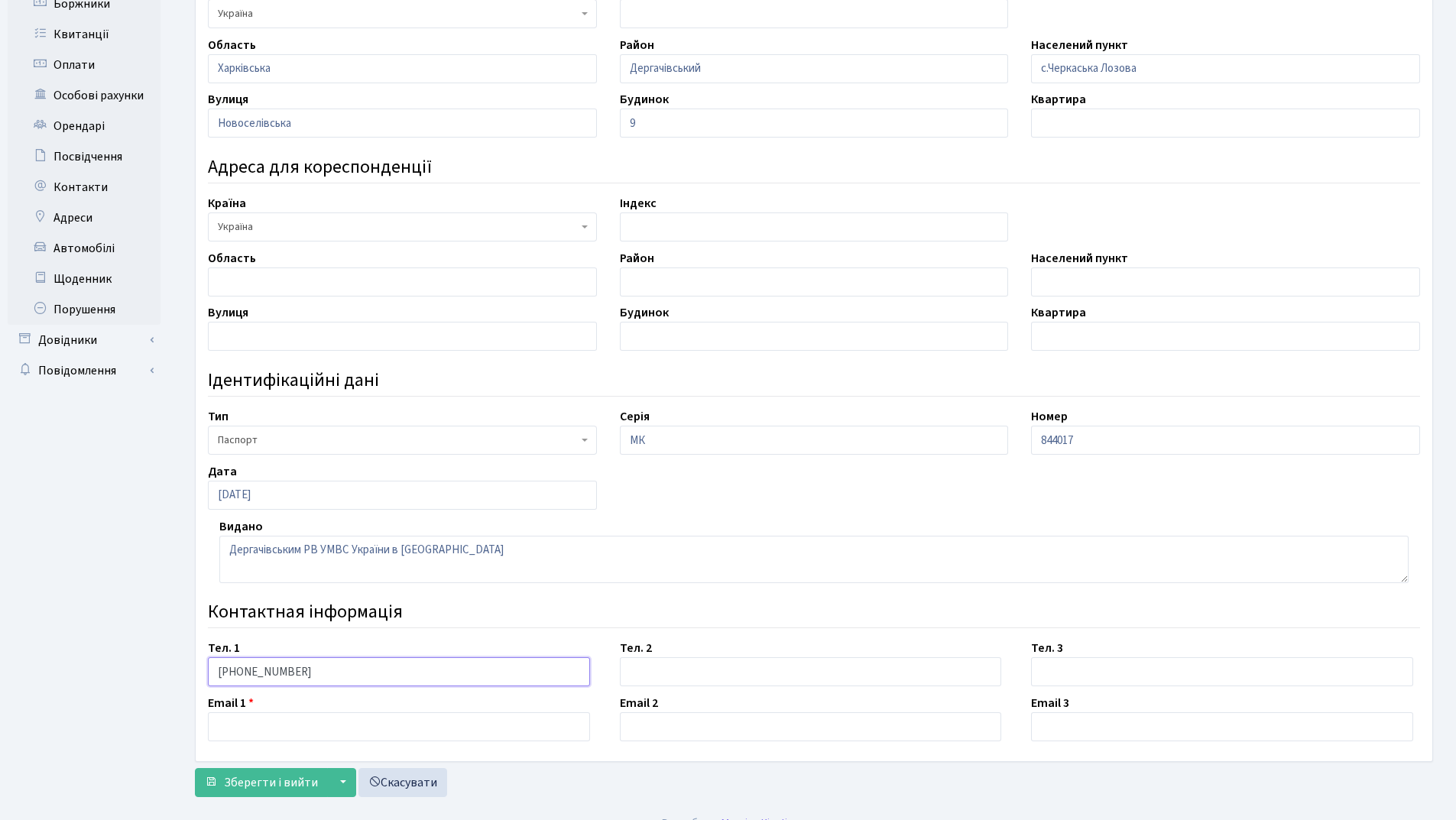
type input "067-972-60-21"
click at [224, 729] on input "text" at bounding box center [398, 726] width 382 height 29
drag, startPoint x: 297, startPoint y: 669, endPoint x: 209, endPoint y: 667, distance: 88.0
click at [209, 667] on input "067-972-60-21" at bounding box center [398, 671] width 382 height 29
type input "[PHONE_NUMBER]"
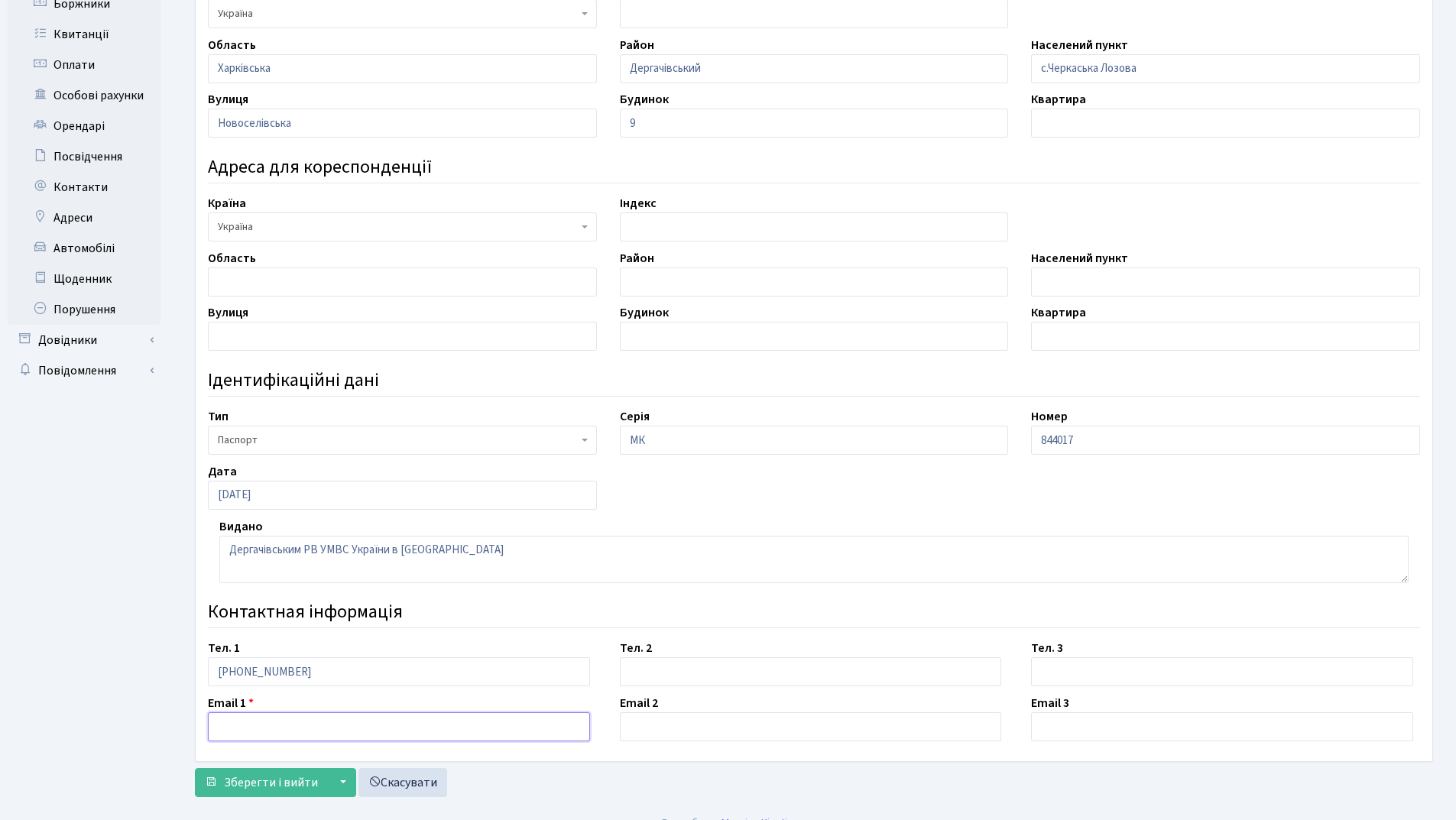
click at [258, 730] on input "text" at bounding box center [398, 726] width 382 height 29
type input "v0679726021@outlook.com"
click at [258, 784] on span "Зберегти і вийти" at bounding box center [270, 782] width 94 height 17
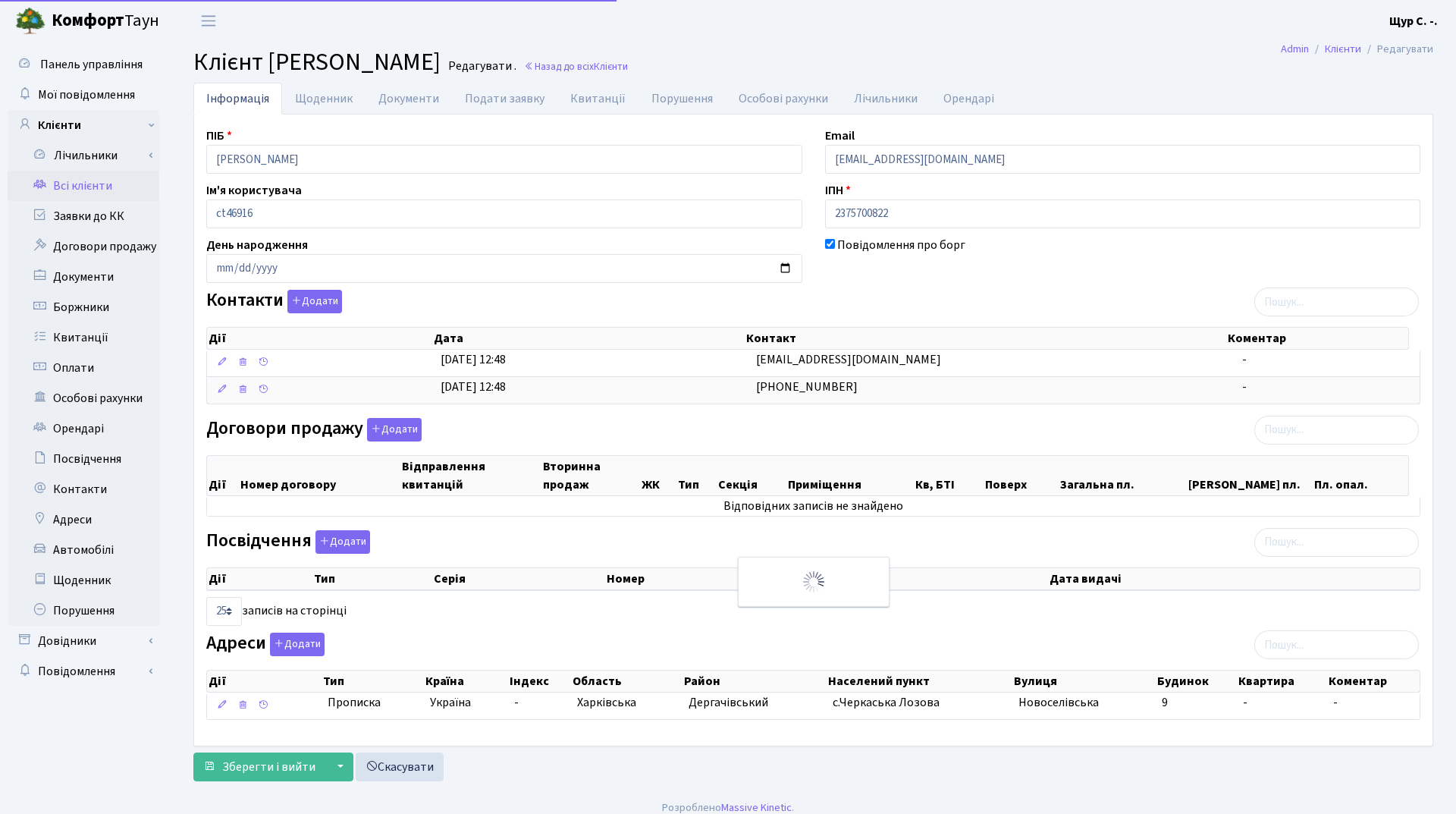
select select "25"
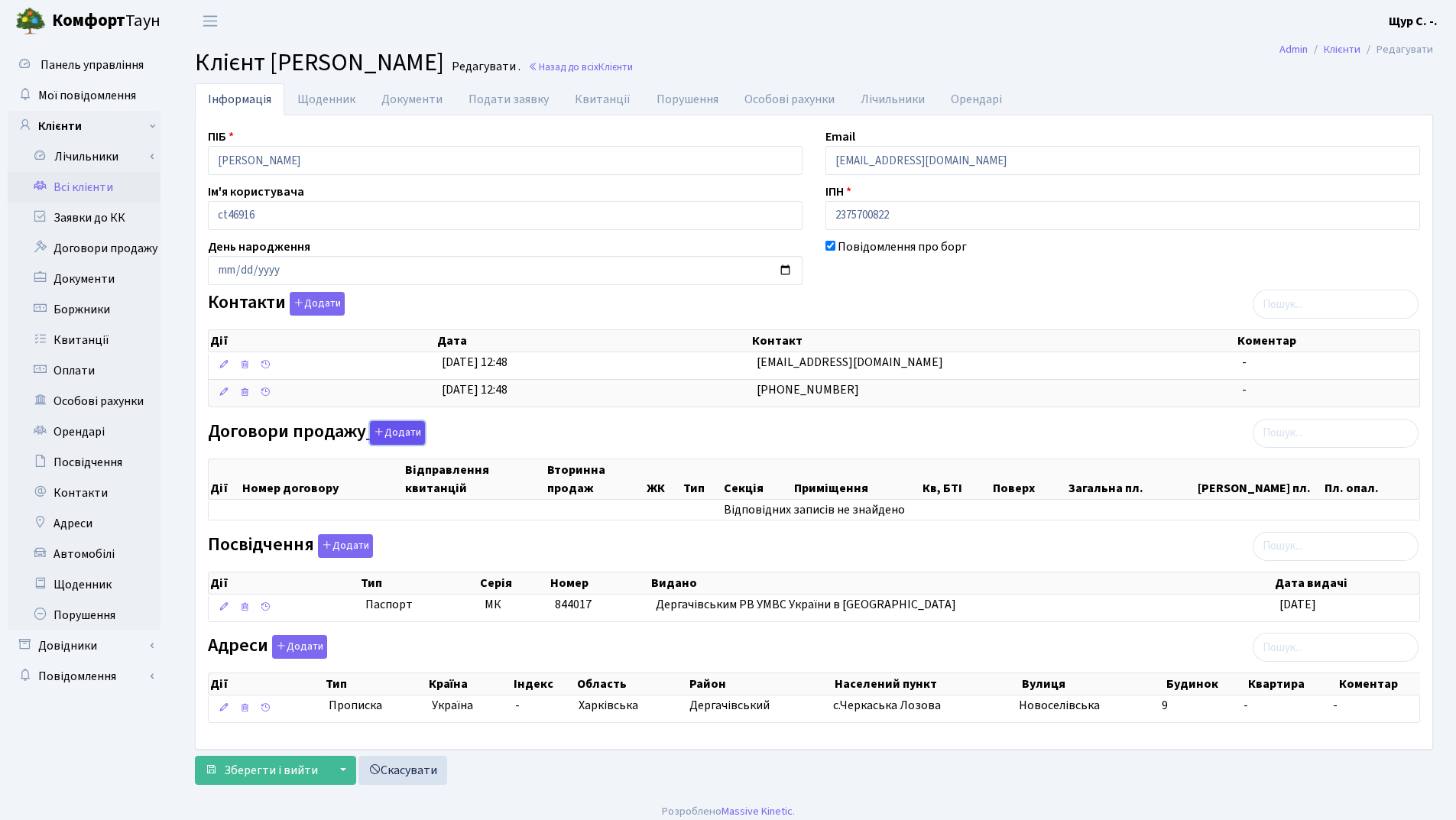
click at [398, 432] on button "Додати" at bounding box center [397, 432] width 55 height 24
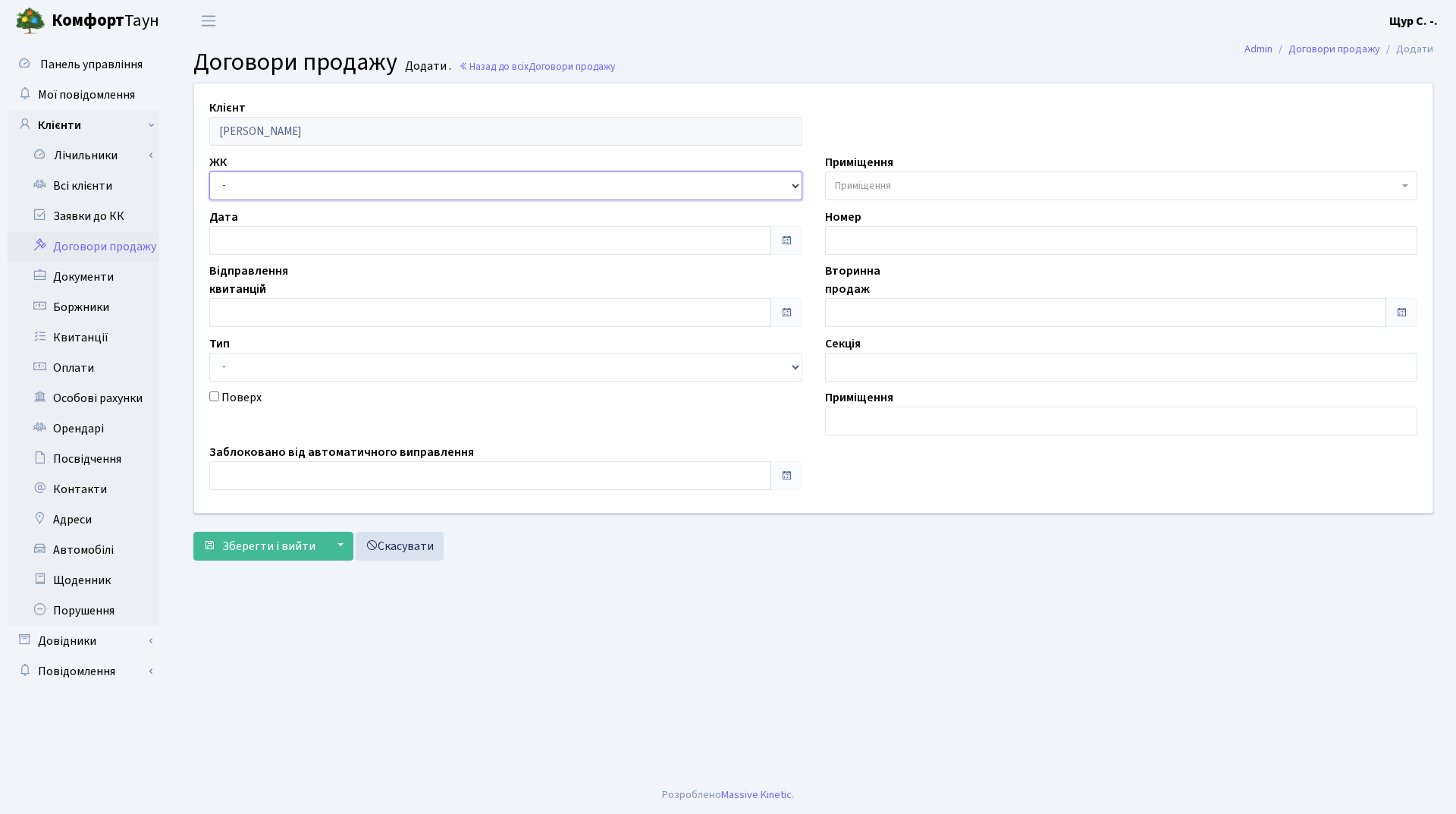
click at [332, 187] on select "- ДП1, вул. [PERSON_NAME][STREET_ADDRESS]. [PERSON_NAME][STREET_ADDRESS]. [PERS…" at bounding box center [505, 185] width 593 height 29
select select "313"
click at [209, 171] on select "- ДП1, вул. [PERSON_NAME][STREET_ADDRESS]. [PERSON_NAME][STREET_ADDRESS]. [PERS…" at bounding box center [505, 185] width 593 height 29
select select
click at [256, 307] on input "text" at bounding box center [489, 312] width 562 height 29
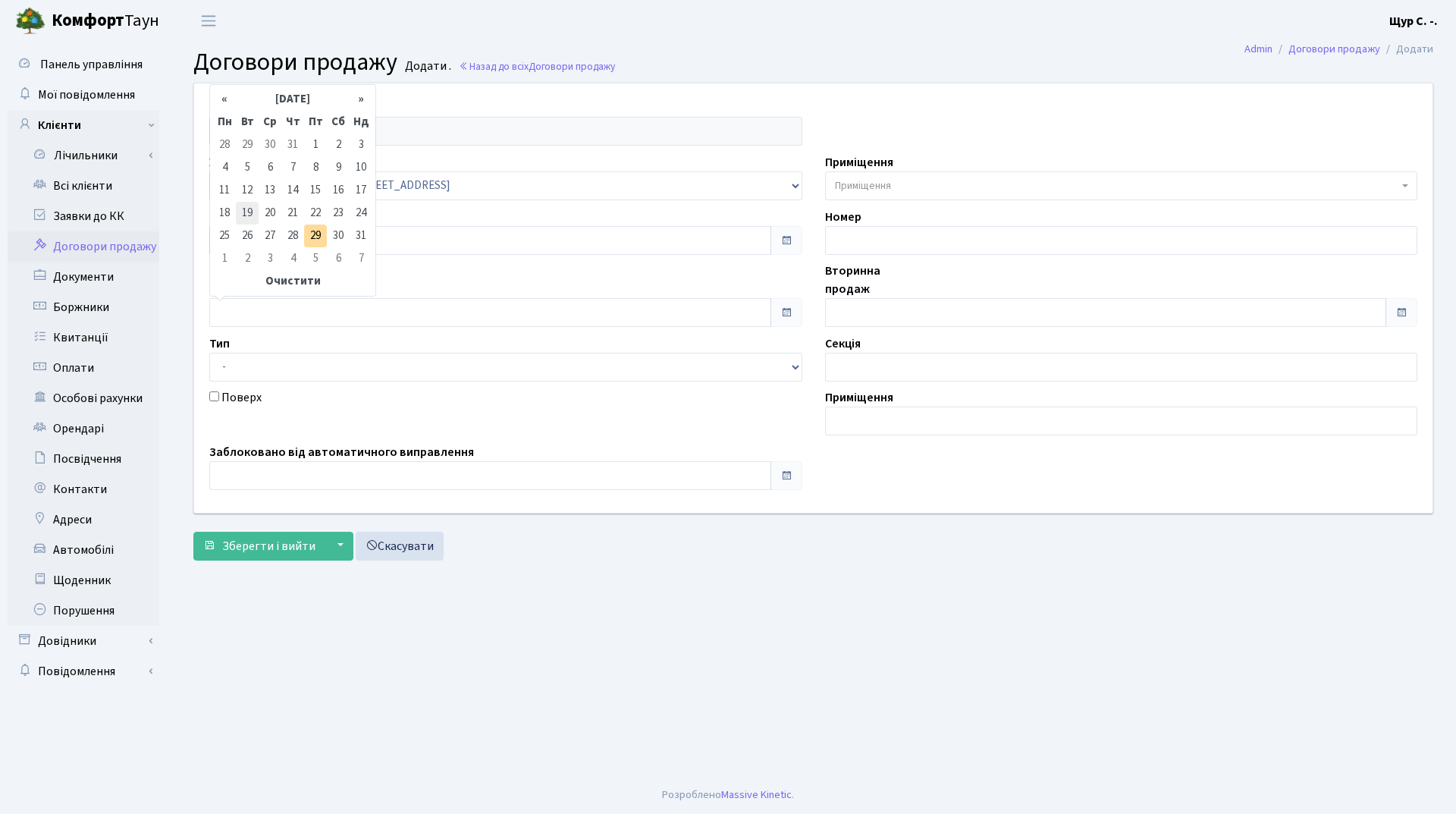
click at [248, 215] on td "19" at bounding box center [248, 213] width 23 height 23
type input "[DATE]"
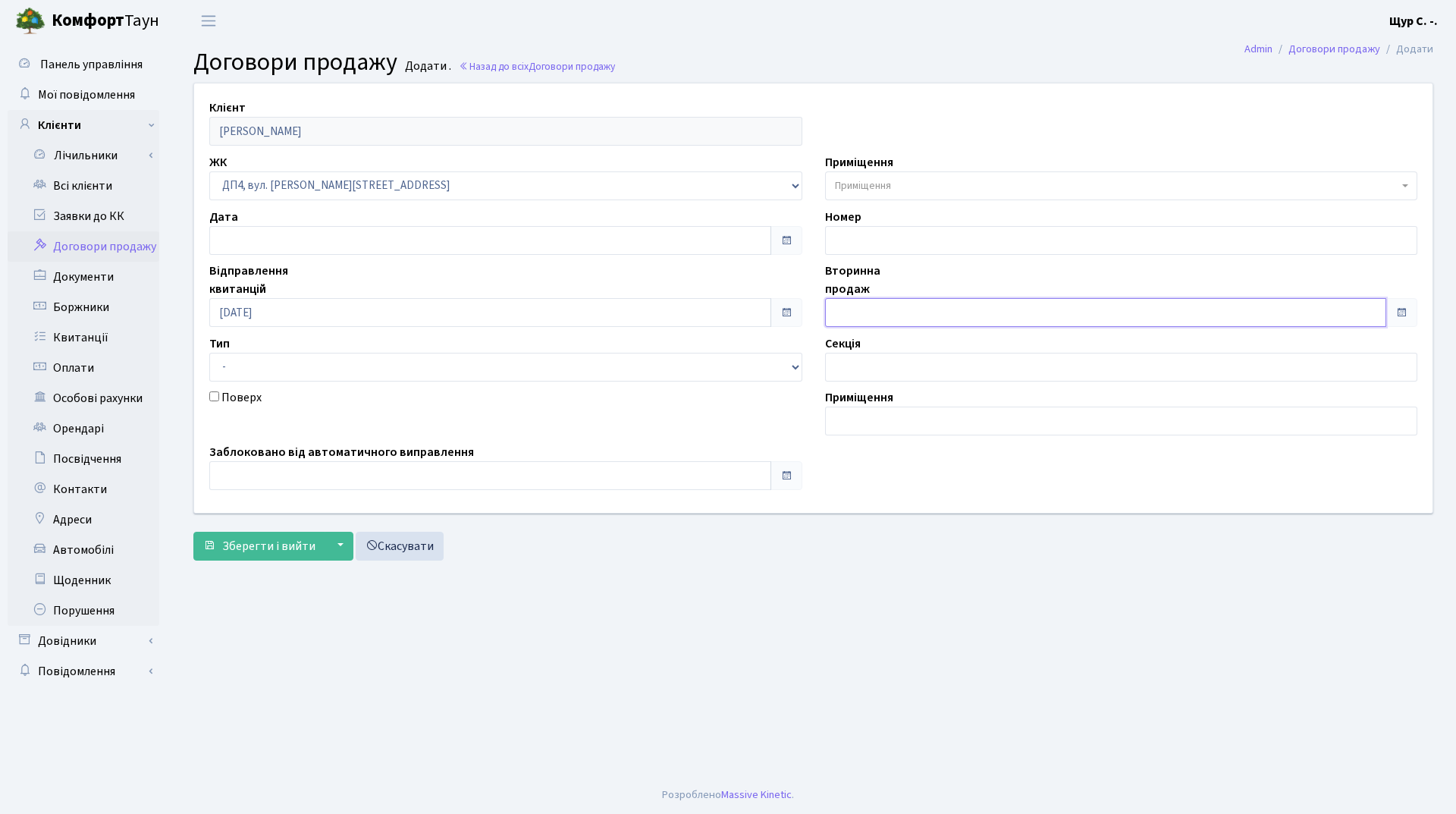
click at [851, 313] on input "text" at bounding box center [1106, 312] width 562 height 29
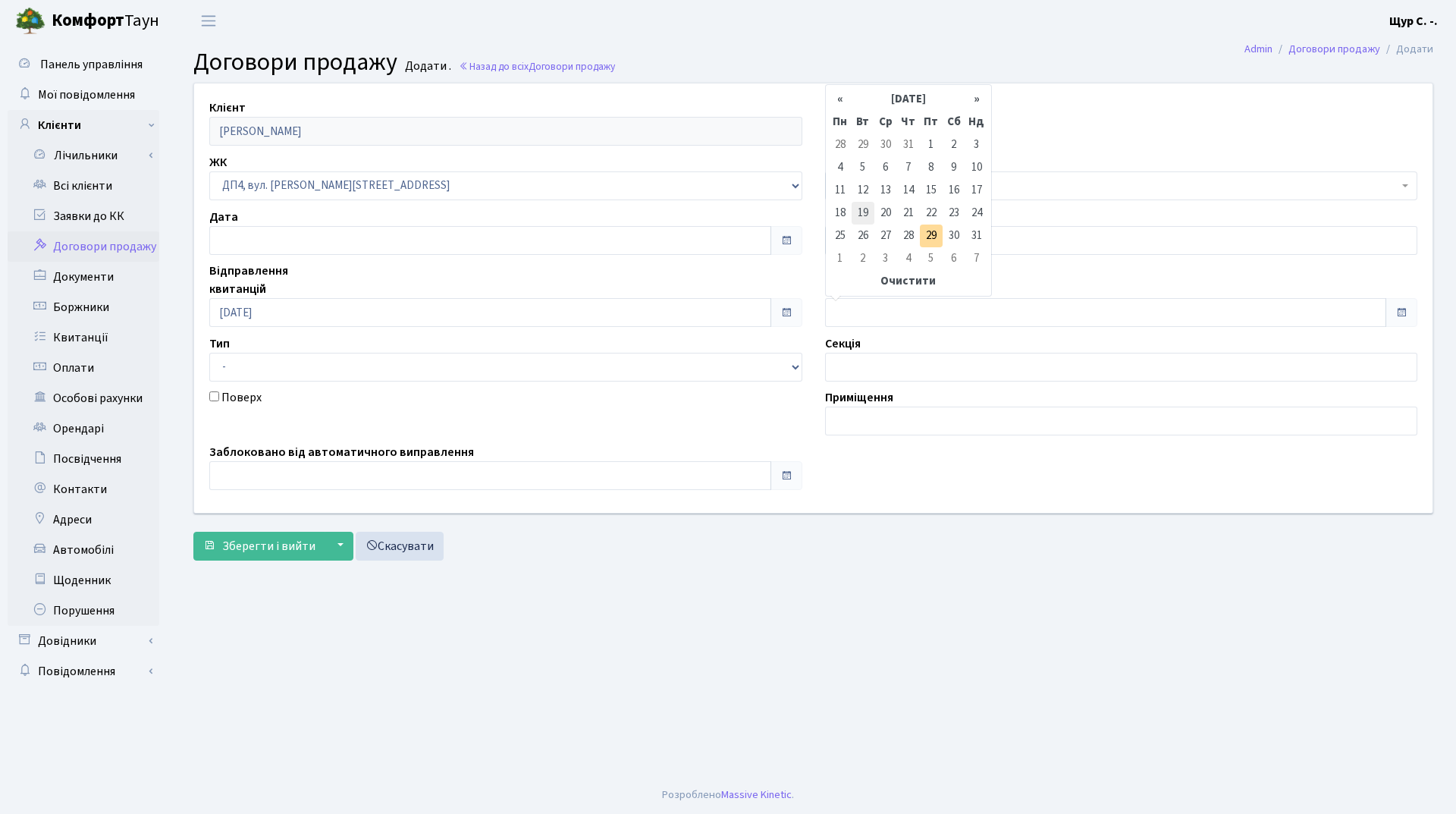
click at [865, 208] on td "19" at bounding box center [863, 213] width 23 height 23
type input "[DATE]"
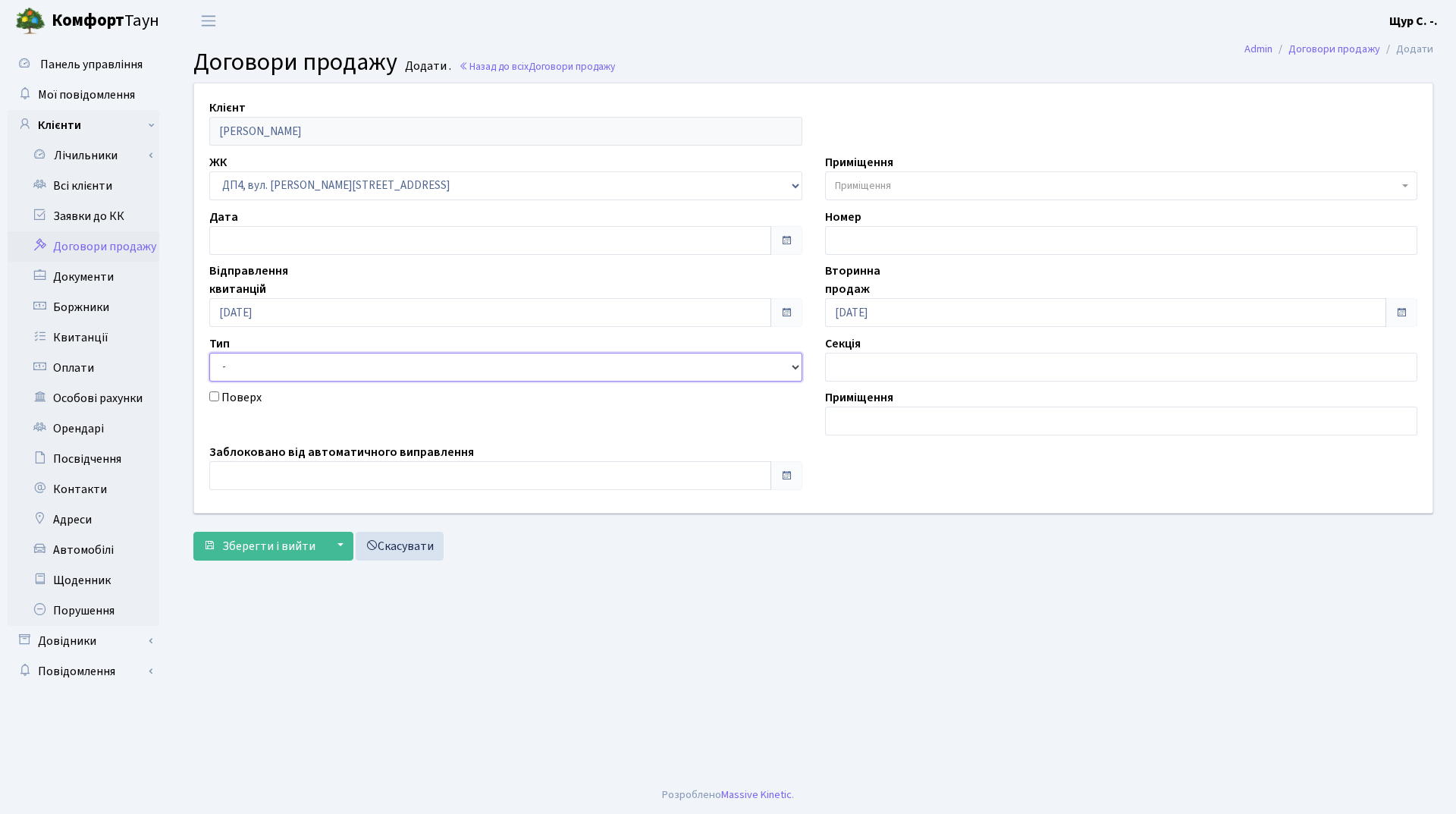
click at [661, 370] on select "- Квартира Комерція Нежитлове Паркінг" at bounding box center [505, 367] width 593 height 29
select select "269"
click at [209, 353] on select "- Квартира Комерція Нежитлове Паркінг" at bounding box center [505, 367] width 593 height 29
click at [891, 177] on span "Приміщення" at bounding box center [1122, 185] width 593 height 29
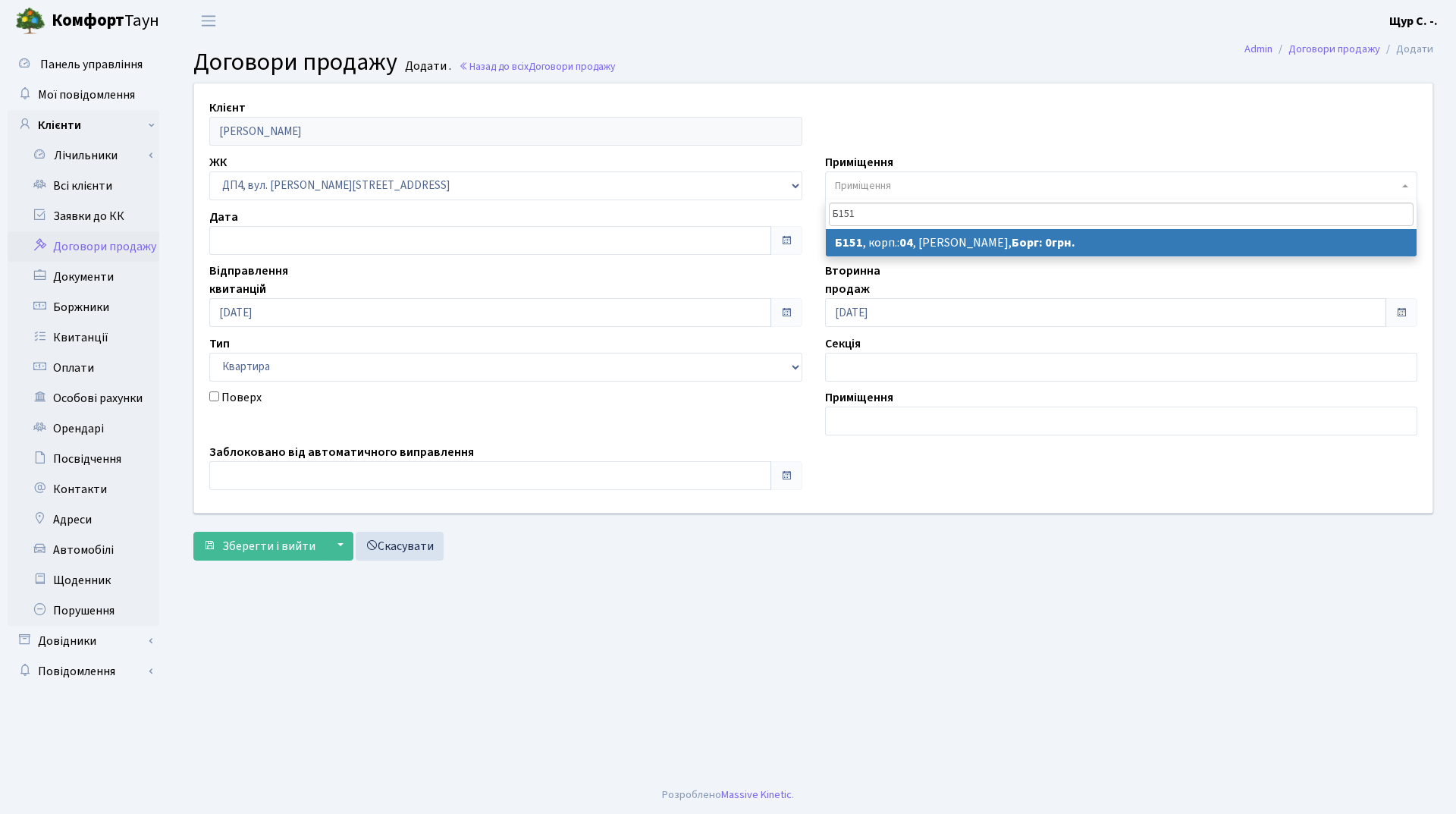
type input "Б151"
select select "33940"
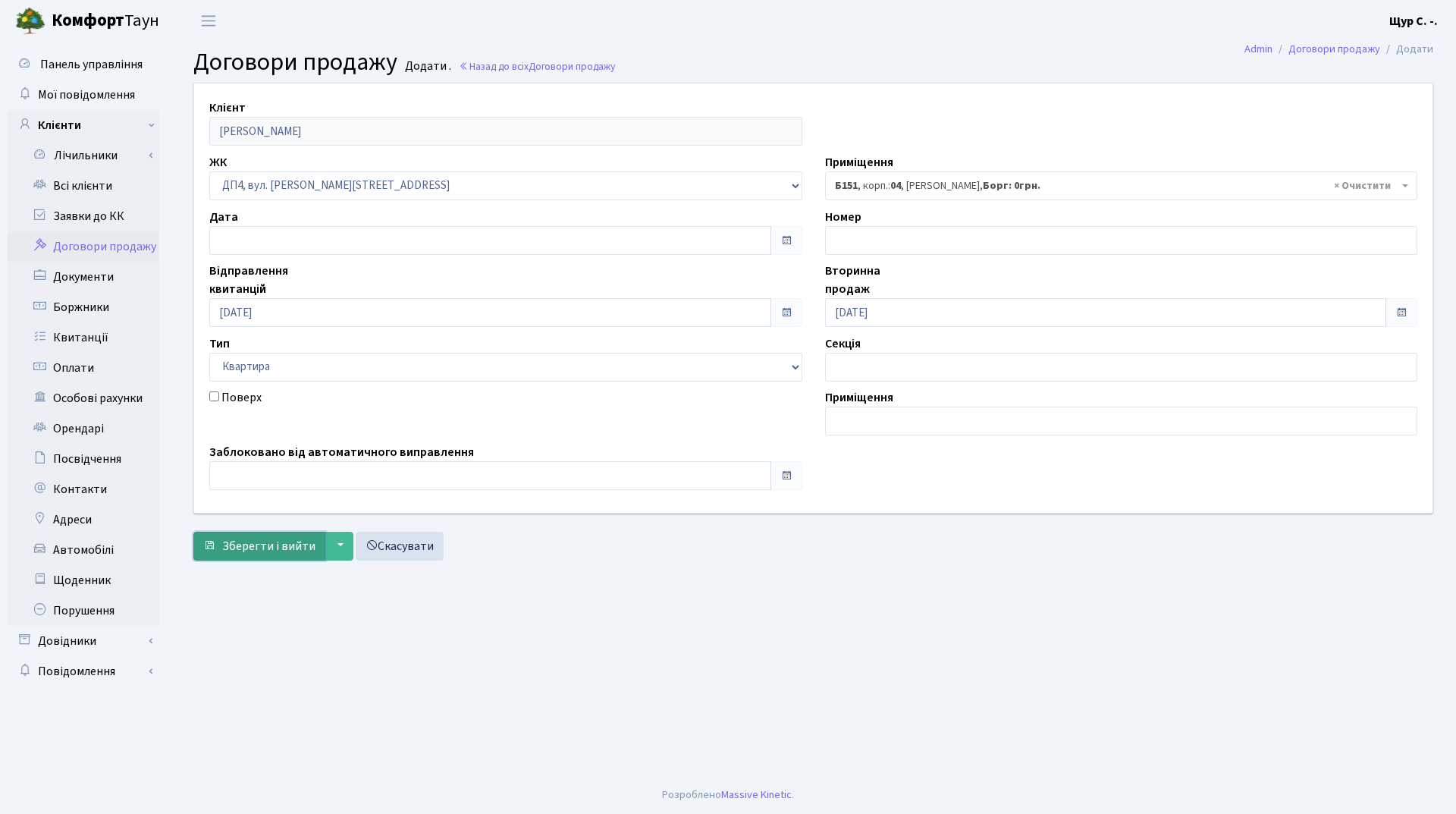
click at [273, 546] on span "Зберегти і вийти" at bounding box center [268, 546] width 93 height 17
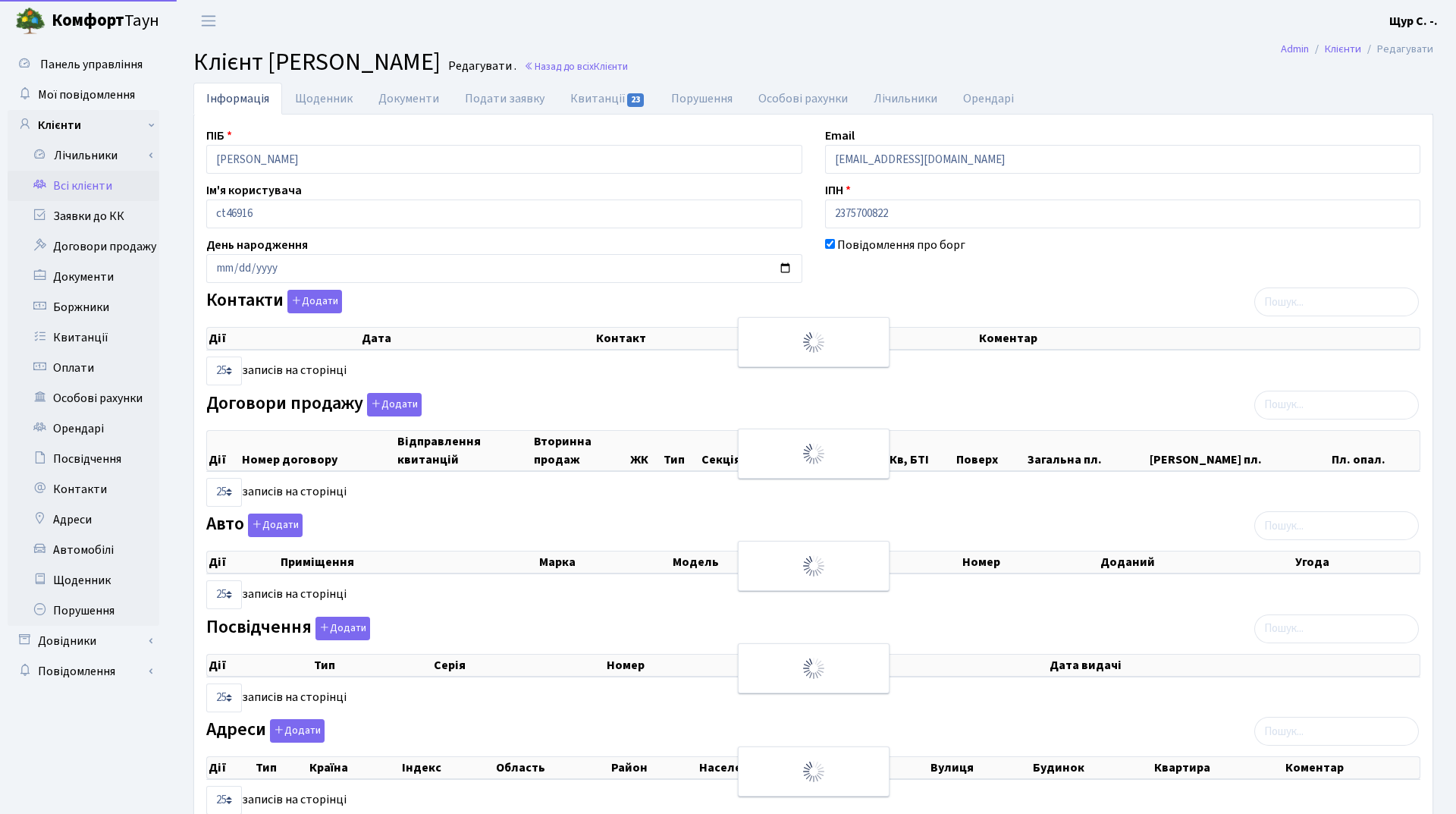
select select "25"
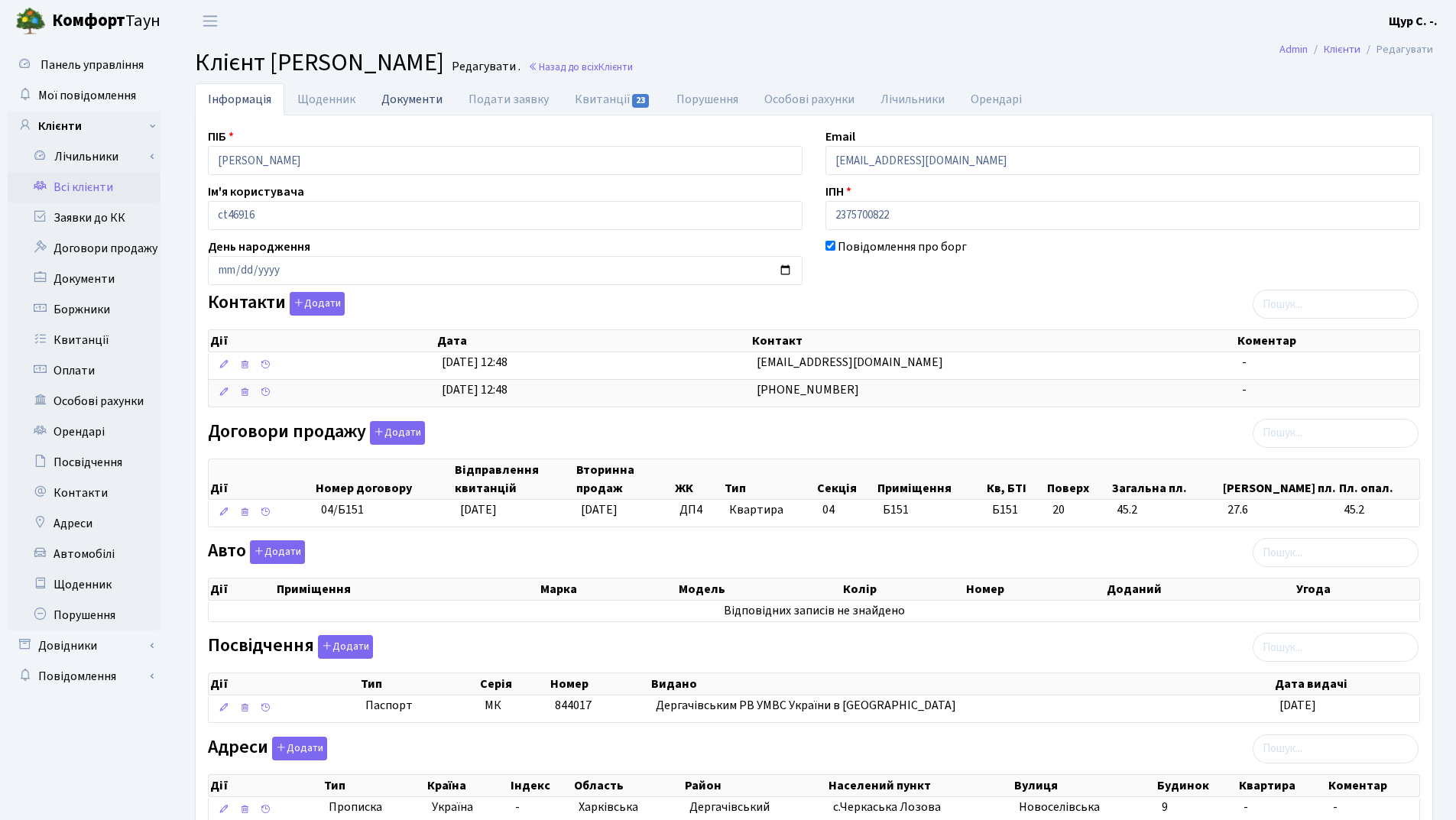
click at [396, 96] on link "Документи" at bounding box center [412, 99] width 87 height 31
select select "25"
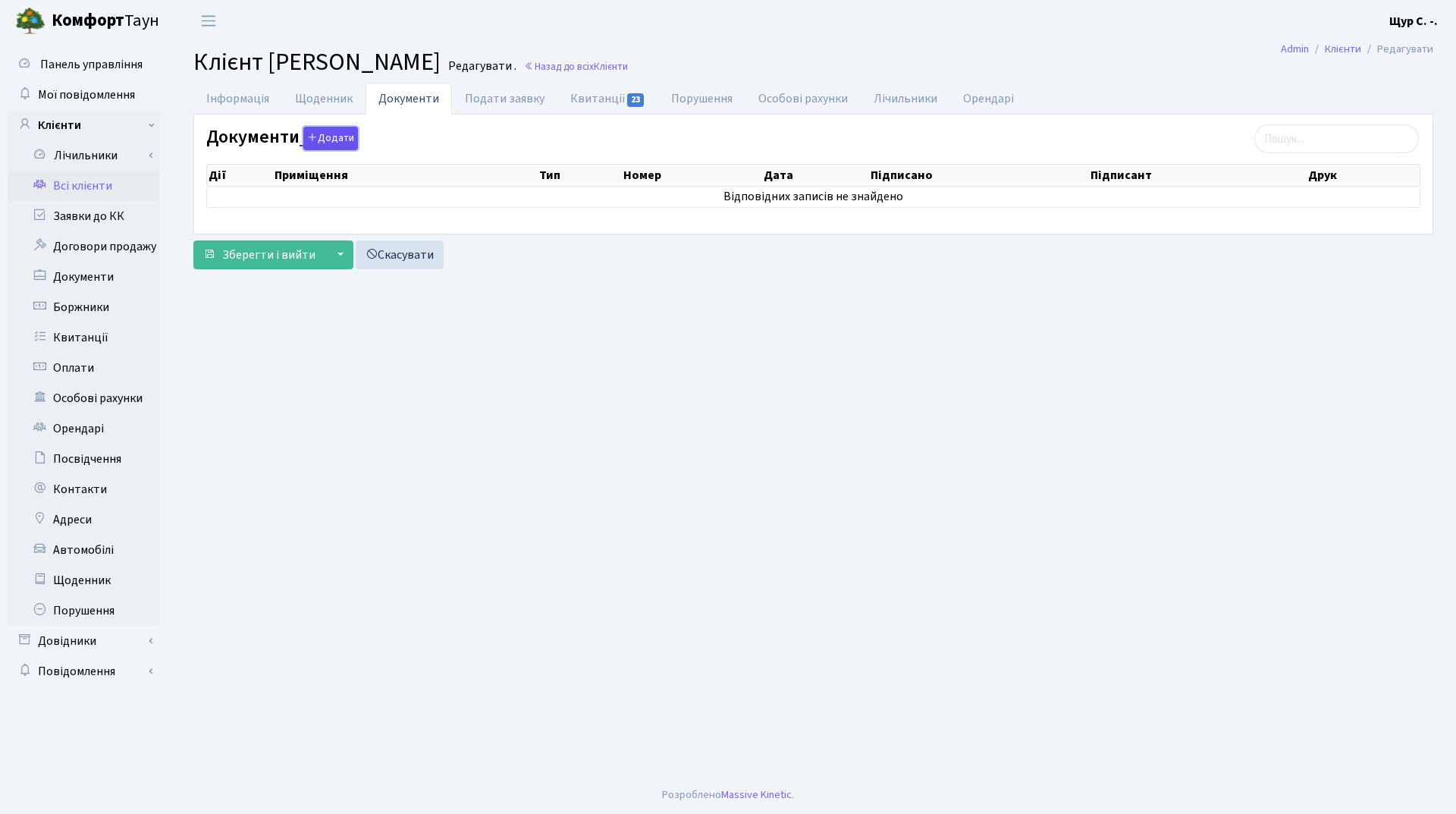
click at [330, 134] on button "Додати" at bounding box center [330, 138] width 55 height 24
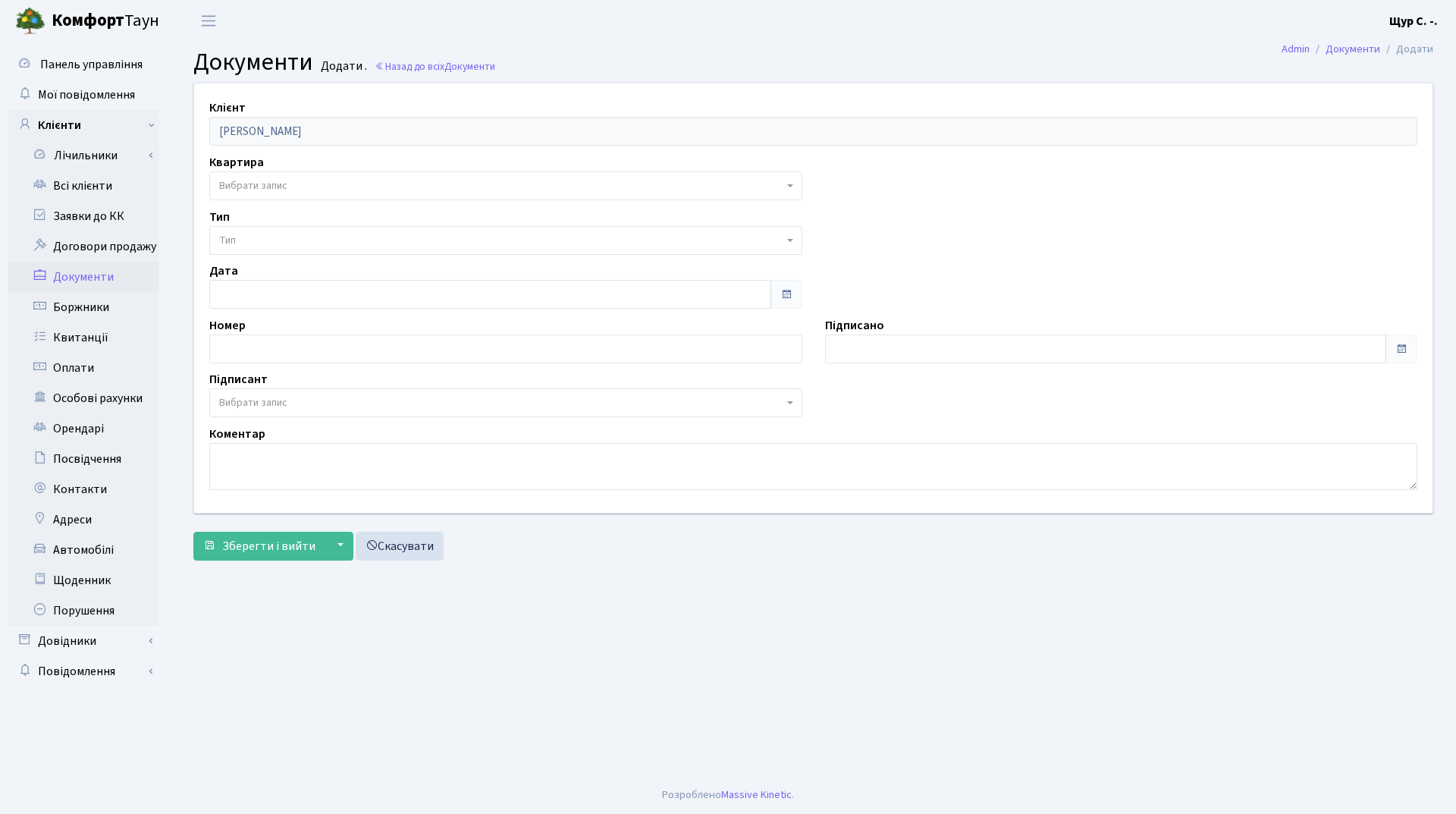
click at [330, 185] on span "Вибрати запис" at bounding box center [502, 185] width 565 height 15
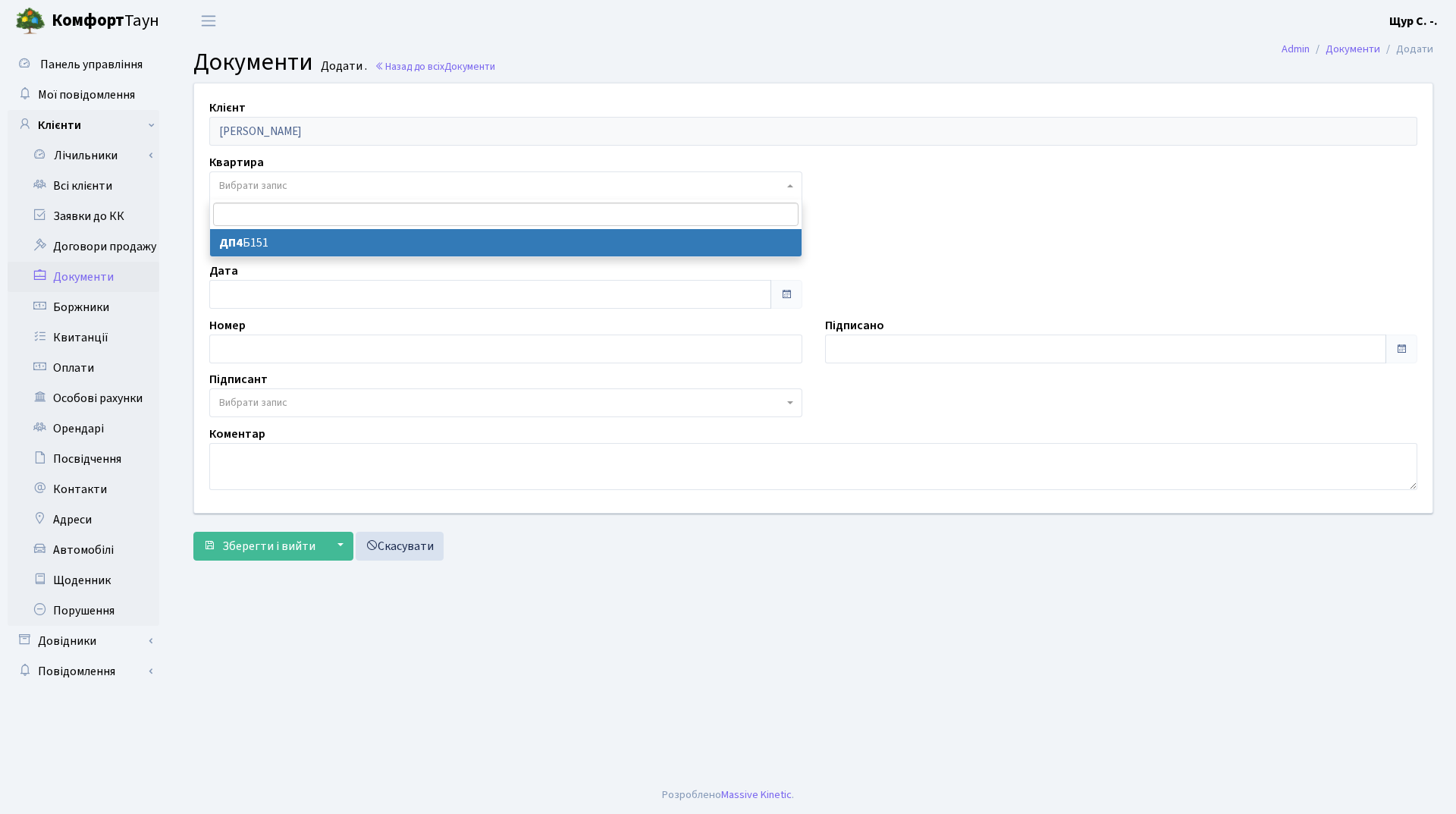
select select "178612"
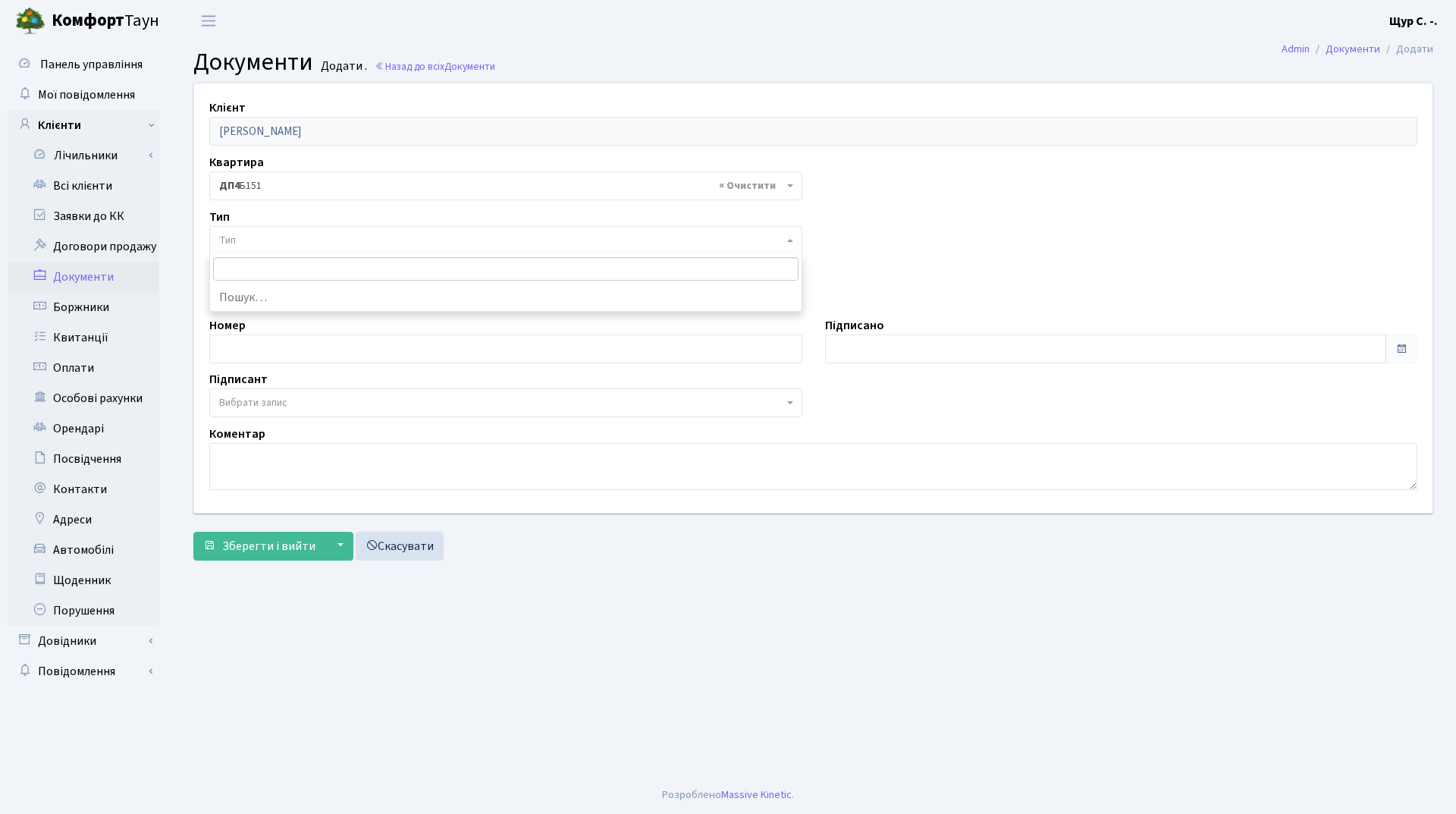
click at [308, 244] on span "Тип" at bounding box center [502, 240] width 565 height 15
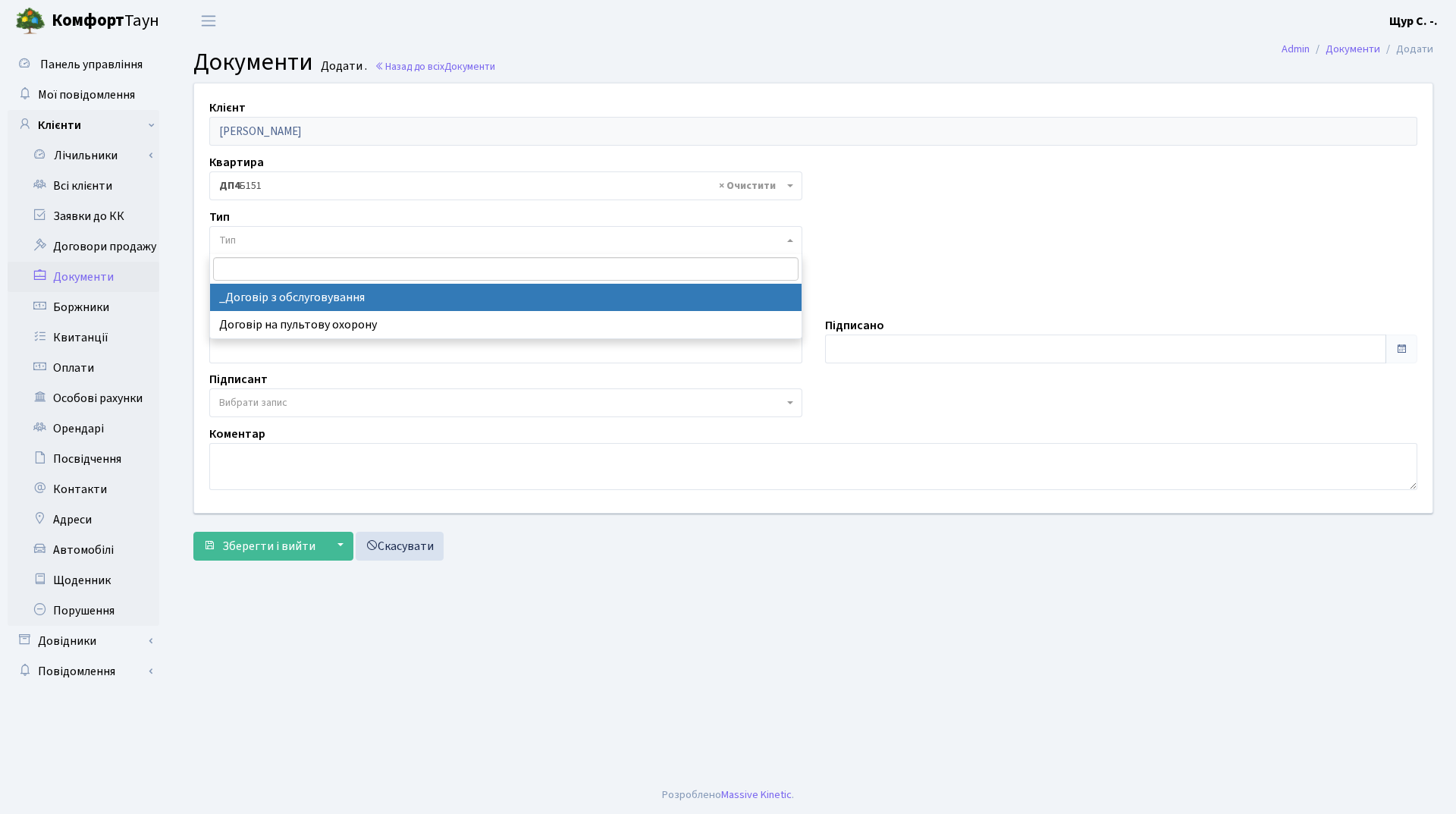
select select "289"
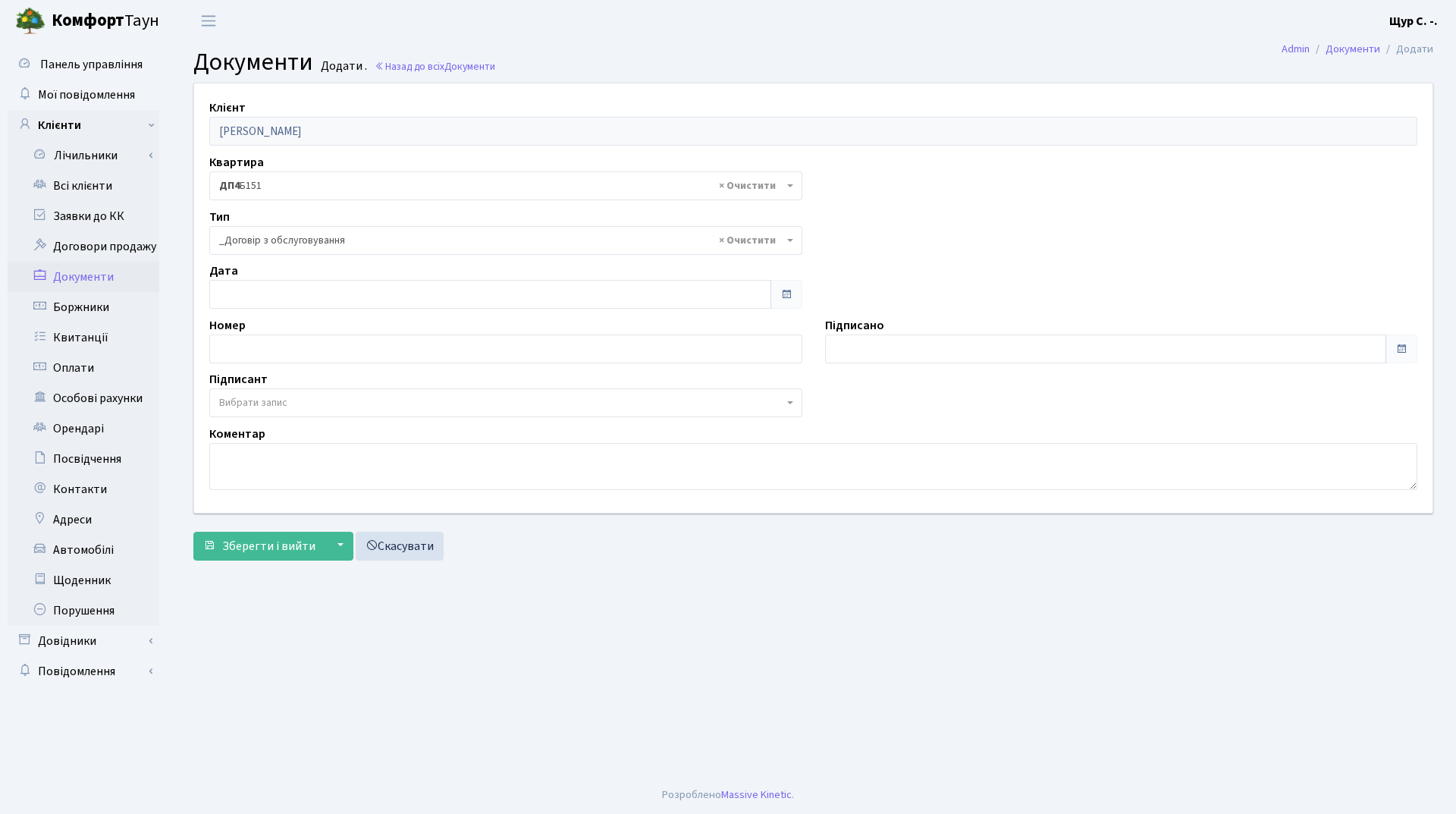
click at [295, 404] on span "Вибрати запис" at bounding box center [502, 403] width 565 height 15
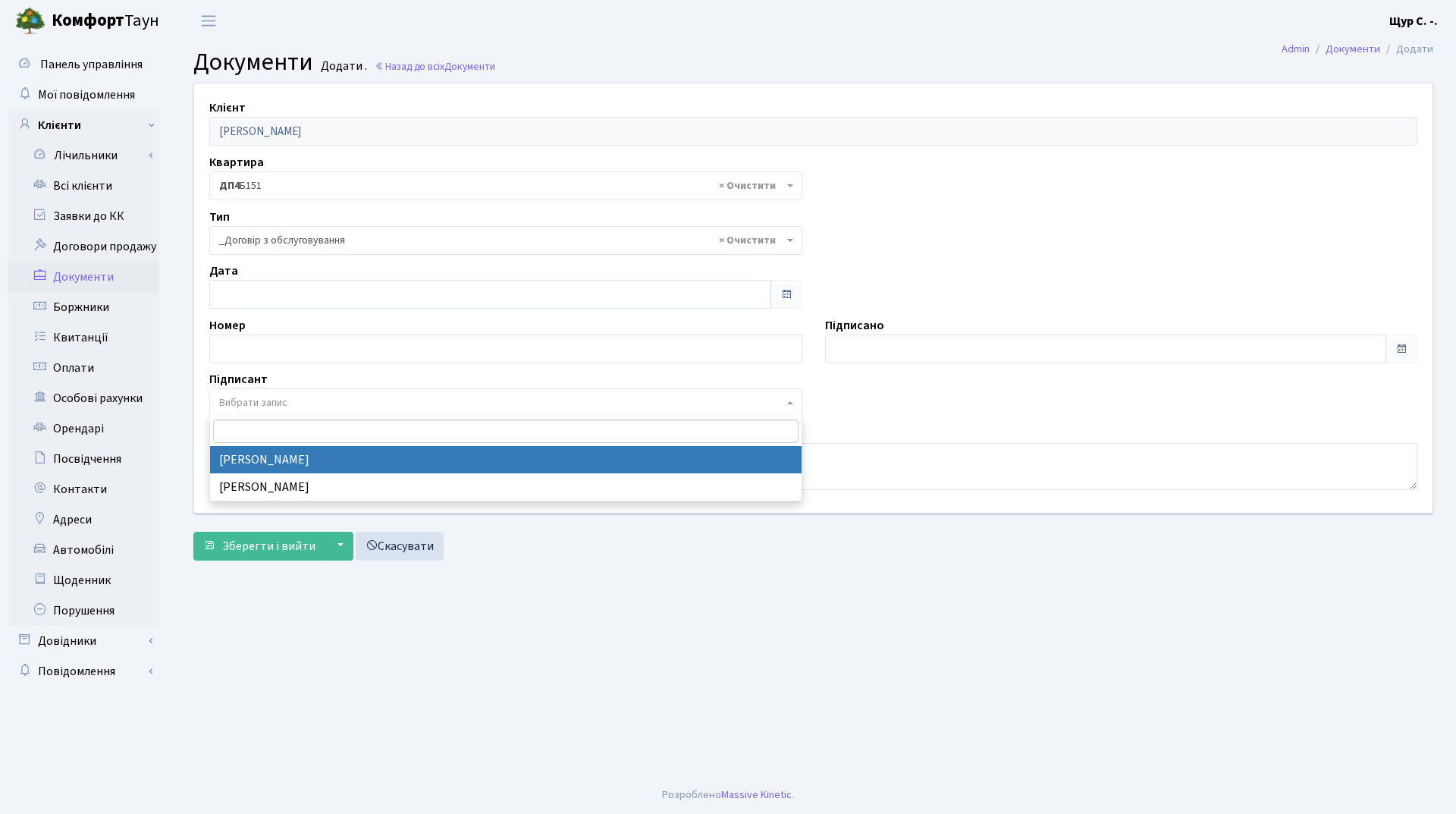
select select "74"
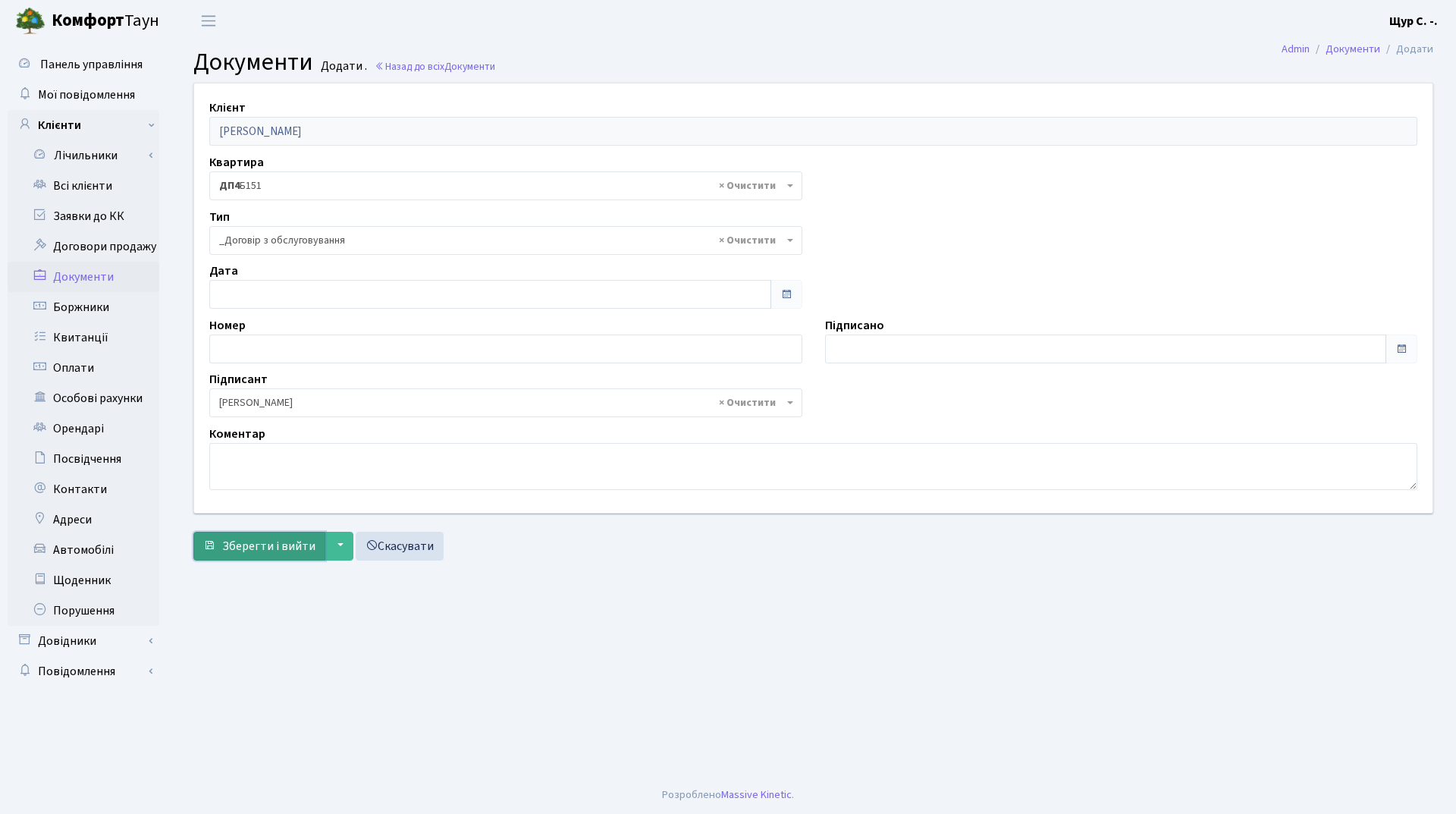
click at [260, 547] on span "Зберегти і вийти" at bounding box center [268, 546] width 93 height 17
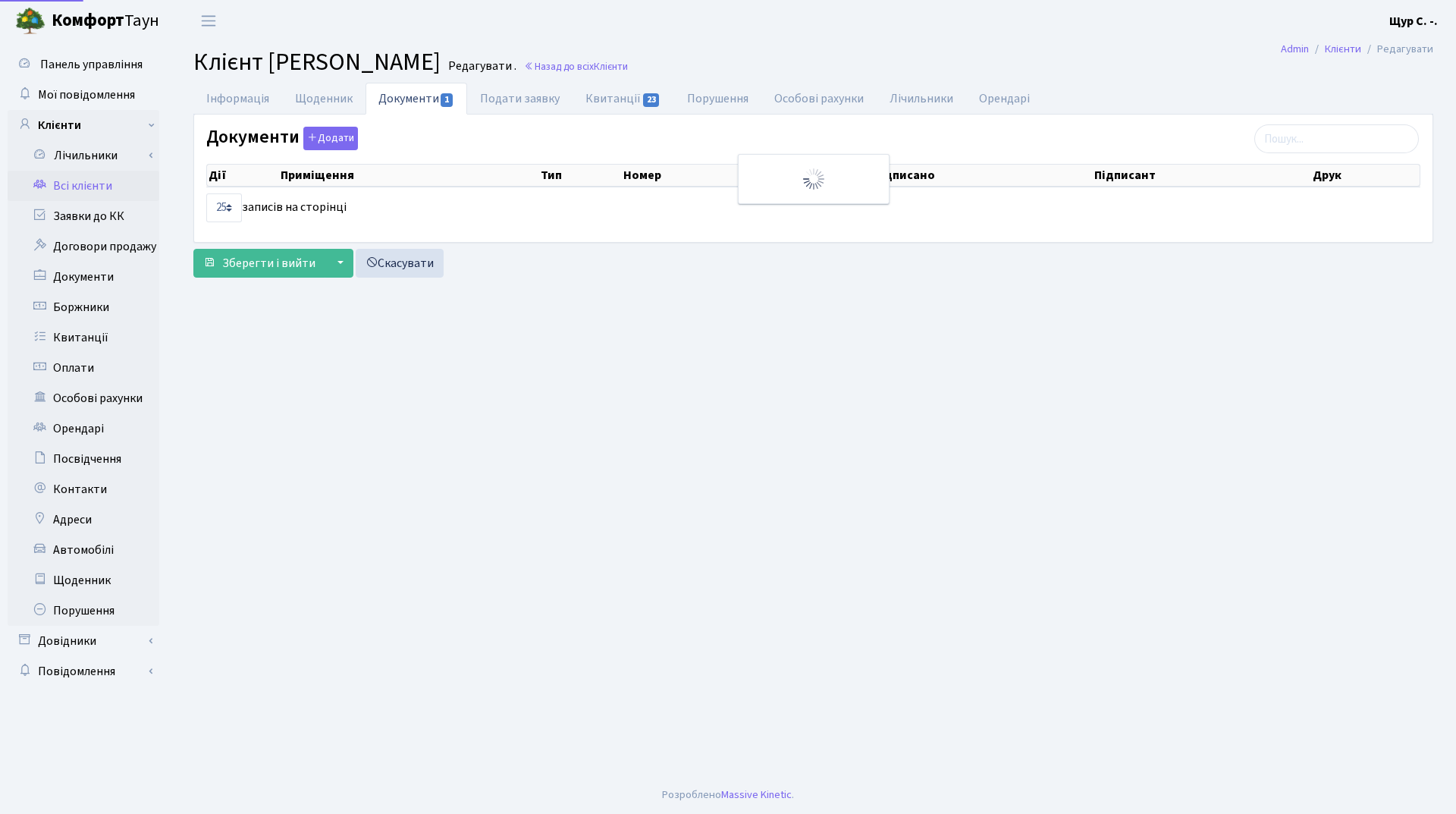
select select "25"
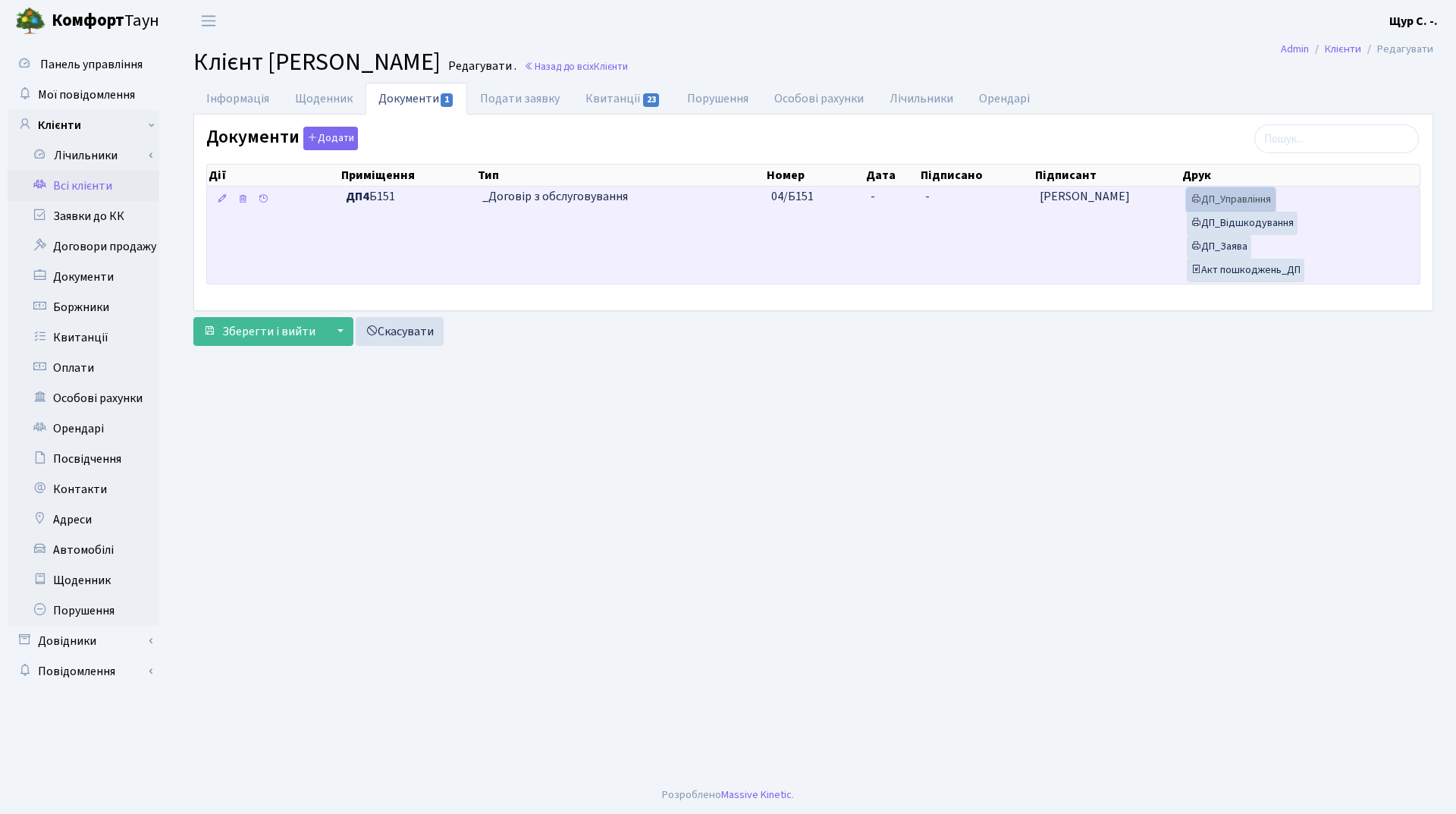
click at [1248, 205] on link "ДП_Управління" at bounding box center [1230, 200] width 88 height 24
click at [1278, 223] on link "ДП_Відшкодування" at bounding box center [1242, 223] width 111 height 24
click at [1230, 248] on link "ДП_Заява" at bounding box center [1219, 247] width 64 height 24
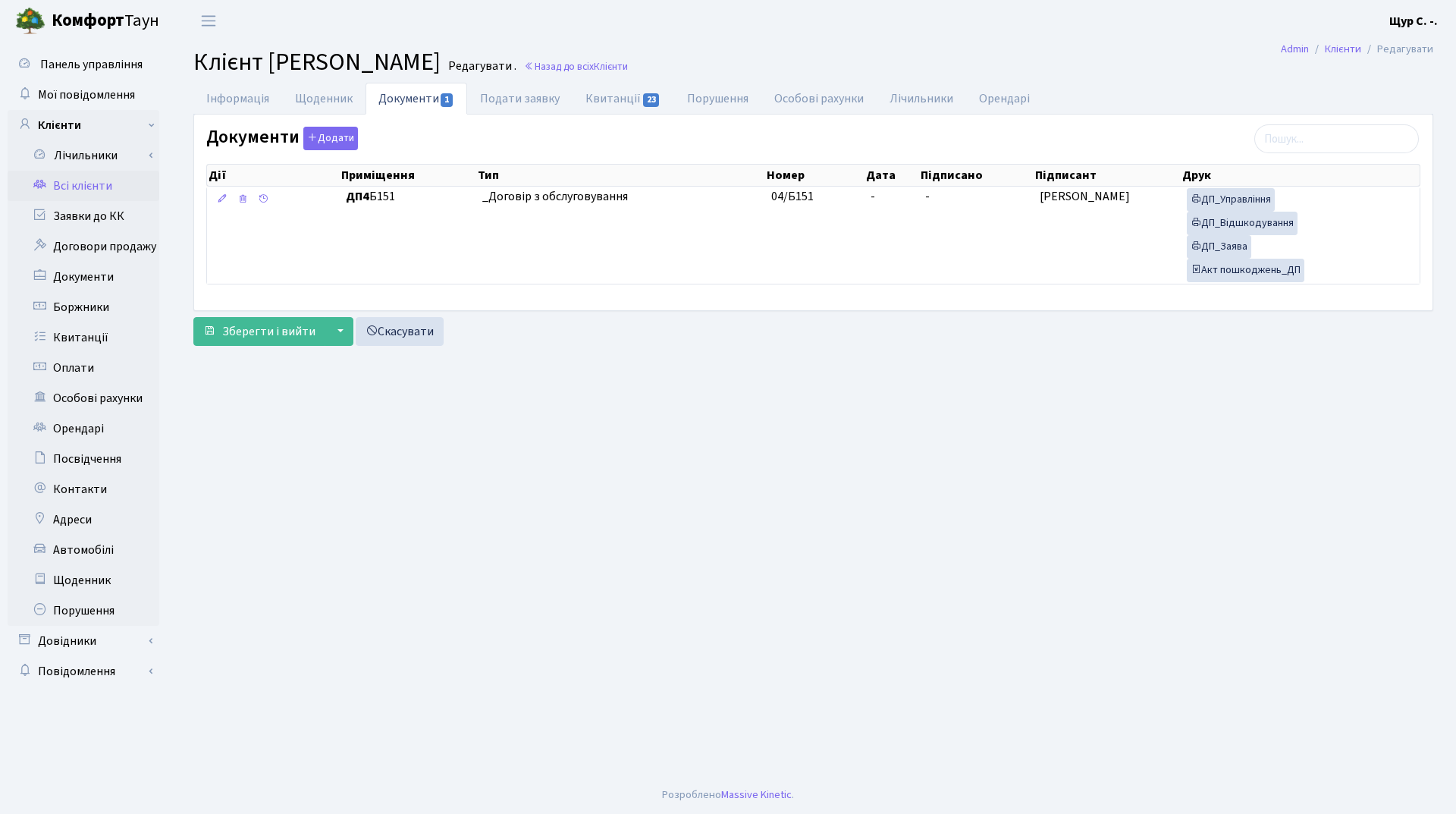
click at [78, 194] on link "Всі клієнти" at bounding box center [83, 185] width 152 height 30
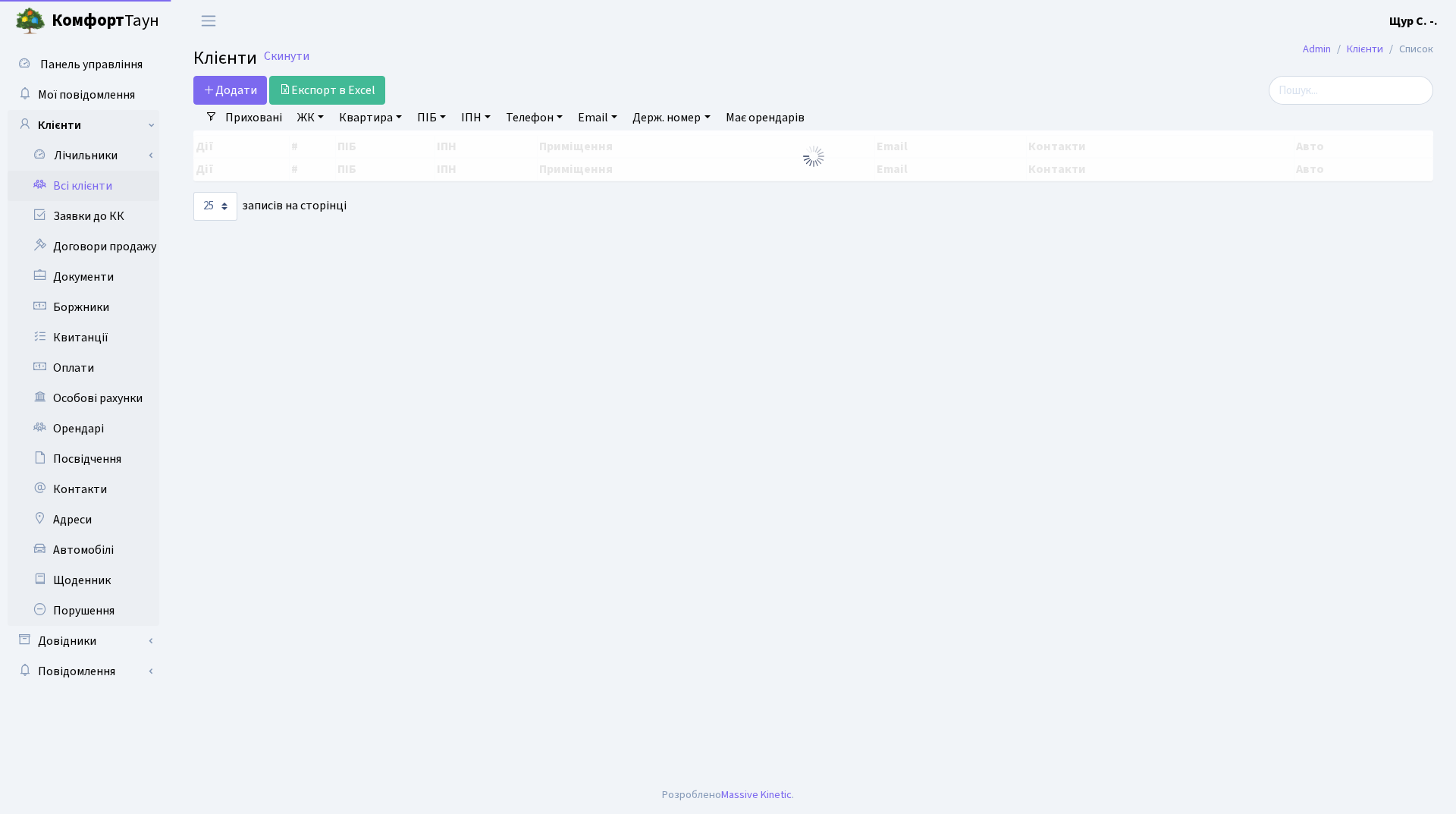
select select "25"
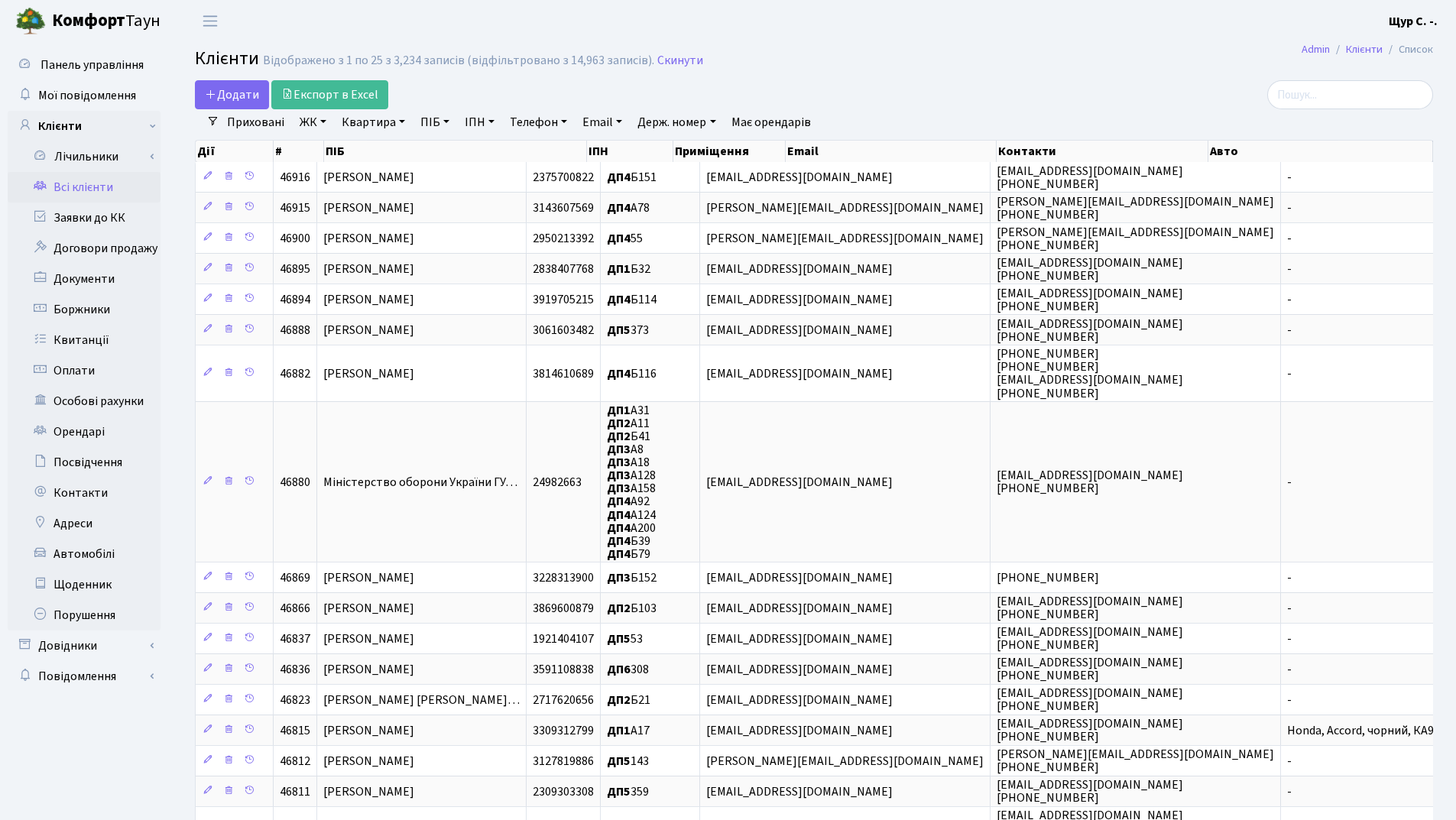
click at [384, 128] on link "Квартира" at bounding box center [374, 121] width 76 height 26
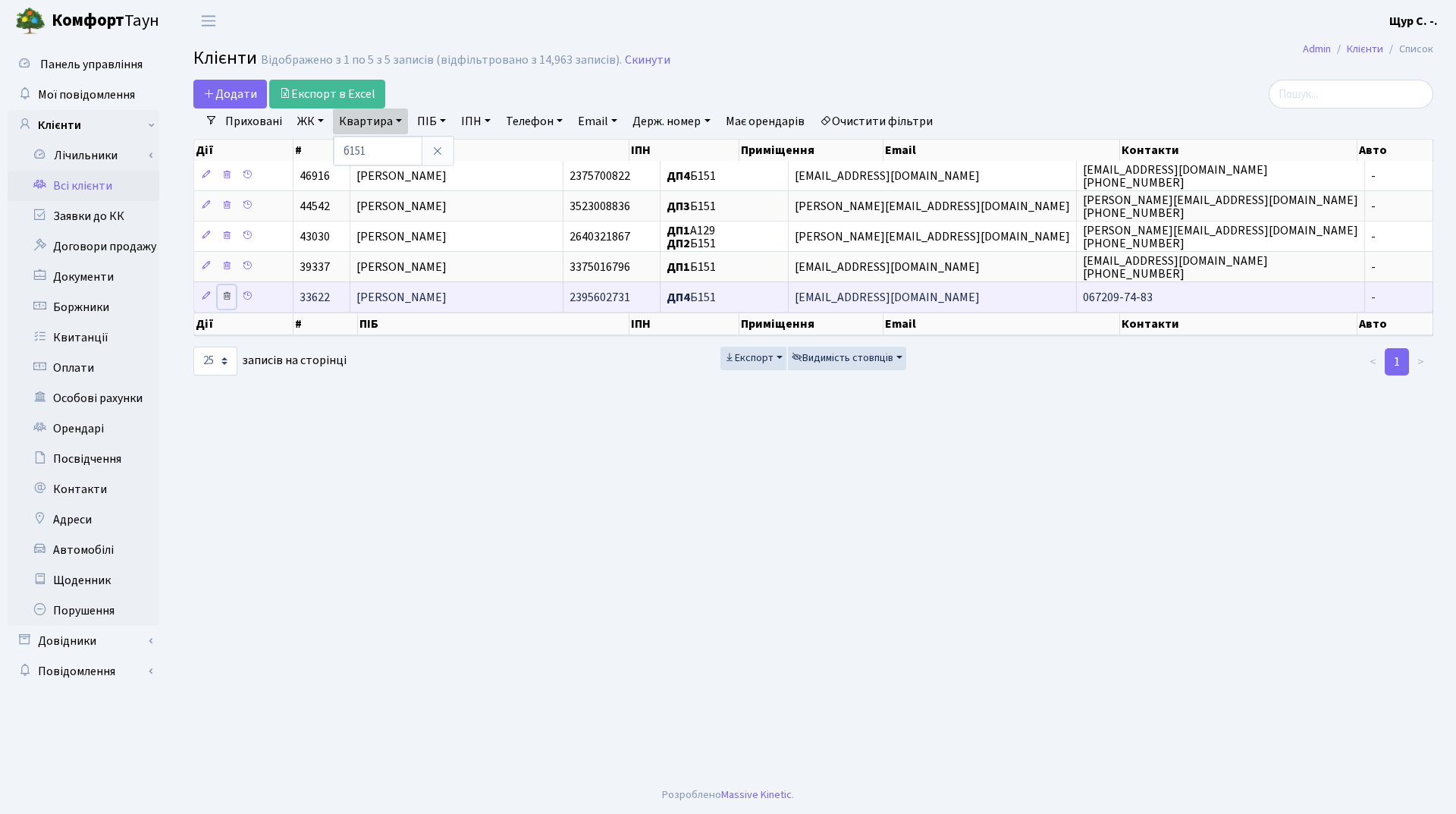
click at [225, 294] on icon at bounding box center [226, 295] width 10 height 10
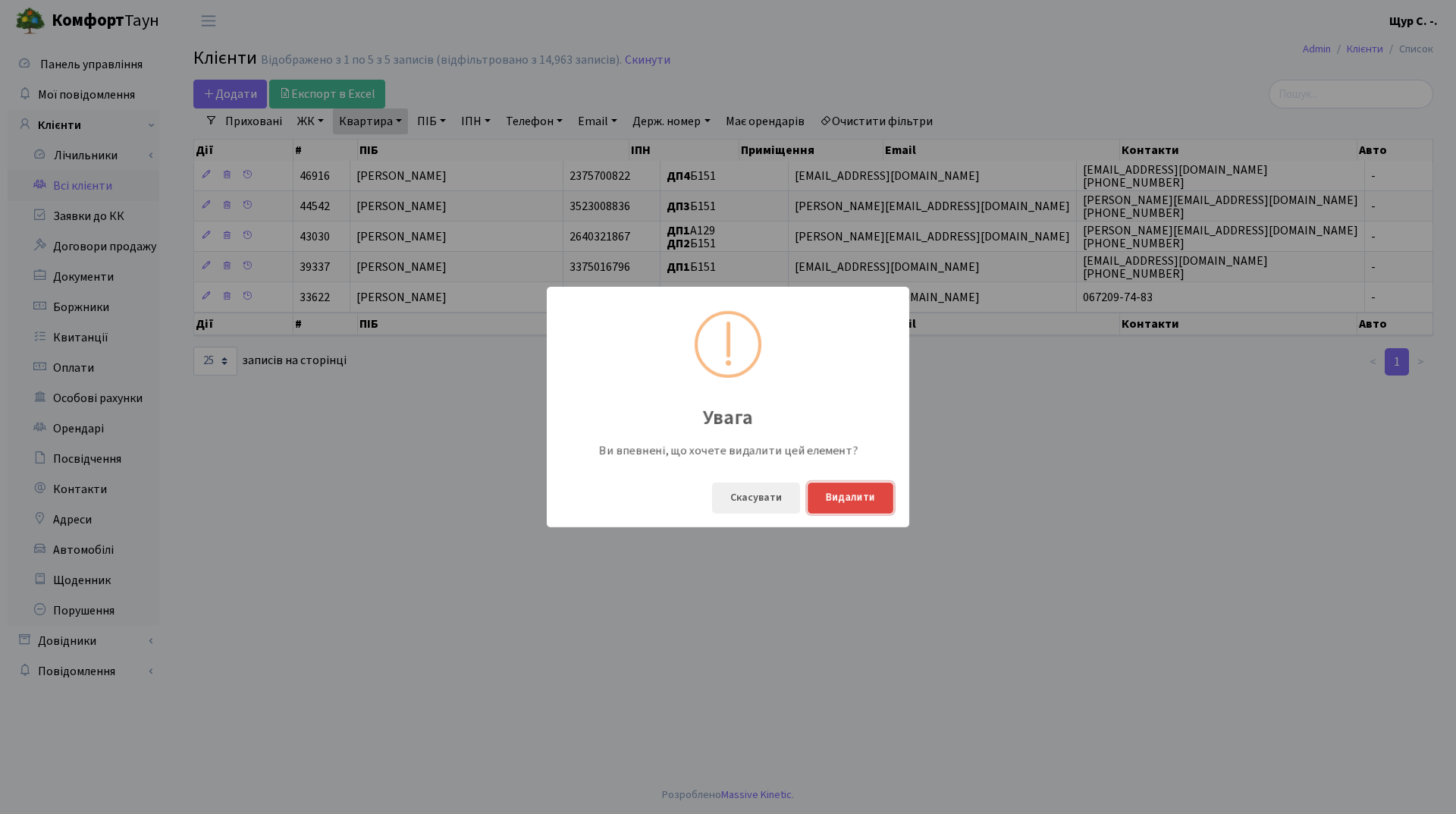
click at [849, 498] on button "Видалити" at bounding box center [850, 497] width 86 height 31
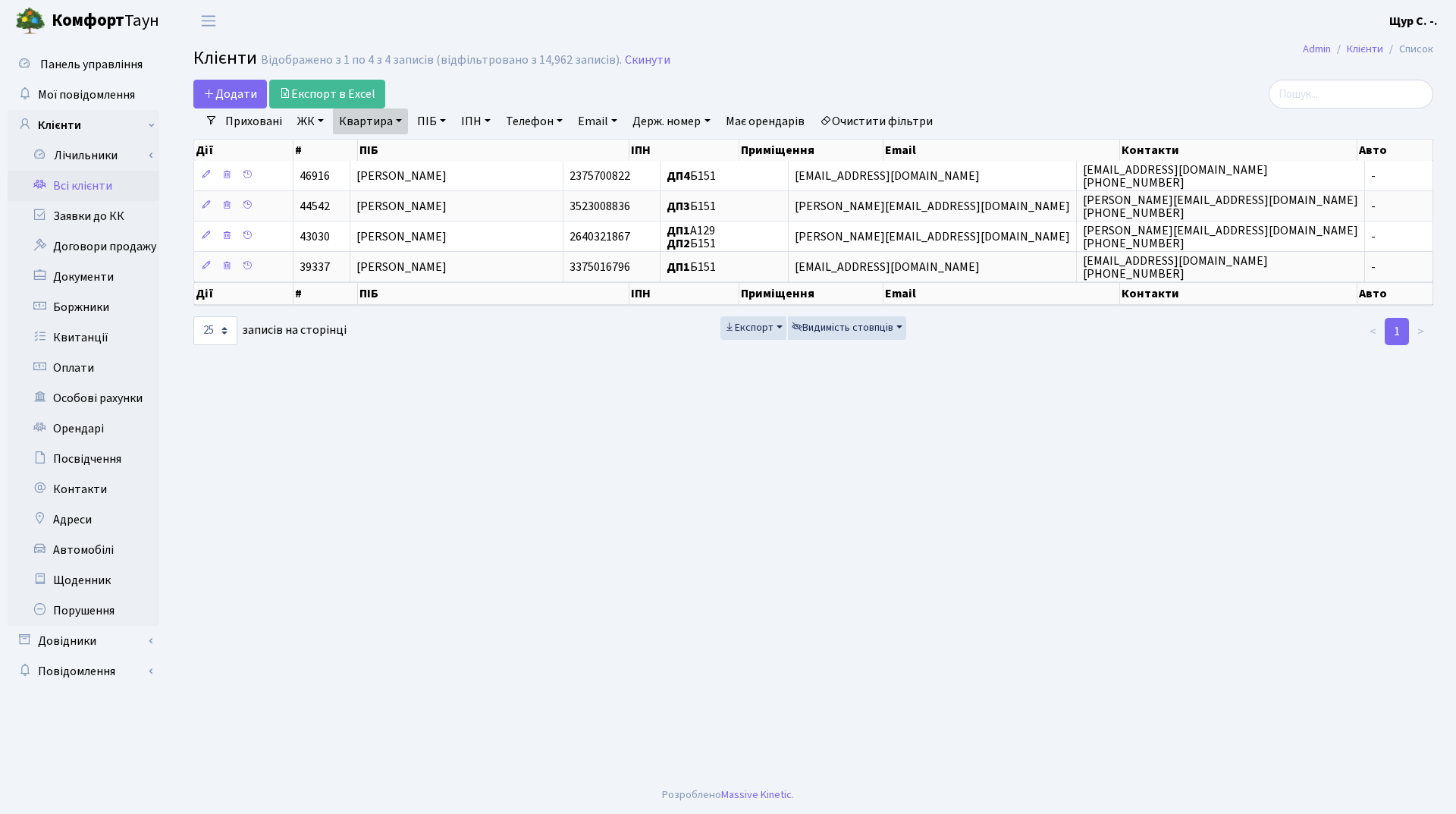
click at [396, 124] on link "Квартира" at bounding box center [371, 120] width 75 height 25
click at [392, 158] on input "б151" at bounding box center [378, 151] width 88 height 29
type input "б"
type input "196"
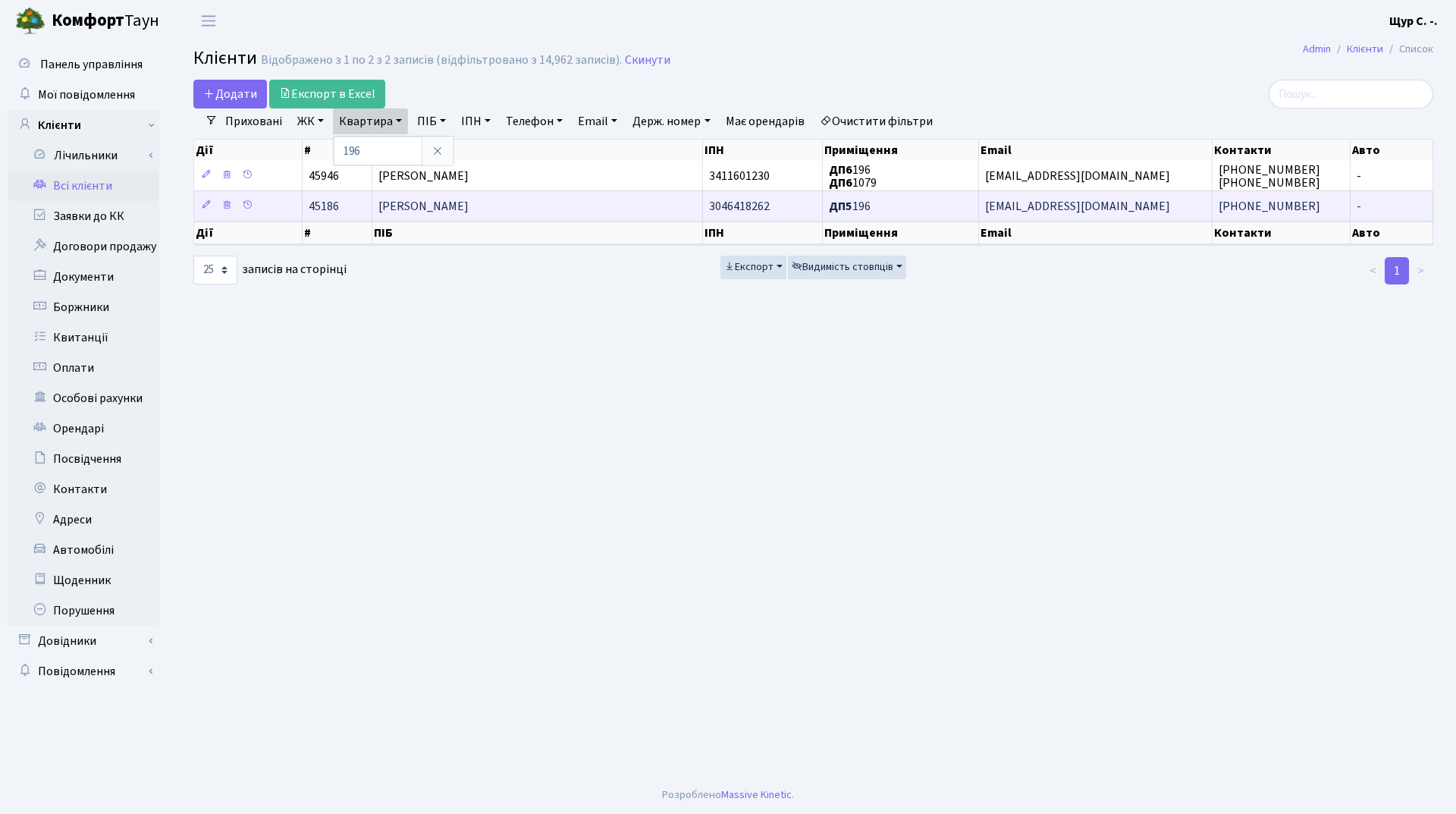
click at [437, 216] on td "[PERSON_NAME]" at bounding box center [537, 205] width 330 height 30
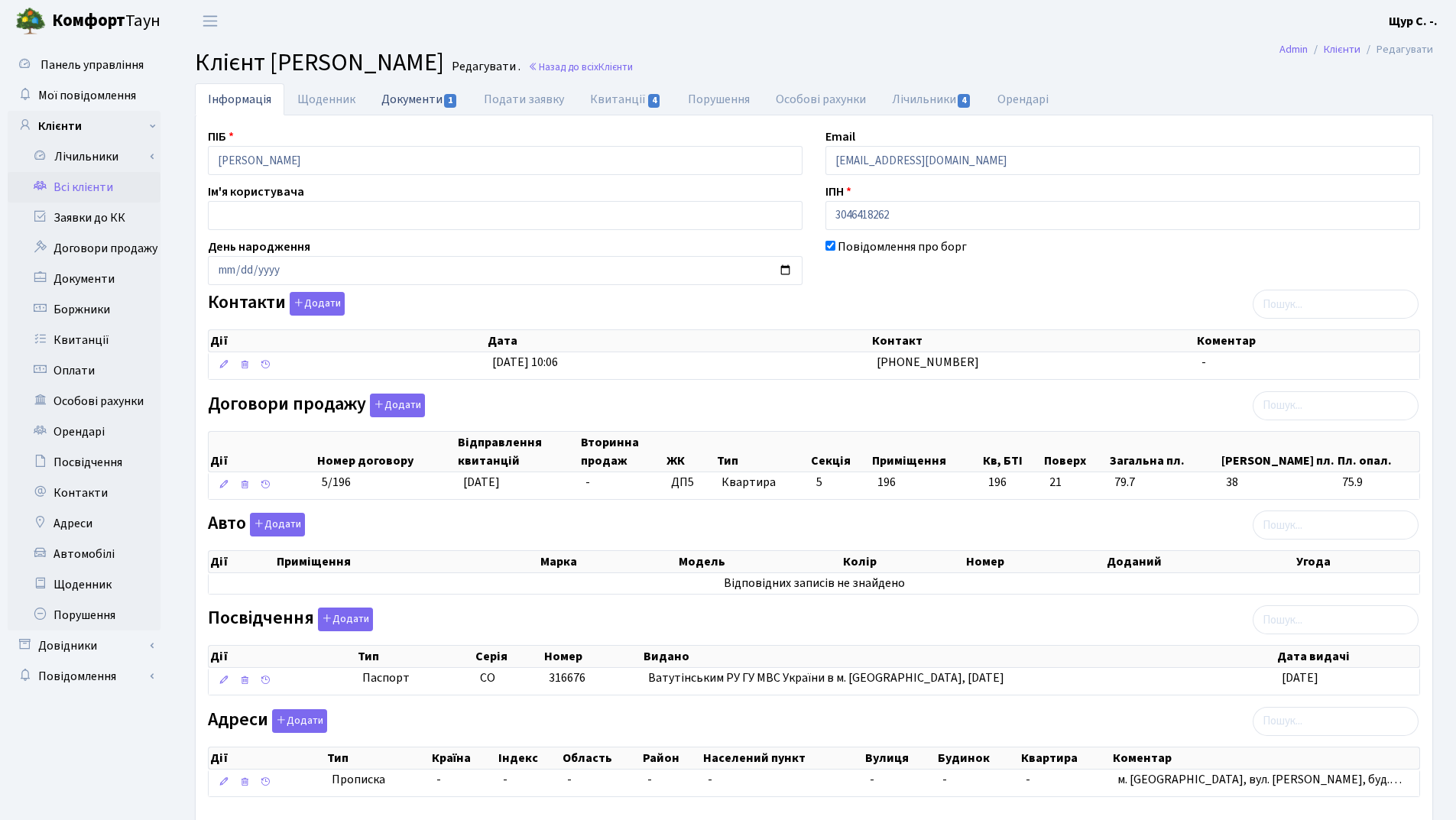
click at [404, 96] on link "Документи 1" at bounding box center [419, 99] width 102 height 31
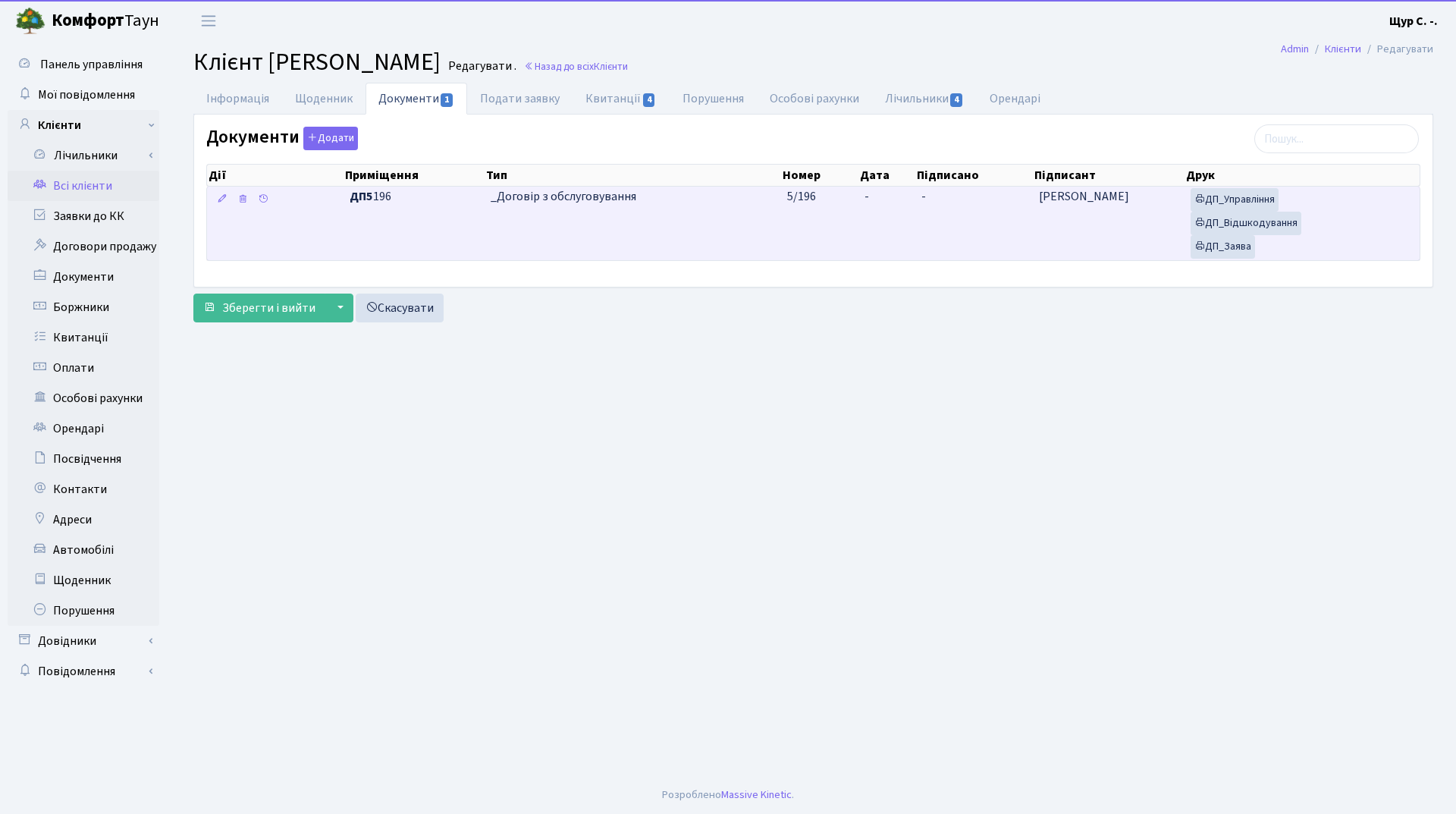
click at [578, 222] on td "_Договір з обслуговування" at bounding box center [633, 223] width 297 height 73
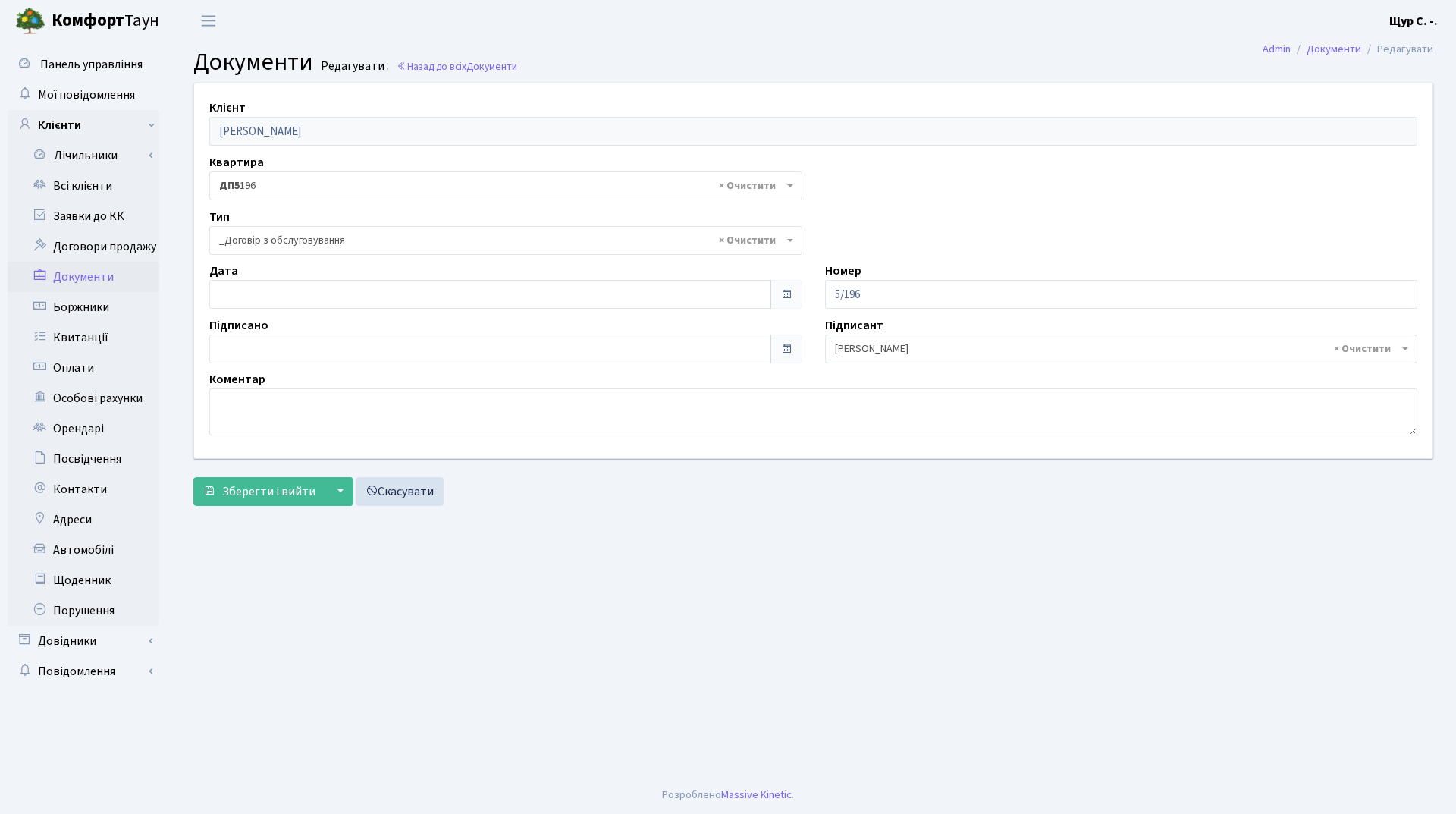
select select "289"
type input "[DATE]"
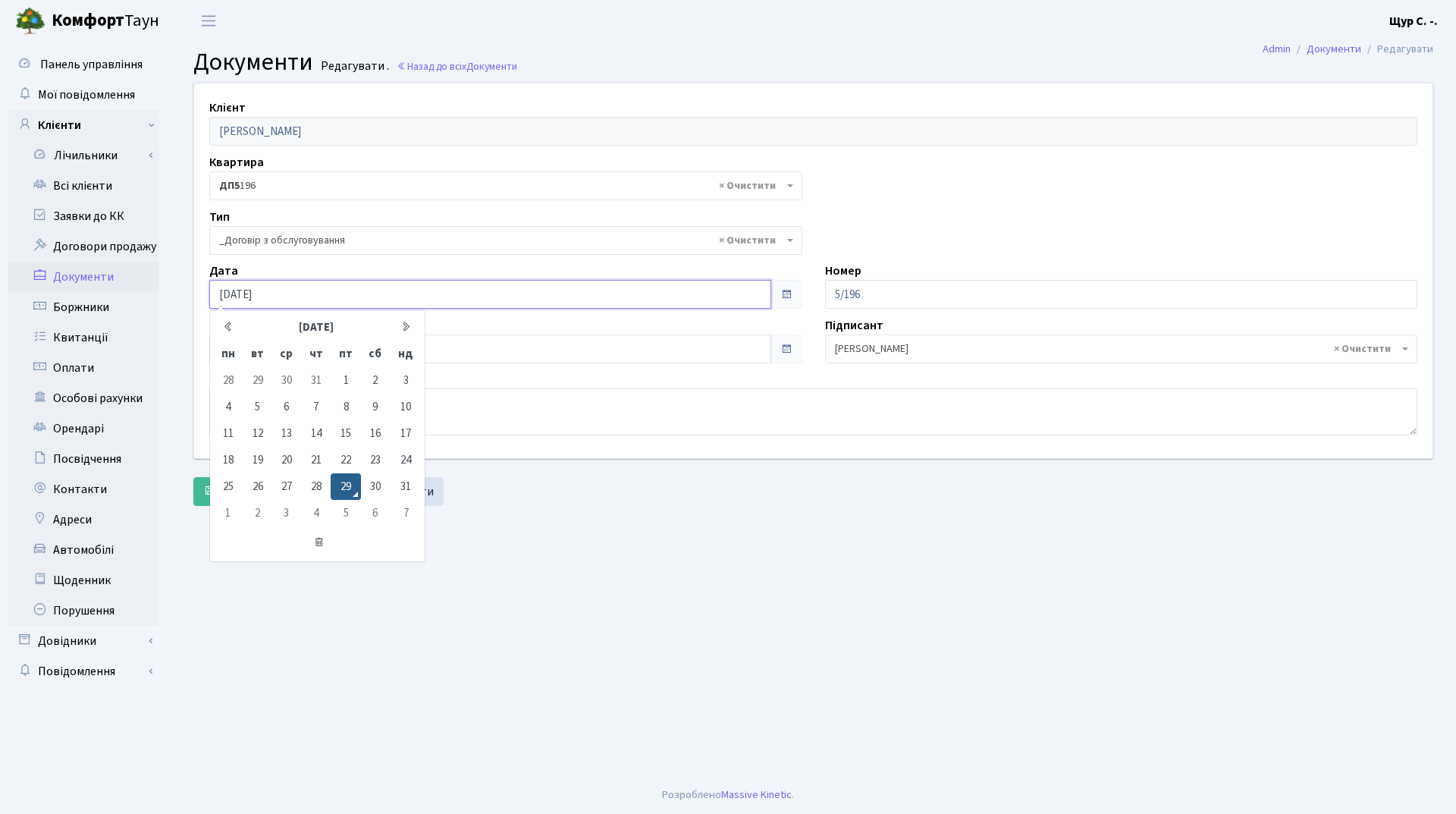
click at [274, 301] on input "[DATE]" at bounding box center [489, 294] width 562 height 29
click at [696, 580] on main "Admin Документи Редагувати Документи Редагувати . Назад до всіх Документи Клієн…" at bounding box center [813, 408] width 1286 height 734
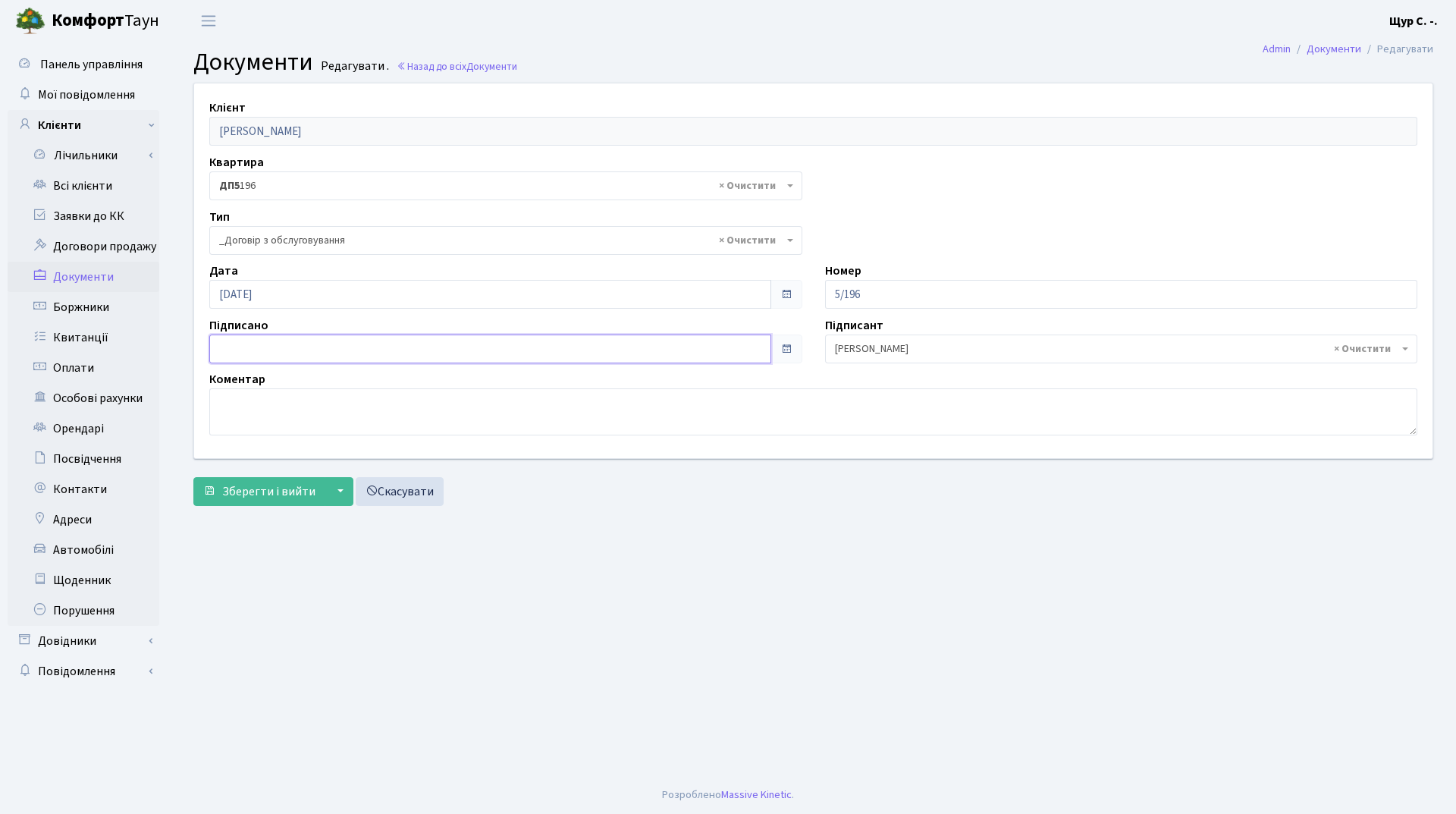
type input "[DATE]"
click at [356, 334] on input "[DATE]" at bounding box center [489, 348] width 562 height 29
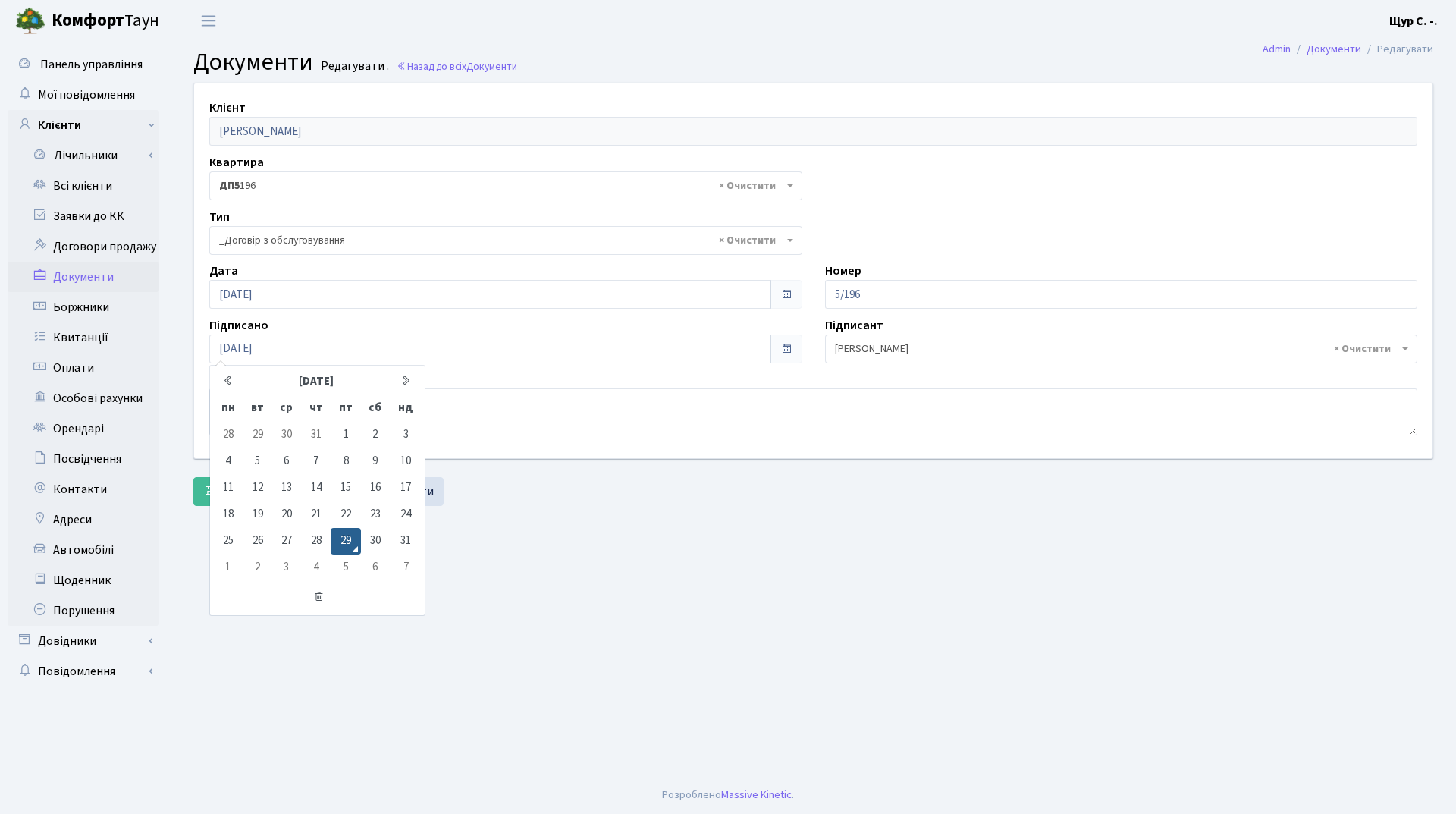
click at [633, 575] on main "Admin Документи Редагувати Документи Редагувати . Назад до всіх Документи Клієн…" at bounding box center [813, 408] width 1286 height 734
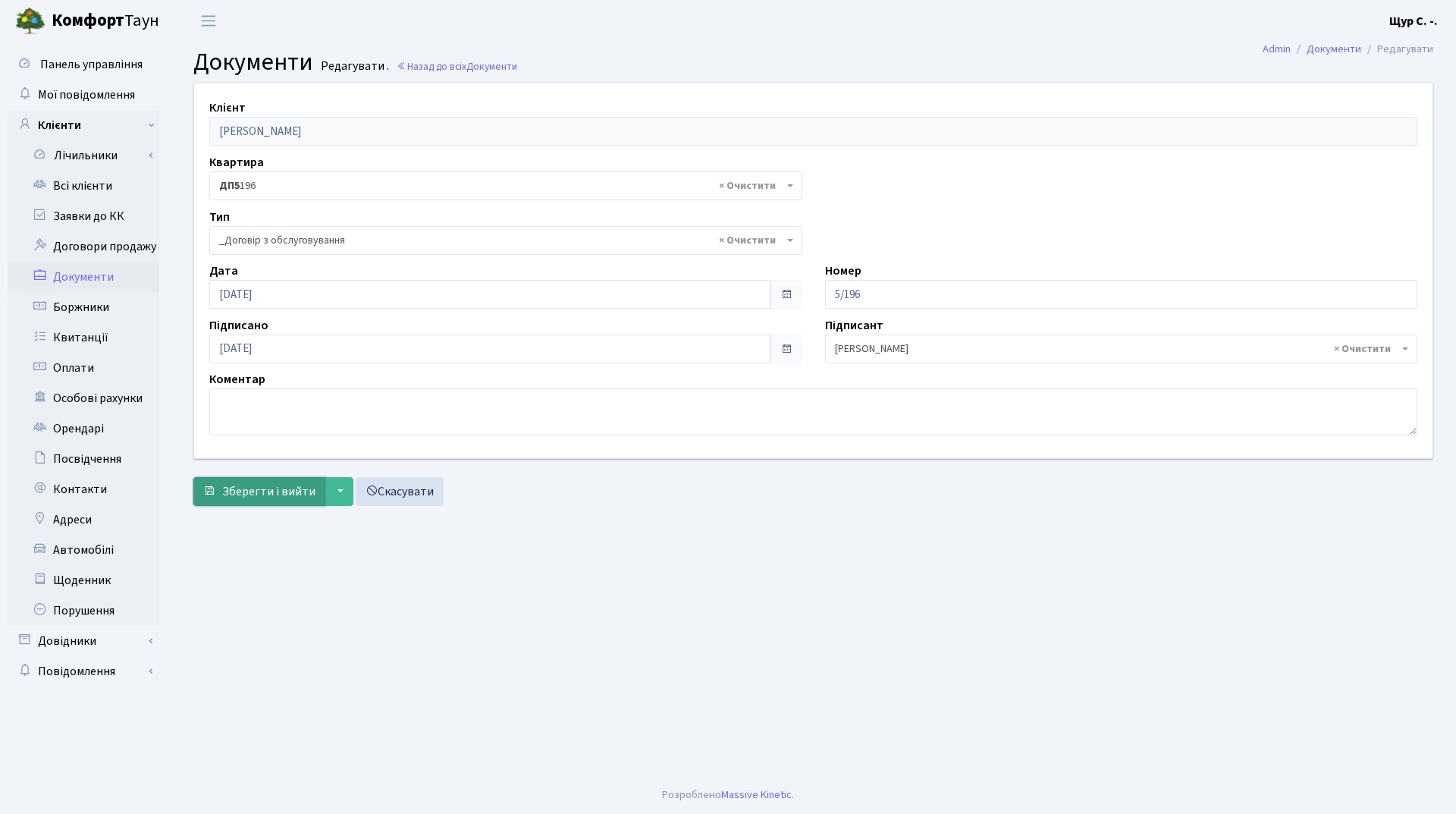
click at [263, 494] on span "Зберегти і вийти" at bounding box center [268, 491] width 93 height 17
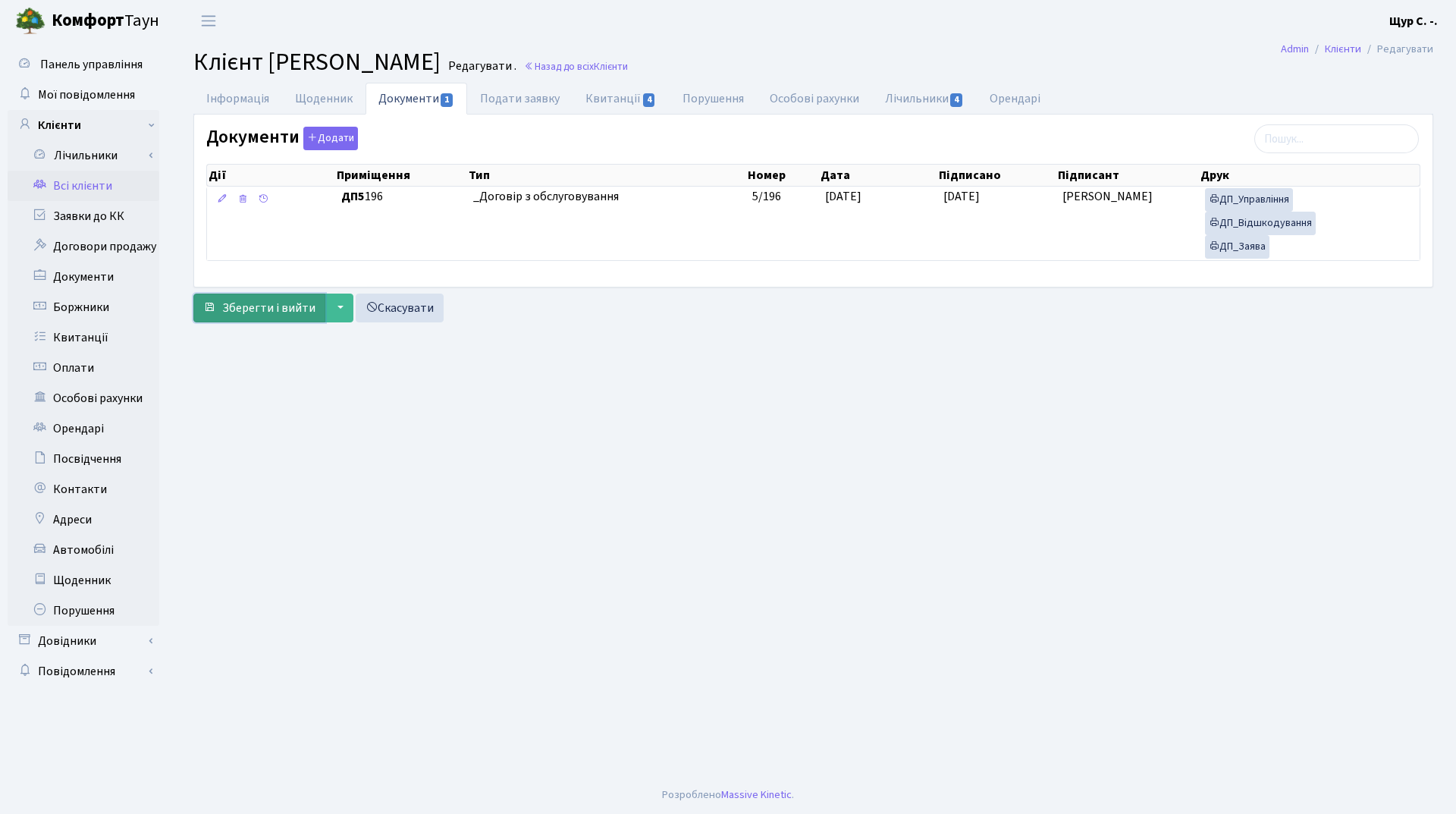
click at [256, 312] on span "Зберегти і вийти" at bounding box center [268, 308] width 93 height 17
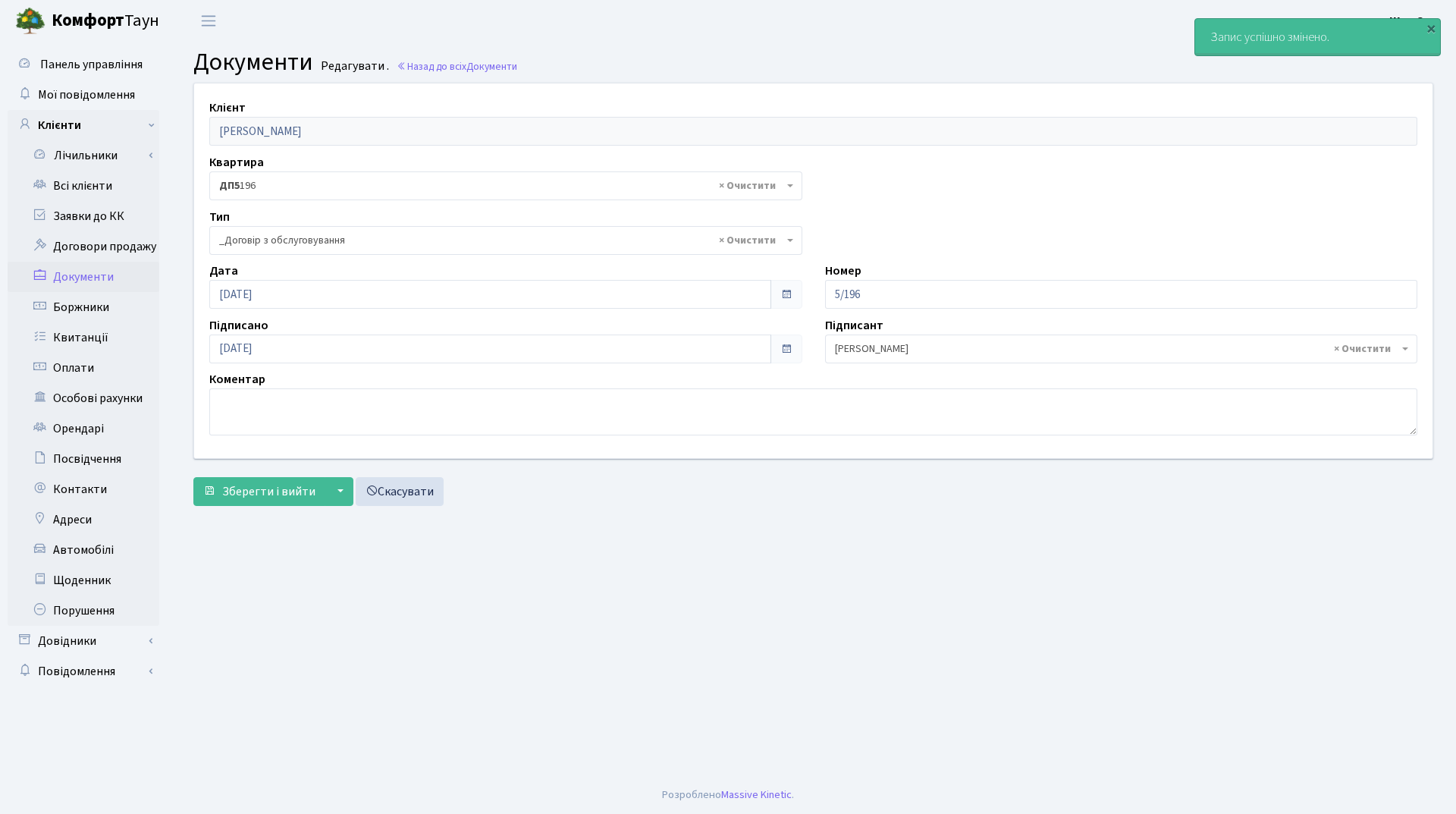
select select "289"
click at [96, 184] on link "Всі клієнти" at bounding box center [83, 185] width 152 height 30
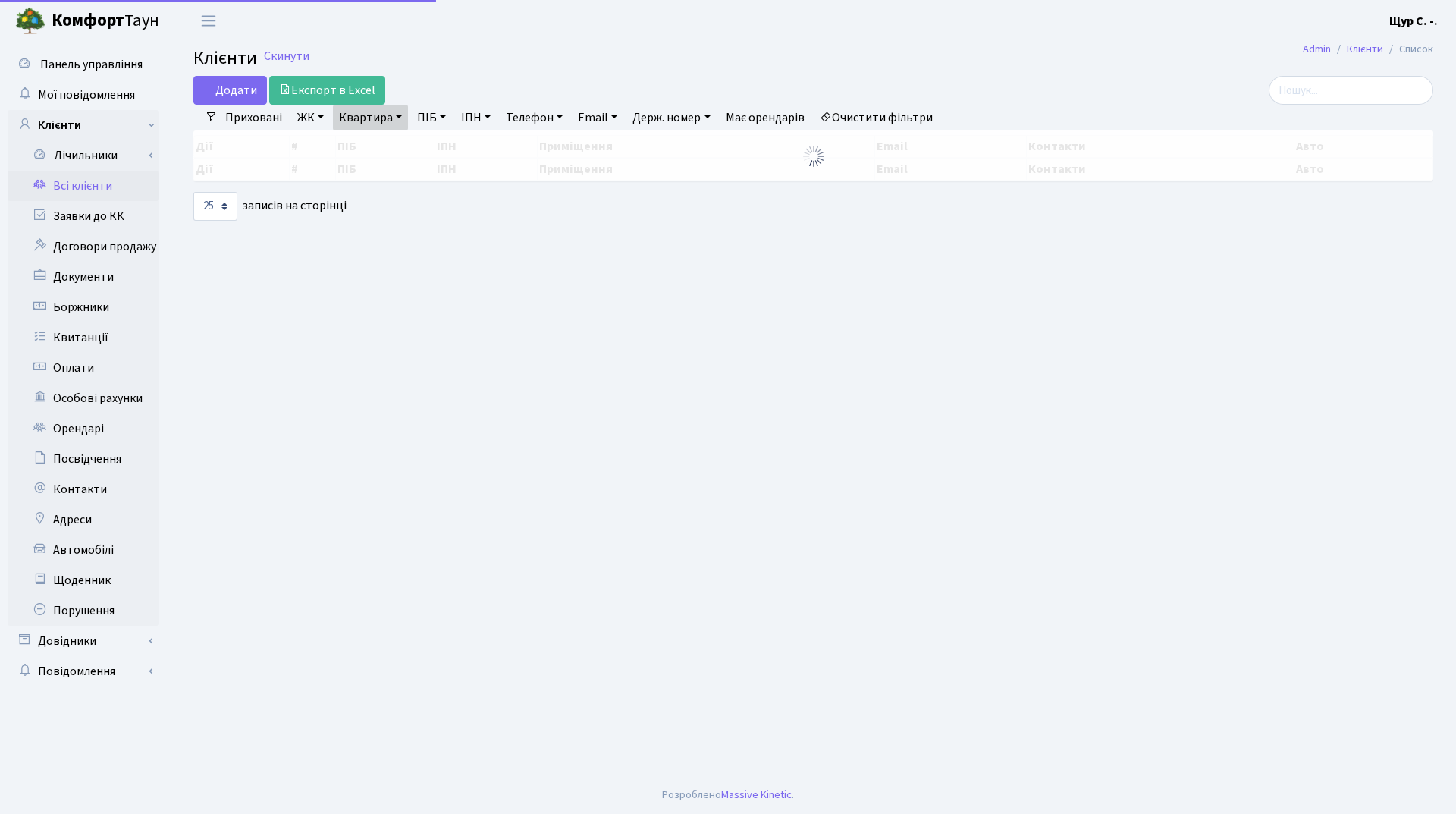
select select "25"
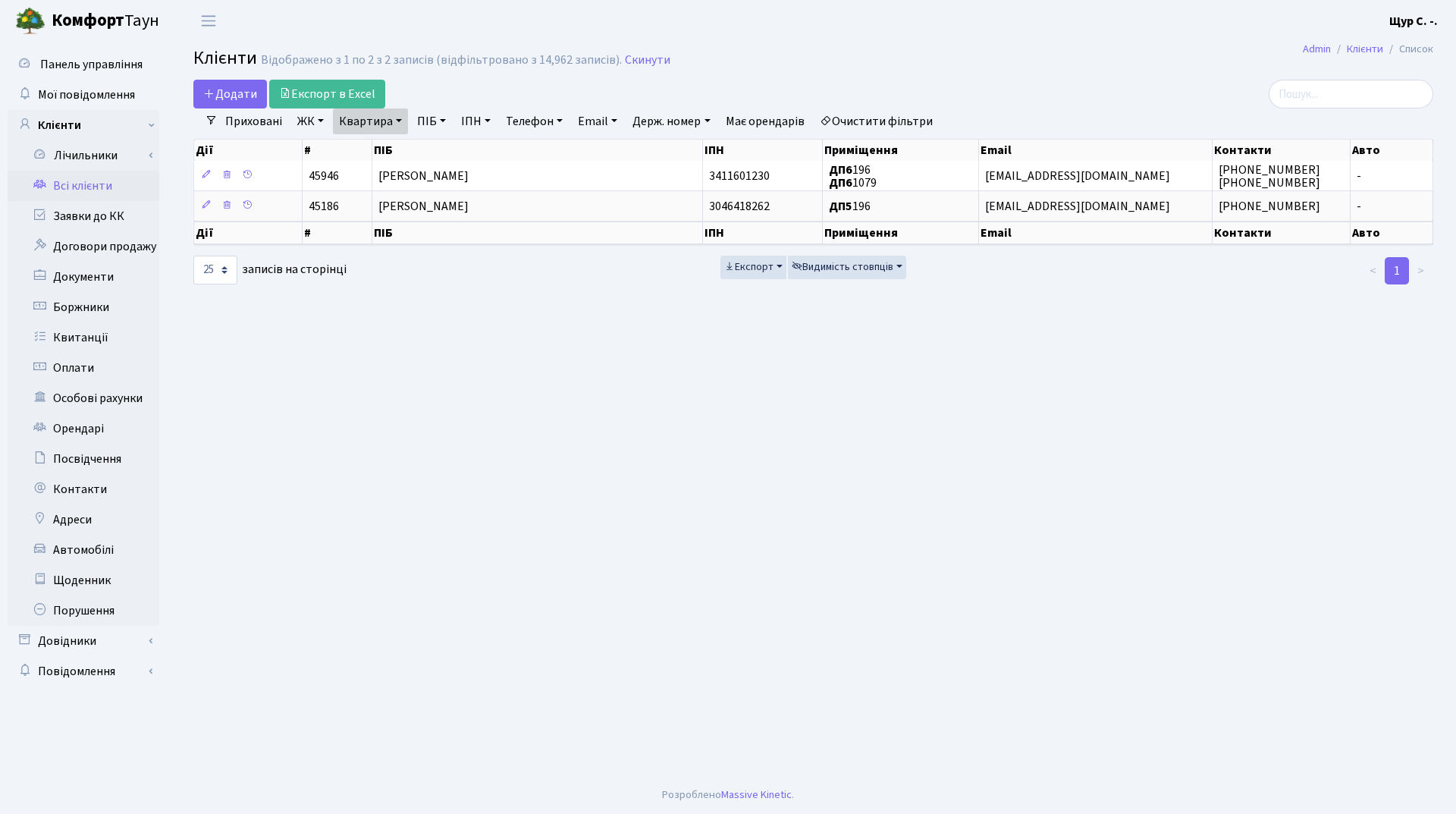
click at [398, 123] on link "Квартира" at bounding box center [371, 120] width 75 height 25
click at [397, 152] on input "196" at bounding box center [378, 151] width 88 height 29
type input "1"
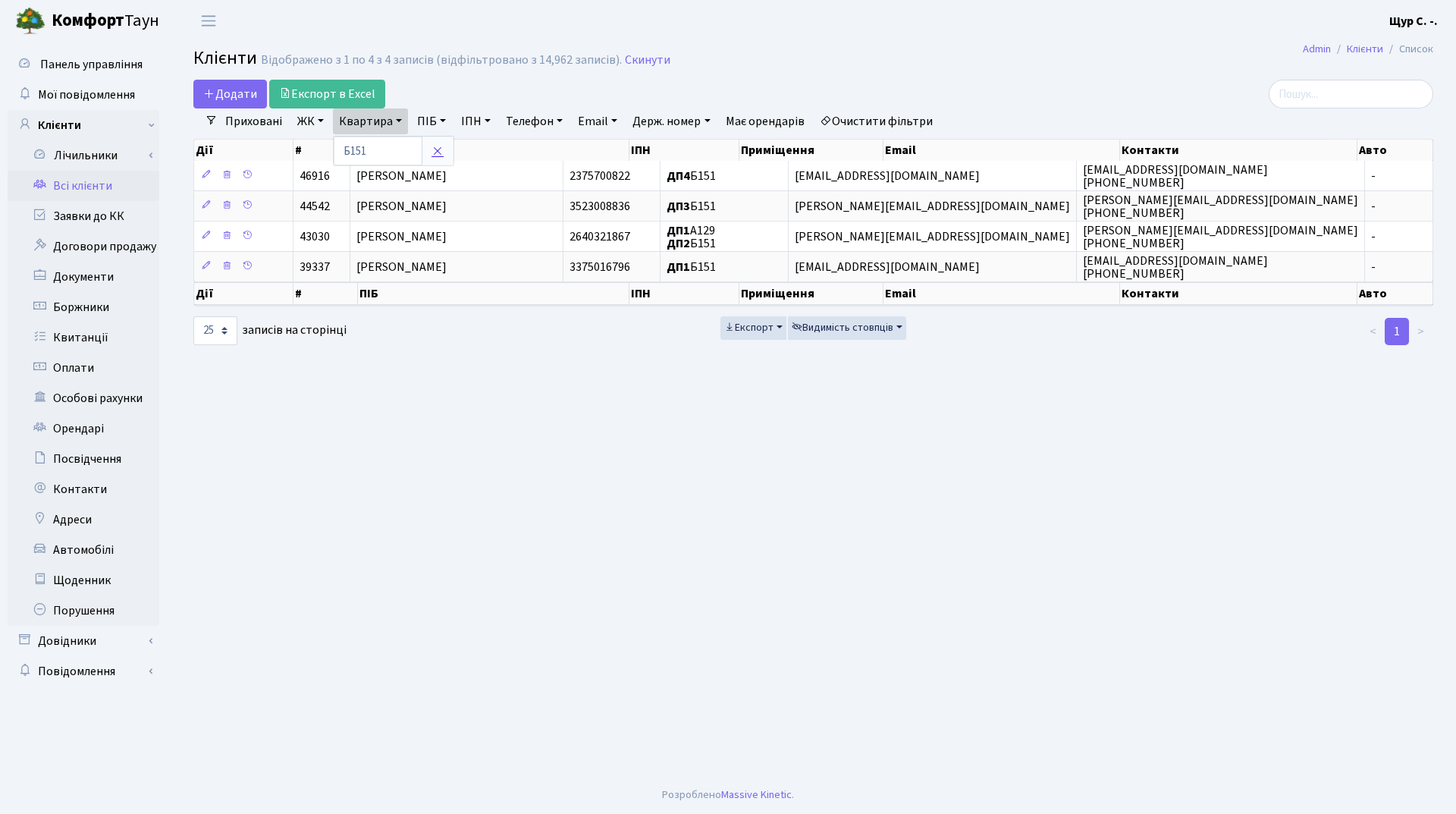
click at [447, 149] on link at bounding box center [438, 151] width 32 height 29
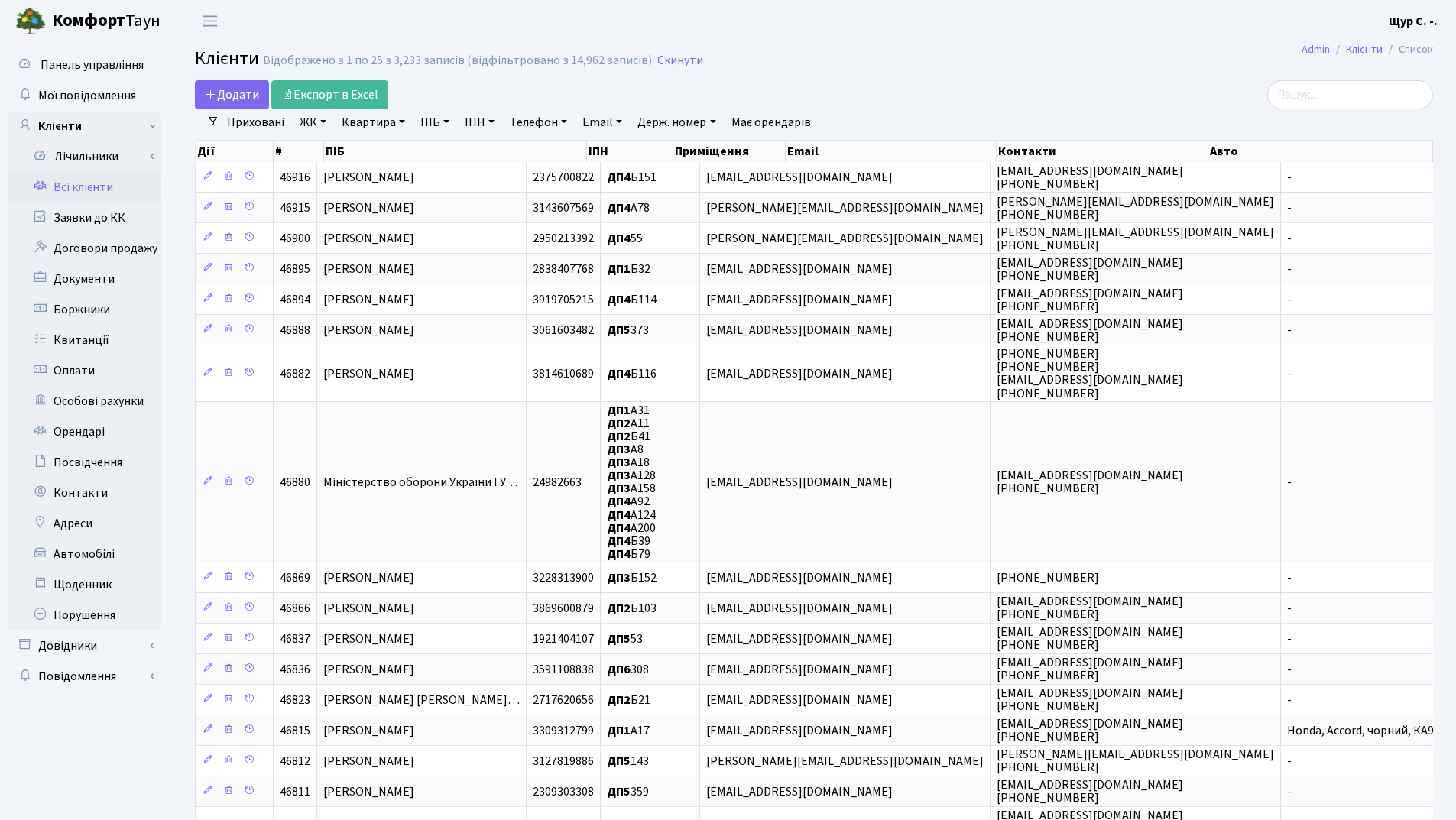
click at [383, 120] on link "Квартира" at bounding box center [374, 121] width 76 height 26
click at [369, 147] on input "text" at bounding box center [381, 152] width 89 height 29
type input "А78"
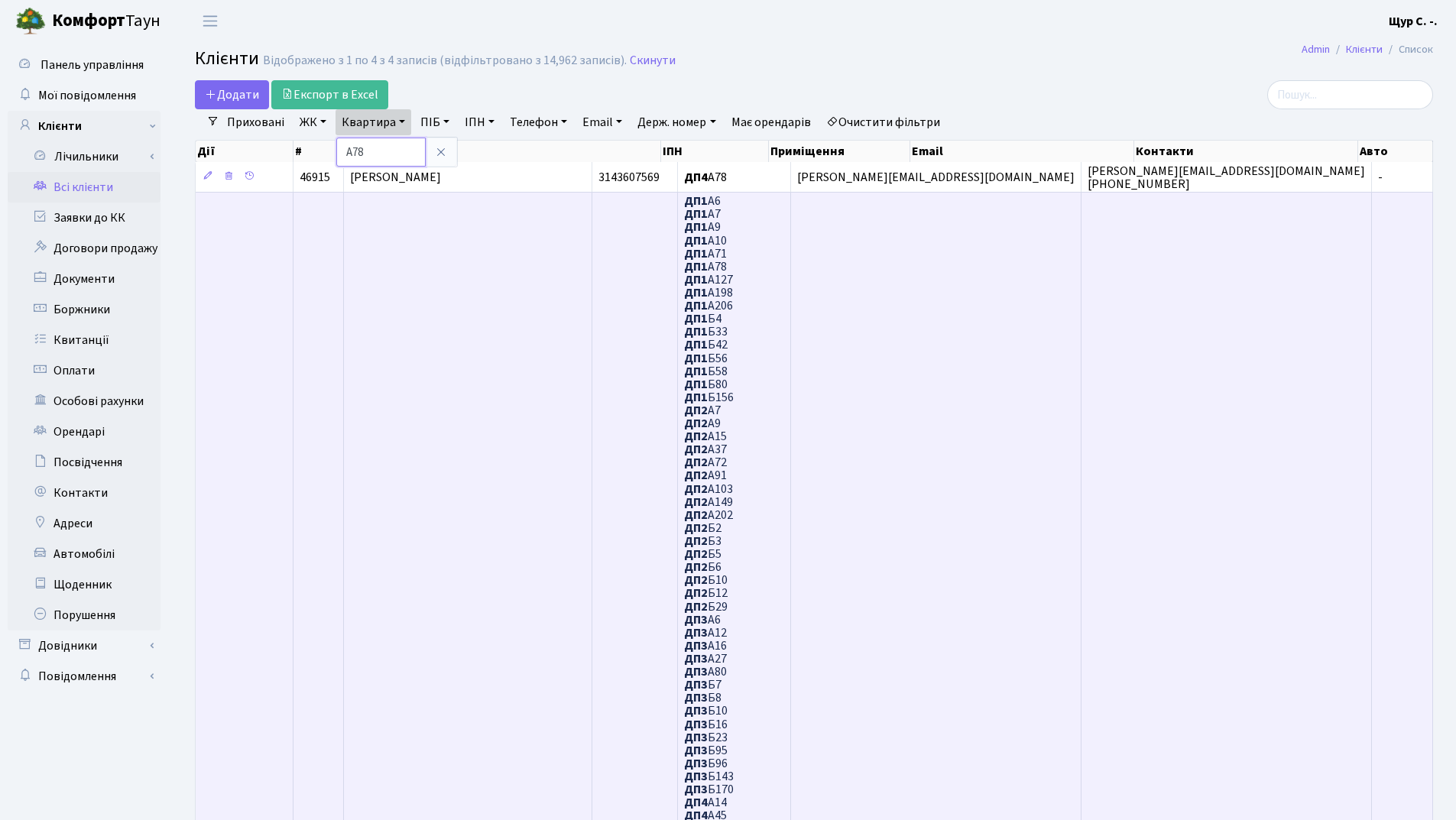
scroll to position [77, 0]
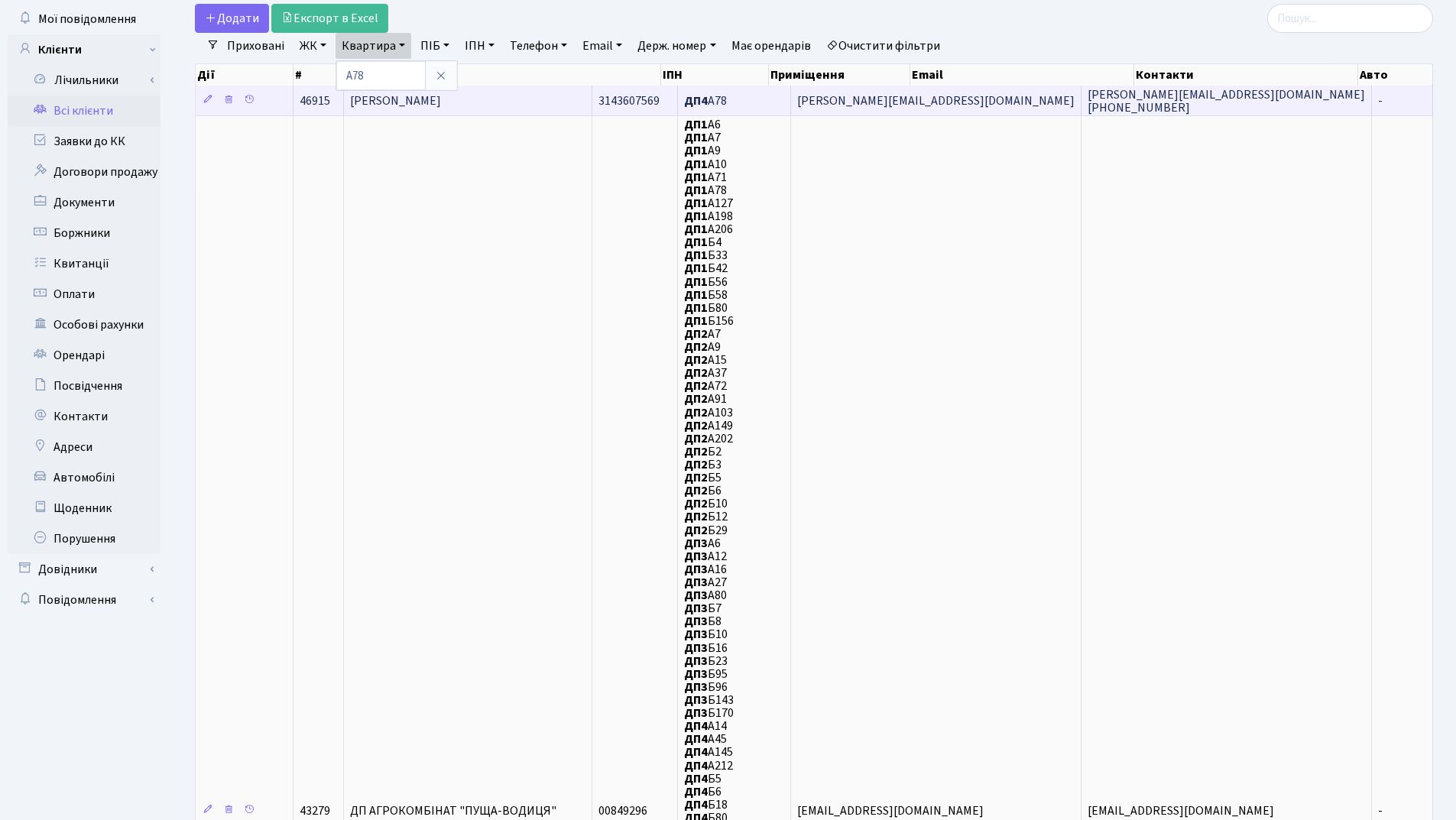
click at [441, 97] on span "[PERSON_NAME]" at bounding box center [396, 100] width 91 height 17
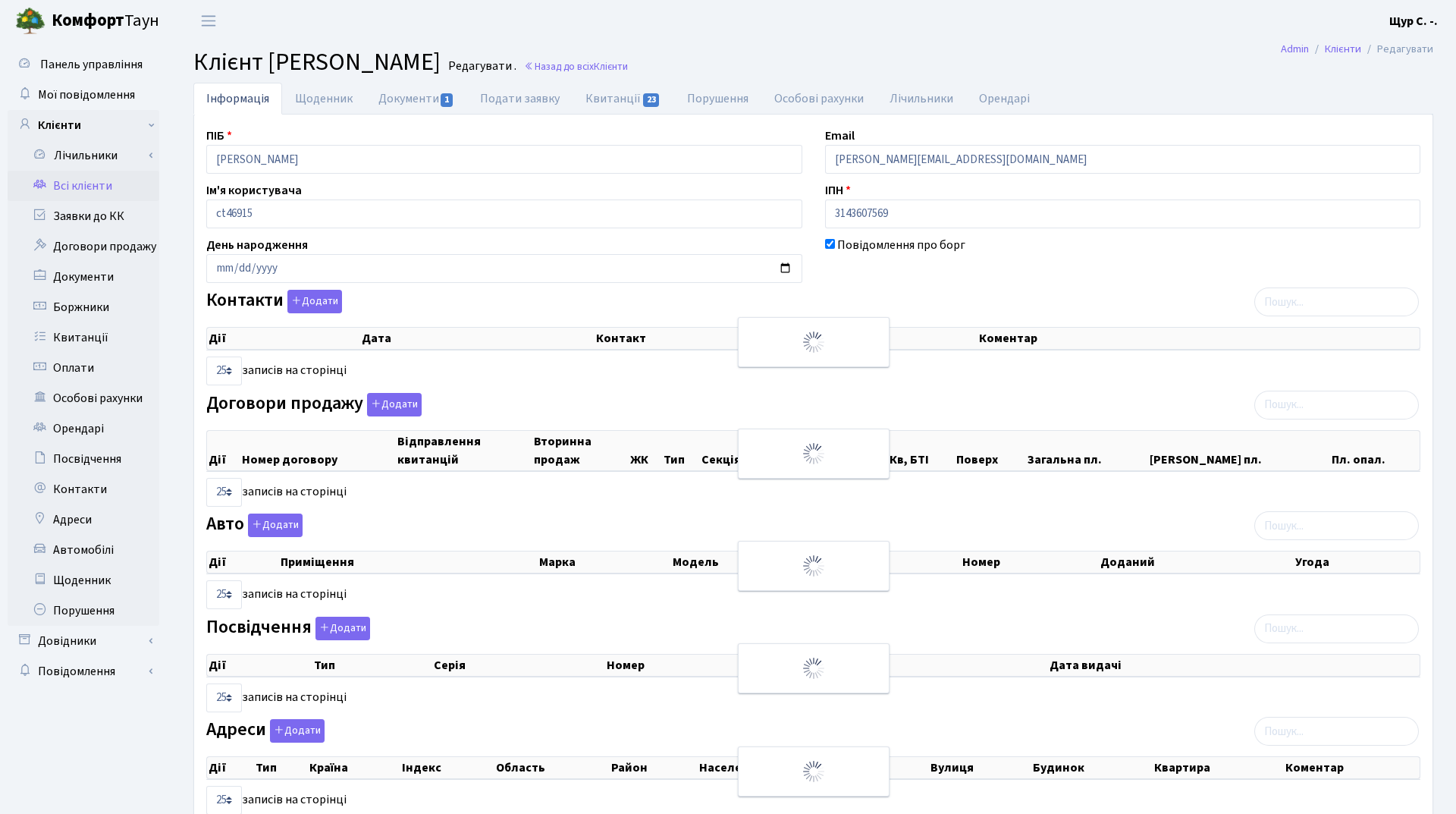
select select "25"
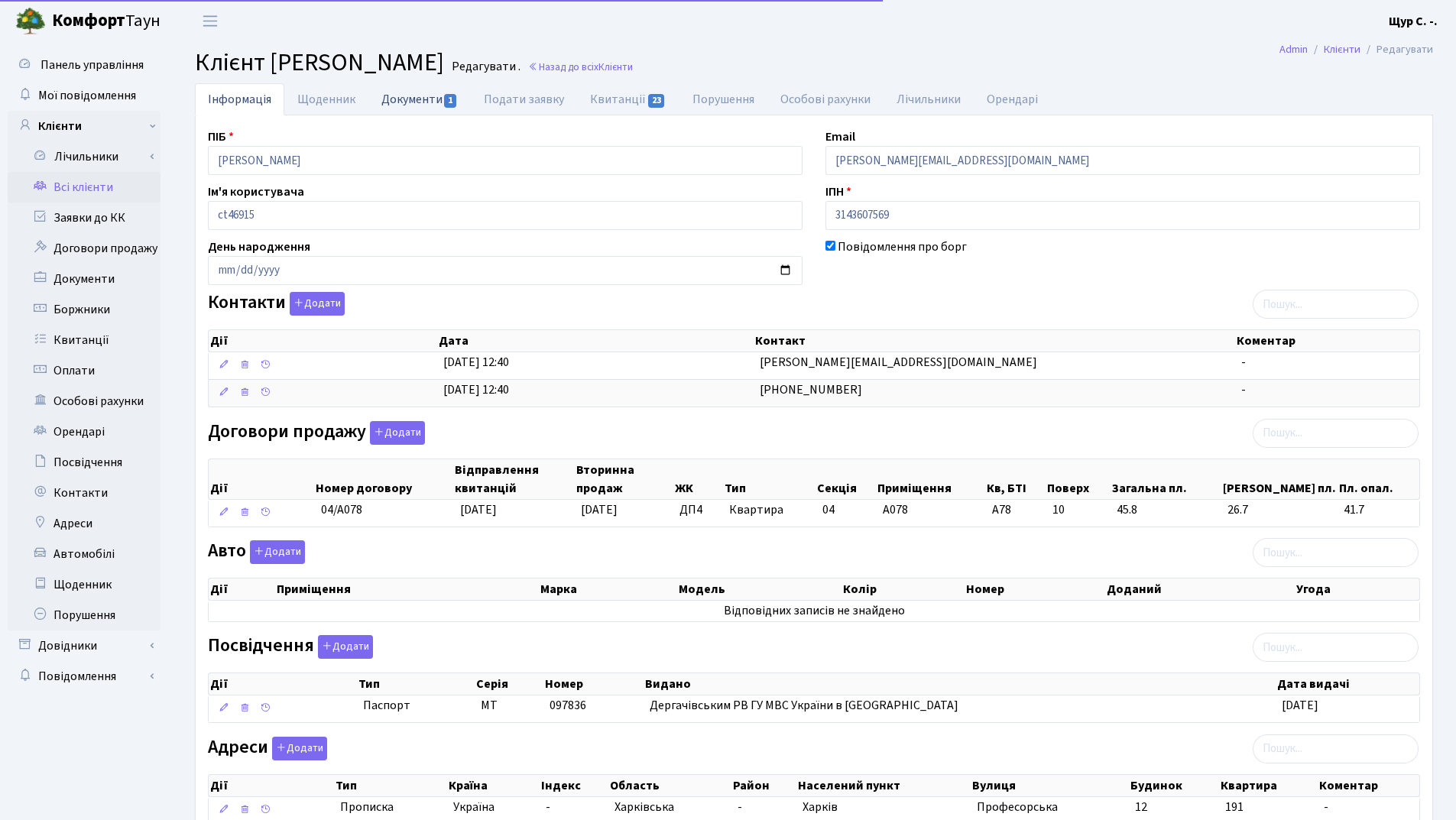
click at [412, 101] on link "Документи 1" at bounding box center [419, 99] width 102 height 31
select select "25"
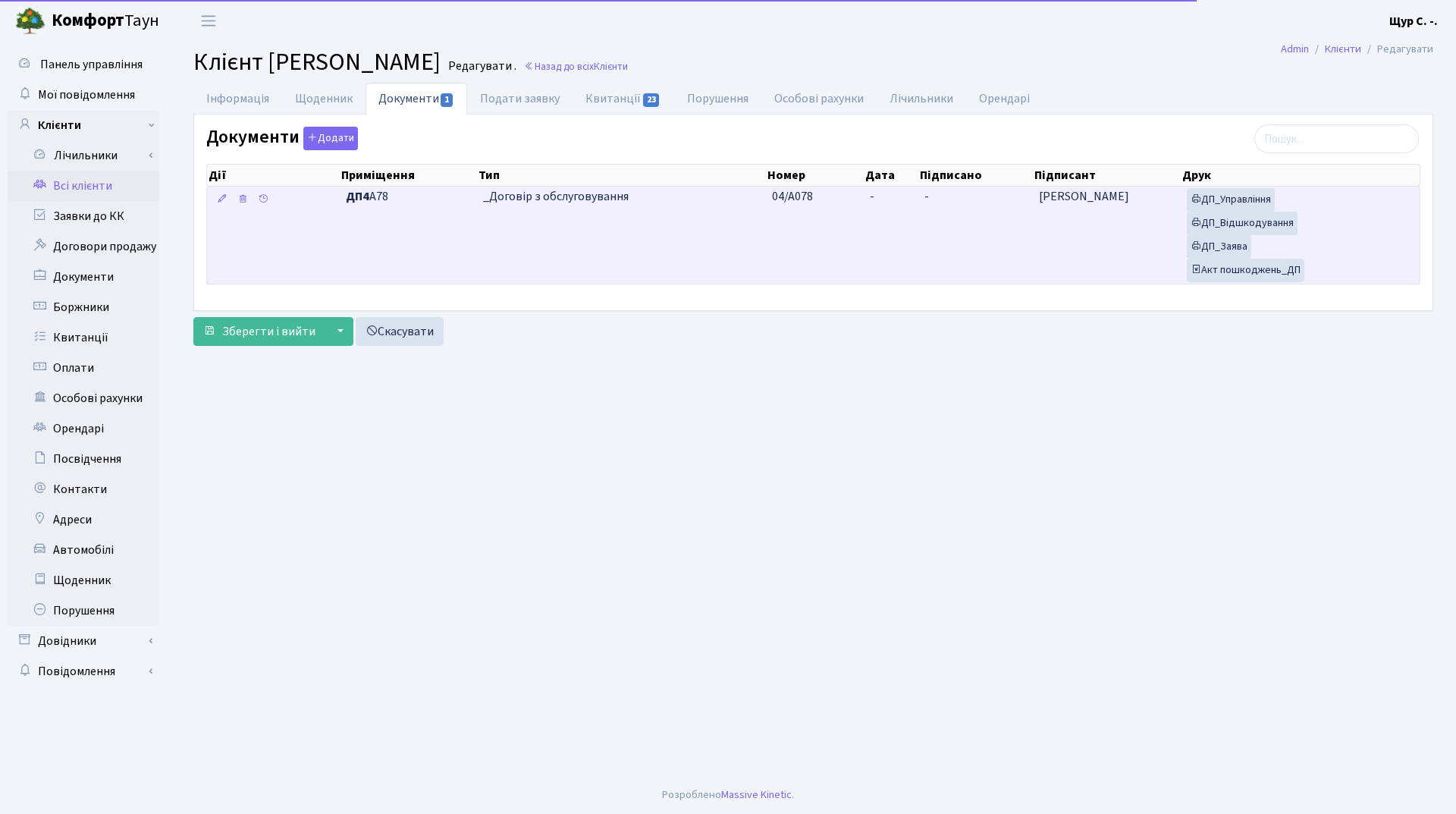
click at [541, 231] on td "_Договір з обслуговування" at bounding box center [621, 234] width 289 height 97
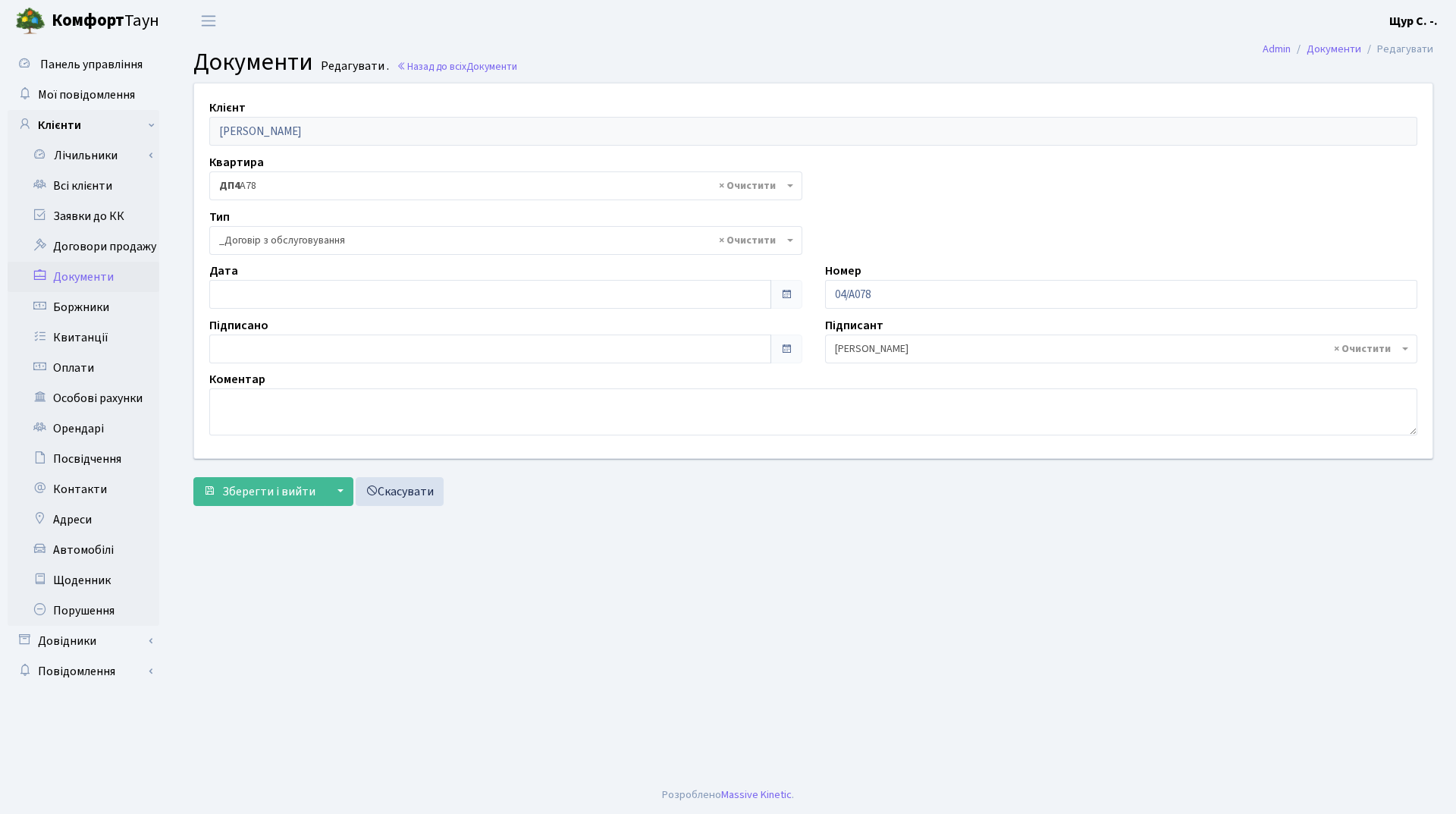
select select "289"
type input "[DATE]"
click at [345, 291] on input "[DATE]" at bounding box center [489, 294] width 562 height 29
click at [518, 567] on main "Admin Документи Редагувати Документи Редагувати . Назад до всіх Документи Клієн…" at bounding box center [813, 408] width 1286 height 734
type input "[DATE]"
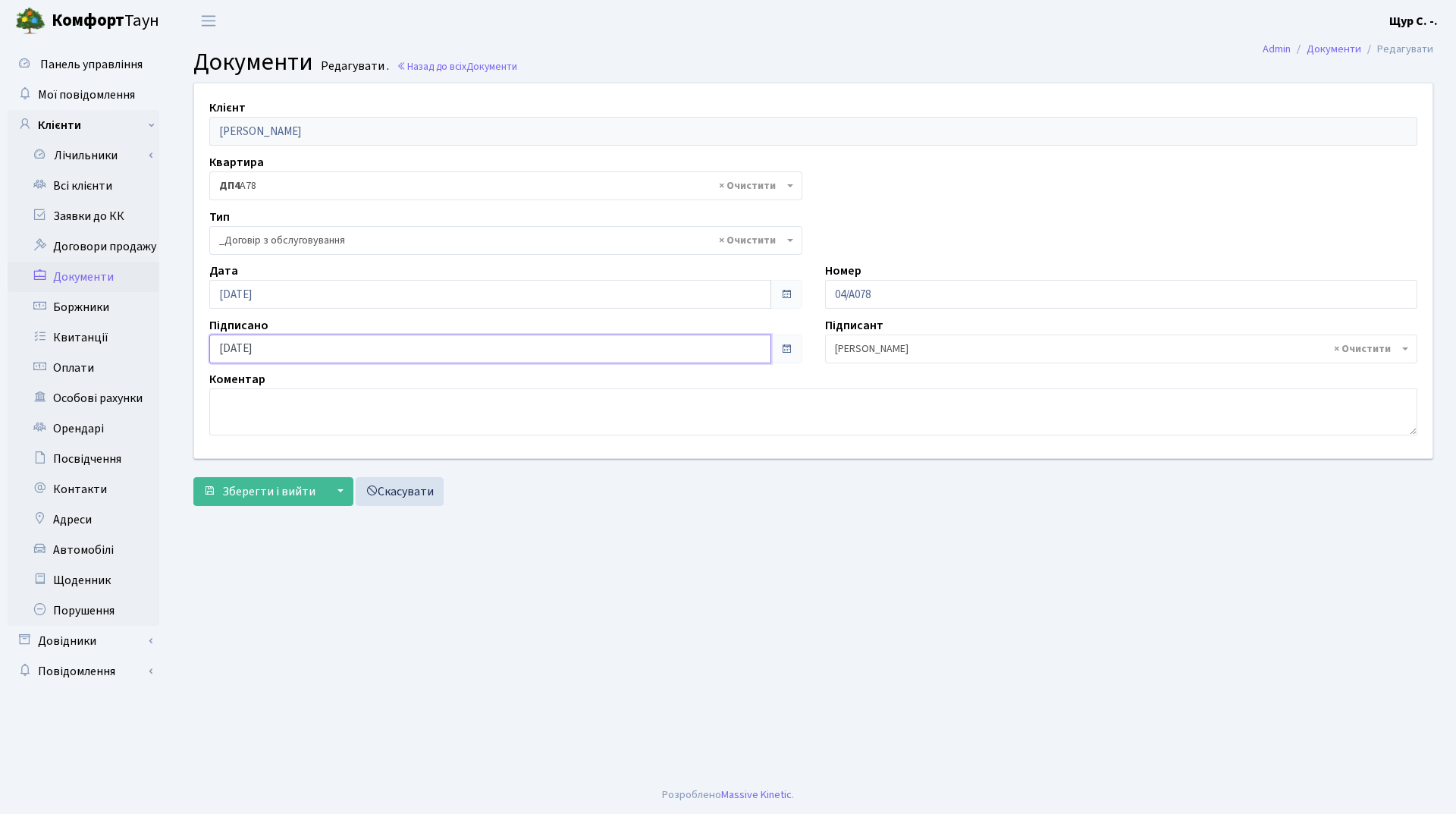
click at [404, 354] on input "[DATE]" at bounding box center [489, 348] width 562 height 29
click at [532, 519] on main "Admin Документи Редагувати Документи Редагувати . Назад до всіх Документи Клієн…" at bounding box center [813, 408] width 1286 height 734
click at [271, 482] on button "Зберегти і вийти" at bounding box center [259, 491] width 132 height 29
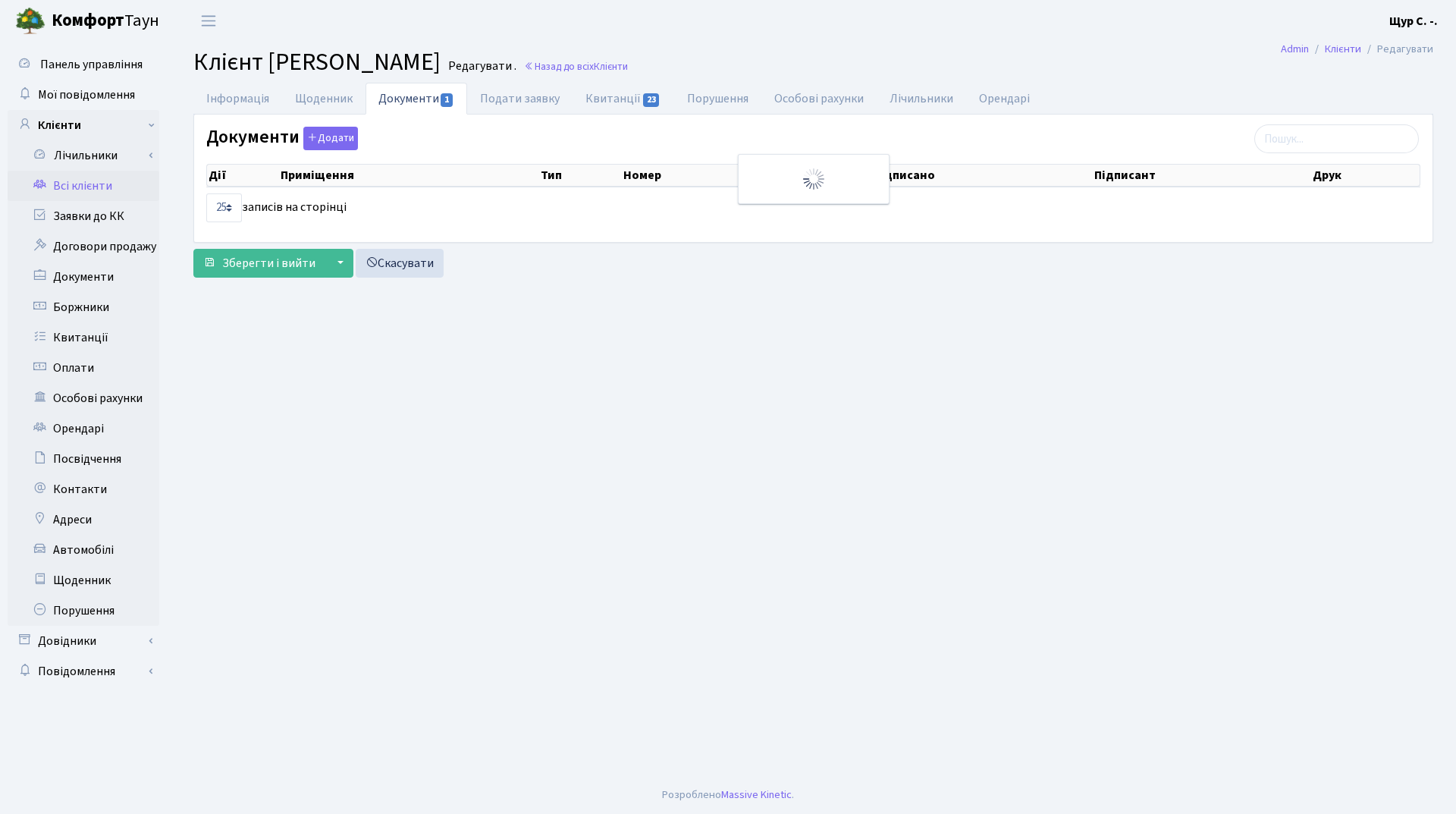
select select "25"
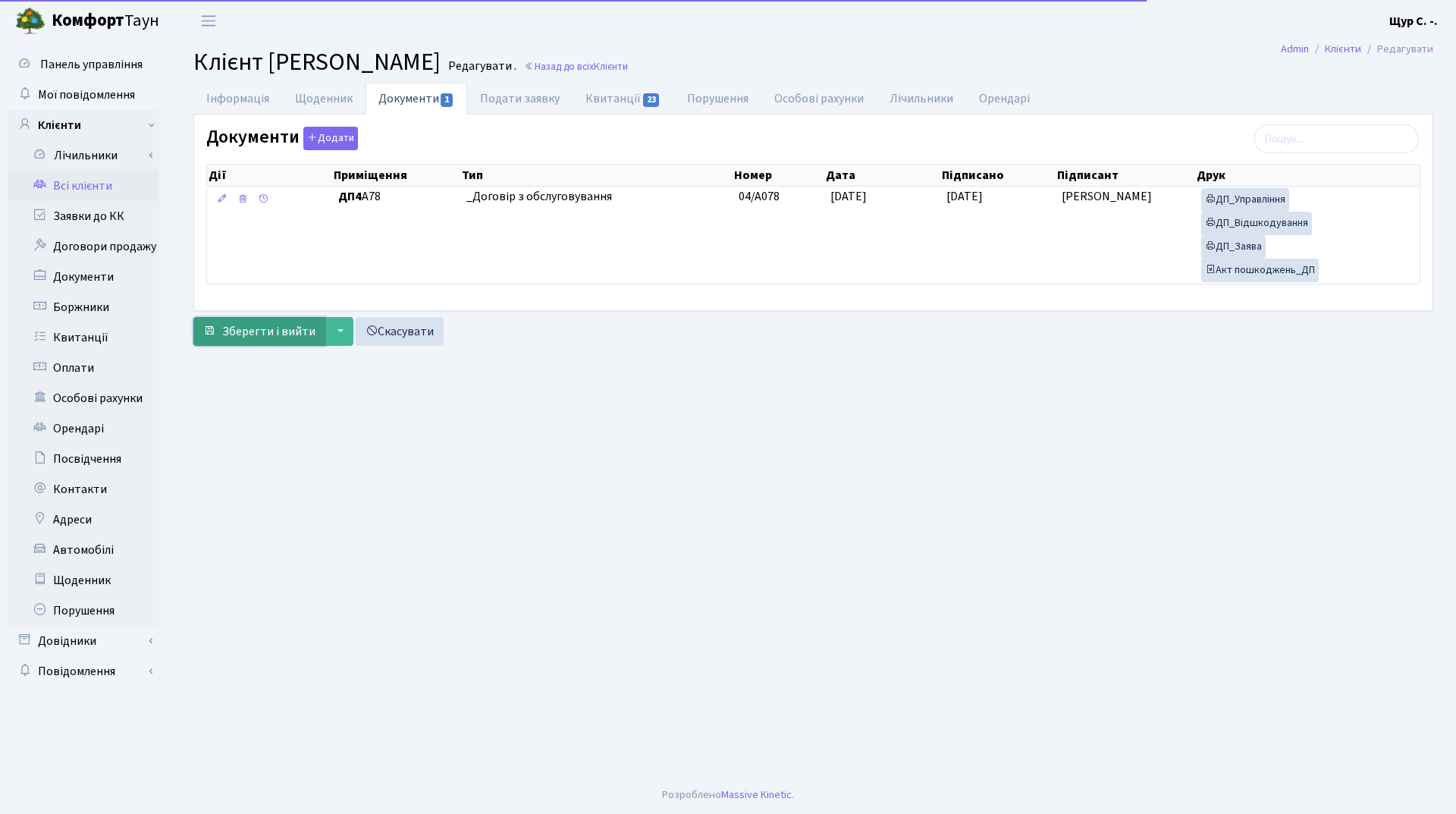
click at [279, 327] on span "Зберегти і вийти" at bounding box center [268, 331] width 93 height 17
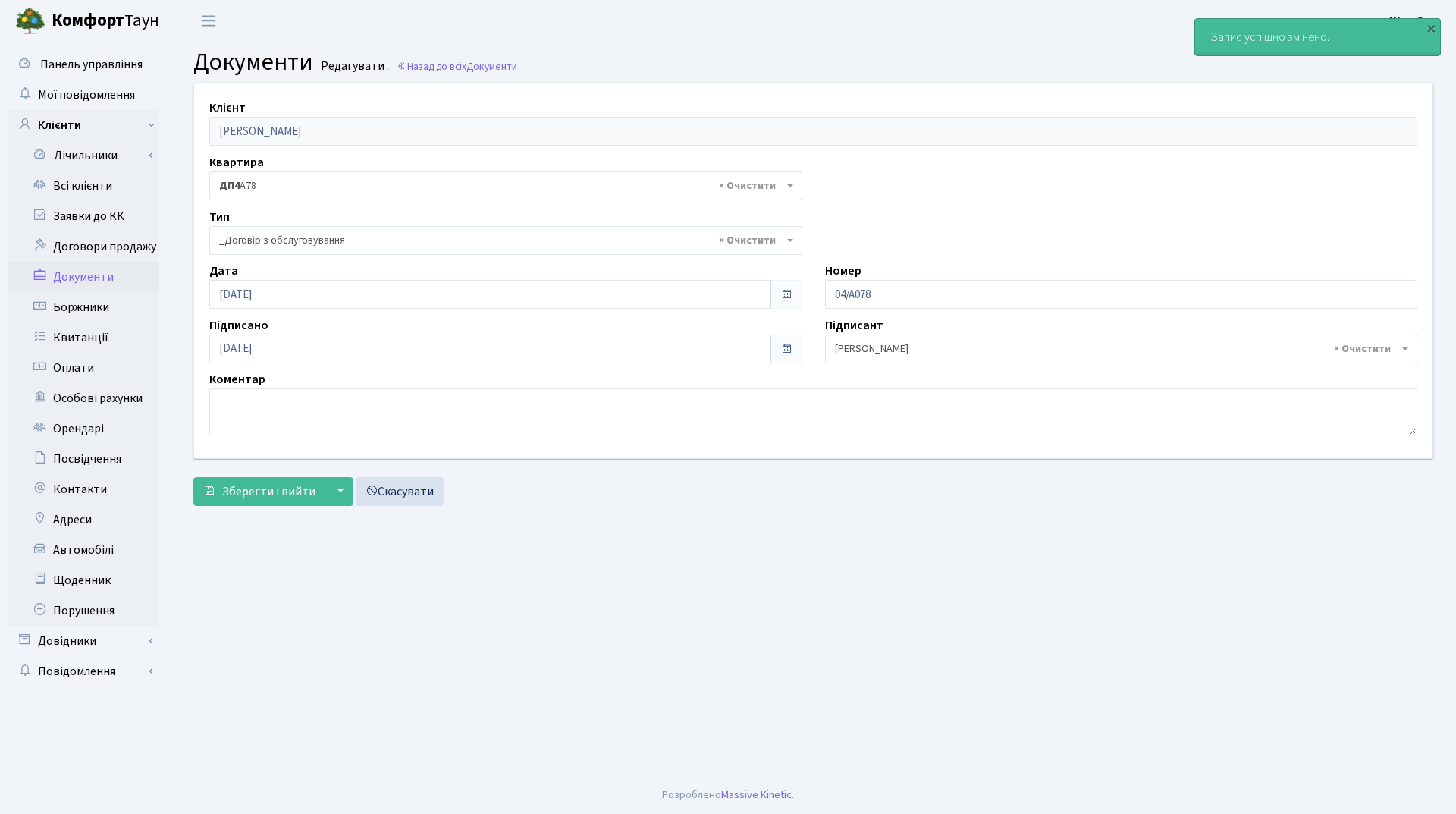
select select "289"
click at [90, 178] on link "Всі клієнти" at bounding box center [83, 185] width 152 height 30
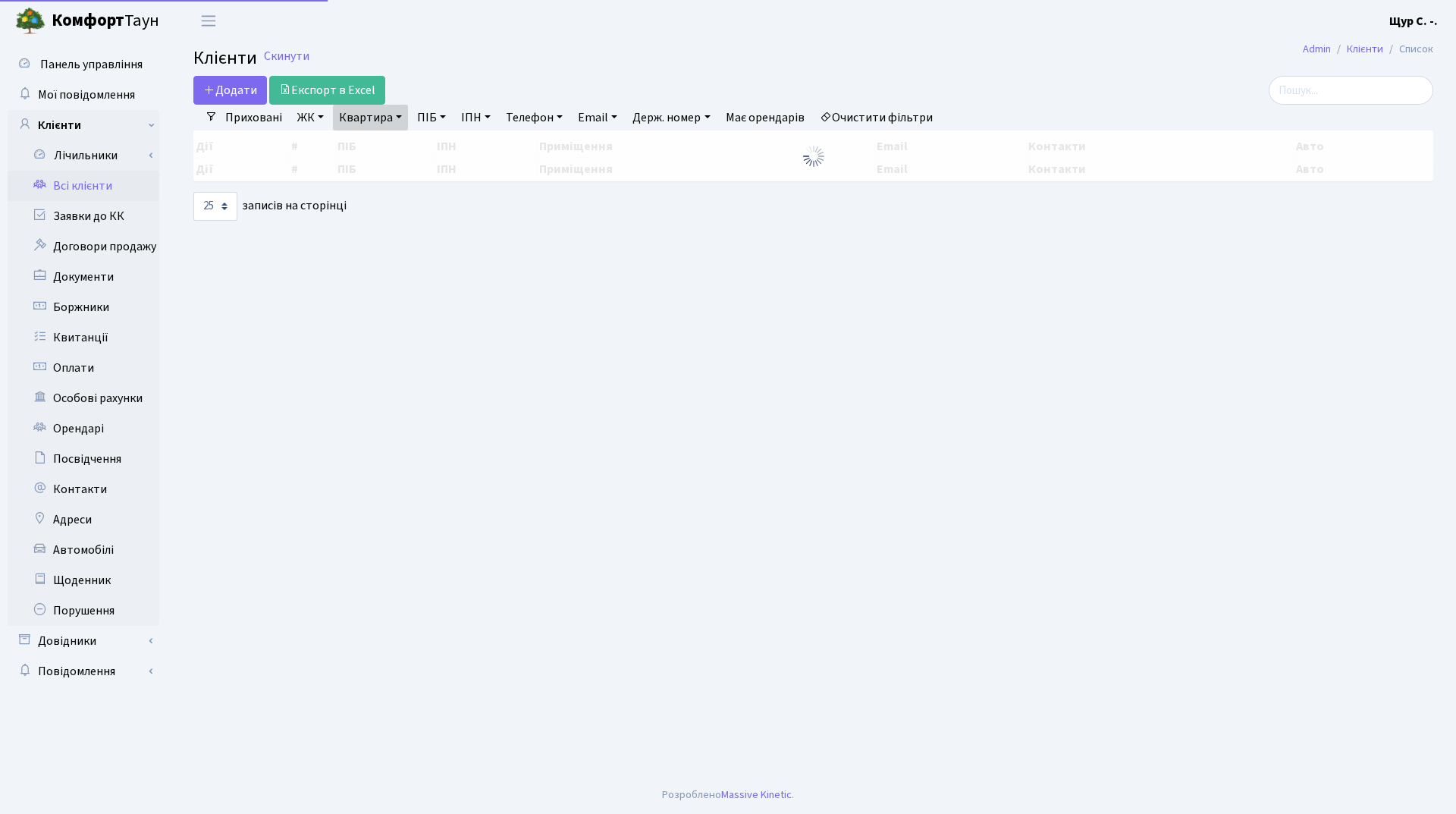
select select "25"
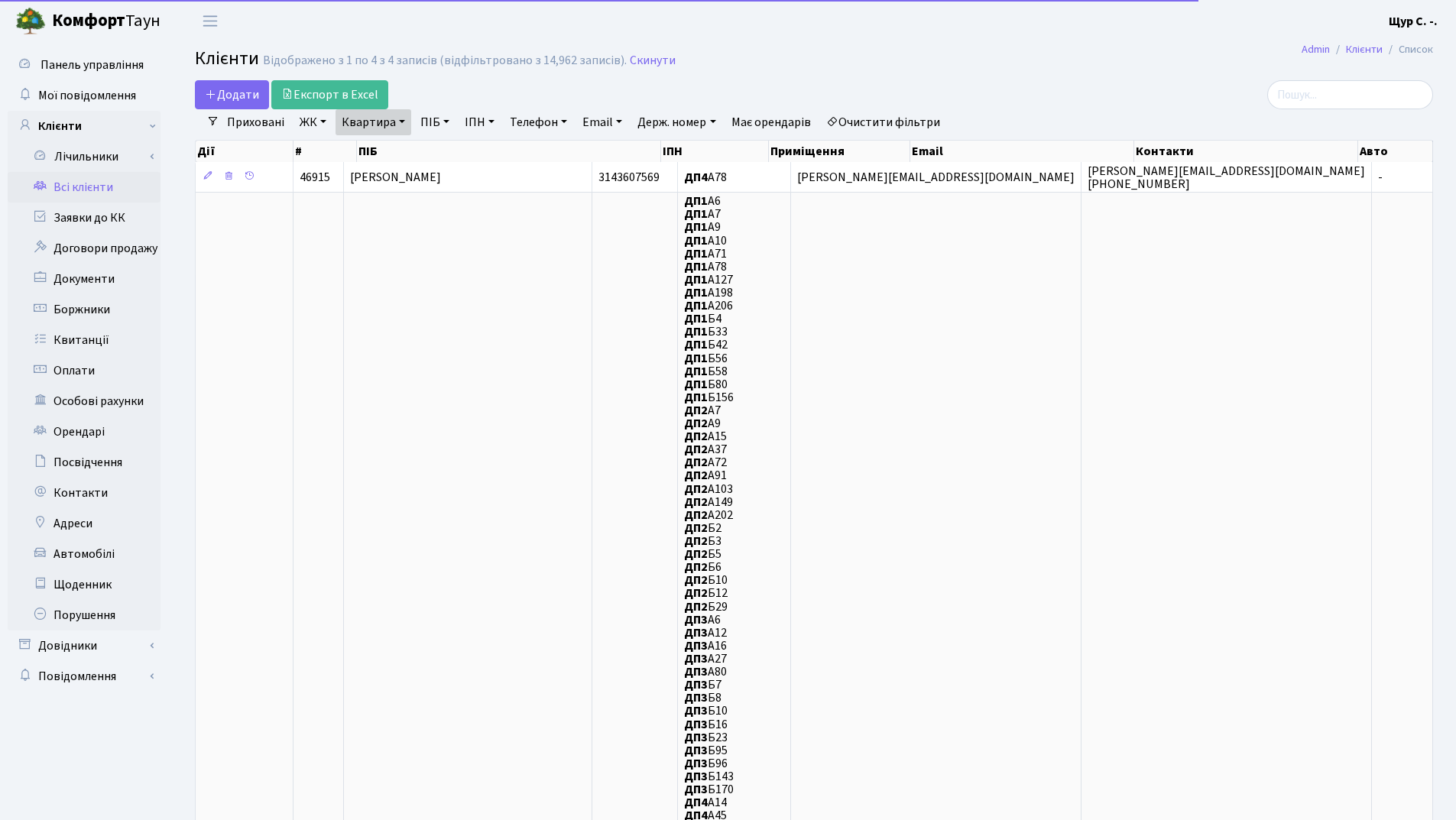
click at [400, 126] on link "Квартира" at bounding box center [374, 121] width 76 height 26
click at [393, 150] on input "А78" at bounding box center [381, 152] width 89 height 29
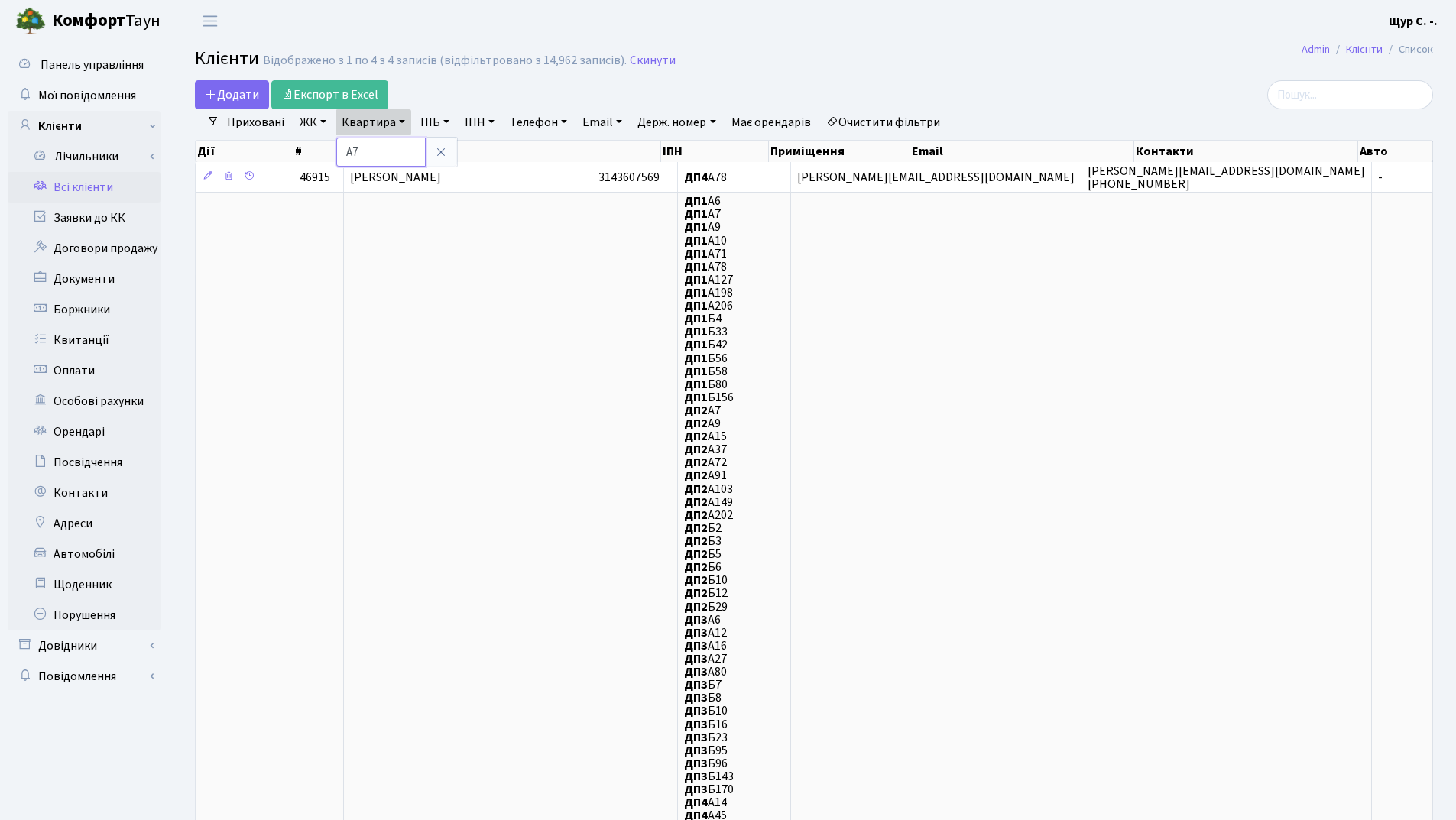
type input "А"
type input "Б151"
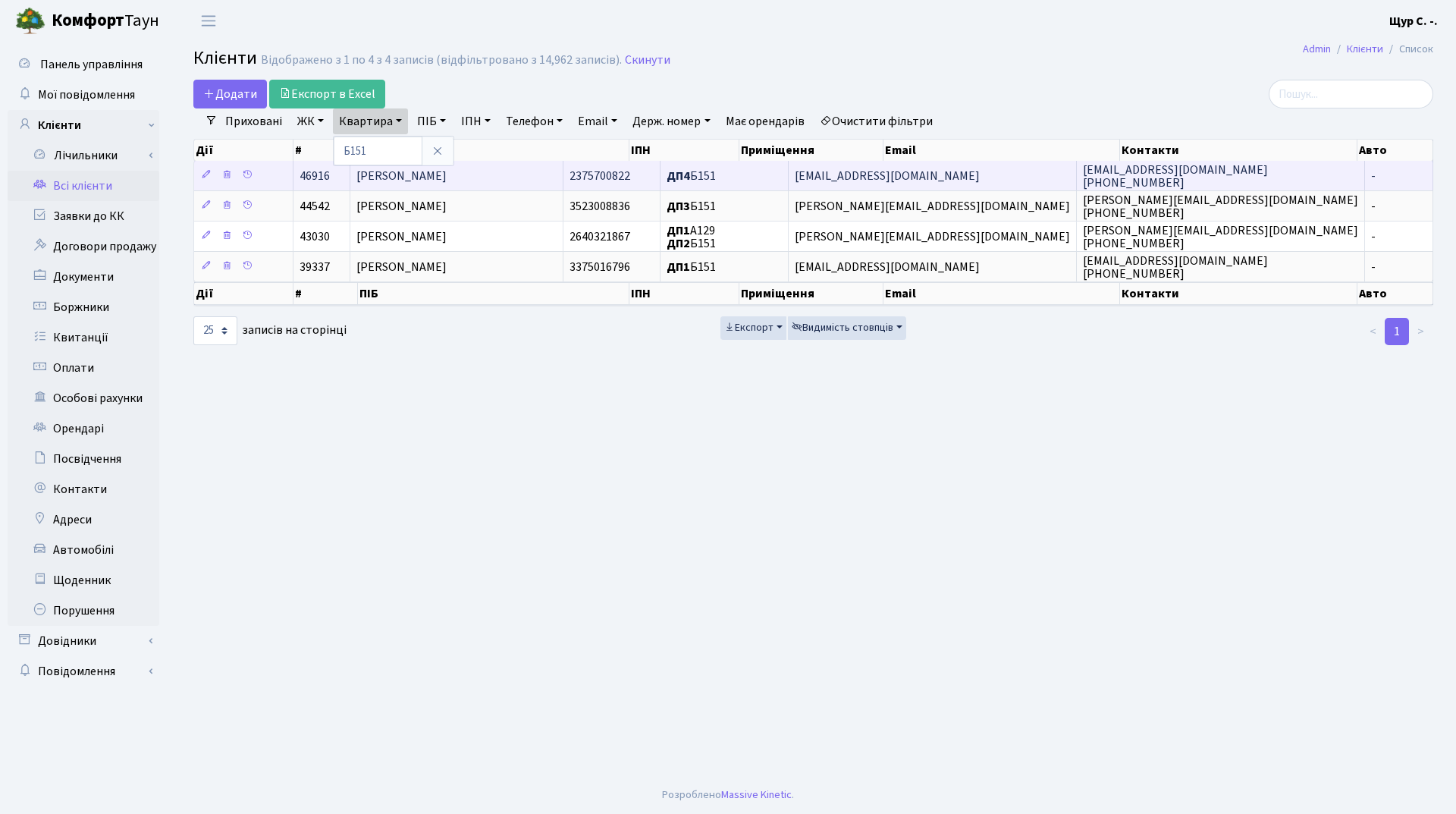
click at [408, 177] on span "[PERSON_NAME]" at bounding box center [402, 176] width 90 height 17
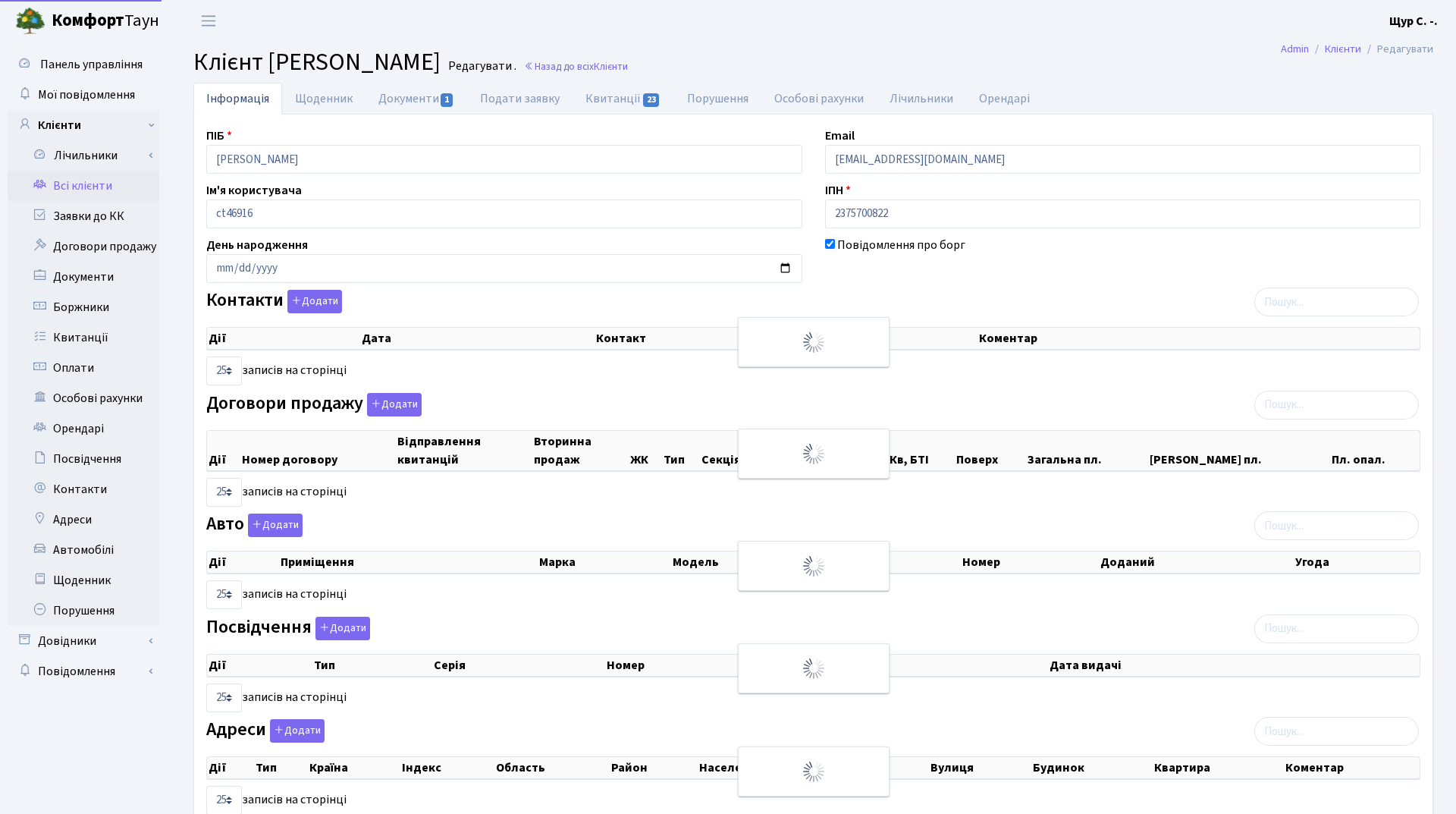
select select "25"
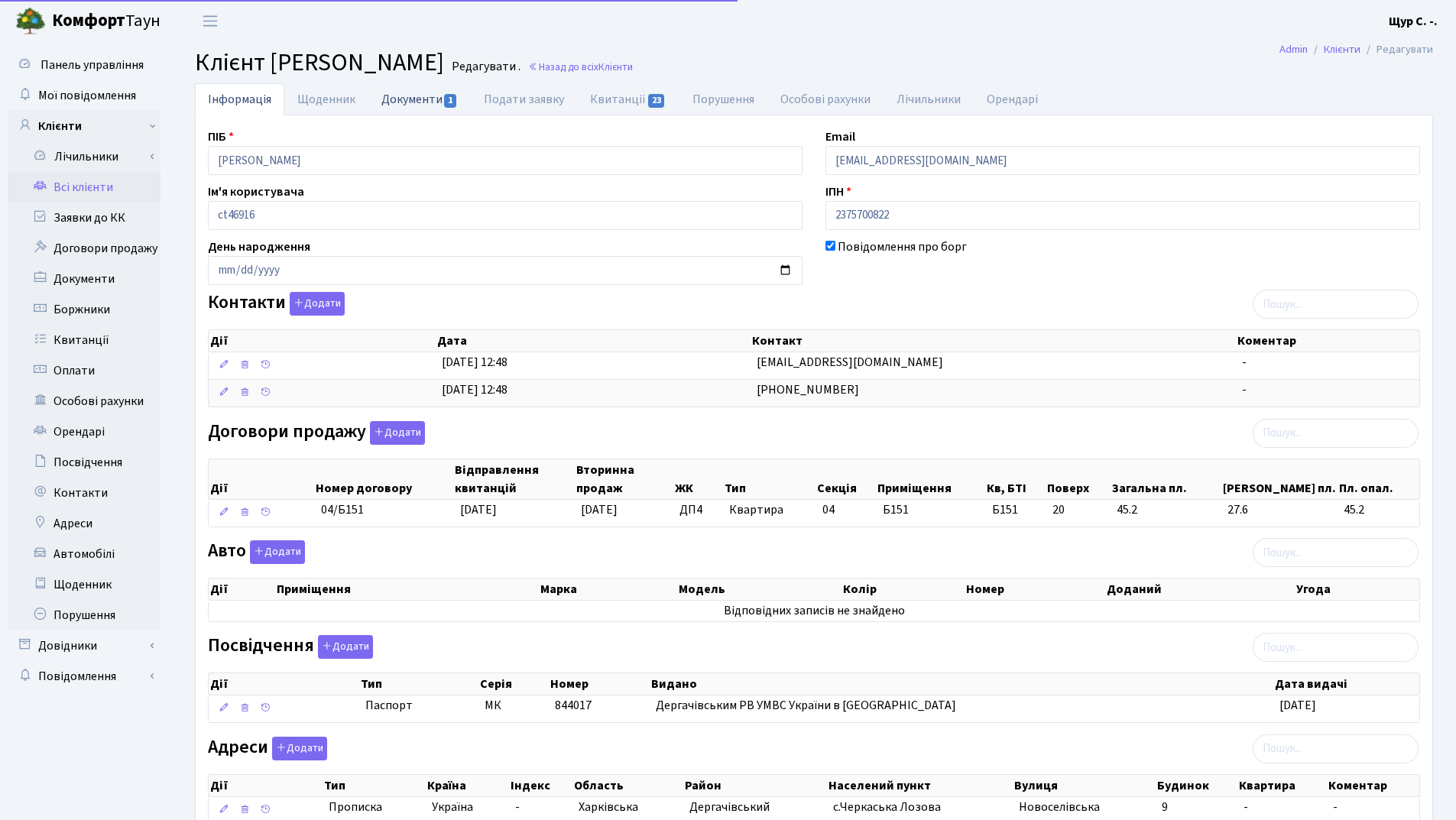
click at [407, 103] on link "Документи 1" at bounding box center [419, 99] width 102 height 31
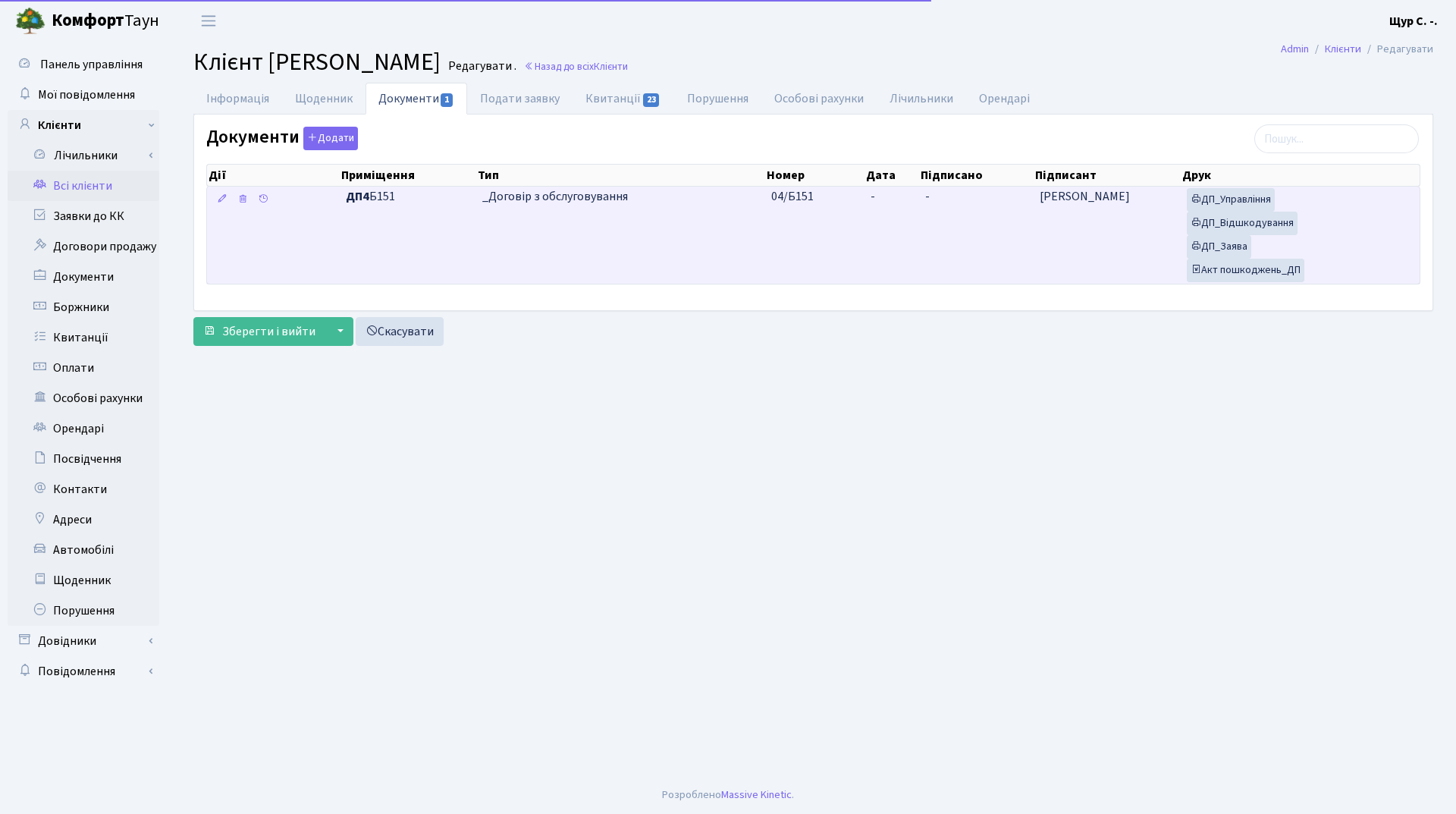
click at [504, 247] on td "_Договір з обслуговування" at bounding box center [620, 234] width 289 height 97
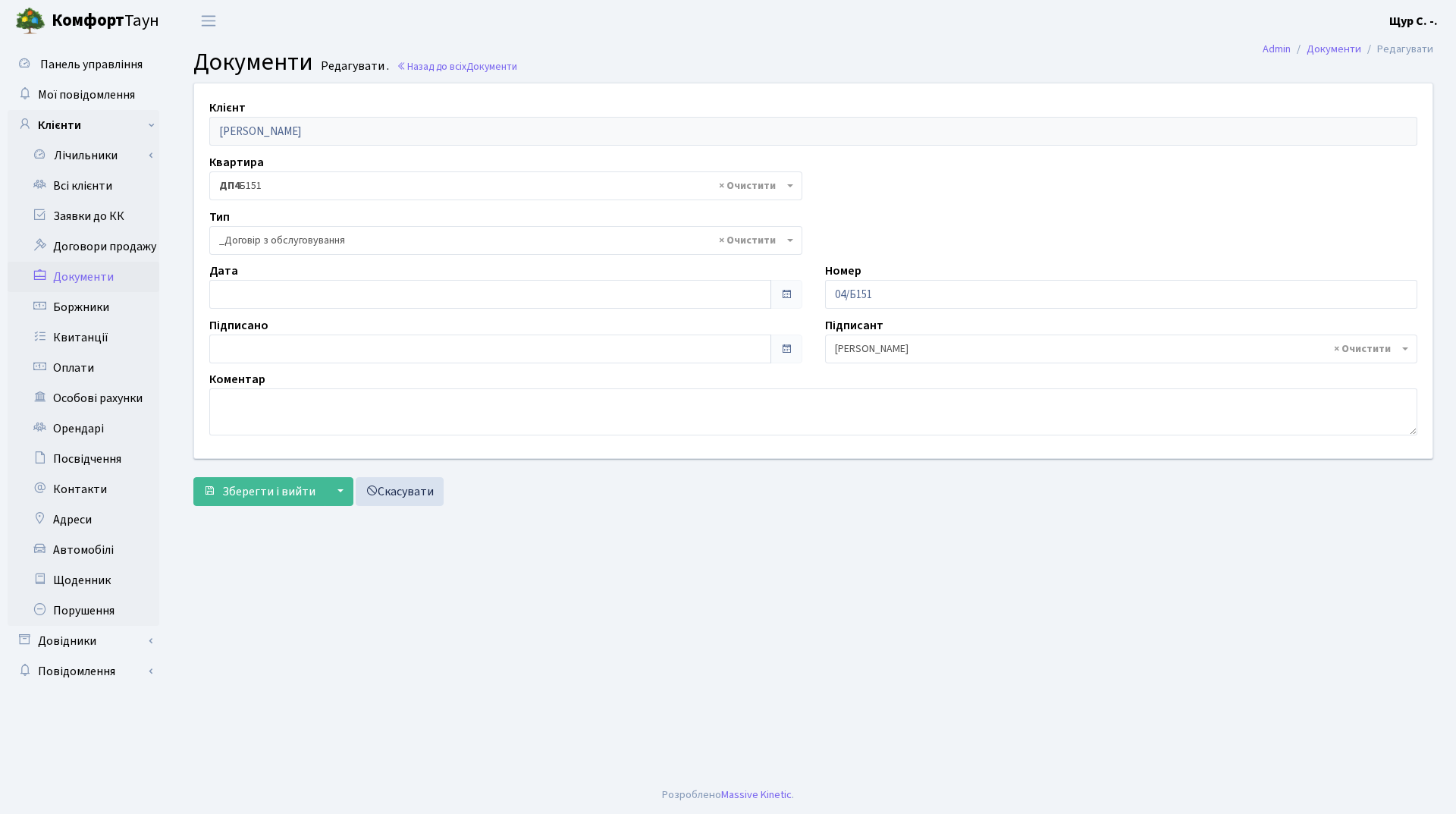
select select "289"
type input "[DATE]"
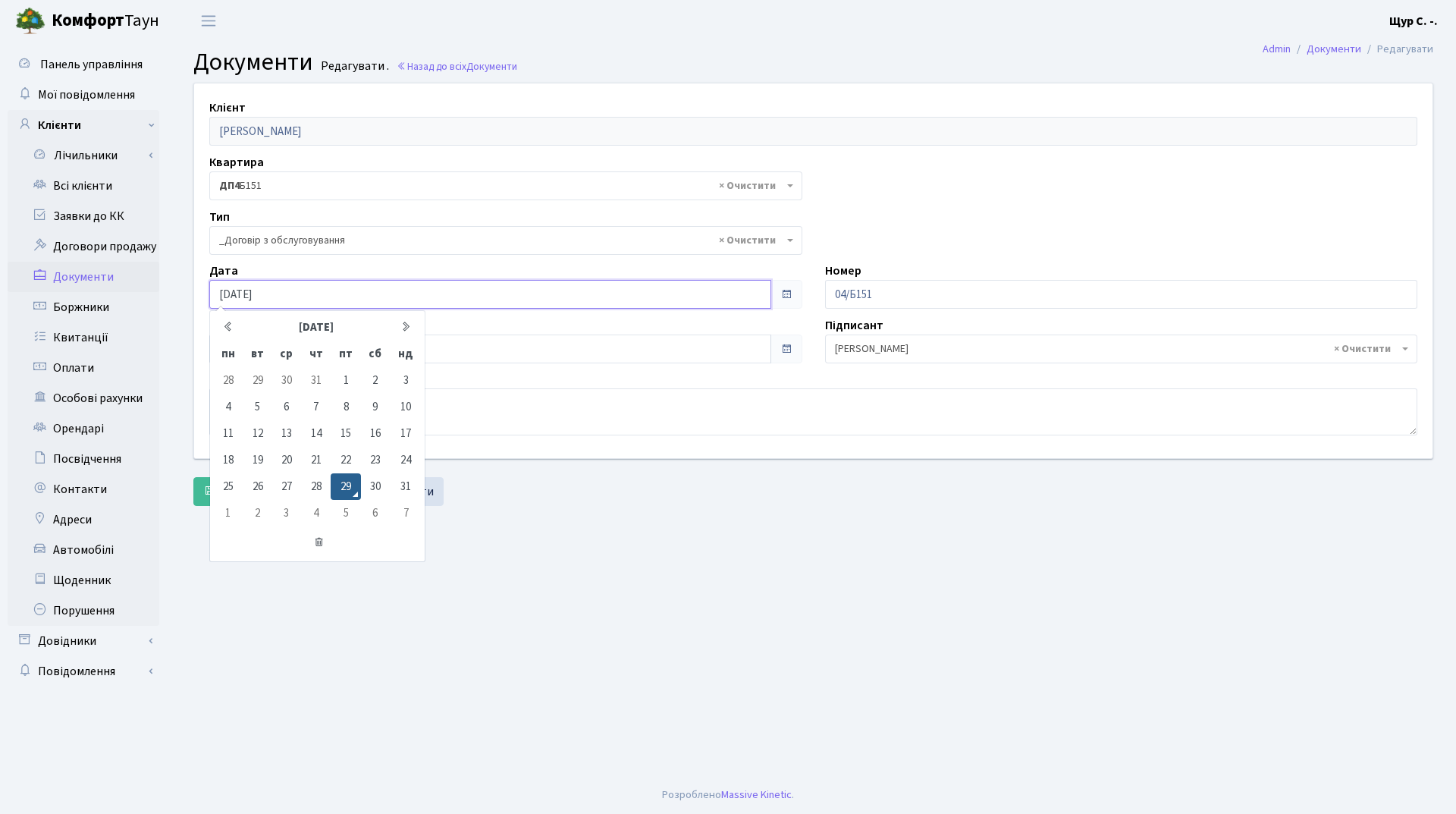
click at [389, 300] on input "[DATE]" at bounding box center [489, 294] width 562 height 29
click at [651, 596] on main "Admin Документи Редагувати Документи Редагувати . Назад до всіх Документи Клієн…" at bounding box center [813, 408] width 1286 height 734
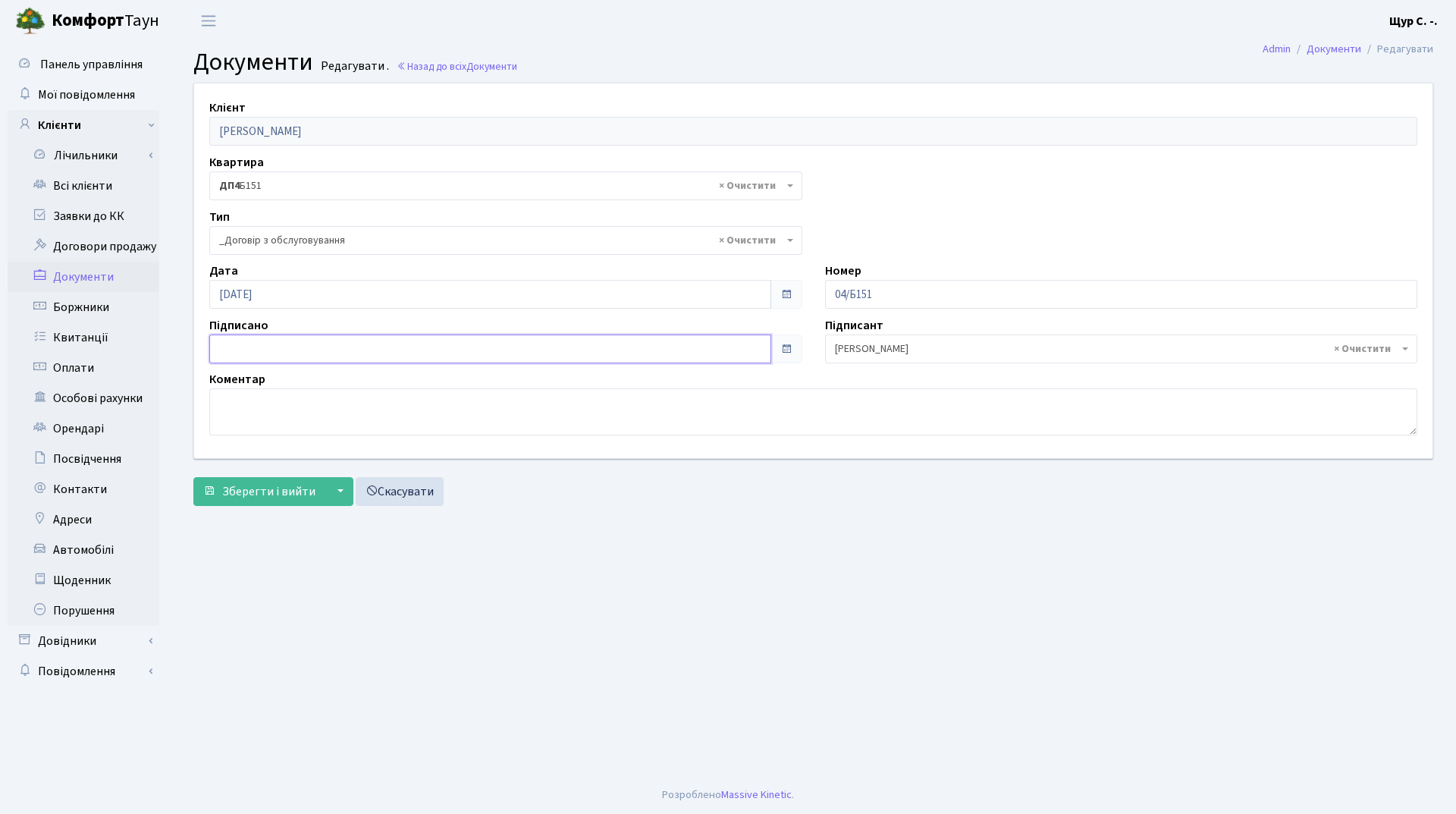
type input "[DATE]"
click at [505, 342] on input "[DATE]" at bounding box center [489, 348] width 562 height 29
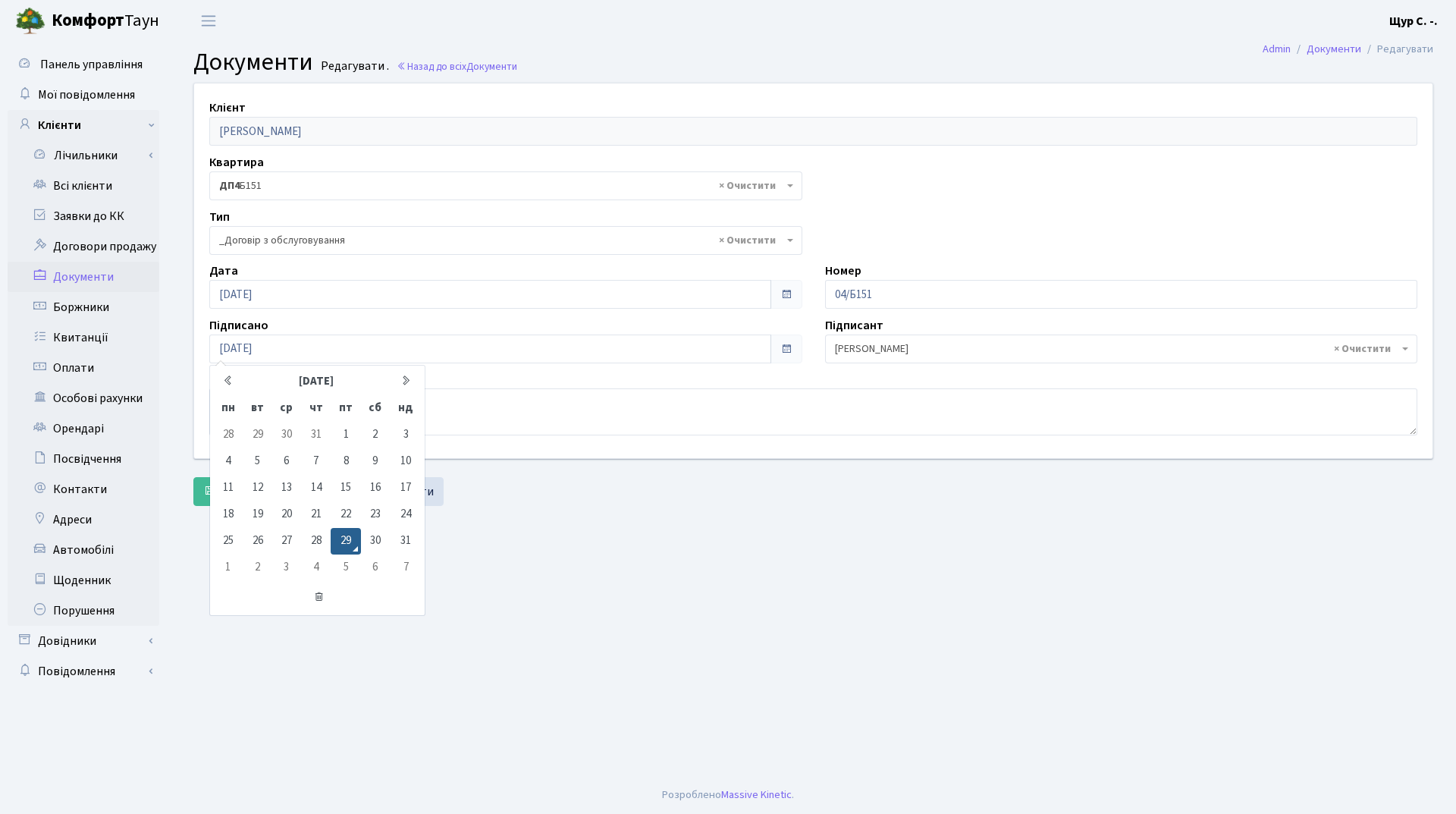
click at [564, 542] on main "Admin Документи Редагувати Документи Редагувати . Назад до всіх Документи Клієн…" at bounding box center [813, 408] width 1286 height 734
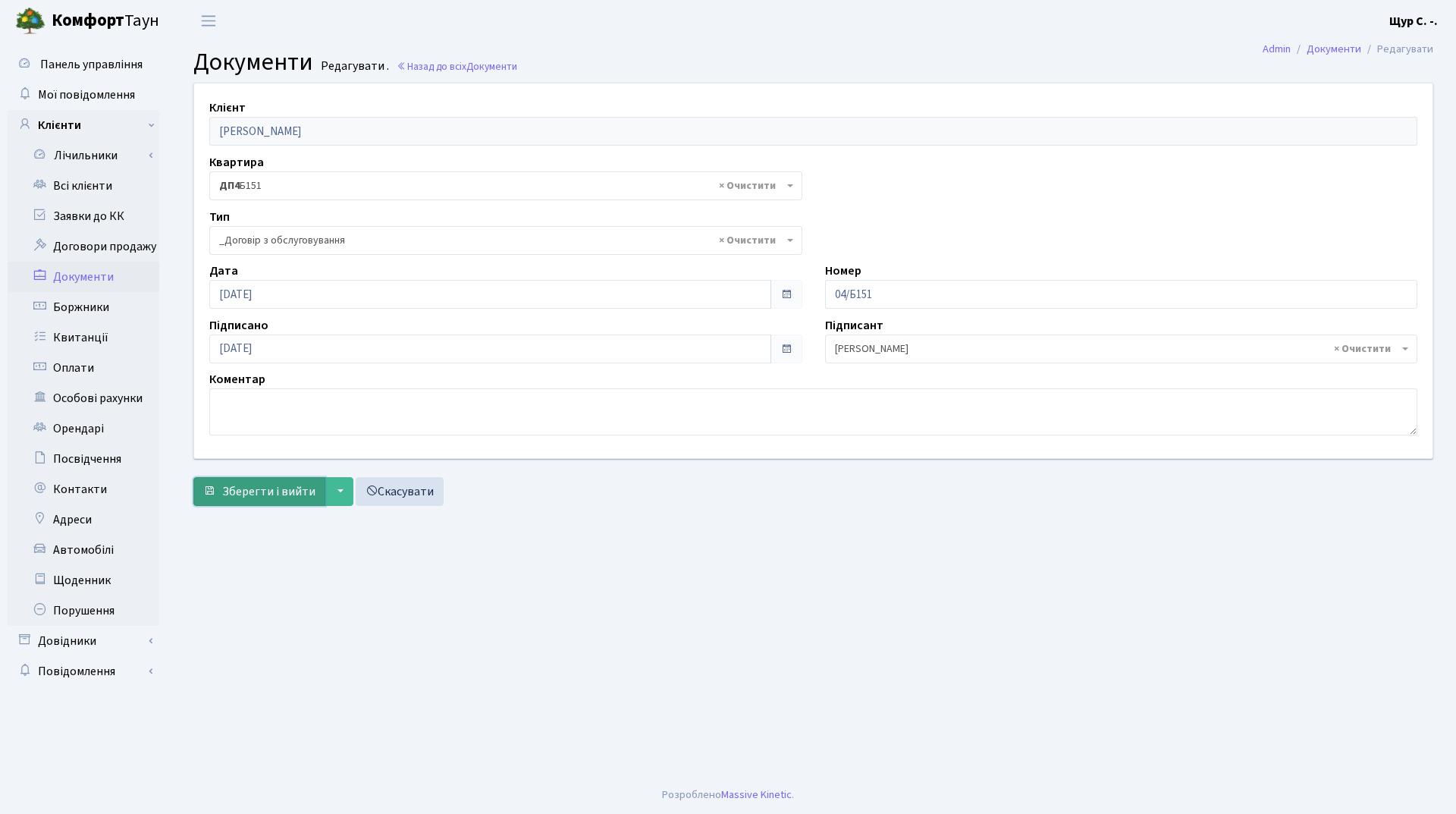
click at [256, 494] on span "Зберегти і вийти" at bounding box center [268, 491] width 93 height 17
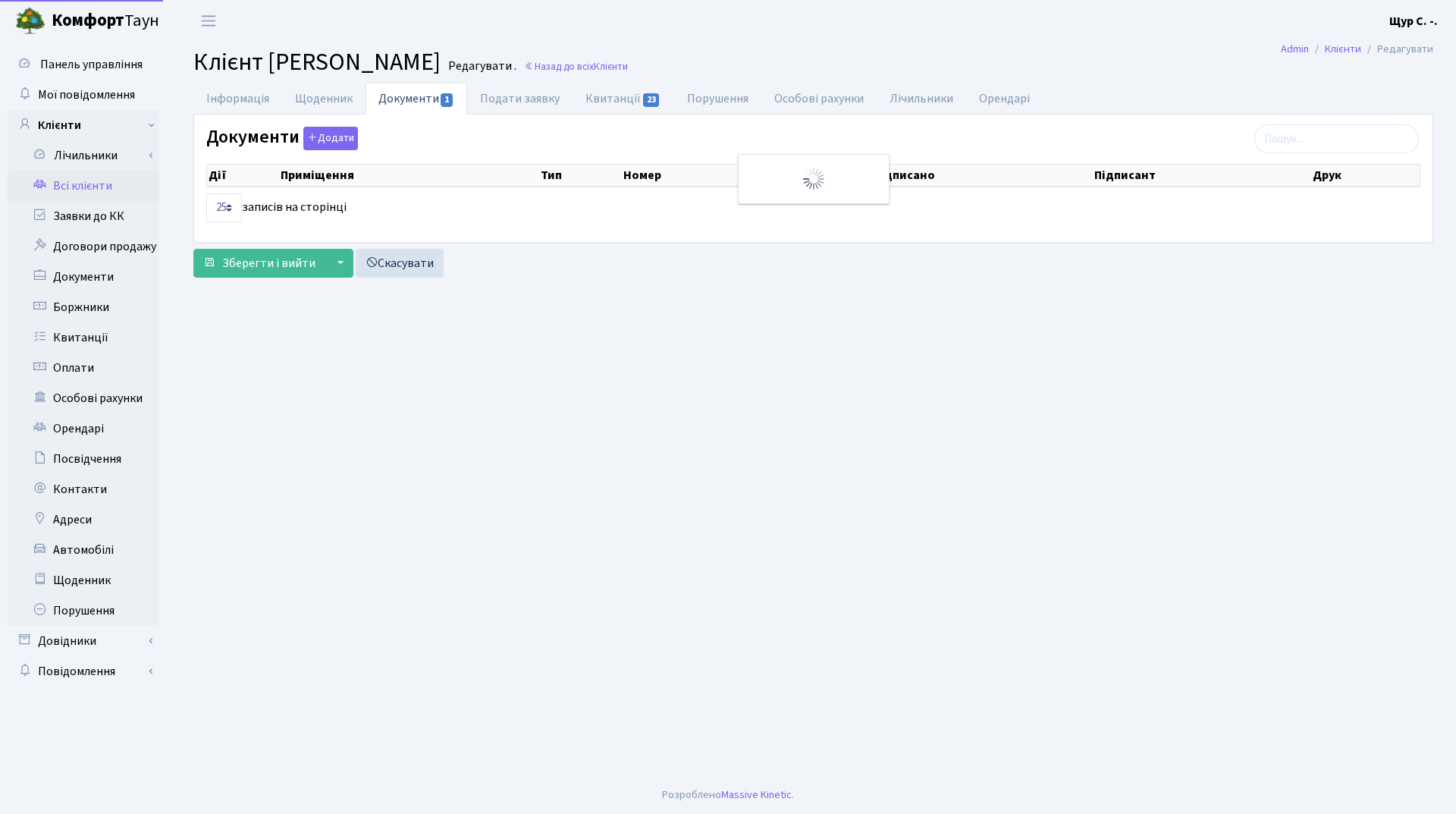
select select "25"
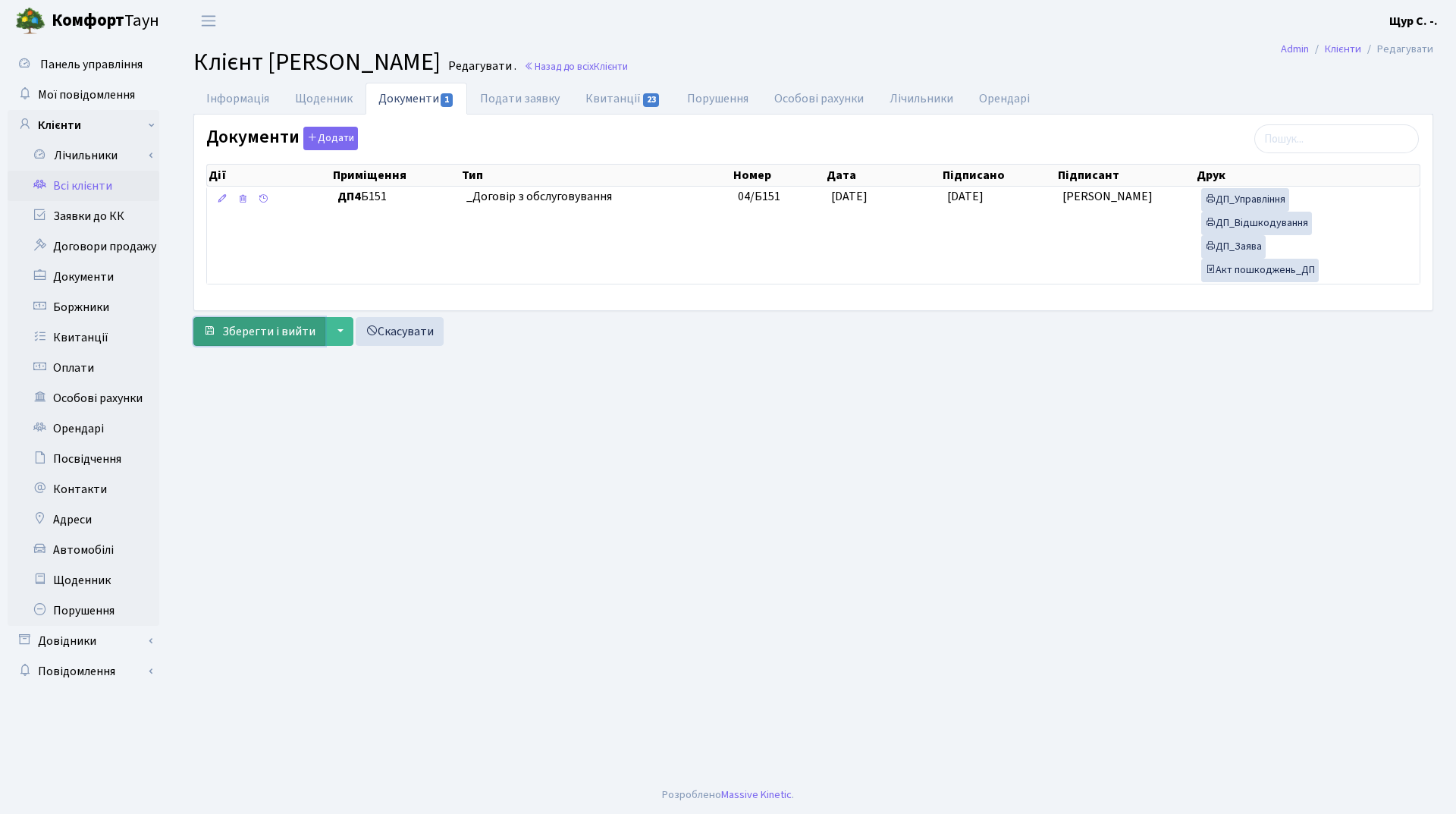
click at [248, 333] on span "Зберегти і вийти" at bounding box center [268, 331] width 93 height 17
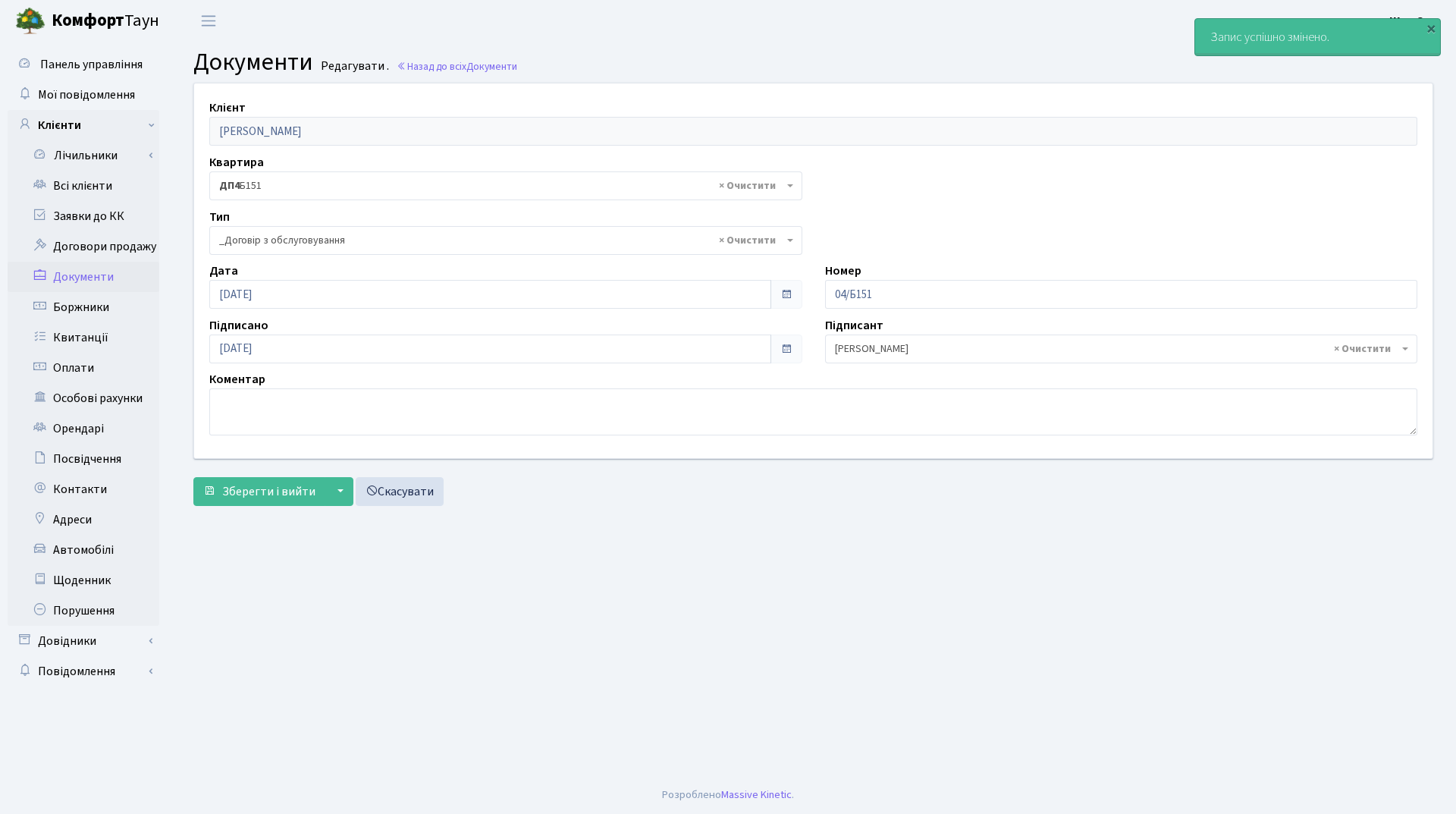
select select "289"
